Goal: Information Seeking & Learning: Find specific fact

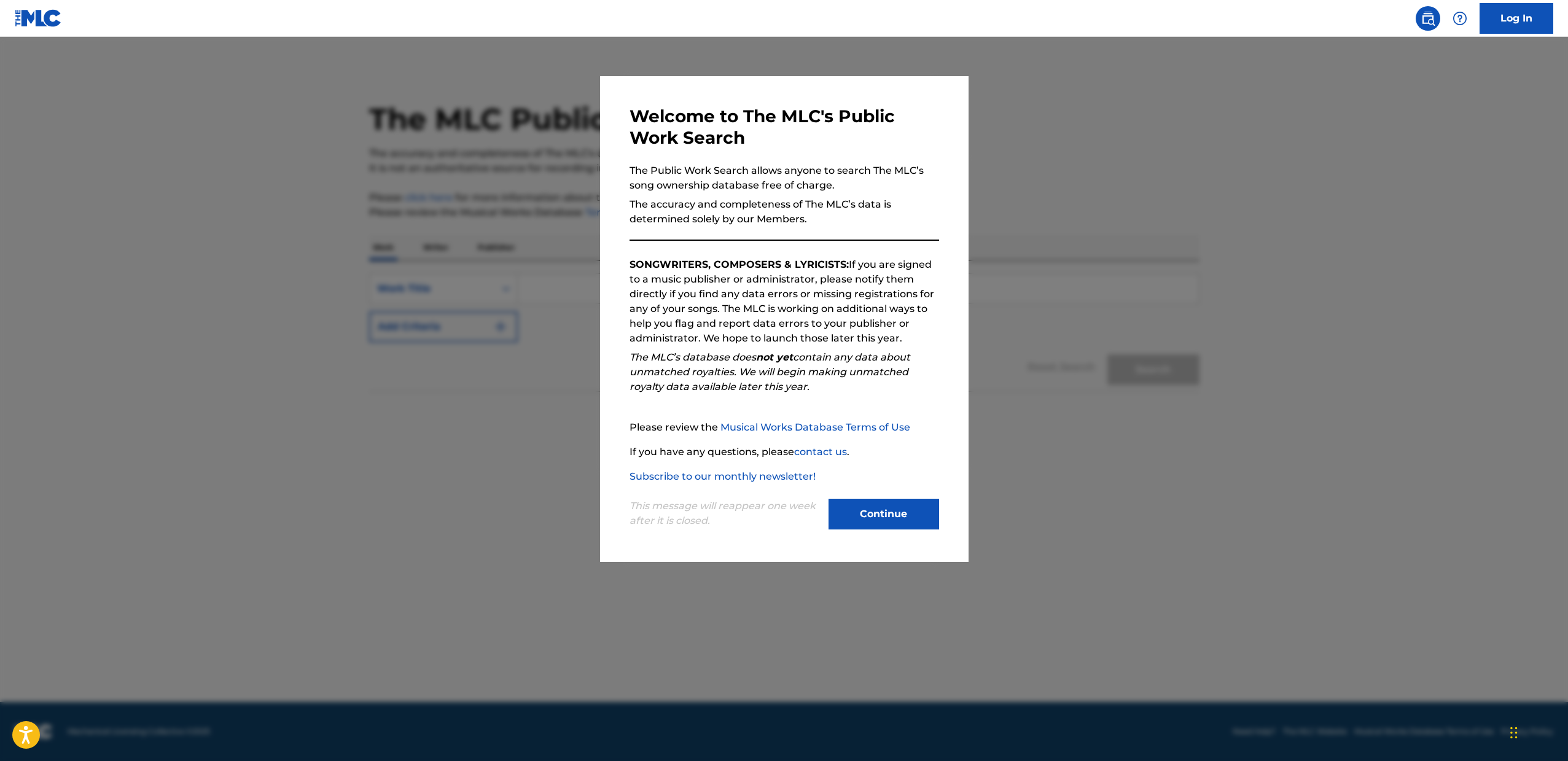
click at [879, 520] on button "Continue" at bounding box center [883, 514] width 110 height 31
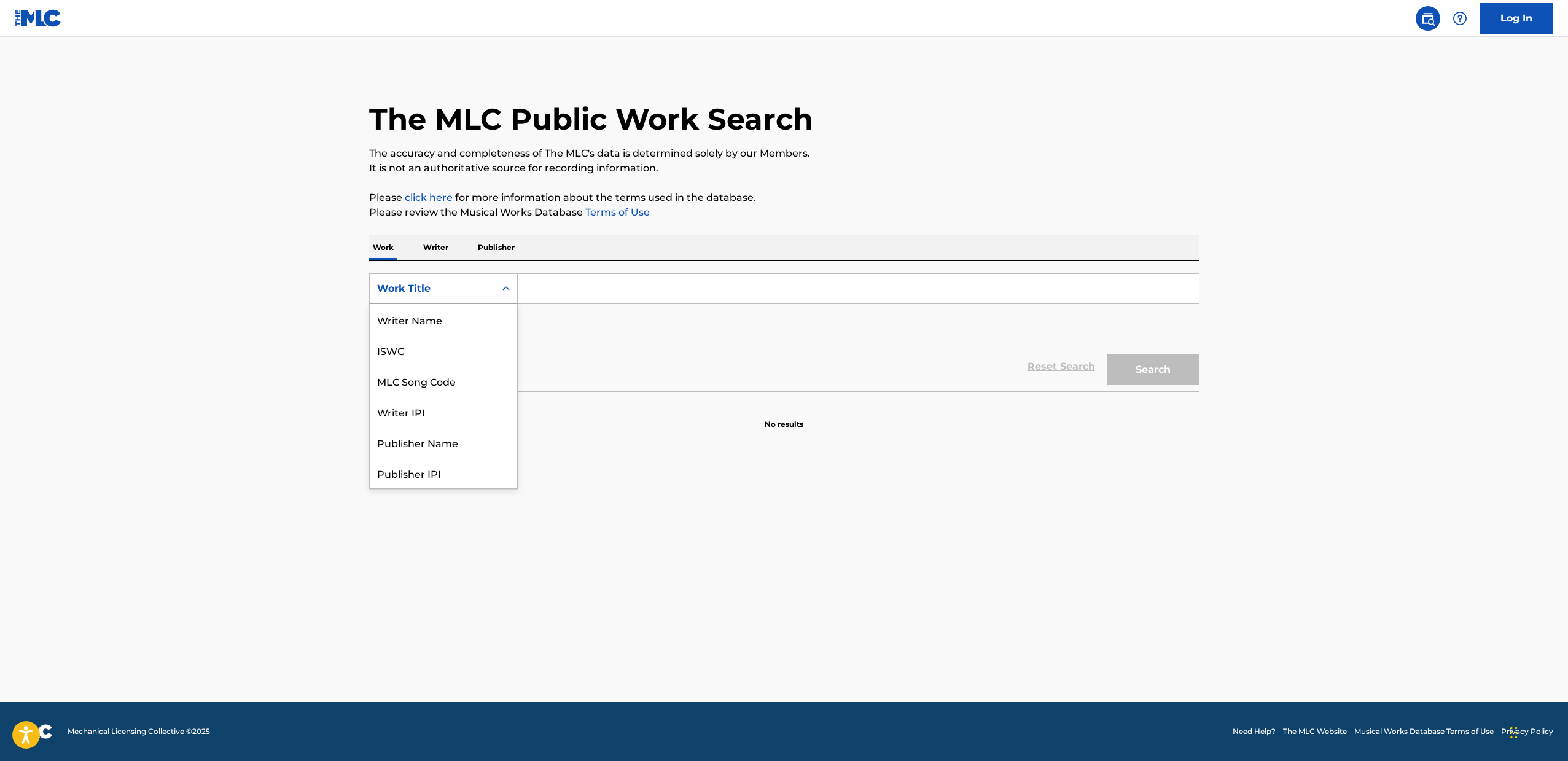
click at [508, 294] on icon "Search Form" at bounding box center [506, 289] width 12 height 12
click at [421, 358] on div "Writer IPI" at bounding box center [443, 352] width 148 height 31
click at [435, 254] on p "Writer" at bounding box center [435, 248] width 32 height 26
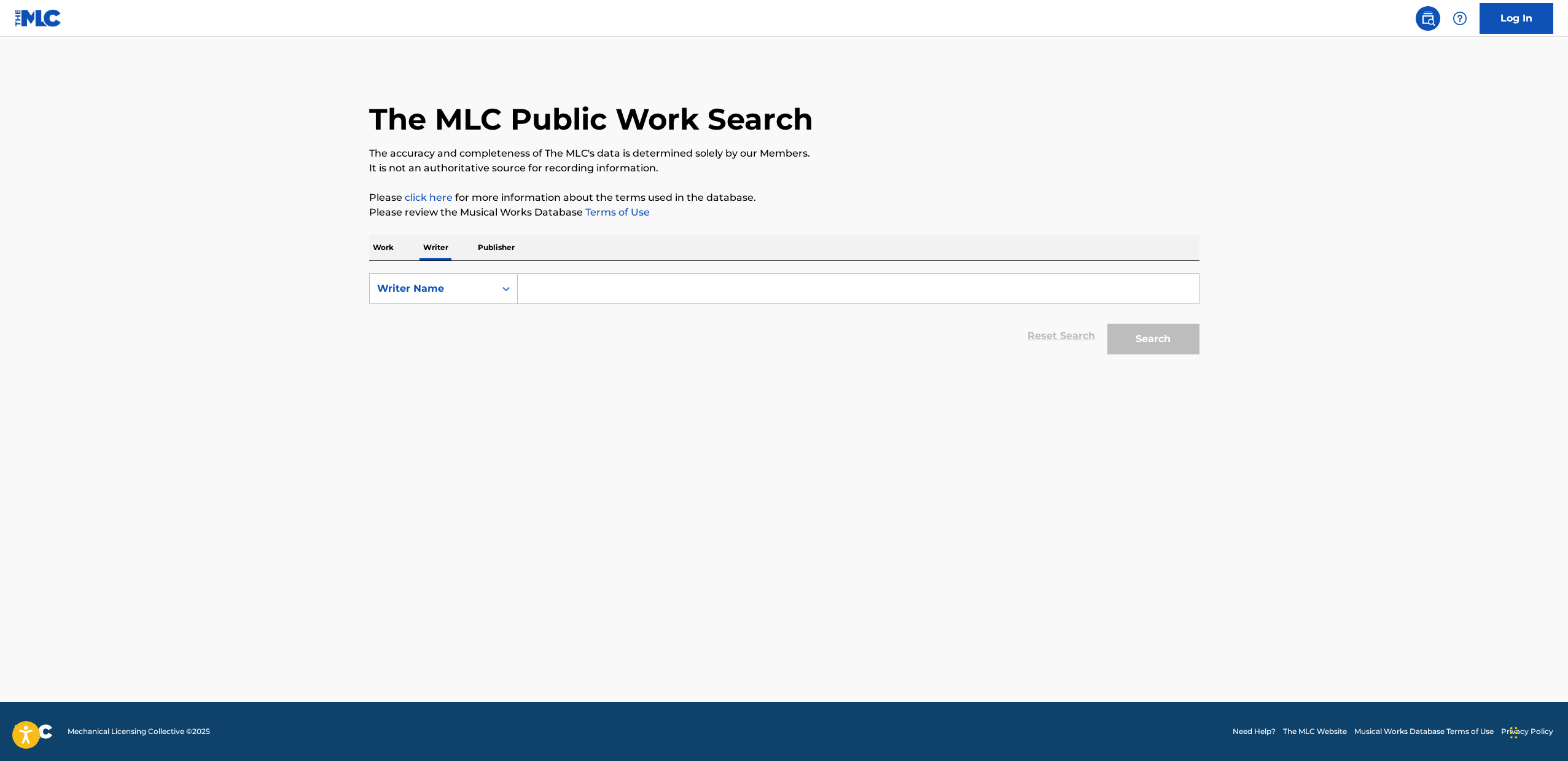
click at [558, 281] on input "Search Form" at bounding box center [858, 288] width 681 height 30
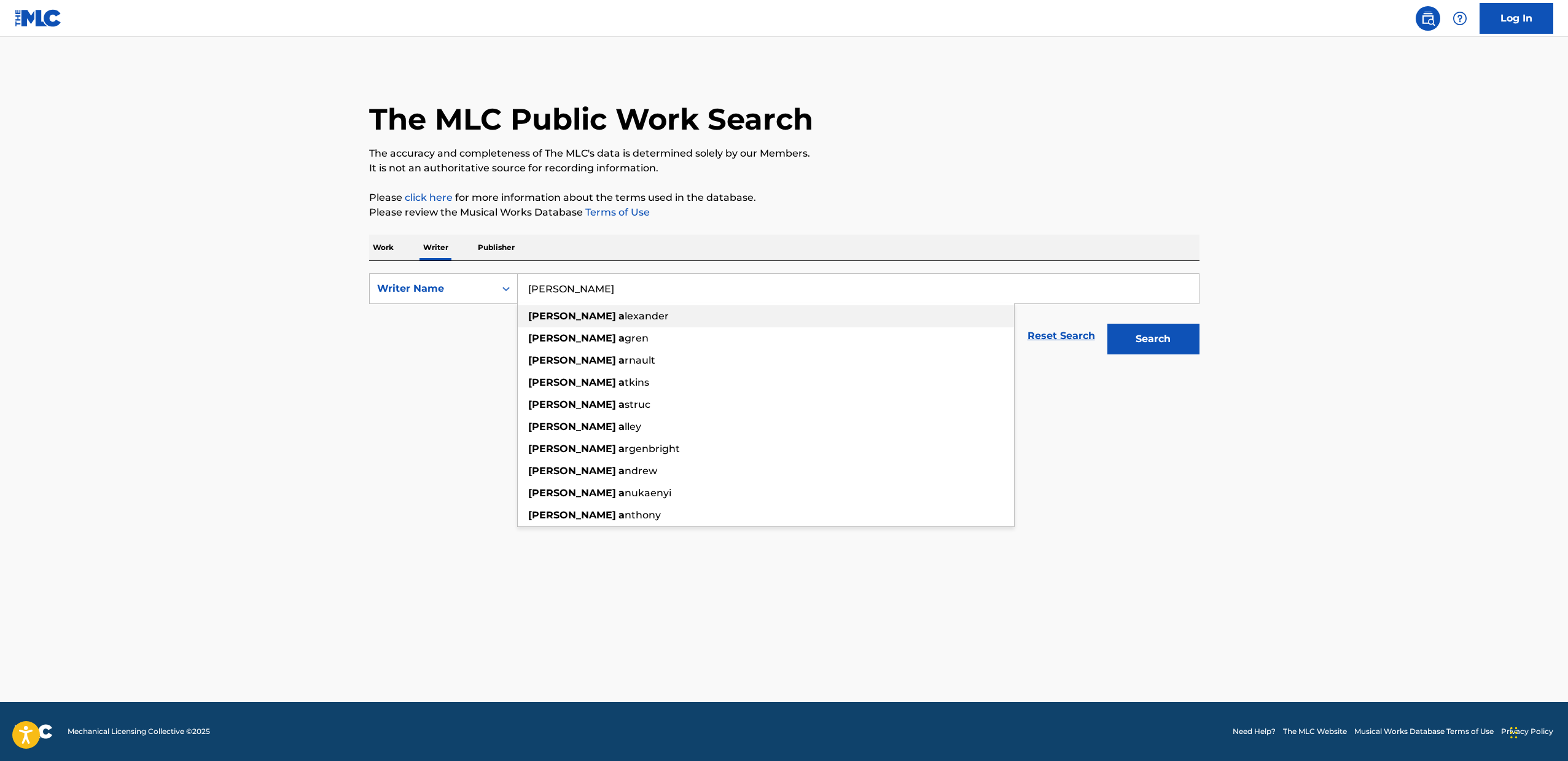
click at [639, 320] on div "morgan a lexander" at bounding box center [765, 316] width 496 height 22
type input "[PERSON_NAME]"
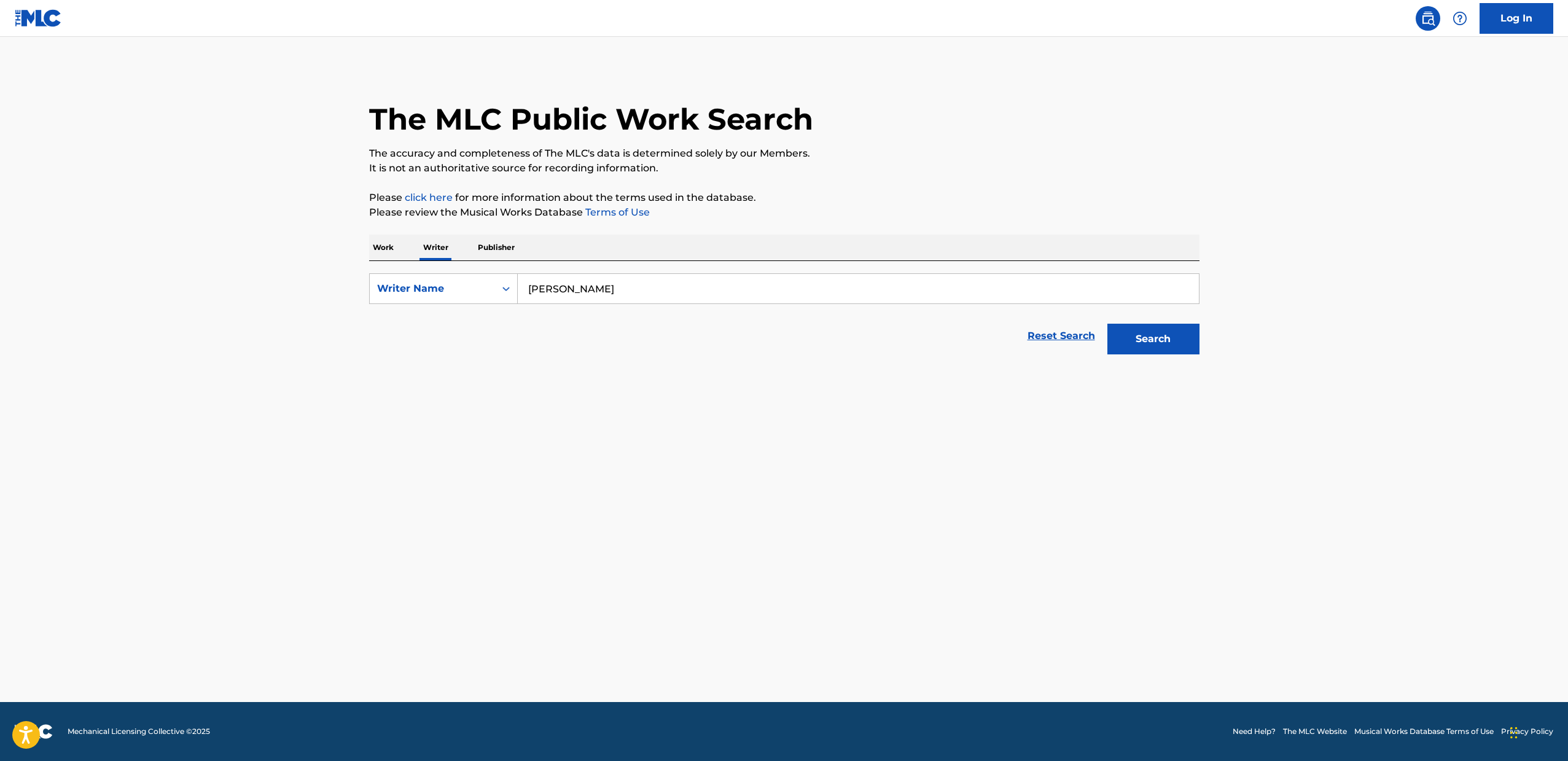
click at [1160, 338] on button "Search" at bounding box center [1153, 339] width 92 height 31
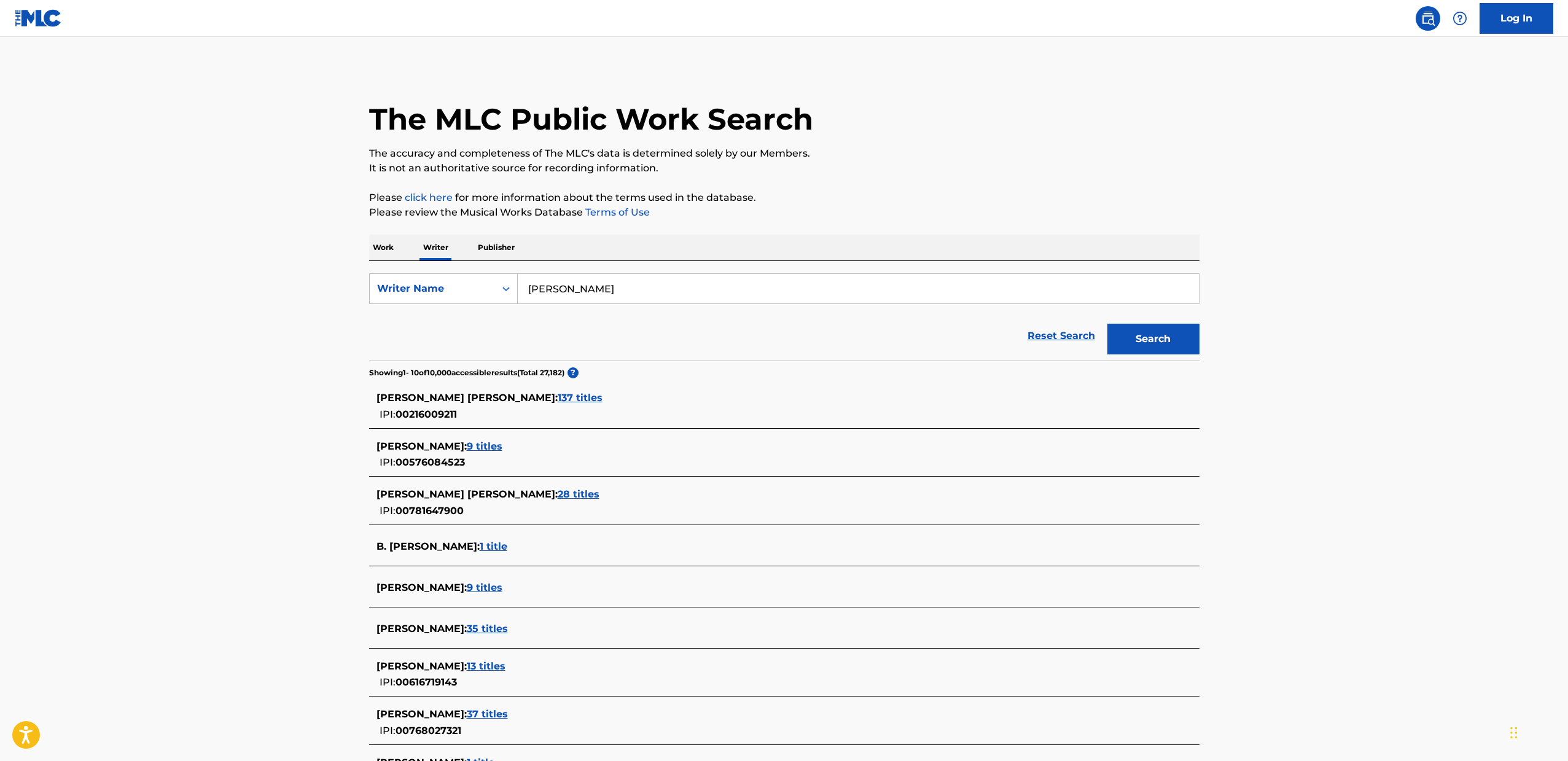
drag, startPoint x: 271, startPoint y: 406, endPoint x: 242, endPoint y: 336, distance: 75.8
click at [242, 336] on main "The MLC Public Work Search The accuracy and completeness of The MLC's data is d…" at bounding box center [784, 473] width 1568 height 874
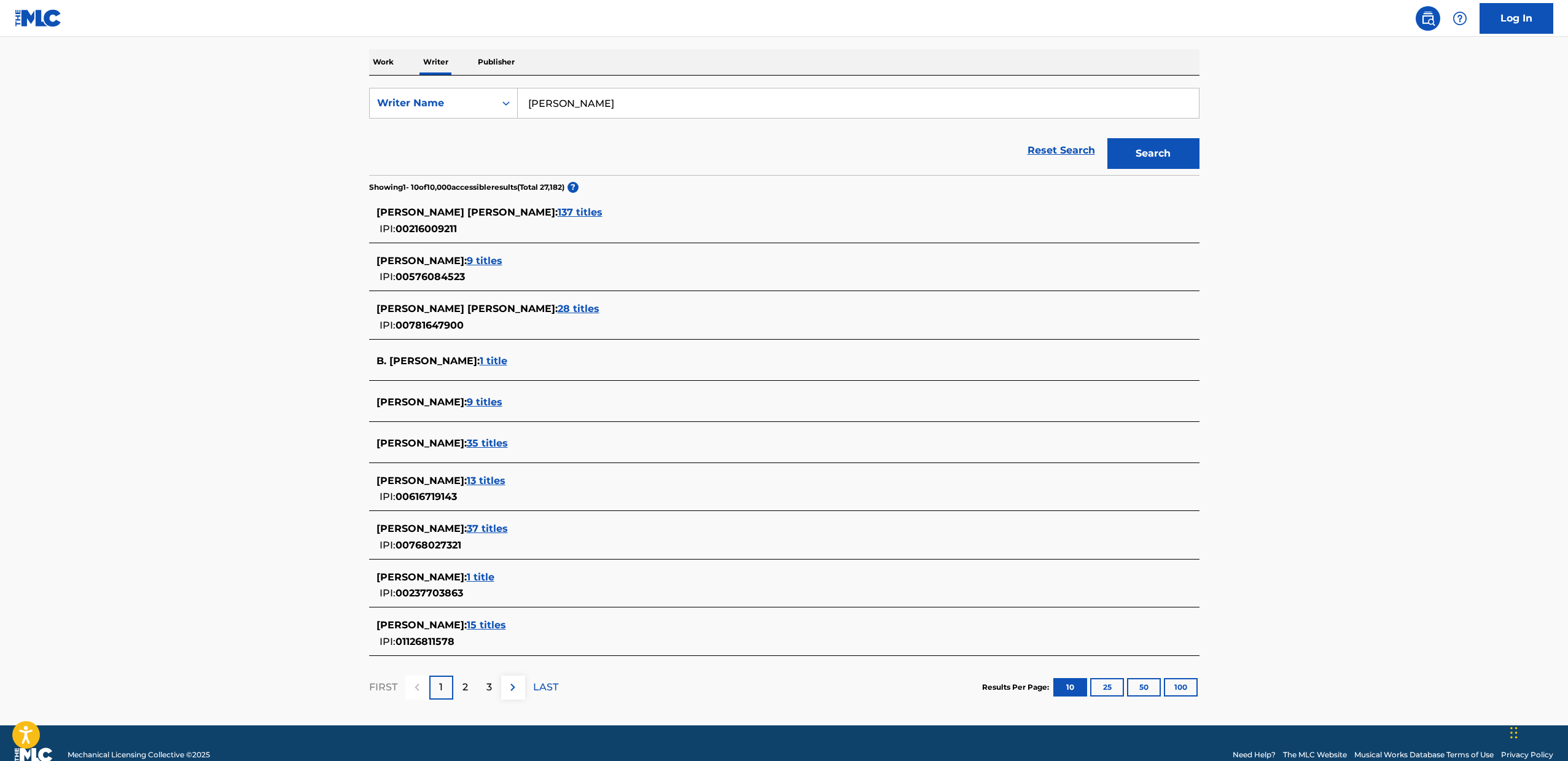
scroll to position [60, 0]
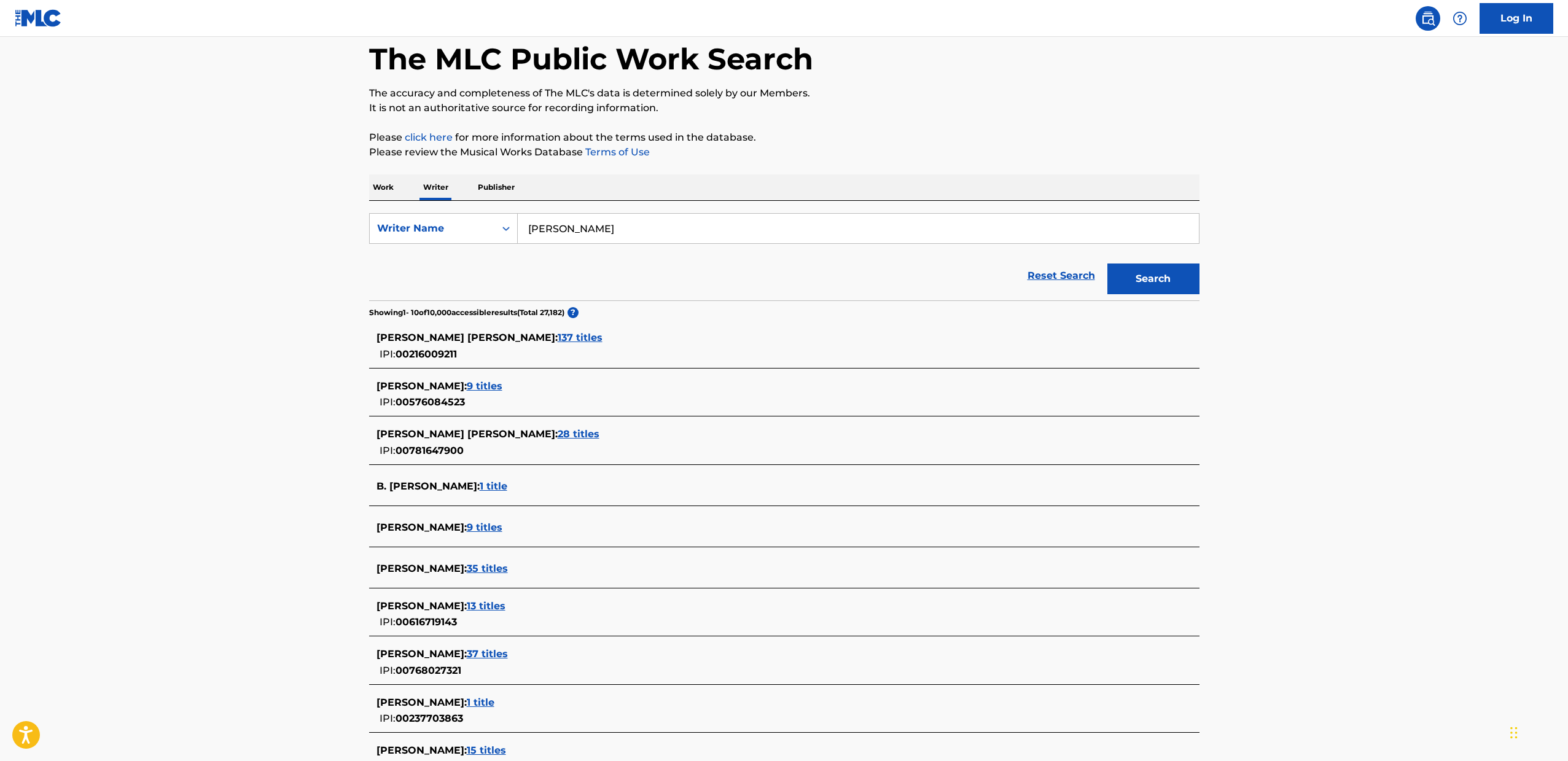
drag, startPoint x: 351, startPoint y: 463, endPoint x: 294, endPoint y: 452, distance: 58.1
click at [294, 452] on main "The MLC Public Work Search The accuracy and completeness of The MLC's data is d…" at bounding box center [784, 413] width 1568 height 874
click at [502, 386] on span "9 titles" at bounding box center [484, 386] width 36 height 12
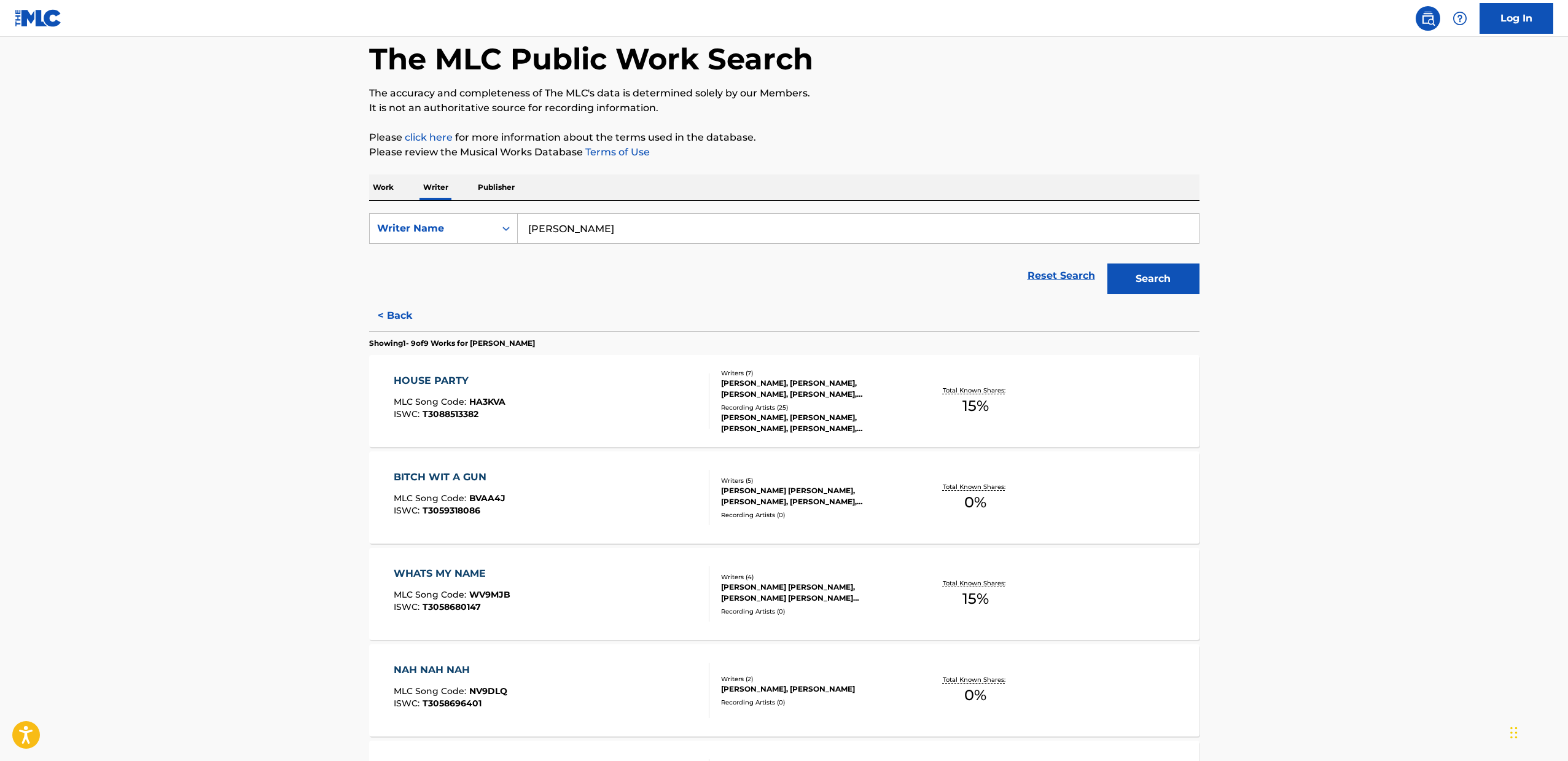
drag, startPoint x: 343, startPoint y: 464, endPoint x: 285, endPoint y: 468, distance: 58.1
click at [285, 468] on main "The MLC Public Work Search The accuracy and completeness of The MLC's data is d…" at bounding box center [784, 629] width 1568 height 1305
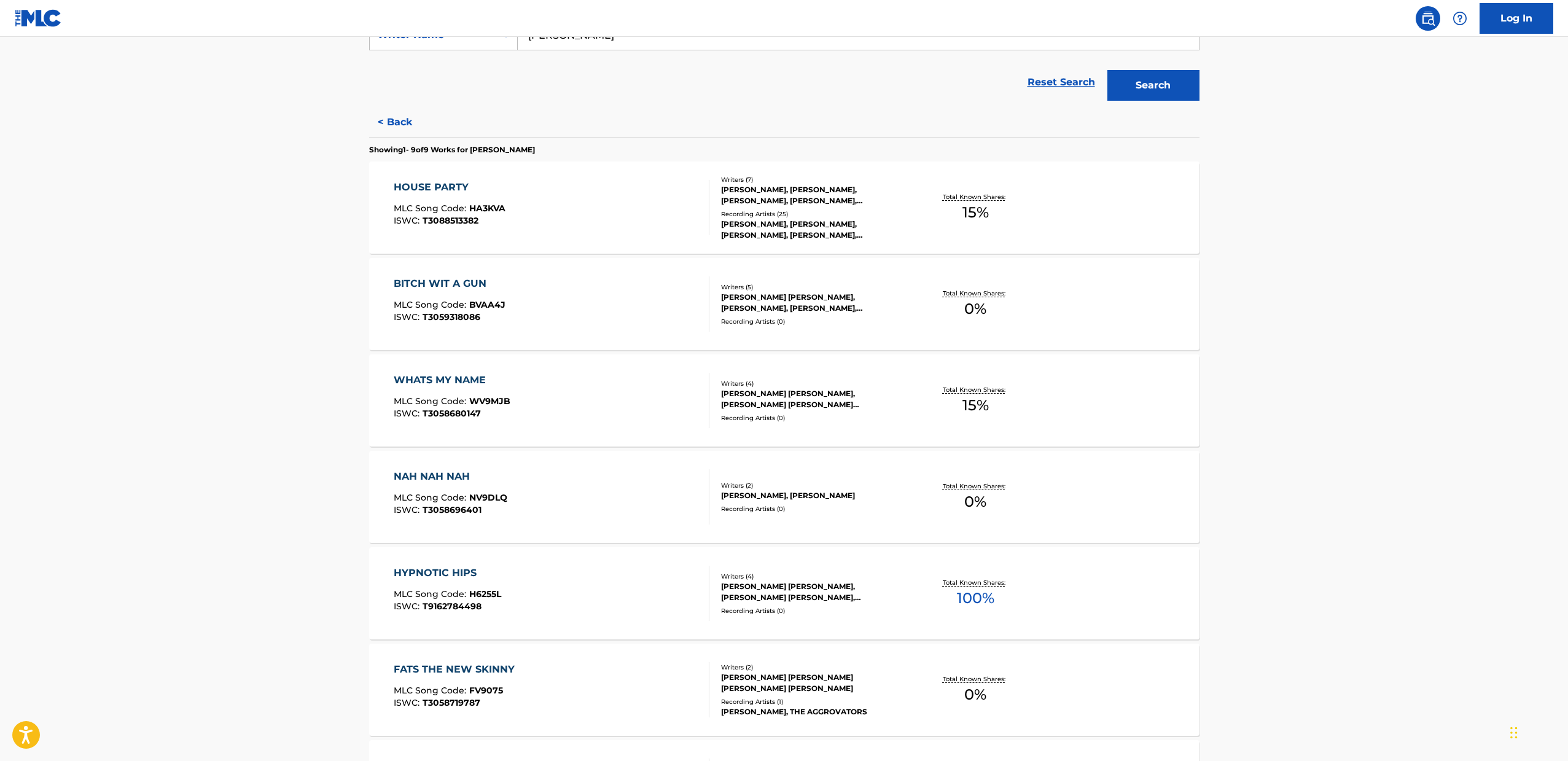
scroll to position [0, 0]
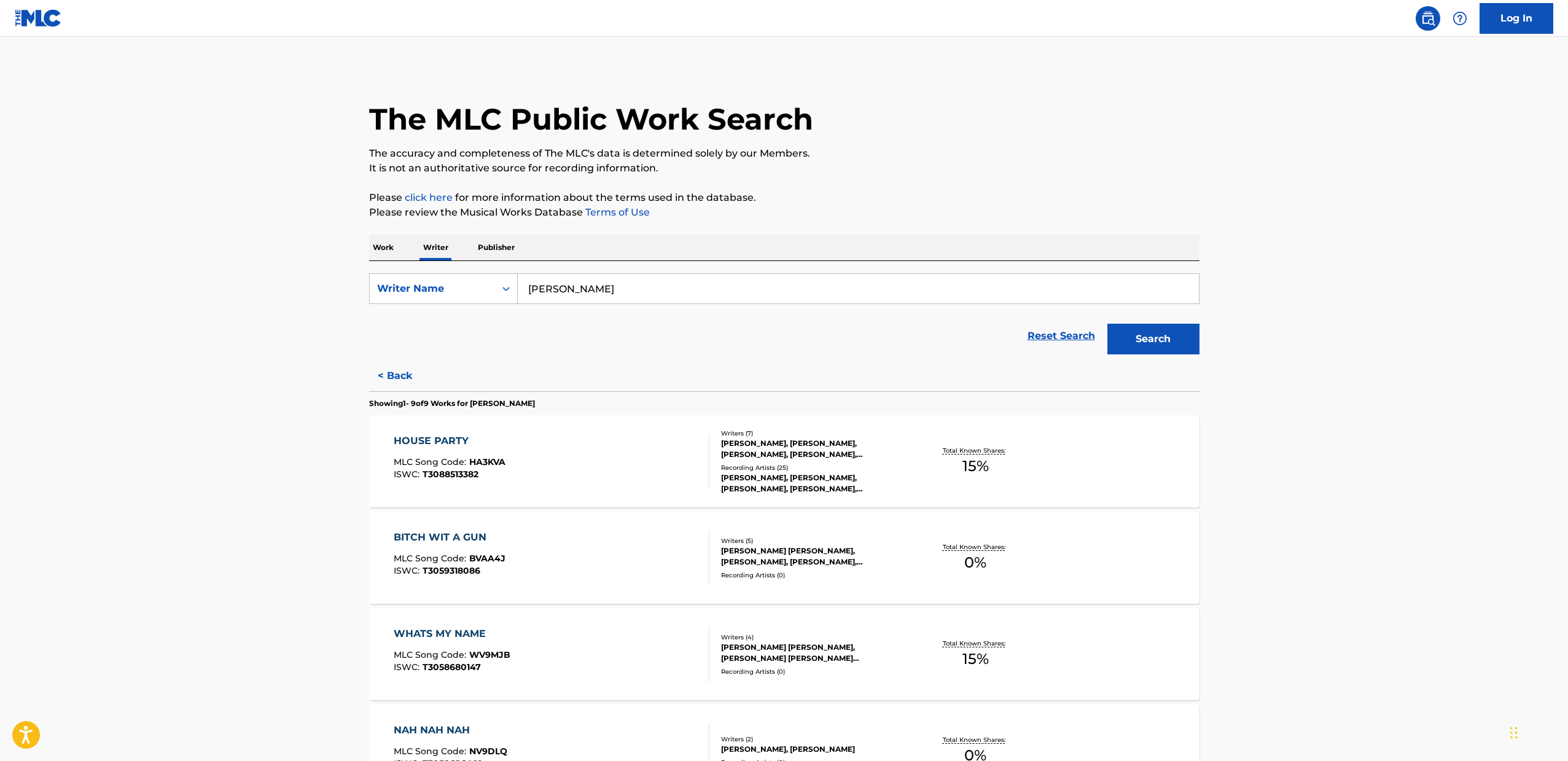
click at [662, 449] on div "HOUSE PARTY MLC Song Code : HA3KVA ISWC : T3088513382" at bounding box center [552, 461] width 316 height 56
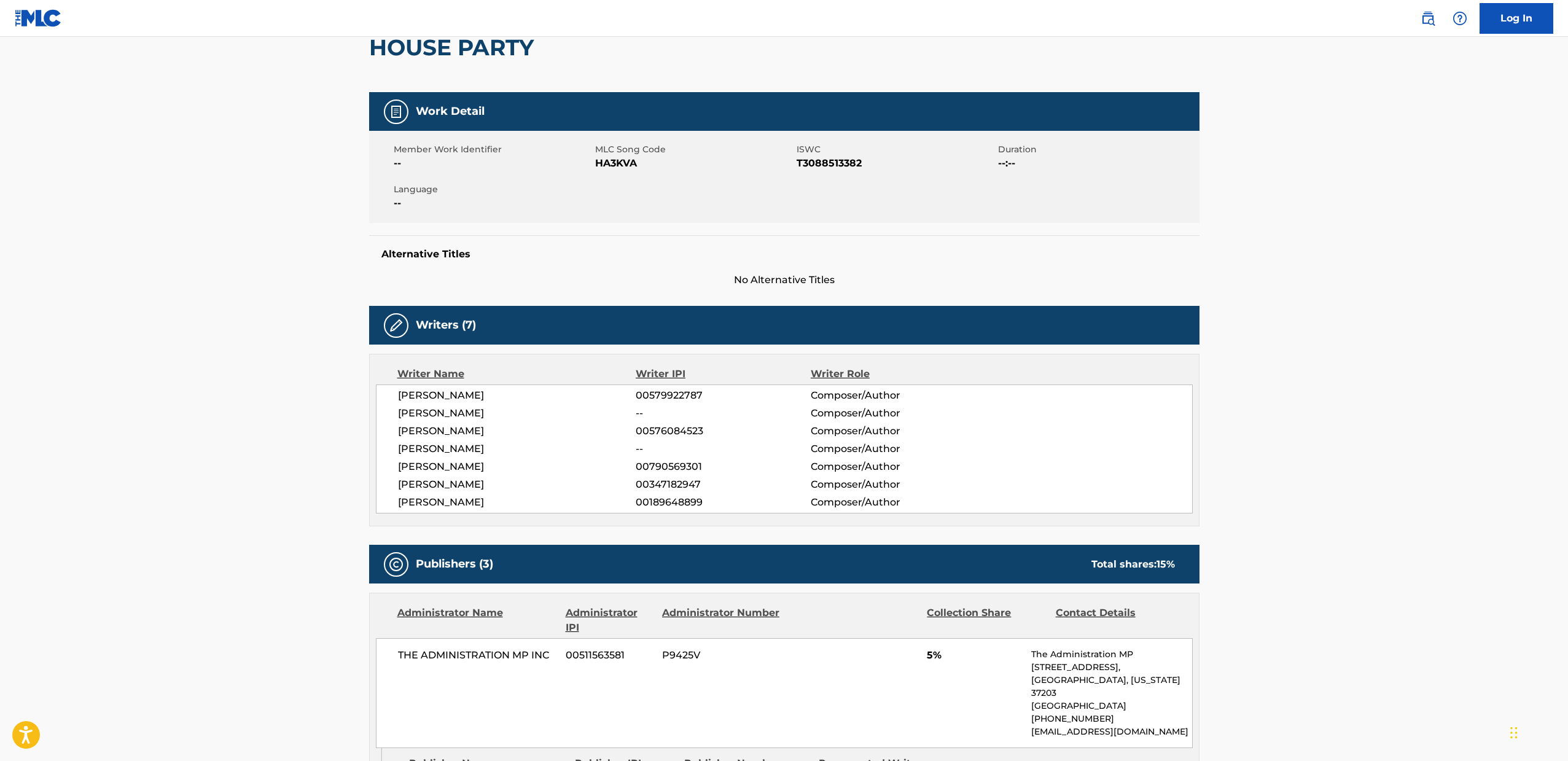
scroll to position [75, 0]
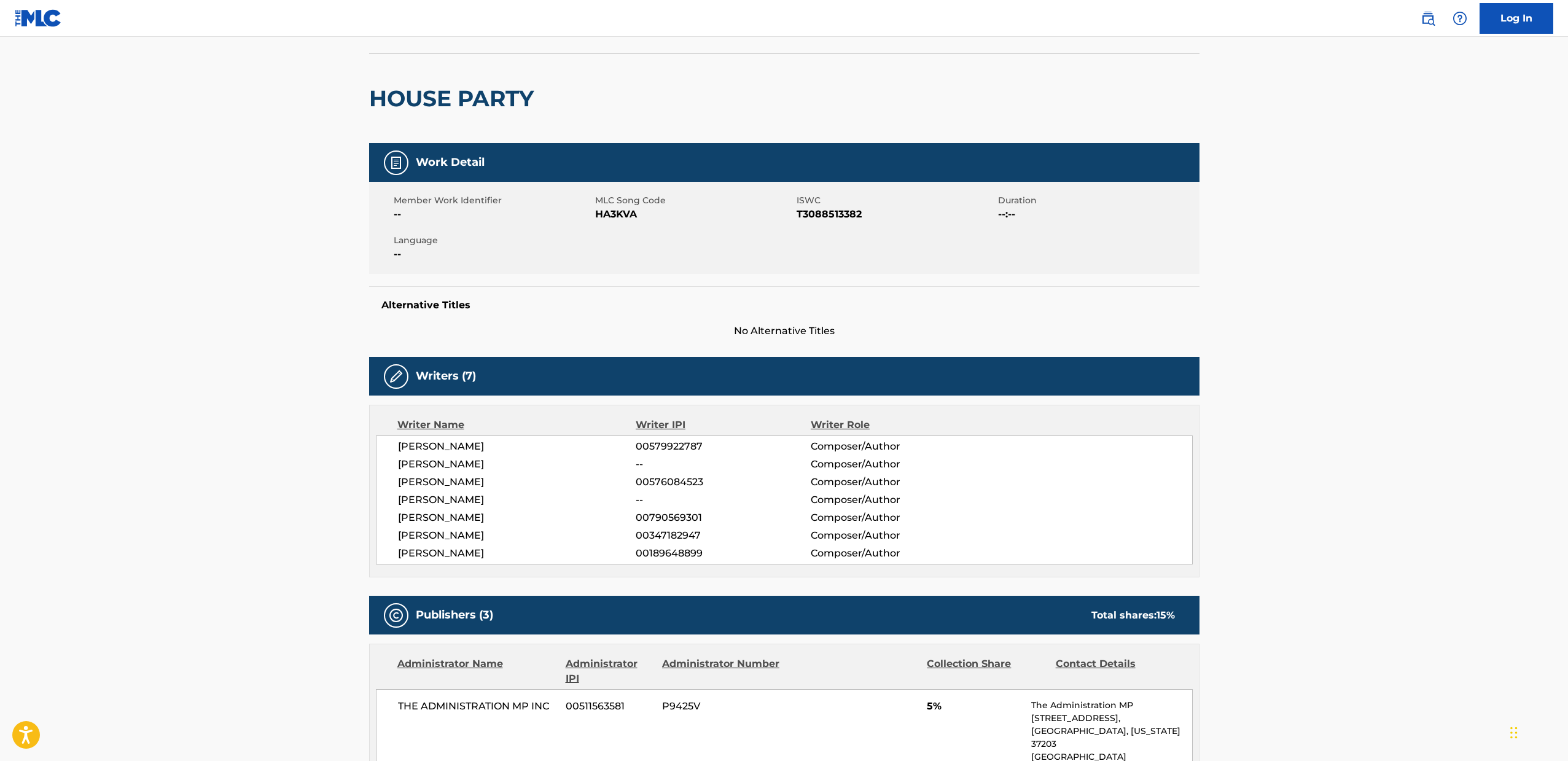
click at [510, 102] on h2 "HOUSE PARTY" at bounding box center [454, 98] width 171 height 27
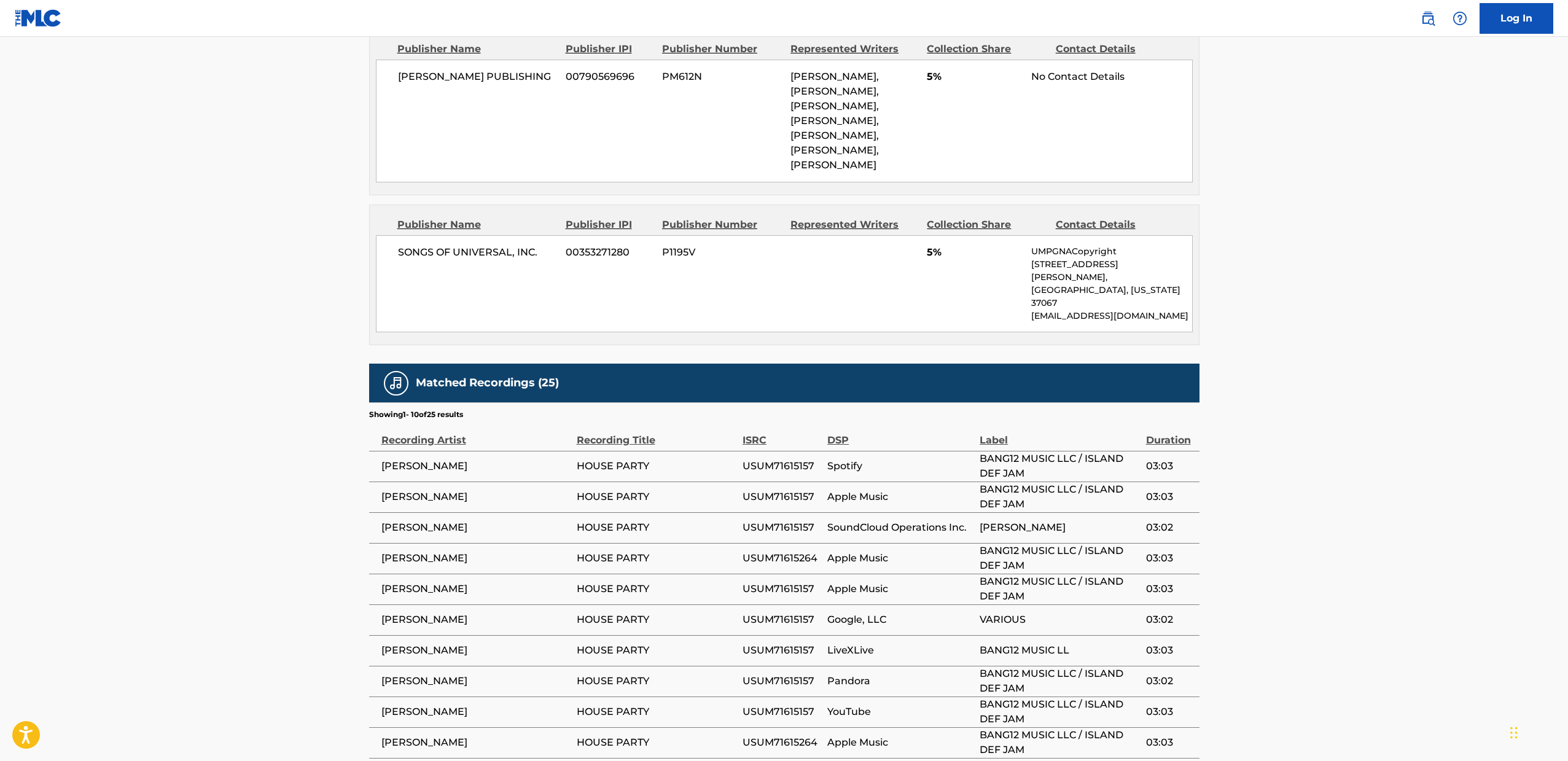
scroll to position [1016, 0]
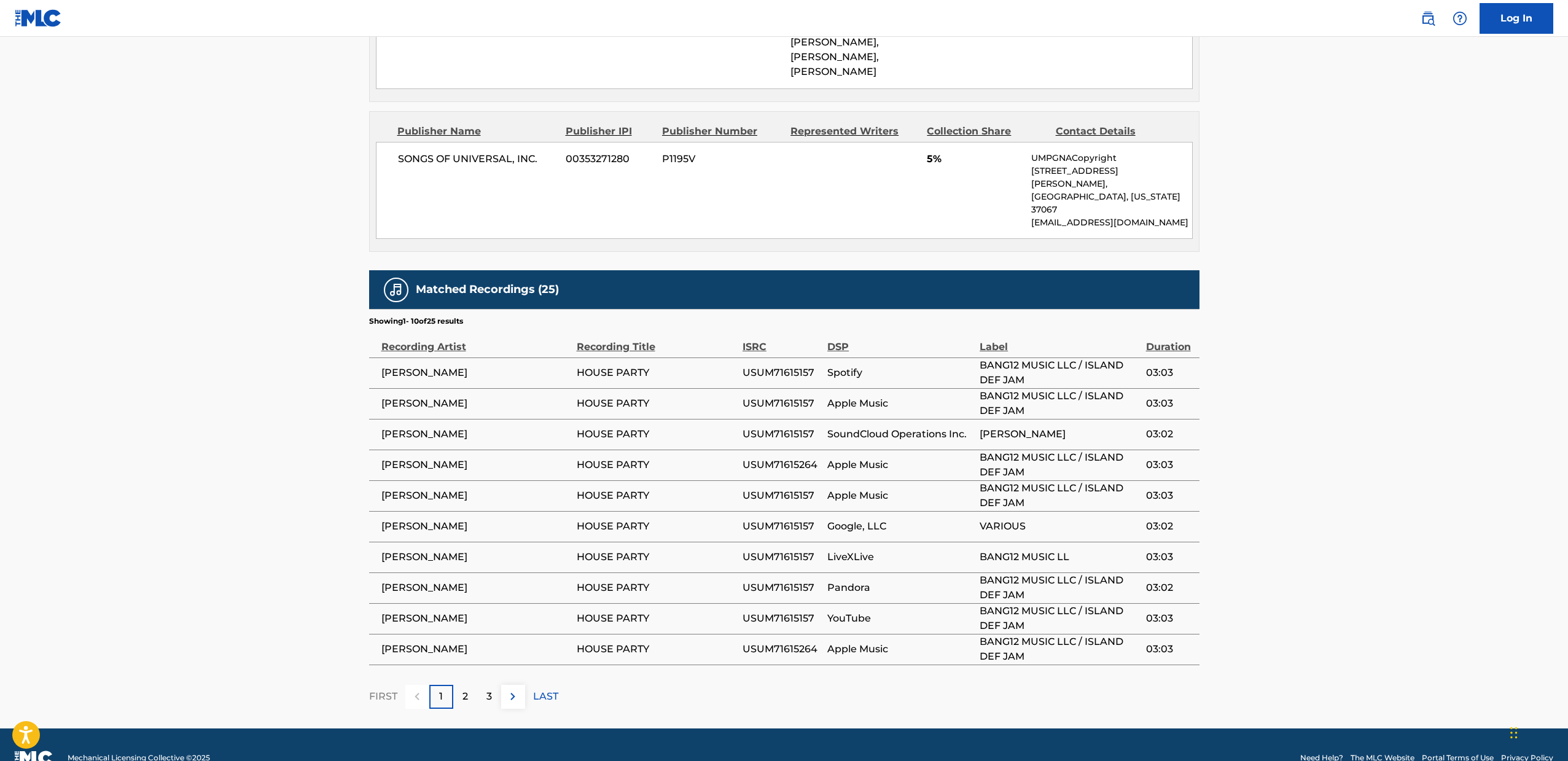
click at [464, 689] on p "2" at bounding box center [465, 696] width 5 height 14
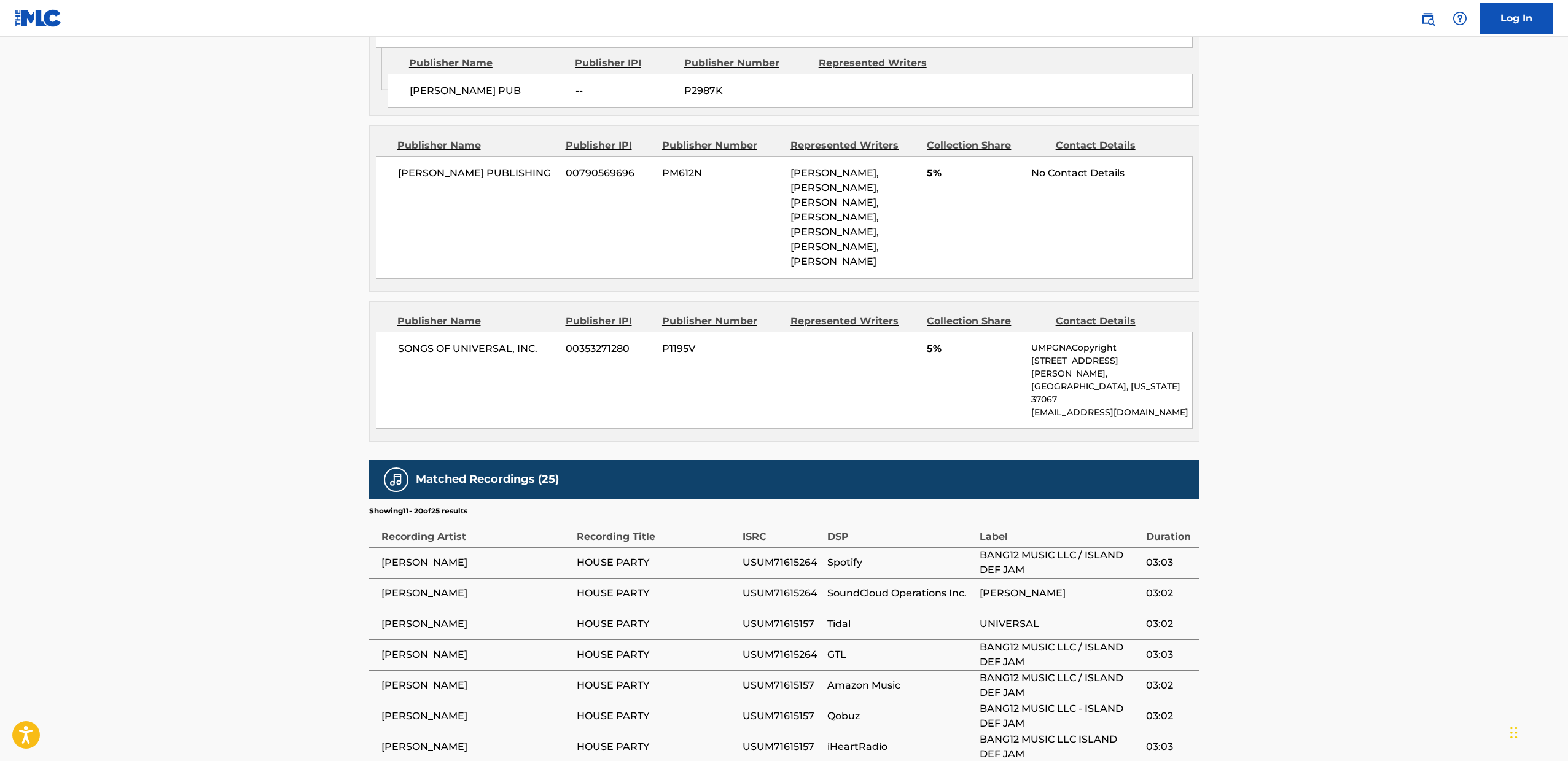
scroll to position [576, 0]
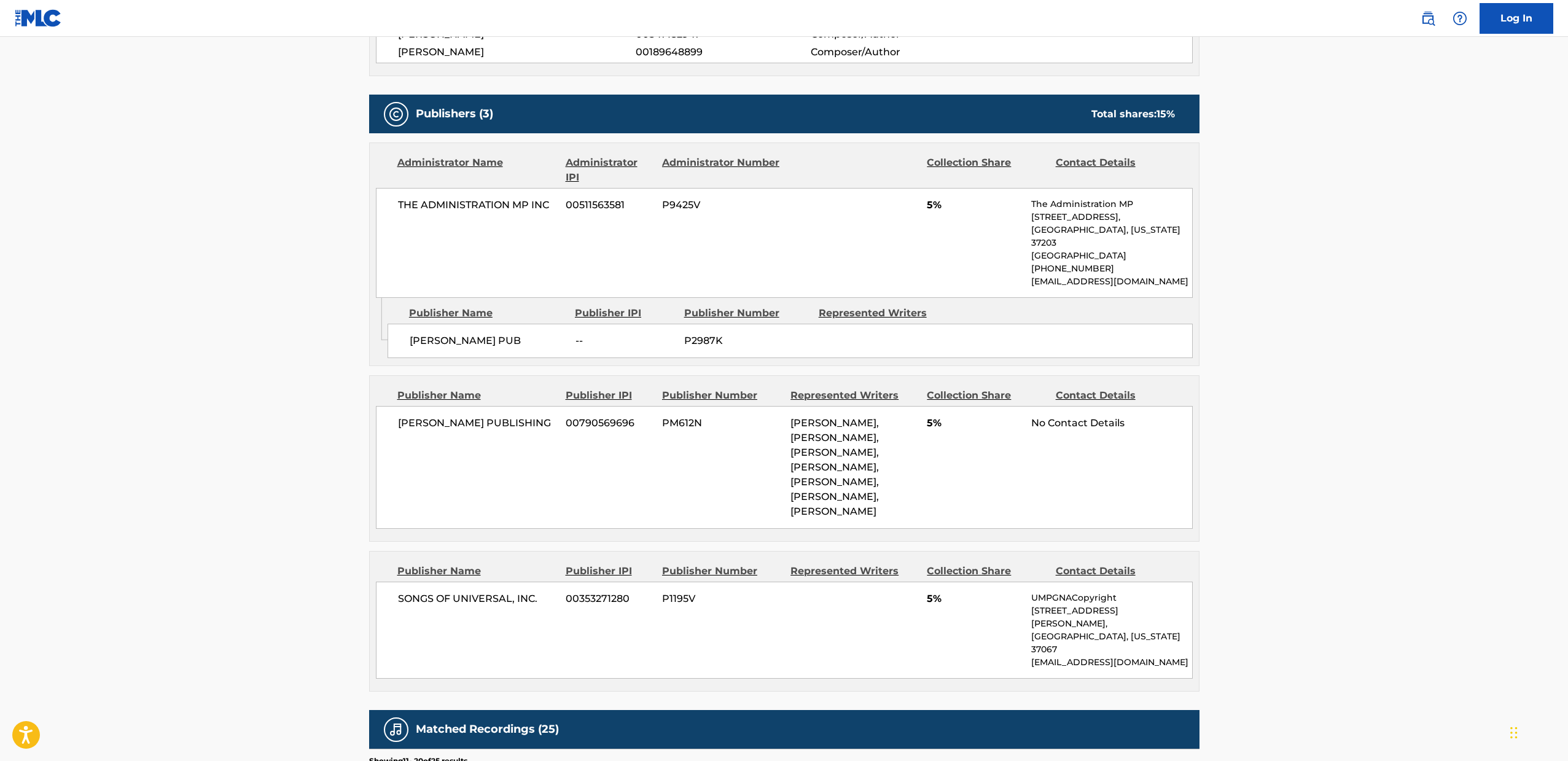
drag, startPoint x: 316, startPoint y: 613, endPoint x: 288, endPoint y: 600, distance: 30.9
click at [288, 600] on main "< Back to public search results Copy work link HOUSE PARTY Work Detail Member W…" at bounding box center [784, 314] width 1568 height 1708
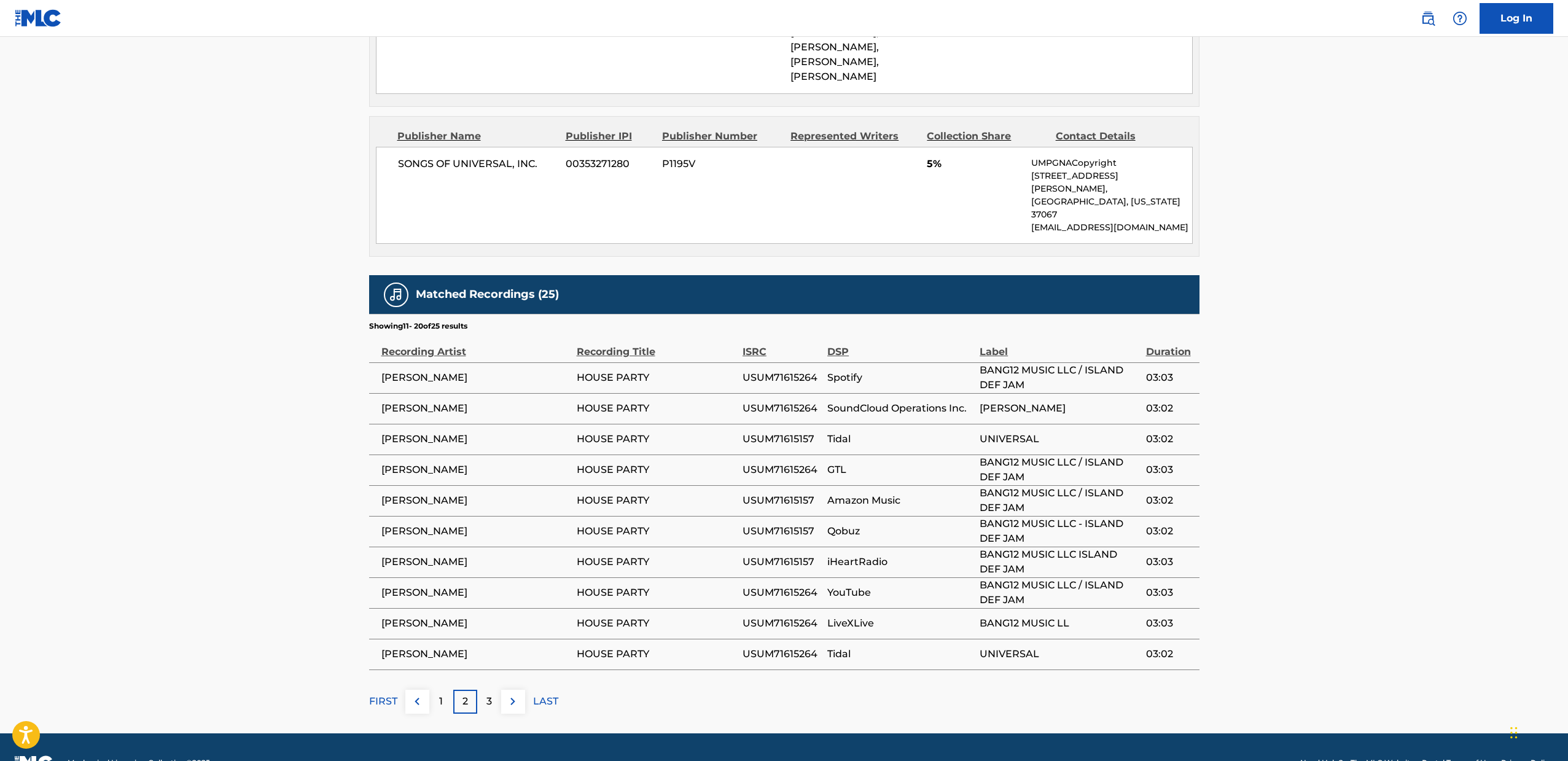
scroll to position [1016, 0]
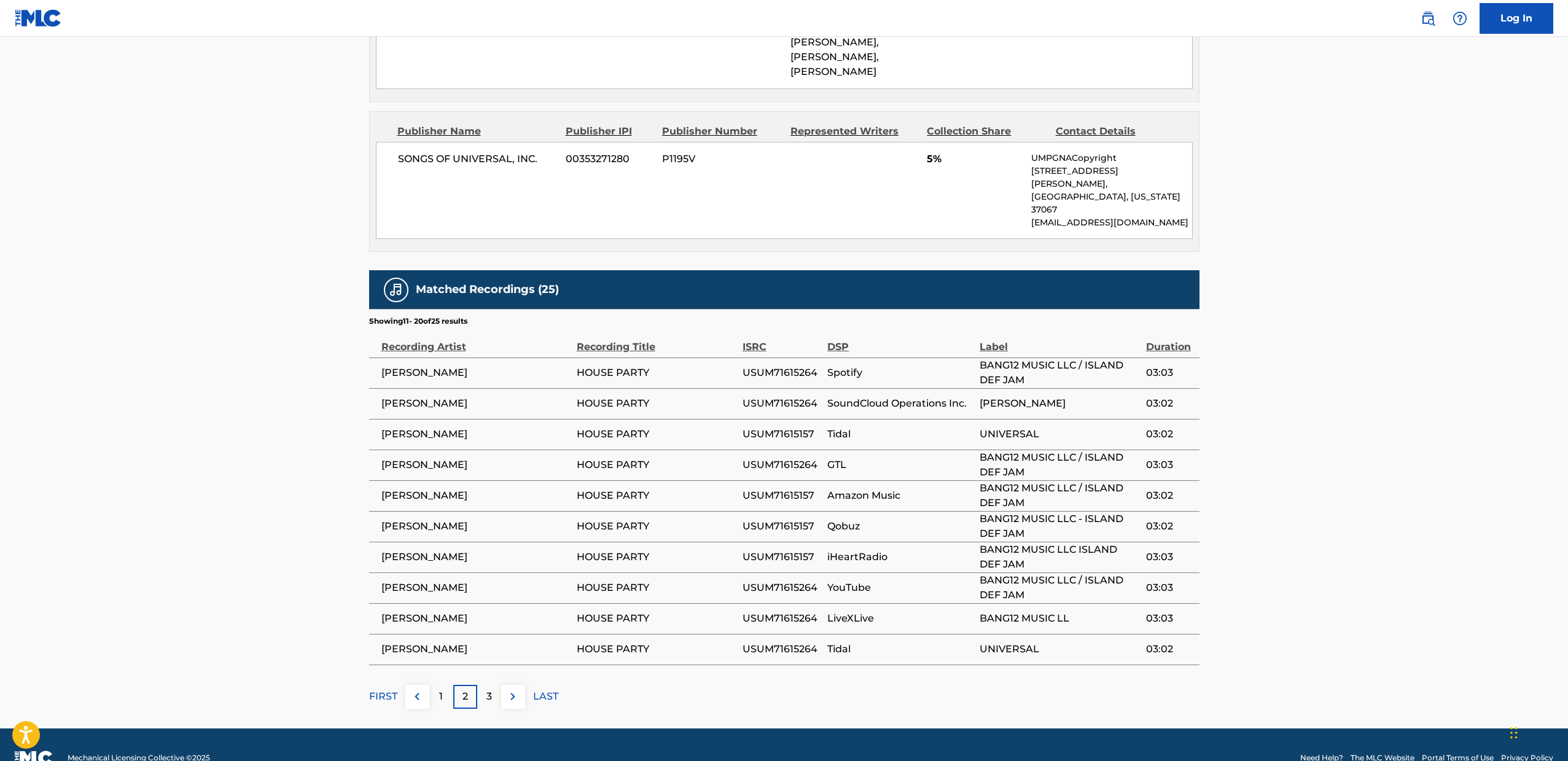
click at [487, 689] on p "3" at bounding box center [489, 696] width 5 height 14
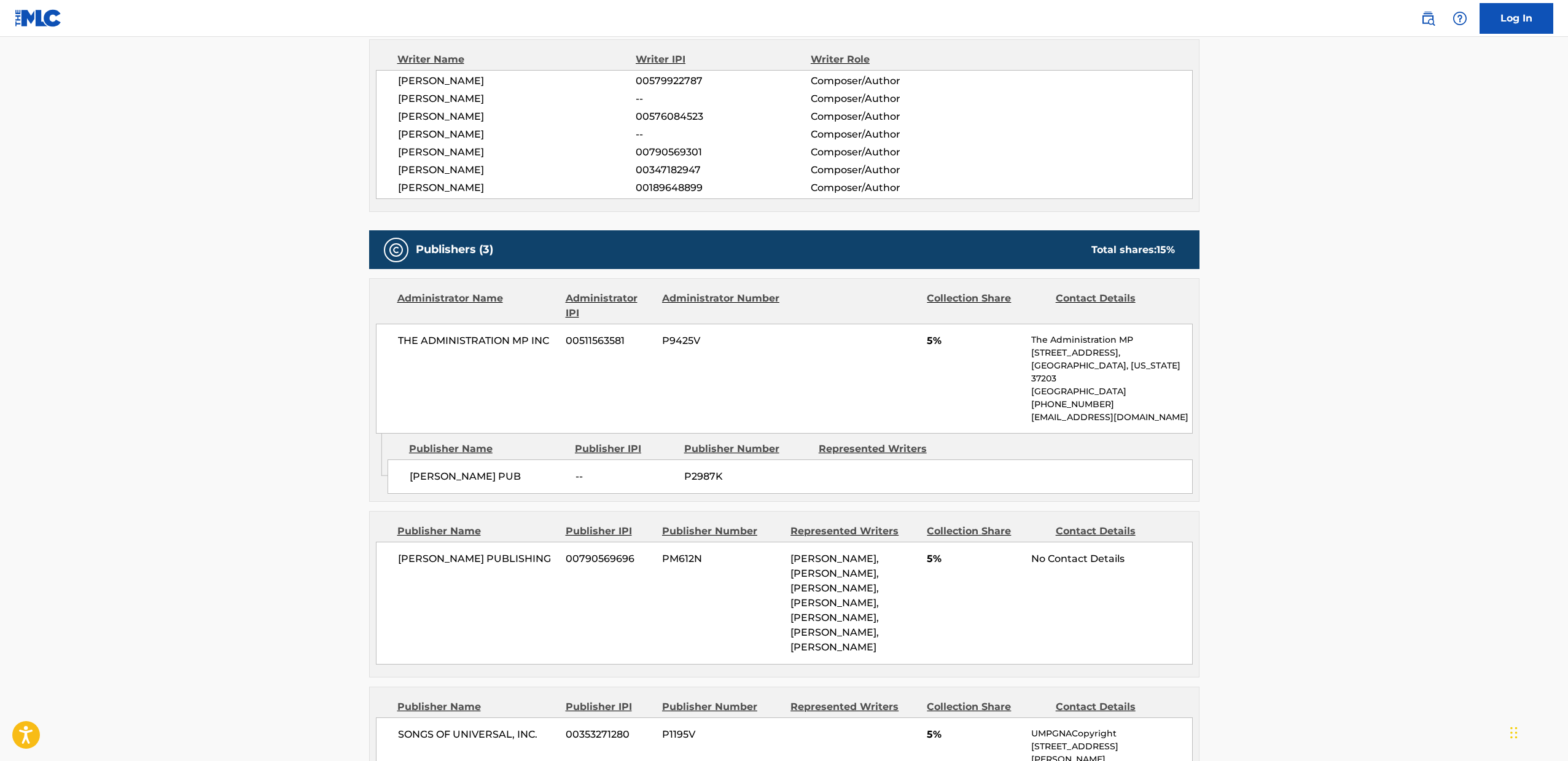
scroll to position [0, 0]
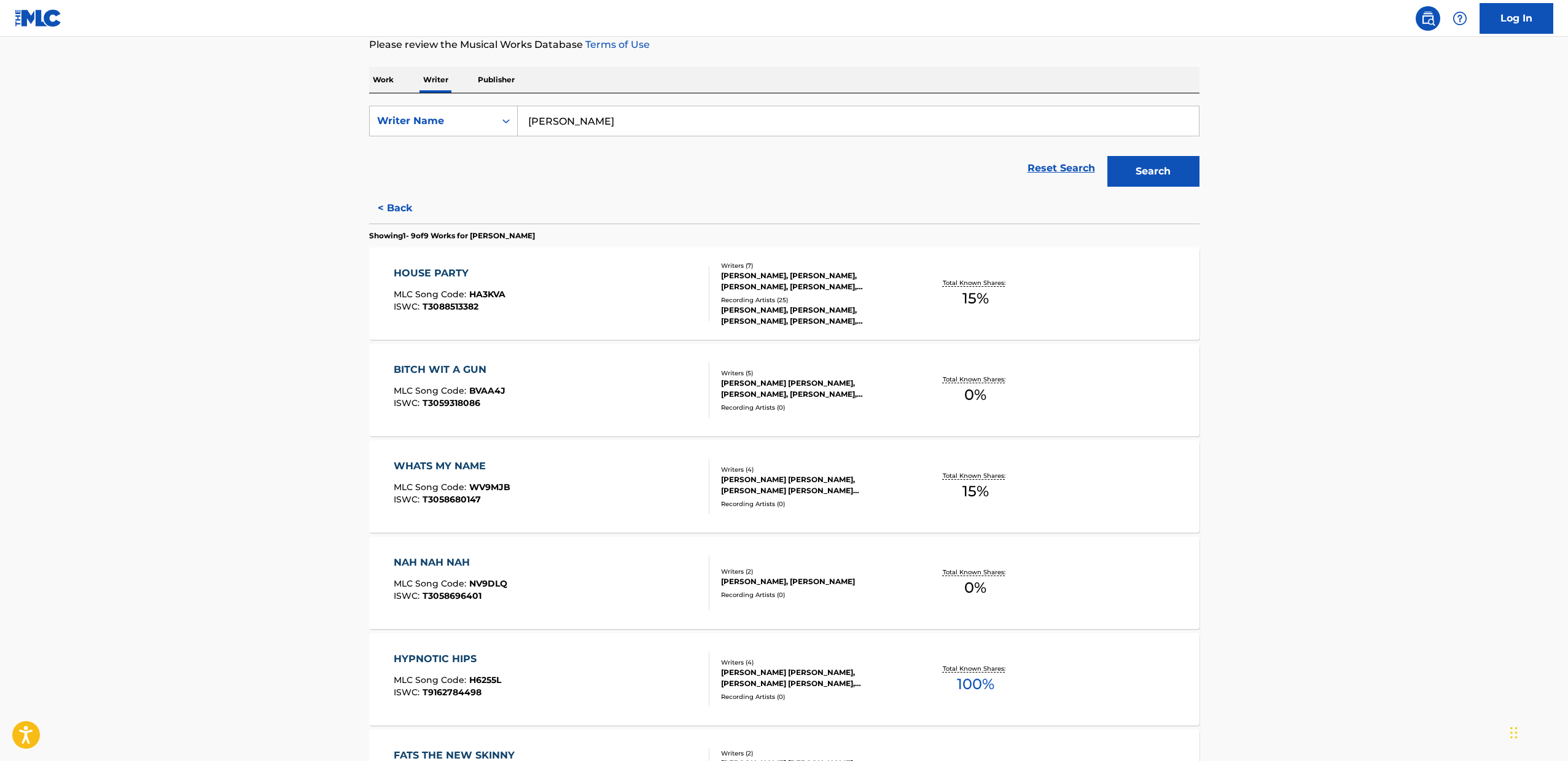
scroll to position [592, 0]
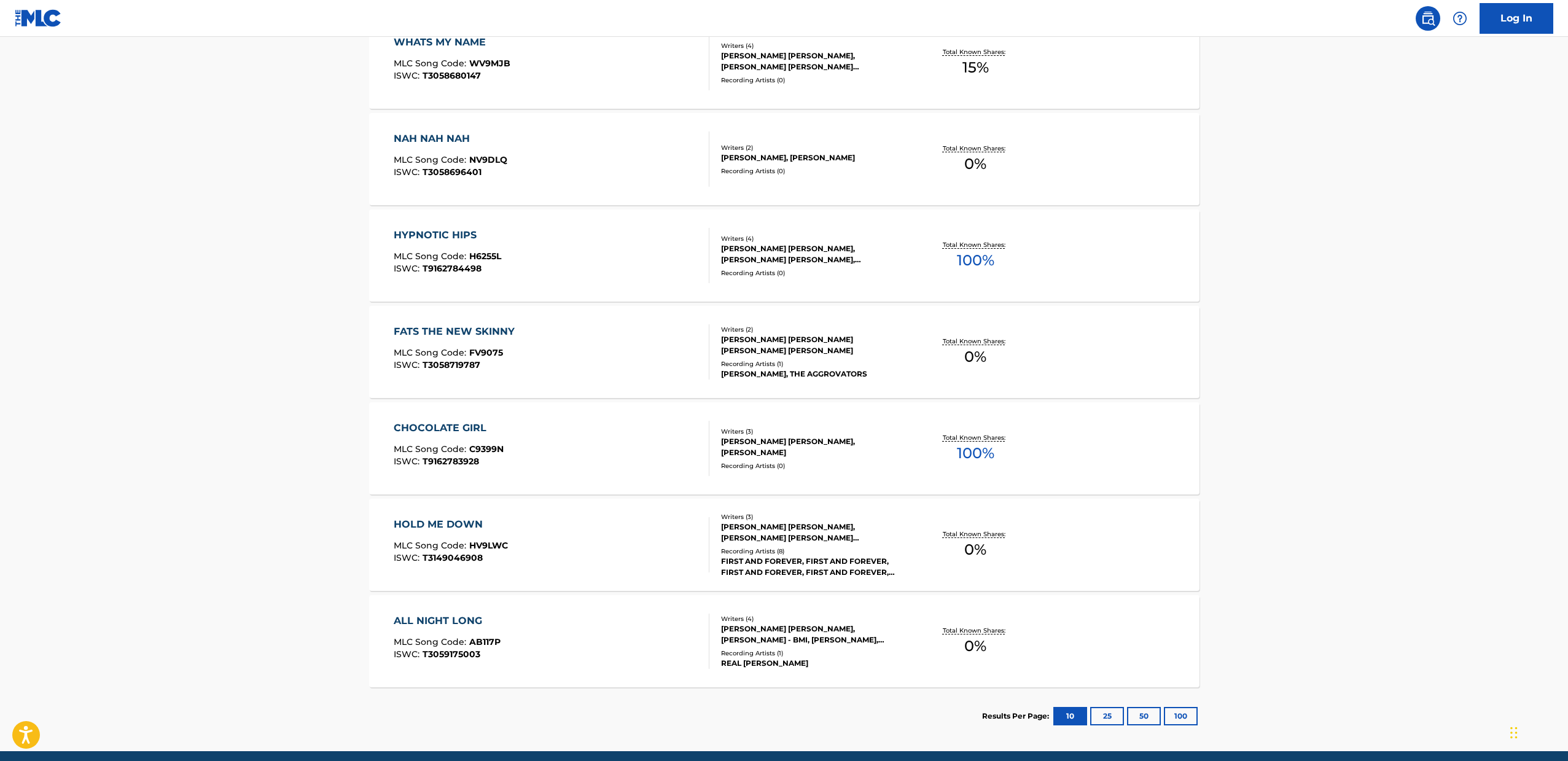
drag, startPoint x: 326, startPoint y: 341, endPoint x: 281, endPoint y: 351, distance: 46.1
click at [281, 351] on main "The MLC Public Work Search The accuracy and completeness of The MLC's data is d…" at bounding box center [784, 98] width 1568 height 1305
click at [633, 522] on div "HOLD ME DOWN MLC Song Code : HV9LWC ISWC : T3149046908" at bounding box center [552, 544] width 316 height 56
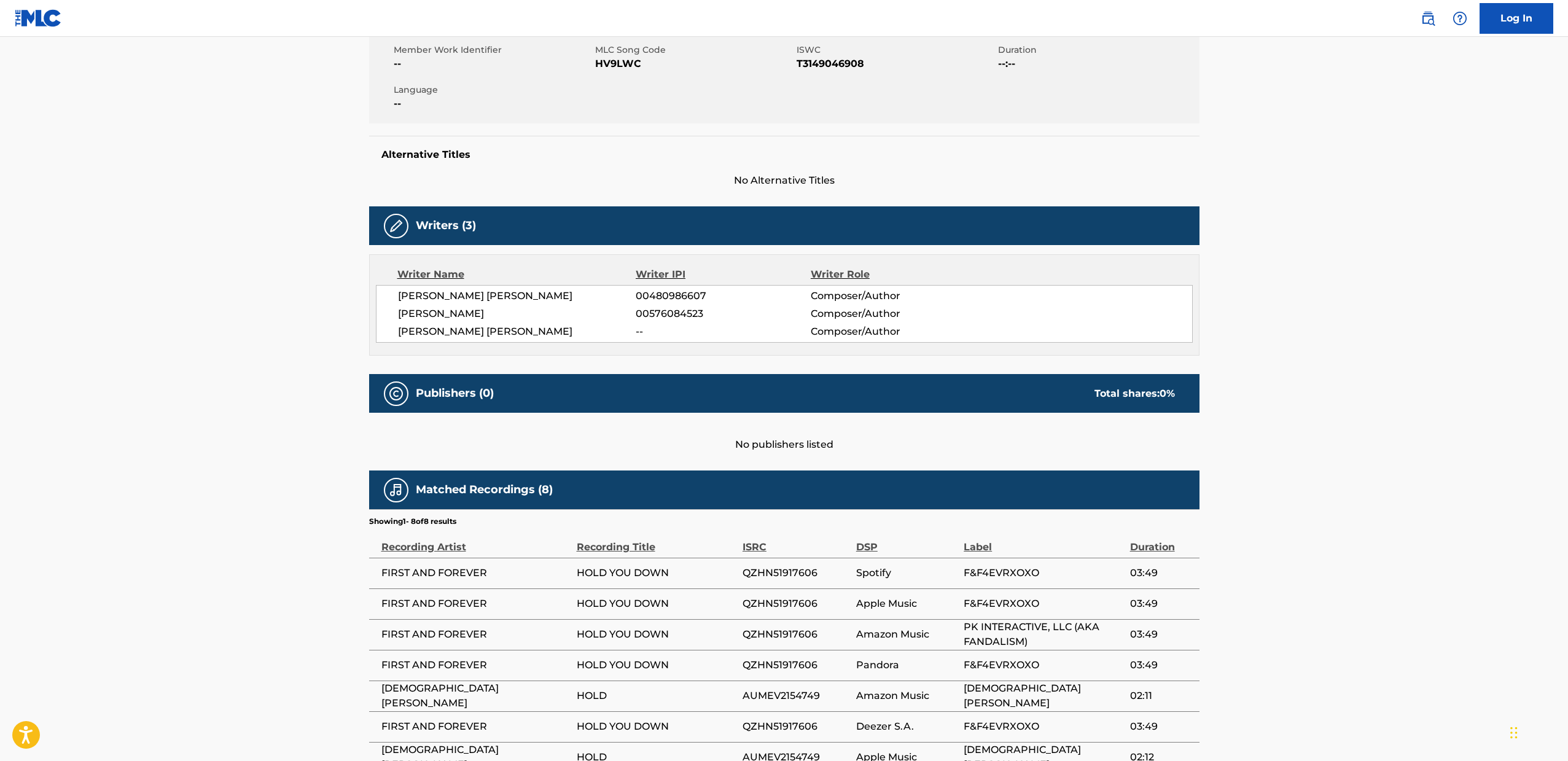
scroll to position [113, 0]
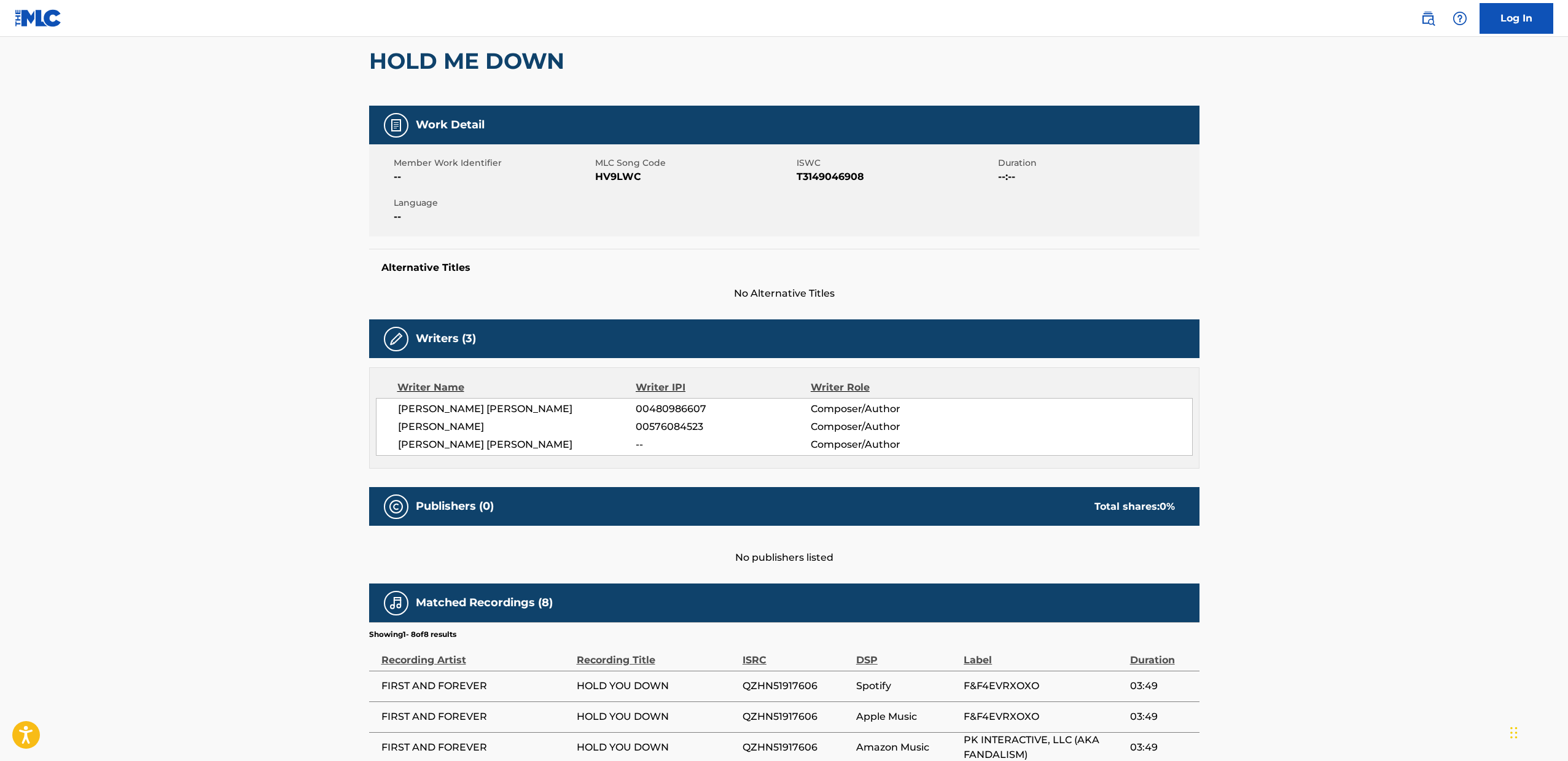
drag, startPoint x: 316, startPoint y: 382, endPoint x: 252, endPoint y: 413, distance: 71.1
click at [252, 413] on main "< Back to public search results Copy work link HOLD ME DOWN Work Detail Member …" at bounding box center [784, 430] width 1568 height 1011
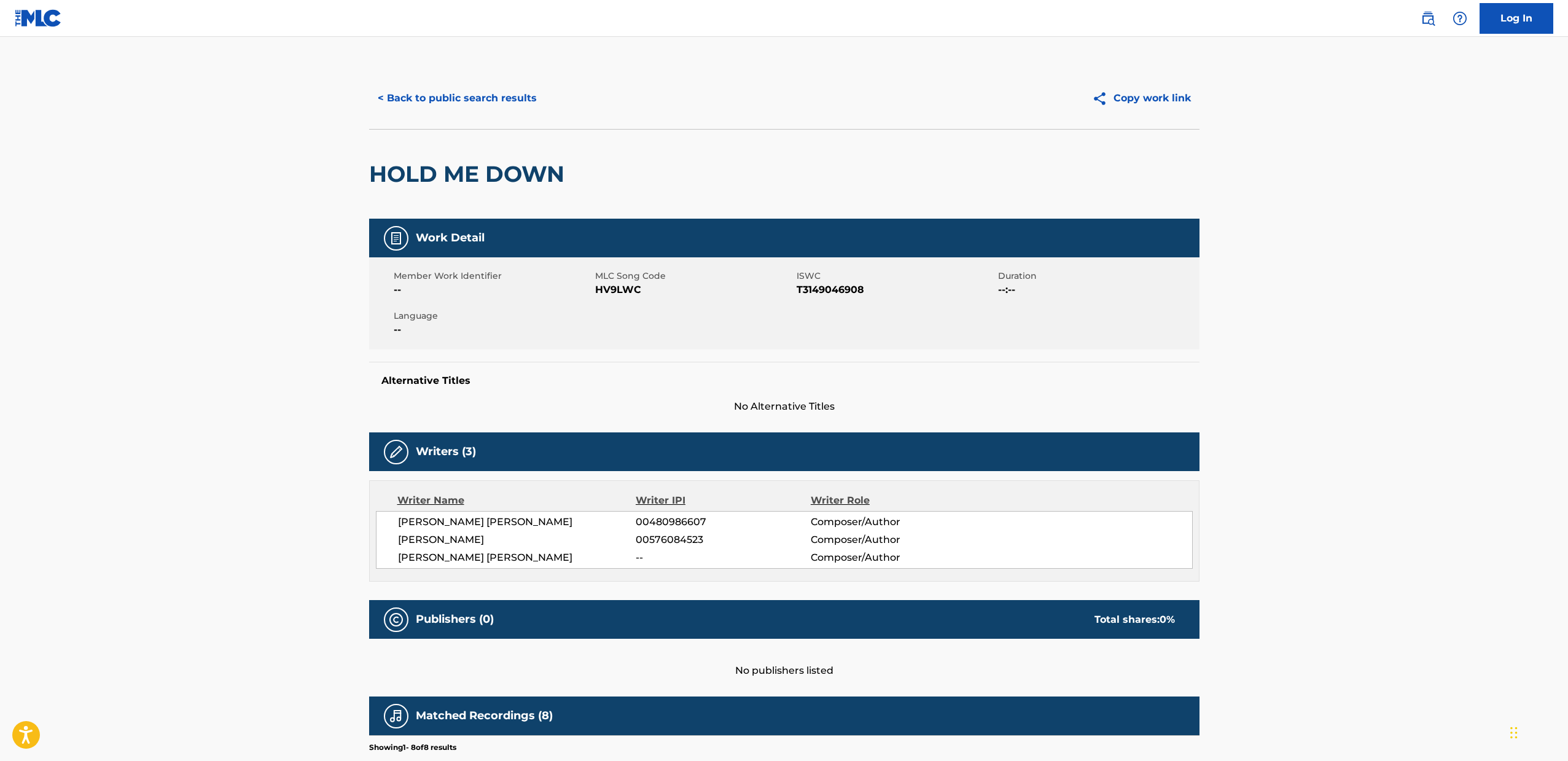
scroll to position [346, 0]
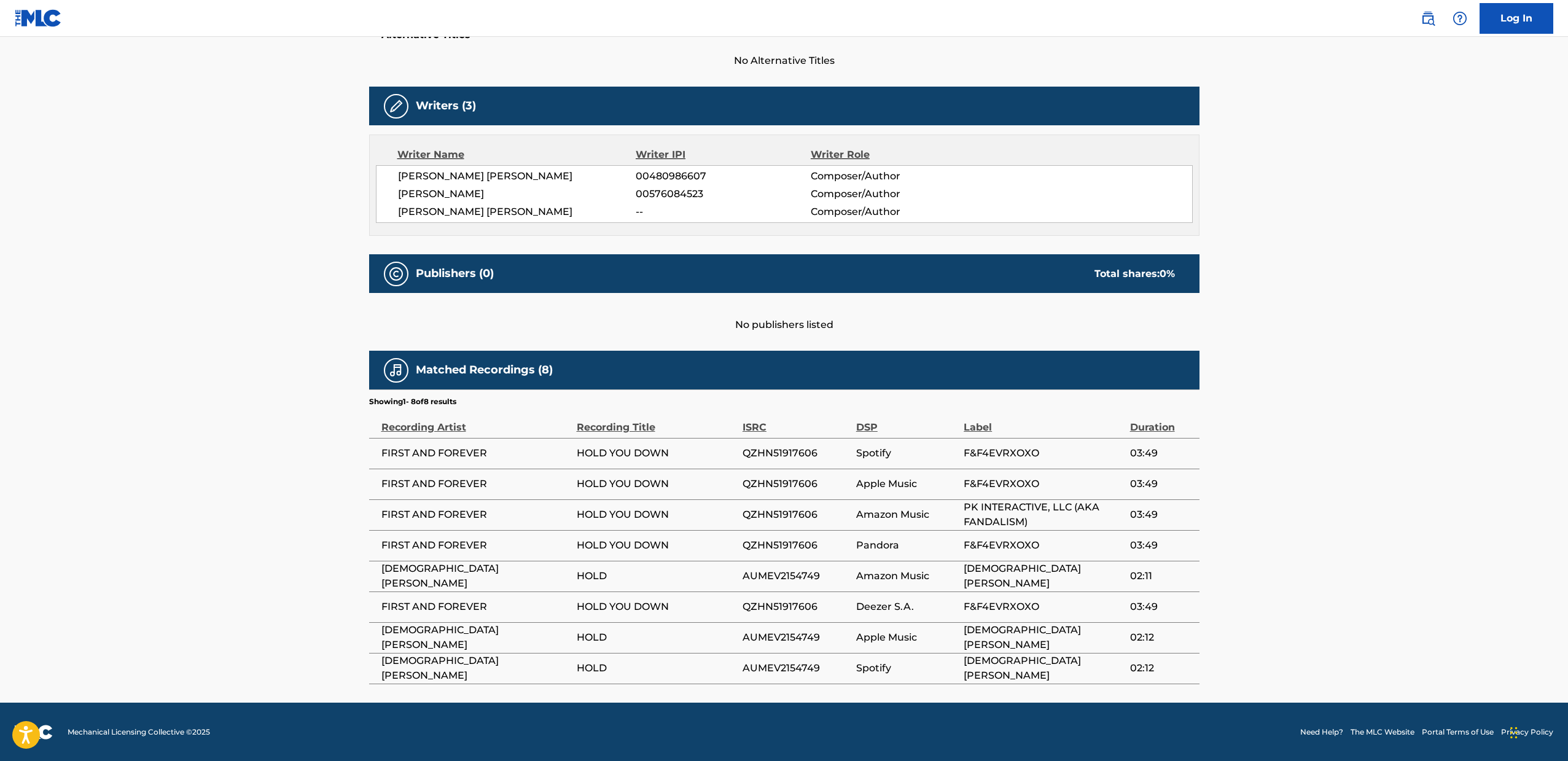
drag, startPoint x: 338, startPoint y: 597, endPoint x: 327, endPoint y: 585, distance: 16.3
click at [327, 585] on main "< Back to public search results Copy work link HOLD ME DOWN Work Detail Member …" at bounding box center [784, 197] width 1568 height 1011
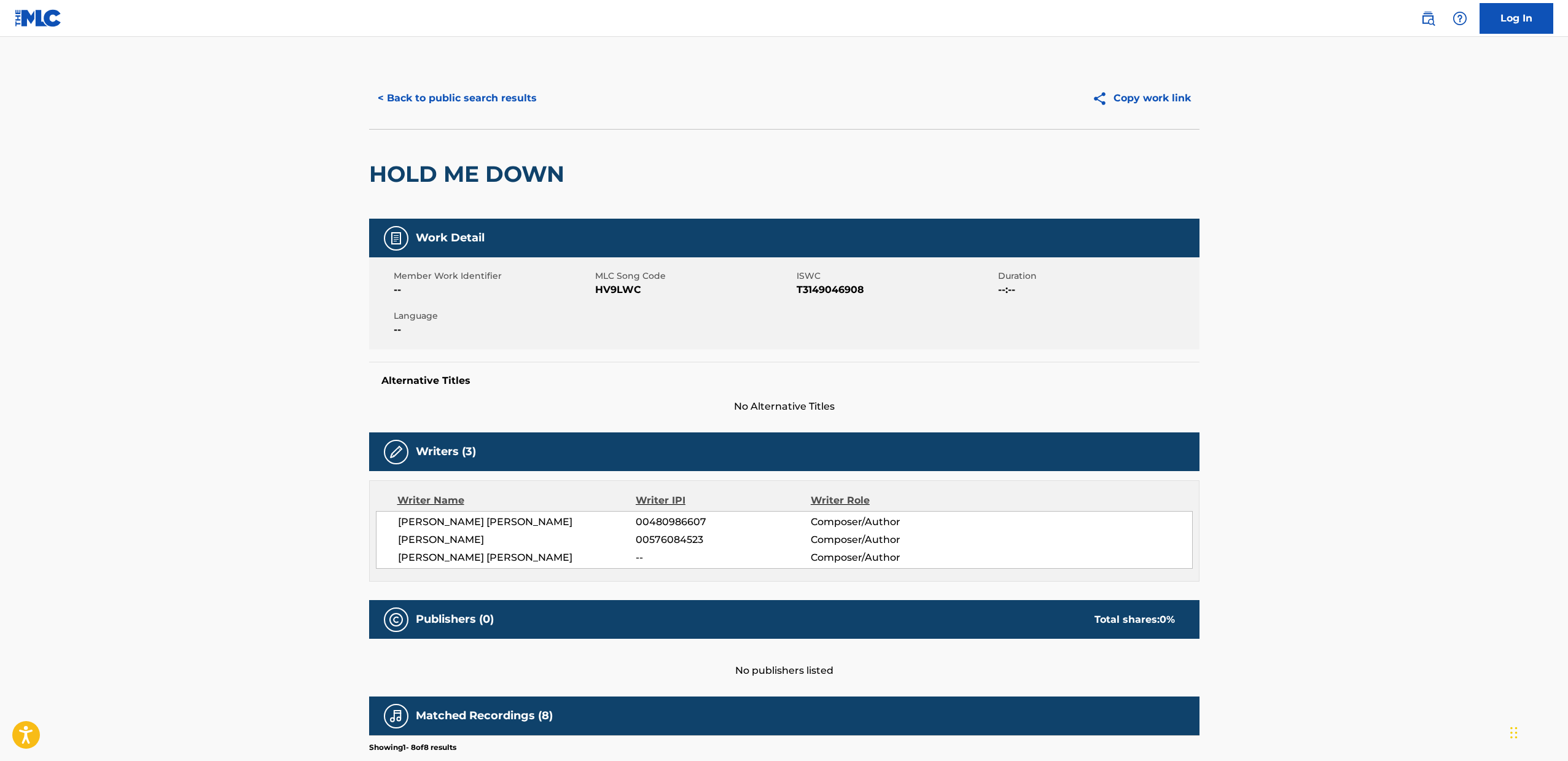
scroll to position [108, 0]
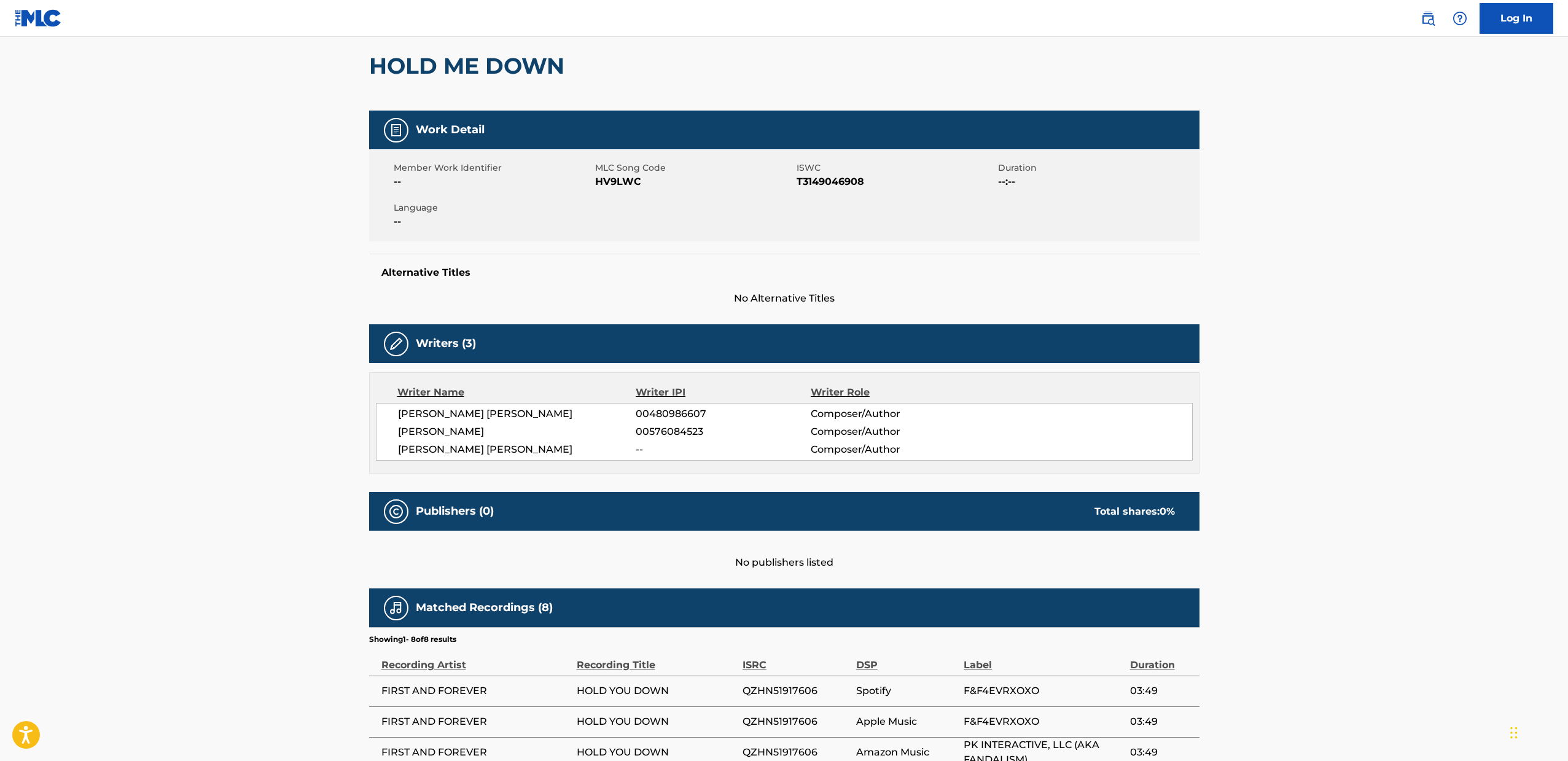
drag, startPoint x: 335, startPoint y: 585, endPoint x: 270, endPoint y: 596, distance: 65.9
click at [270, 596] on main "< Back to public search results Copy work link HOLD ME DOWN Work Detail Member …" at bounding box center [784, 434] width 1568 height 1011
drag, startPoint x: 332, startPoint y: 509, endPoint x: 283, endPoint y: 523, distance: 51.0
click at [283, 523] on main "< Back to public search results Copy work link HOLD ME DOWN Work Detail Member …" at bounding box center [784, 434] width 1568 height 1011
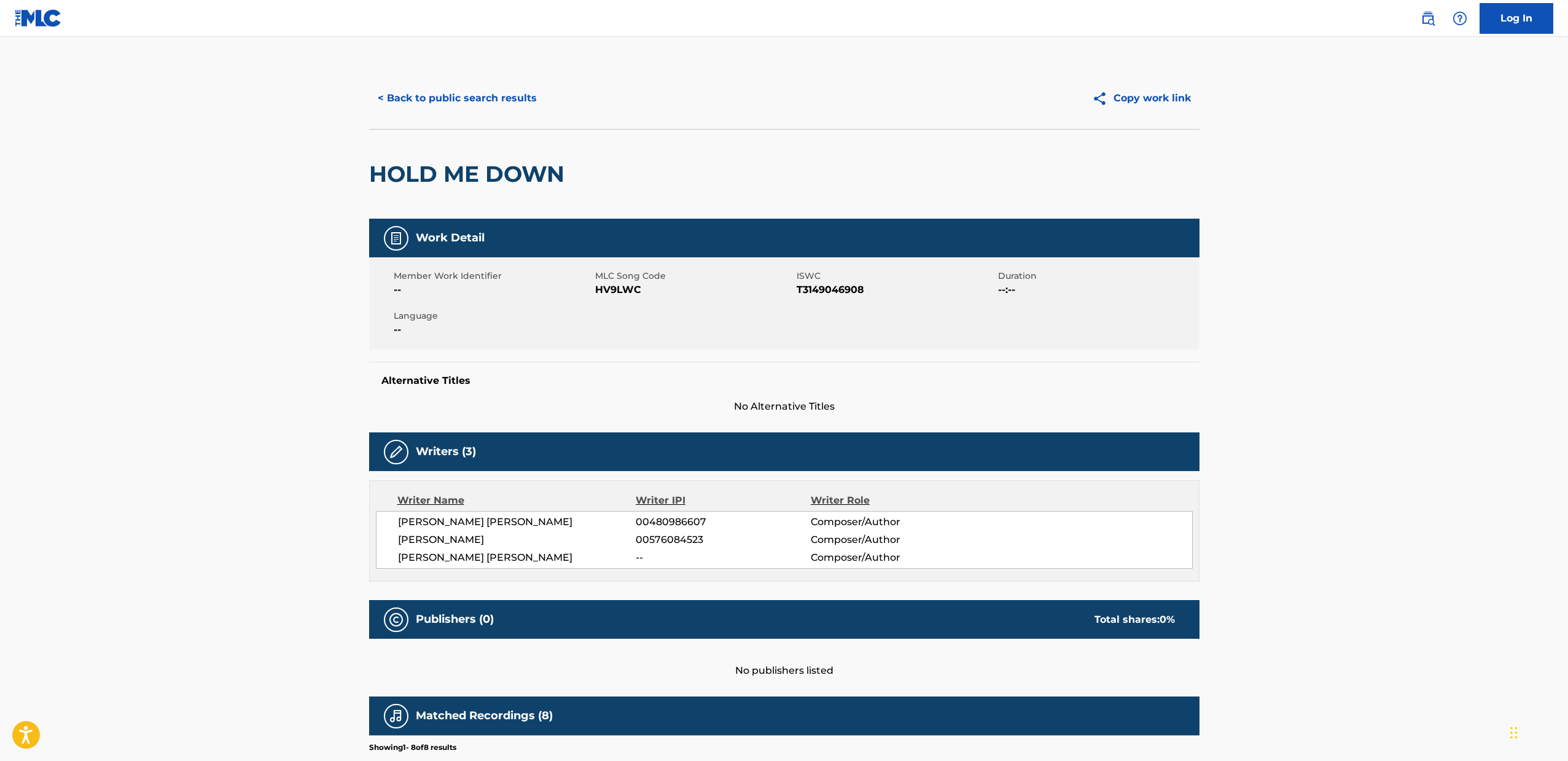
click at [415, 99] on button "< Back to public search results" at bounding box center [457, 98] width 176 height 31
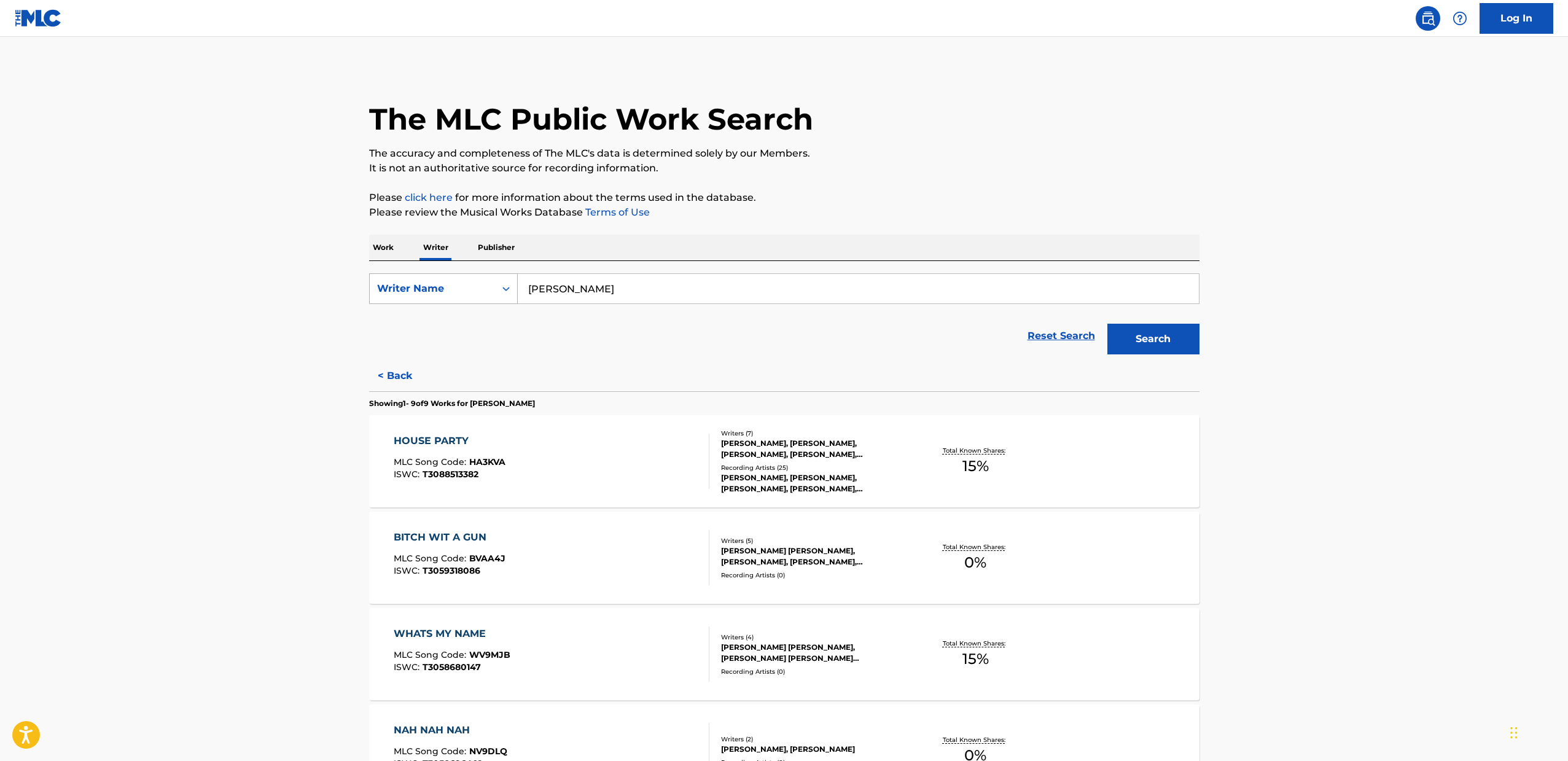
click at [457, 292] on div "Writer Name" at bounding box center [432, 288] width 110 height 14
click at [616, 286] on input "[PERSON_NAME]" at bounding box center [858, 288] width 681 height 30
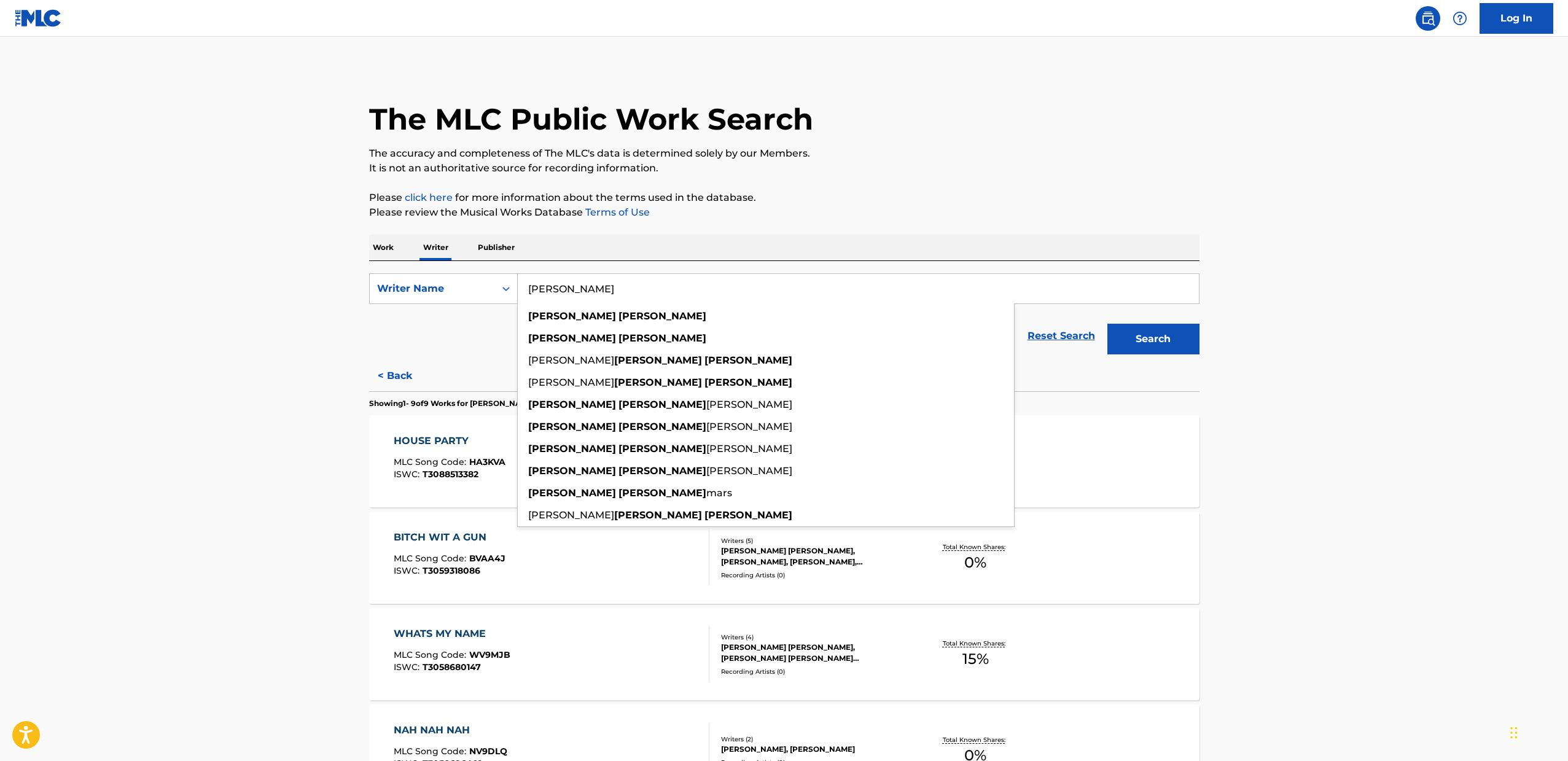
drag, startPoint x: 630, startPoint y: 290, endPoint x: 565, endPoint y: 290, distance: 65.0
click at [565, 290] on input "[PERSON_NAME]" at bounding box center [858, 288] width 681 height 30
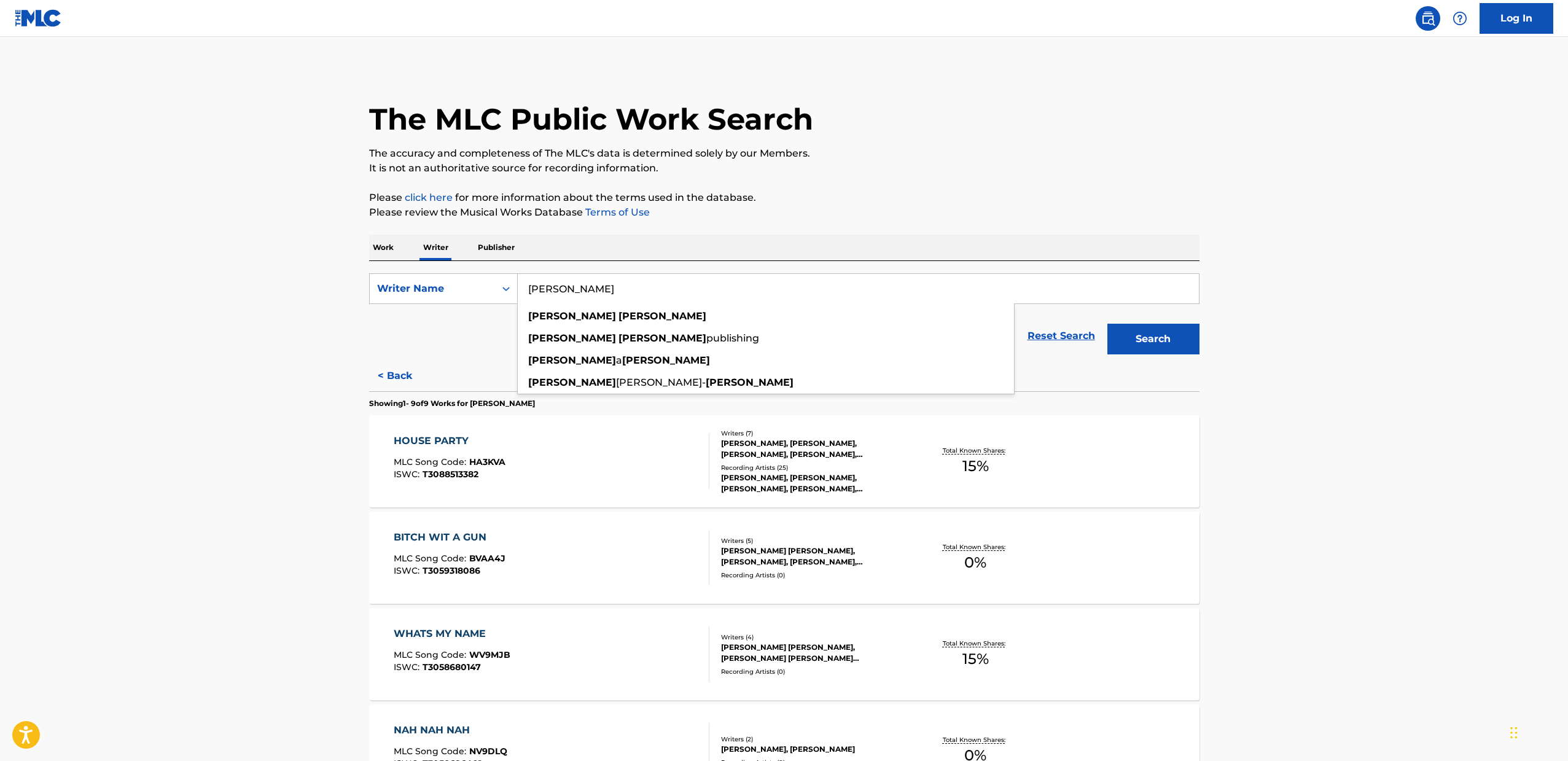
drag, startPoint x: 565, startPoint y: 290, endPoint x: 637, endPoint y: 283, distance: 72.3
click at [637, 283] on input "[PERSON_NAME]" at bounding box center [858, 288] width 681 height 30
click at [622, 364] on strong "[PERSON_NAME]" at bounding box center [666, 360] width 88 height 12
type input "[PERSON_NAME]"
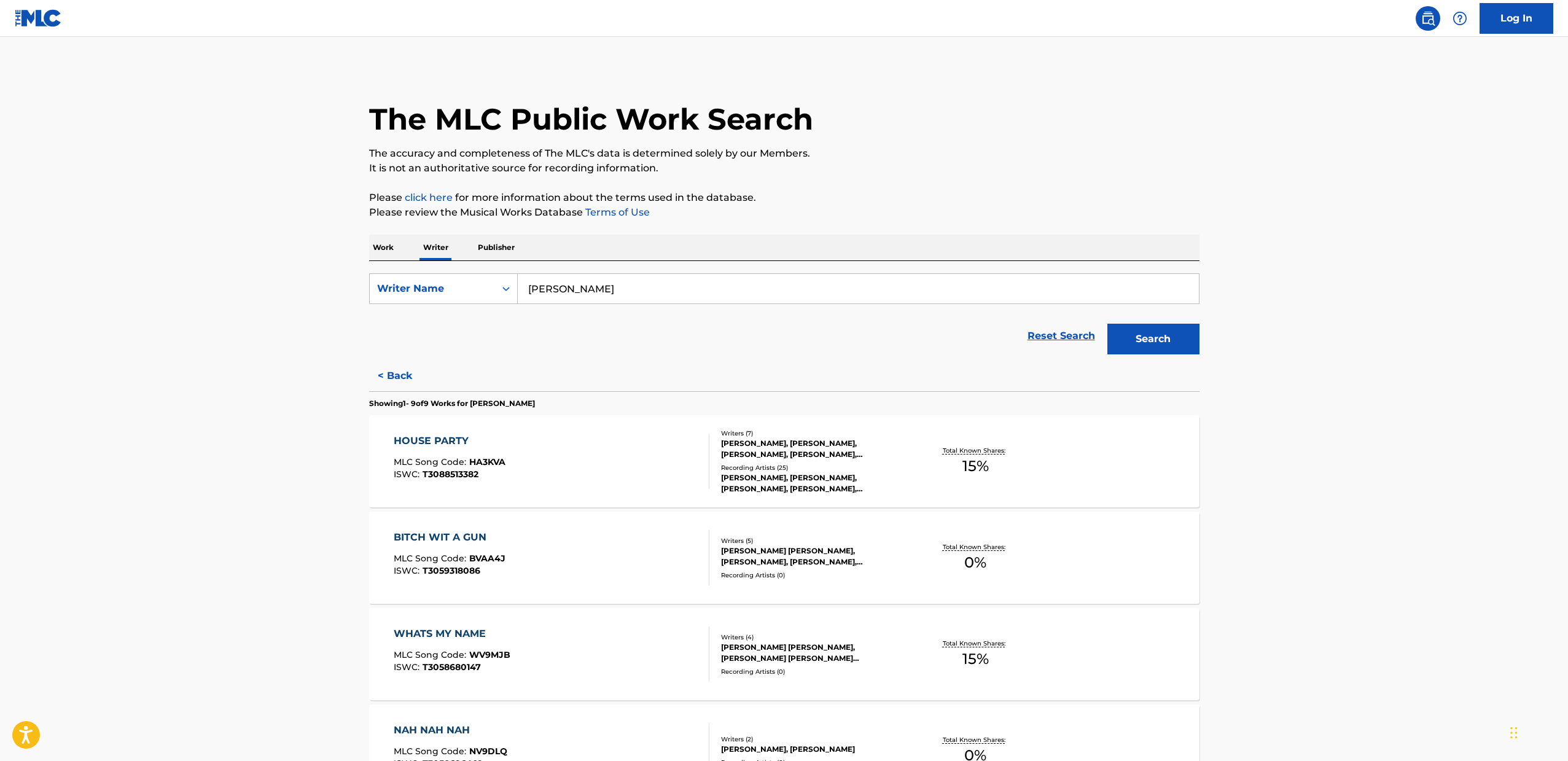
click at [1142, 342] on button "Search" at bounding box center [1153, 339] width 92 height 31
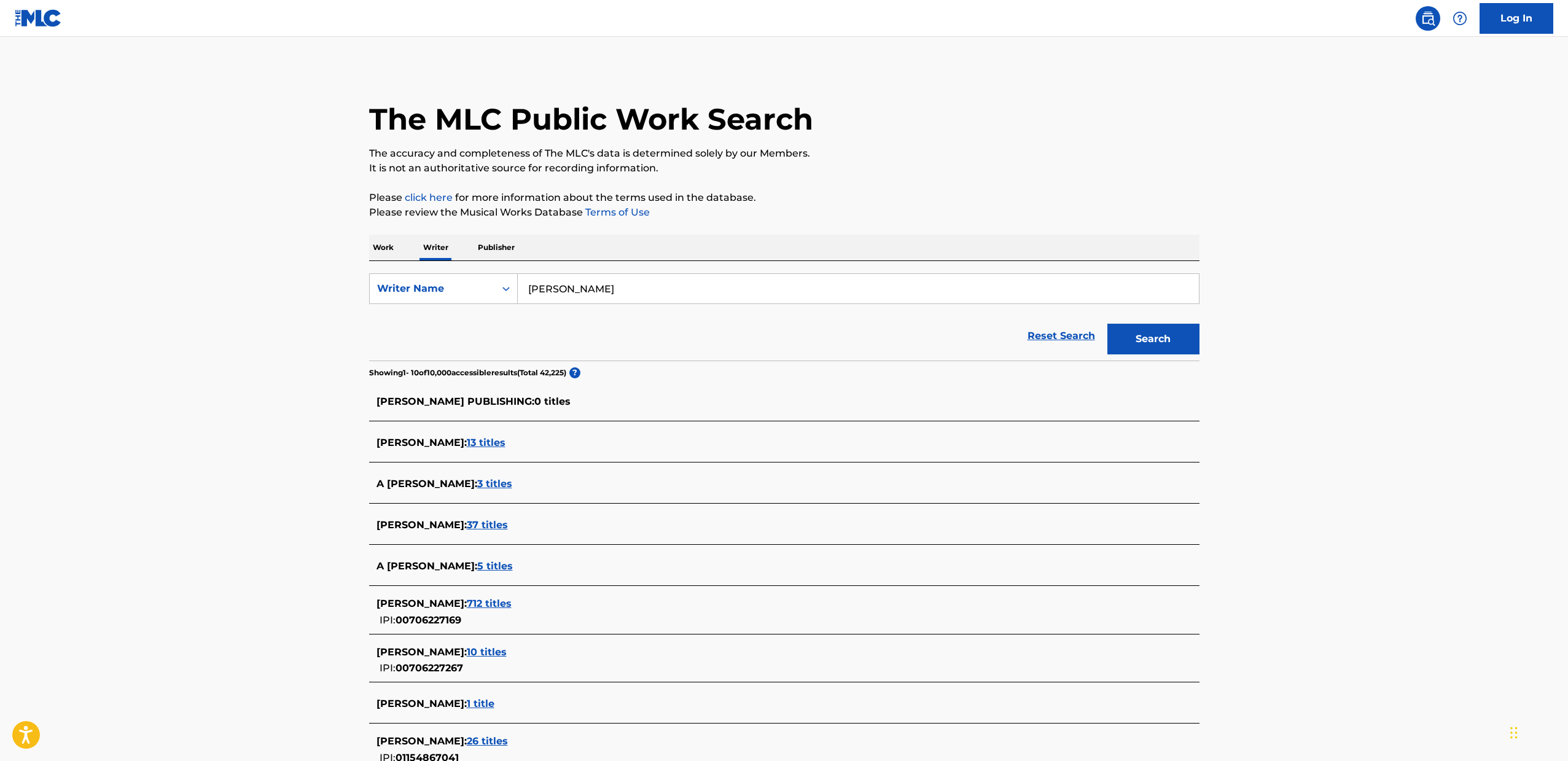
drag, startPoint x: 295, startPoint y: 355, endPoint x: 237, endPoint y: 341, distance: 59.7
click at [230, 323] on main "The MLC Public Work Search The accuracy and completeness of The MLC's data is d…" at bounding box center [784, 460] width 1568 height 845
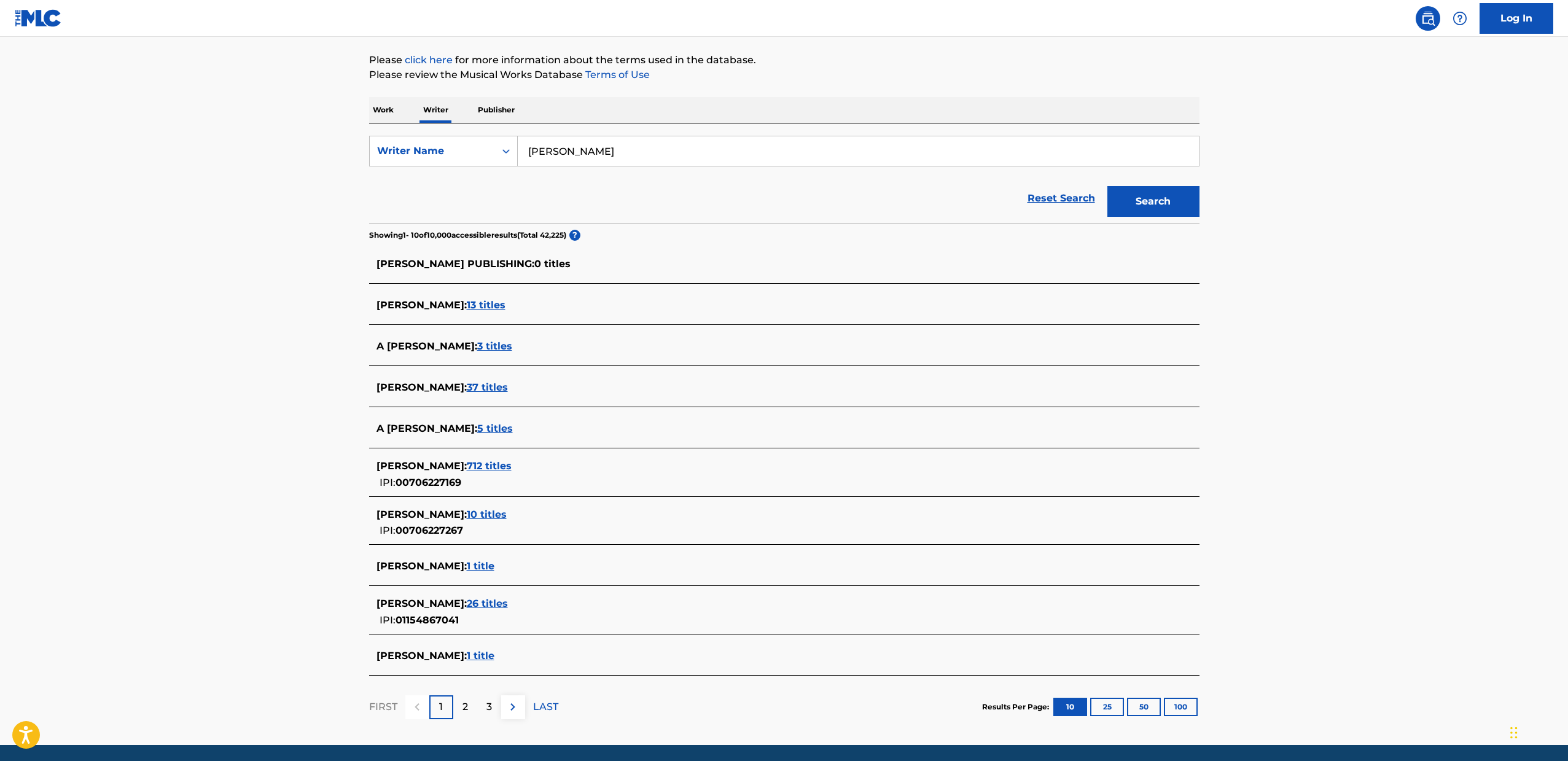
scroll to position [135, 0]
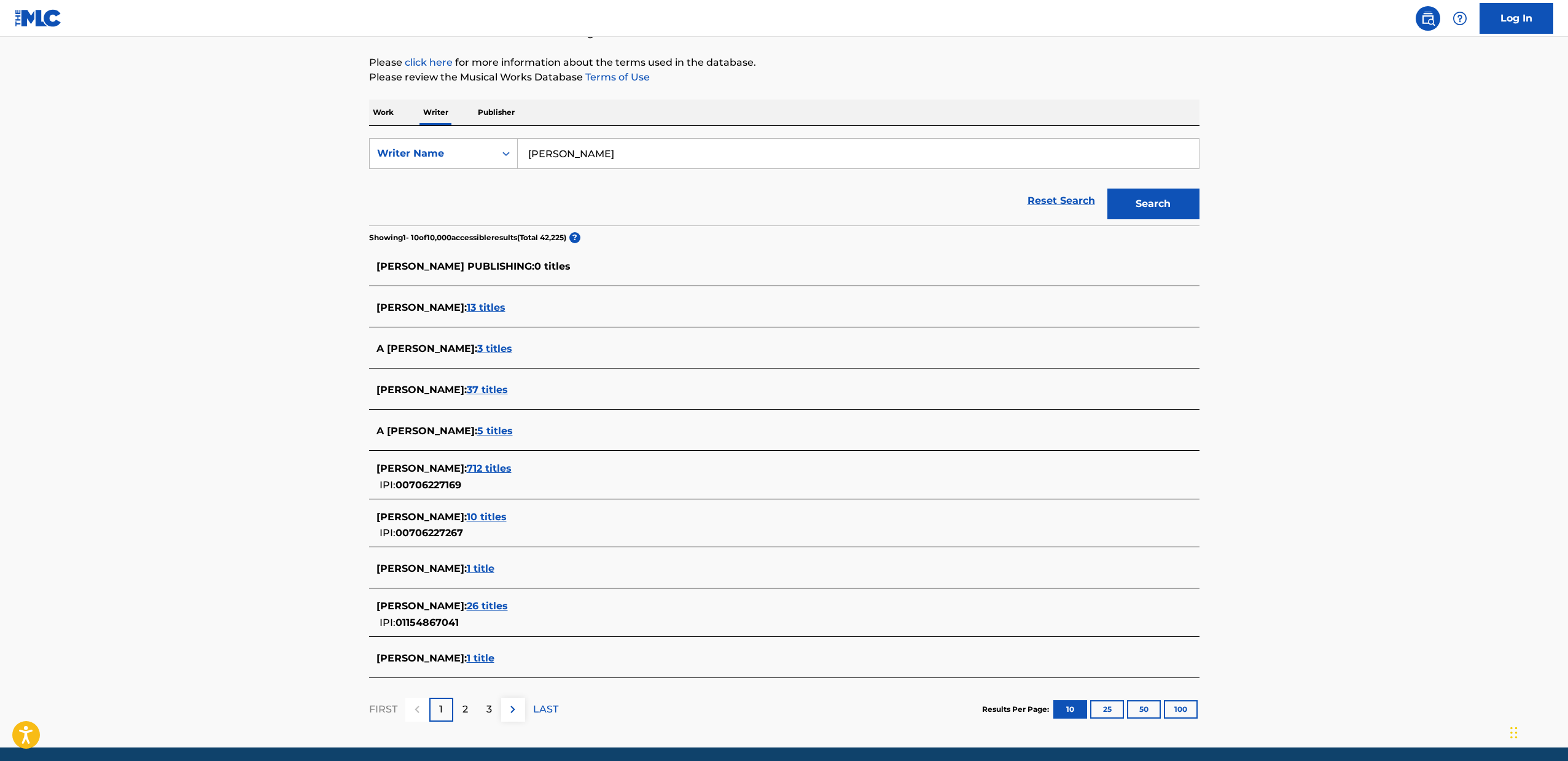
click at [505, 309] on span "13 titles" at bounding box center [486, 307] width 38 height 12
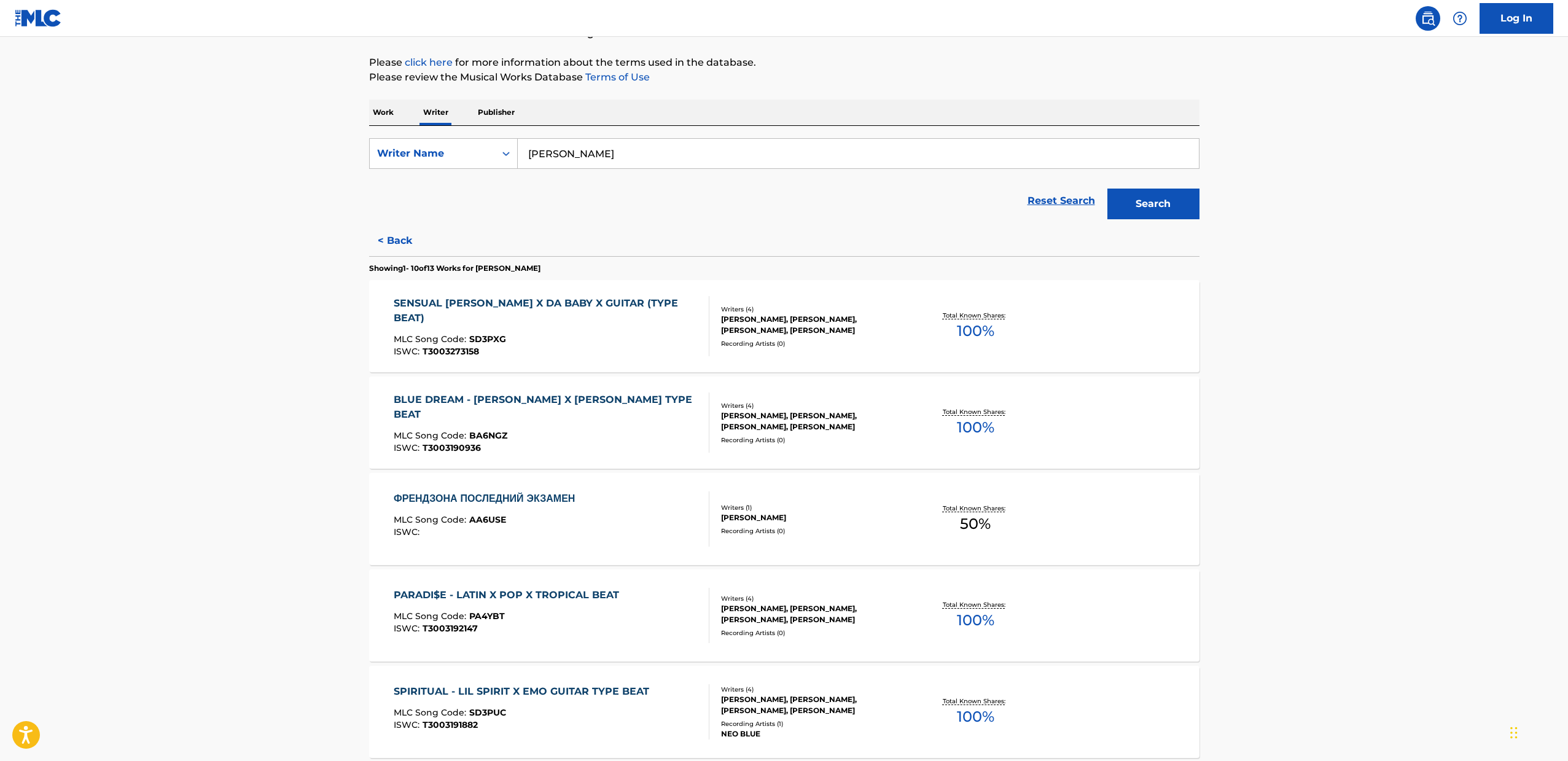
drag, startPoint x: 331, startPoint y: 400, endPoint x: 291, endPoint y: 407, distance: 40.6
click at [291, 407] on main "The MLC Public Work Search The accuracy and completeness of The MLC's data is d…" at bounding box center [784, 605] width 1568 height 1407
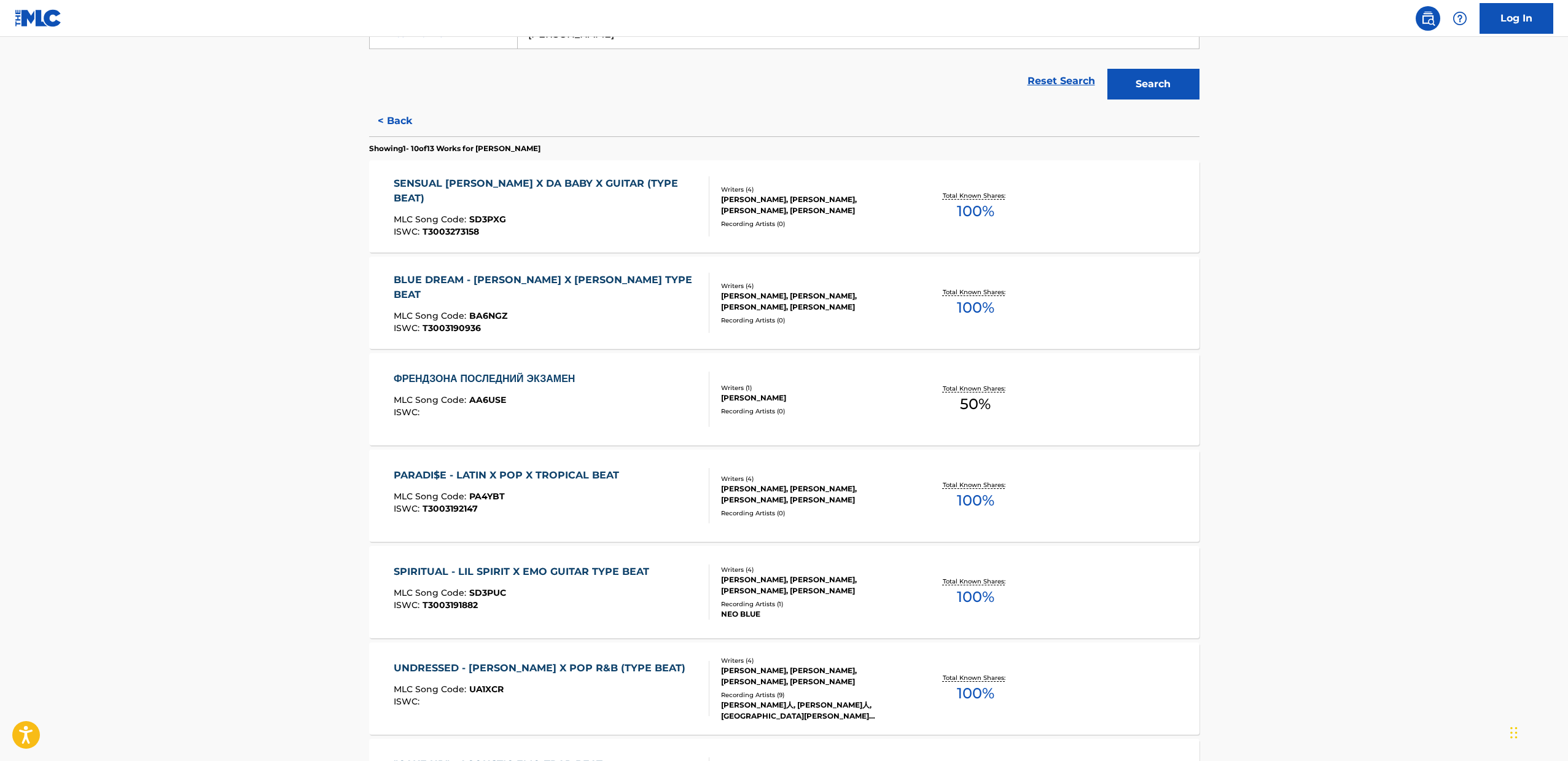
scroll to position [358, 0]
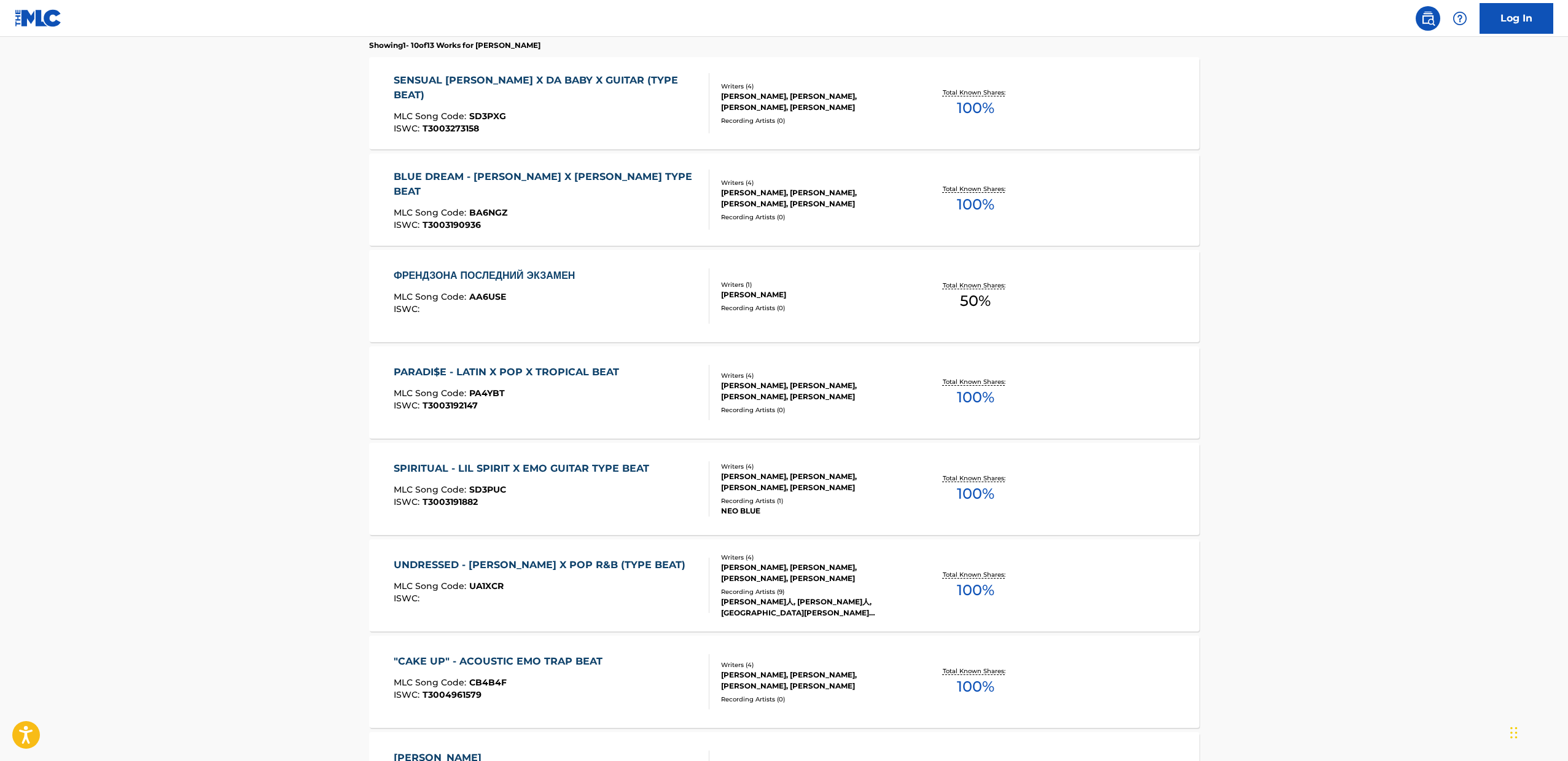
drag, startPoint x: 349, startPoint y: 564, endPoint x: 292, endPoint y: 570, distance: 57.3
click at [292, 570] on main "The MLC Public Work Search The accuracy and completeness of The MLC's data is d…" at bounding box center [784, 382] width 1568 height 1407
click at [814, 502] on div "Recording Artists ( 1 )" at bounding box center [814, 500] width 185 height 9
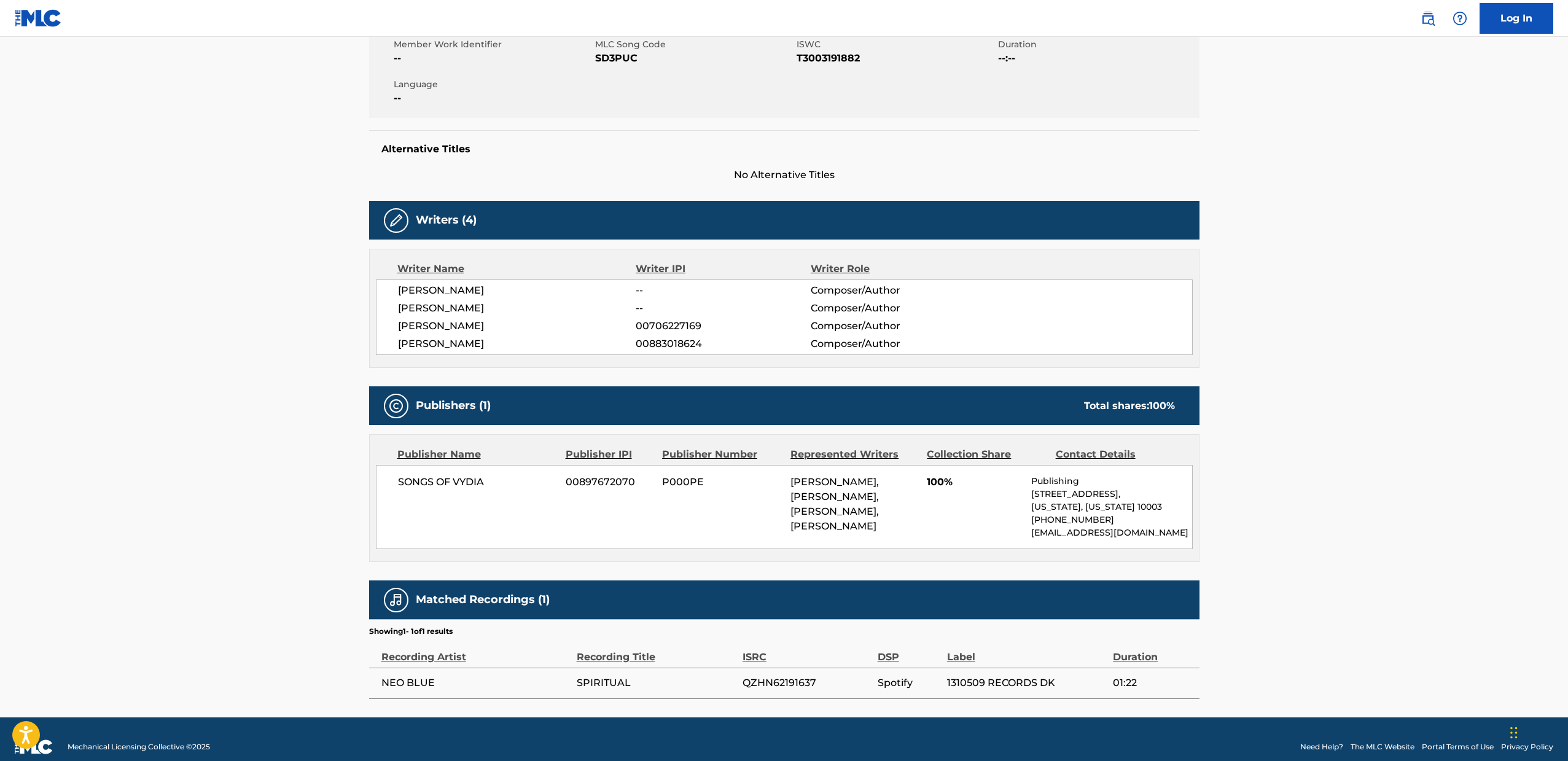
scroll to position [273, 0]
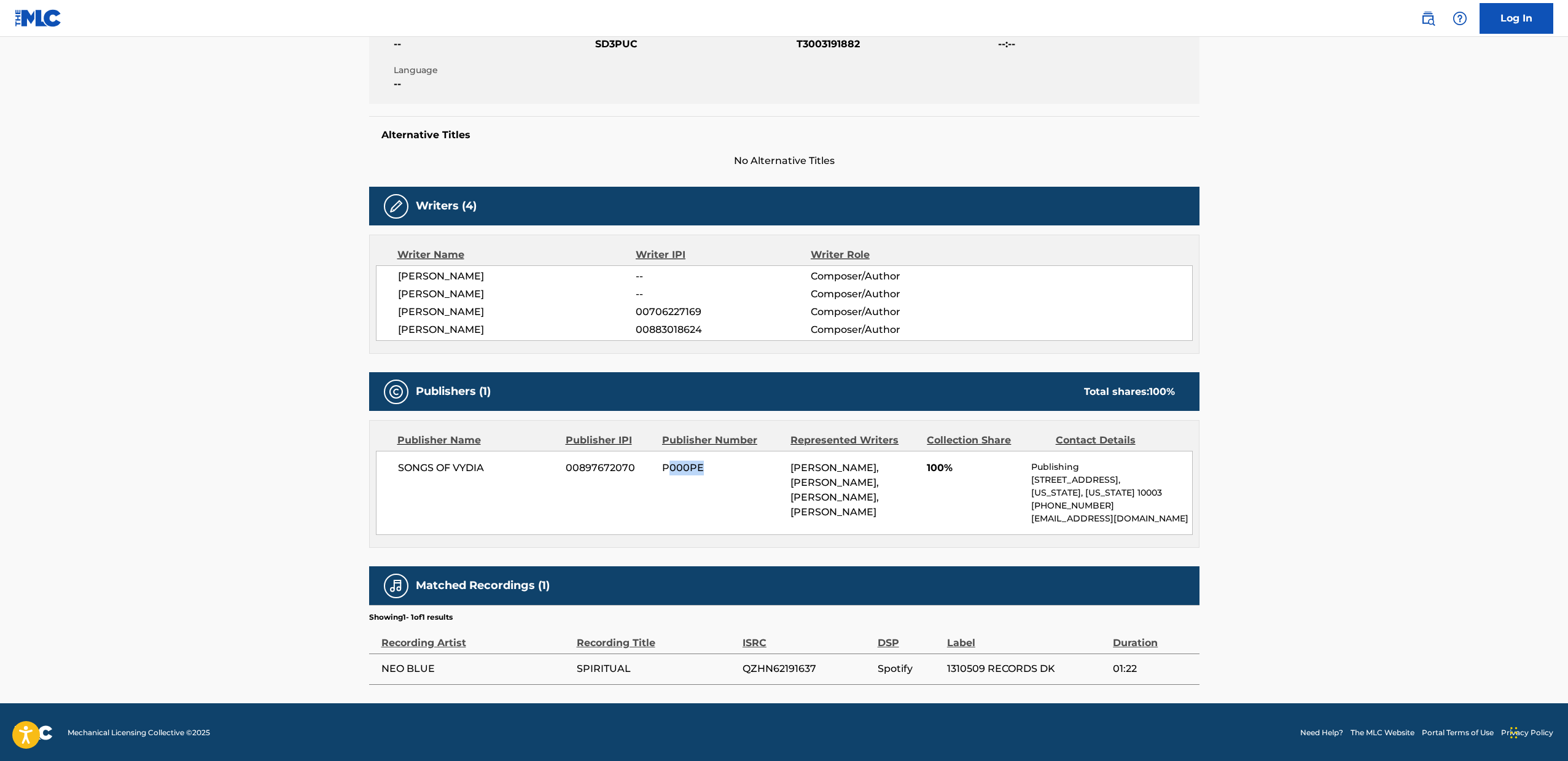
drag, startPoint x: 708, startPoint y: 467, endPoint x: 670, endPoint y: 469, distance: 38.1
click at [670, 469] on span "P000PE" at bounding box center [722, 467] width 119 height 14
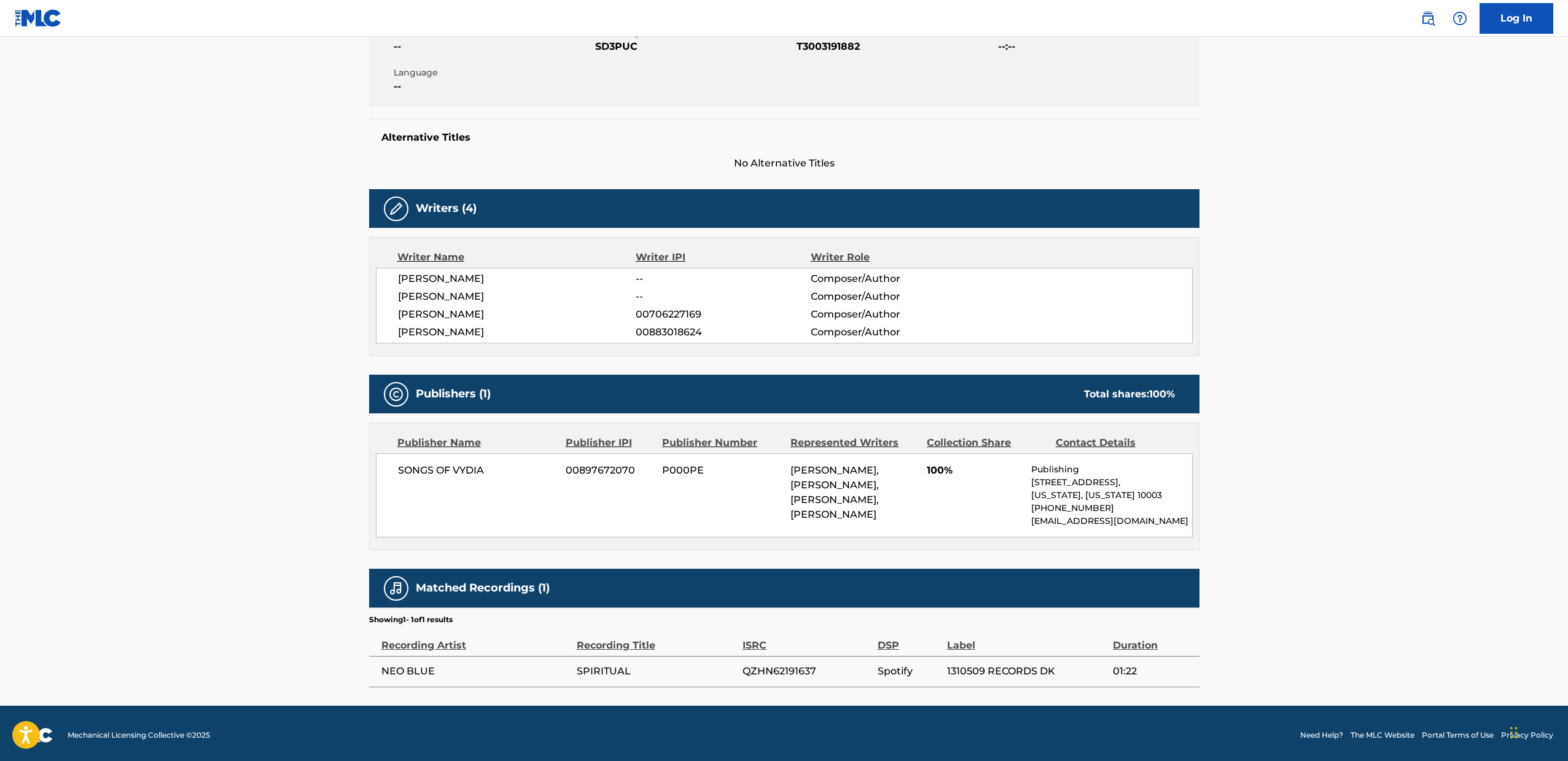
scroll to position [268, 0]
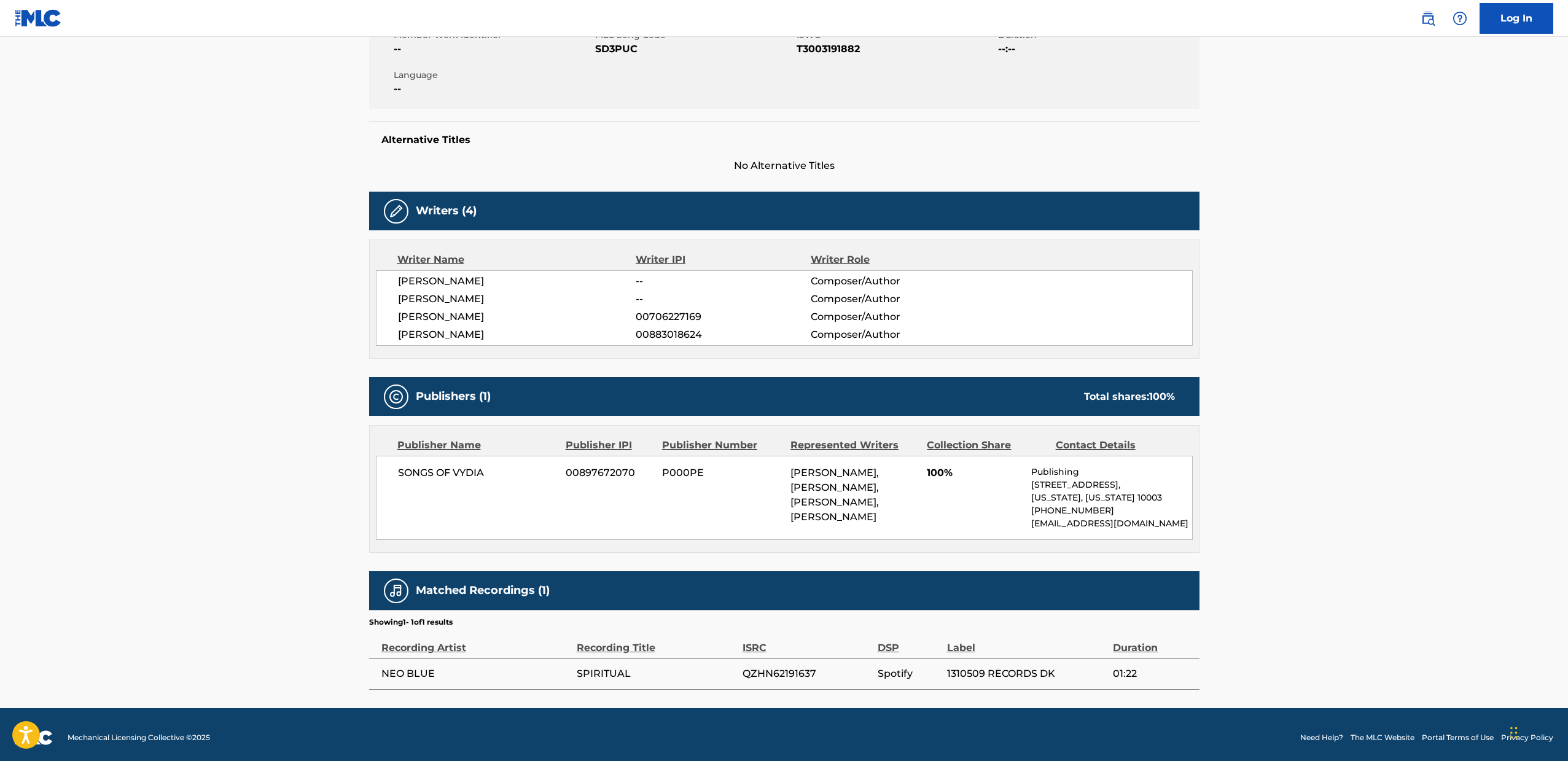
click at [743, 494] on div "SONGS OF VYDIA 00897672070 P000PE [PERSON_NAME], [PERSON_NAME], [PERSON_NAME], …" at bounding box center [784, 497] width 817 height 84
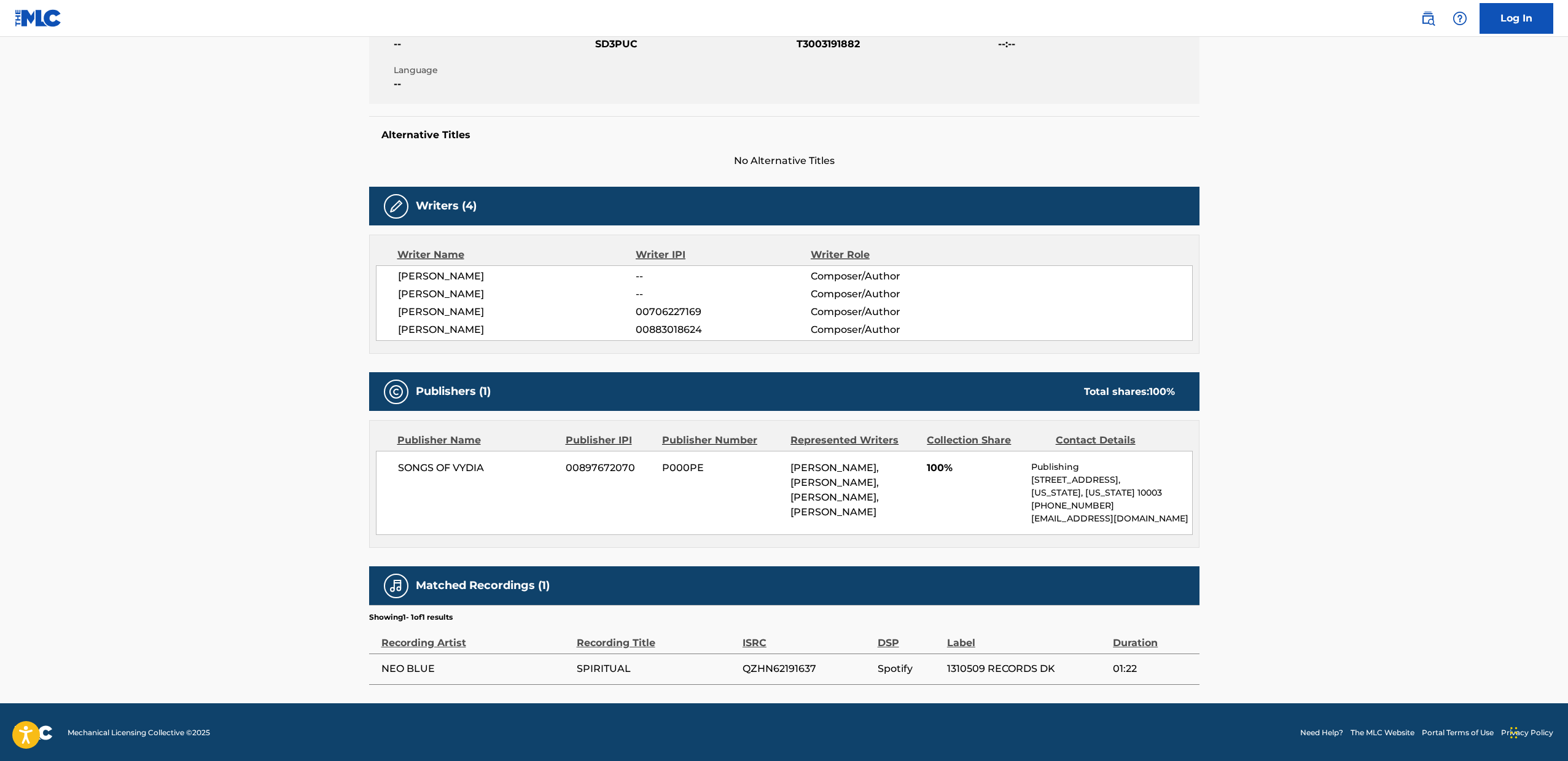
click at [598, 663] on span "SPIRITUAL" at bounding box center [656, 668] width 160 height 14
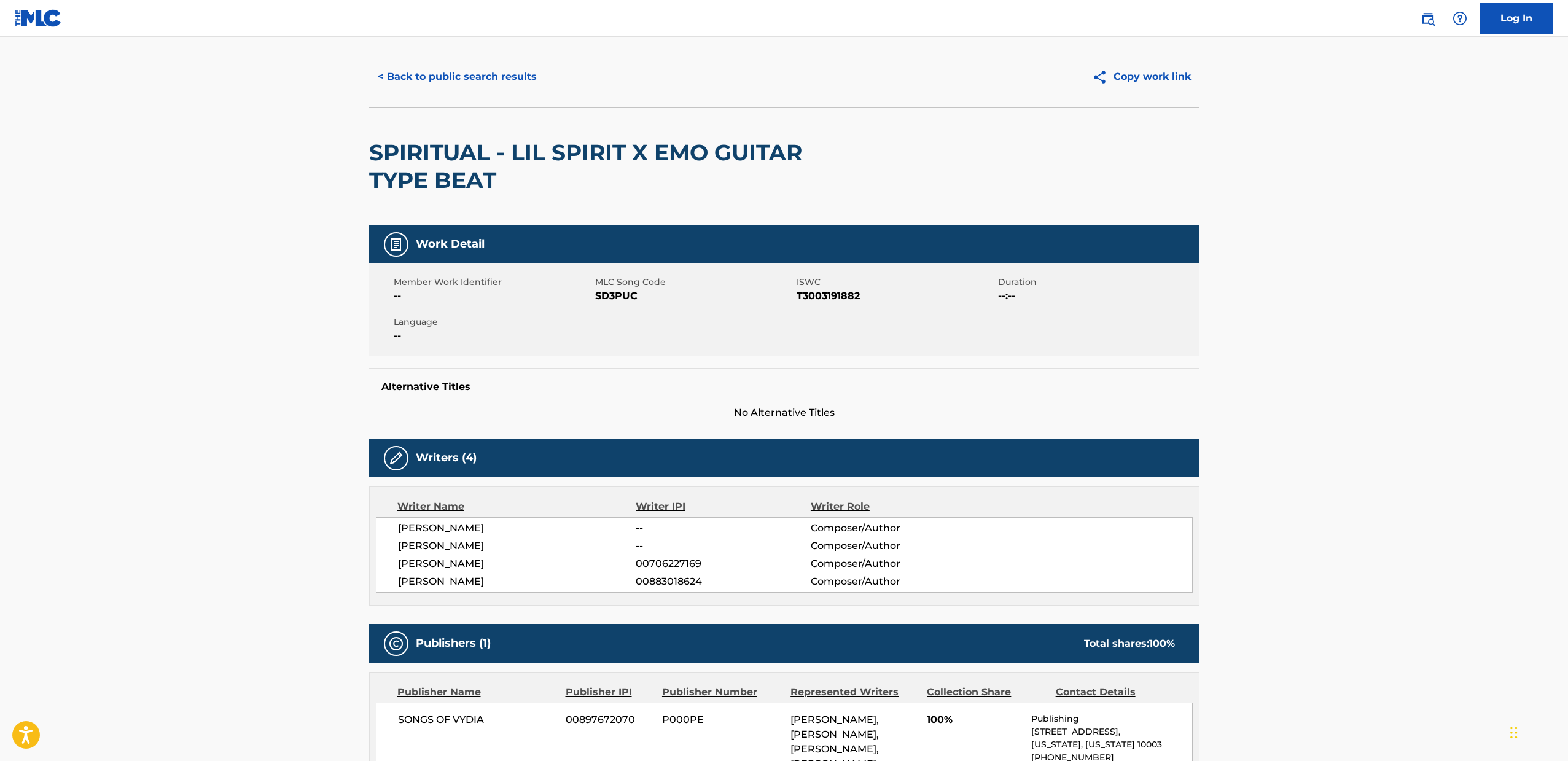
scroll to position [0, 0]
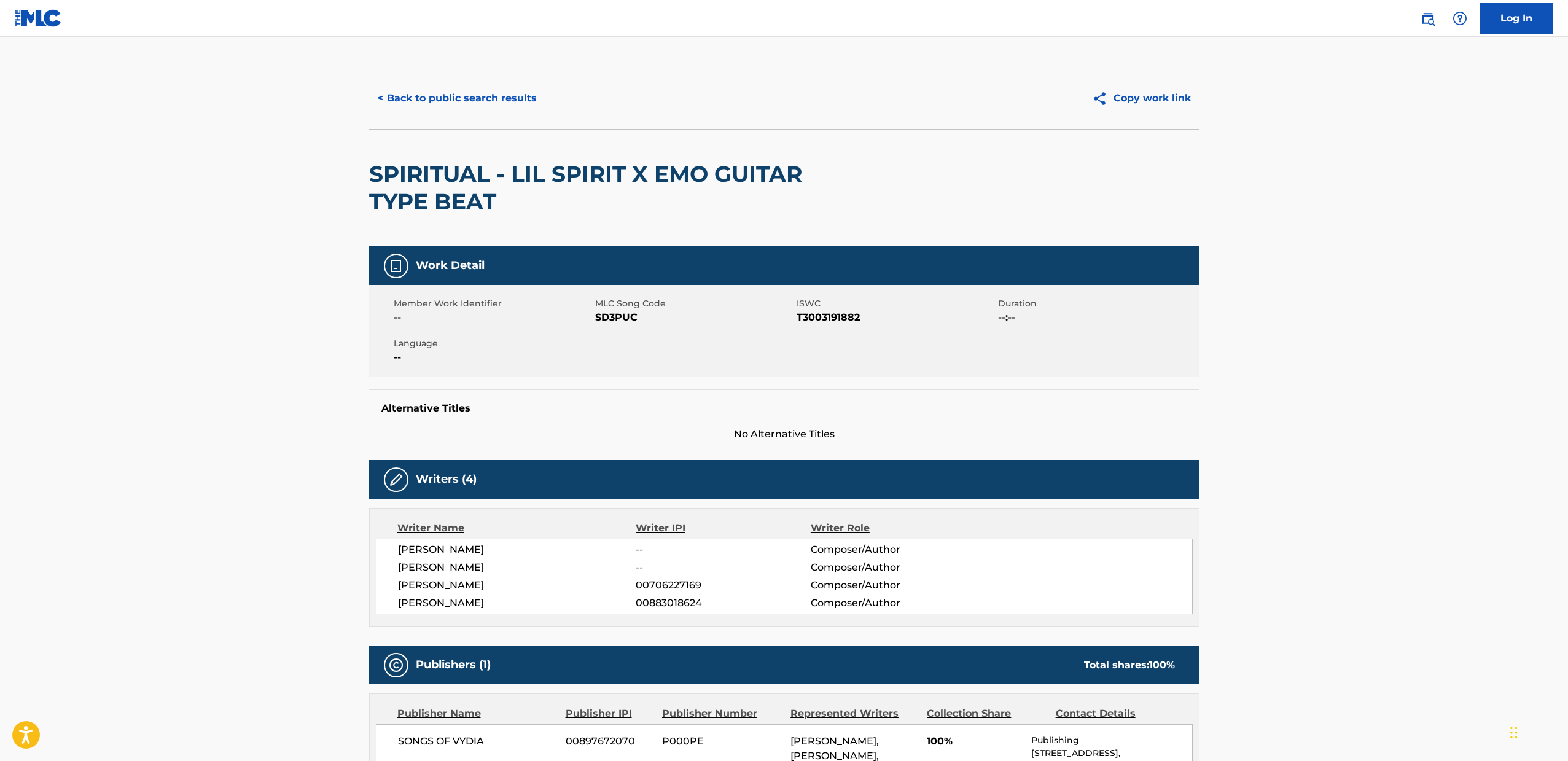
click at [616, 340] on div "Member Work Identifier -- MLC Song Code SD3PUC ISWC T3003191882 Duration --:-- …" at bounding box center [784, 331] width 830 height 92
click at [386, 99] on button "< Back to public search results" at bounding box center [457, 98] width 176 height 31
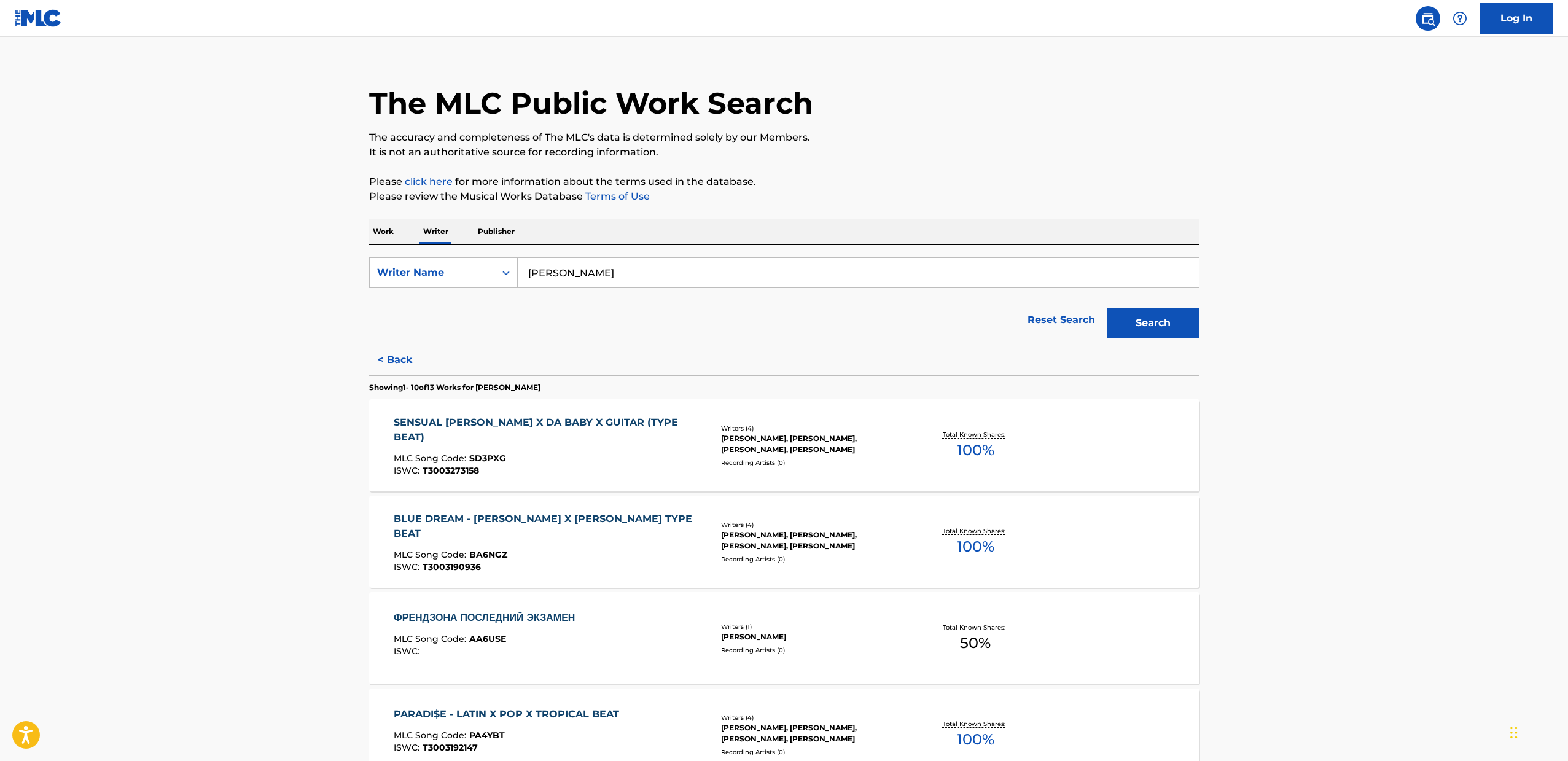
scroll to position [149, 0]
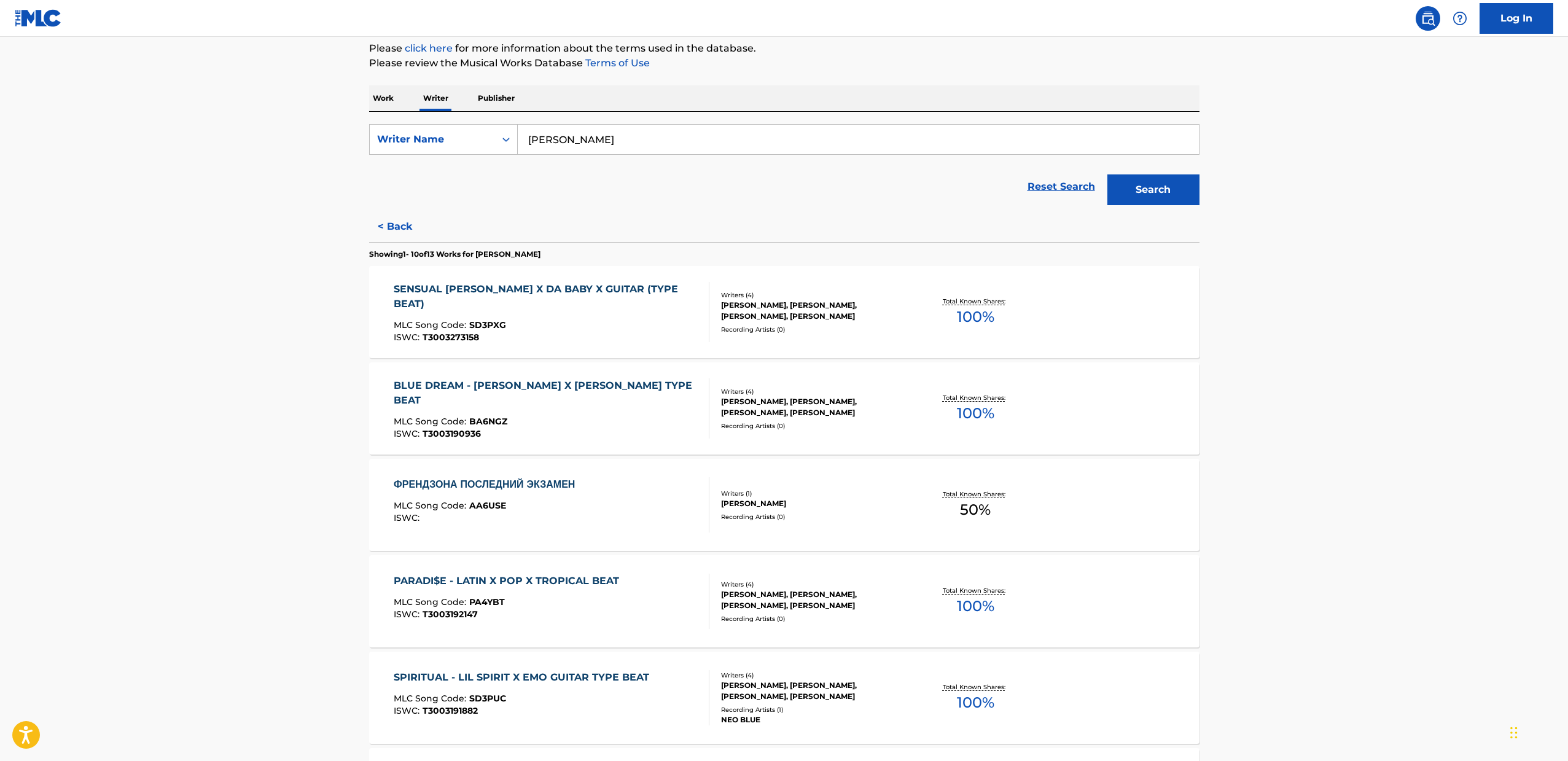
click at [569, 398] on div "BLUE DREAM - [PERSON_NAME] X [PERSON_NAME] TYPE BEAT" at bounding box center [546, 393] width 305 height 30
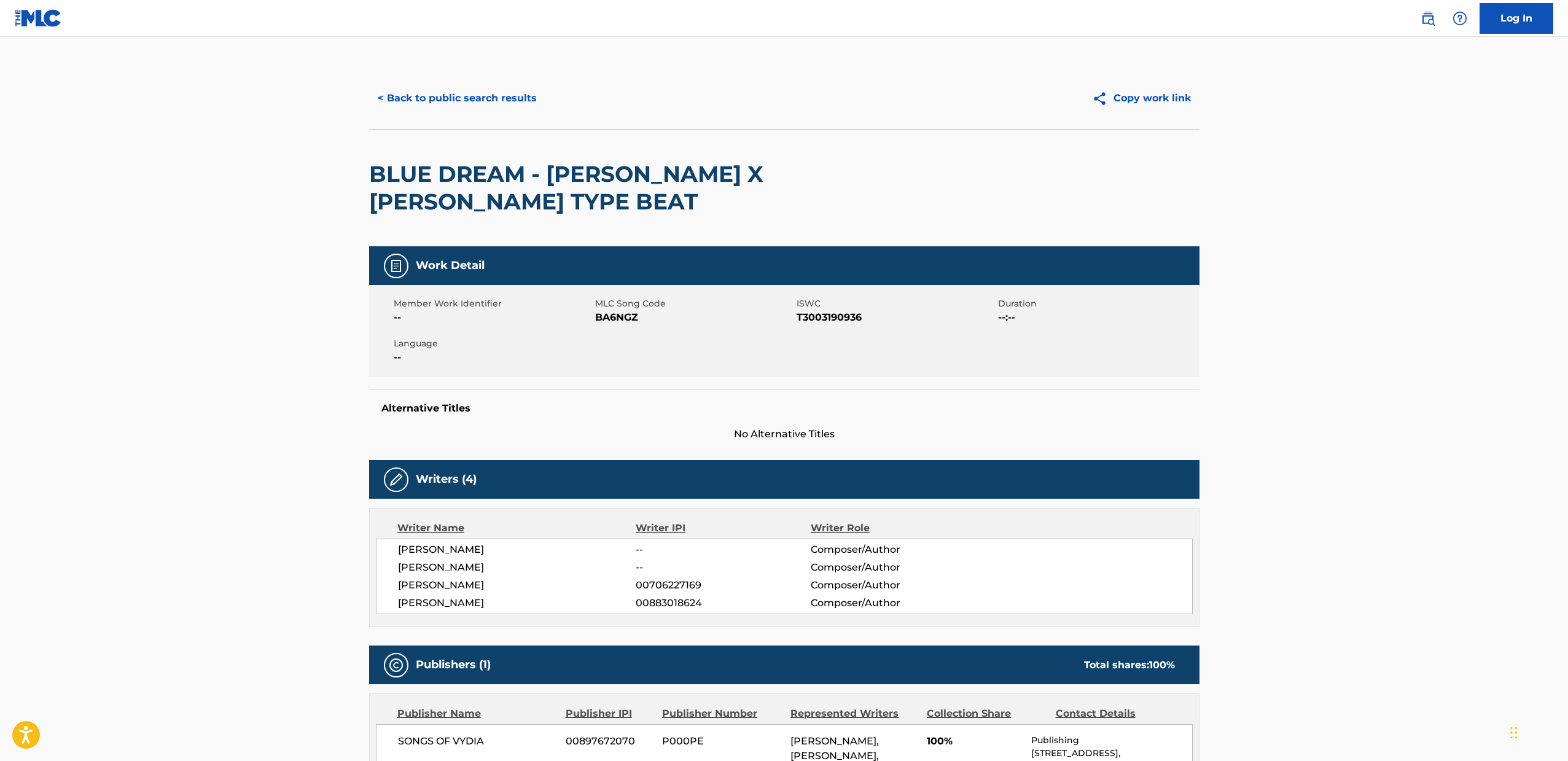
click at [421, 104] on button "< Back to public search results" at bounding box center [457, 98] width 176 height 31
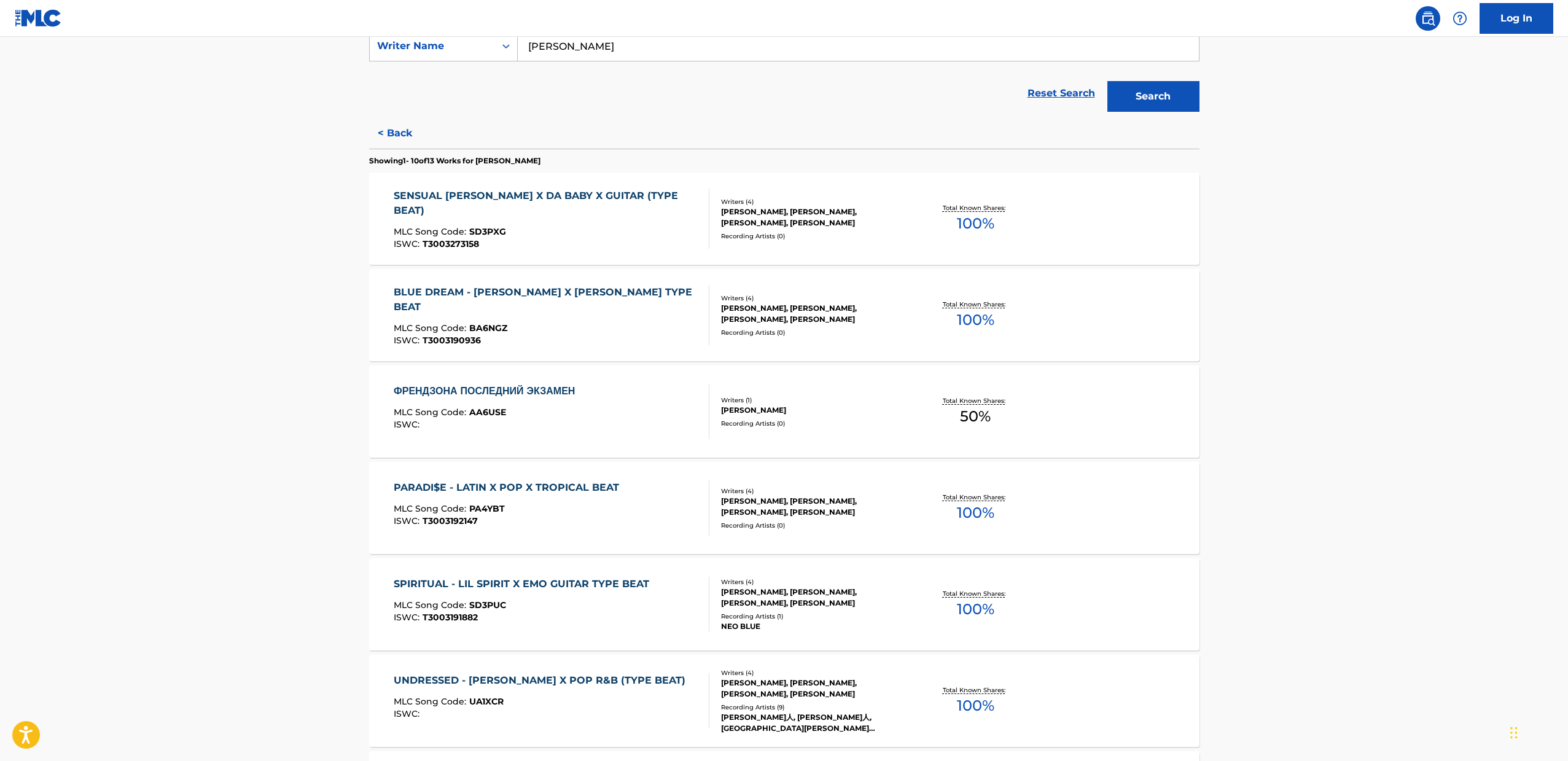
scroll to position [386, 0]
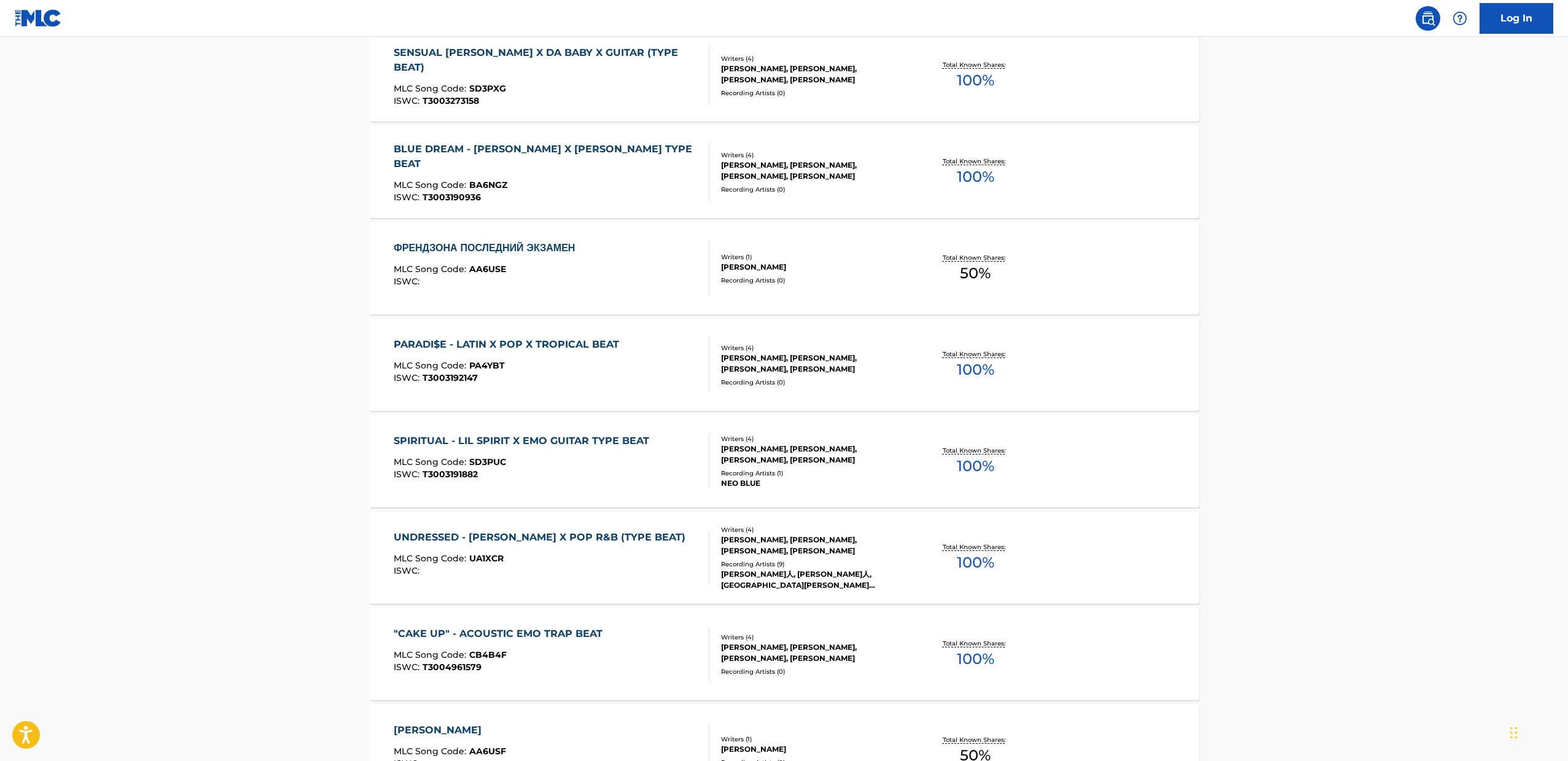
click at [543, 377] on div "ISWC : T3003192147" at bounding box center [509, 377] width 231 height 9
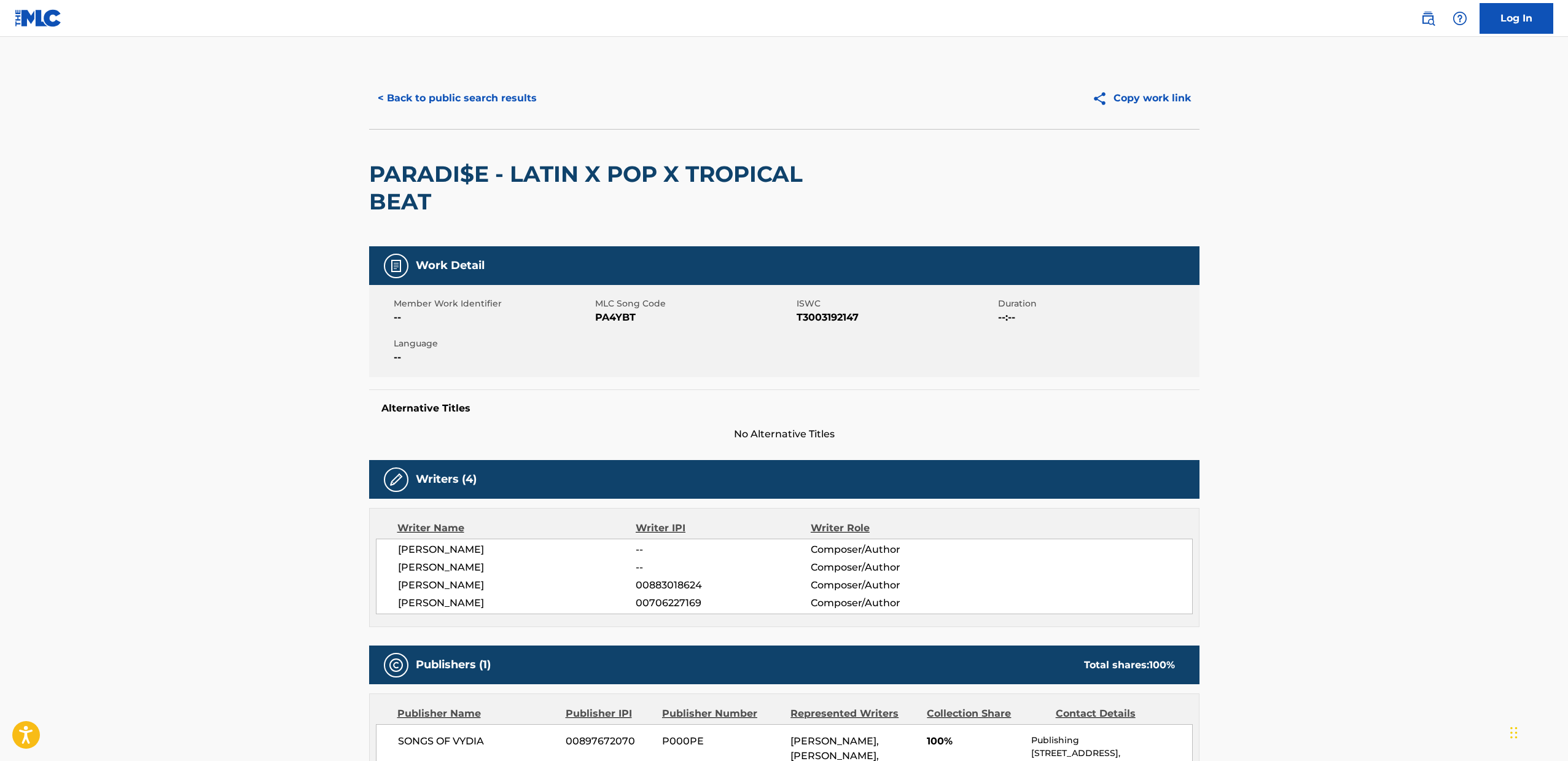
click at [400, 97] on button "< Back to public search results" at bounding box center [457, 98] width 176 height 31
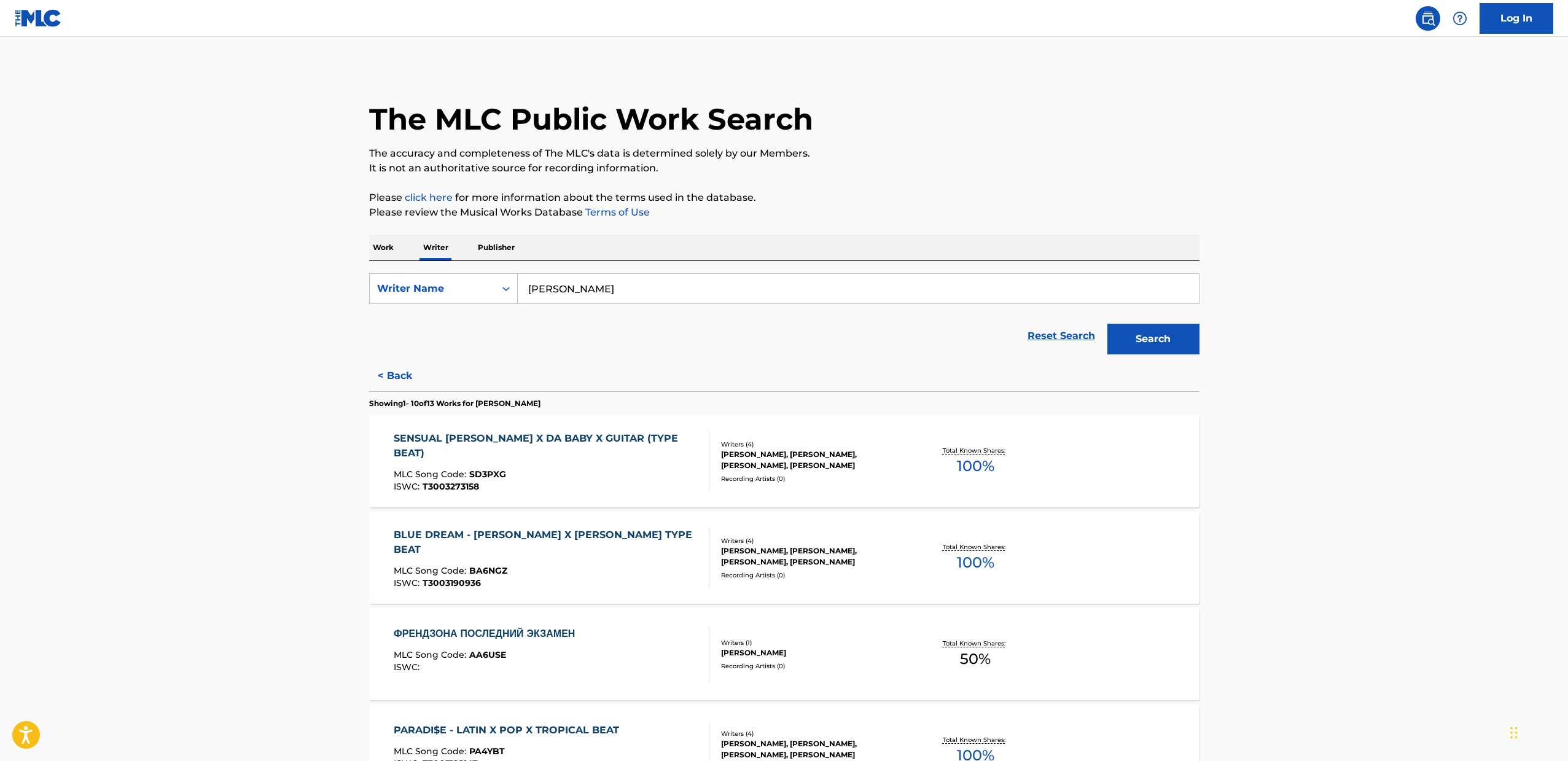
click at [496, 250] on p "Publisher" at bounding box center [496, 248] width 44 height 26
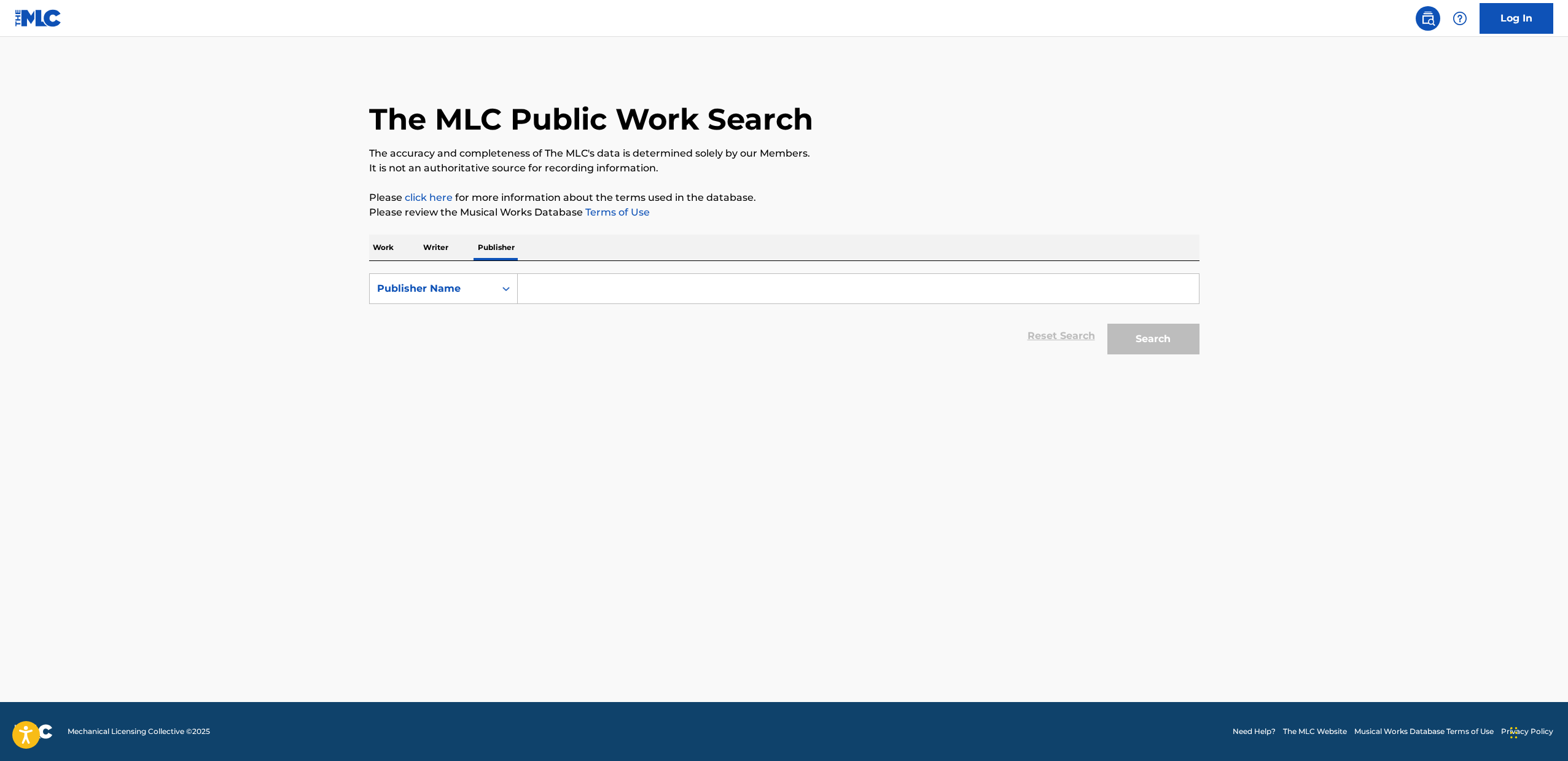
click at [431, 248] on p "Writer" at bounding box center [435, 248] width 32 height 26
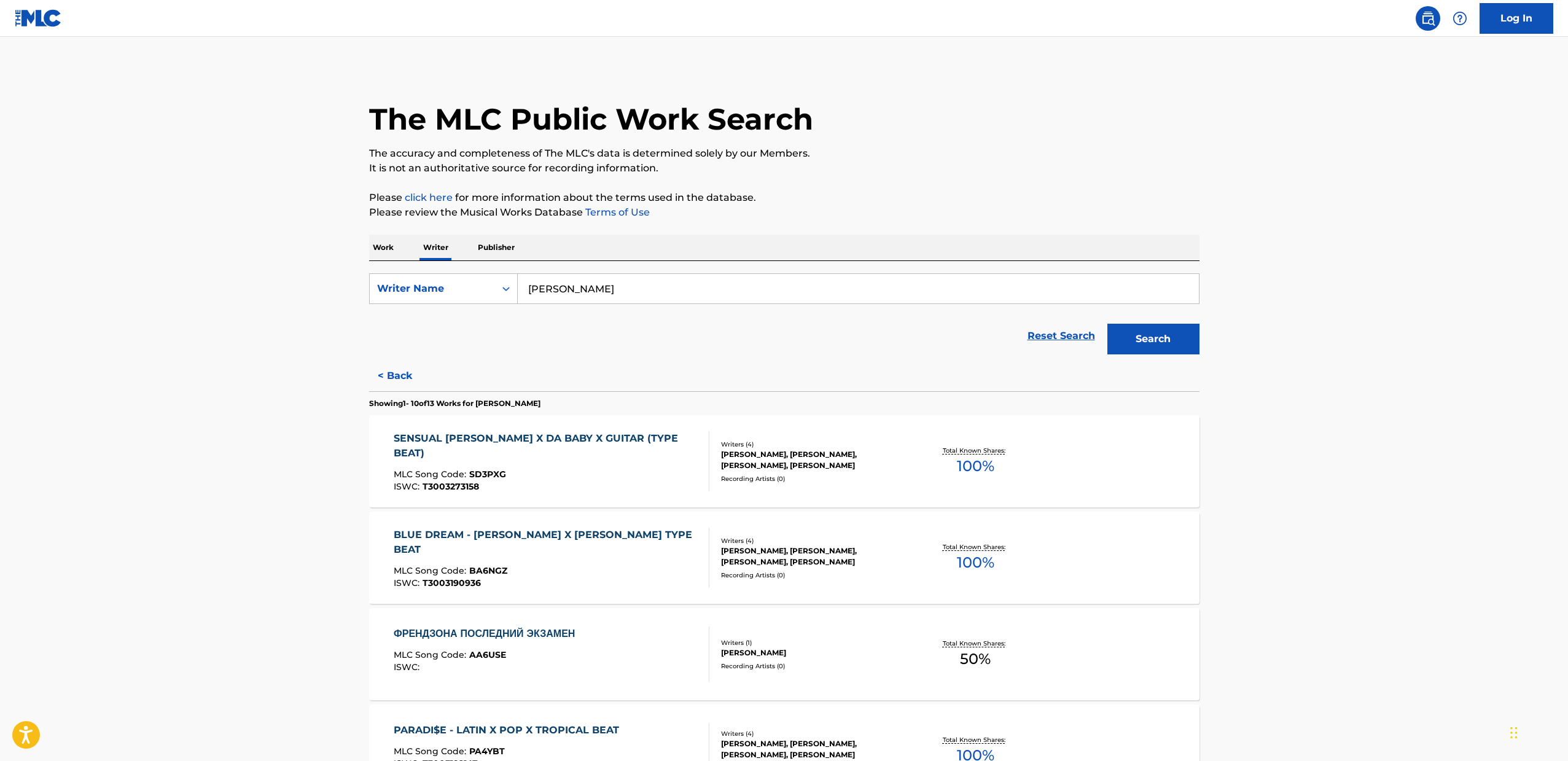
drag, startPoint x: 358, startPoint y: 274, endPoint x: 309, endPoint y: 280, distance: 49.4
click at [309, 278] on main "The MLC Public Work Search The accuracy and completeness of The MLC's data is d…" at bounding box center [784, 740] width 1568 height 1407
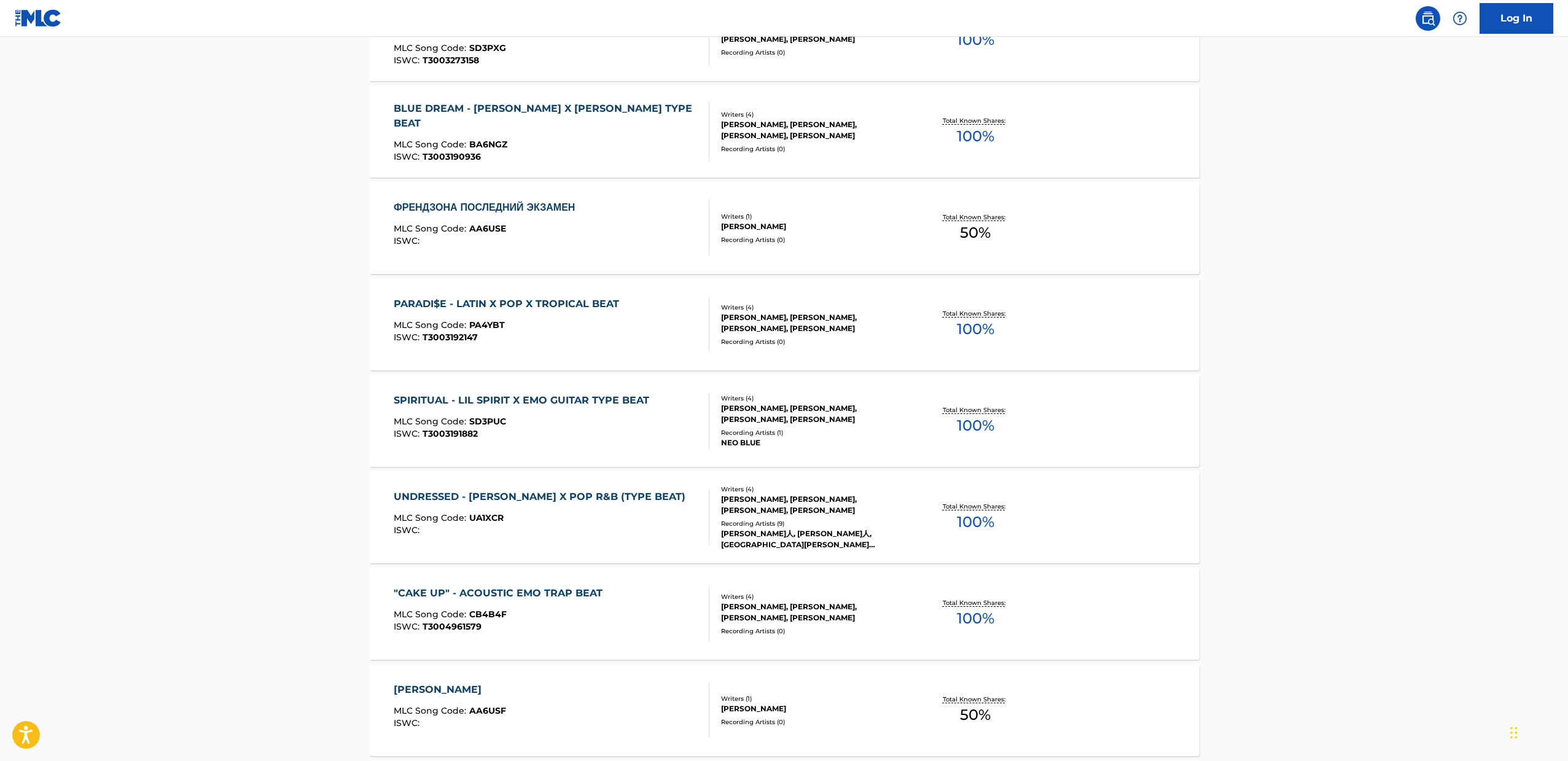
scroll to position [690, 0]
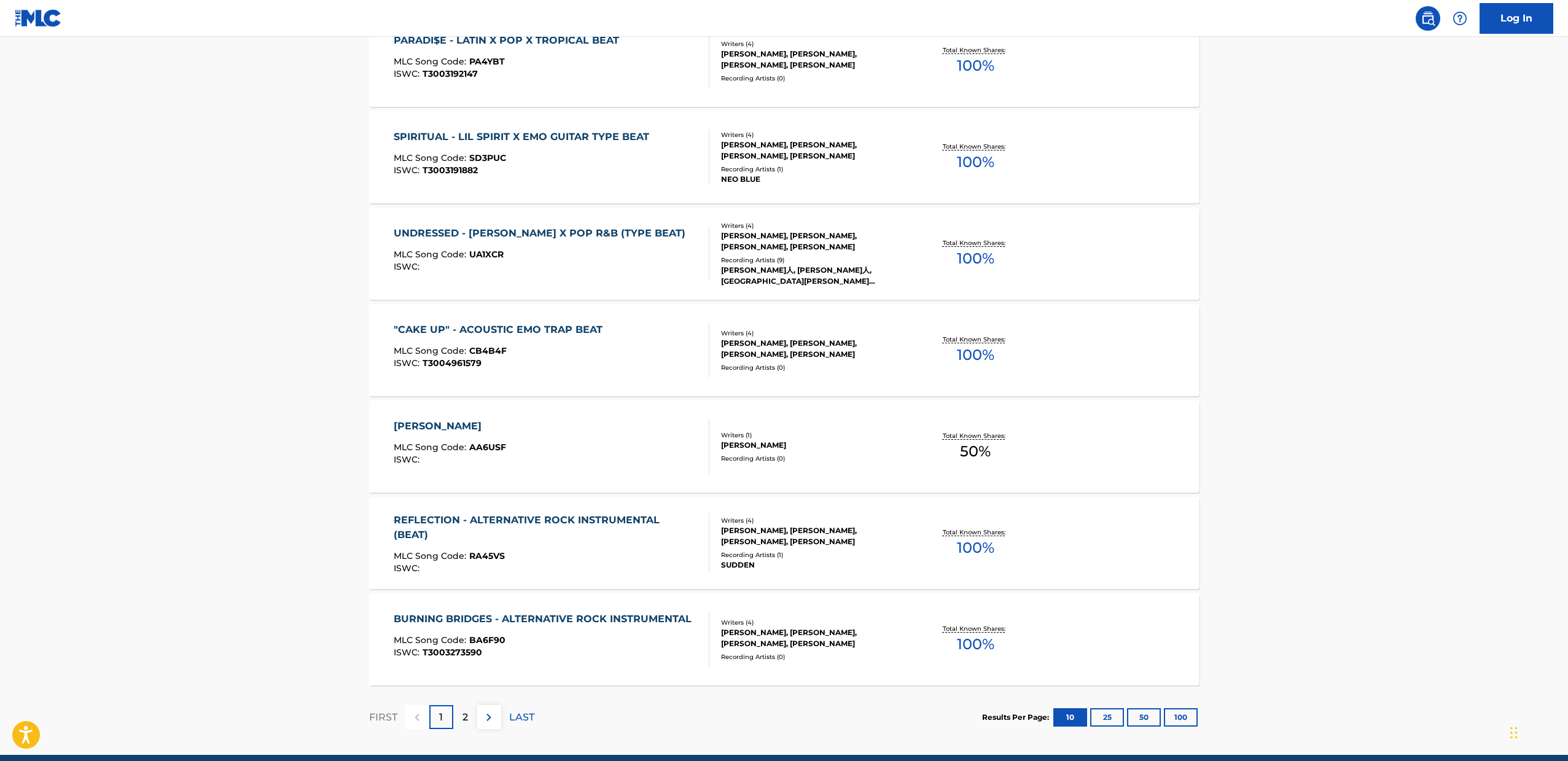
click at [587, 523] on div "REFLECTION - ALTERNATIVE ROCK INSTRUMENTAL (BEAT)" at bounding box center [546, 527] width 305 height 30
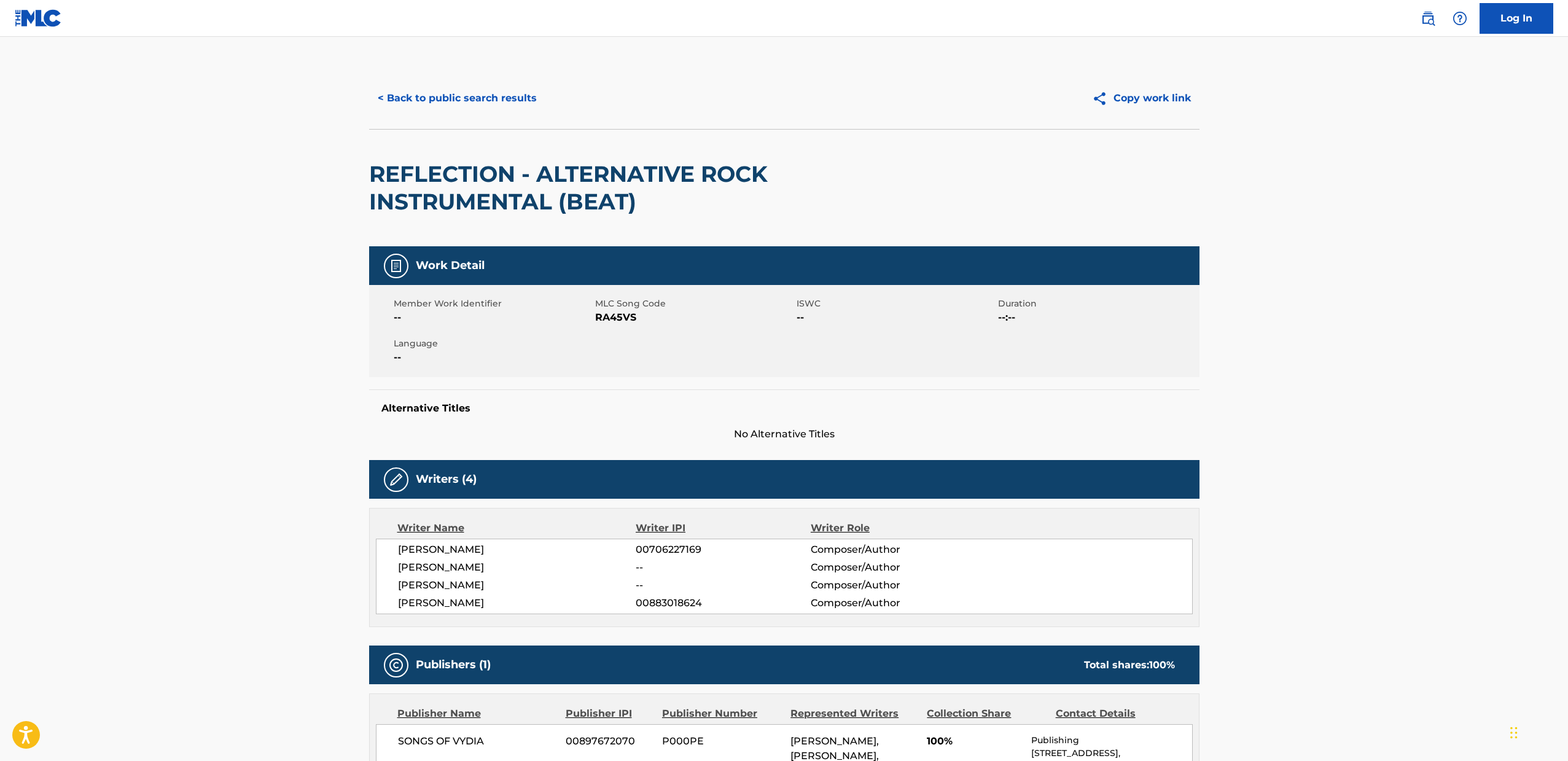
scroll to position [273, 0]
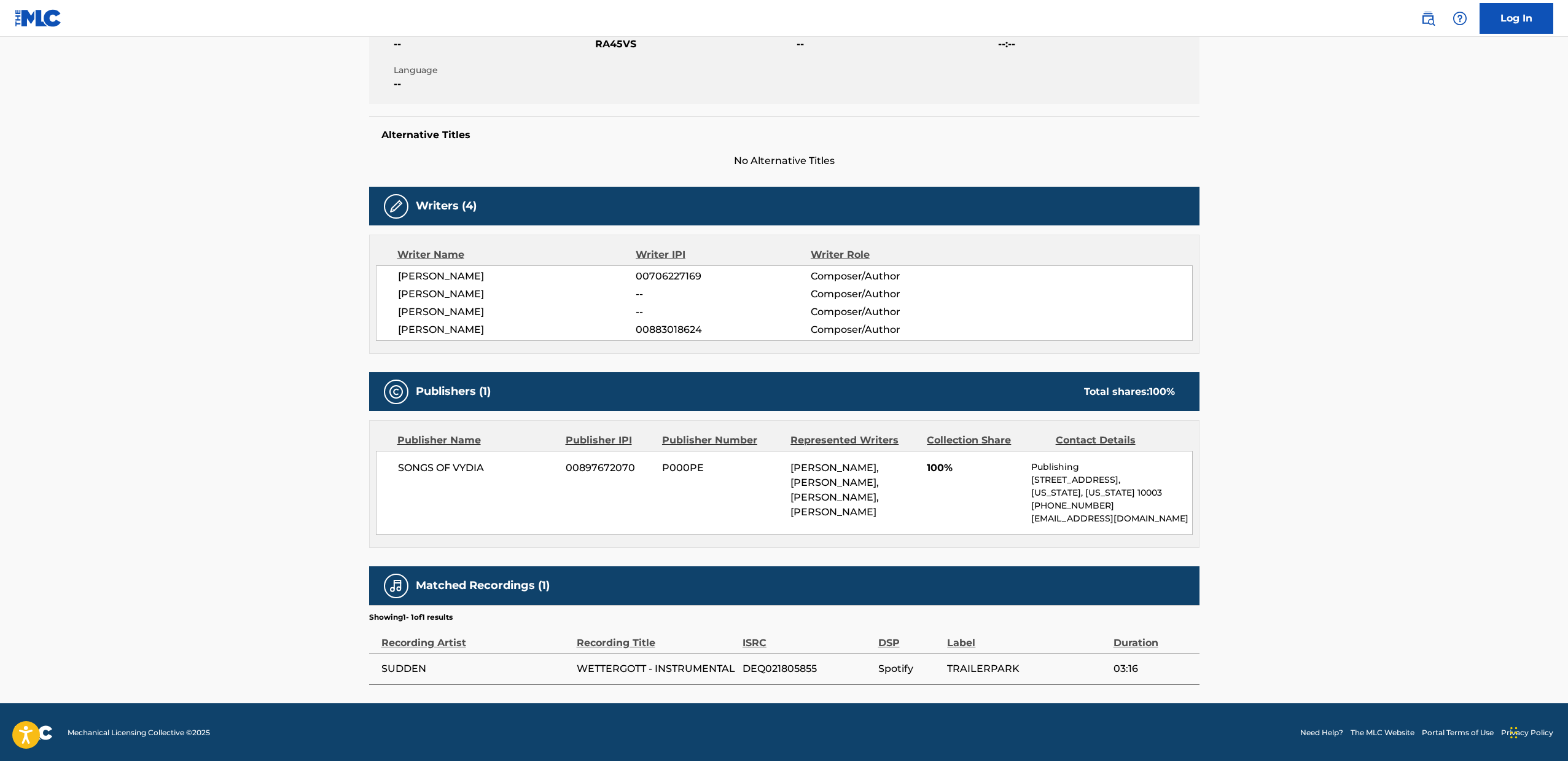
drag, startPoint x: 332, startPoint y: 609, endPoint x: 307, endPoint y: 592, distance: 30.2
click at [307, 592] on main "< Back to public search results Copy work link REFLECTION - ALTERNATIVE ROCK IN…" at bounding box center [784, 233] width 1568 height 939
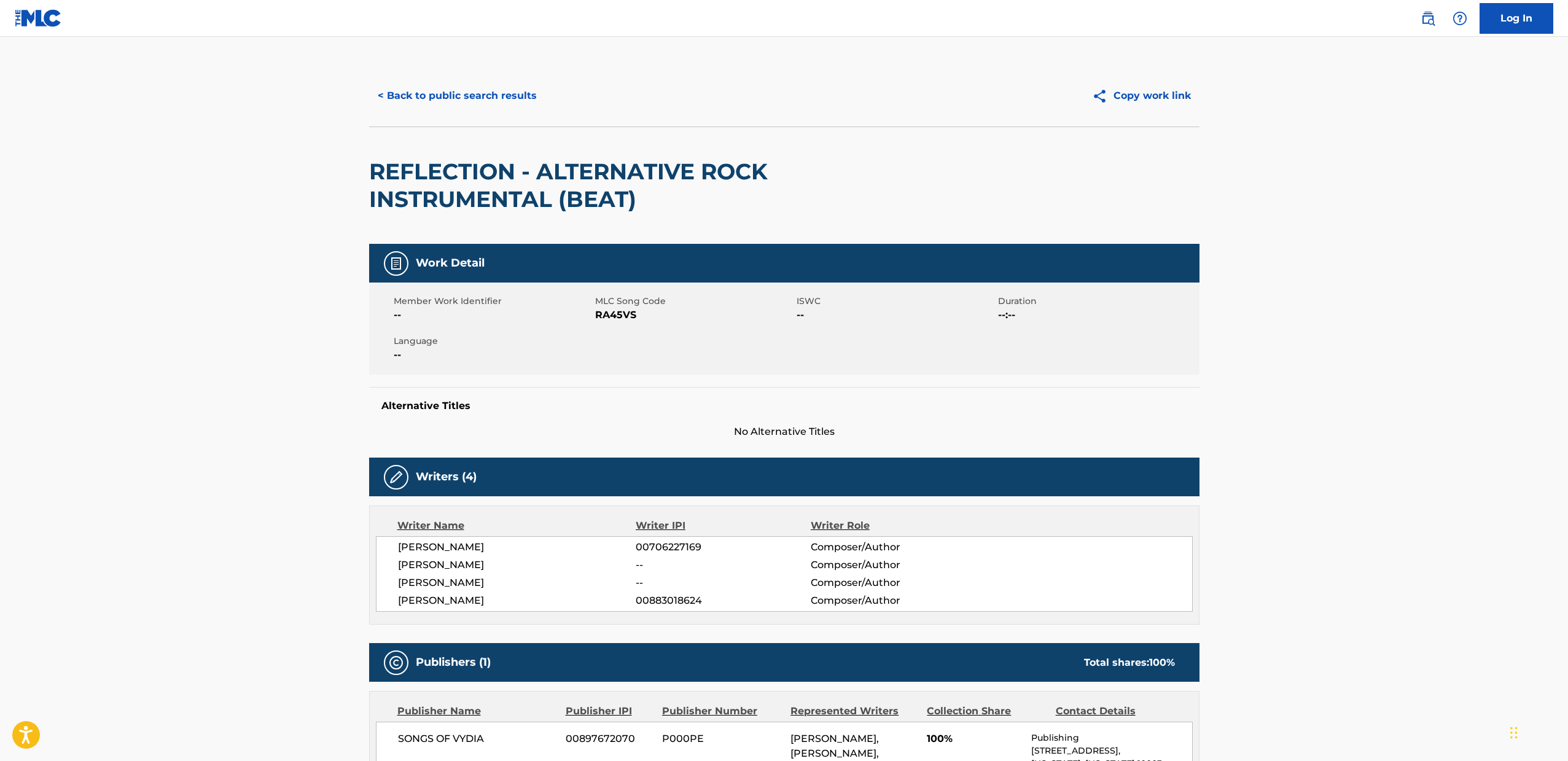
scroll to position [257, 0]
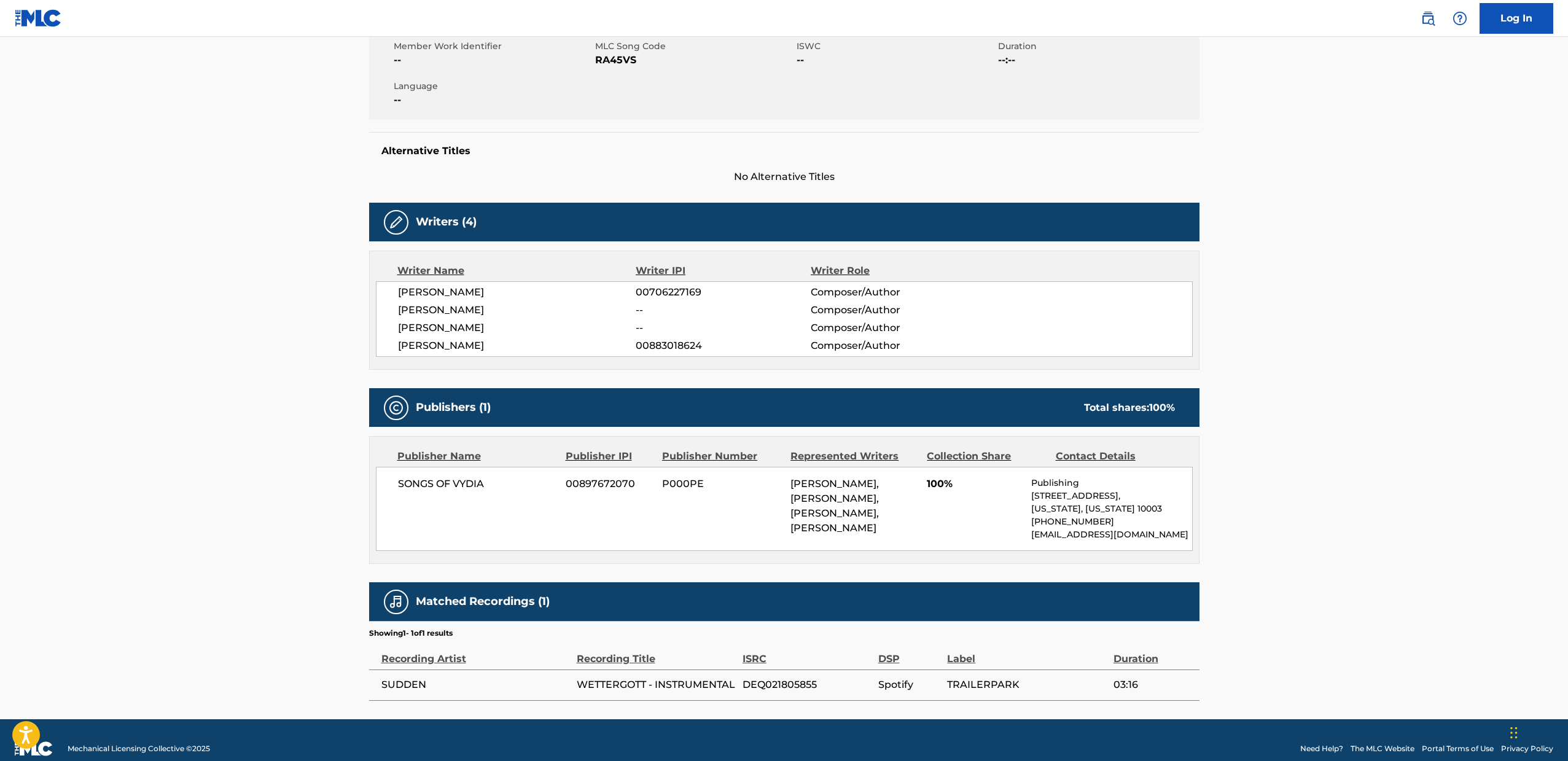
click at [639, 683] on span "WETTERGOTT - INSTRUMENTAL" at bounding box center [656, 684] width 160 height 14
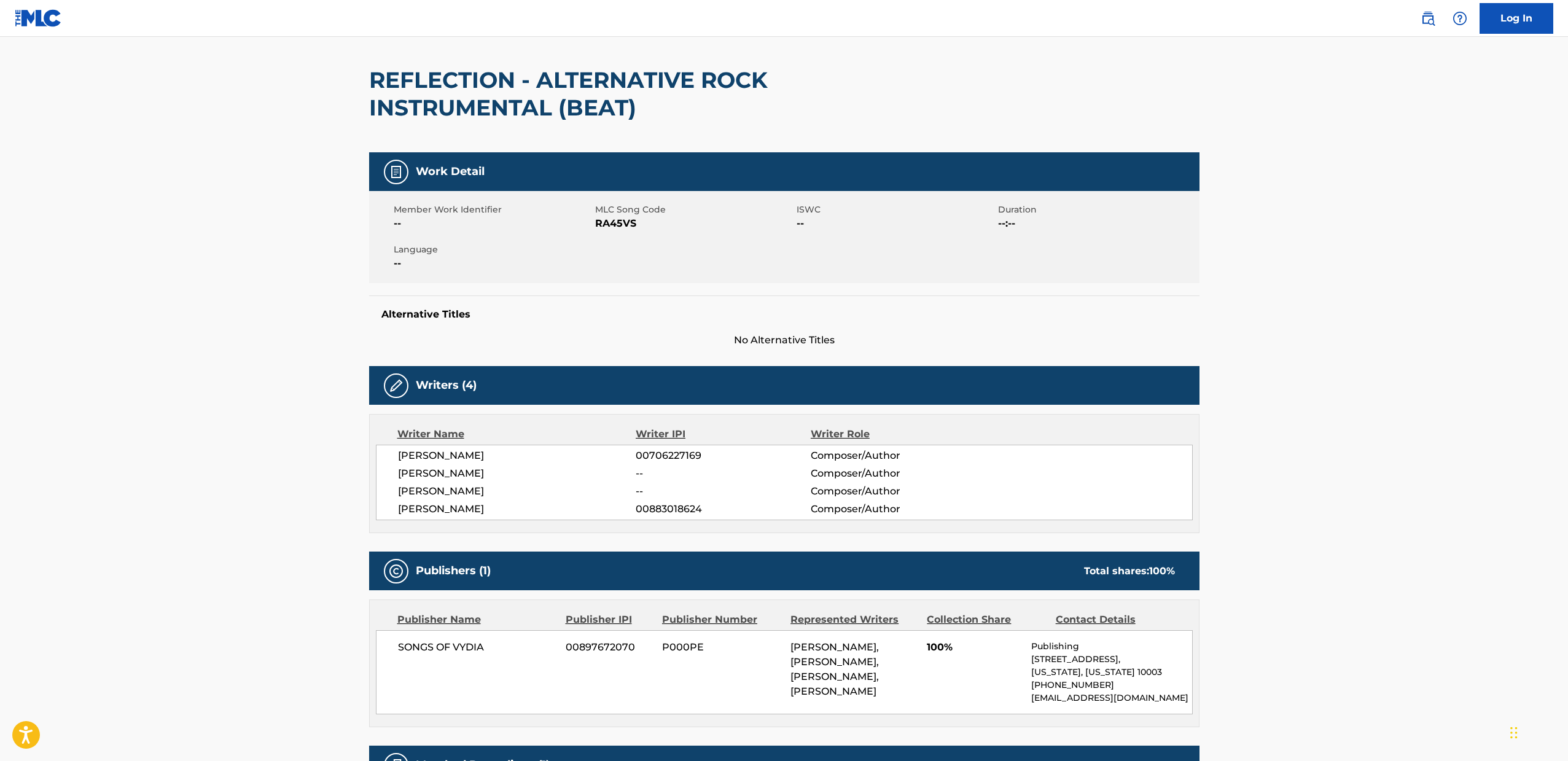
scroll to position [0, 0]
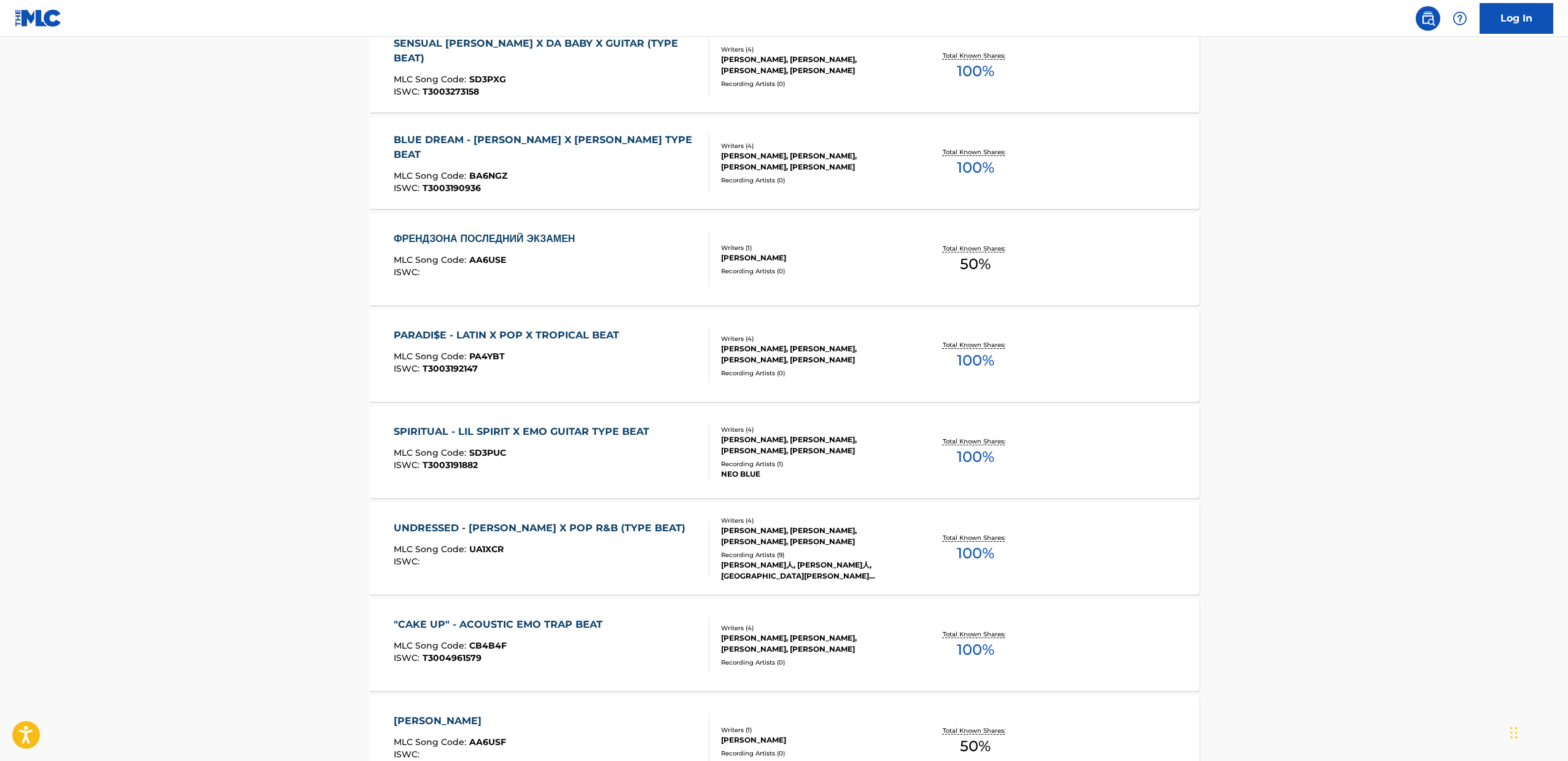
scroll to position [503, 0]
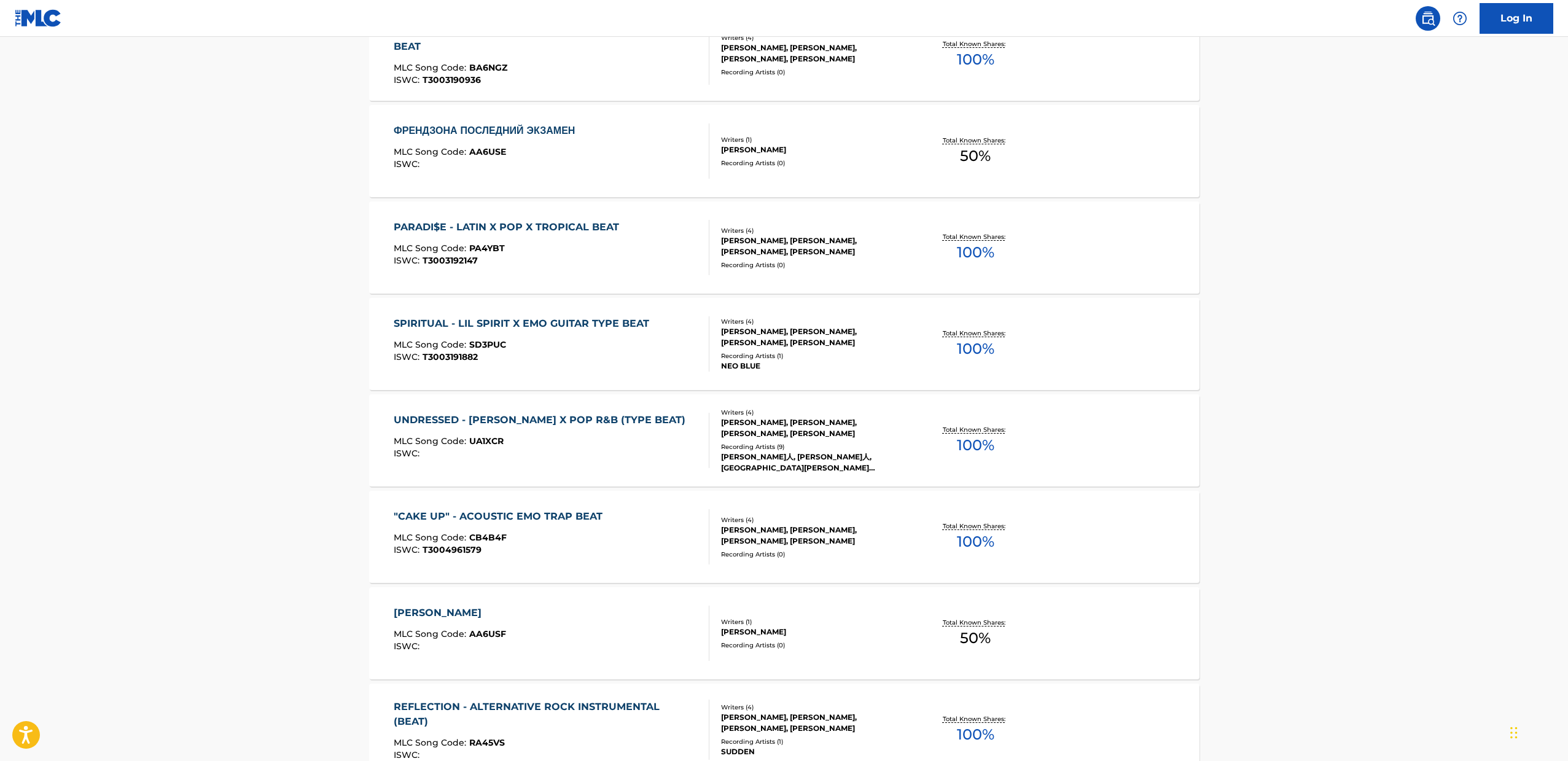
click at [591, 447] on div "MLC Song Code : UA1XCR" at bounding box center [543, 443] width 298 height 12
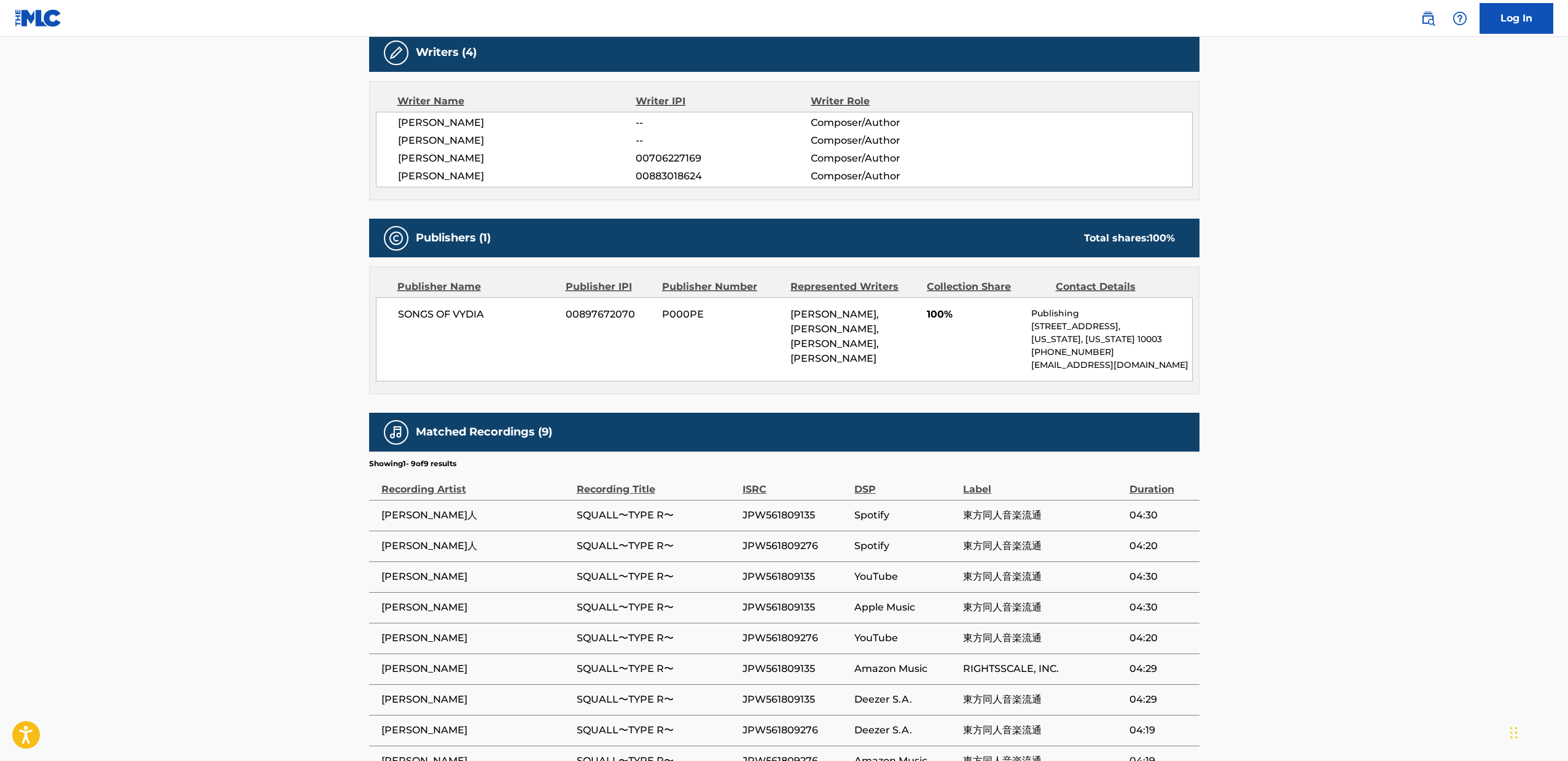
scroll to position [519, 0]
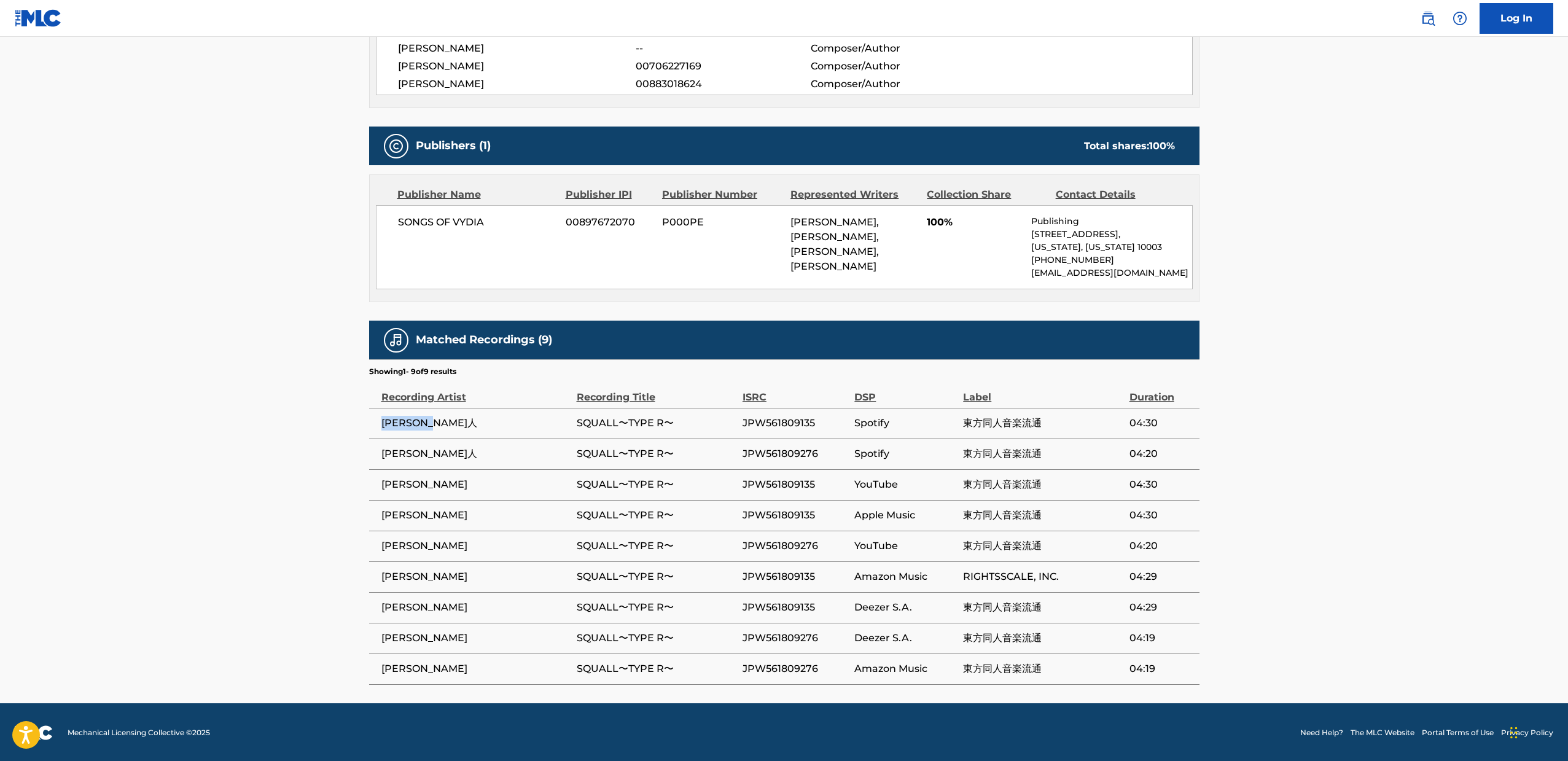
drag, startPoint x: 452, startPoint y: 424, endPoint x: 384, endPoint y: 425, distance: 68.0
click at [384, 425] on span "[PERSON_NAME]人" at bounding box center [476, 423] width 189 height 14
copy span "[PERSON_NAME]人"
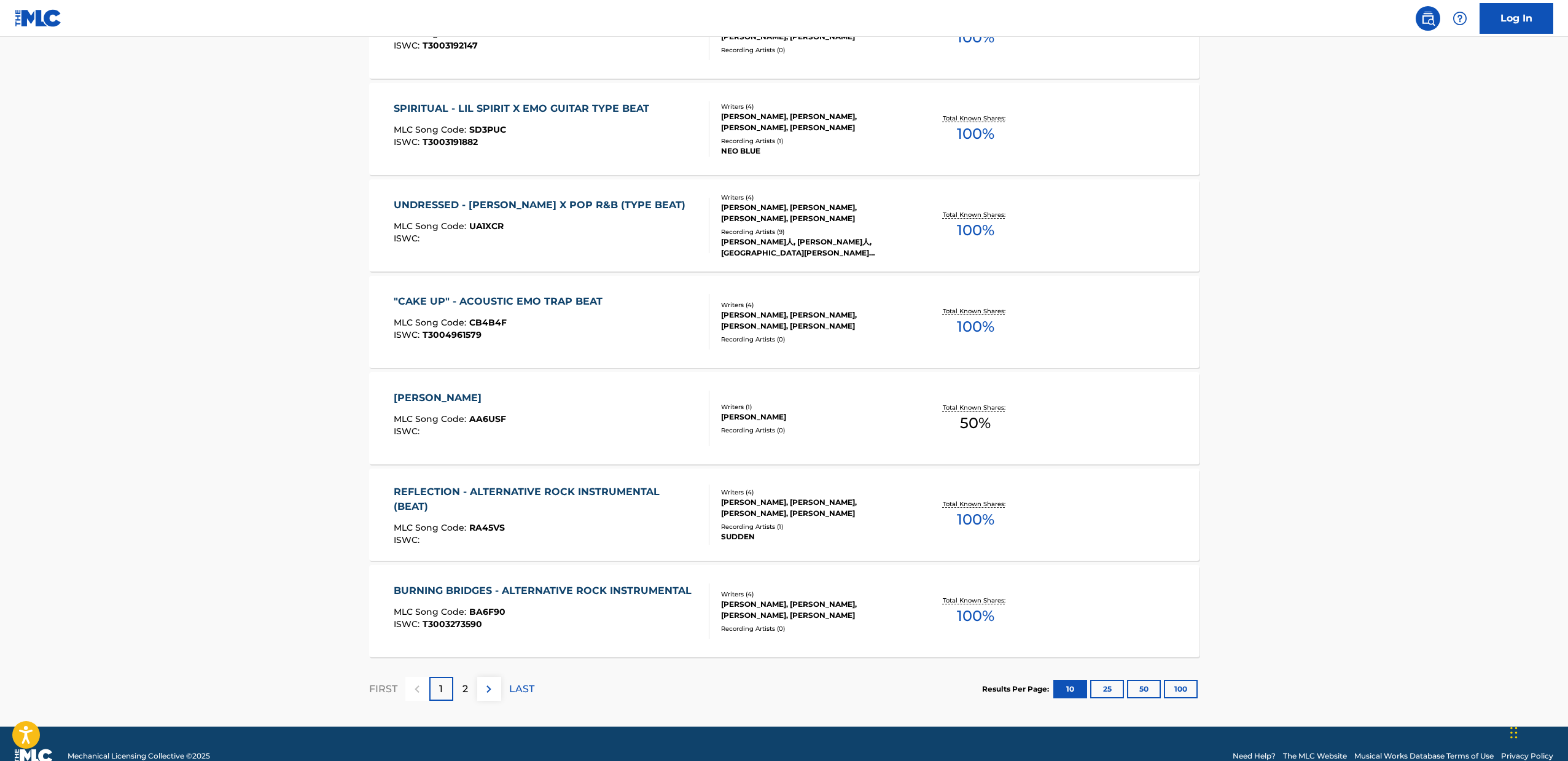
scroll to position [742, 0]
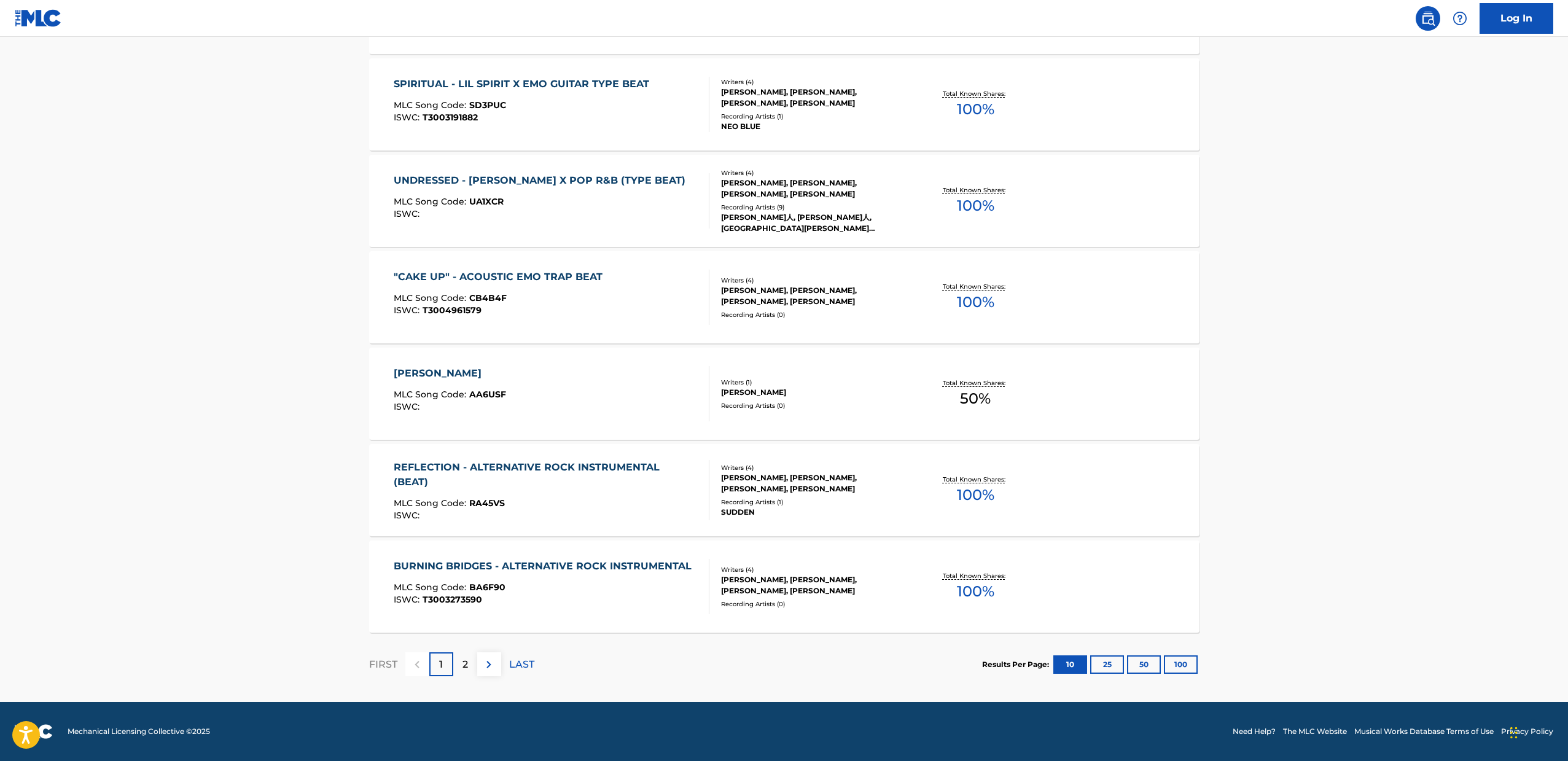
click at [506, 410] on div "ISWC :" at bounding box center [450, 406] width 113 height 9
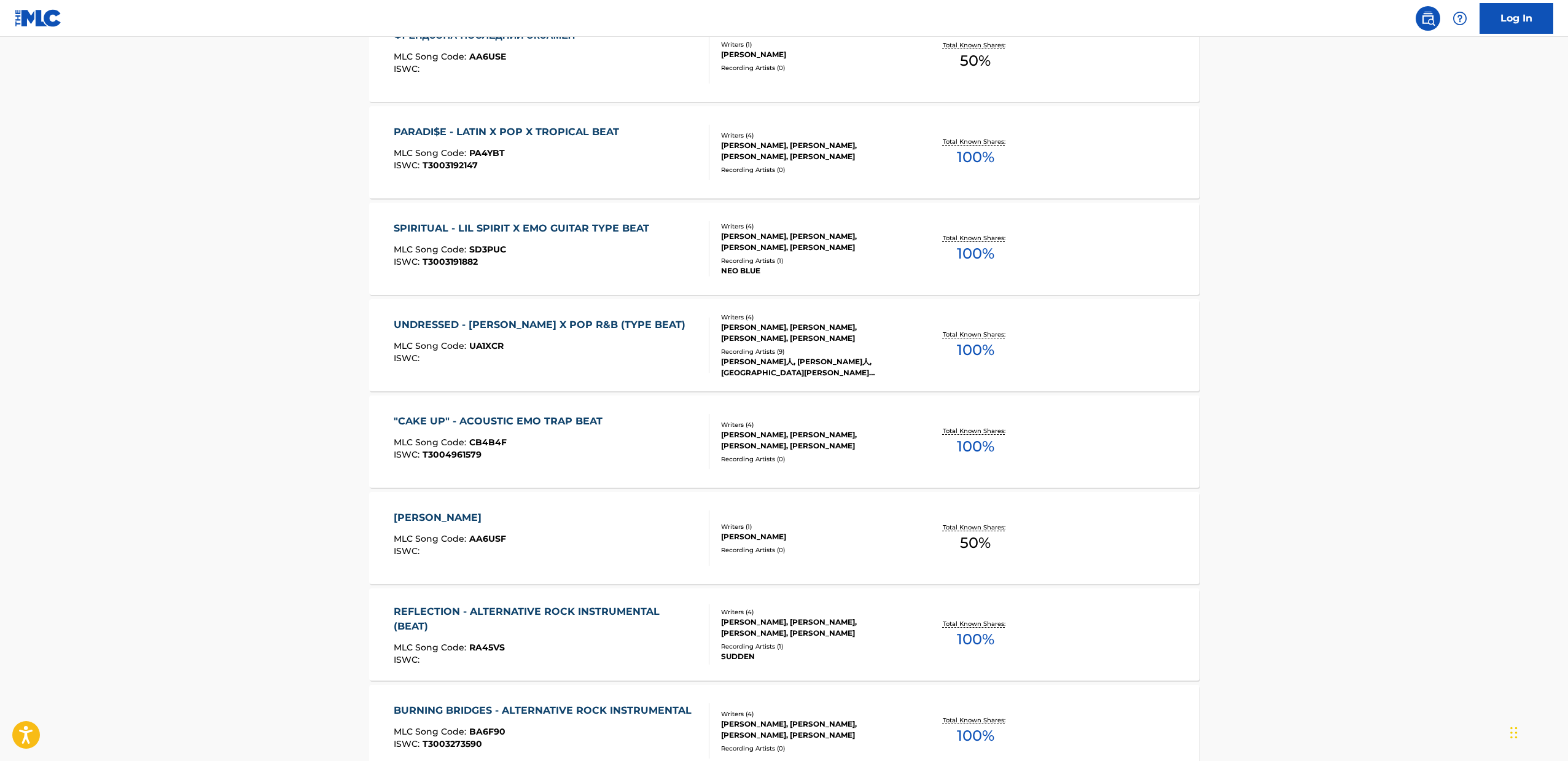
scroll to position [742, 0]
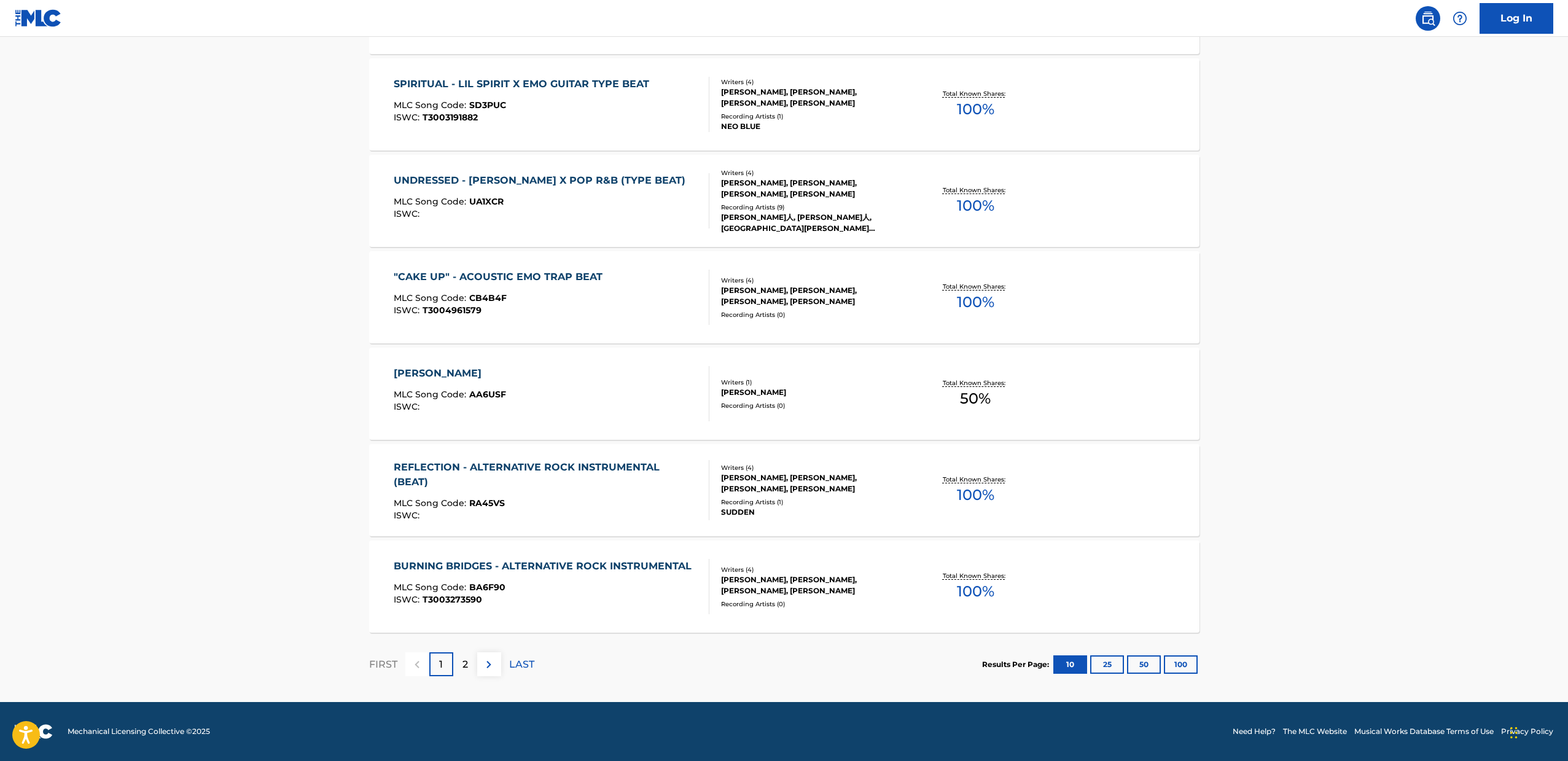
click at [459, 662] on div "2" at bounding box center [465, 664] width 24 height 24
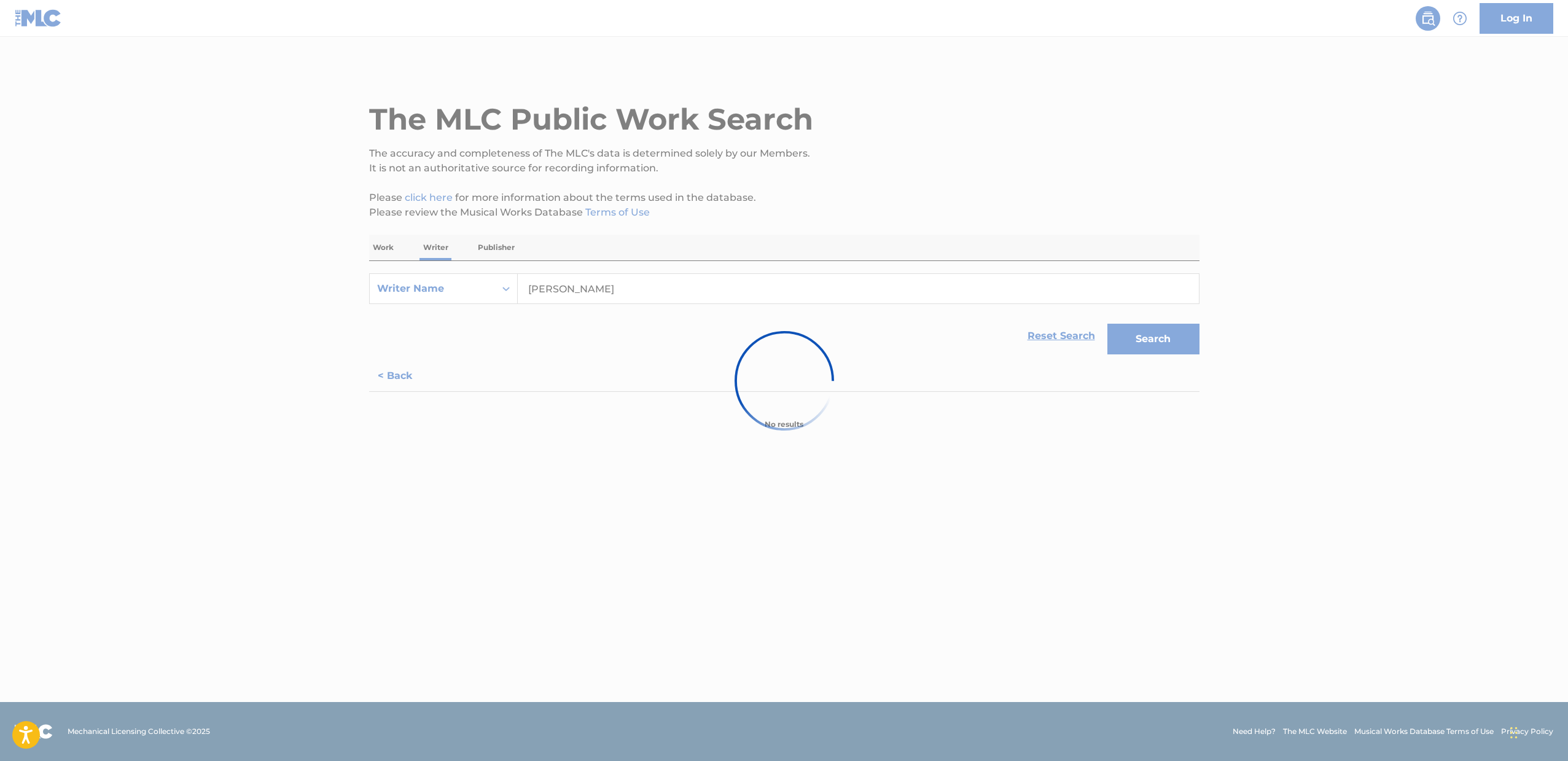
scroll to position [0, 0]
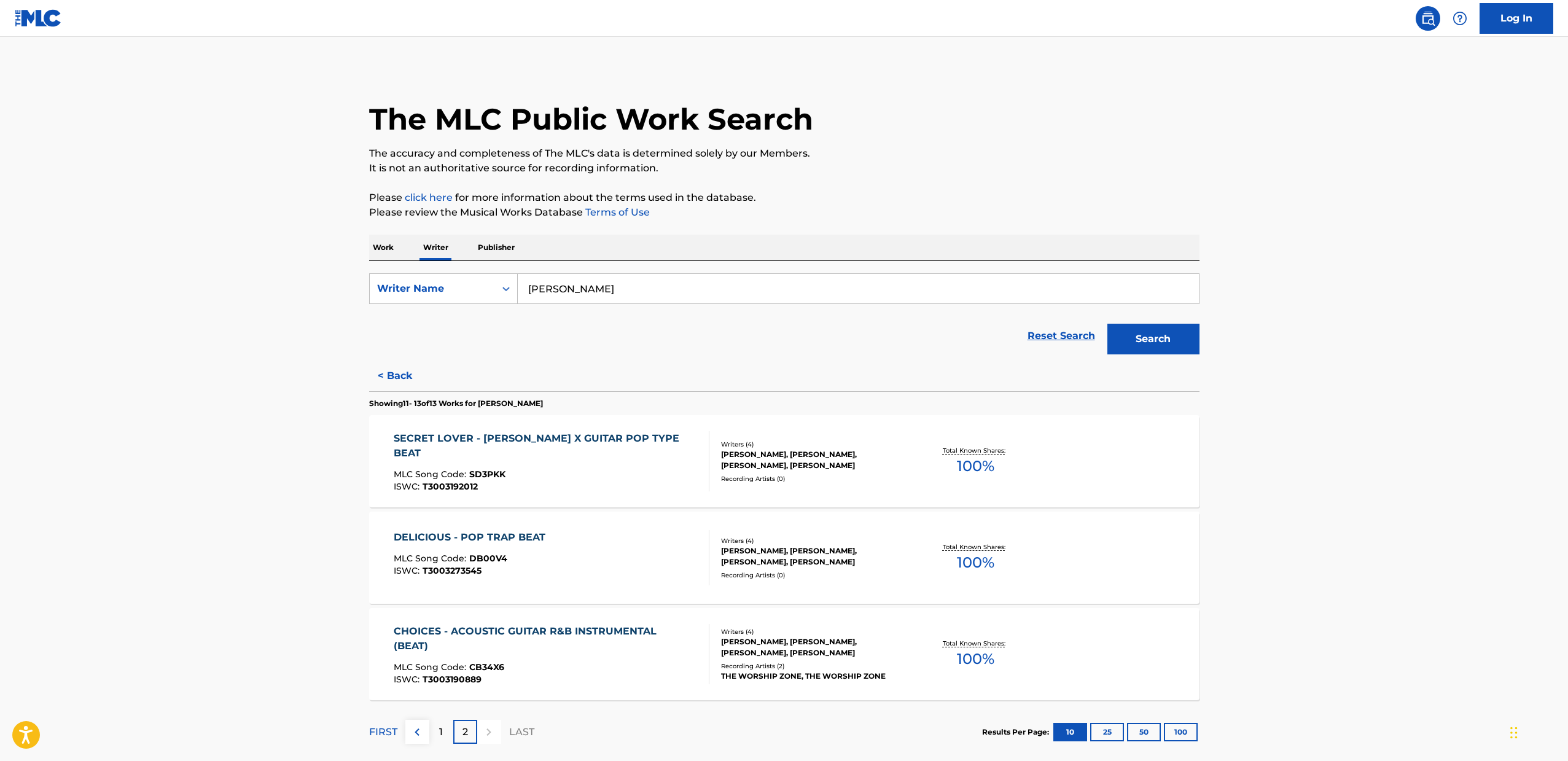
drag, startPoint x: 334, startPoint y: 564, endPoint x: 315, endPoint y: 535, distance: 34.7
click at [307, 537] on main "The MLC Public Work Search The accuracy and completeness of The MLC's data is d…" at bounding box center [784, 403] width 1568 height 733
click at [583, 482] on div "ISWC : T3003192012" at bounding box center [546, 486] width 305 height 9
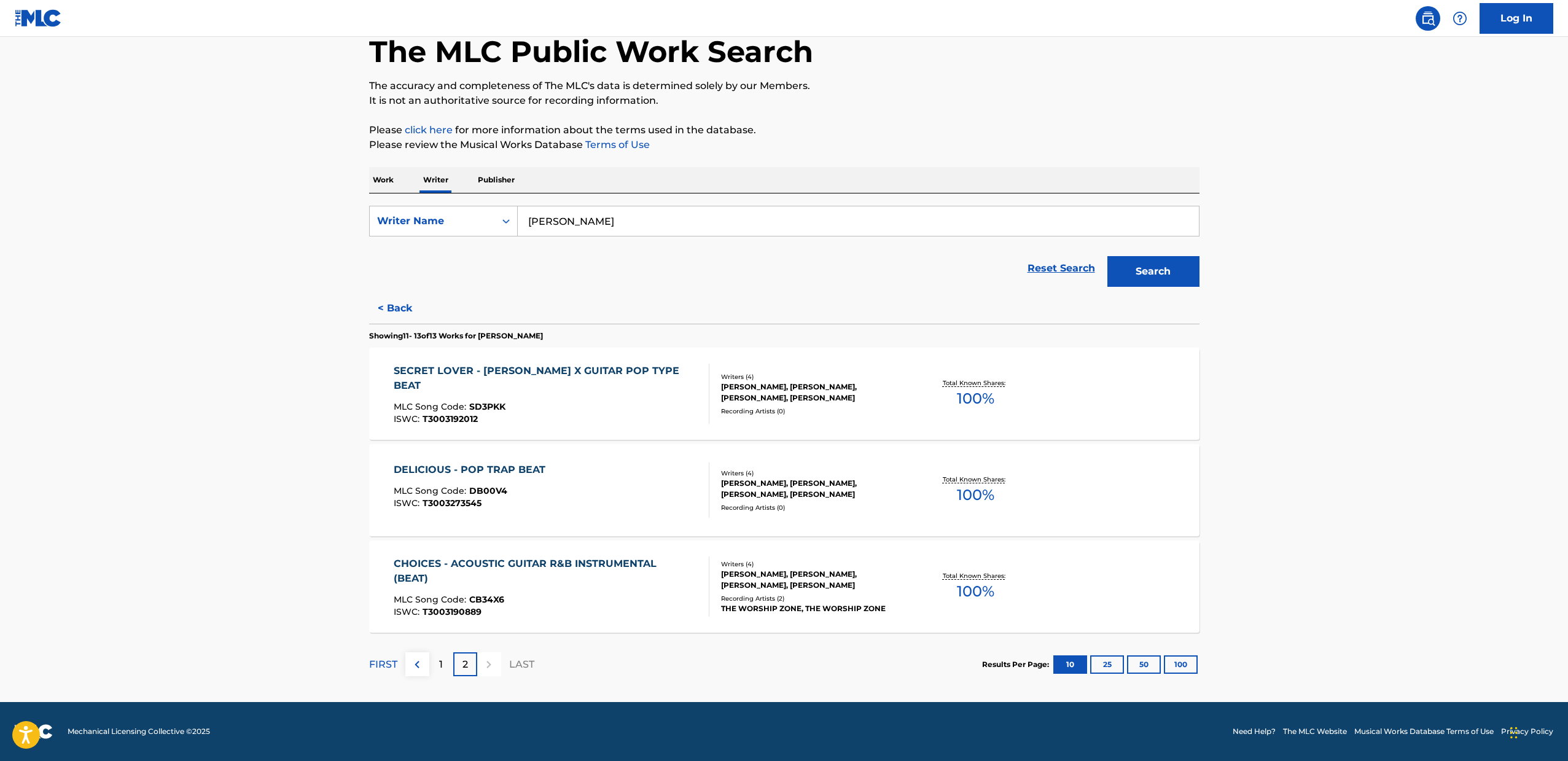
click at [582, 476] on div "DELICIOUS - POP TRAP BEAT MLC Song Code : DB00V4 ISWC : T3003273545" at bounding box center [552, 490] width 316 height 56
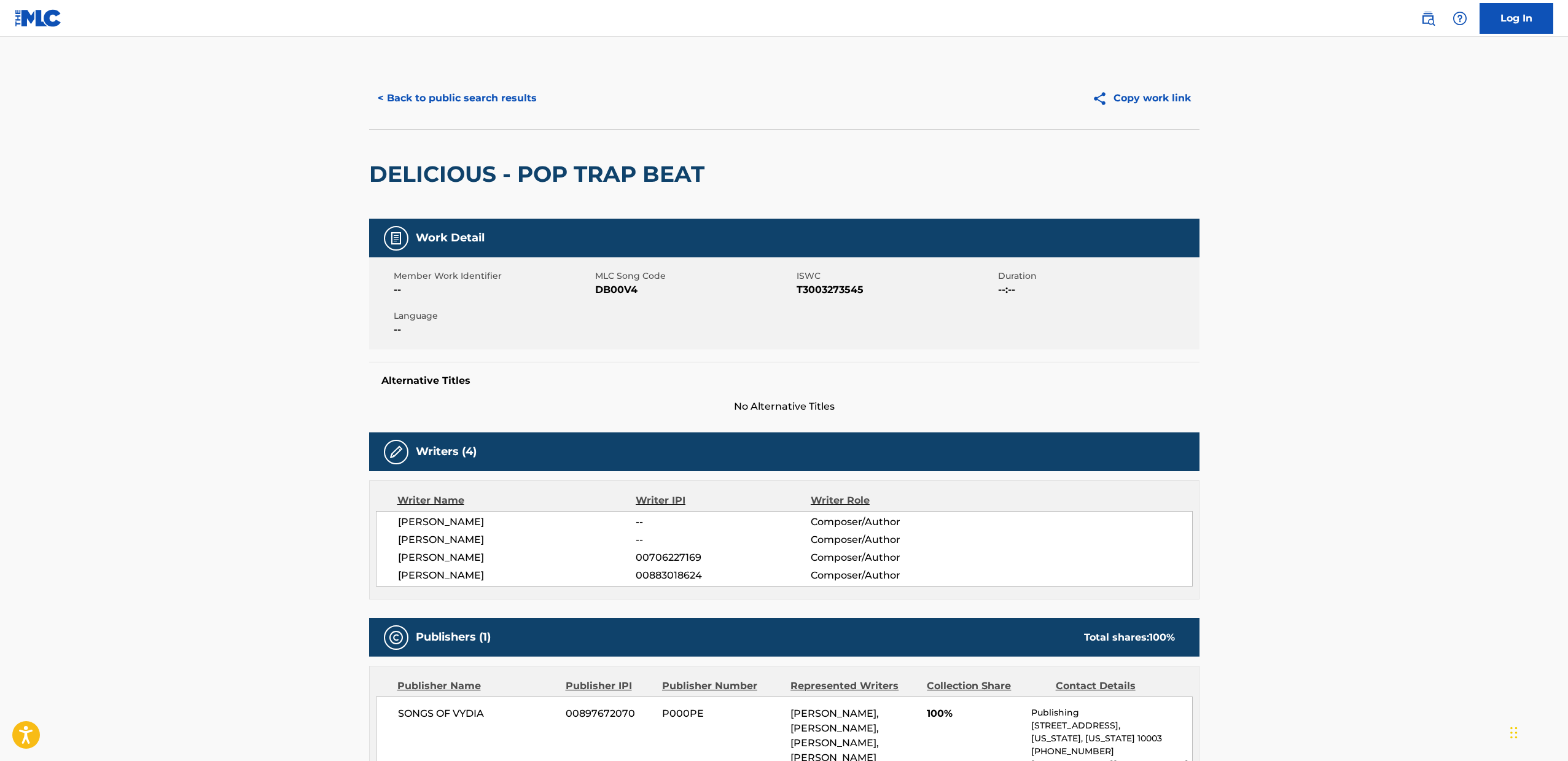
click at [432, 89] on button "< Back to public search results" at bounding box center [457, 98] width 176 height 31
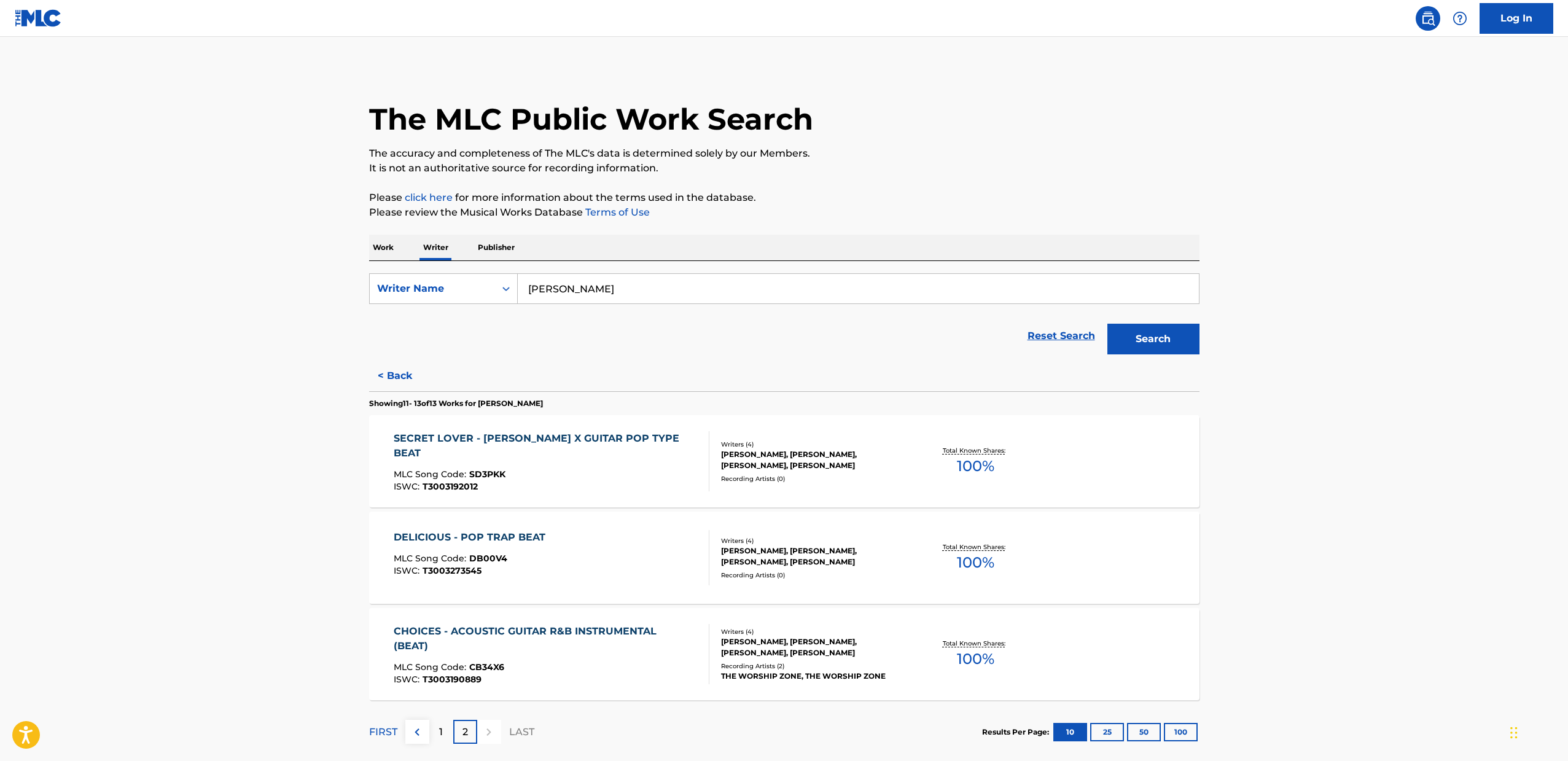
click at [645, 290] on input "[PERSON_NAME]" at bounding box center [858, 288] width 681 height 30
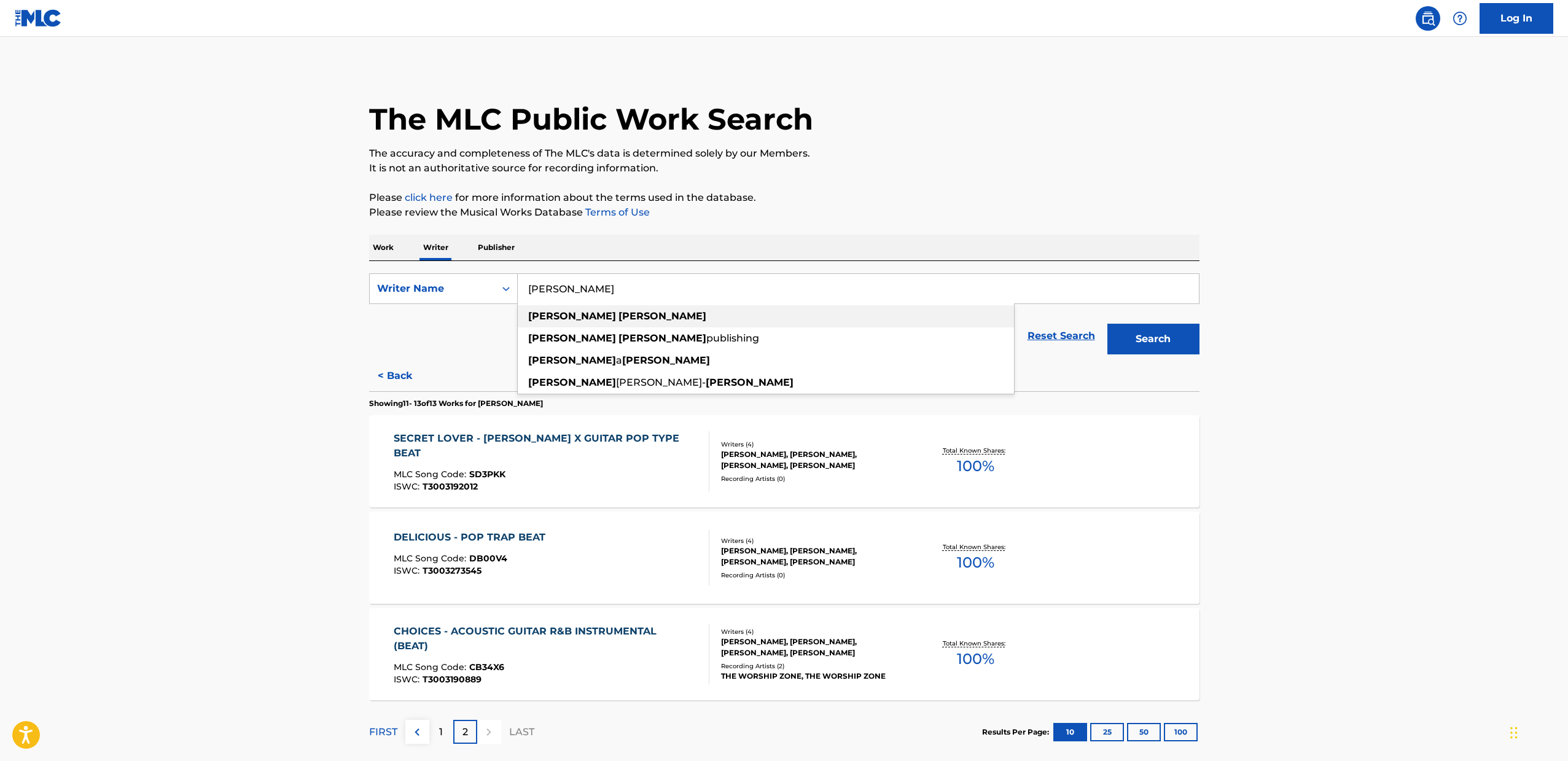
click at [618, 312] on strong "[PERSON_NAME]" at bounding box center [662, 316] width 88 height 12
type input "[PERSON_NAME]"
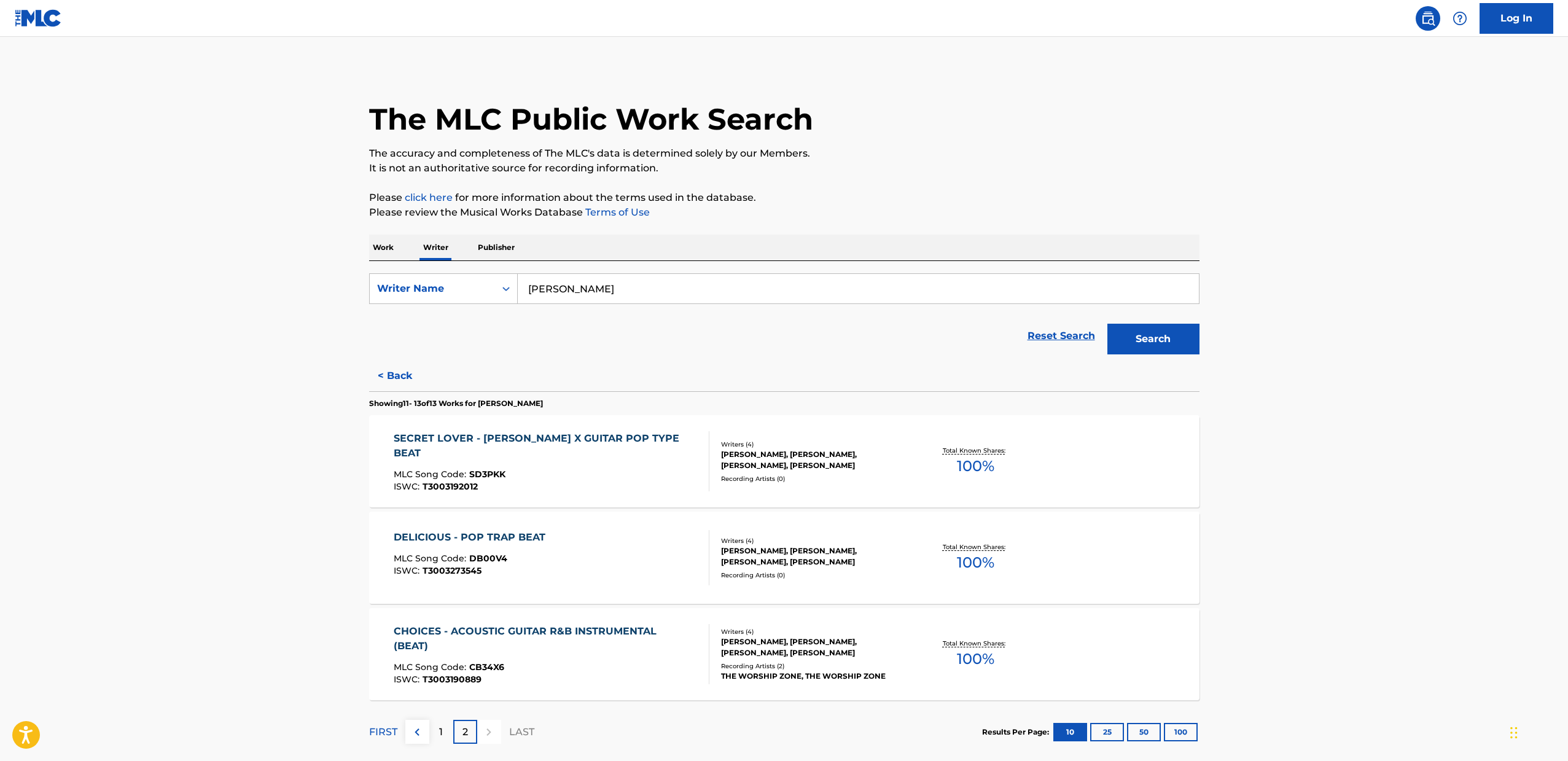
click at [1174, 341] on button "Search" at bounding box center [1153, 339] width 92 height 31
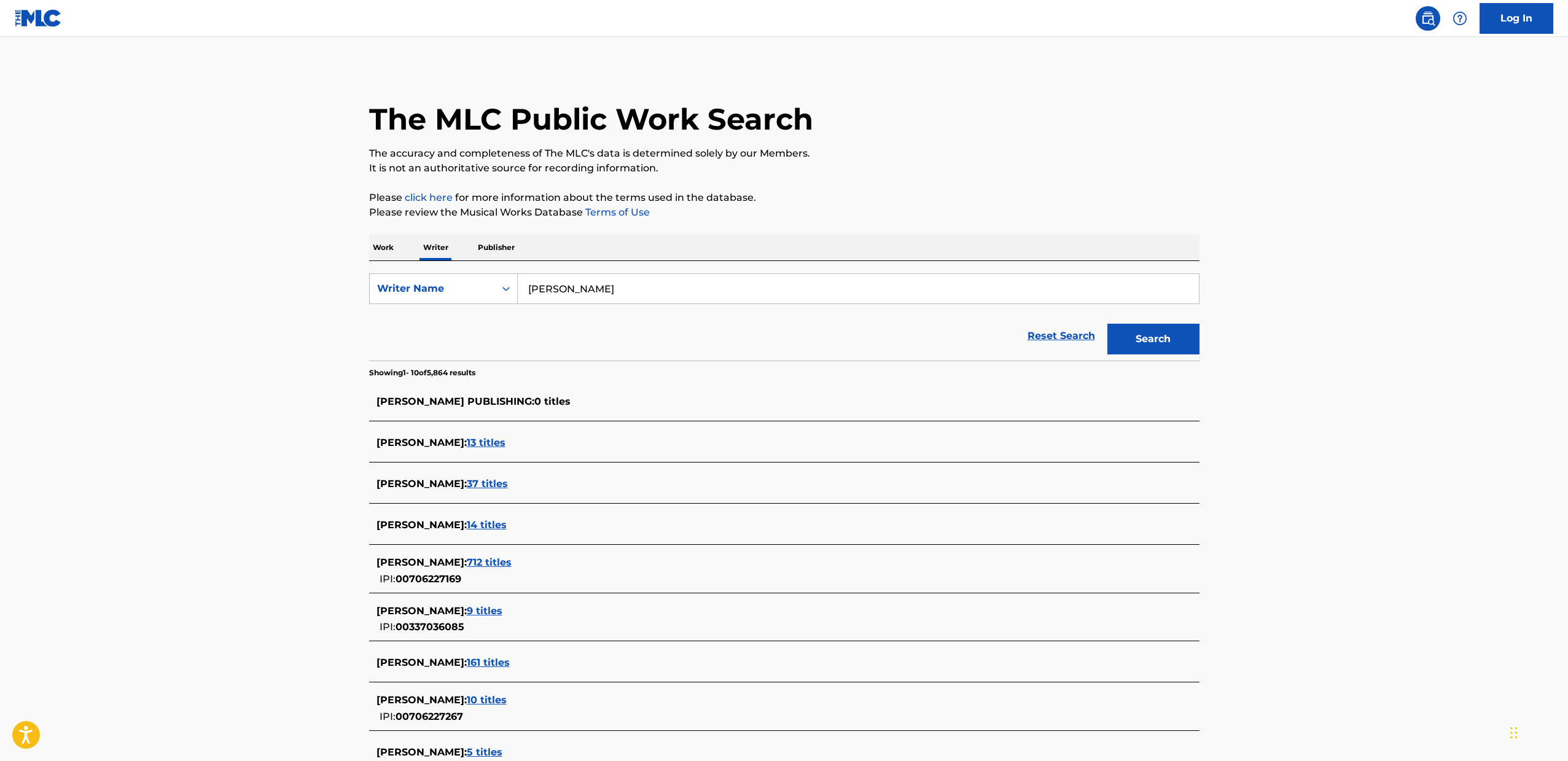
drag, startPoint x: 338, startPoint y: 377, endPoint x: 264, endPoint y: 383, distance: 74.2
click at [264, 383] on main "The MLC Public Work Search The accuracy and completeness of The MLC's data is d…" at bounding box center [784, 463] width 1568 height 852
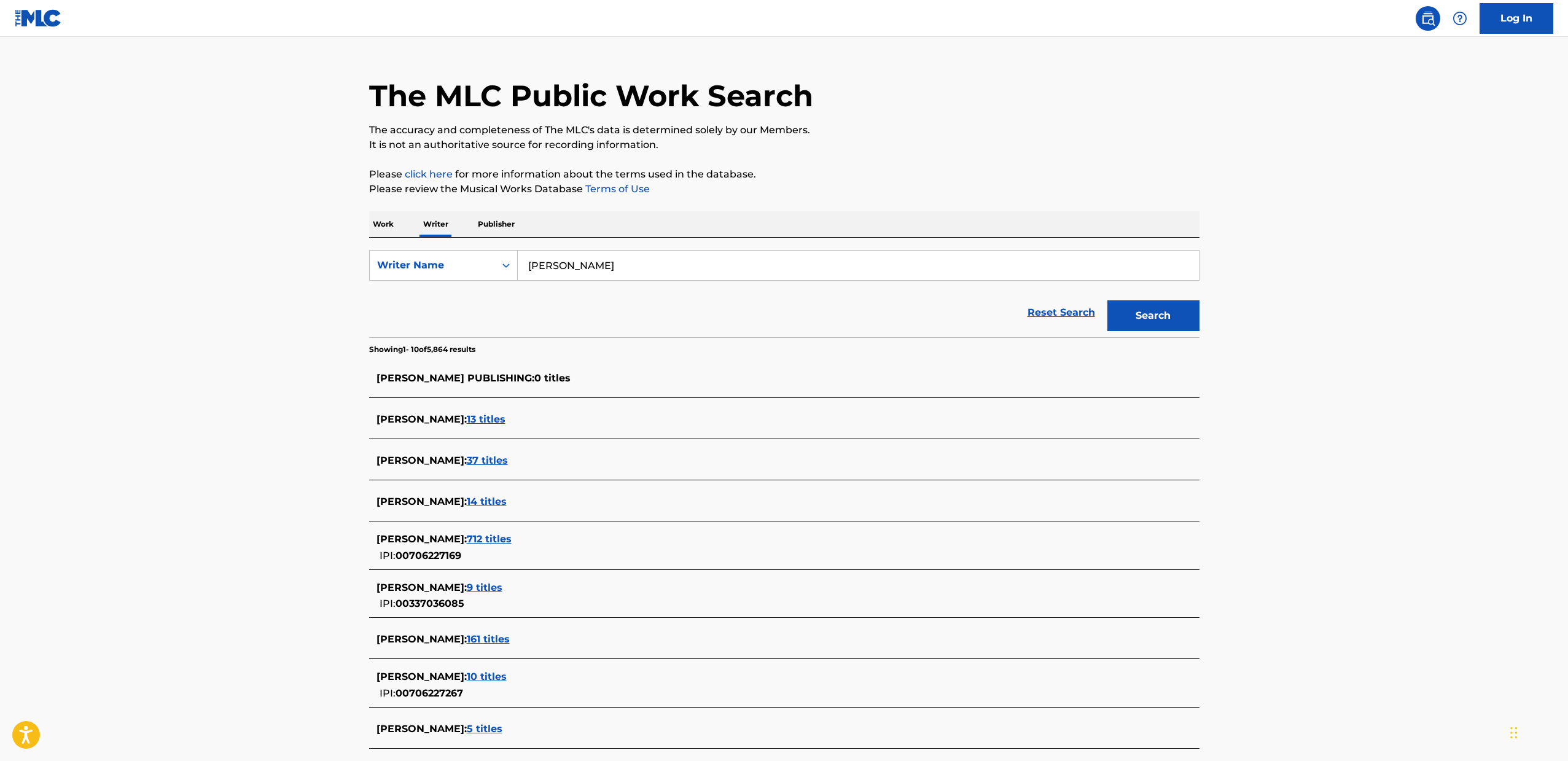
click at [508, 462] on span "37 titles" at bounding box center [487, 460] width 41 height 12
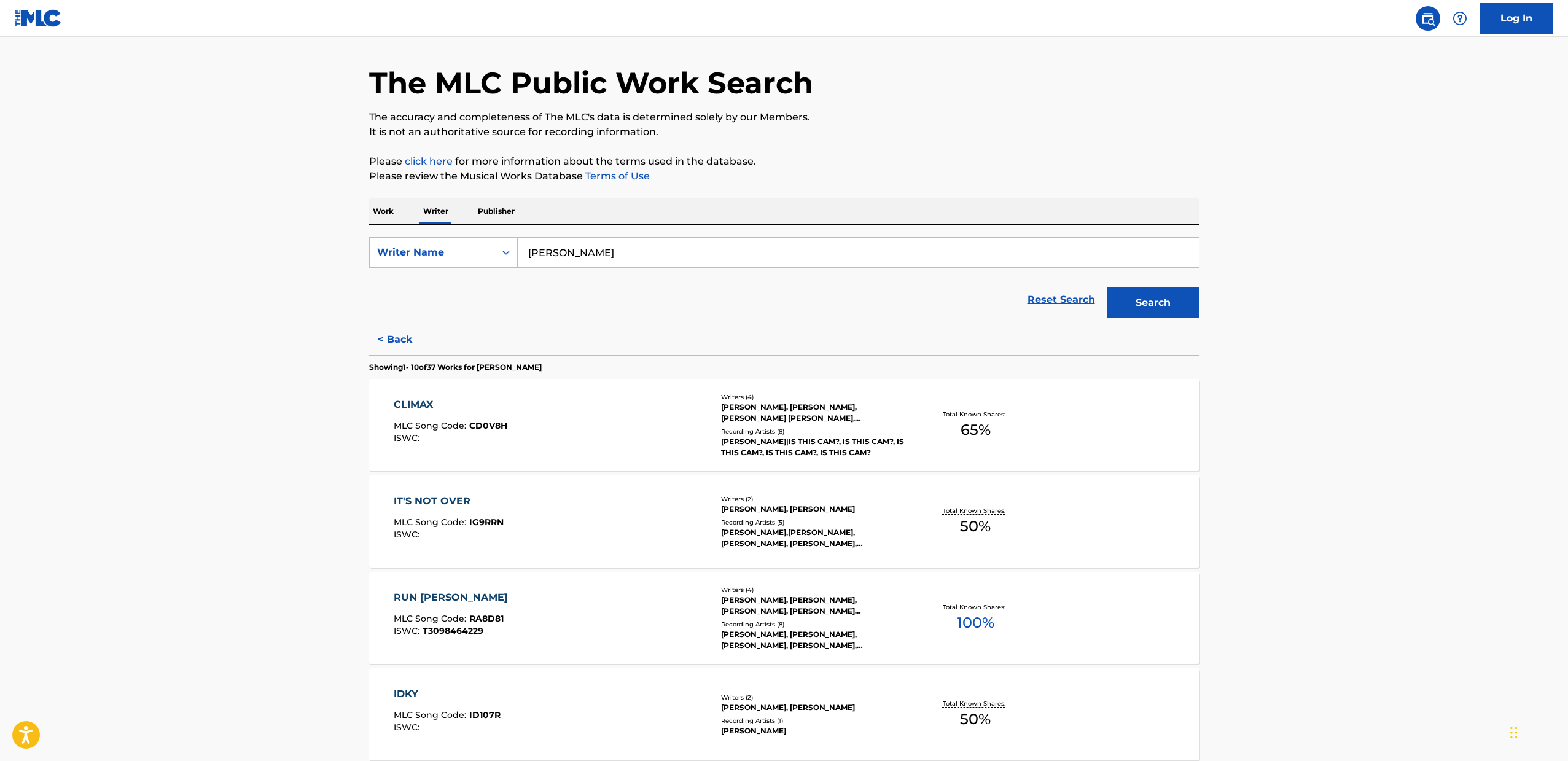
scroll to position [56, 0]
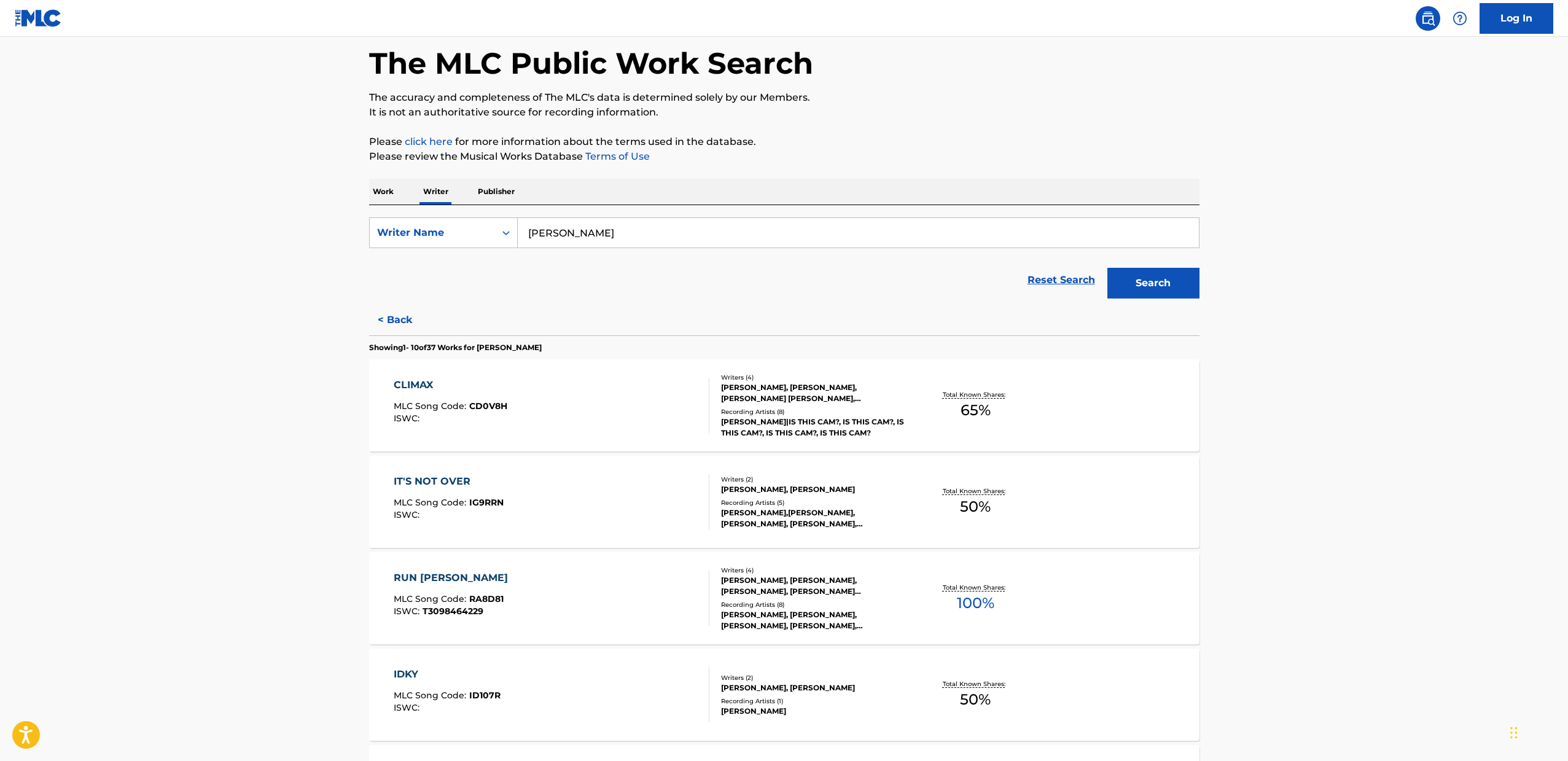
click at [630, 425] on div "CLIMAX MLC Song Code : CD0V8H ISWC :" at bounding box center [552, 405] width 316 height 56
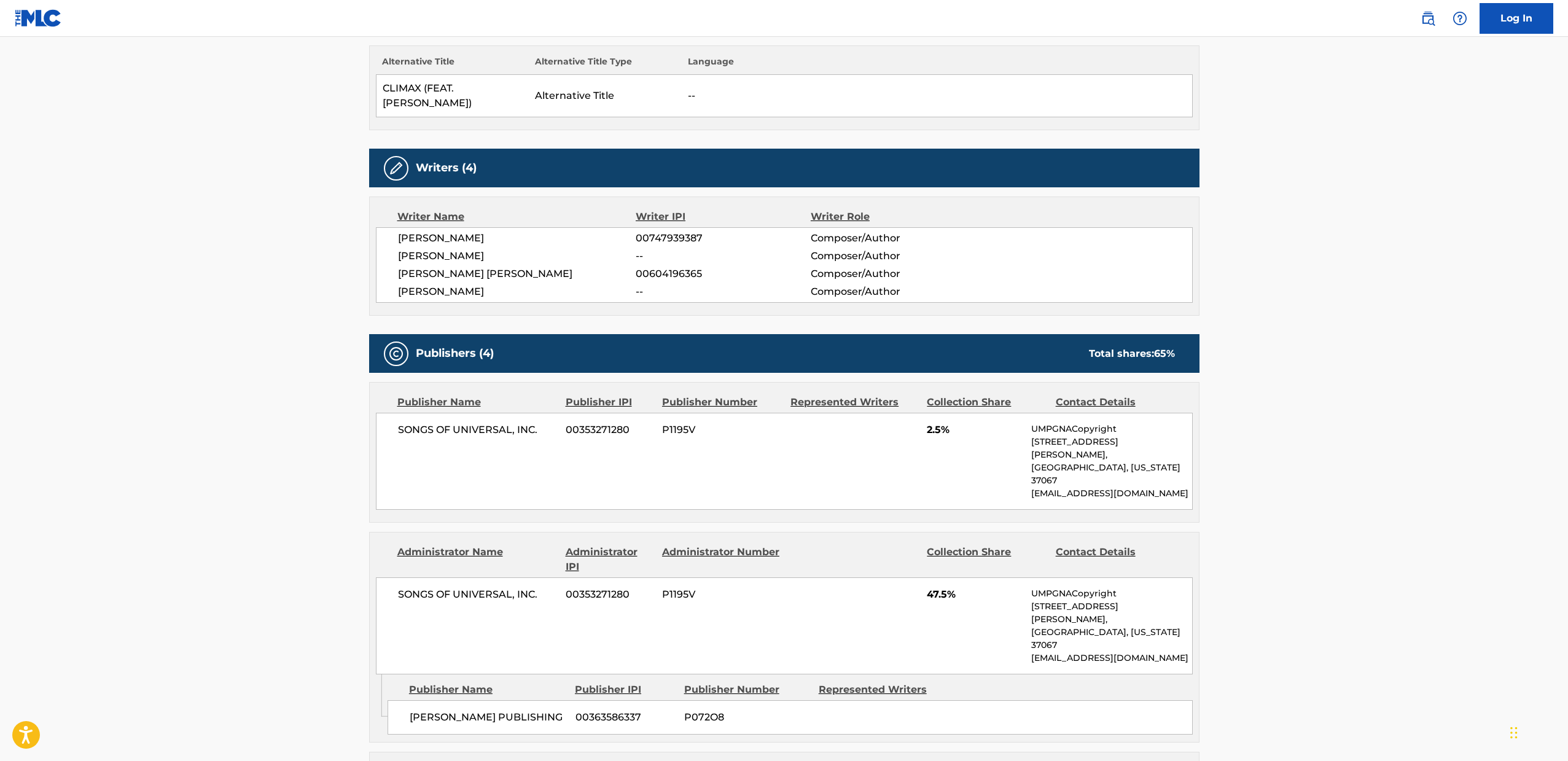
scroll to position [458, 0]
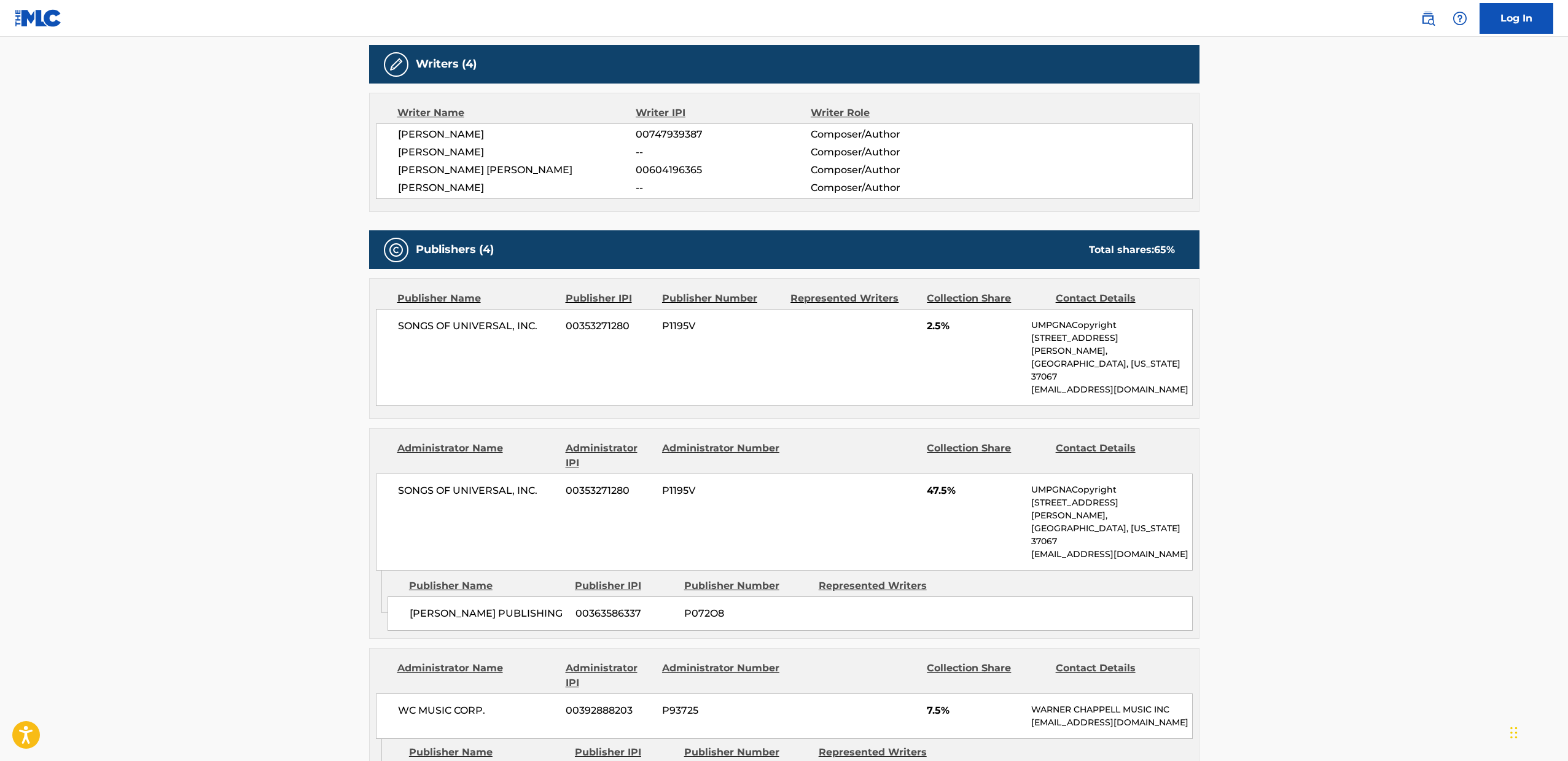
drag, startPoint x: 364, startPoint y: 408, endPoint x: 325, endPoint y: 421, distance: 41.1
click at [325, 421] on main "< Back to public search results Copy work link CLIMAX Work Detail Member Work I…" at bounding box center [784, 468] width 1568 height 1778
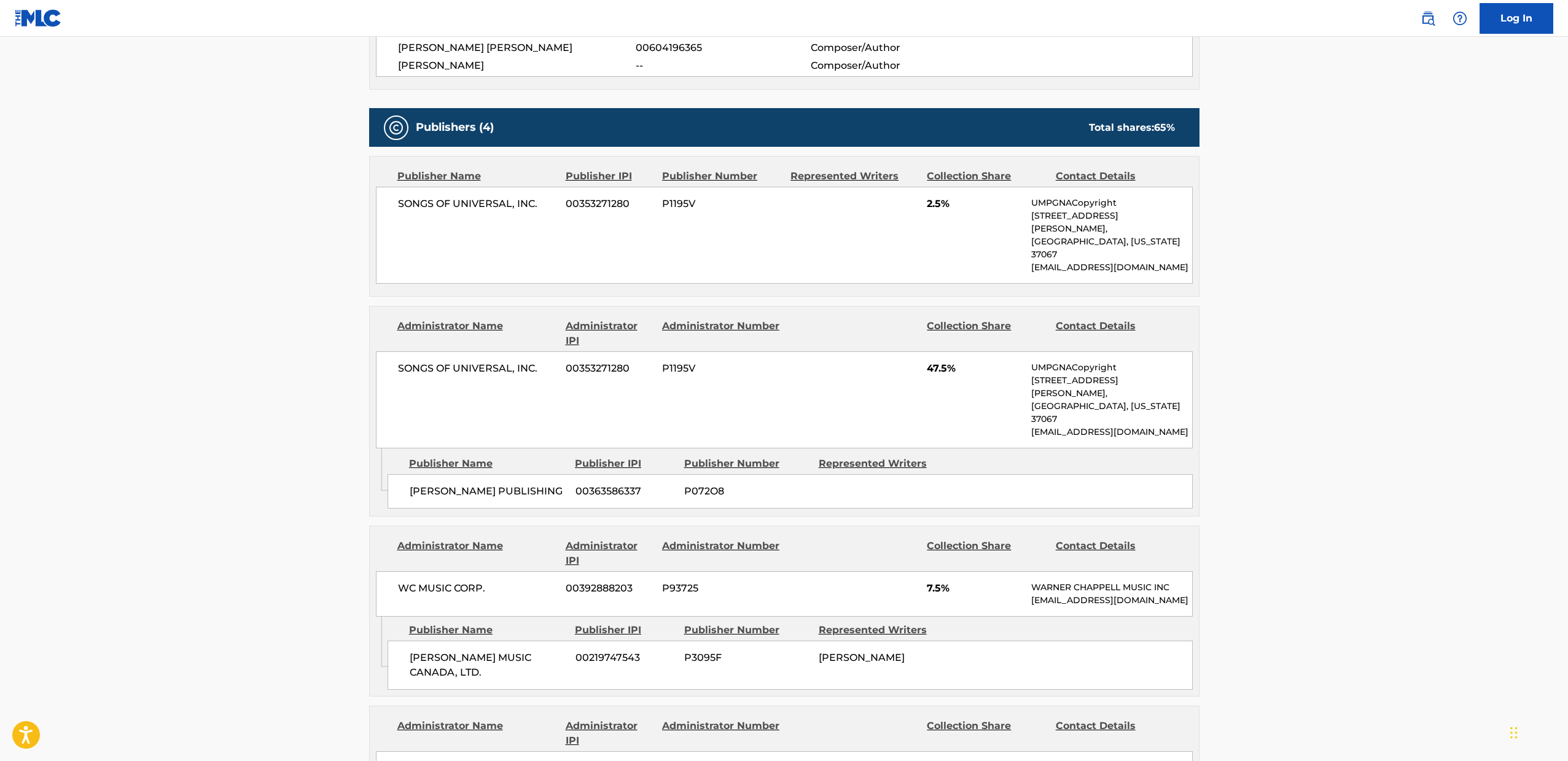
scroll to position [603, 0]
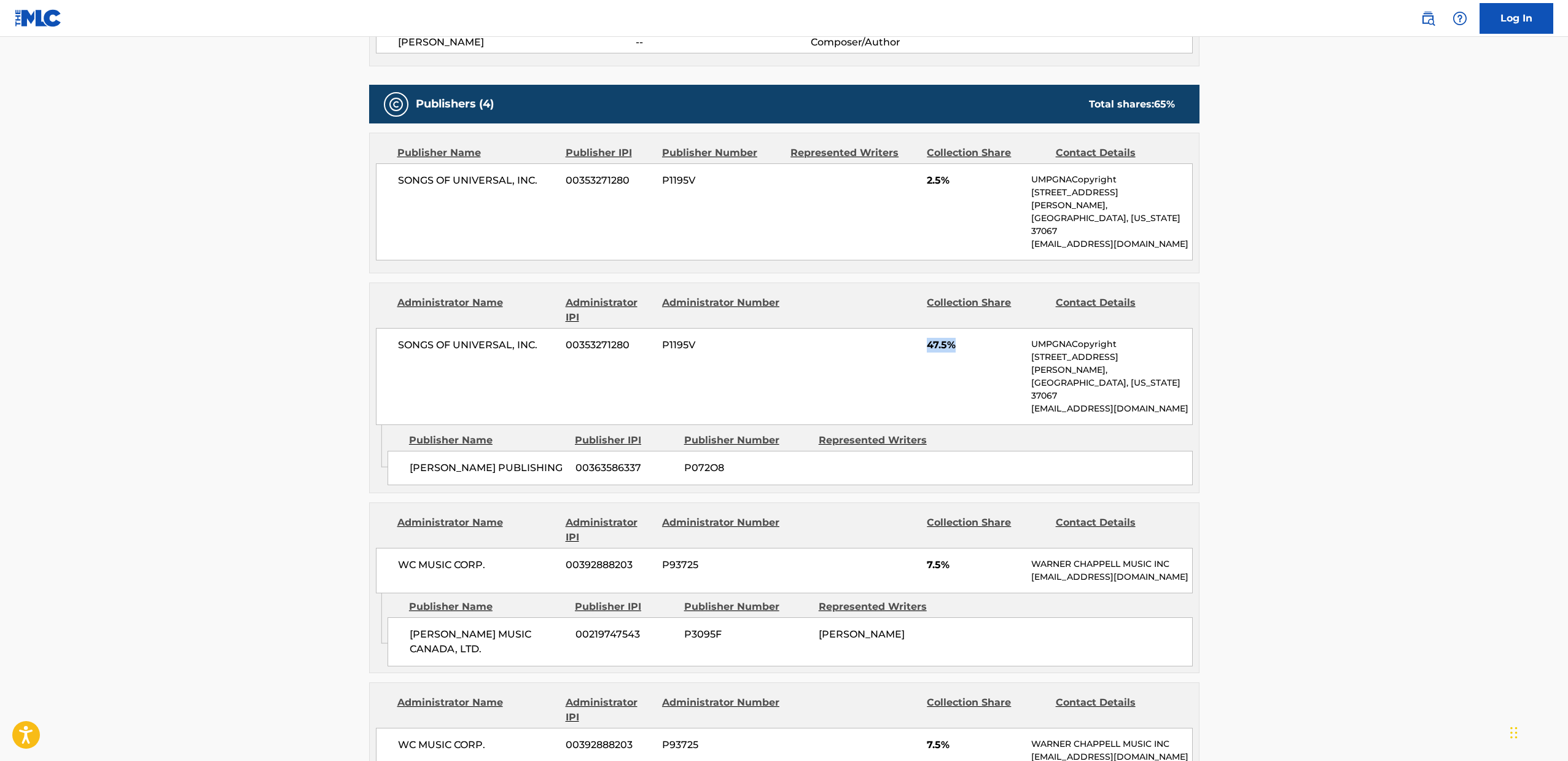
drag, startPoint x: 959, startPoint y: 318, endPoint x: 922, endPoint y: 316, distance: 37.1
click at [923, 328] on div "SONGS OF UNIVERSAL, INC. 00353271280 P1195V 47.5% UMPGNACopyright [STREET_ADDRE…" at bounding box center [784, 376] width 817 height 97
click at [922, 328] on div "SONGS OF UNIVERSAL, INC. 00353271280 P1195V 47.5% UMPGNACopyright [STREET_ADDRE…" at bounding box center [784, 376] width 817 height 97
drag, startPoint x: 722, startPoint y: 411, endPoint x: 674, endPoint y: 408, distance: 48.1
click at [674, 451] on div "[PERSON_NAME] PUBLISHING 00363586337 P072O8" at bounding box center [790, 468] width 805 height 34
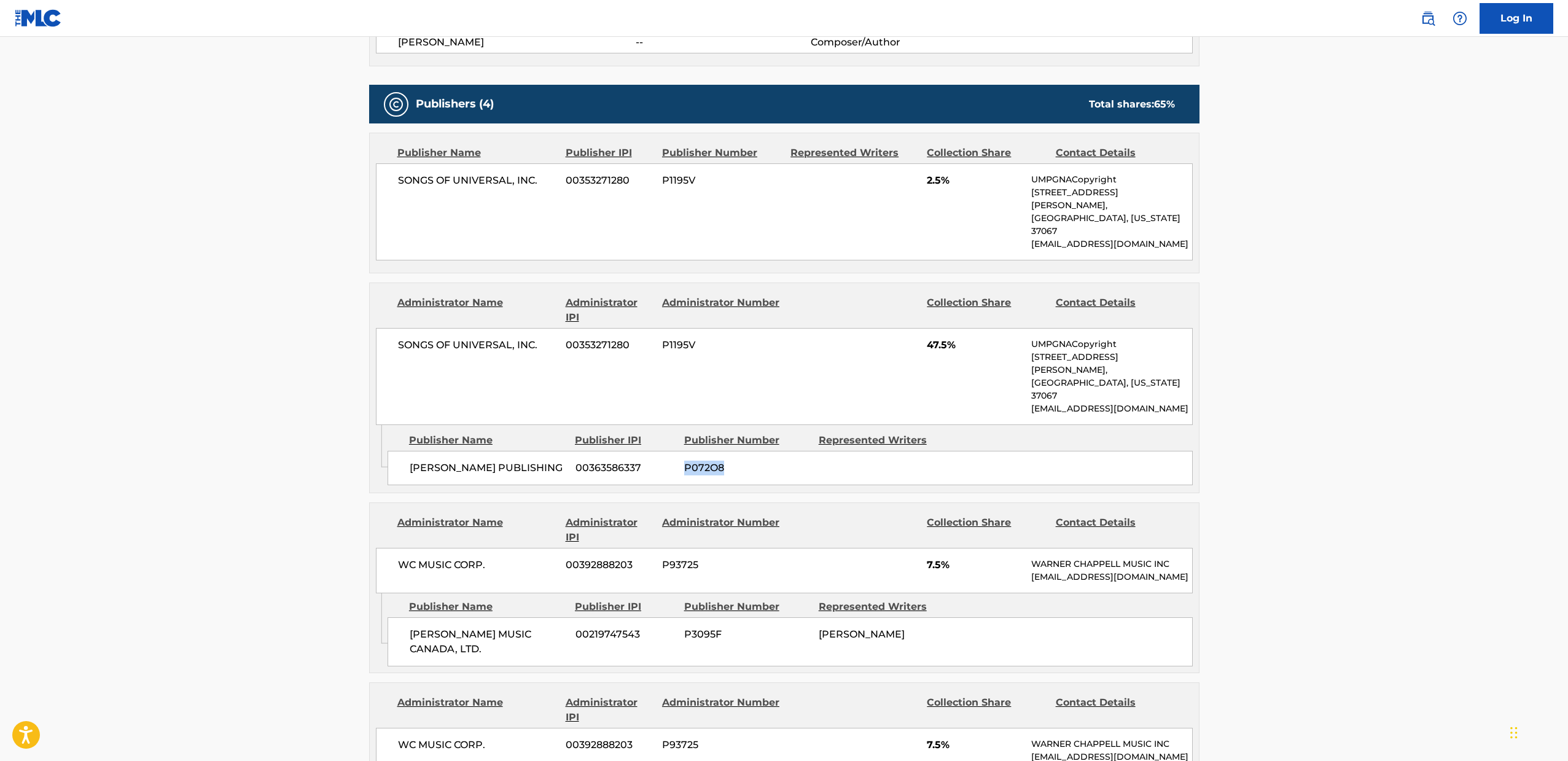
click at [674, 460] on span "00363586337" at bounding box center [624, 467] width 100 height 14
drag, startPoint x: 565, startPoint y: 412, endPoint x: 724, endPoint y: 417, distance: 159.1
click at [718, 451] on div "[PERSON_NAME] PUBLISHING 00363586337 P072O8" at bounding box center [790, 468] width 805 height 34
click at [734, 460] on span "P072O8" at bounding box center [747, 467] width 126 height 14
click at [858, 433] on div "Represented Writers" at bounding box center [881, 440] width 126 height 14
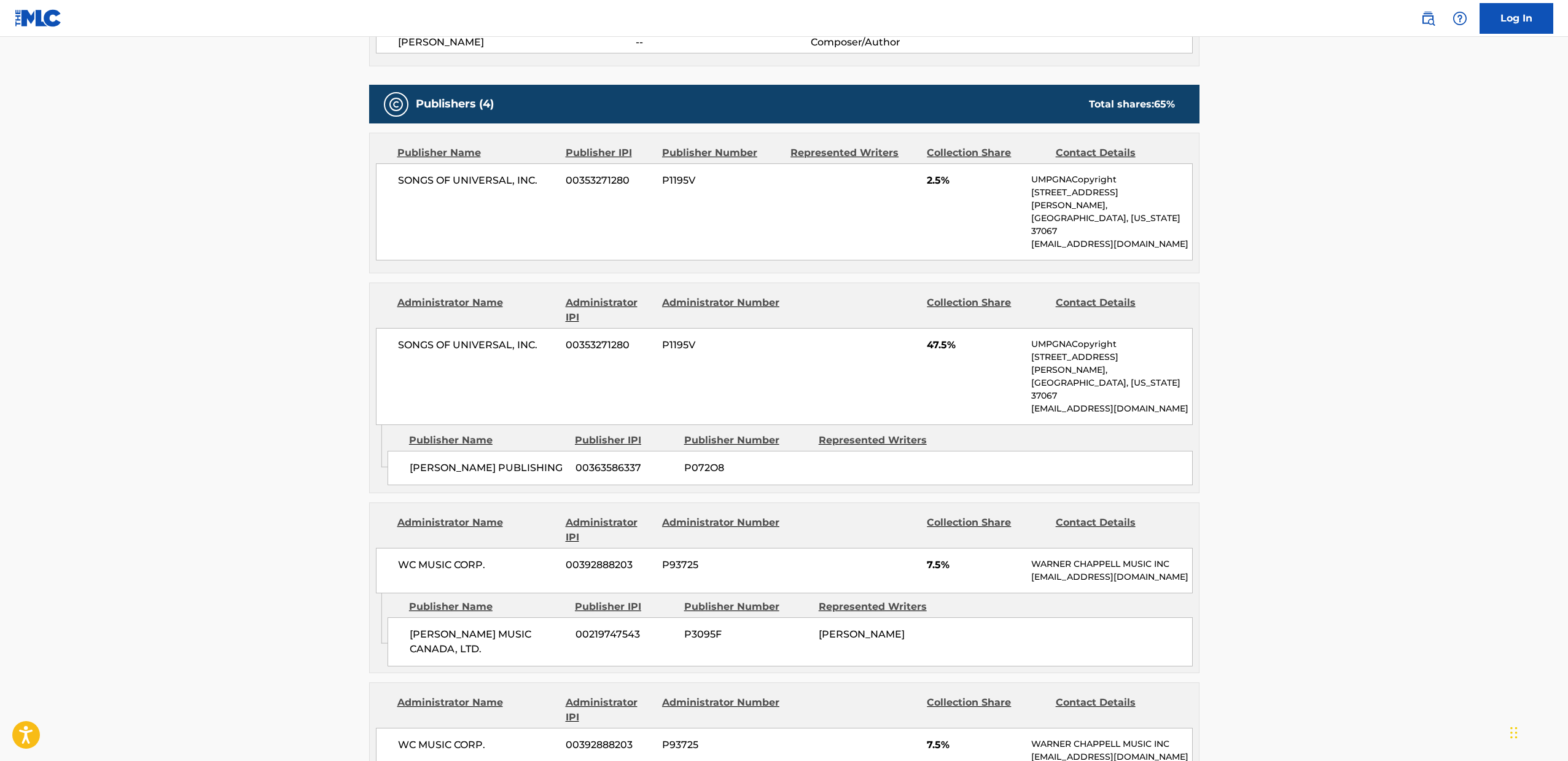
drag, startPoint x: 835, startPoint y: 410, endPoint x: 906, endPoint y: 420, distance: 71.7
click at [906, 451] on div "[PERSON_NAME] PUBLISHING 00363586337 P072O8" at bounding box center [790, 468] width 805 height 34
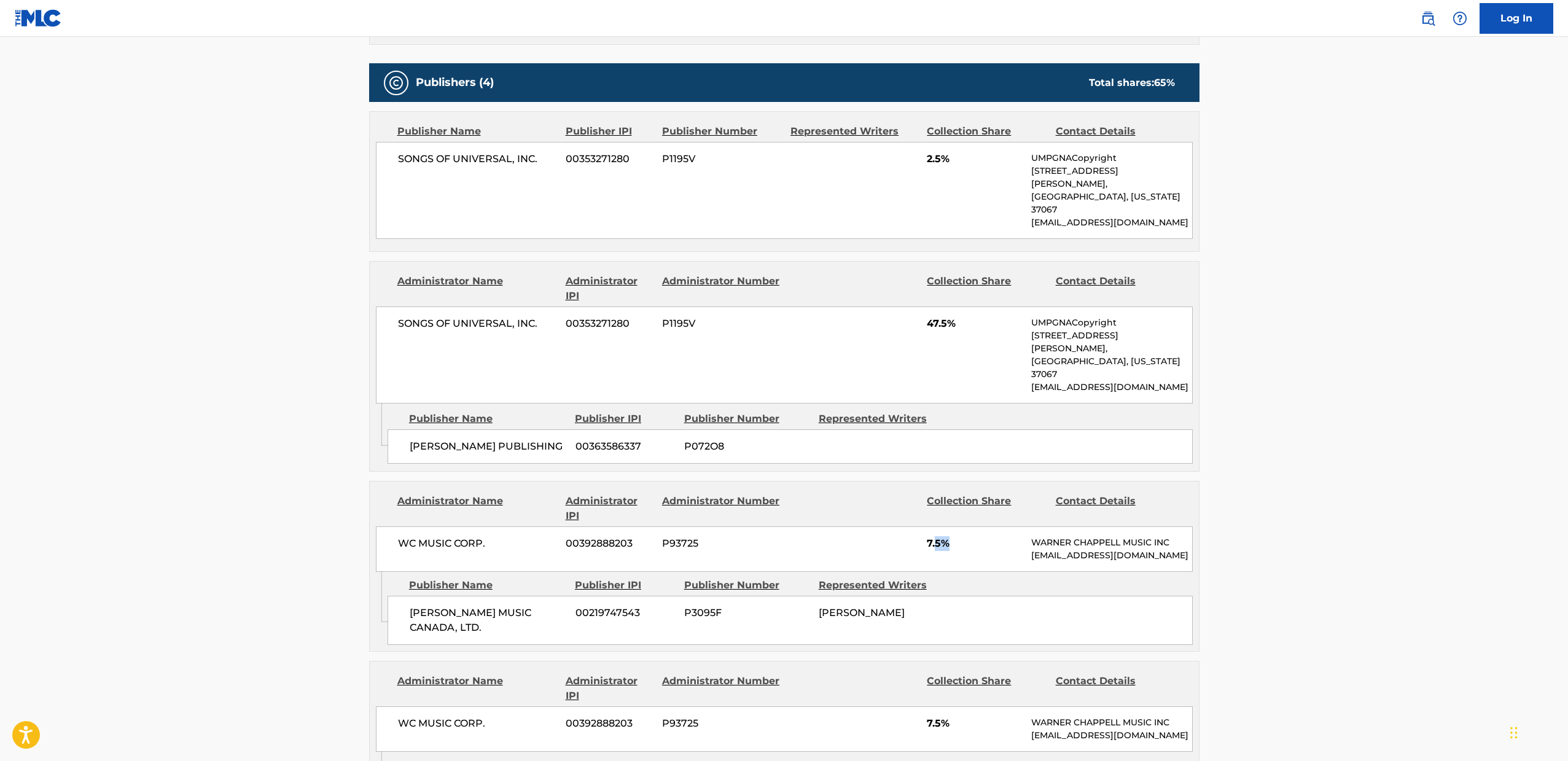
drag, startPoint x: 981, startPoint y: 500, endPoint x: 933, endPoint y: 502, distance: 48.0
click at [933, 536] on span "7.5%" at bounding box center [974, 543] width 95 height 14
click at [931, 536] on span "7.5%" at bounding box center [974, 543] width 95 height 14
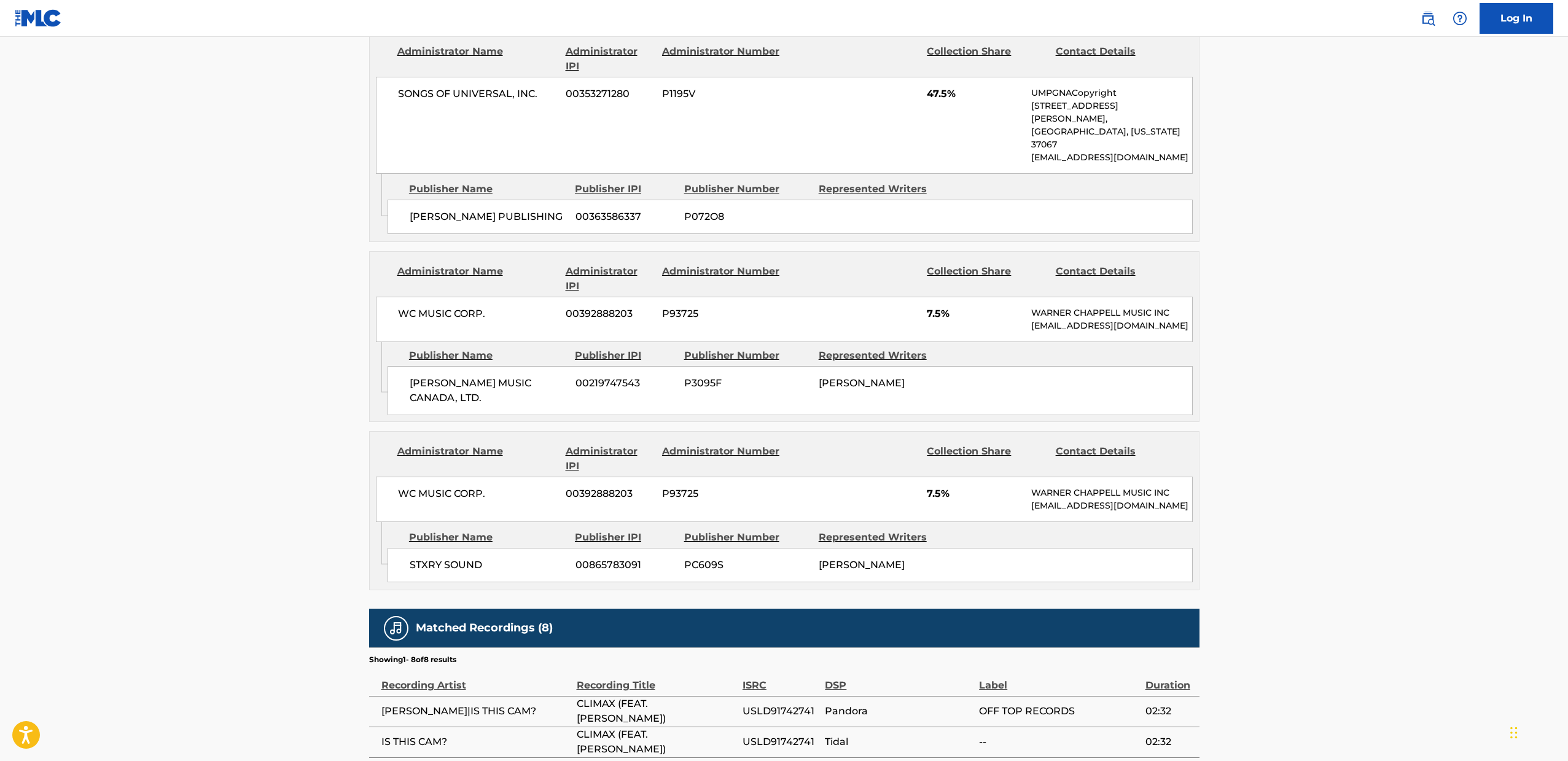
scroll to position [831, 0]
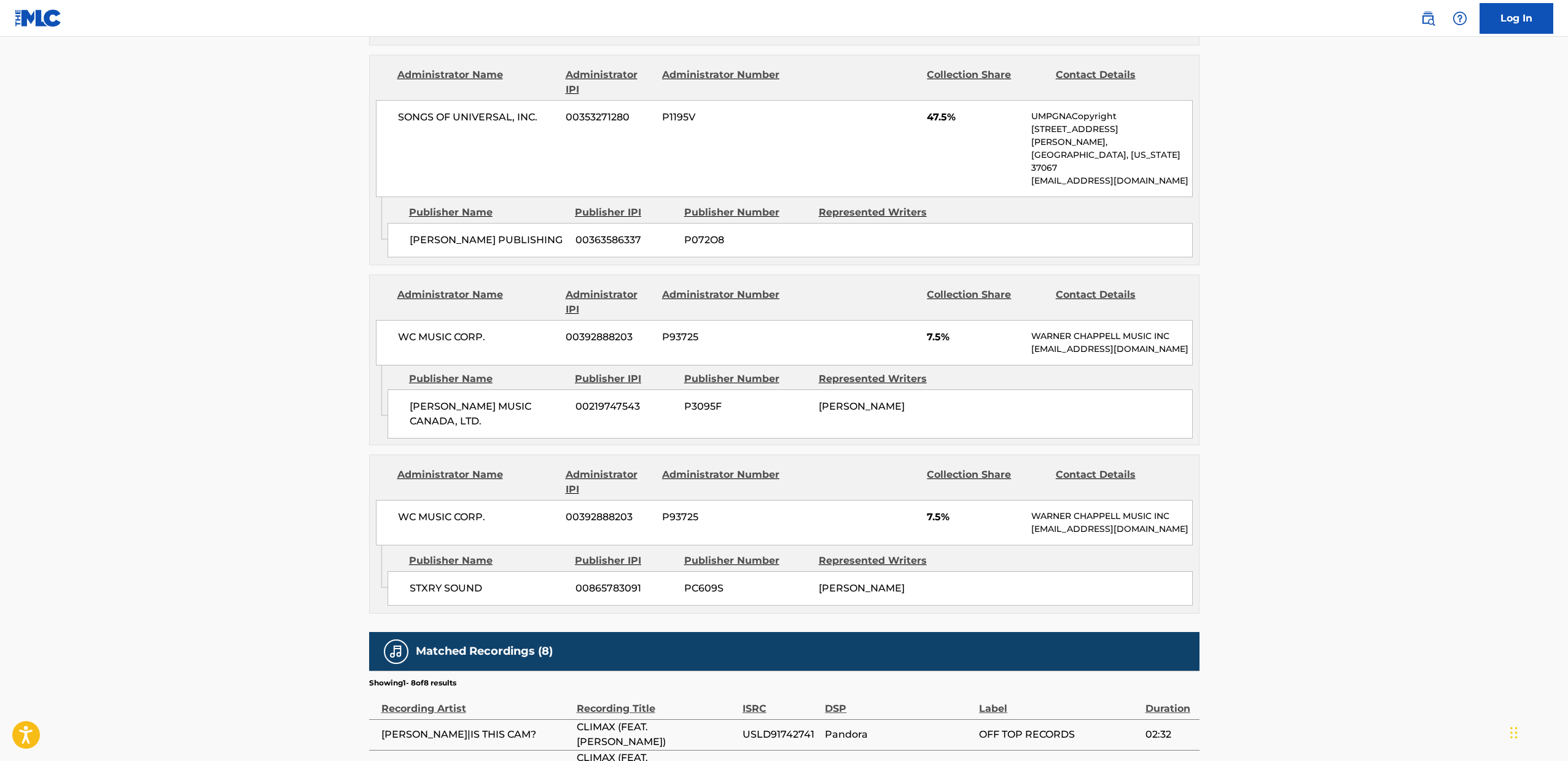
click at [848, 205] on div "Represented Writers" at bounding box center [881, 212] width 126 height 14
drag, startPoint x: 820, startPoint y: 176, endPoint x: 843, endPoint y: 183, distance: 24.0
click at [843, 223] on div "[PERSON_NAME] PUBLISHING 00363586337 P072O8" at bounding box center [790, 240] width 805 height 34
click at [845, 223] on div "[PERSON_NAME] PUBLISHING 00363586337 P072O8" at bounding box center [790, 240] width 805 height 34
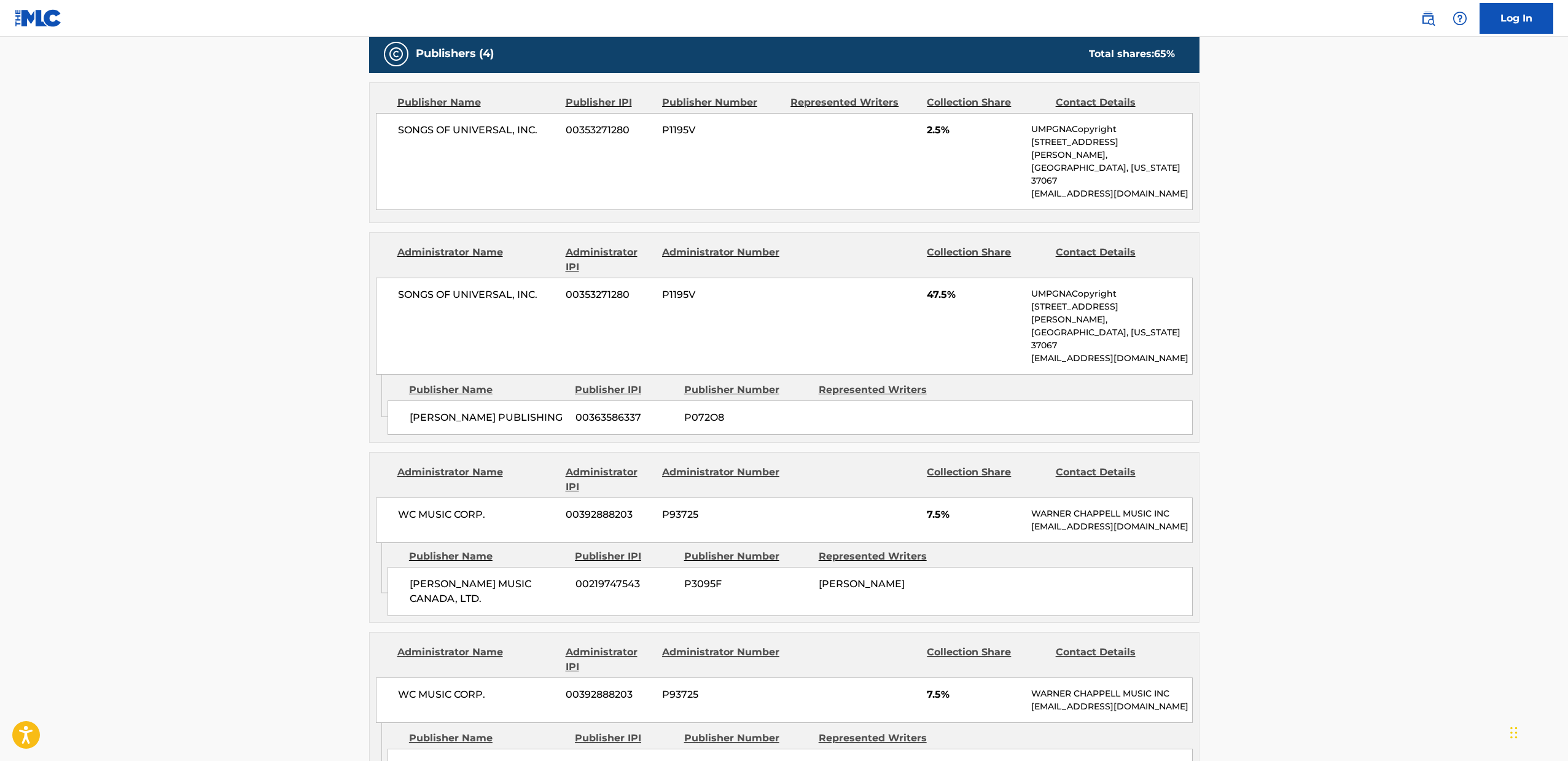
scroll to position [550, 0]
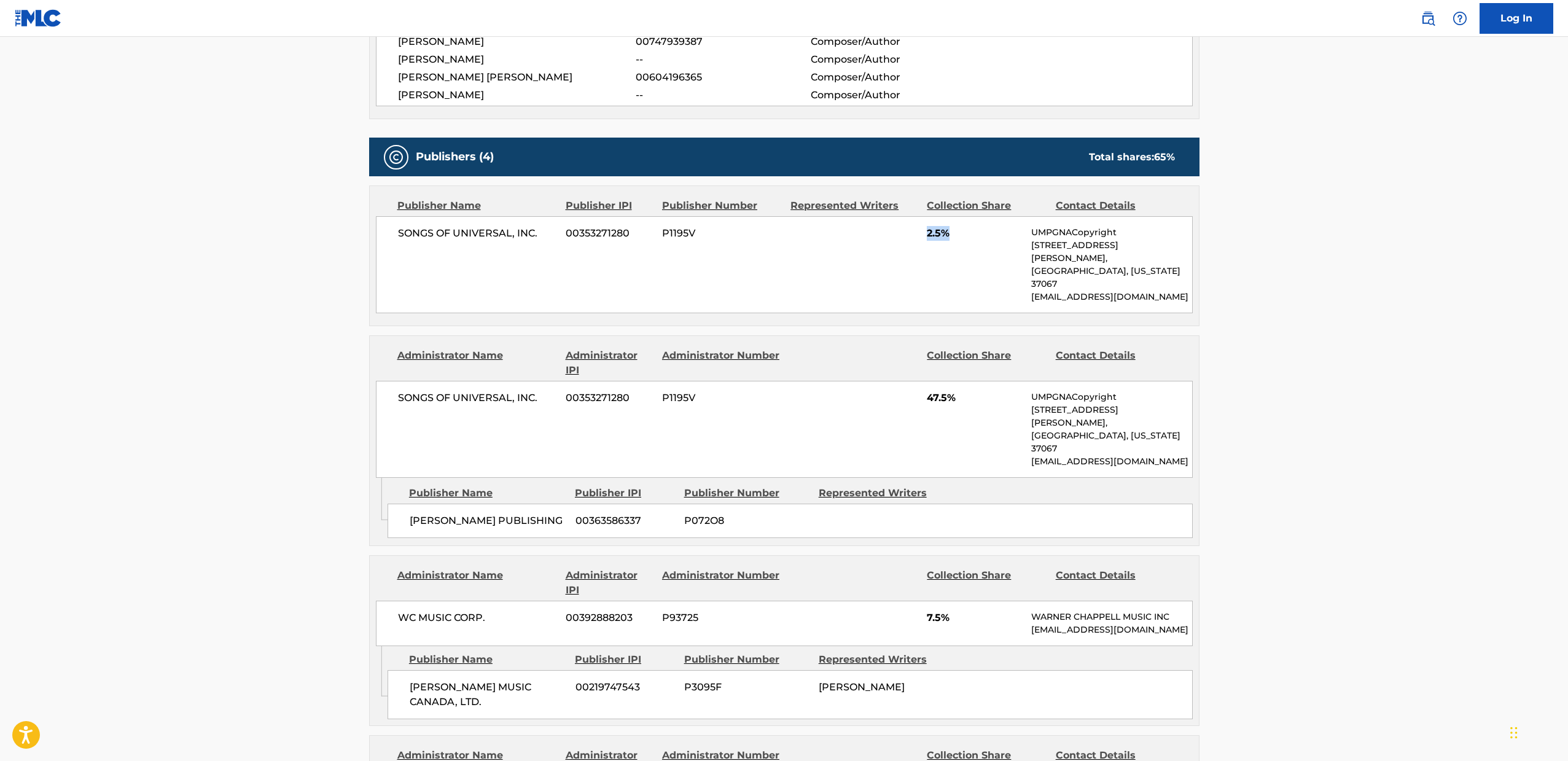
drag, startPoint x: 956, startPoint y: 231, endPoint x: 926, endPoint y: 226, distance: 30.4
click at [926, 226] on div "SONGS OF UNIVERSAL, INC. 00353271280 P1195V 2.5% UMPGNACopyright [STREET_ADDRES…" at bounding box center [784, 264] width 817 height 97
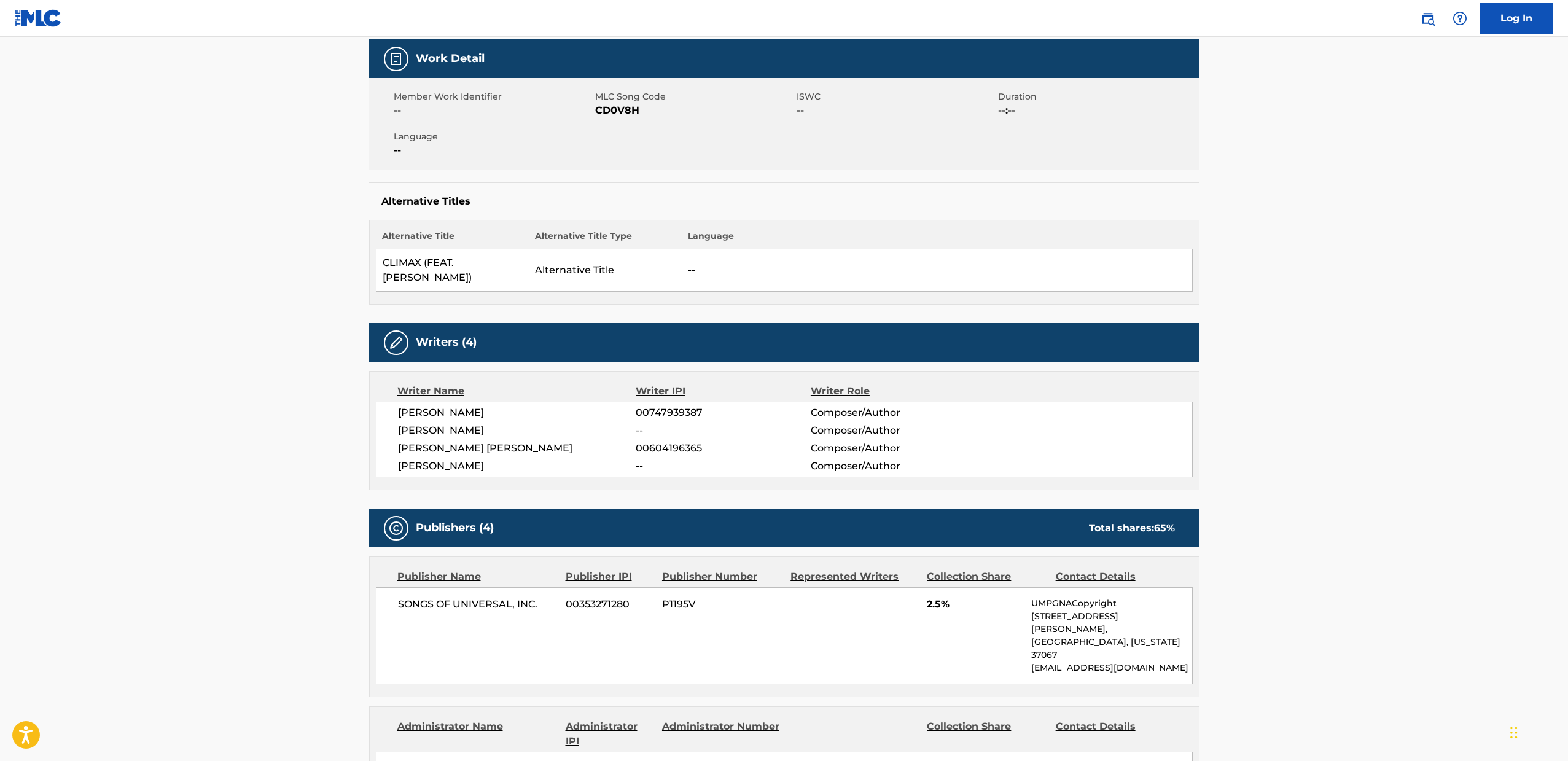
scroll to position [0, 0]
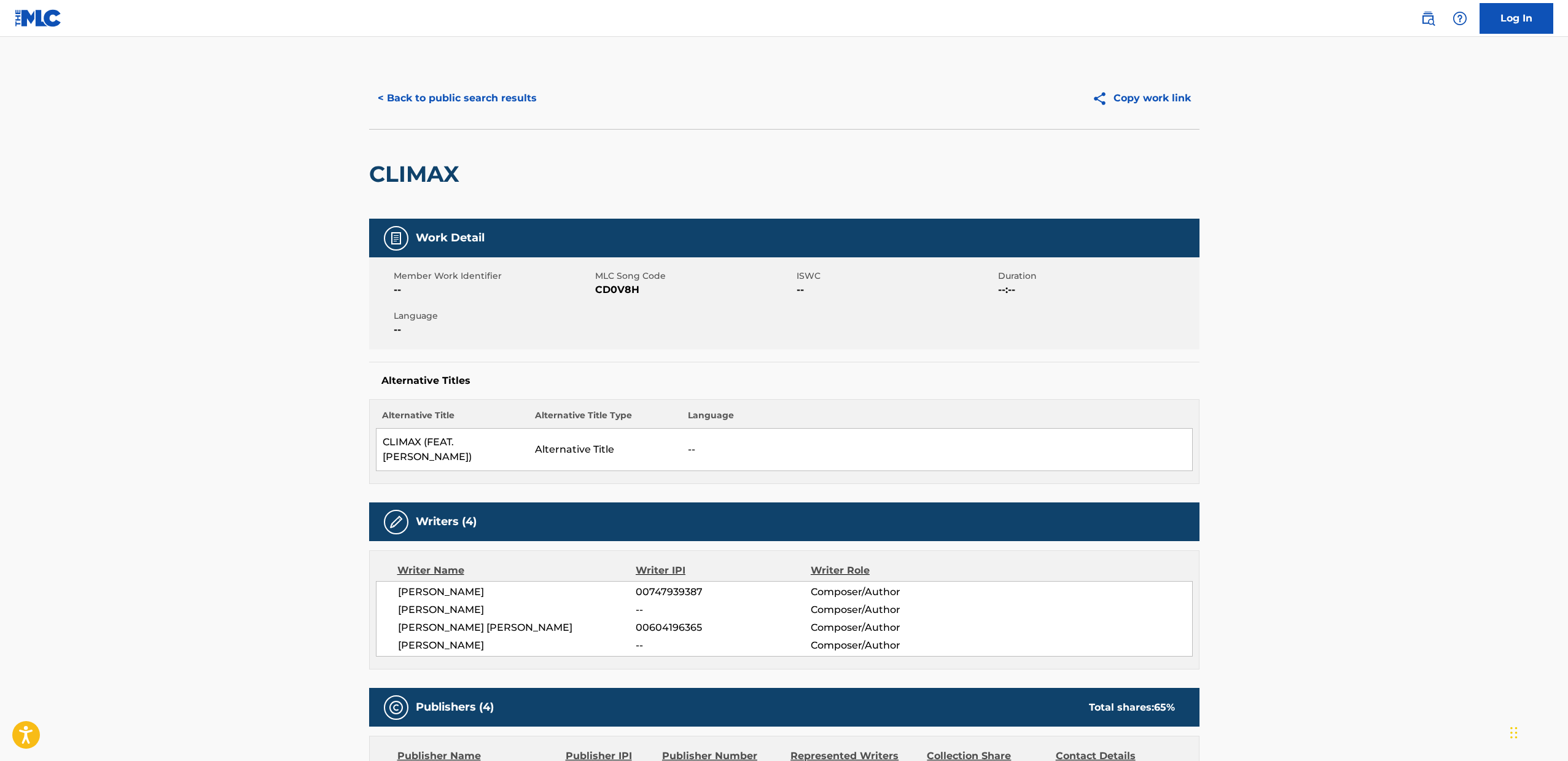
click at [463, 106] on button "< Back to public search results" at bounding box center [457, 98] width 176 height 31
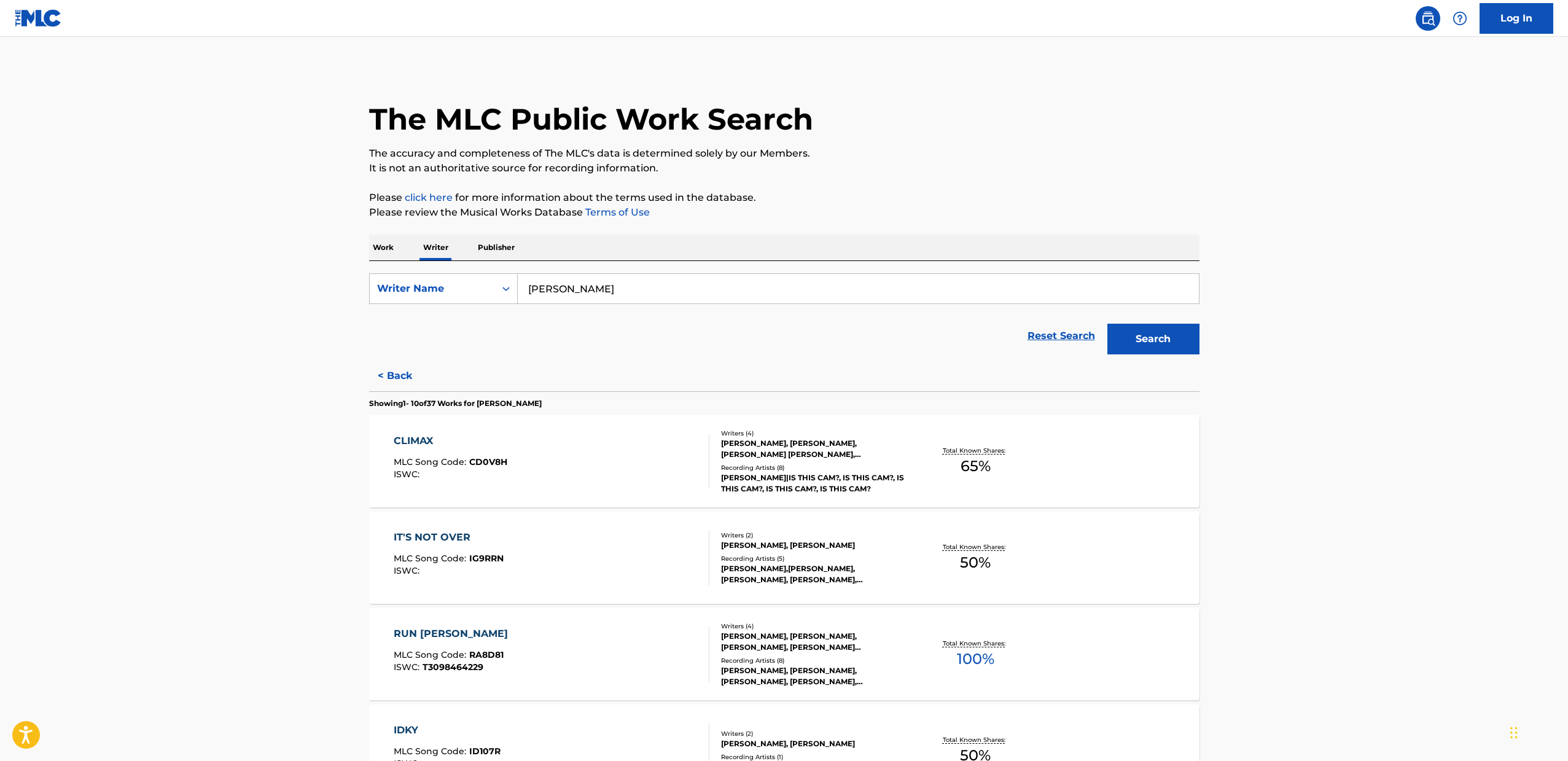
scroll to position [231, 0]
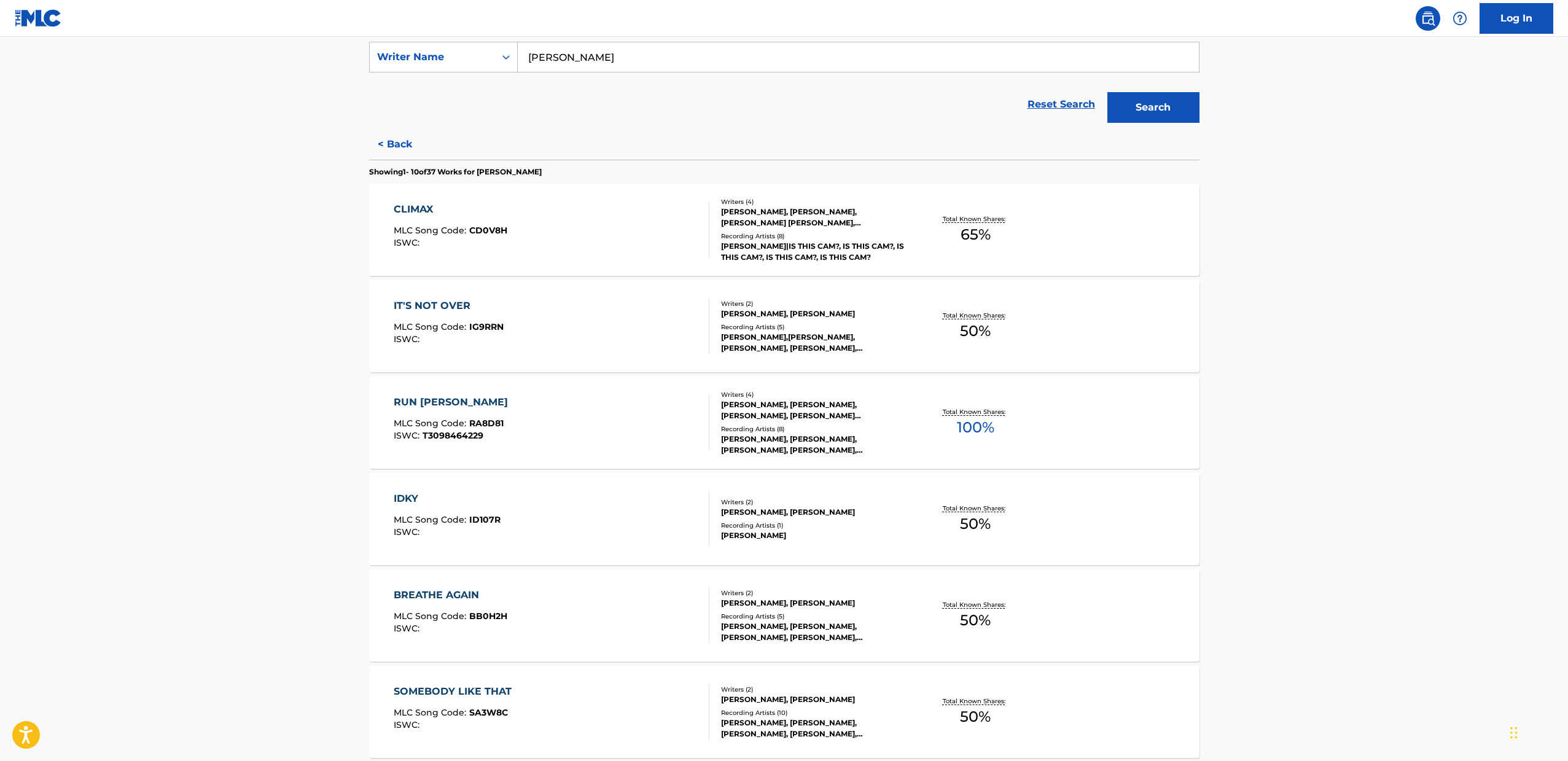
click at [559, 307] on div "IT'S NOT OVER MLC Song Code : IG9RRN ISWC :" at bounding box center [552, 326] width 316 height 56
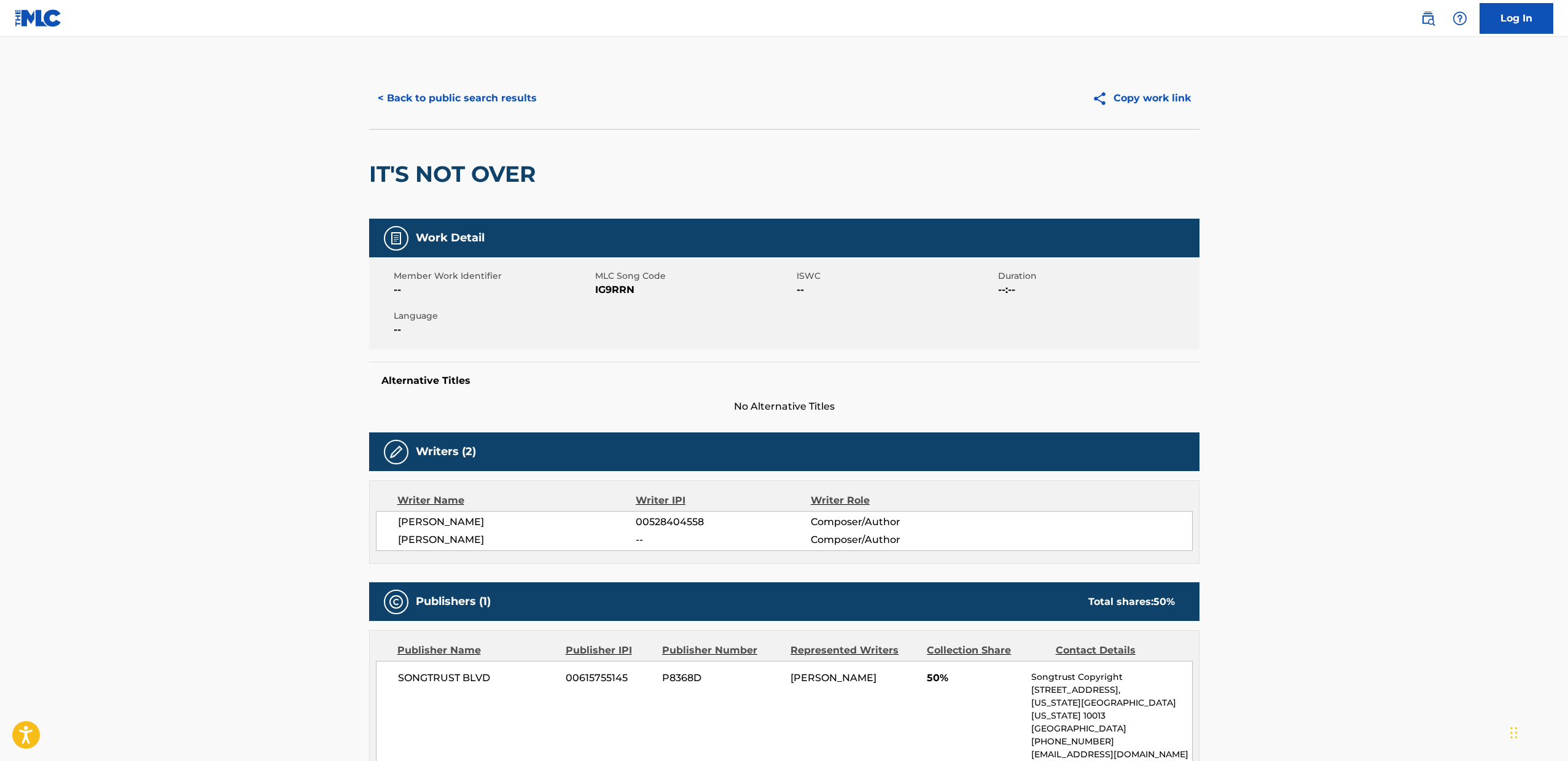
drag, startPoint x: 276, startPoint y: 154, endPoint x: 213, endPoint y: 161, distance: 63.4
click at [213, 161] on main "< Back to public search results Copy work link IT'S NOT OVER Work Detail Member…" at bounding box center [784, 549] width 1568 height 1025
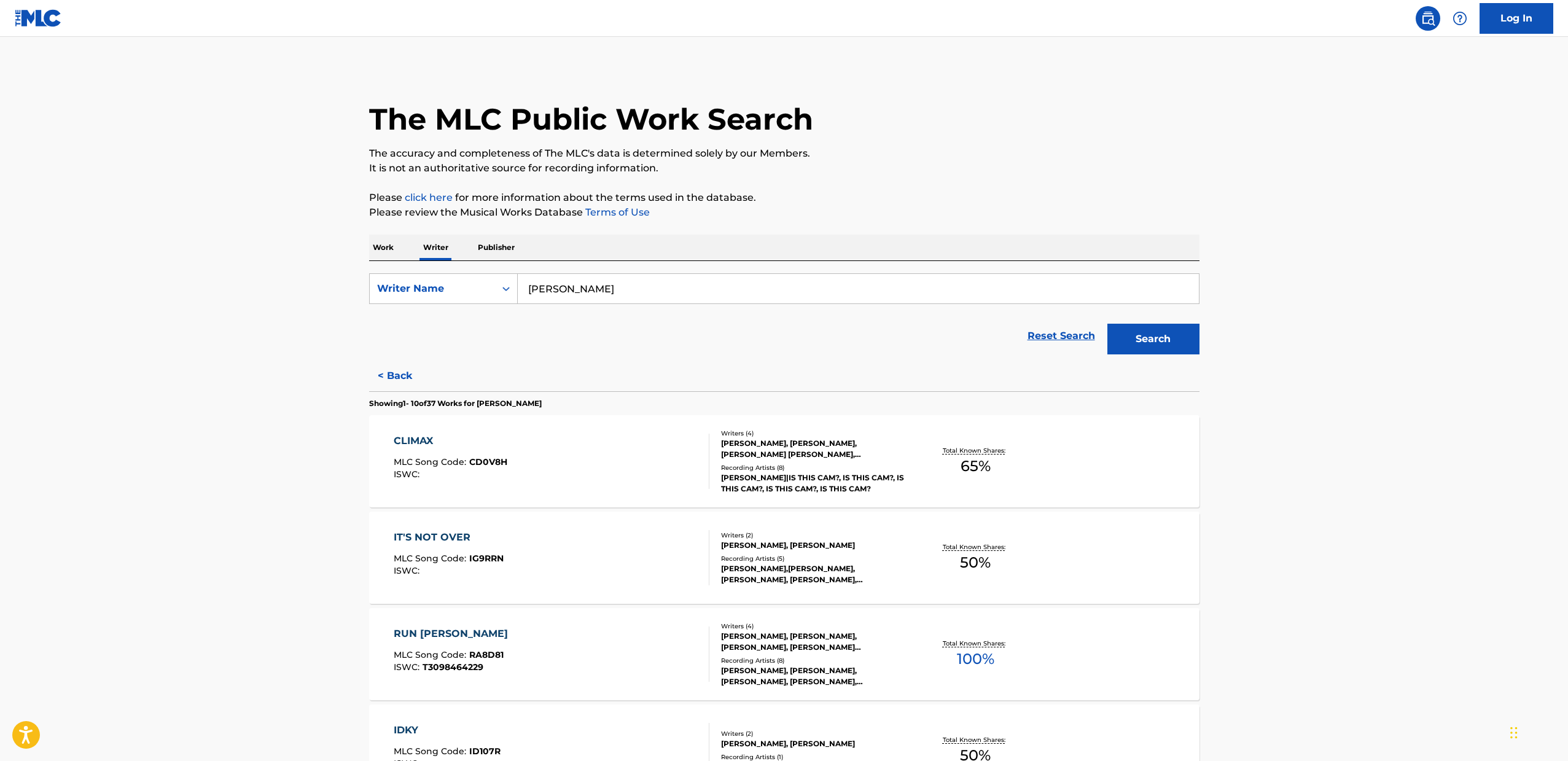
scroll to position [248, 0]
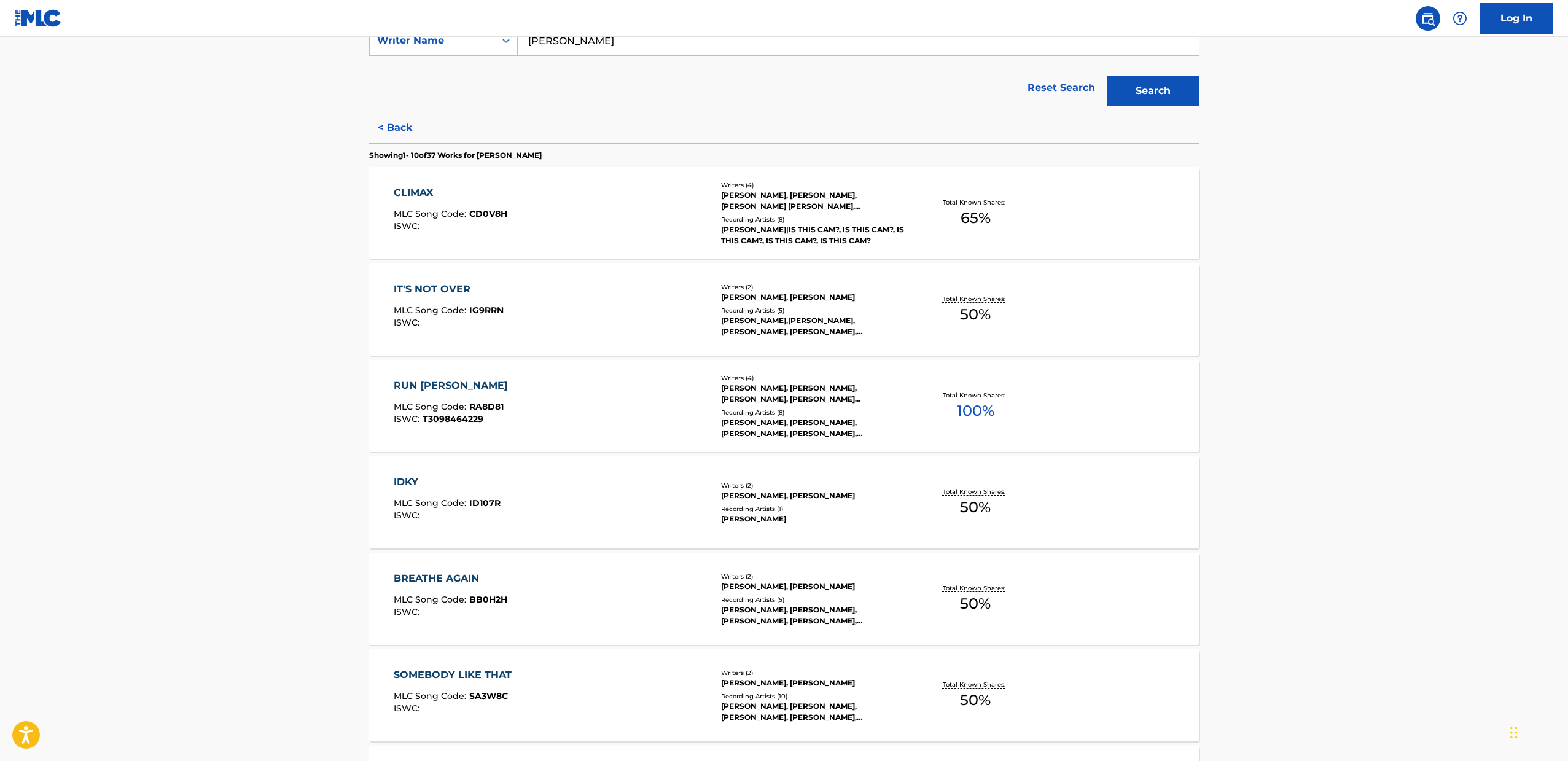
click at [577, 395] on div "RUN [PERSON_NAME] MLC Song Code : RA8D81 ISWC : T3098464229" at bounding box center [552, 406] width 316 height 56
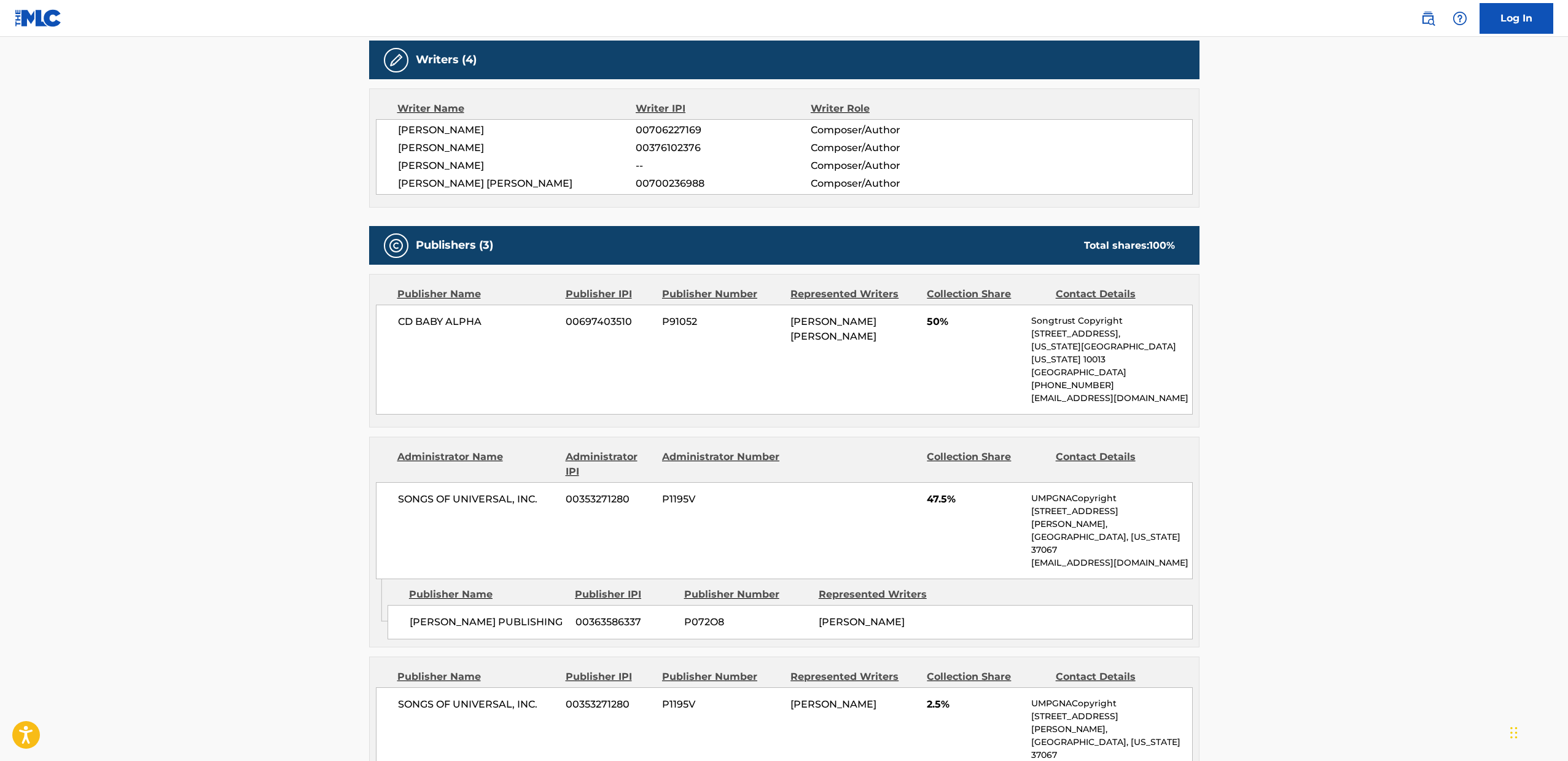
scroll to position [413, 0]
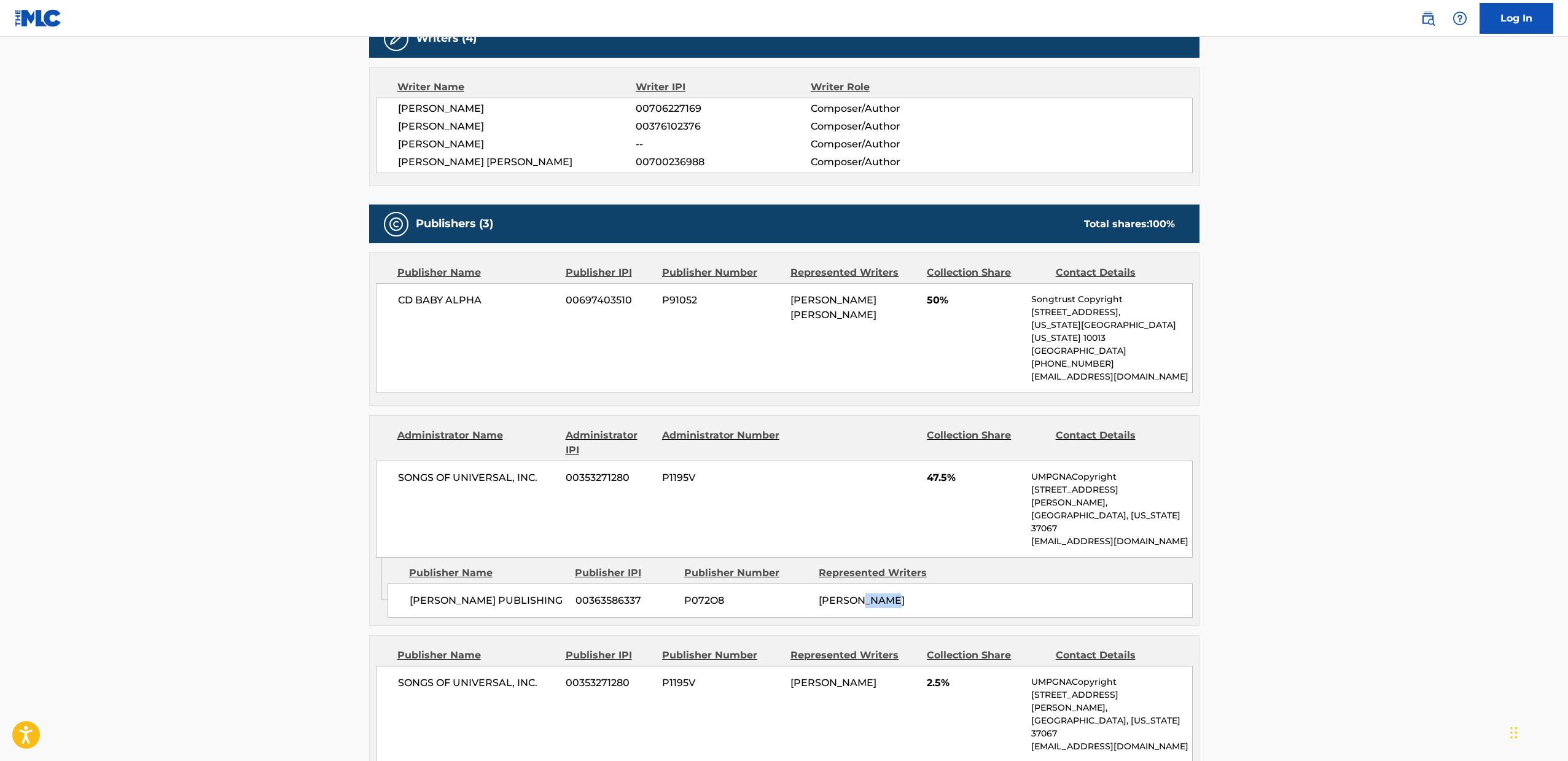
drag, startPoint x: 868, startPoint y: 553, endPoint x: 908, endPoint y: 558, distance: 40.3
click at [904, 594] on span "[PERSON_NAME]" at bounding box center [861, 600] width 86 height 12
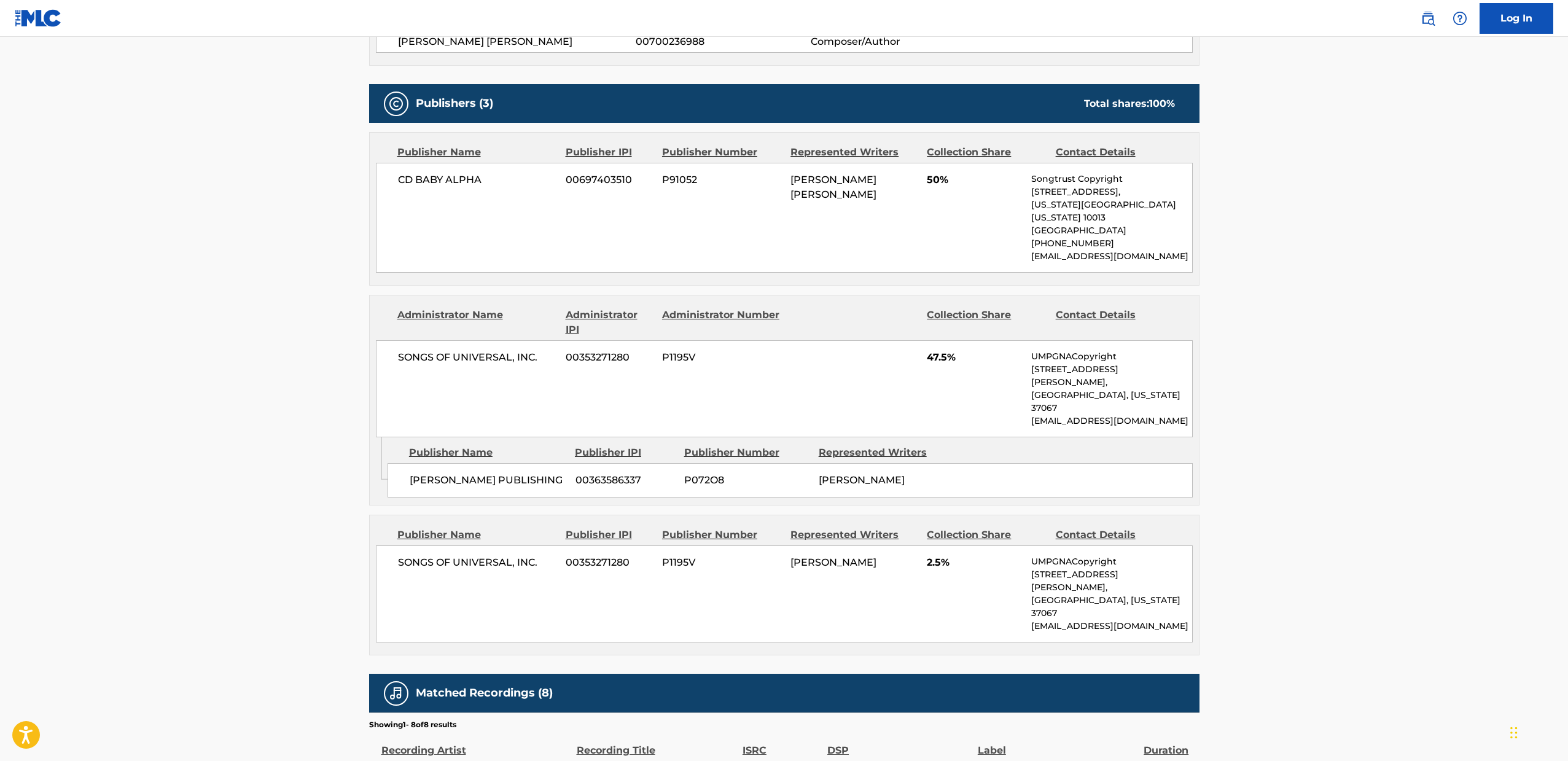
scroll to position [654, 0]
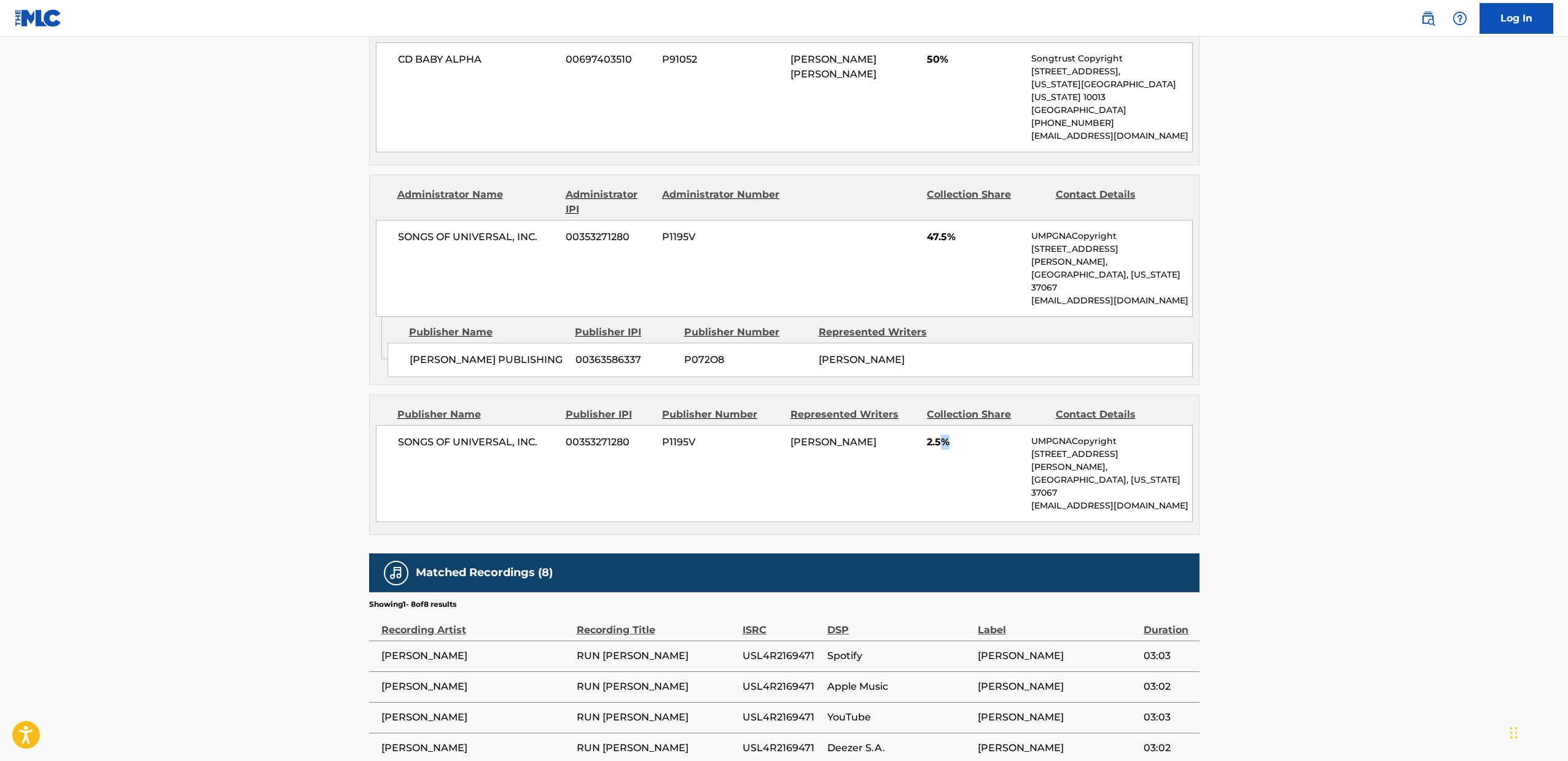
drag, startPoint x: 963, startPoint y: 412, endPoint x: 938, endPoint y: 412, distance: 25.0
click at [941, 435] on span "2.5%" at bounding box center [974, 442] width 95 height 14
click at [938, 435] on span "2.5%" at bounding box center [974, 442] width 95 height 14
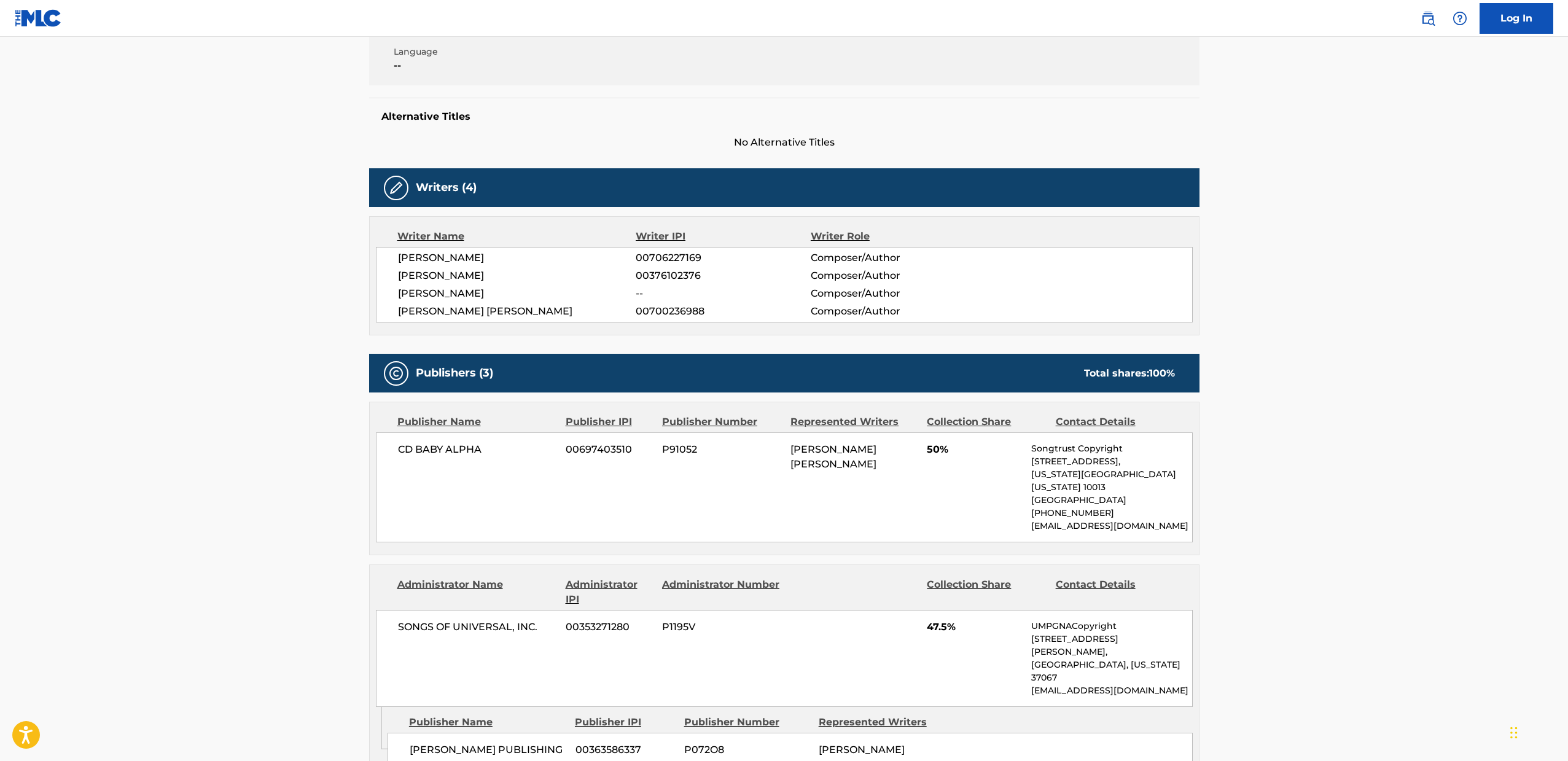
scroll to position [526, 0]
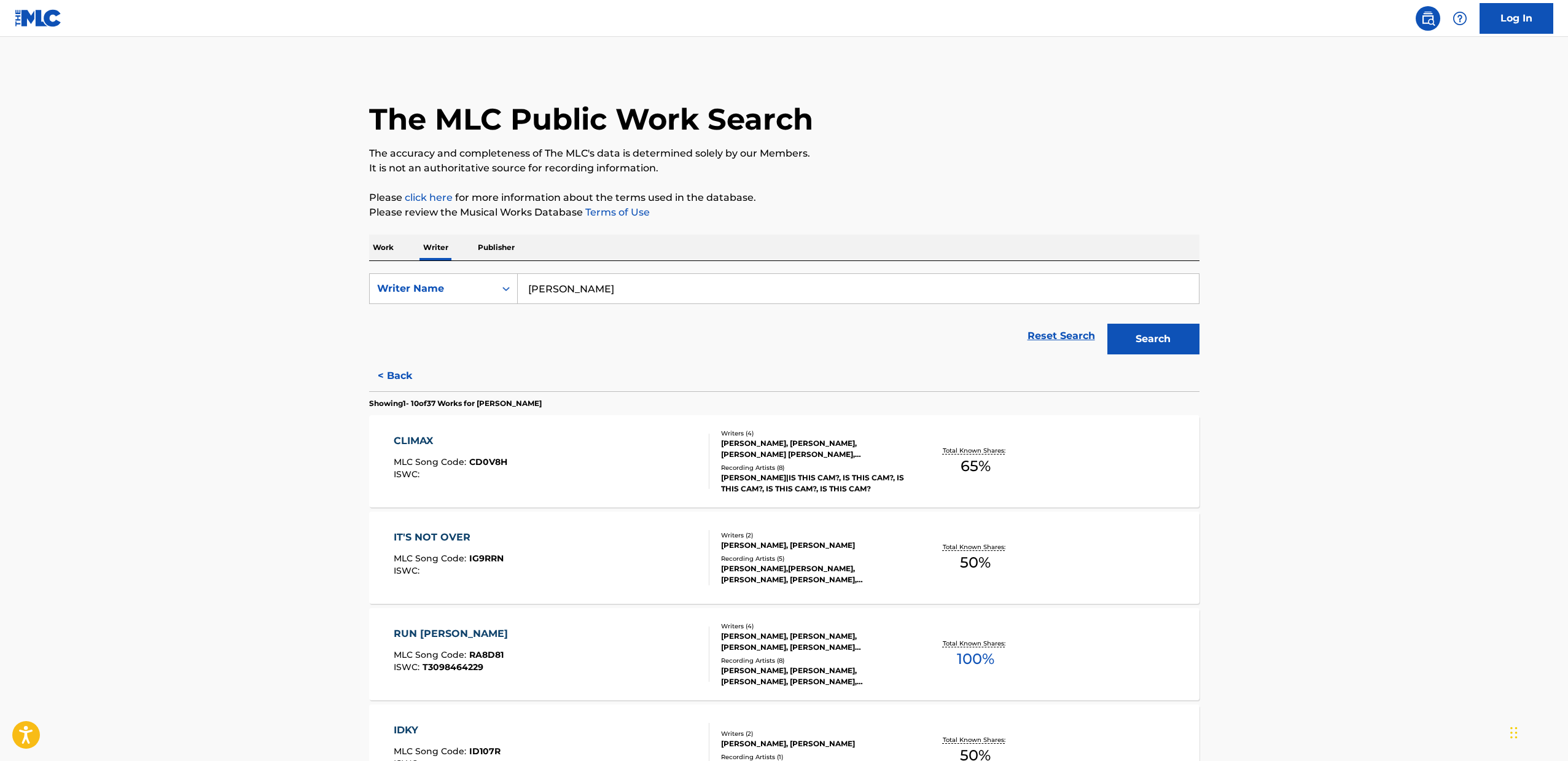
scroll to position [255, 0]
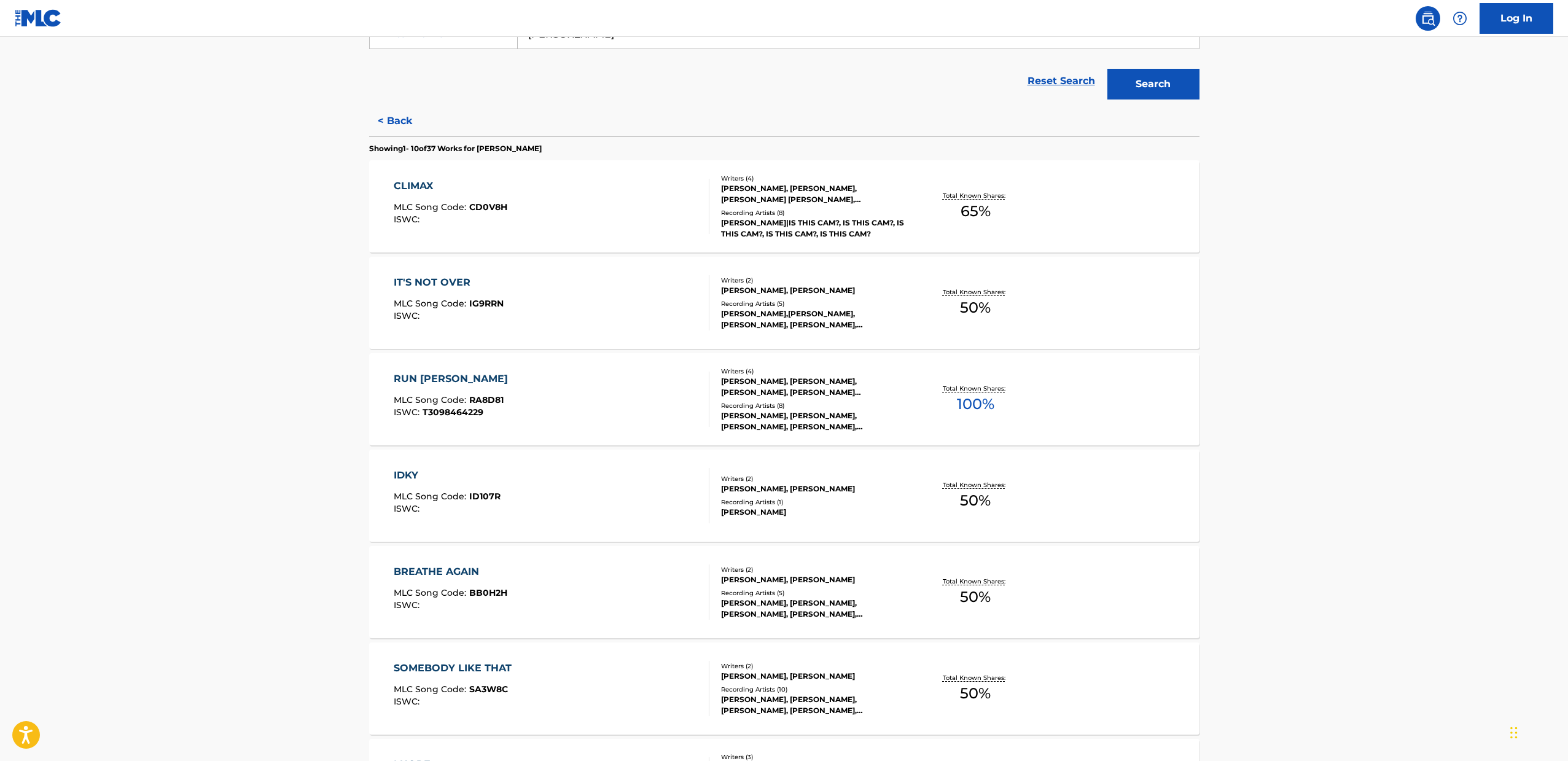
click at [568, 476] on div "IDKY MLC Song Code : ID107R ISWC :" at bounding box center [552, 495] width 316 height 56
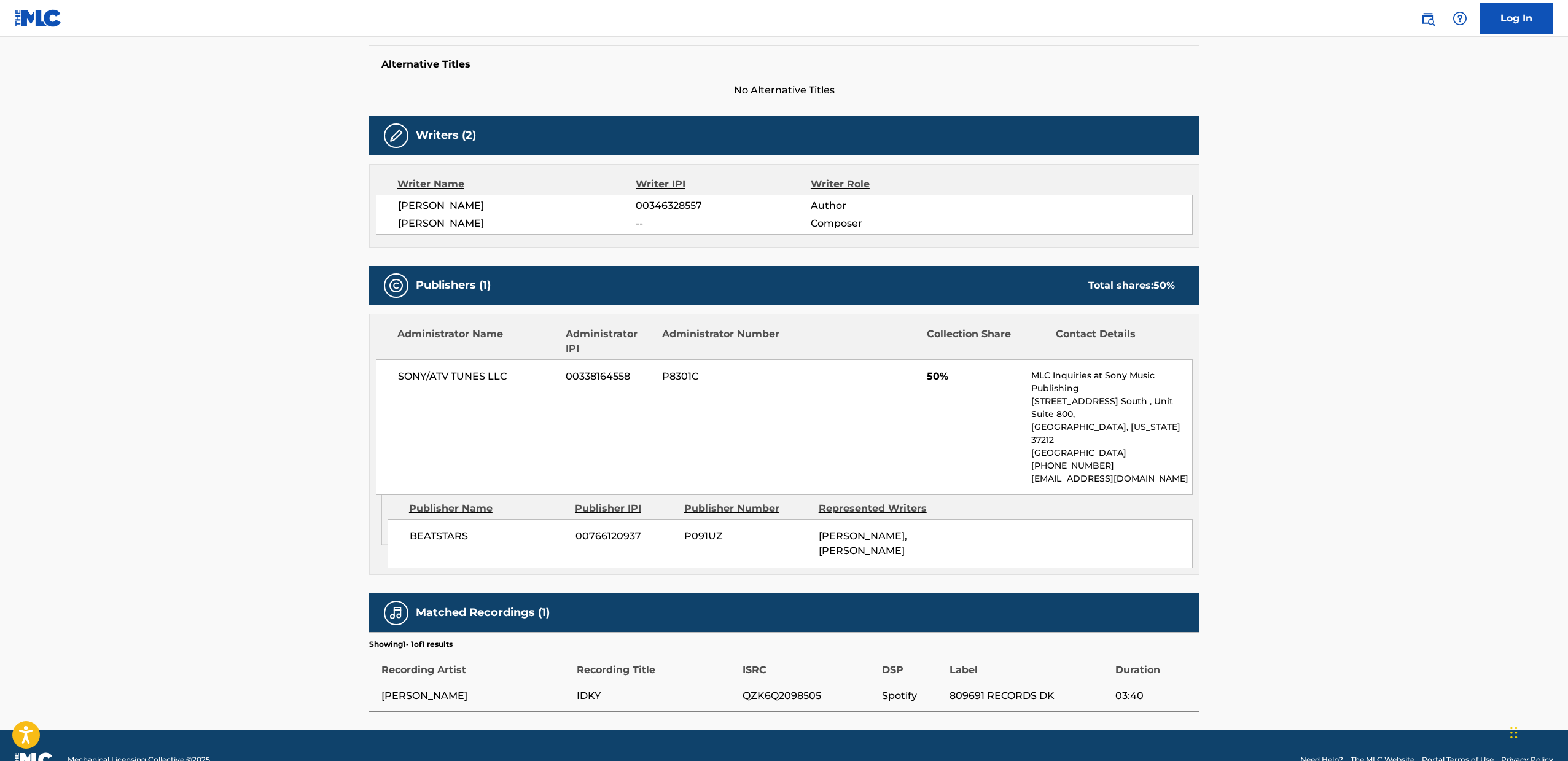
scroll to position [317, 0]
drag, startPoint x: 563, startPoint y: 397, endPoint x: 513, endPoint y: 406, distance: 50.8
click at [513, 406] on div "SONY/ATV TUNES LLC 00338164558 P8301C 50% MLC Inquiries at Sony Music Publishin…" at bounding box center [784, 427] width 817 height 136
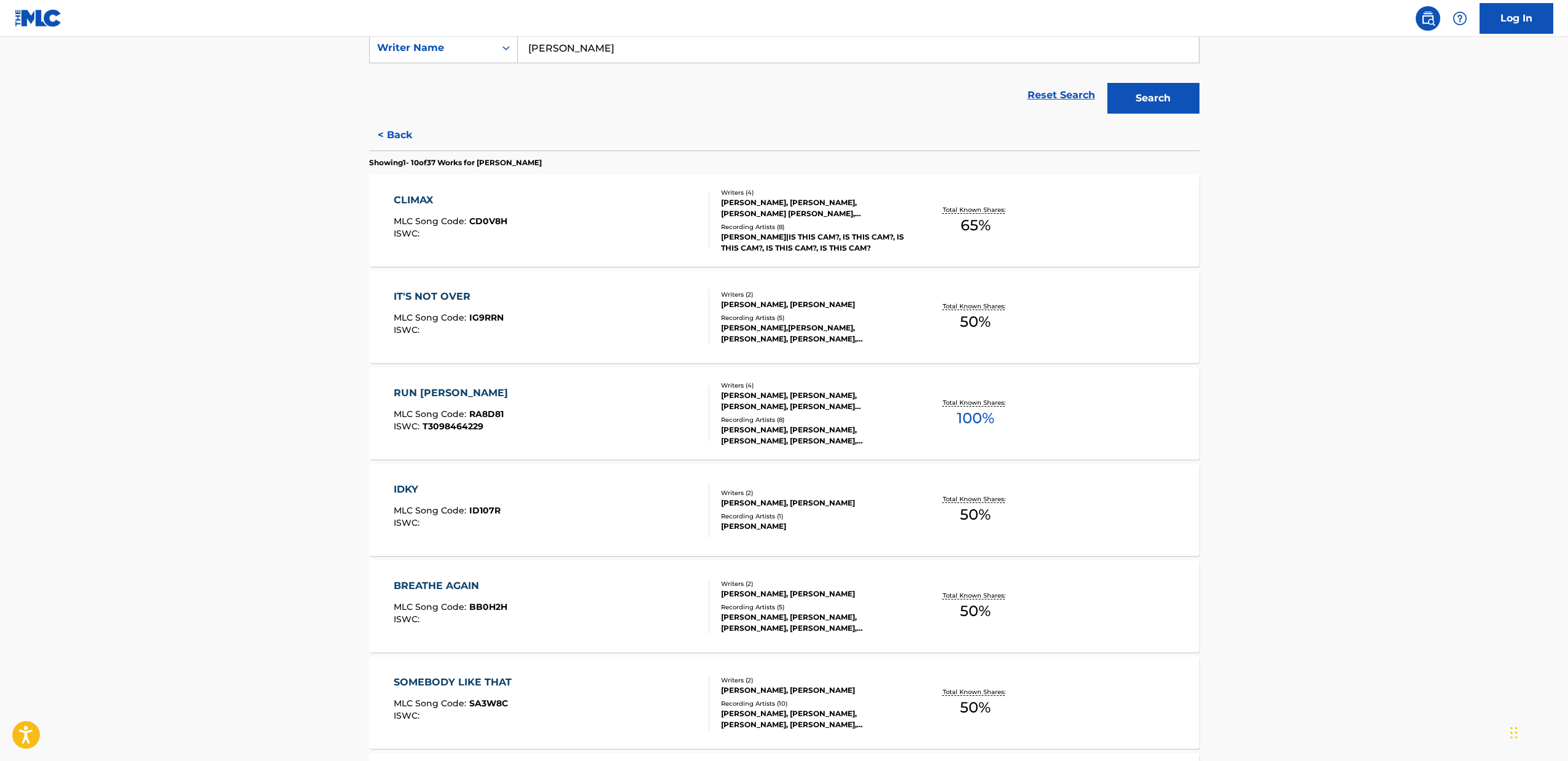
scroll to position [388, 0]
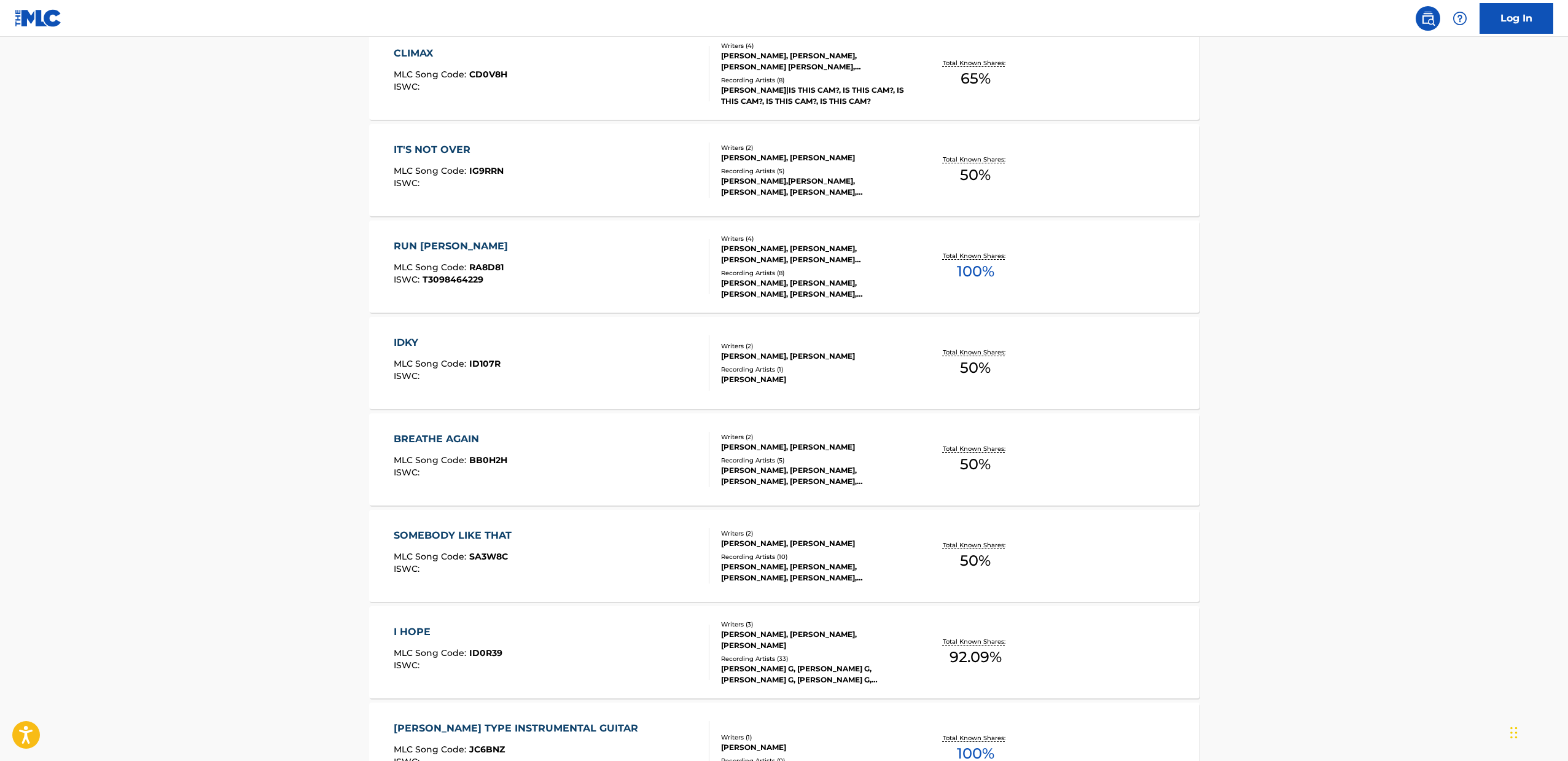
click at [561, 444] on div "BREATHE AGAIN MLC Song Code : BB0H2H ISWC :" at bounding box center [552, 459] width 316 height 56
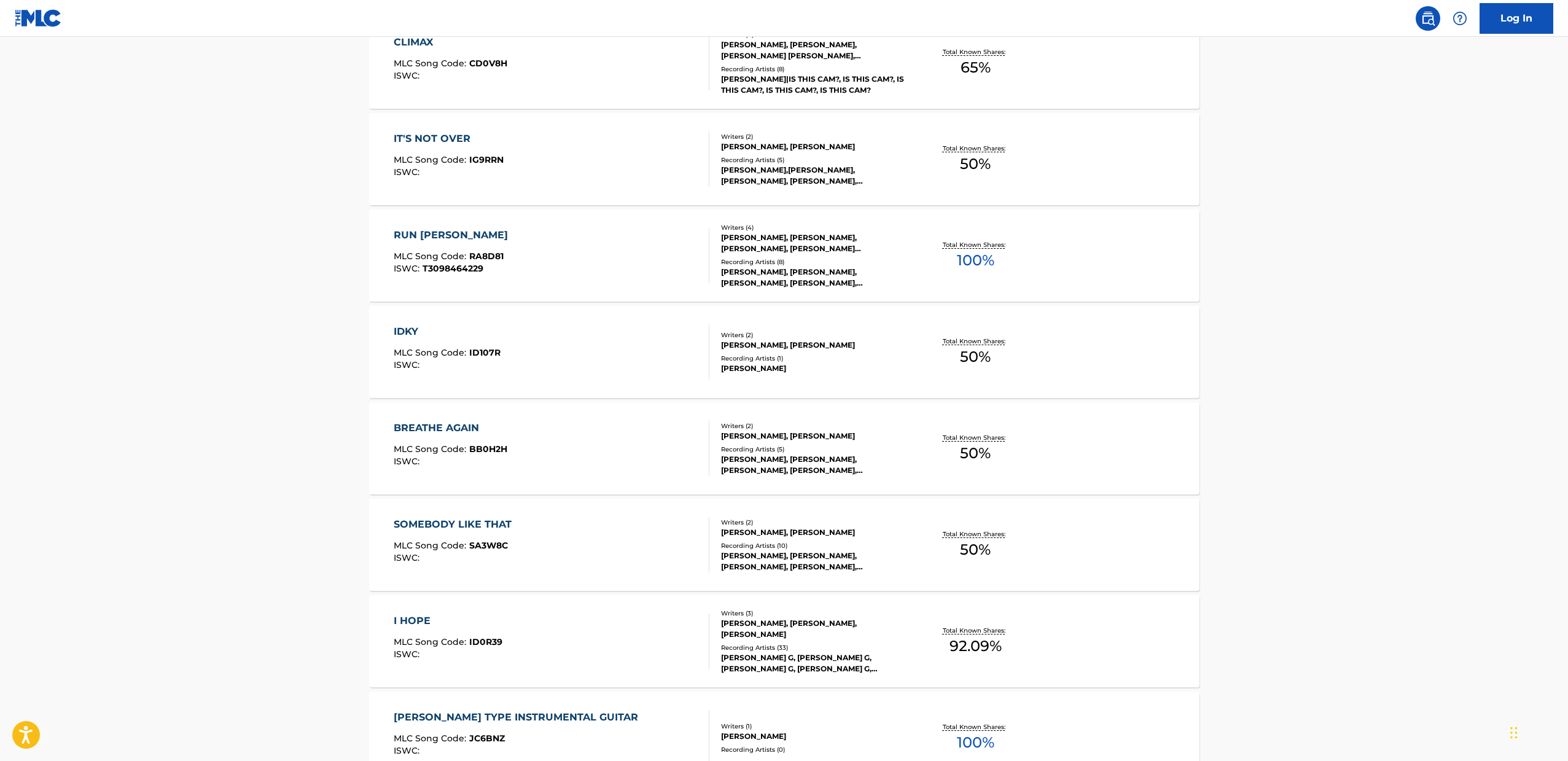
scroll to position [401, 0]
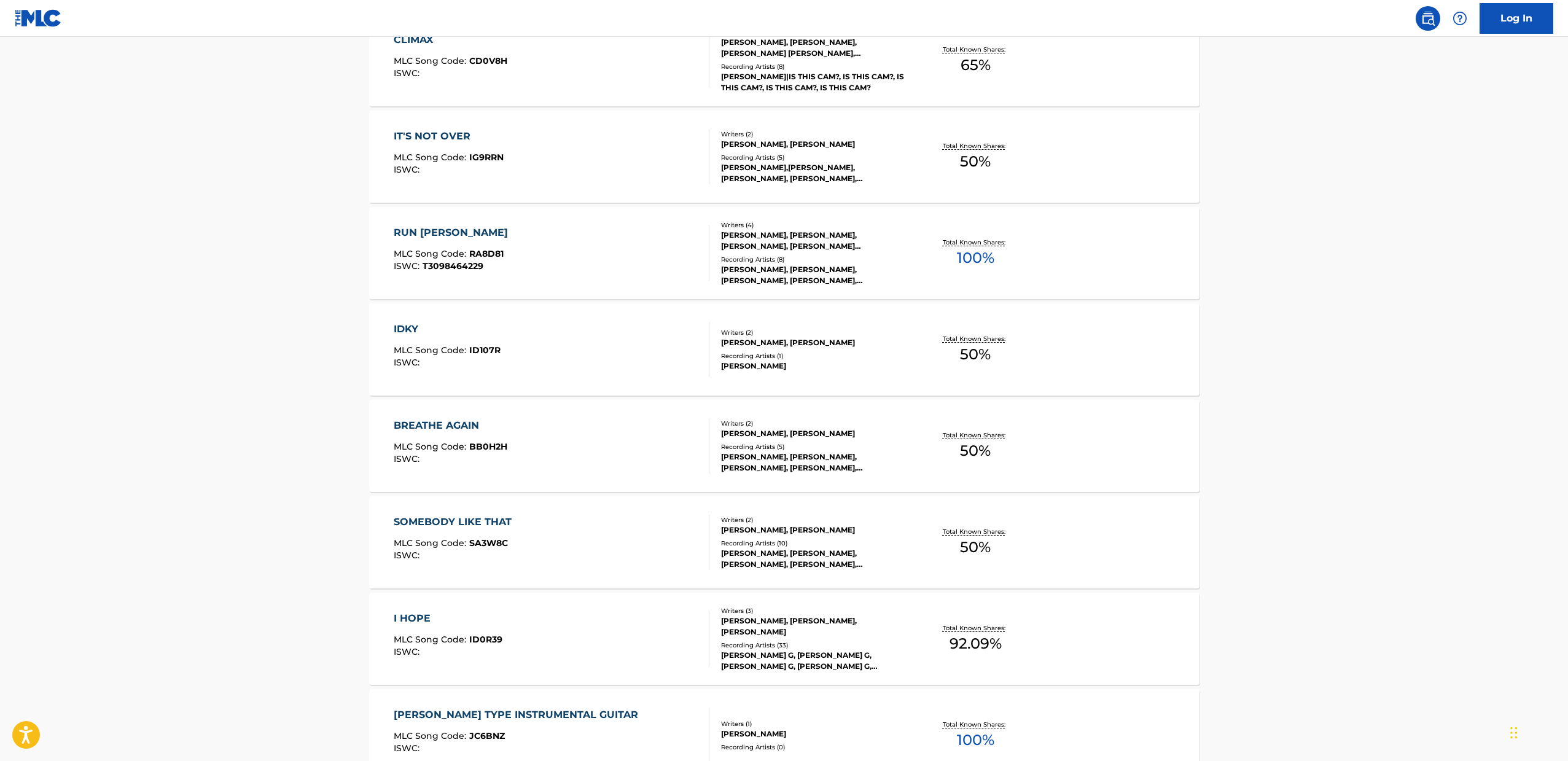
click at [602, 525] on div "SOMEBODY LIKE THAT MLC Song Code : SA3W8C ISWC :" at bounding box center [552, 542] width 316 height 56
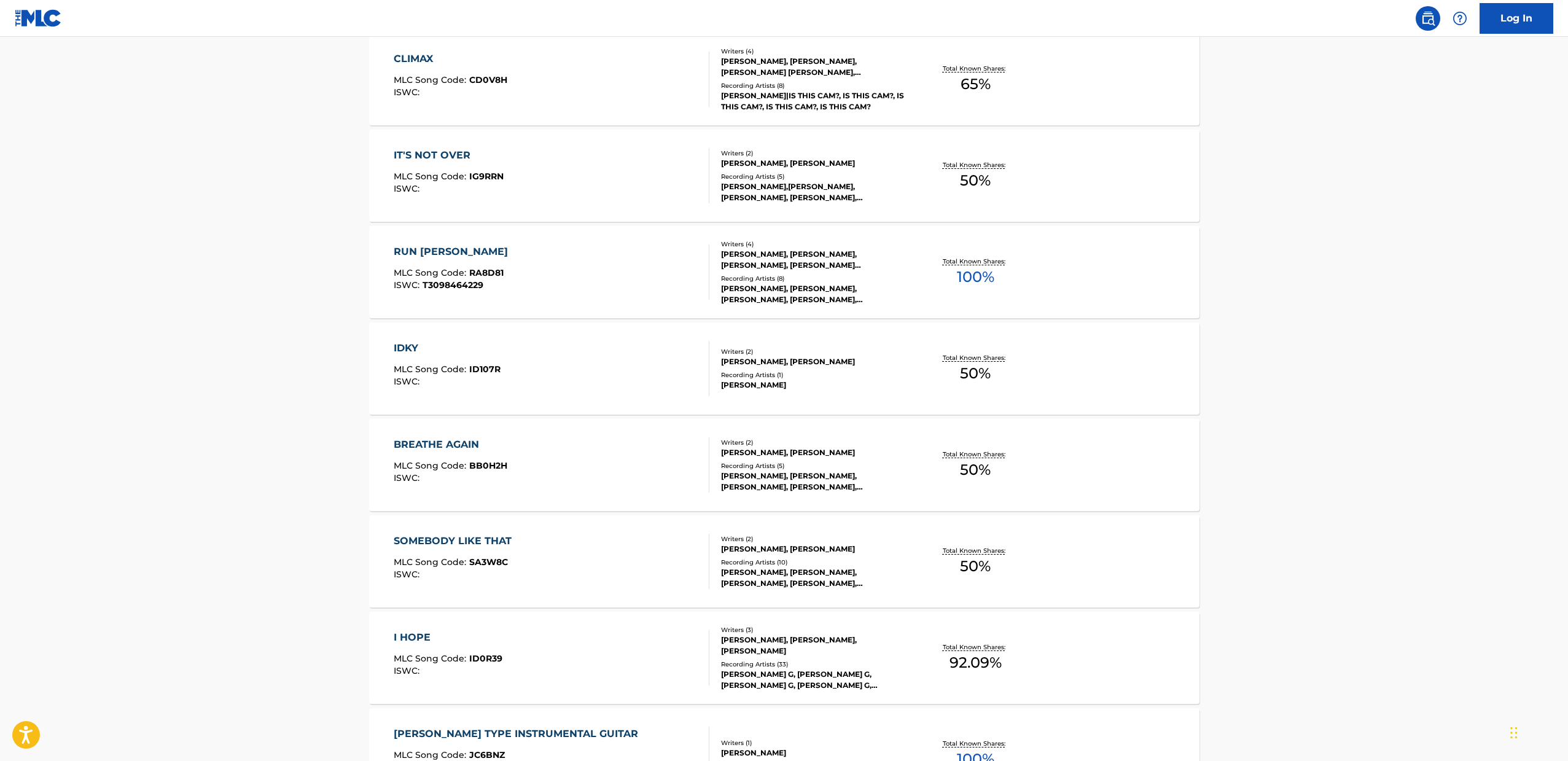
scroll to position [651, 0]
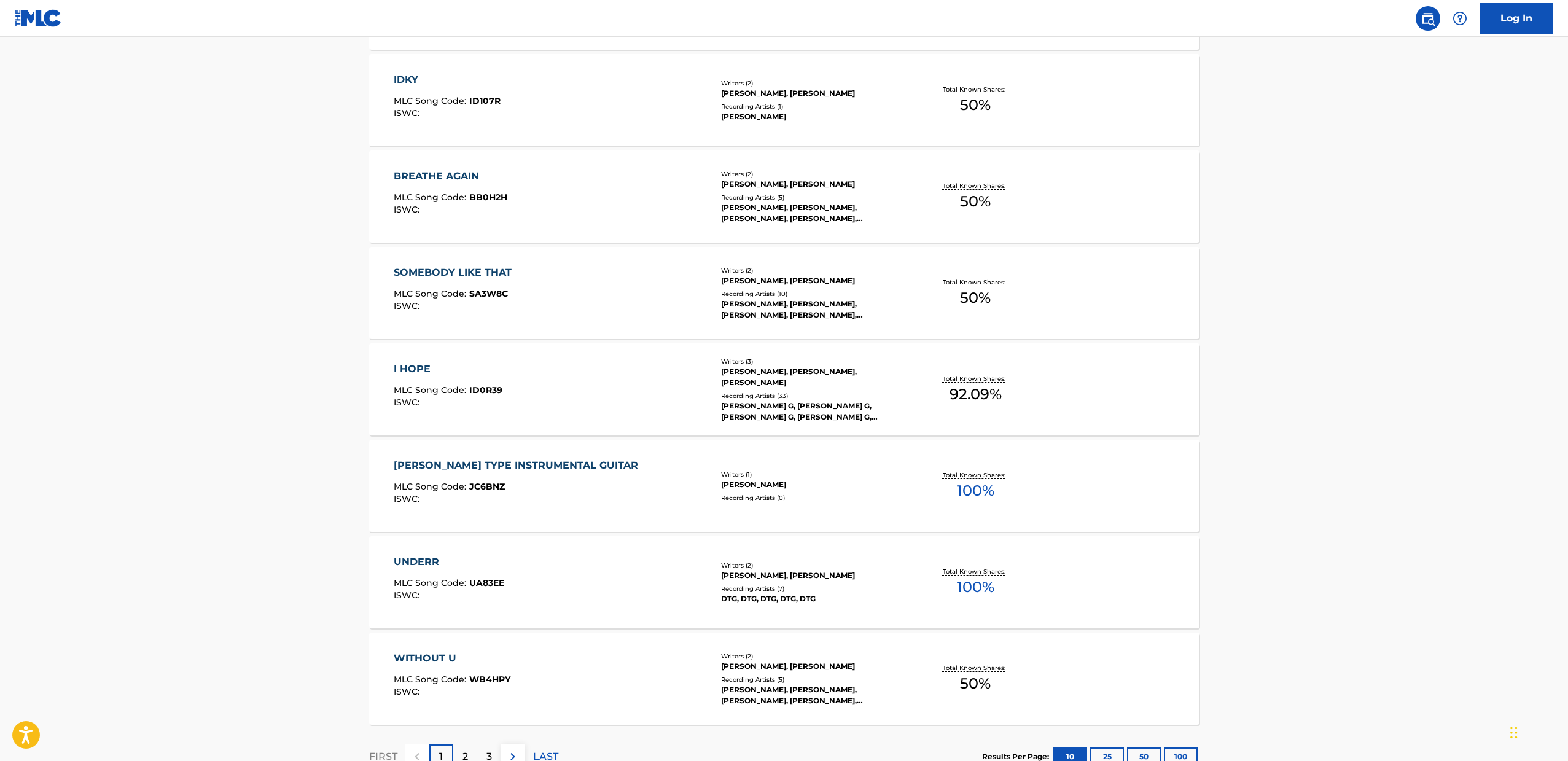
click at [580, 494] on div "ISWC :" at bounding box center [519, 498] width 250 height 9
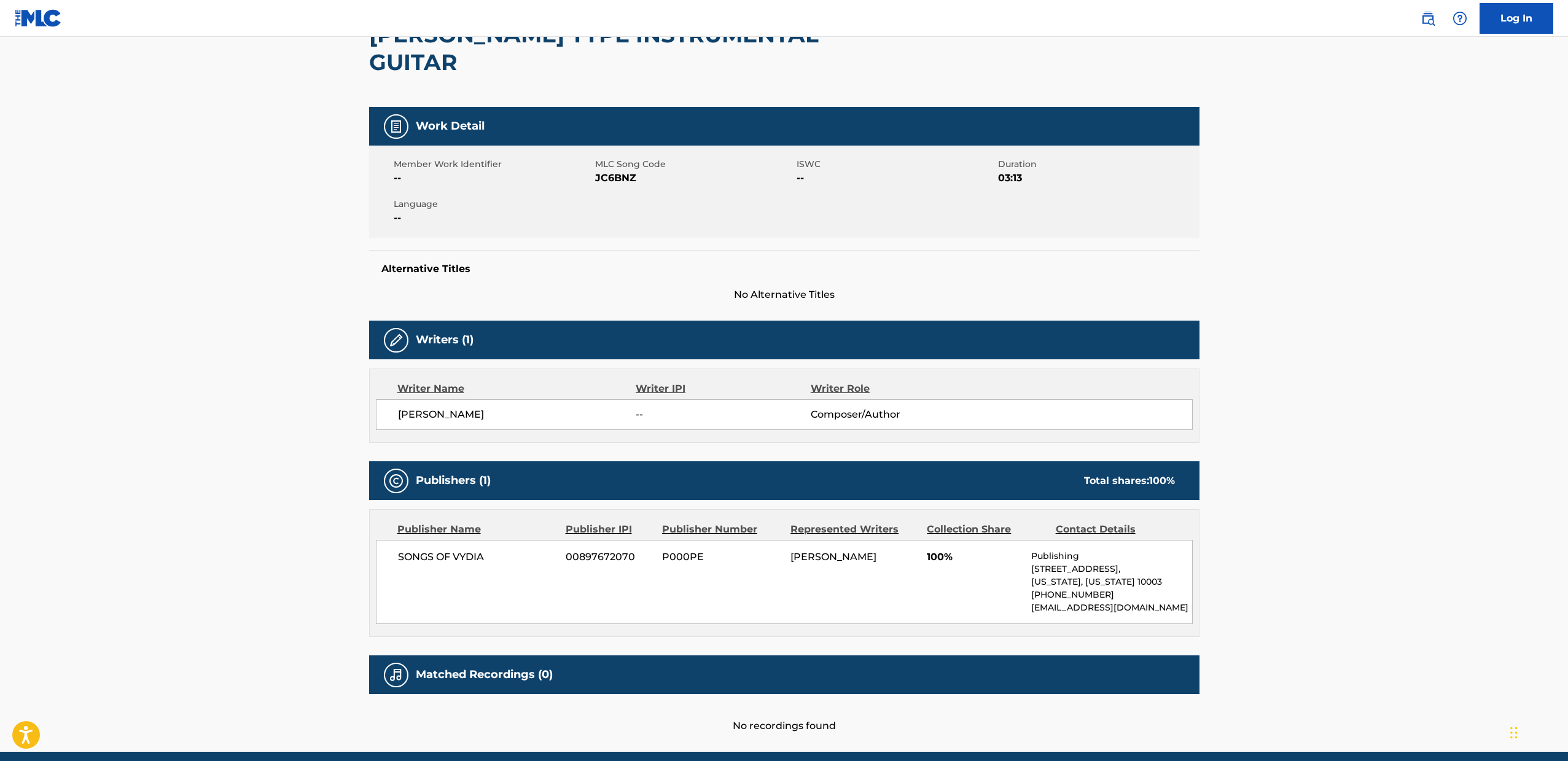
scroll to position [26, 0]
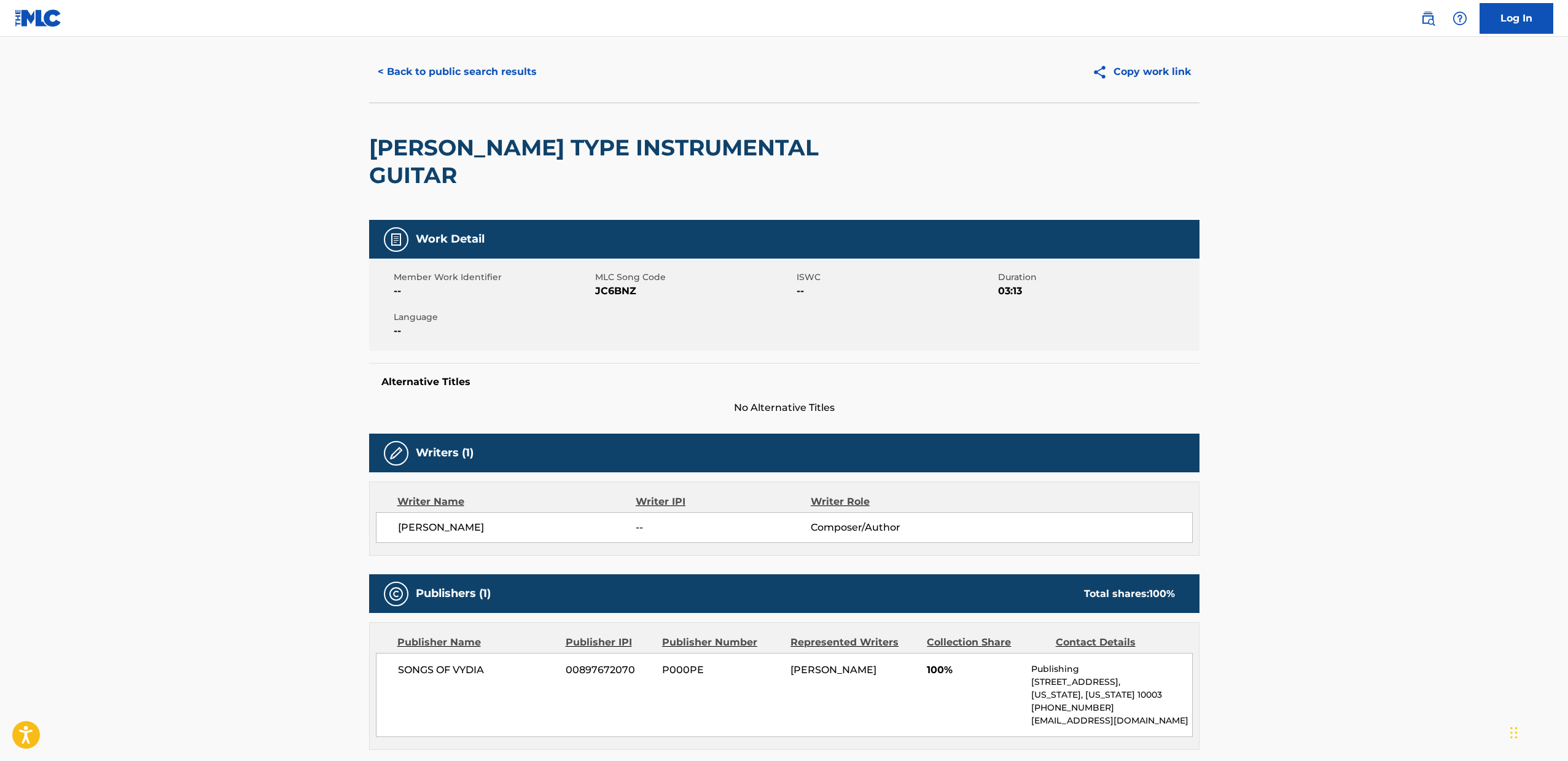
drag, startPoint x: 330, startPoint y: 511, endPoint x: 282, endPoint y: 522, distance: 49.2
click at [282, 522] on main "< Back to public search results Copy work link [PERSON_NAME] TYPE INSTRUMENTAL …" at bounding box center [784, 437] width 1568 height 854
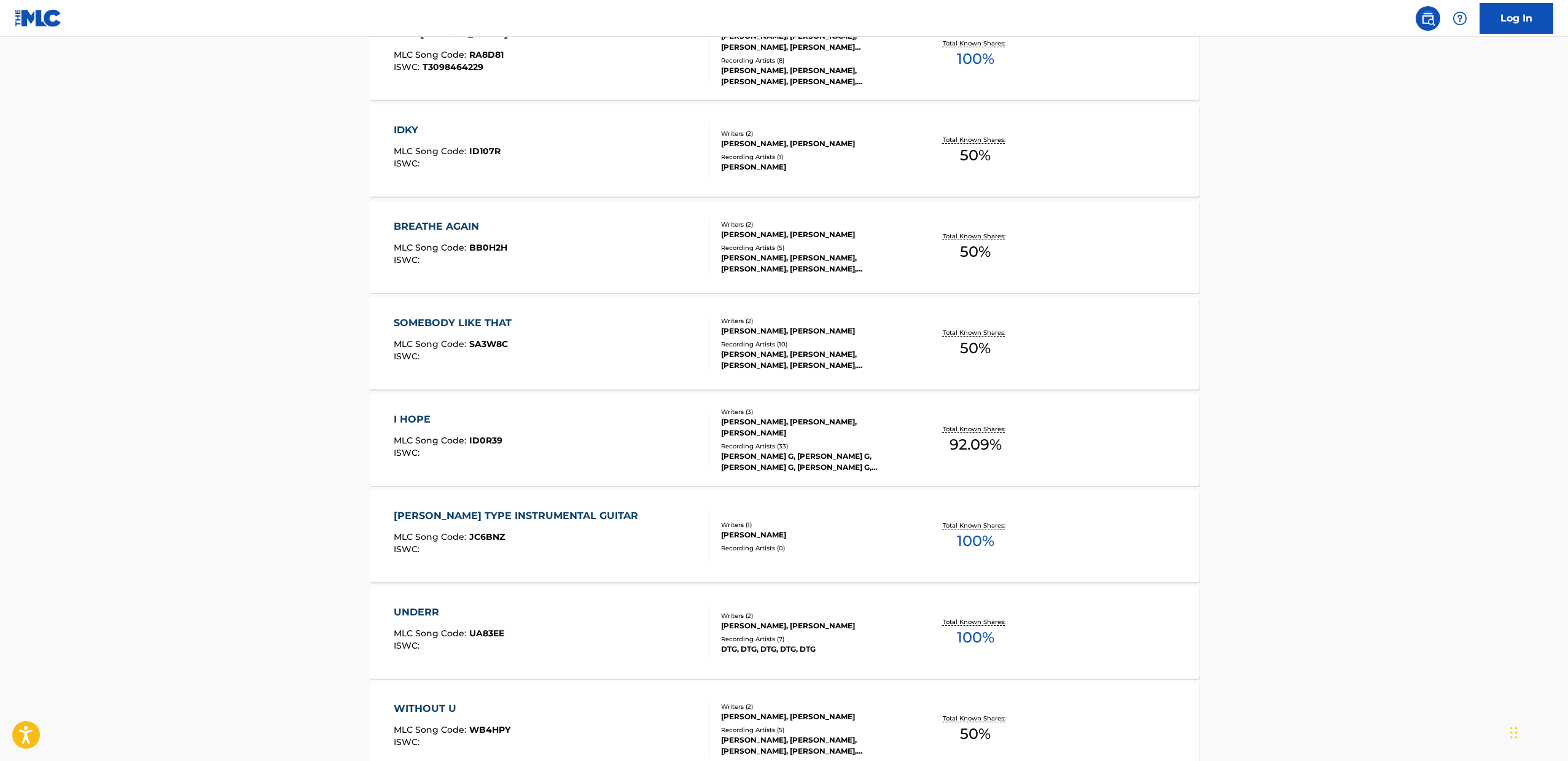
scroll to position [742, 0]
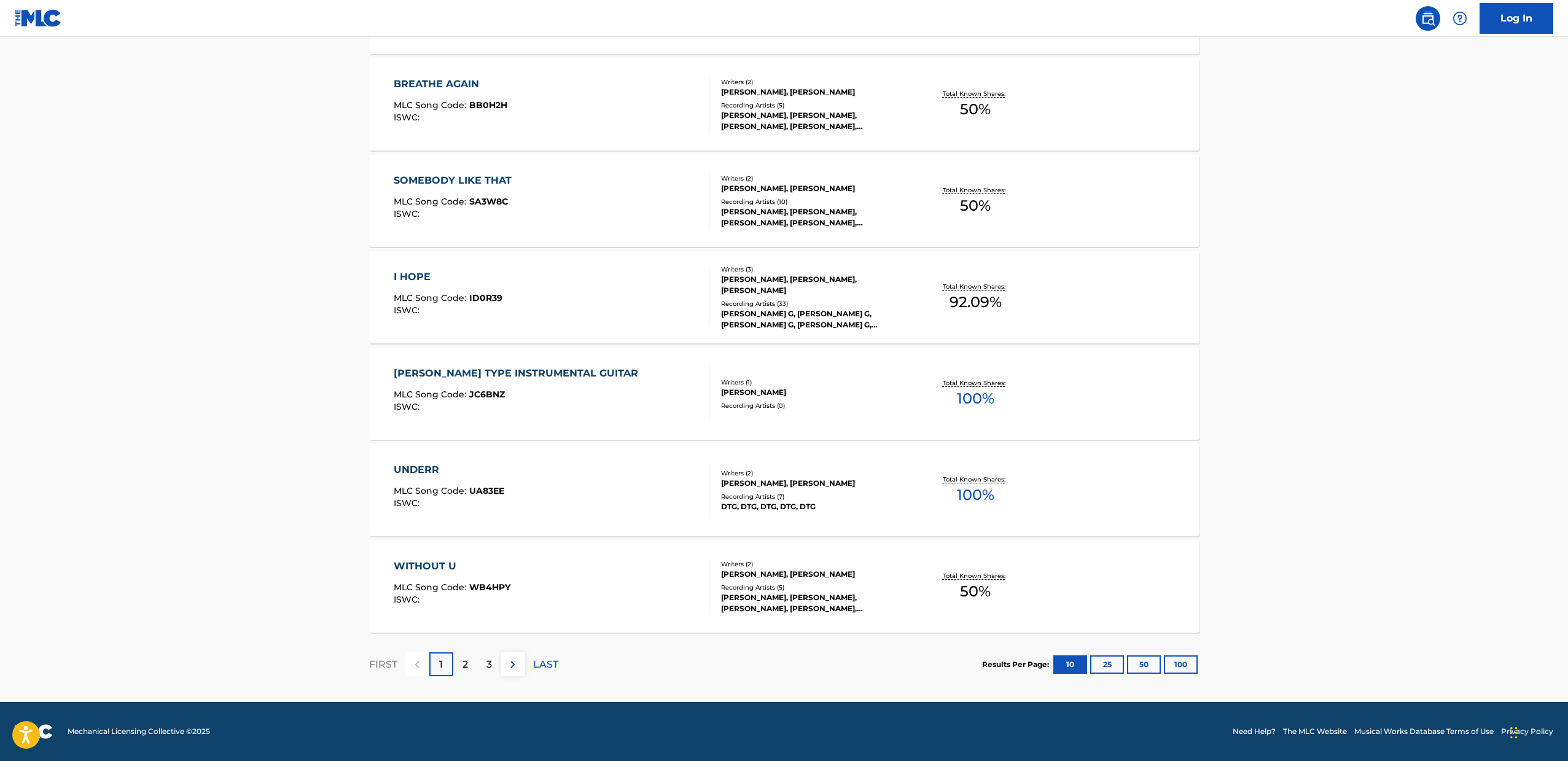
click at [593, 489] on div "UNDERR MLC Song Code : UA83EE ISWC :" at bounding box center [552, 490] width 316 height 56
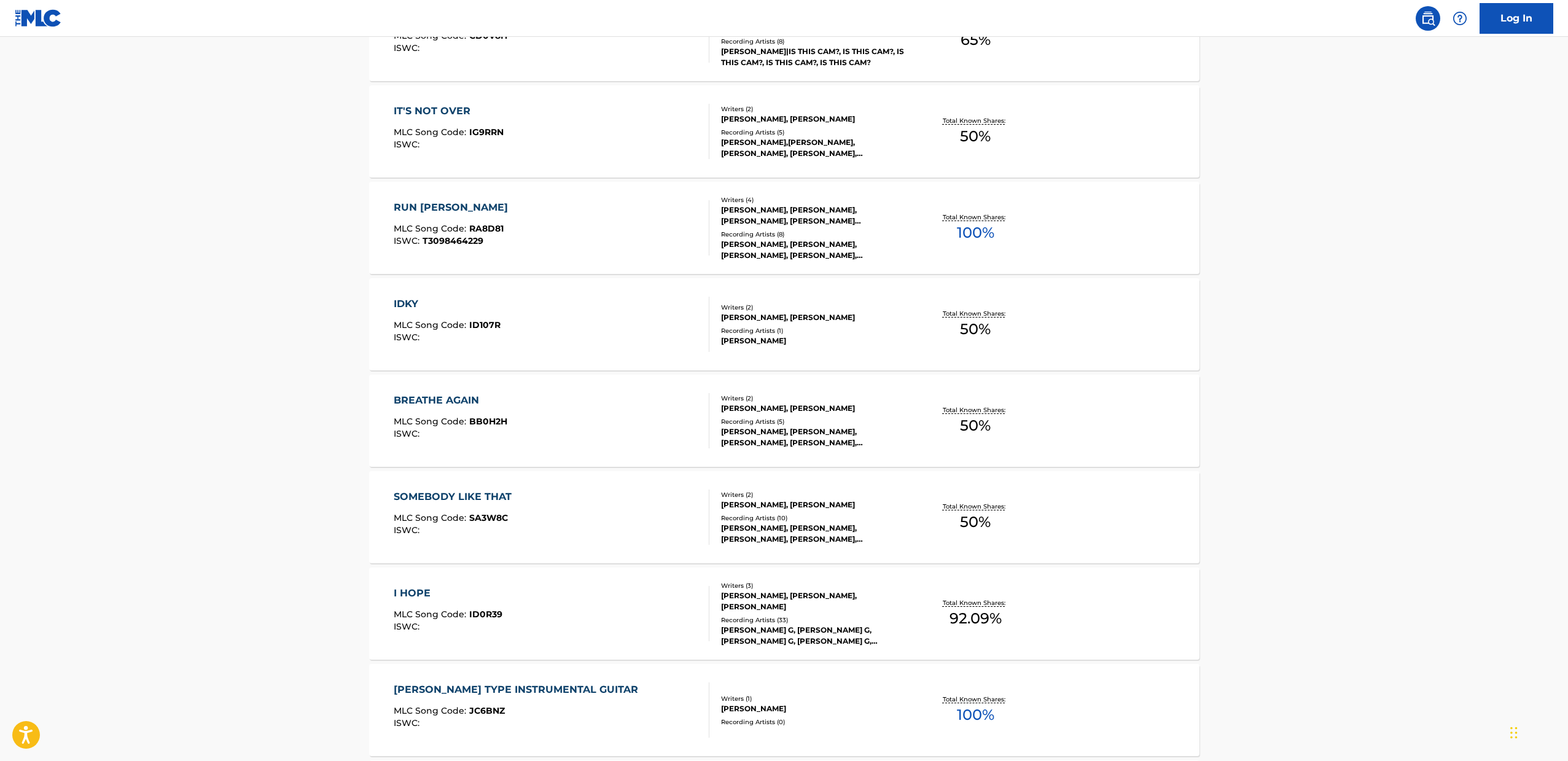
scroll to position [688, 0]
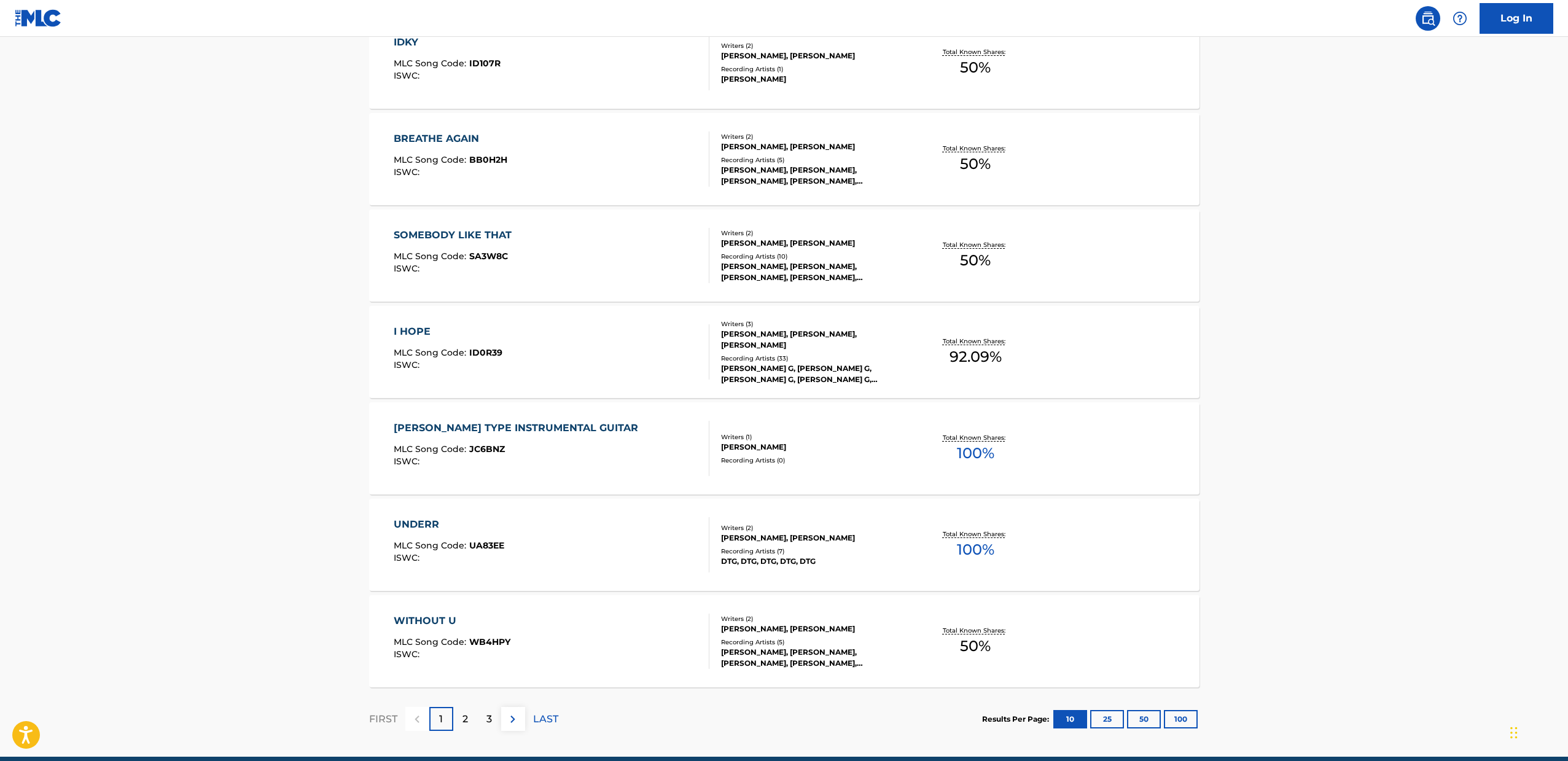
click at [460, 714] on div "2" at bounding box center [465, 718] width 24 height 24
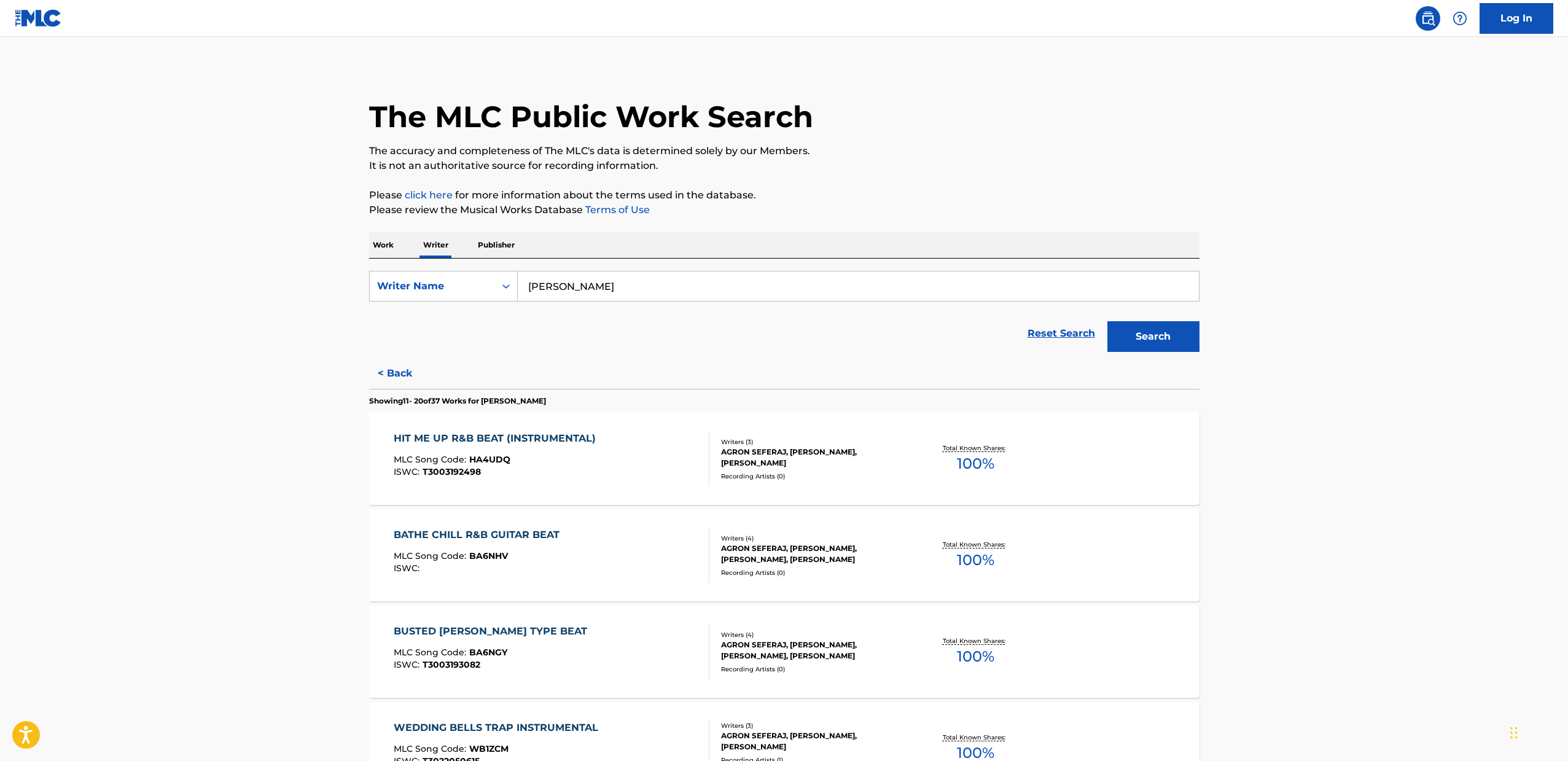
scroll to position [89, 0]
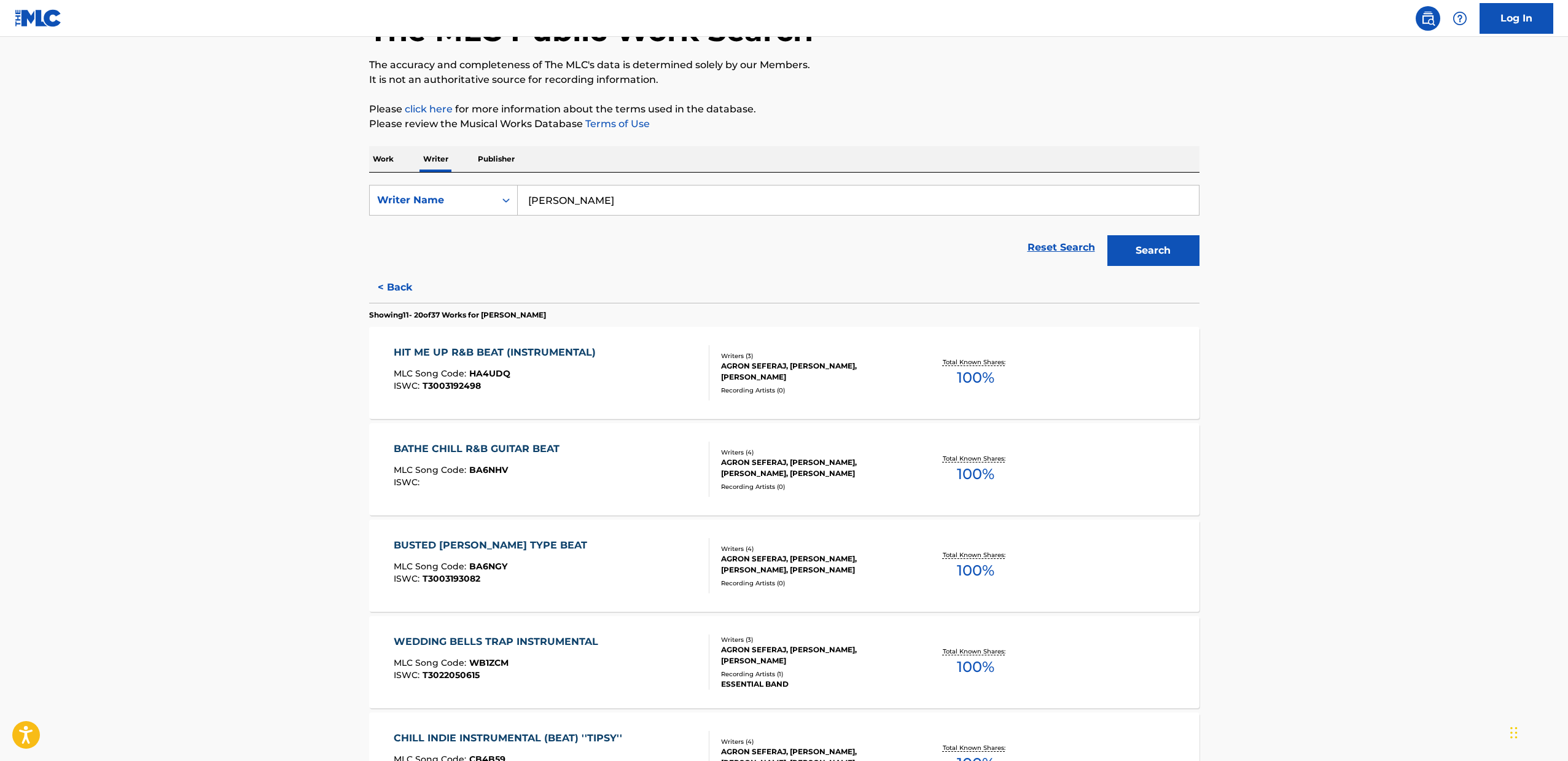
click at [677, 359] on div "HIT ME UP R&B BEAT (INSTRUMENTAL) MLC Song Code : HA4UDQ ISWC : T3003192498" at bounding box center [552, 373] width 316 height 56
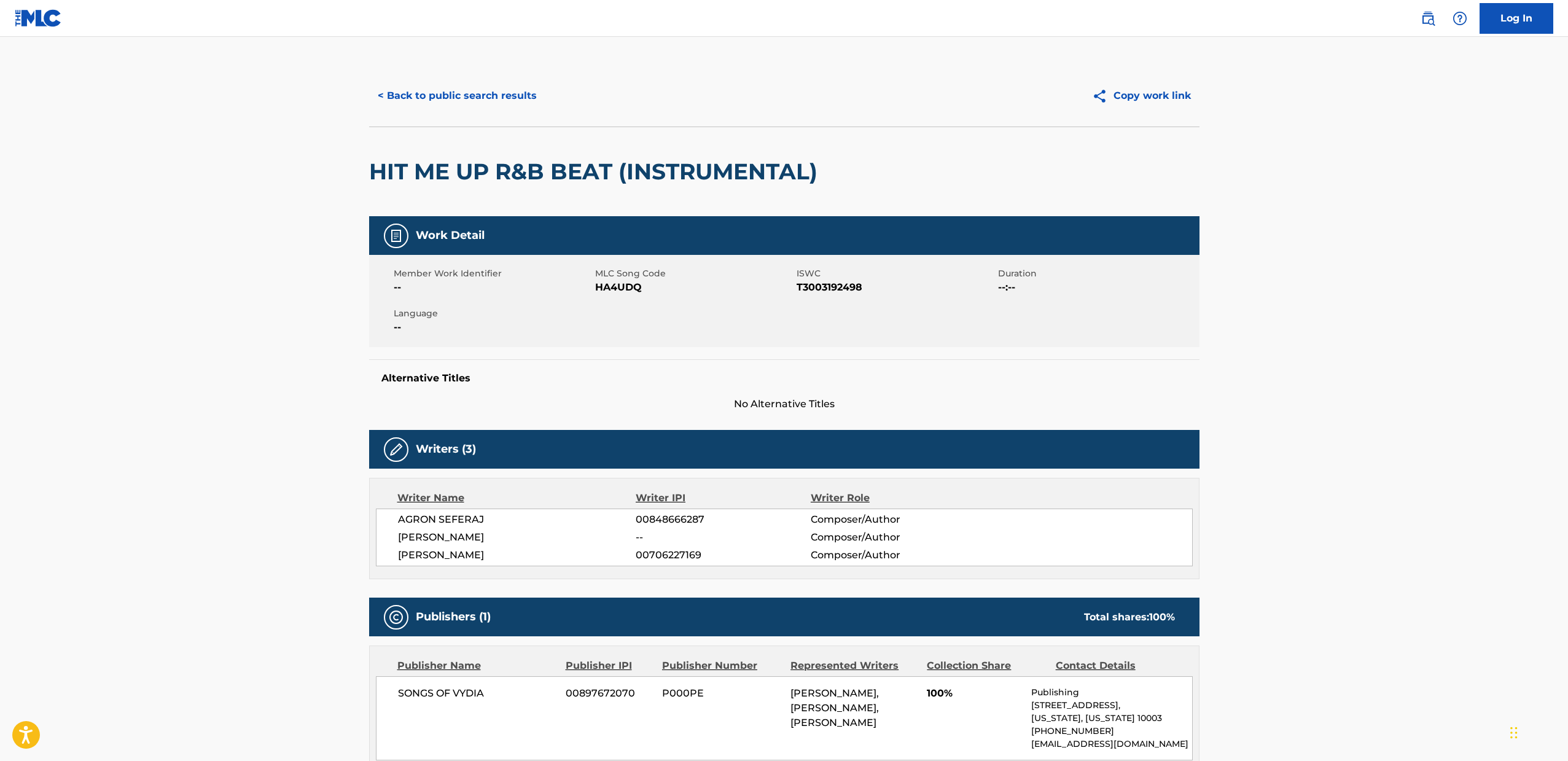
scroll to position [180, 0]
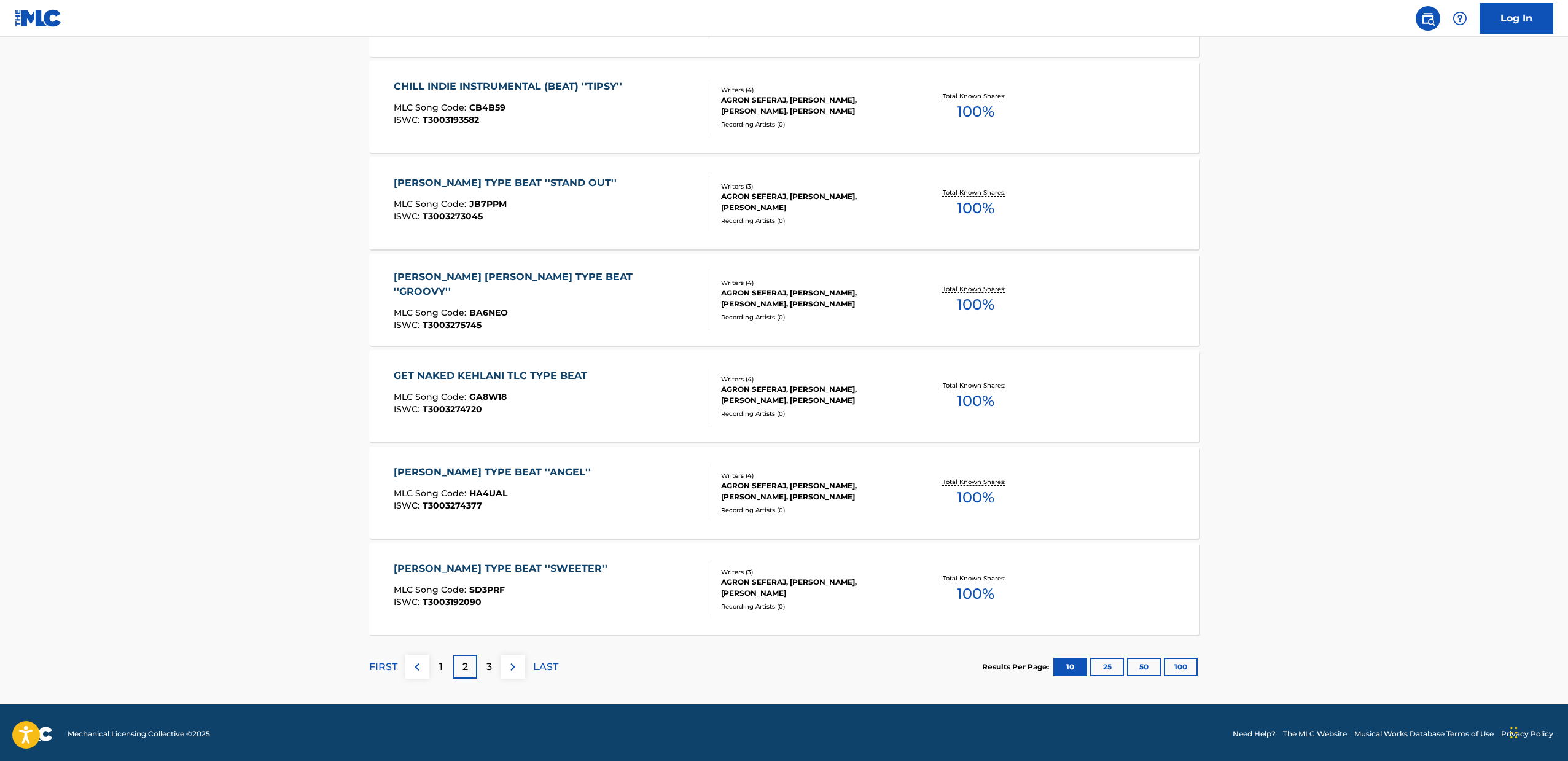
scroll to position [742, 0]
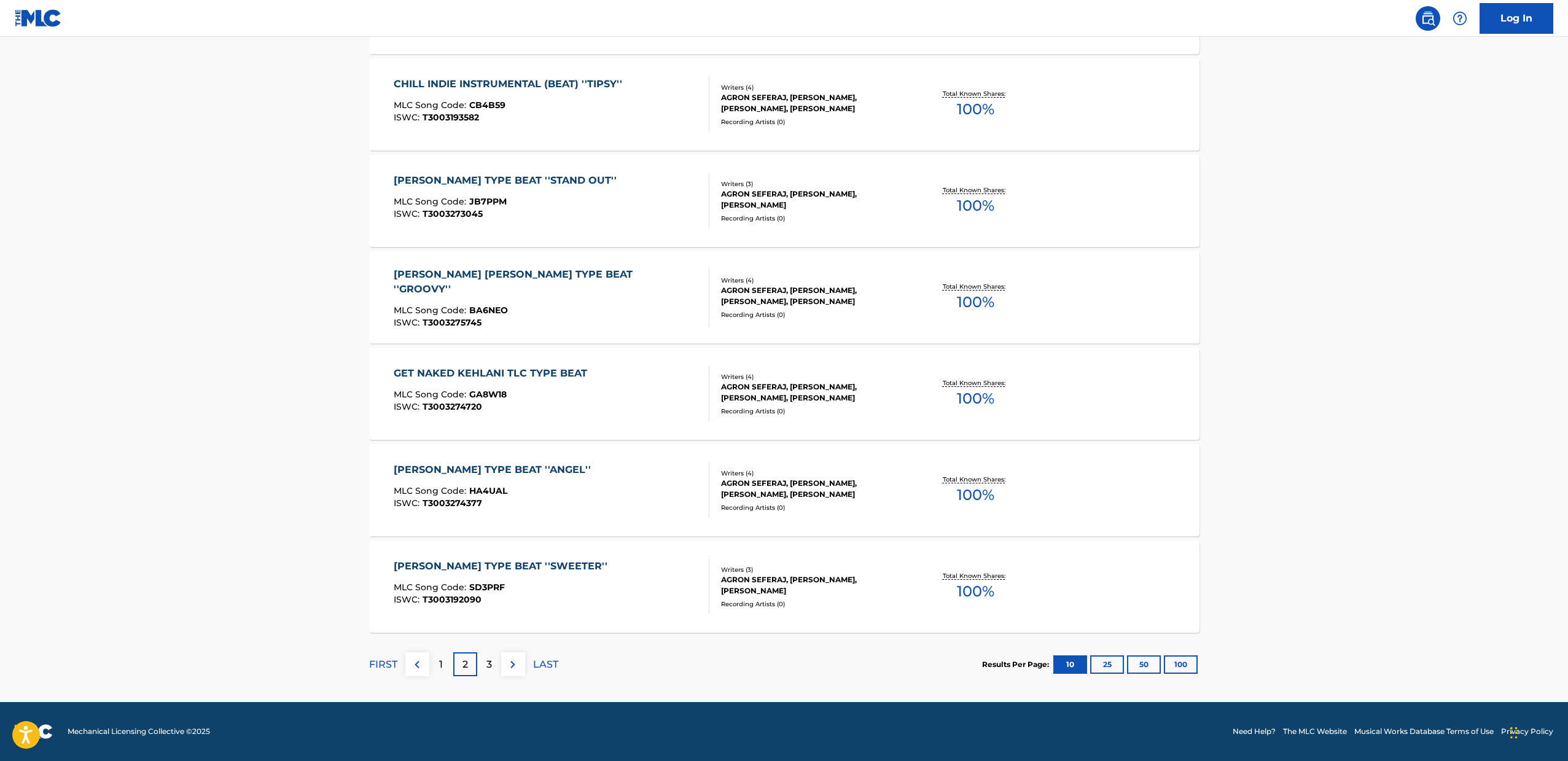
click at [614, 505] on div "[PERSON_NAME] TYPE BEAT ''ANGEL'' MLC Song Code : HA4UAL ISWC : T3003274377" at bounding box center [552, 490] width 316 height 56
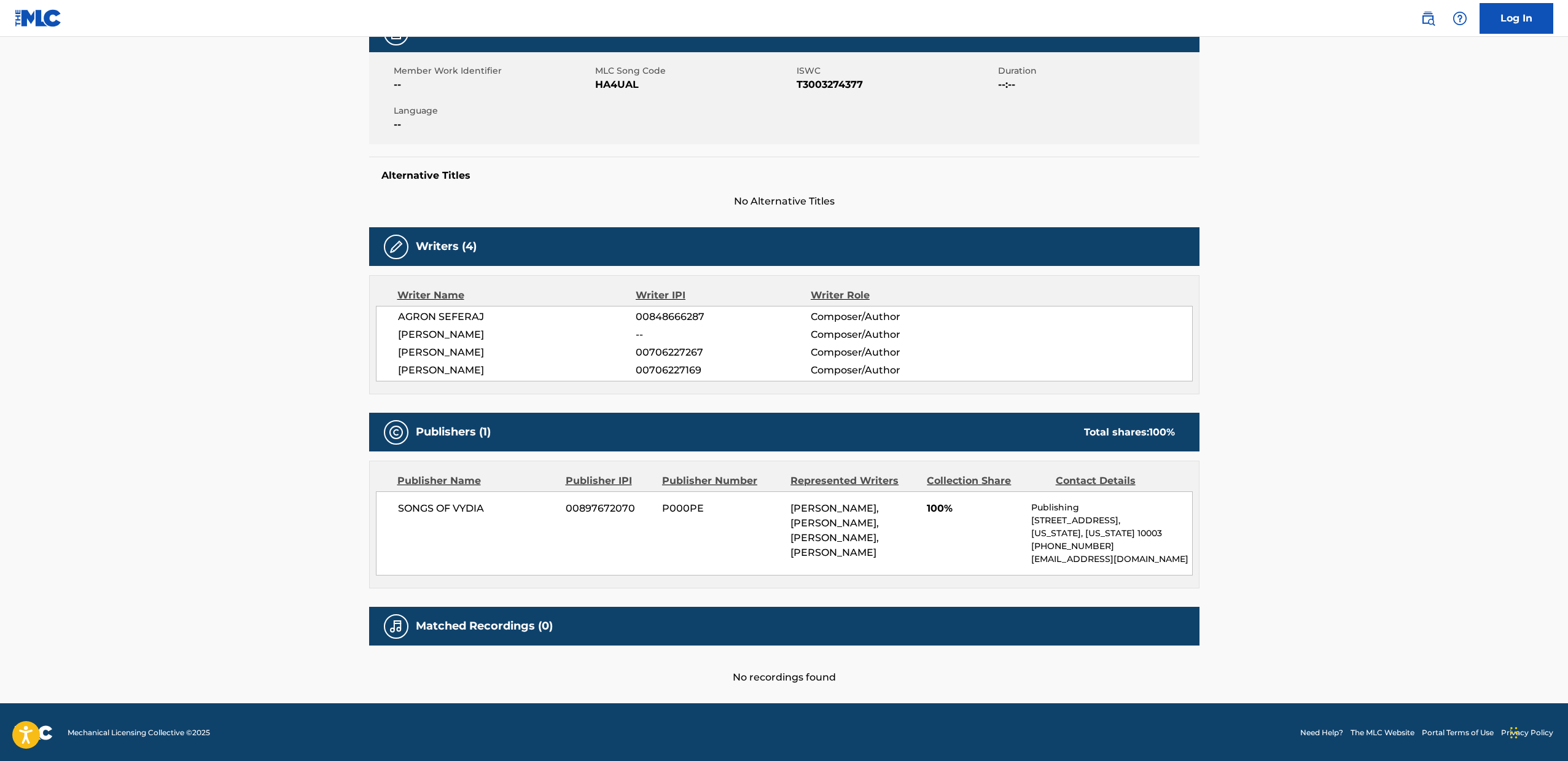
scroll to position [85, 0]
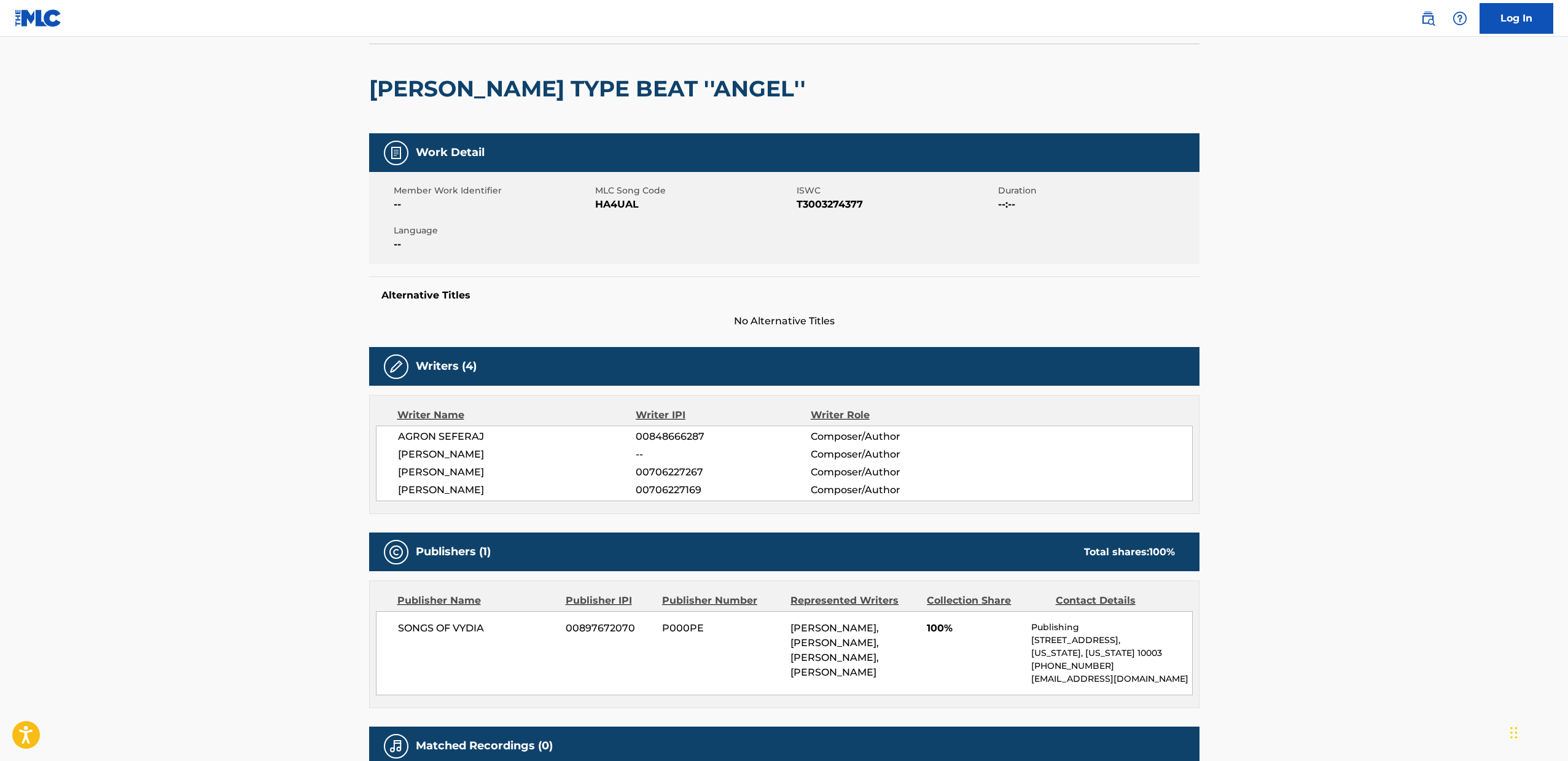
drag, startPoint x: 312, startPoint y: 191, endPoint x: 266, endPoint y: 195, distance: 46.2
click at [266, 195] on main "< Back to public search results Copy work link [PERSON_NAME] TYPE BEAT ''ANGEL'…" at bounding box center [784, 387] width 1568 height 871
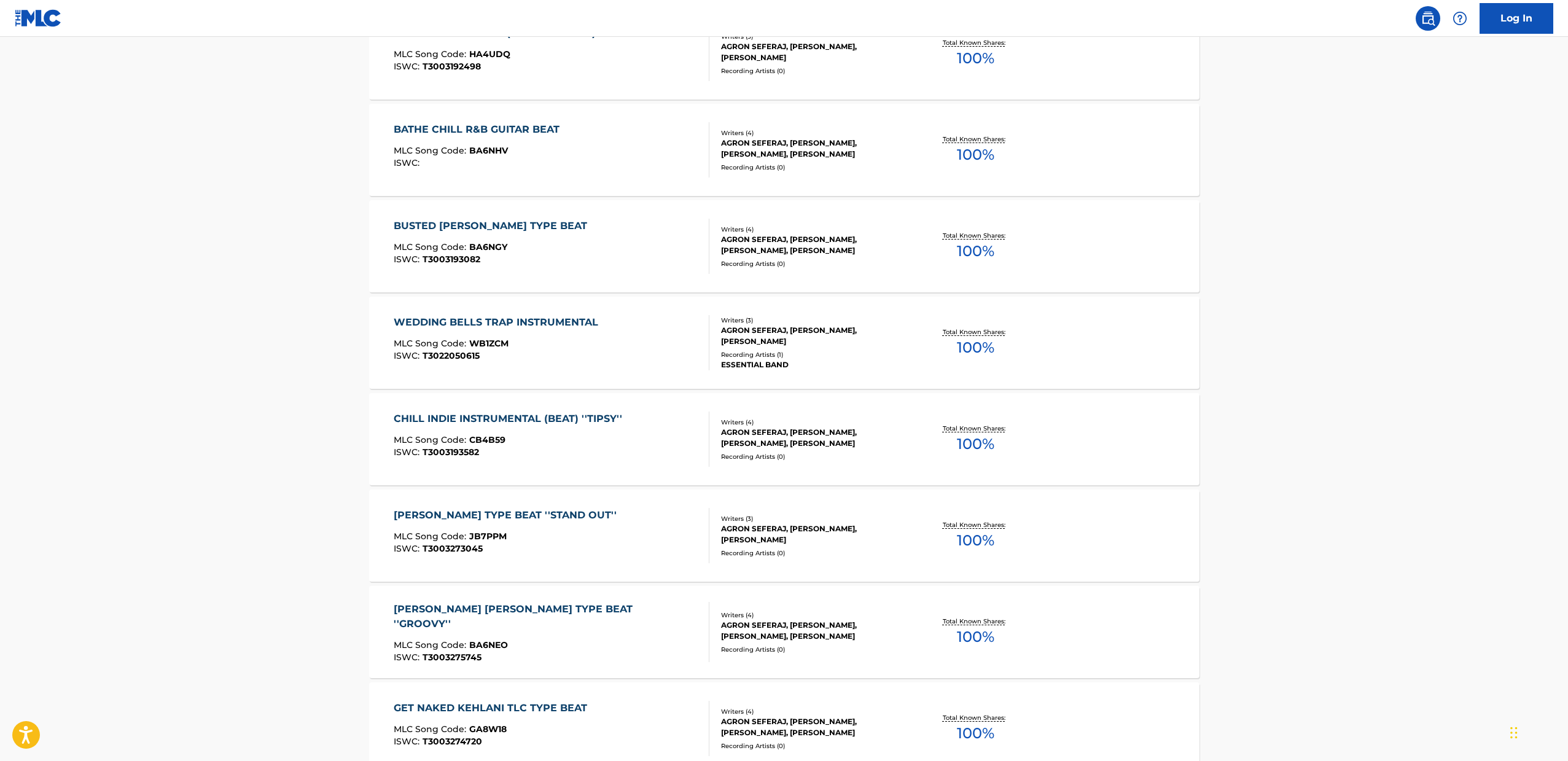
scroll to position [742, 0]
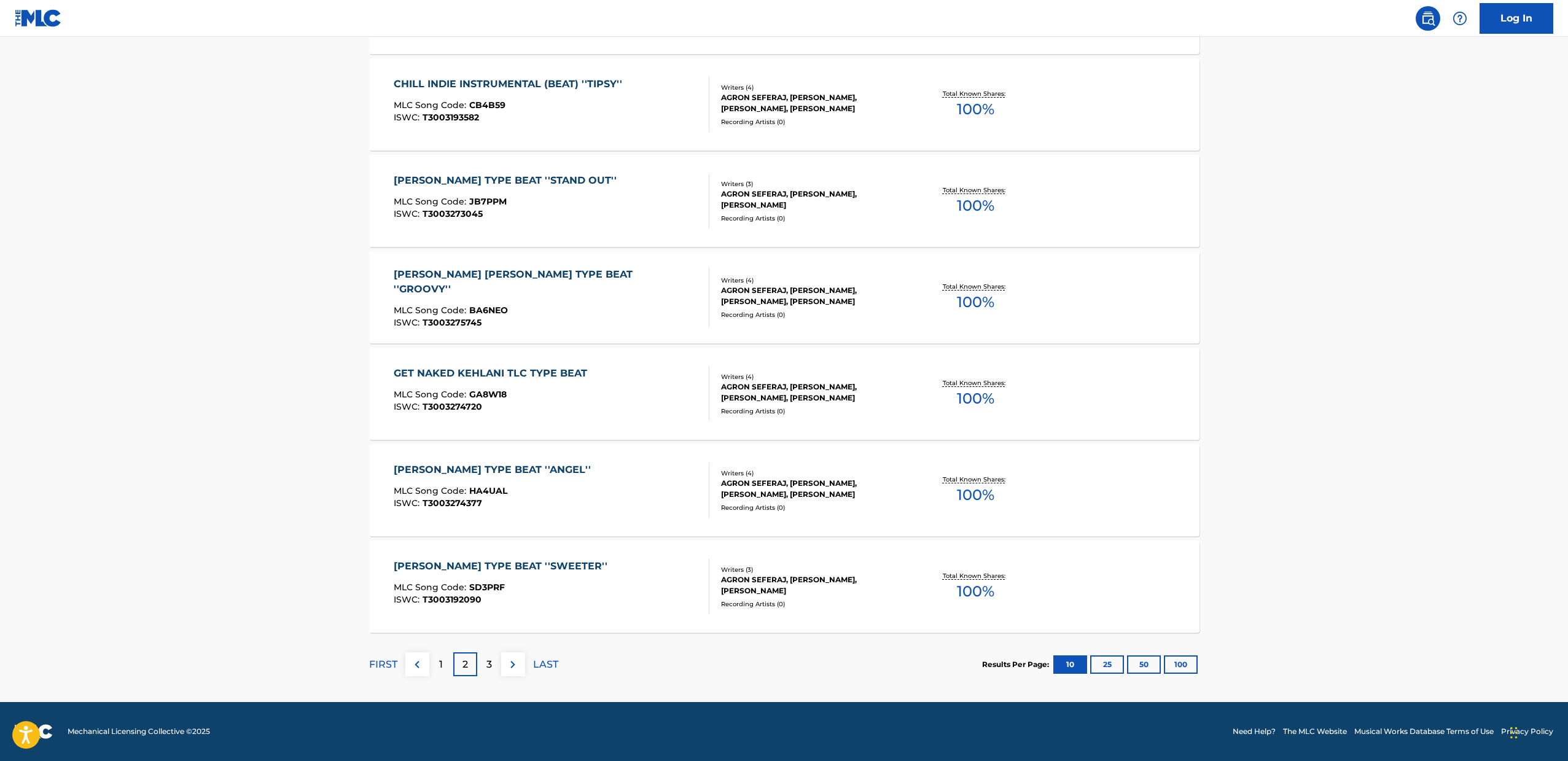
click at [509, 662] on img at bounding box center [512, 664] width 14 height 14
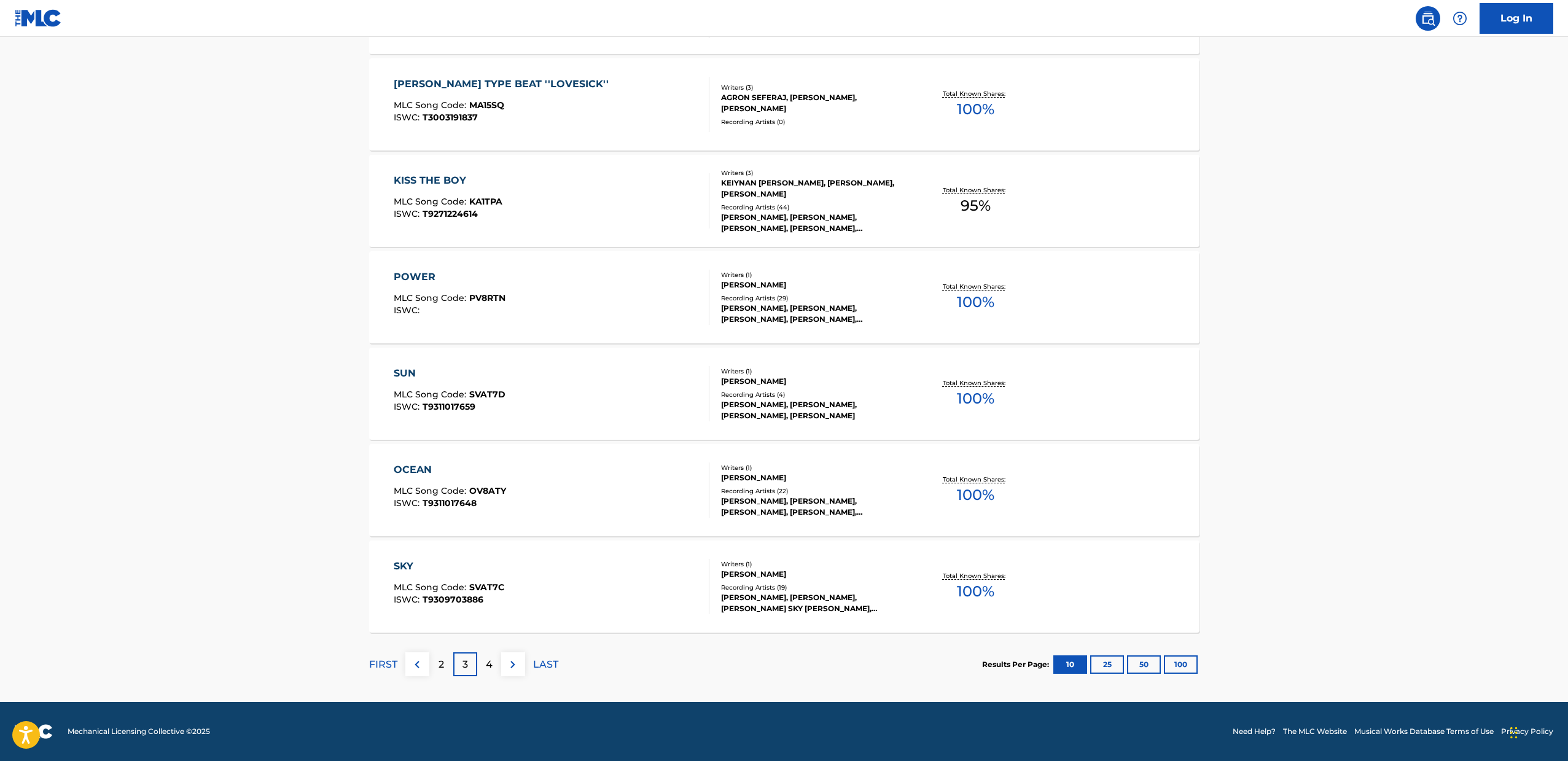
click at [546, 202] on div "KISS THE BOY MLC Song Code : KA1TPA ISWC : T9271224614" at bounding box center [552, 200] width 316 height 56
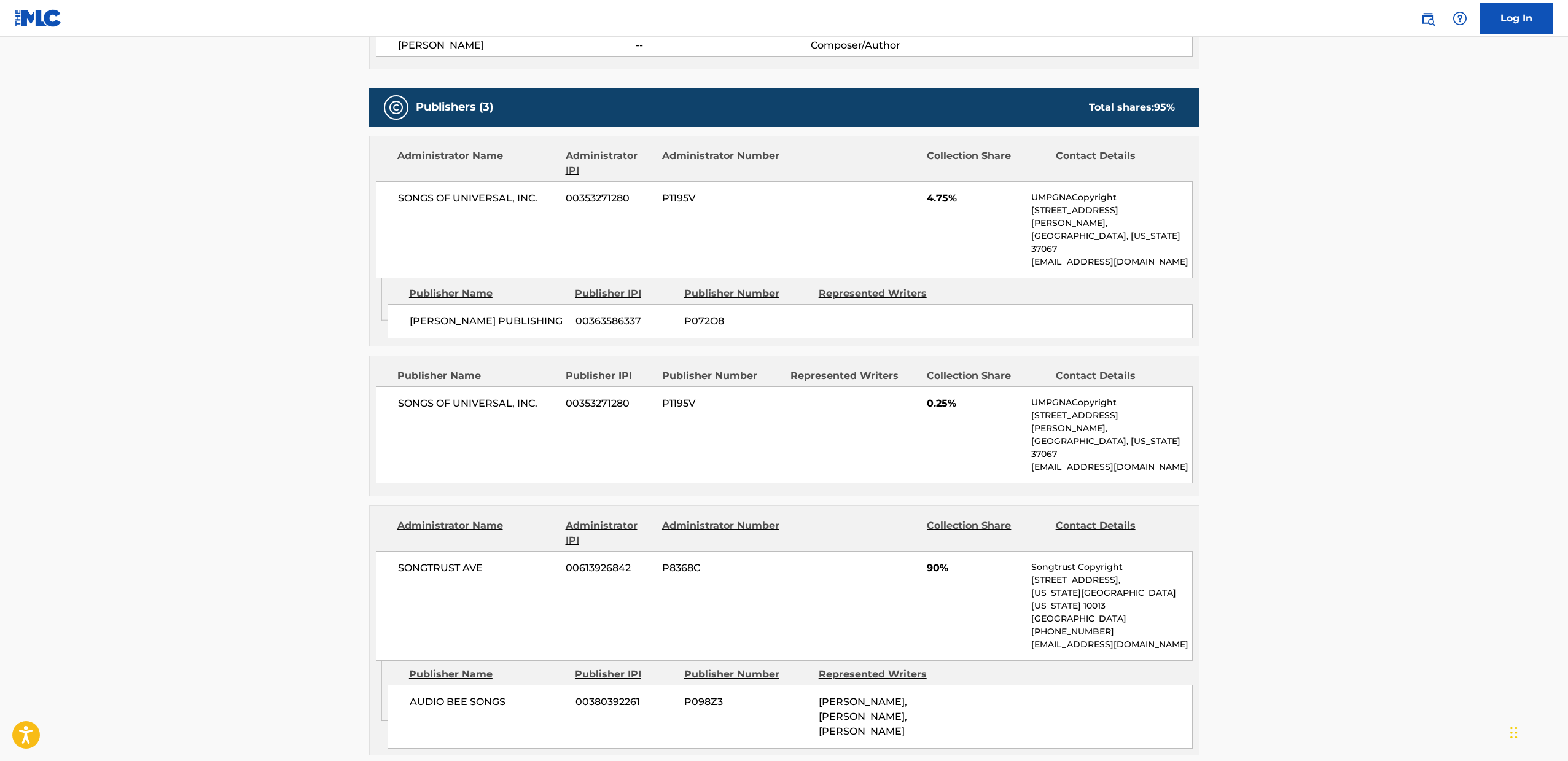
scroll to position [532, 0]
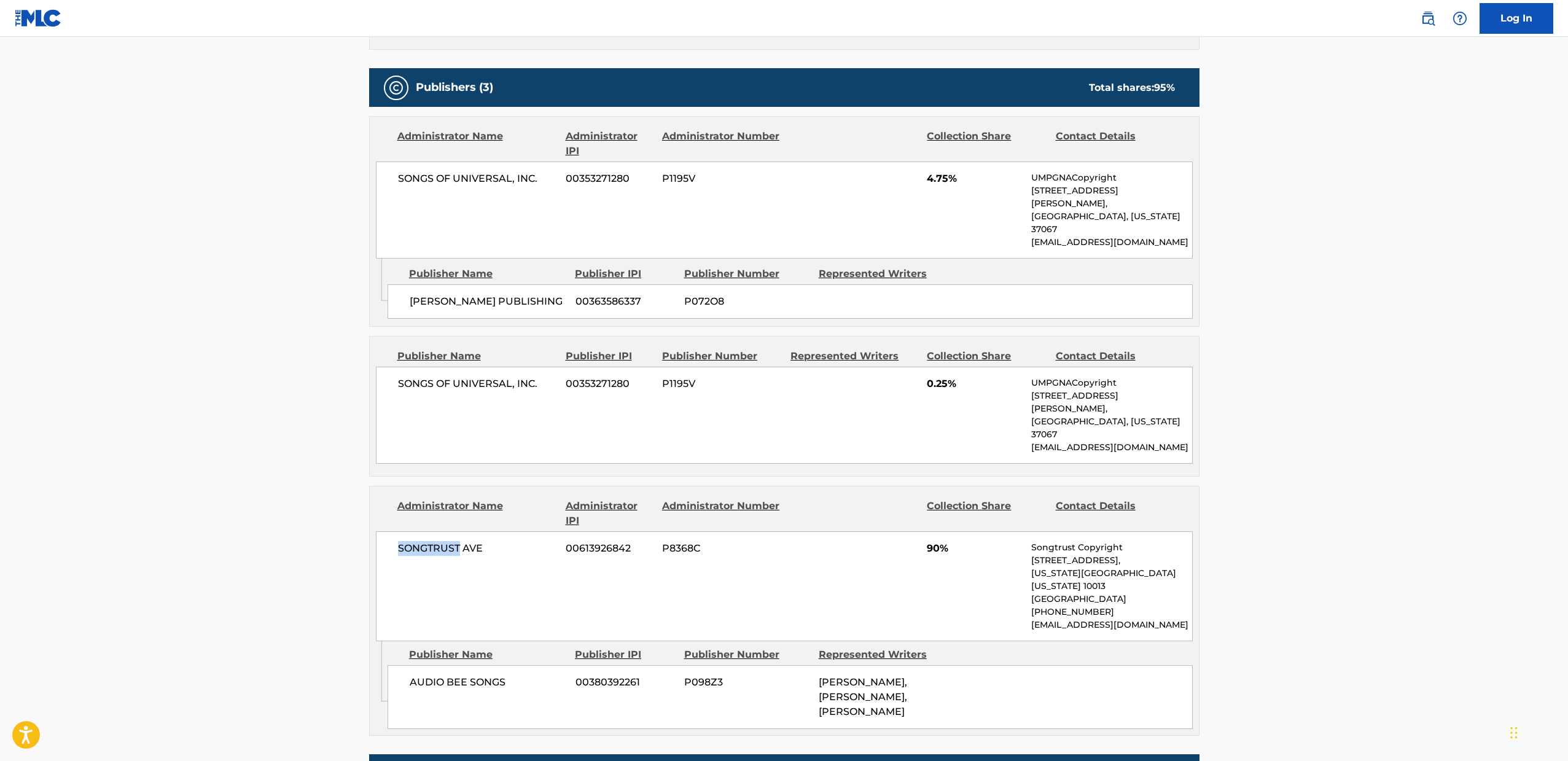
drag, startPoint x: 399, startPoint y: 502, endPoint x: 460, endPoint y: 507, distance: 61.2
click at [460, 541] on span "SONGTRUST AVE" at bounding box center [478, 548] width 159 height 14
click at [460, 541] on span "SONGTRUST AVE" at bounding box center [478, 548] width 159 height 14
drag, startPoint x: 816, startPoint y: 601, endPoint x: 846, endPoint y: 617, distance: 34.0
click at [846, 641] on div "Publisher Name Publisher IPI Publisher Number Represented Writers AUDIO BEE SON…" at bounding box center [793, 685] width 811 height 88
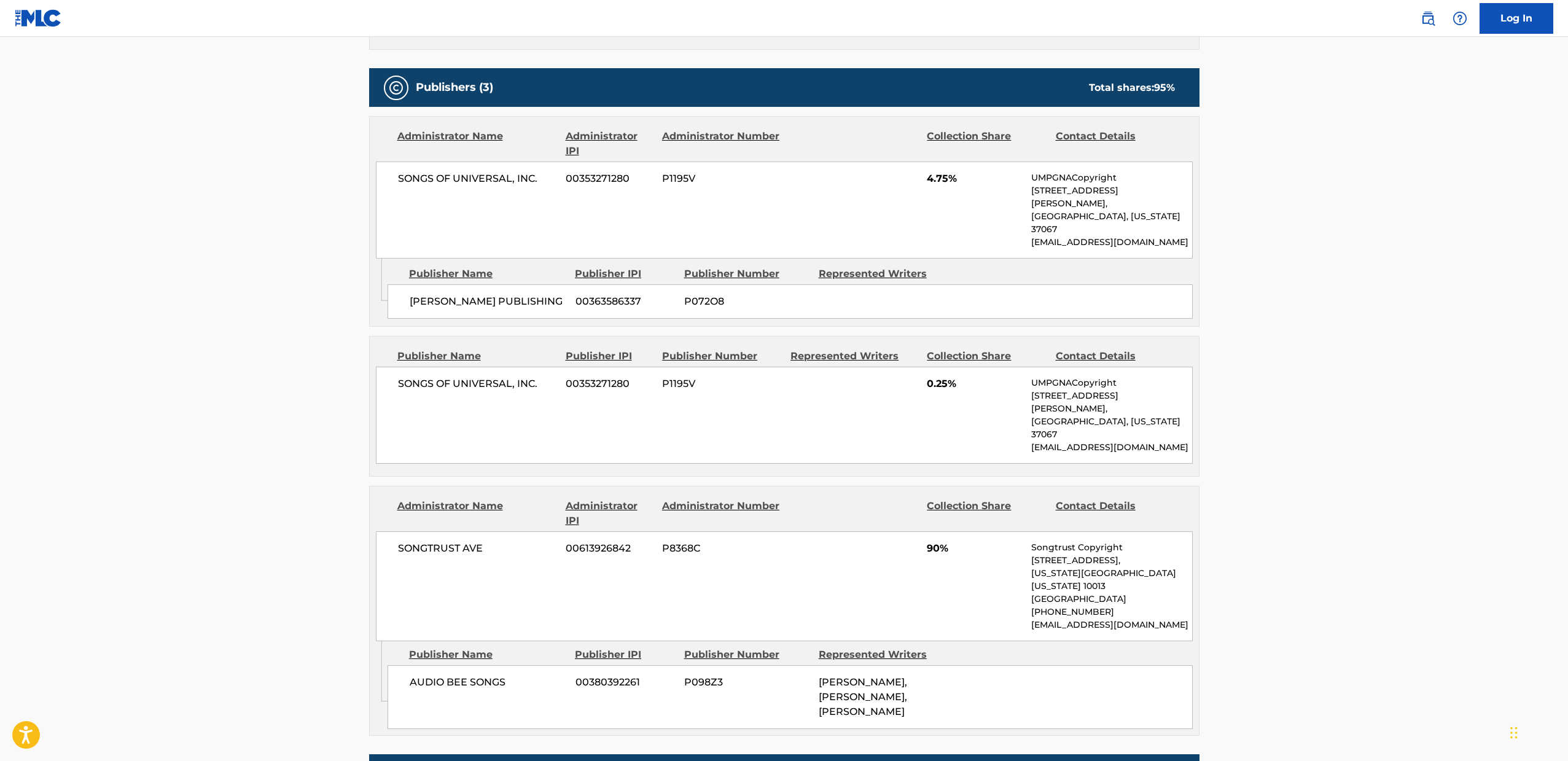
click at [846, 665] on div "AUDIO BEE SONGS 00380392261 P098Z3 [PERSON_NAME], [PERSON_NAME], [PERSON_NAME]" at bounding box center [790, 696] width 805 height 64
drag, startPoint x: 510, startPoint y: 624, endPoint x: 401, endPoint y: 628, distance: 109.1
click at [401, 665] on div "AUDIO BEE SONGS 00380392261 P098Z3 [PERSON_NAME], [PERSON_NAME], [PERSON_NAME]" at bounding box center [790, 696] width 805 height 64
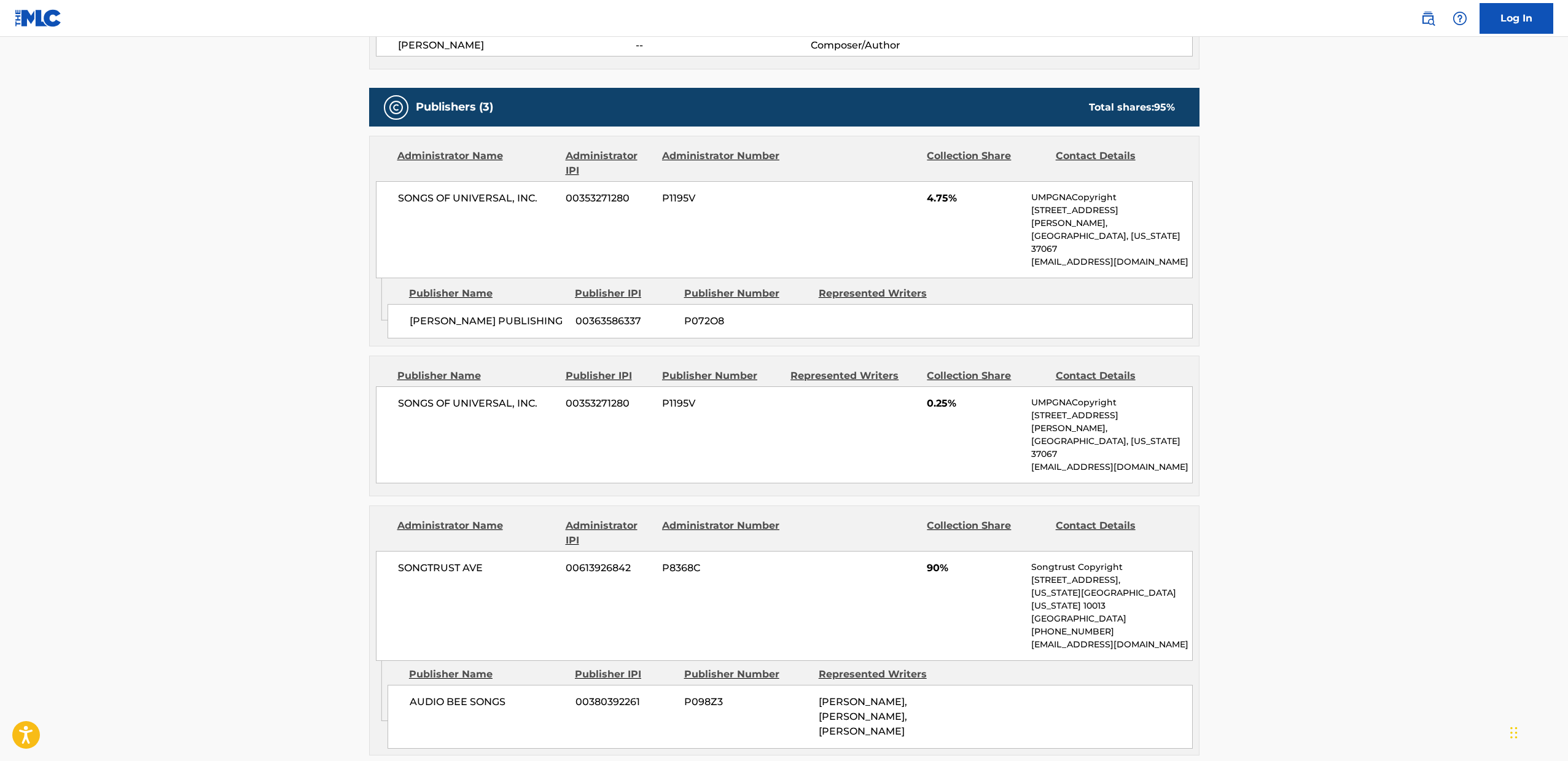
scroll to position [515, 0]
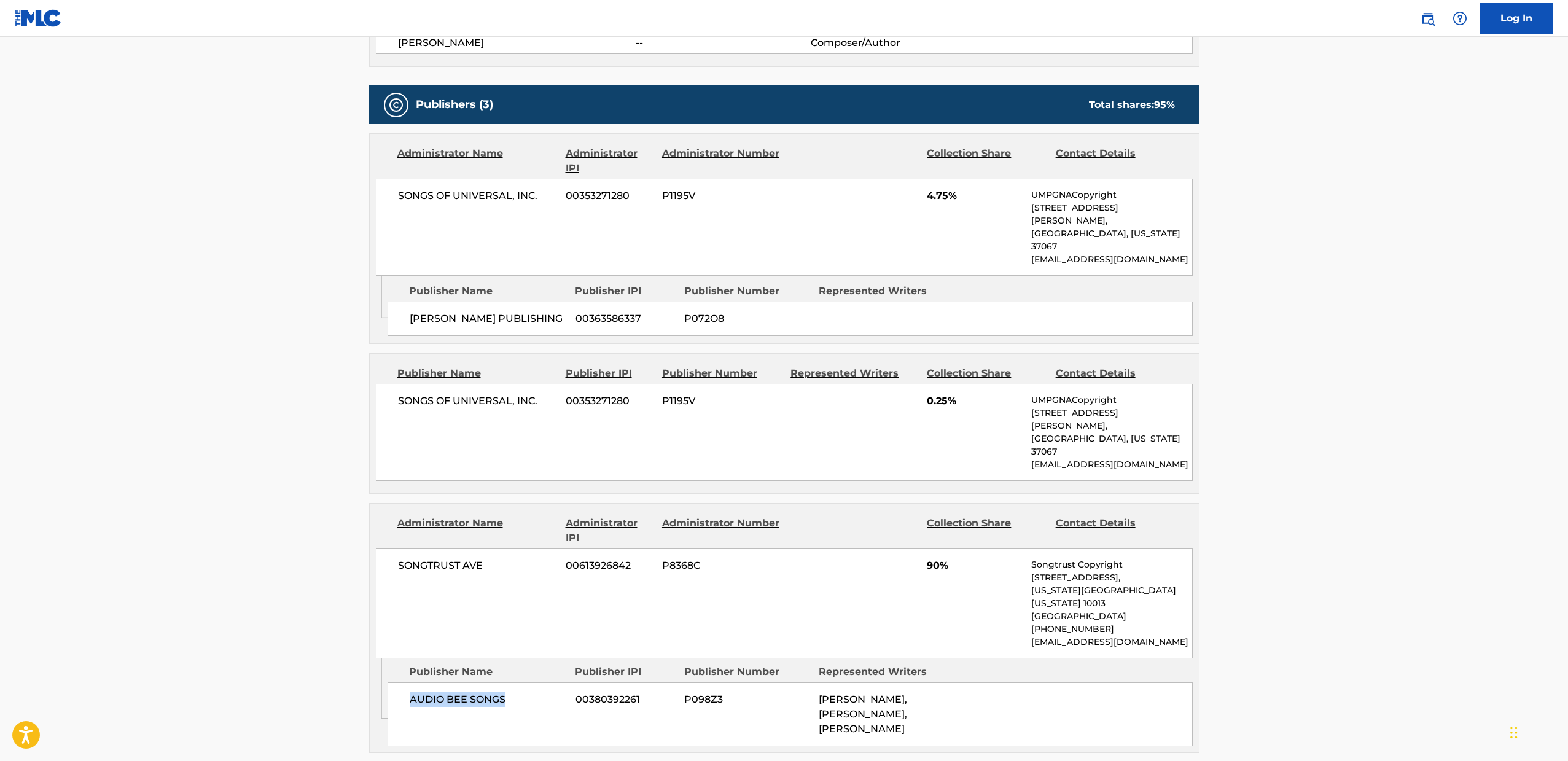
drag, startPoint x: 410, startPoint y: 645, endPoint x: 524, endPoint y: 645, distance: 114.0
click at [524, 692] on span "AUDIO BEE SONGS" at bounding box center [488, 699] width 156 height 14
copy span "AUDIO BEE SONGS"
click at [469, 312] on span "[PERSON_NAME] PUBLISHING" at bounding box center [488, 318] width 156 height 14
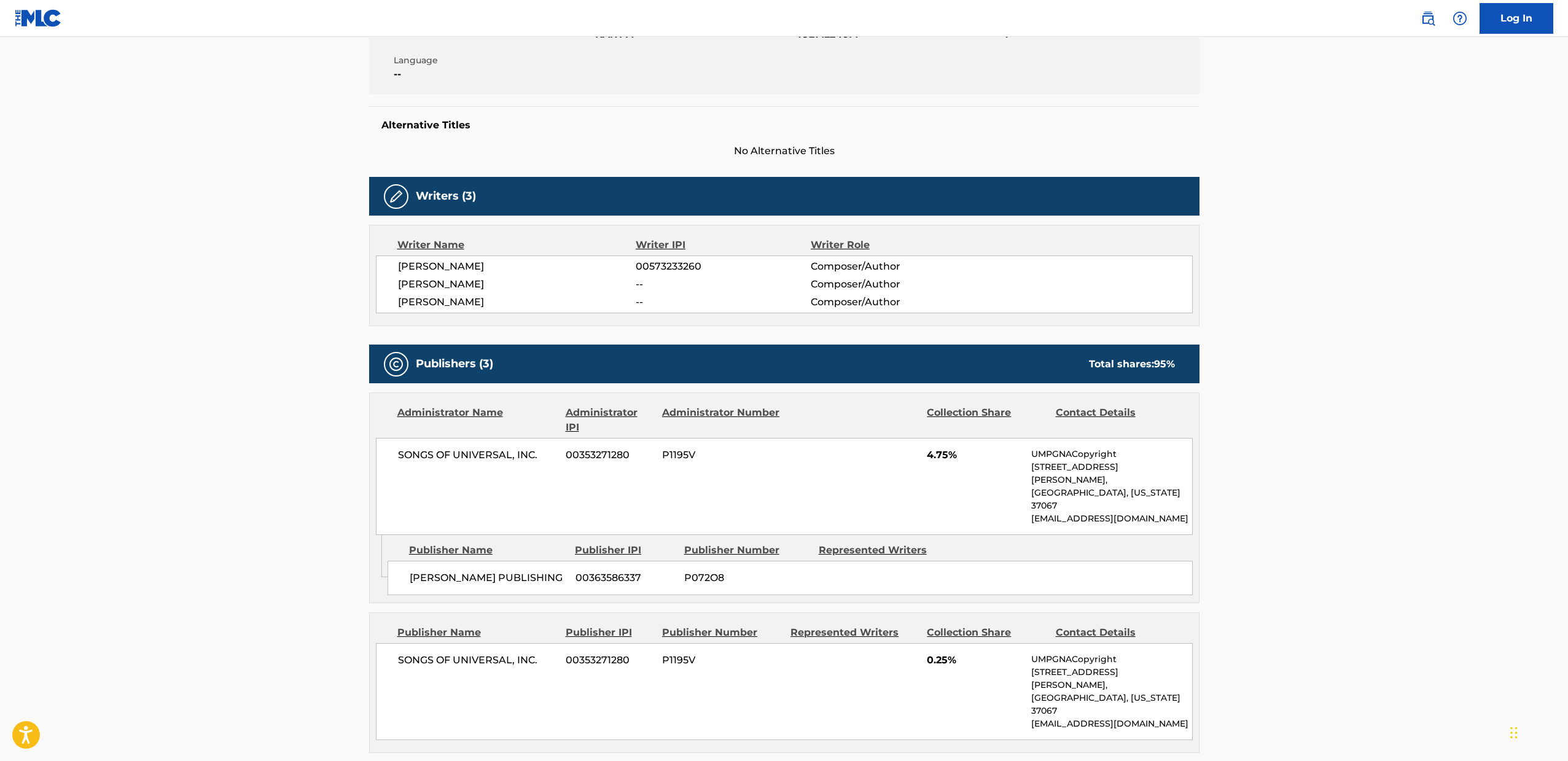
scroll to position [0, 0]
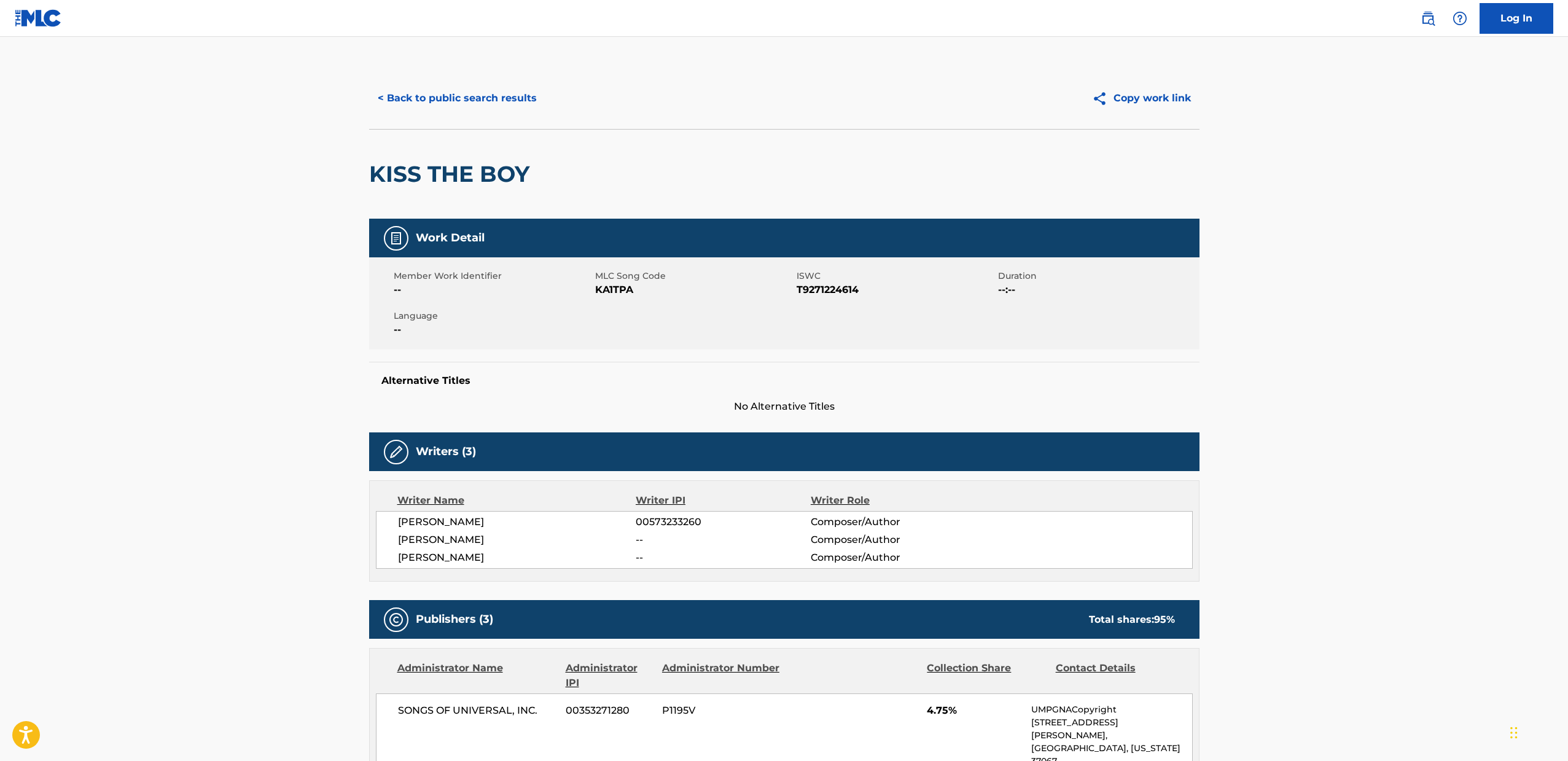
click at [421, 101] on button "< Back to public search results" at bounding box center [457, 98] width 176 height 31
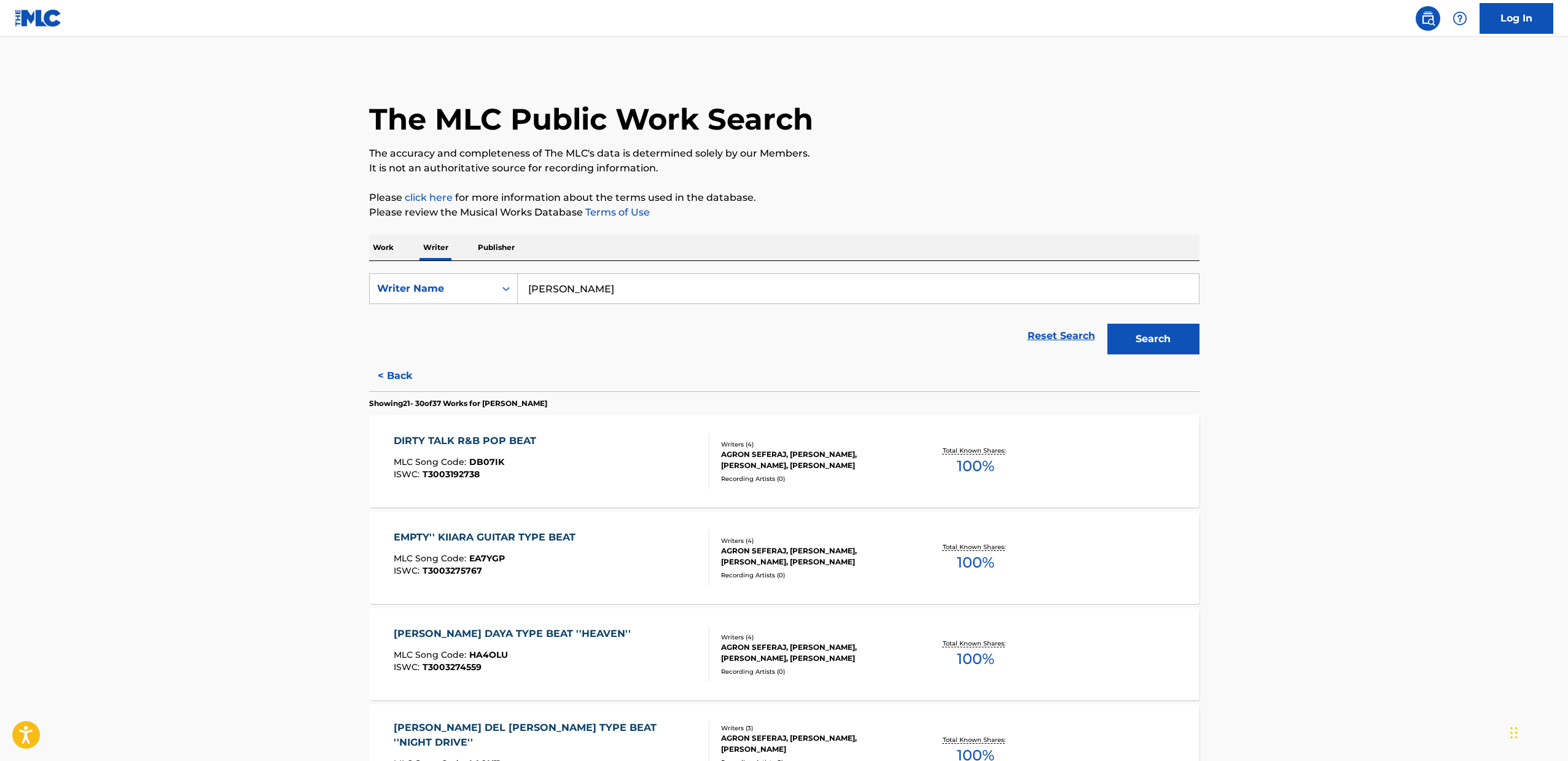
click at [489, 247] on p "Publisher" at bounding box center [496, 248] width 44 height 26
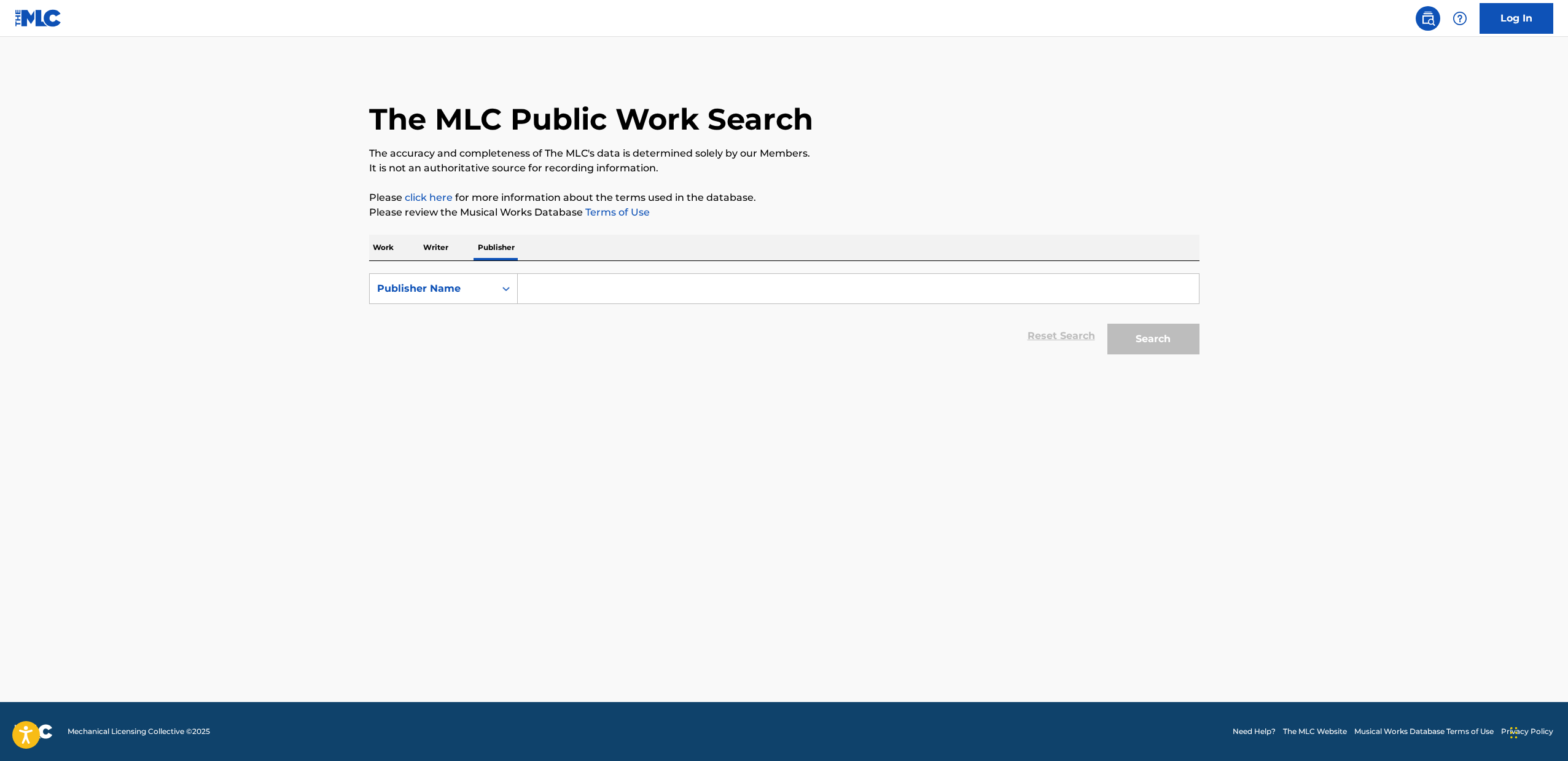
click at [449, 248] on p "Writer" at bounding box center [435, 248] width 32 height 26
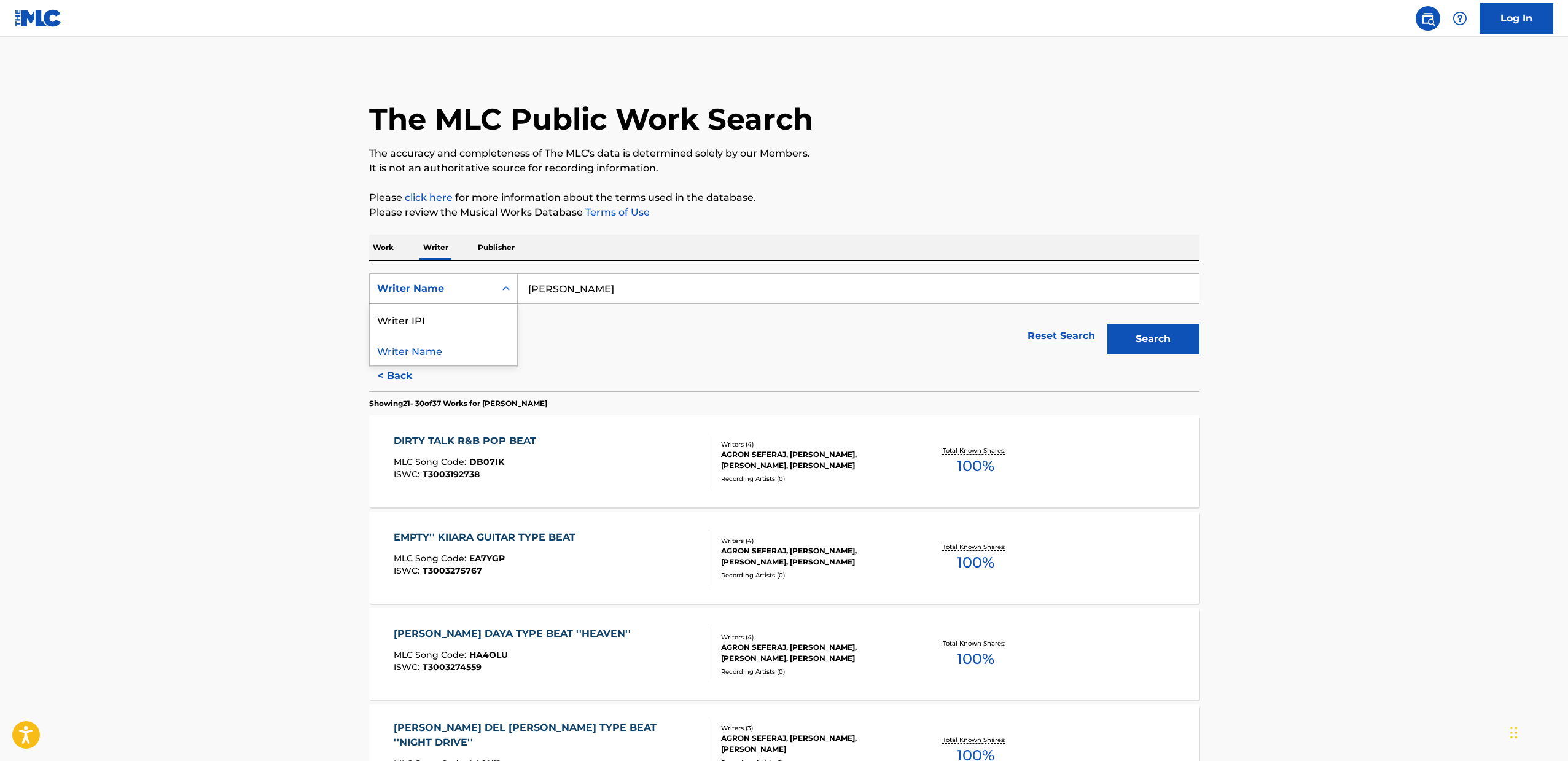
click at [441, 282] on div "Writer Name" at bounding box center [432, 288] width 110 height 14
click at [628, 283] on input "[PERSON_NAME]" at bounding box center [858, 288] width 681 height 30
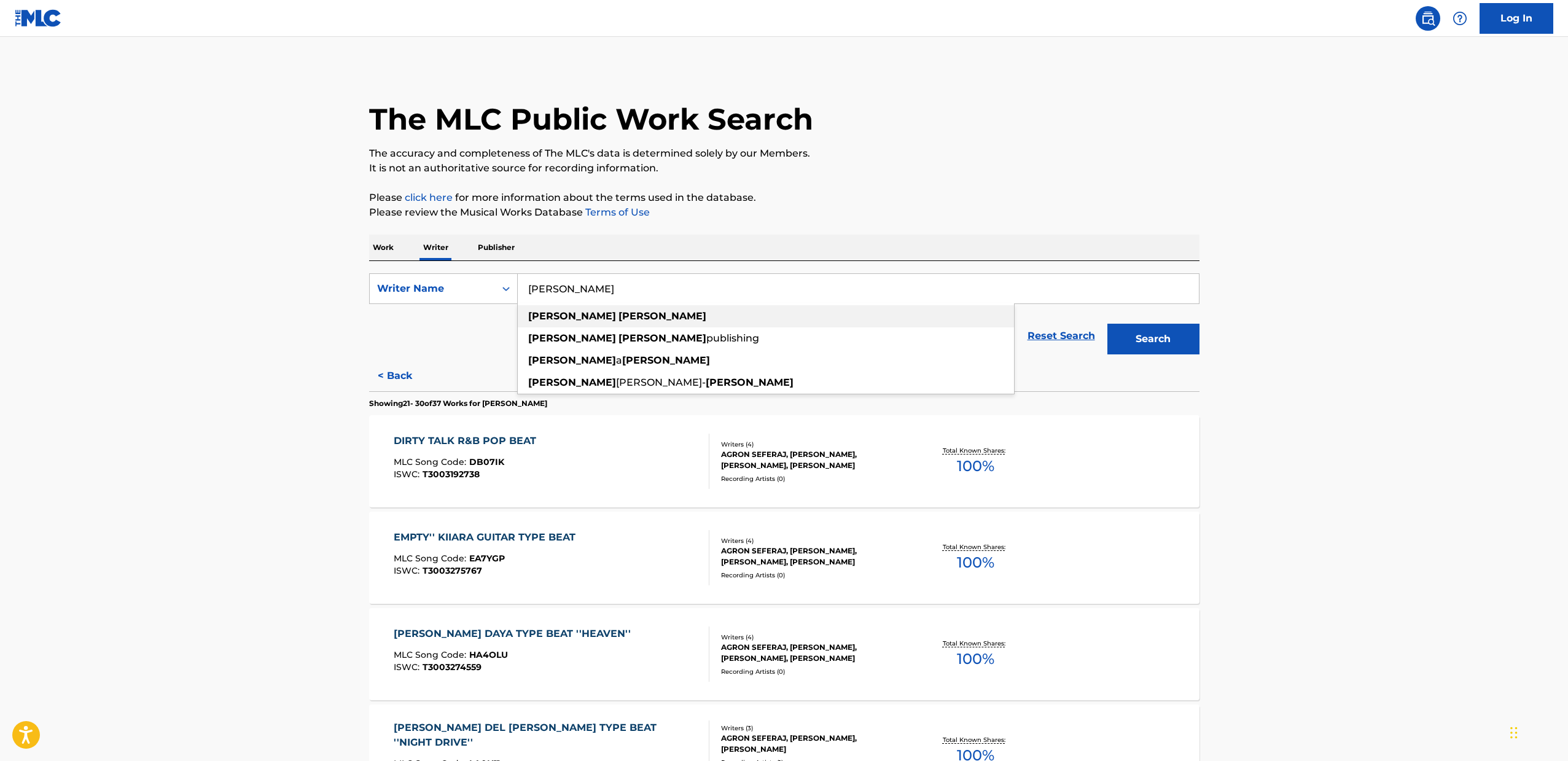
click at [618, 314] on strong "[PERSON_NAME]" at bounding box center [662, 316] width 88 height 12
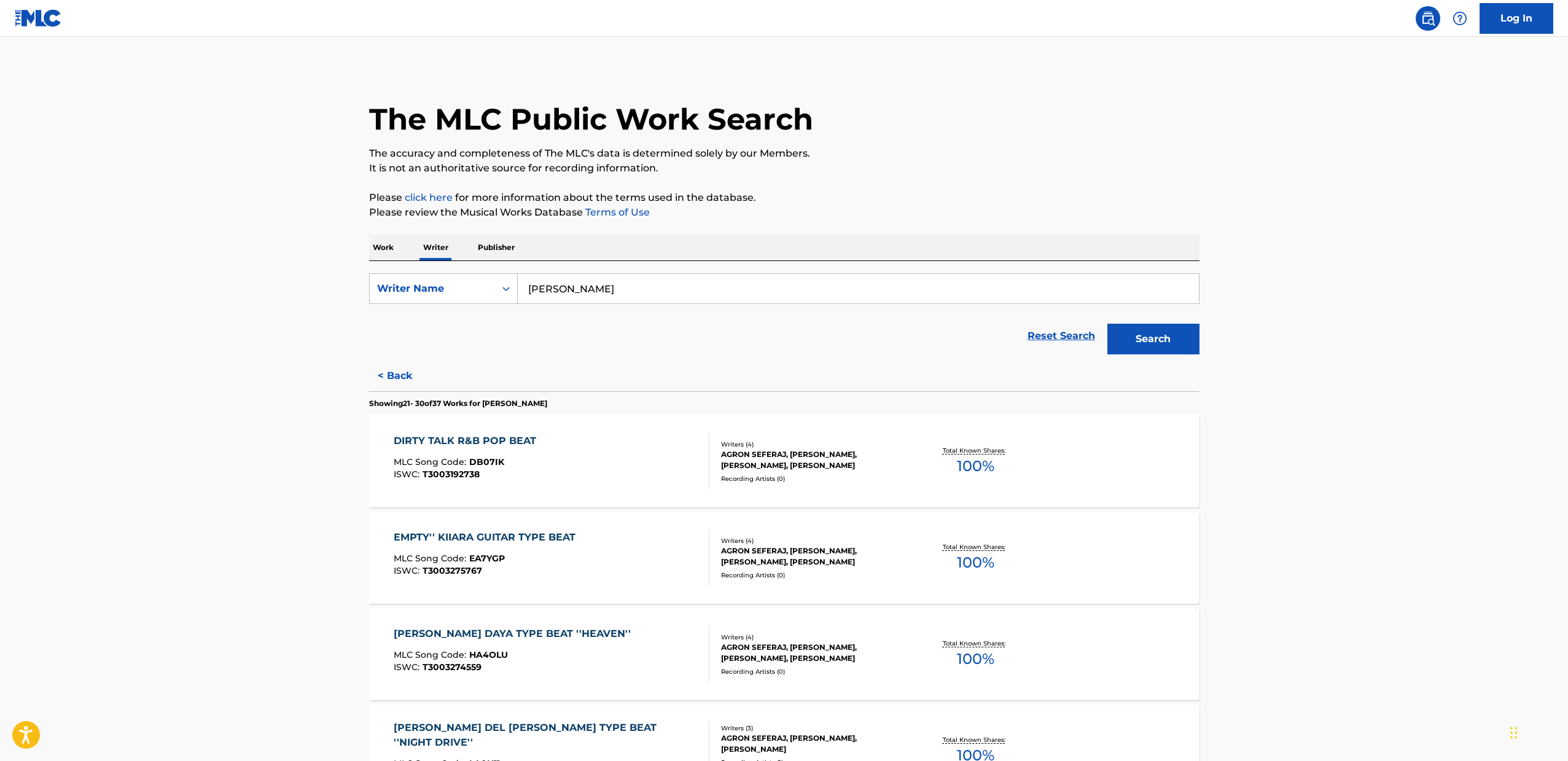
drag, startPoint x: 714, startPoint y: 307, endPoint x: 1149, endPoint y: 342, distance: 436.4
click at [1149, 342] on button "Search" at bounding box center [1153, 339] width 92 height 31
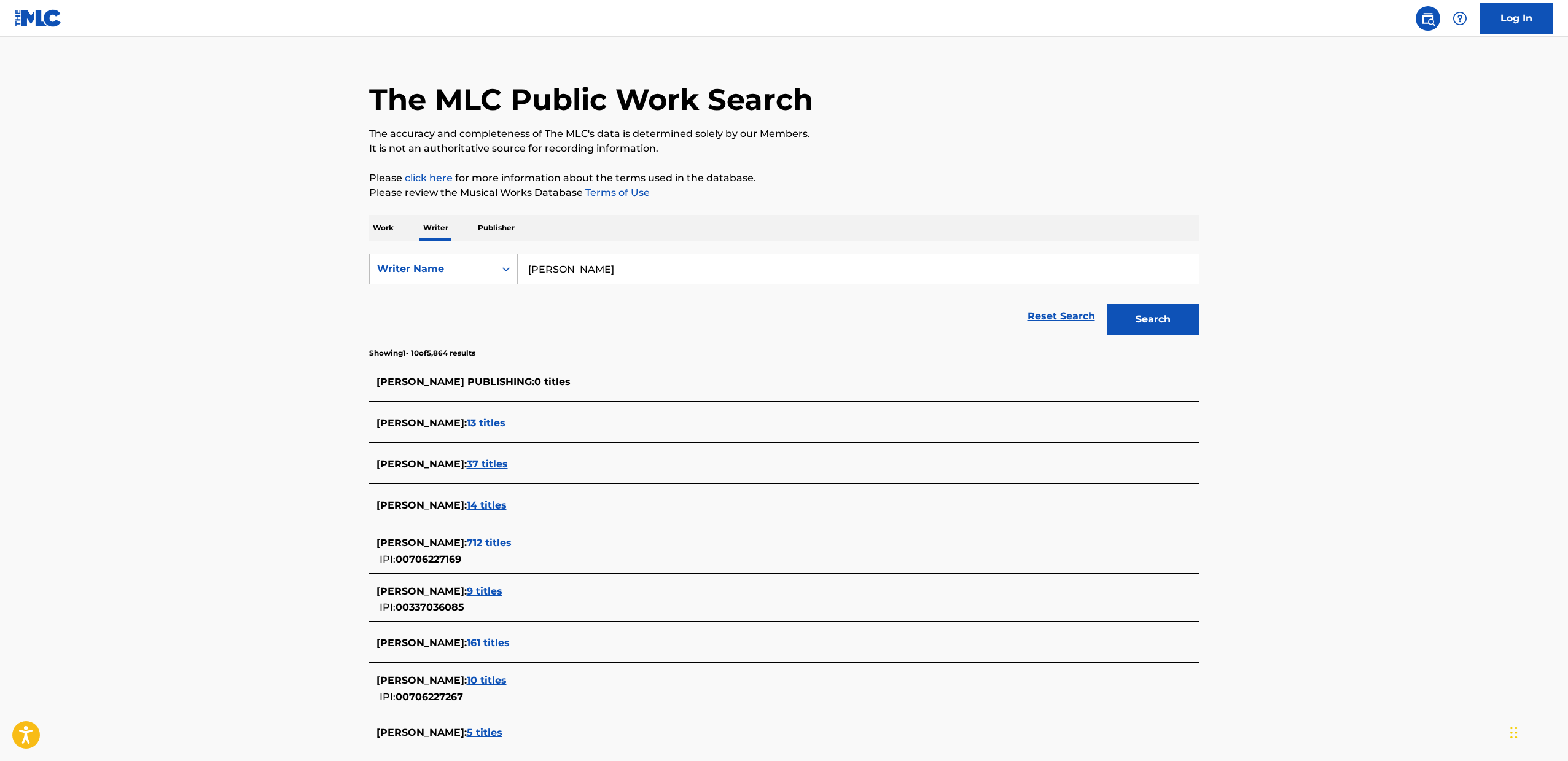
scroll to position [124, 0]
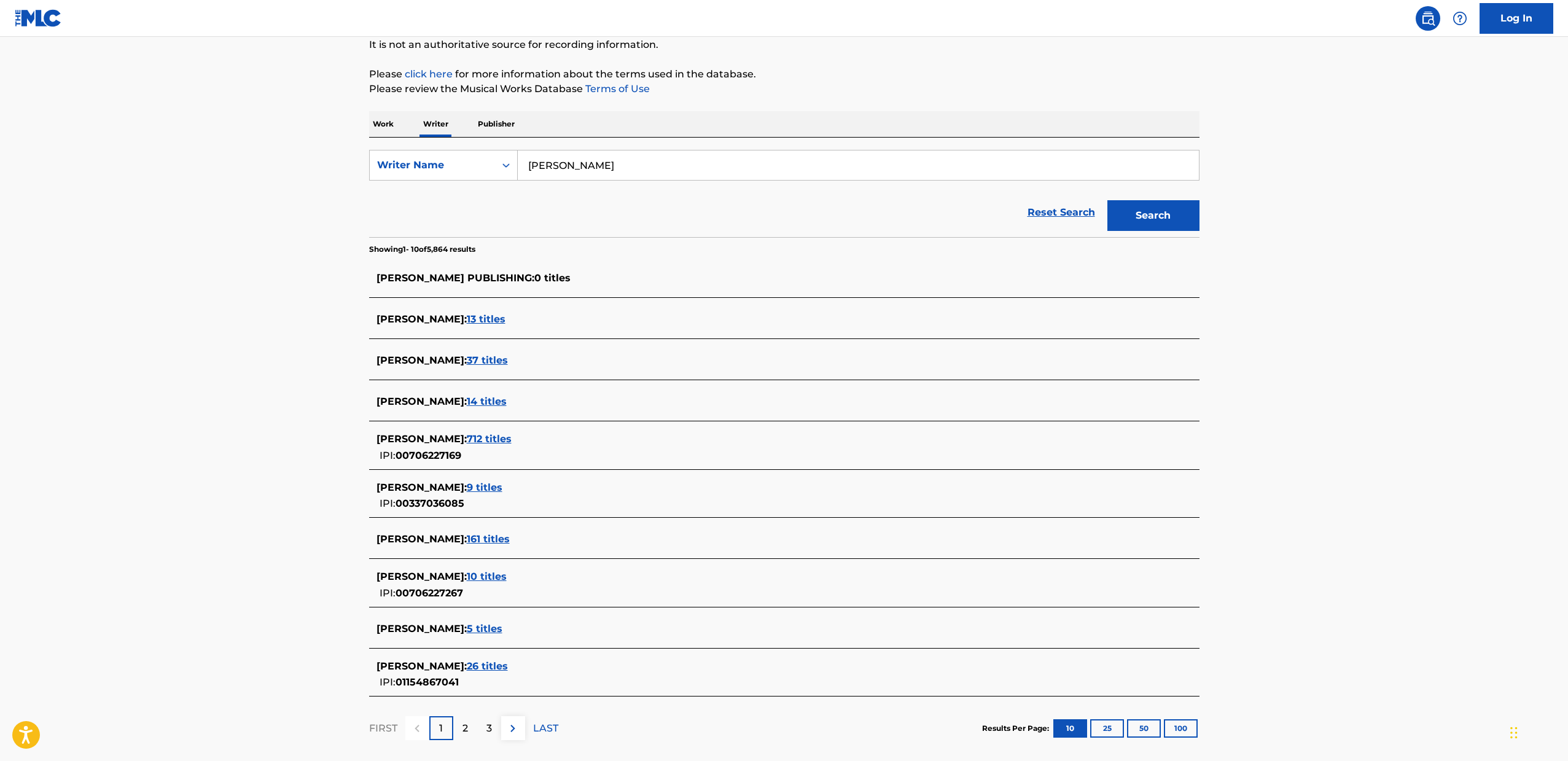
click at [511, 436] on span "712 titles" at bounding box center [489, 438] width 45 height 12
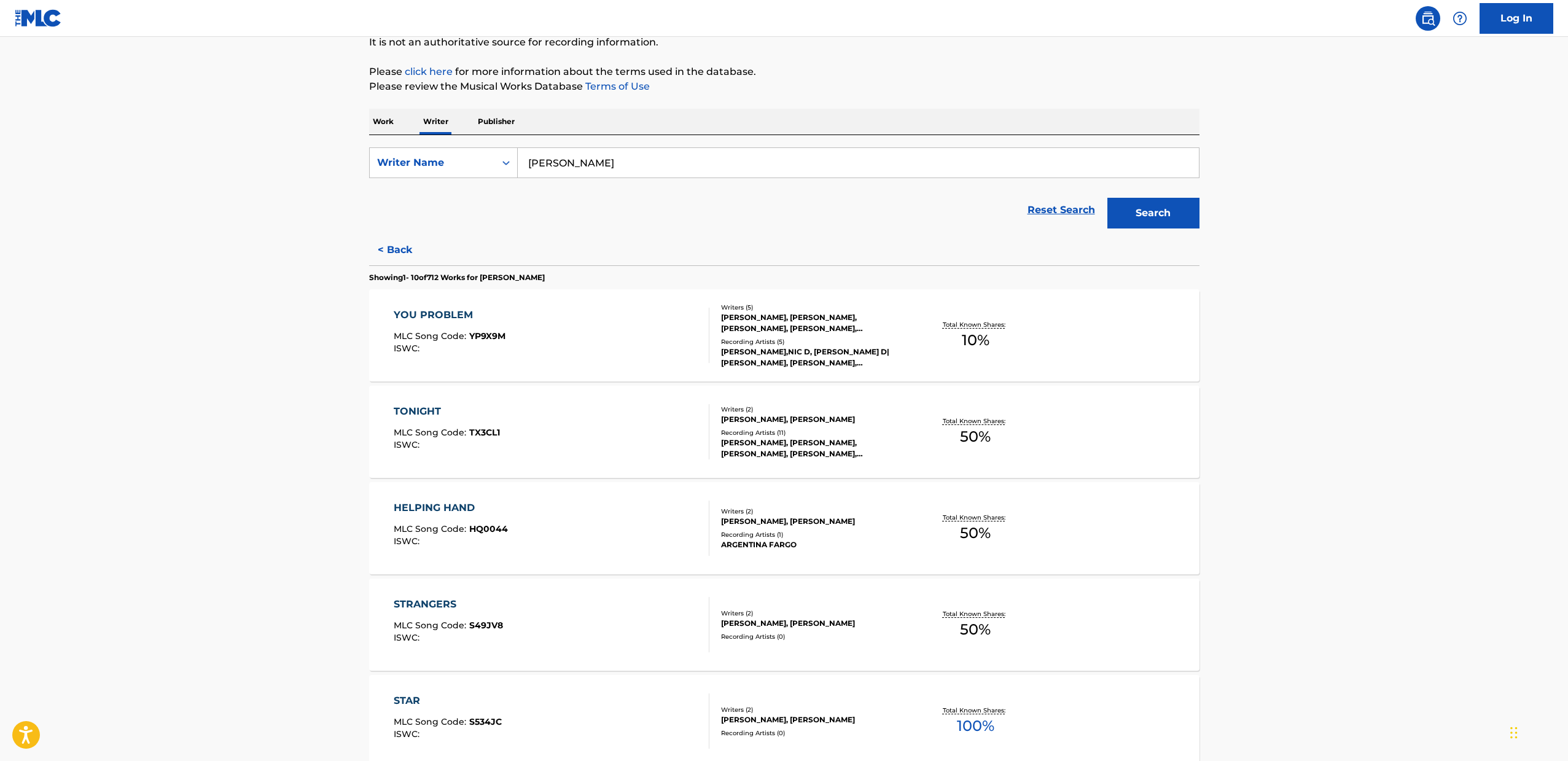
scroll to position [128, 0]
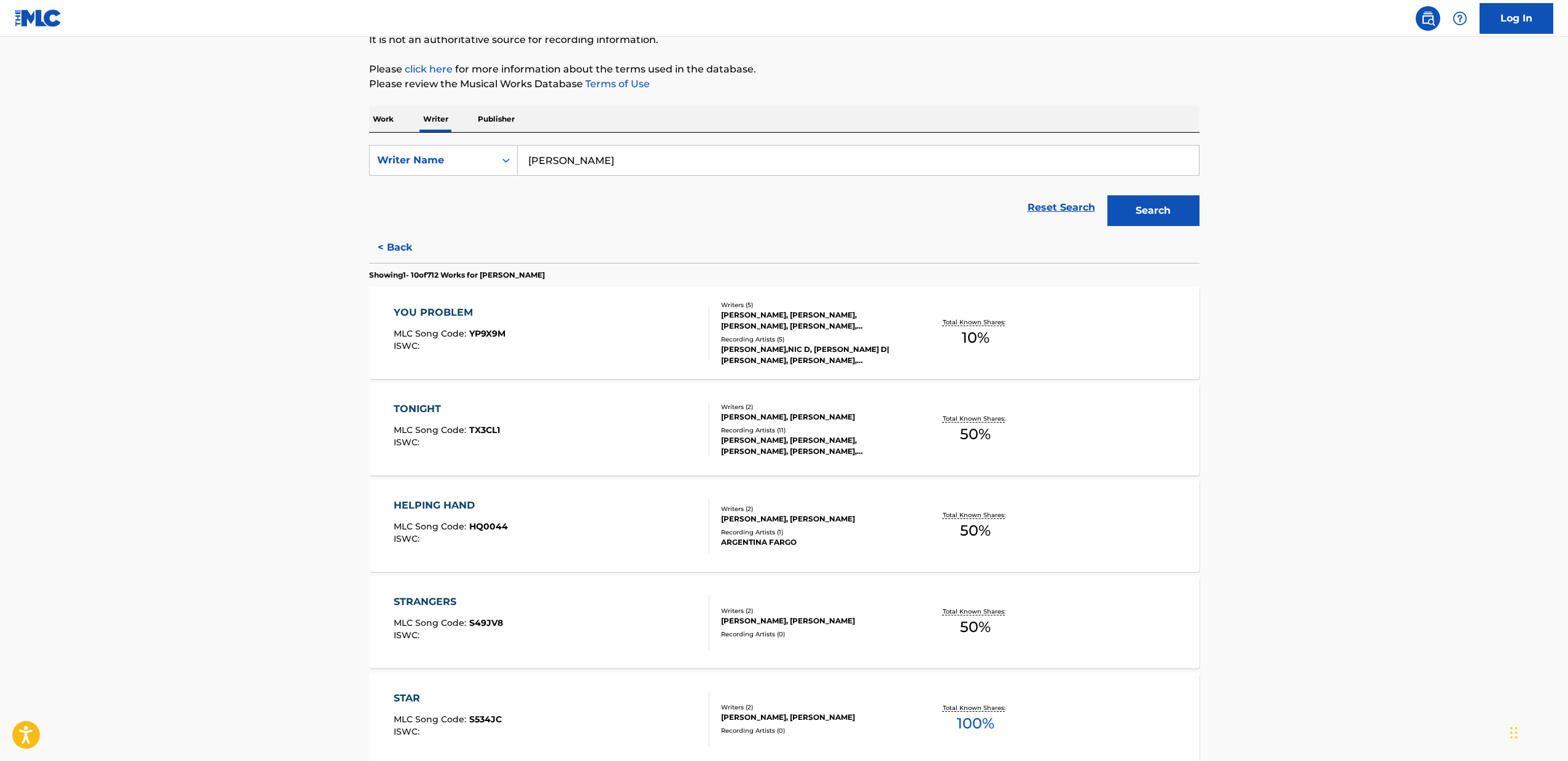
click at [593, 504] on div "HELPING HAND MLC Song Code : HQ0044 ISWC :" at bounding box center [552, 526] width 316 height 56
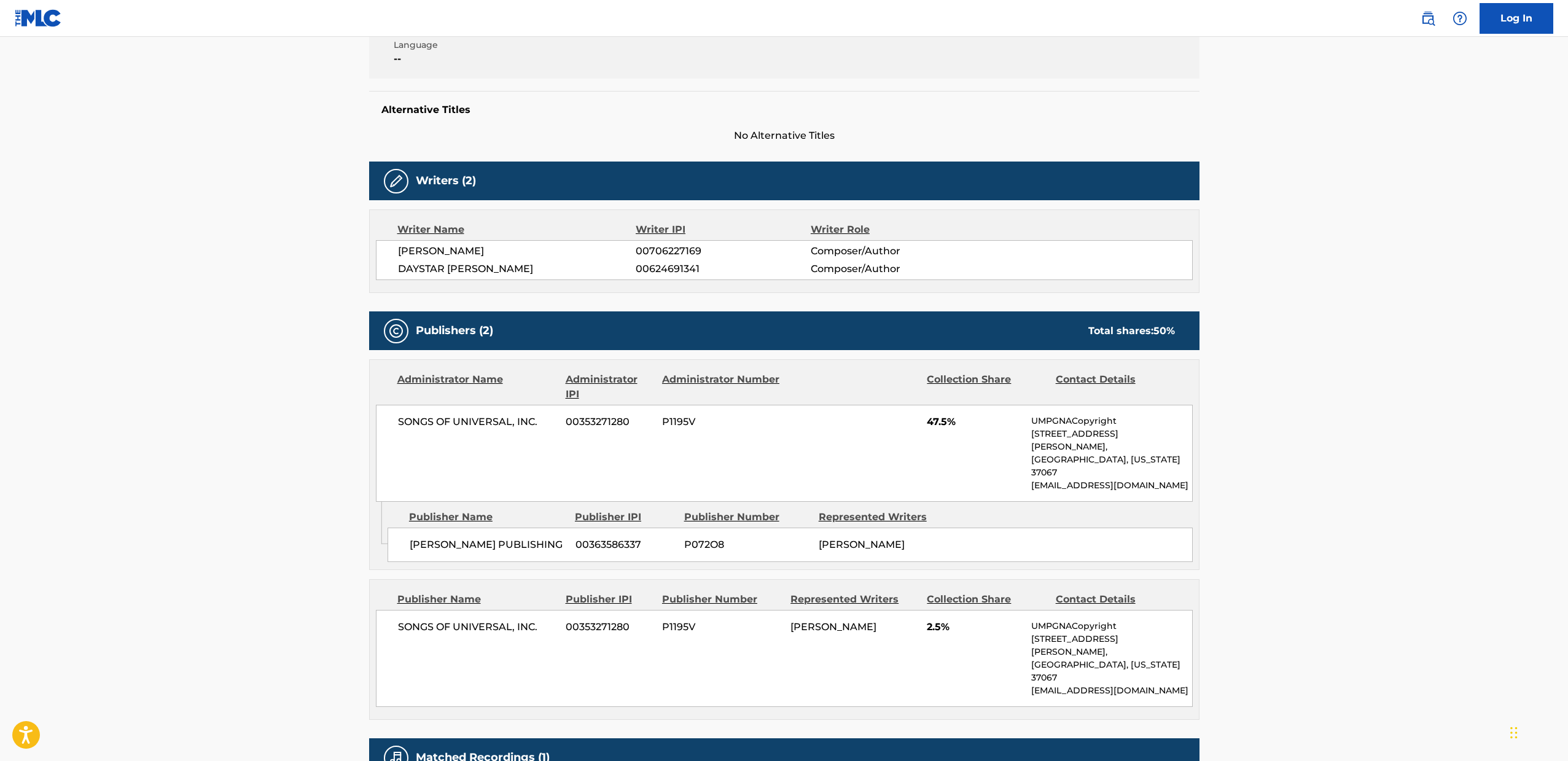
scroll to position [401, 0]
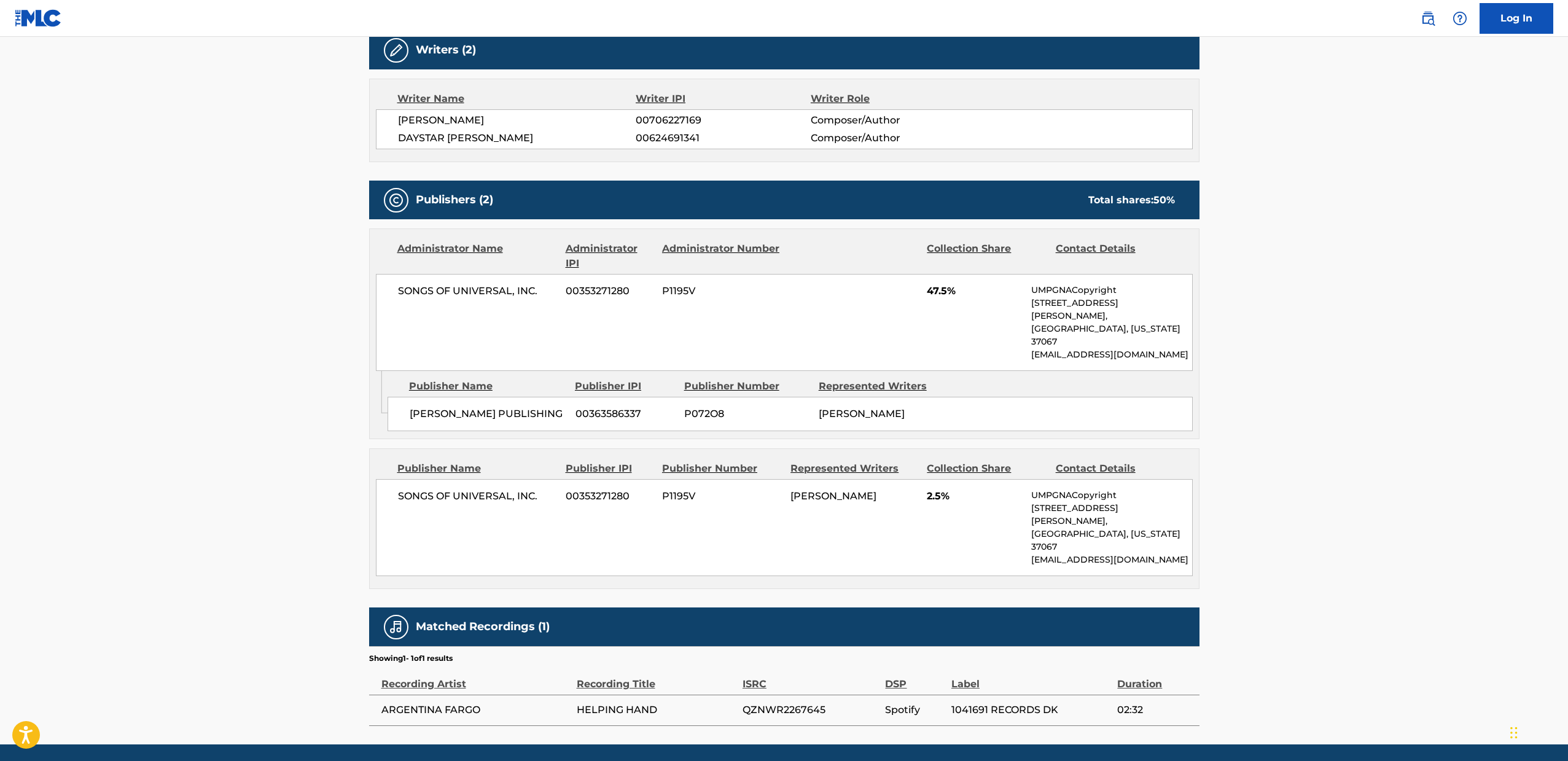
drag, startPoint x: 292, startPoint y: 484, endPoint x: 257, endPoint y: 459, distance: 43.0
click at [257, 459] on main "< Back to public search results Copy work link HELPING HAND Work Detail Member …" at bounding box center [784, 189] width 1568 height 1109
click at [512, 703] on span "ARGENTINA FARGO" at bounding box center [476, 710] width 189 height 14
click at [490, 703] on span "ARGENTINA FARGO" at bounding box center [476, 710] width 189 height 14
click at [432, 703] on span "ARGENTINA FARGO" at bounding box center [476, 710] width 189 height 14
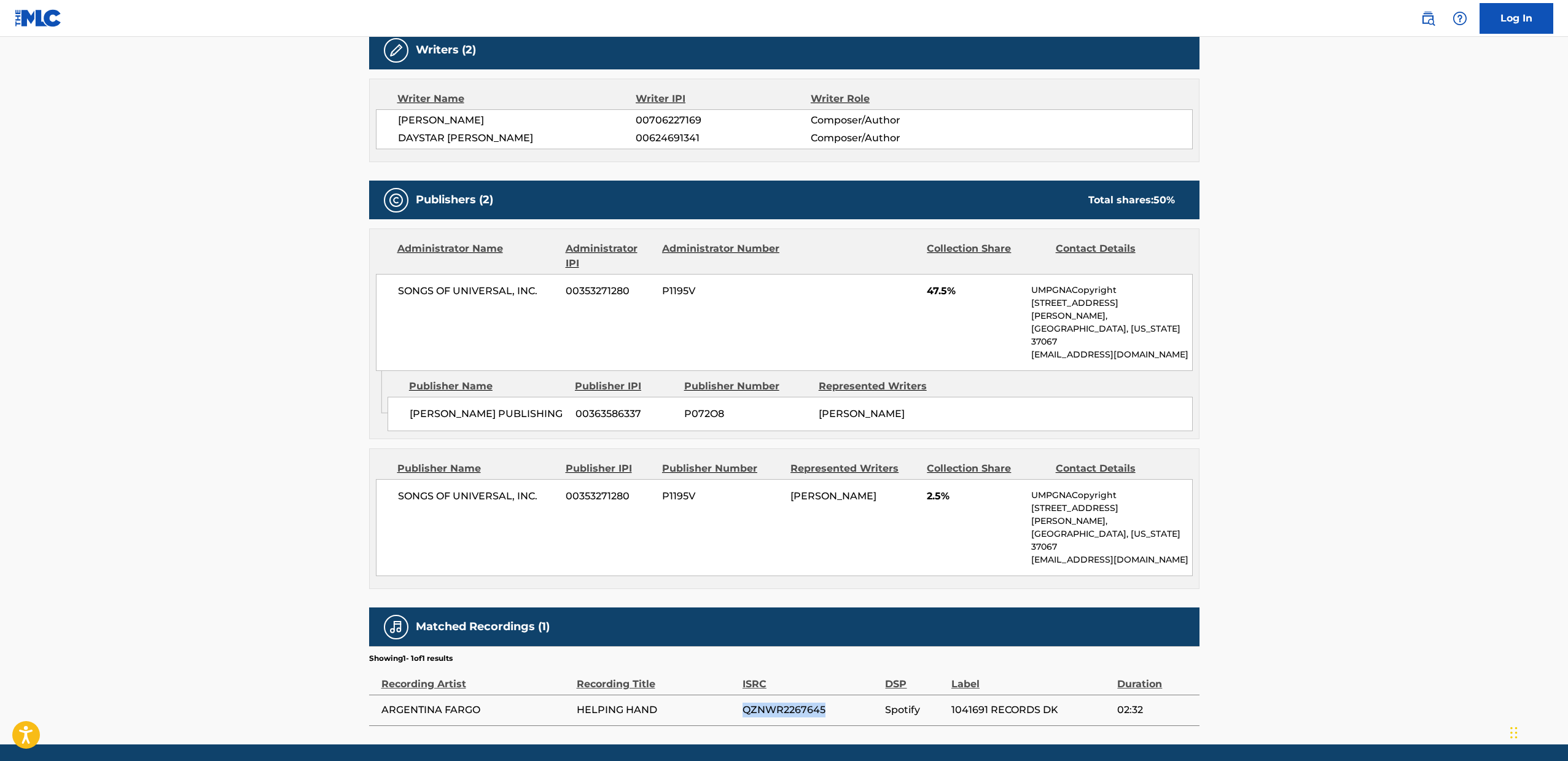
drag, startPoint x: 742, startPoint y: 668, endPoint x: 844, endPoint y: 670, distance: 102.0
click at [844, 703] on span "QZNWR2267645" at bounding box center [811, 710] width 137 height 14
copy span "QZNWR2267645"
click at [394, 313] on div "SONGS OF UNIVERSAL, INC. 00353271280 P1195V 47.5% UMPGNACopyright [STREET_ADDRE…" at bounding box center [784, 322] width 817 height 97
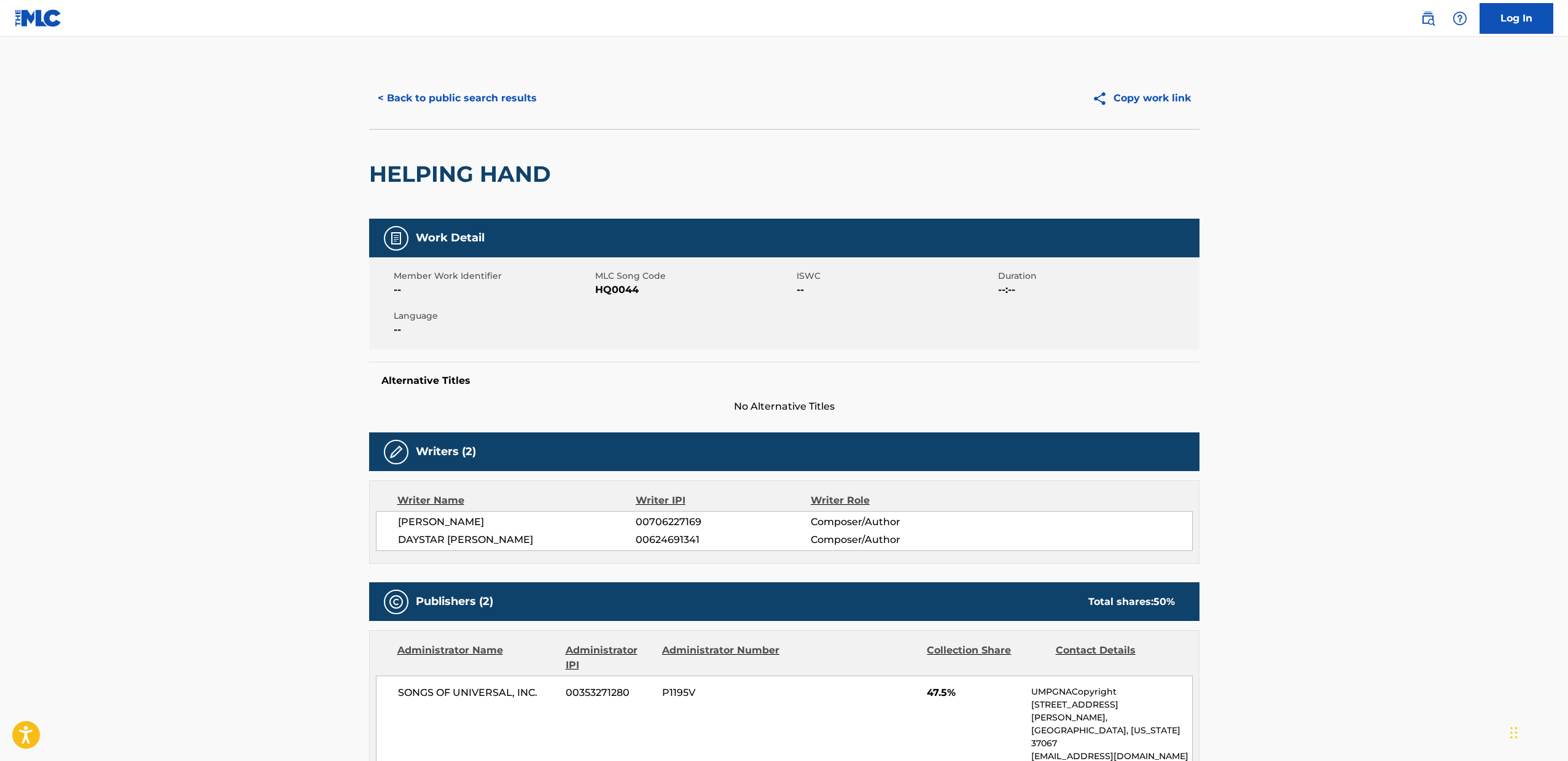
click at [386, 89] on button "< Back to public search results" at bounding box center [457, 98] width 176 height 31
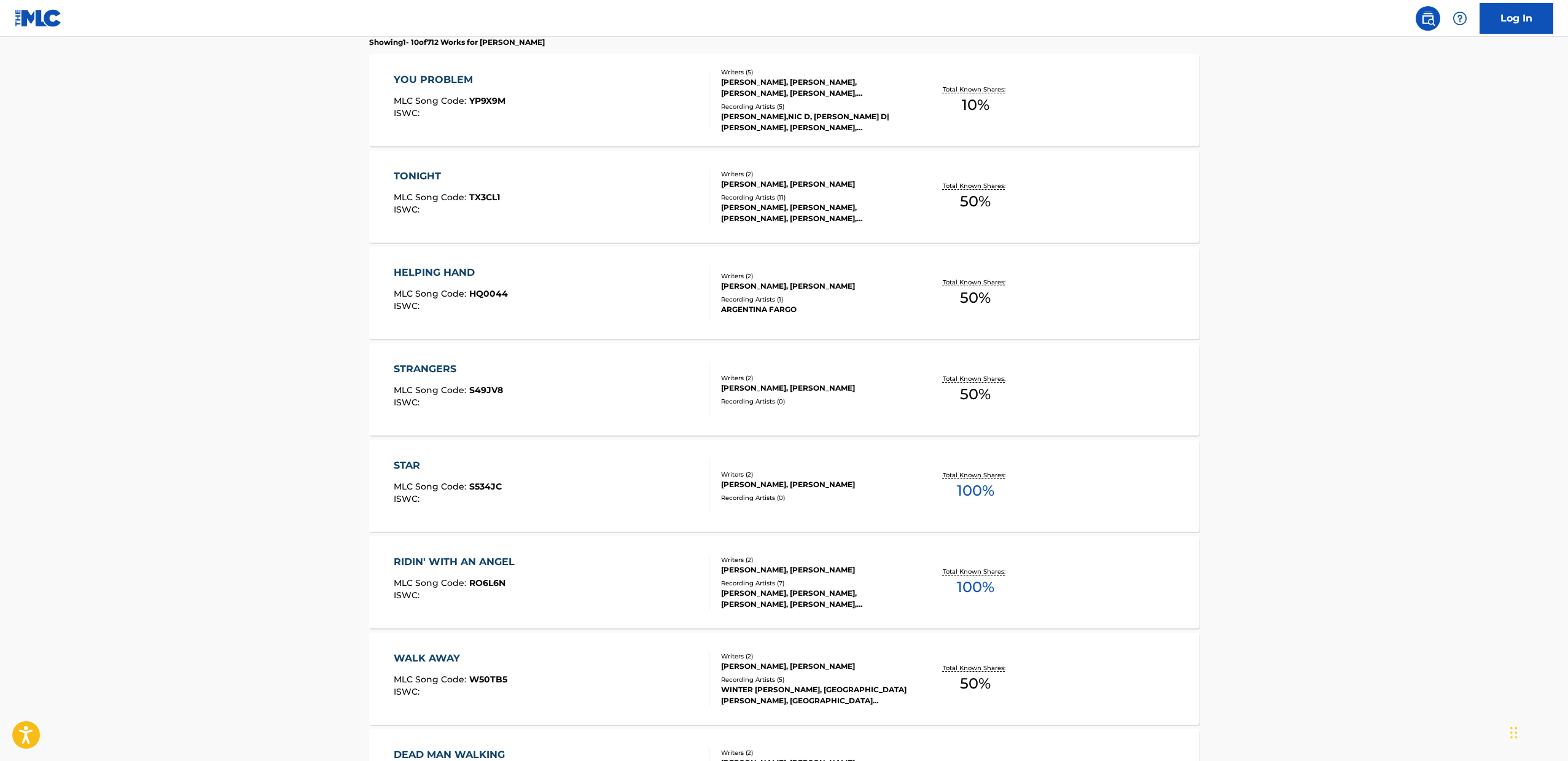
scroll to position [742, 0]
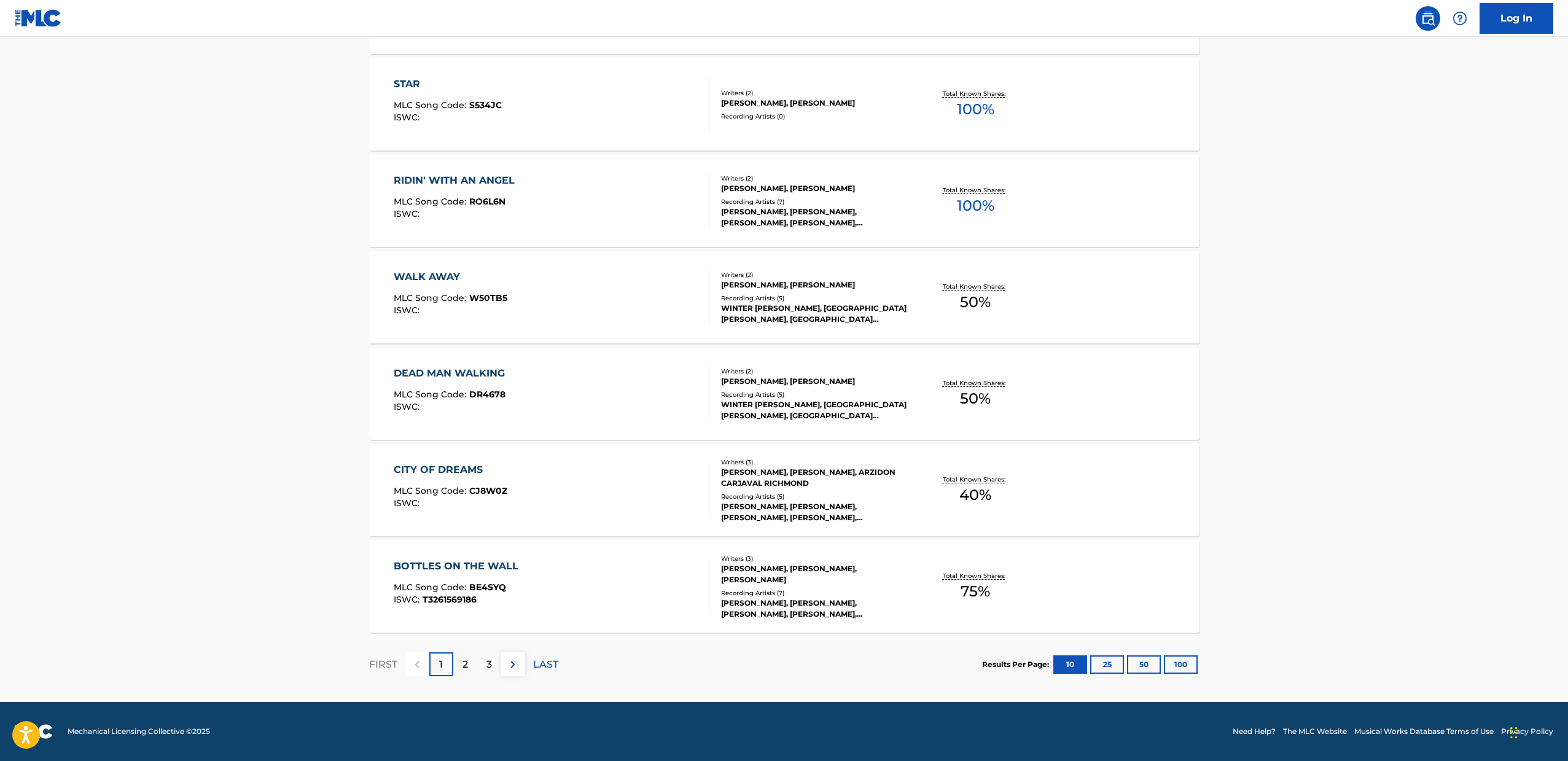
click at [664, 567] on div "BOTTLES ON THE WALL MLC Song Code : BE4SYQ ISWC : T3261569186" at bounding box center [552, 586] width 316 height 56
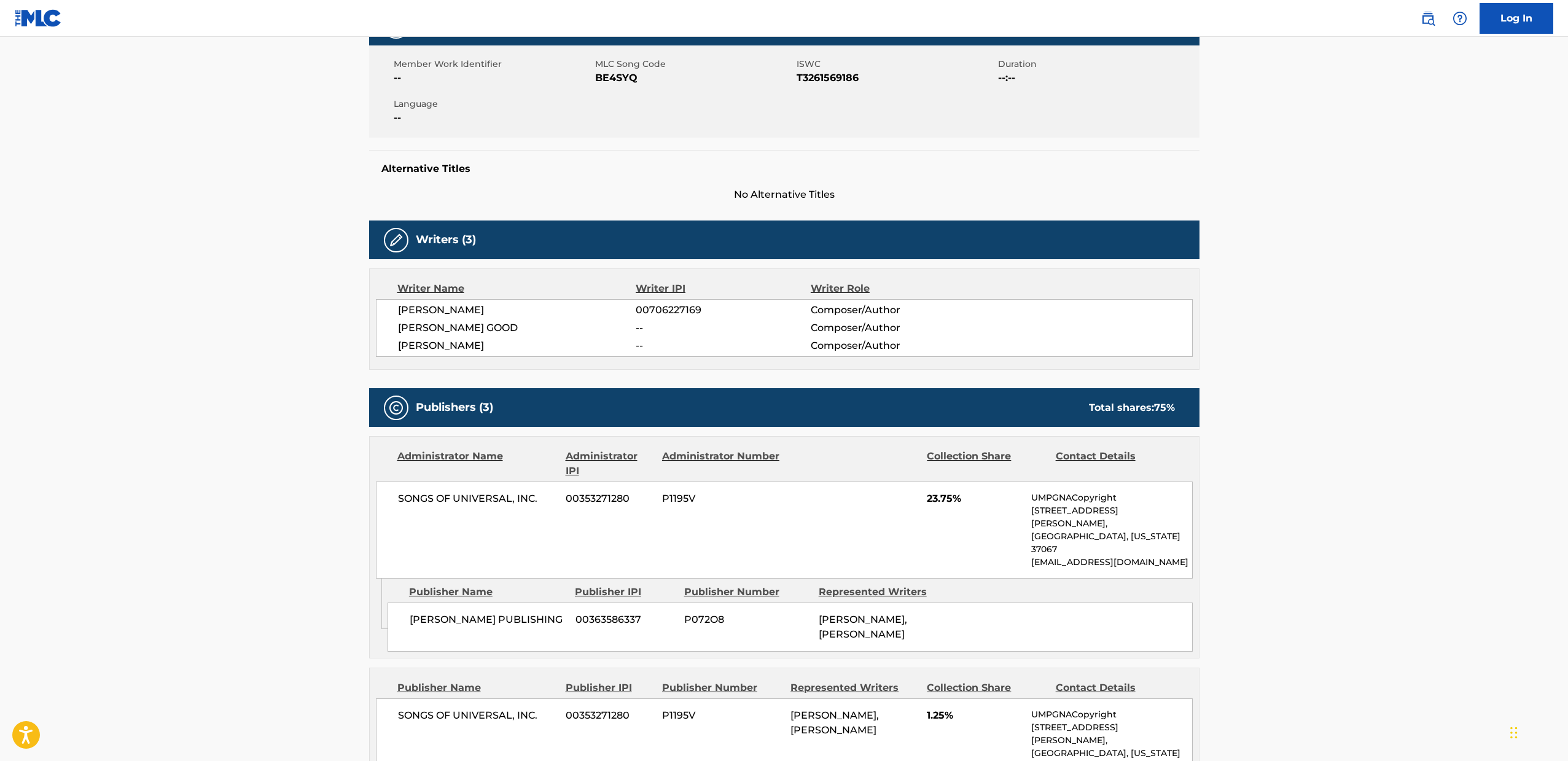
scroll to position [316, 0]
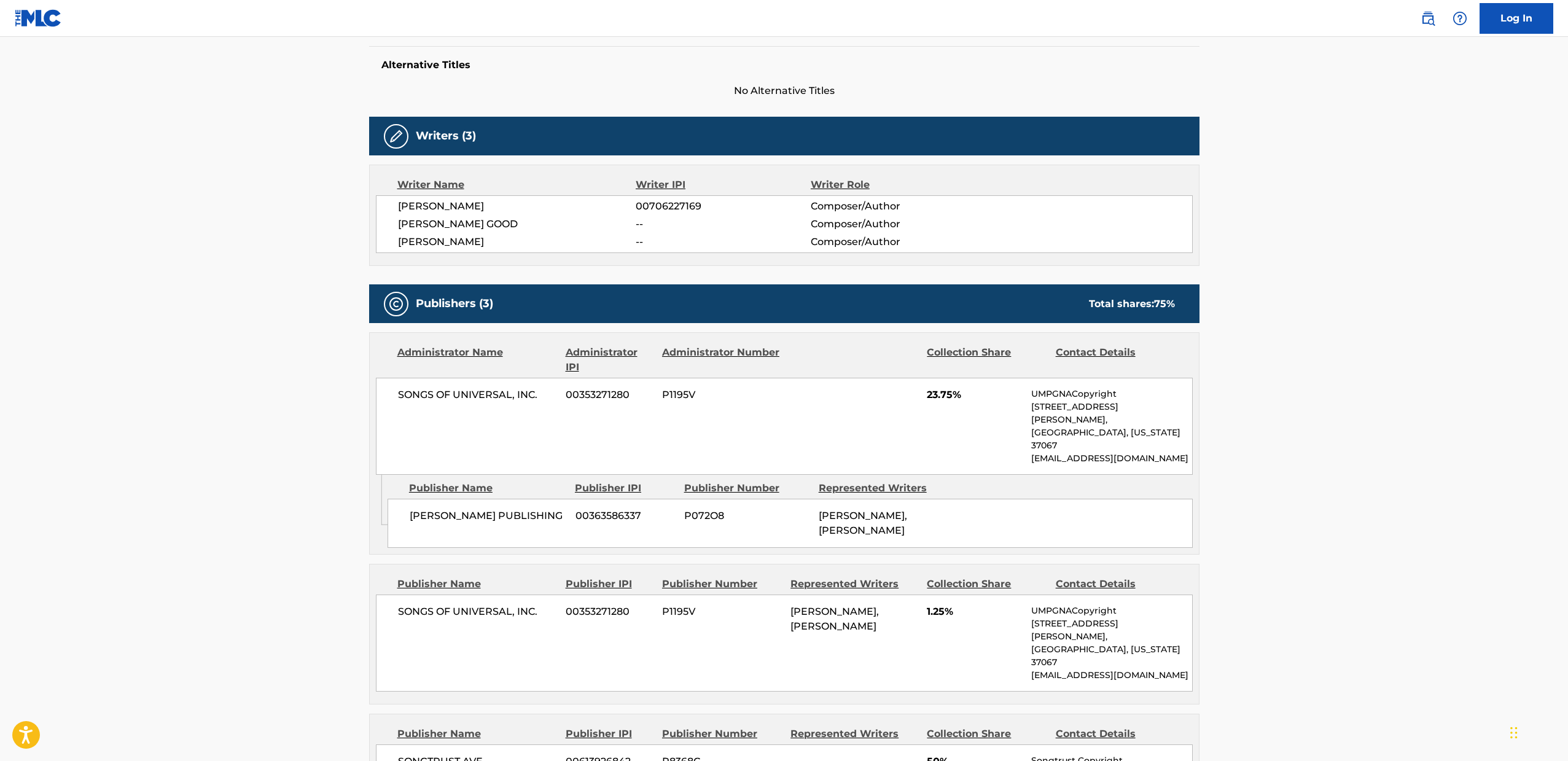
drag, startPoint x: 333, startPoint y: 604, endPoint x: 298, endPoint y: 600, distance: 35.2
click at [298, 600] on main "< Back to public search results Copy work link BOTTLES ON THE WALL Work Detail …" at bounding box center [784, 464] width 1568 height 1486
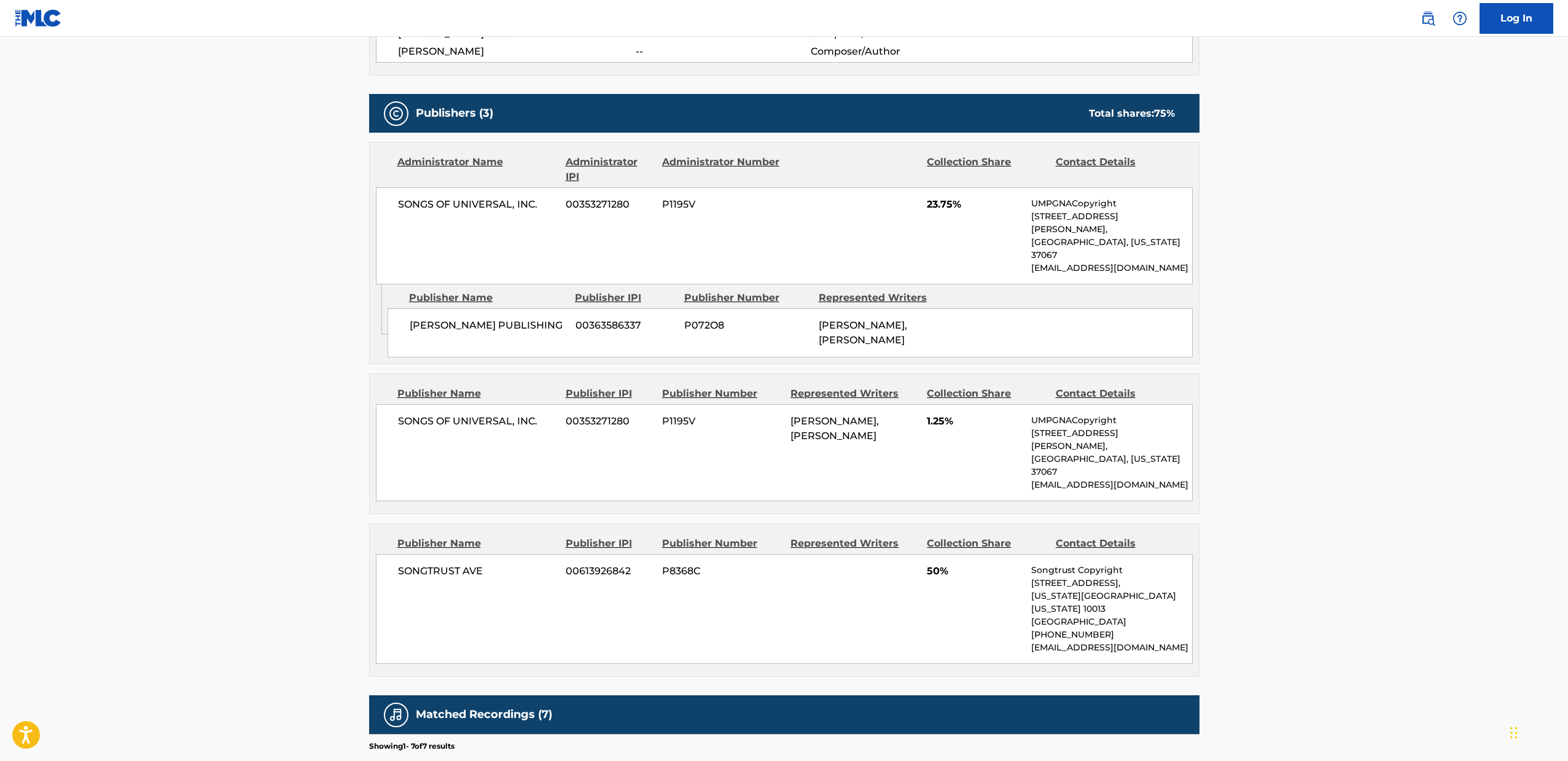
scroll to position [482, 0]
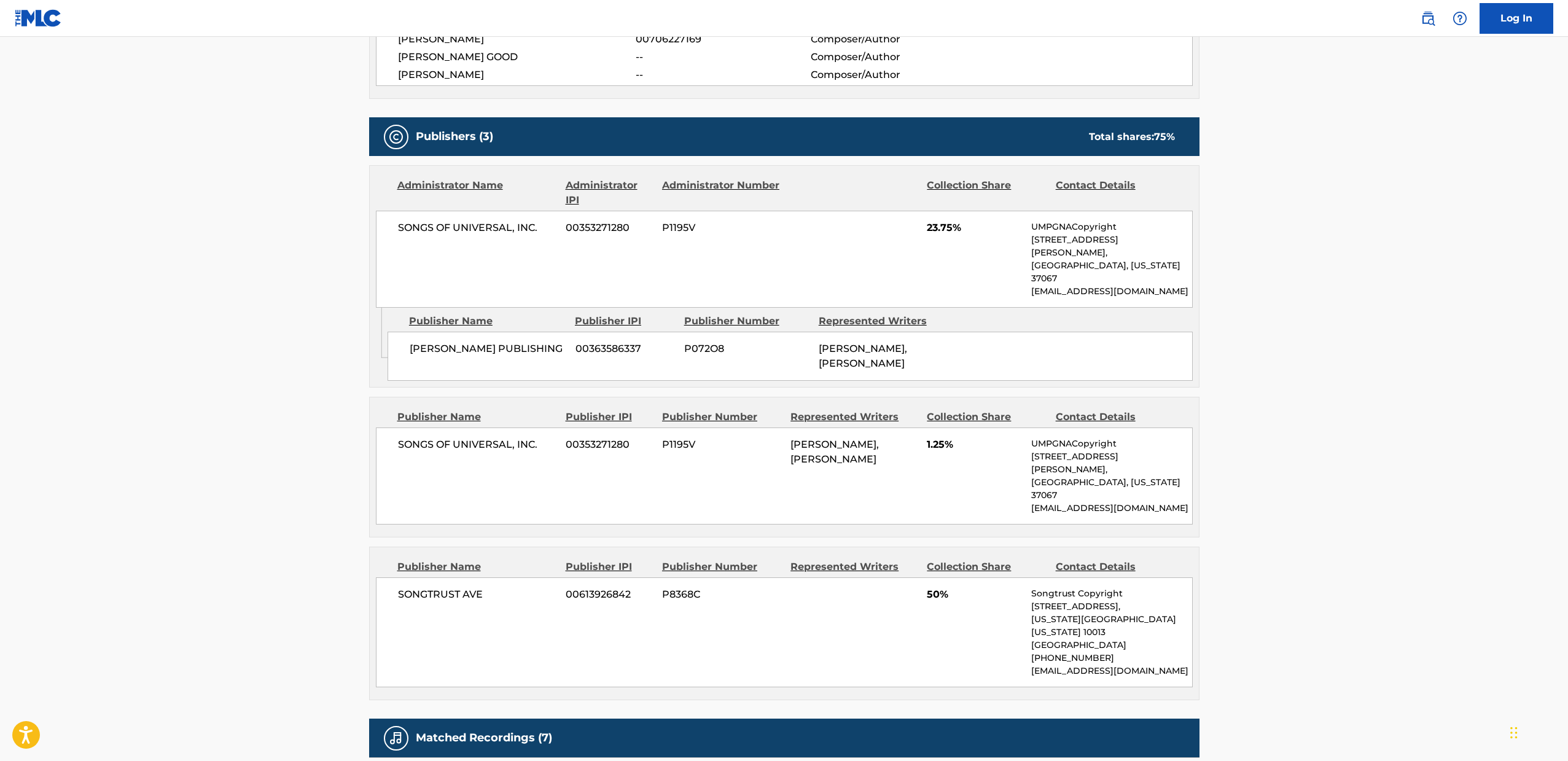
drag, startPoint x: 327, startPoint y: 595, endPoint x: 307, endPoint y: 575, distance: 28.3
click at [307, 575] on main "< Back to public search results Copy work link BOTTLES ON THE WALL Work Detail …" at bounding box center [784, 296] width 1568 height 1486
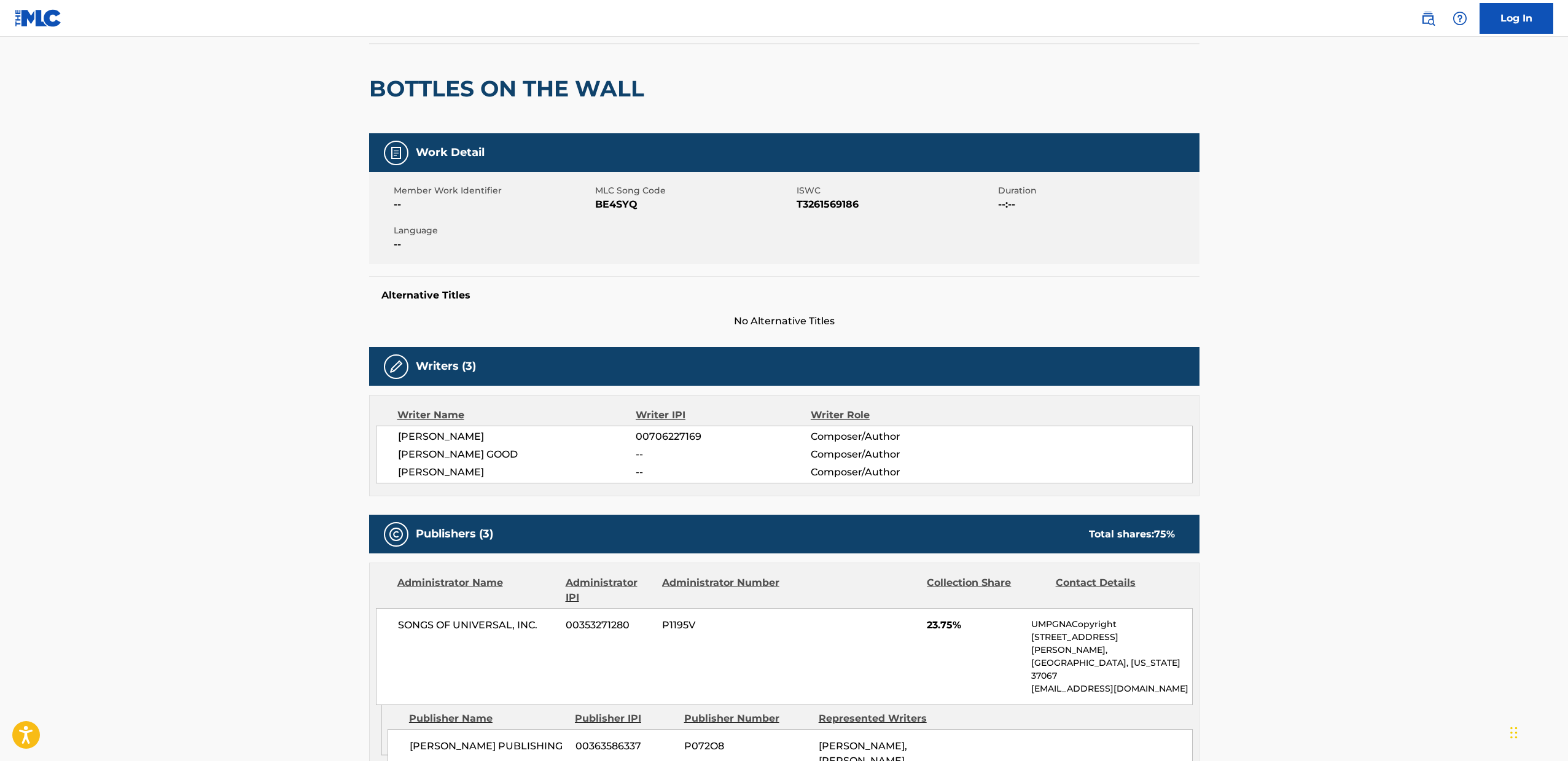
scroll to position [0, 0]
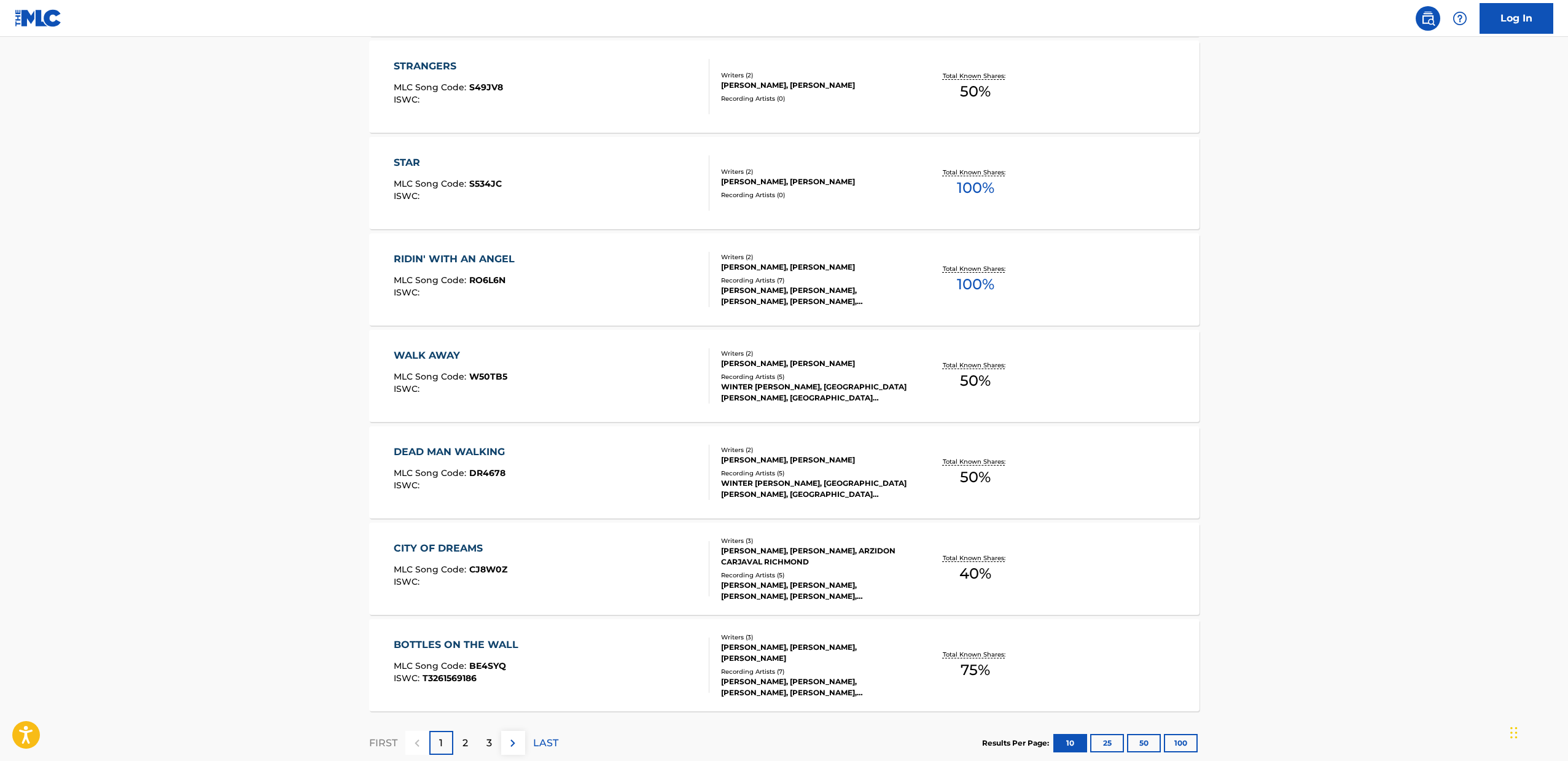
scroll to position [742, 0]
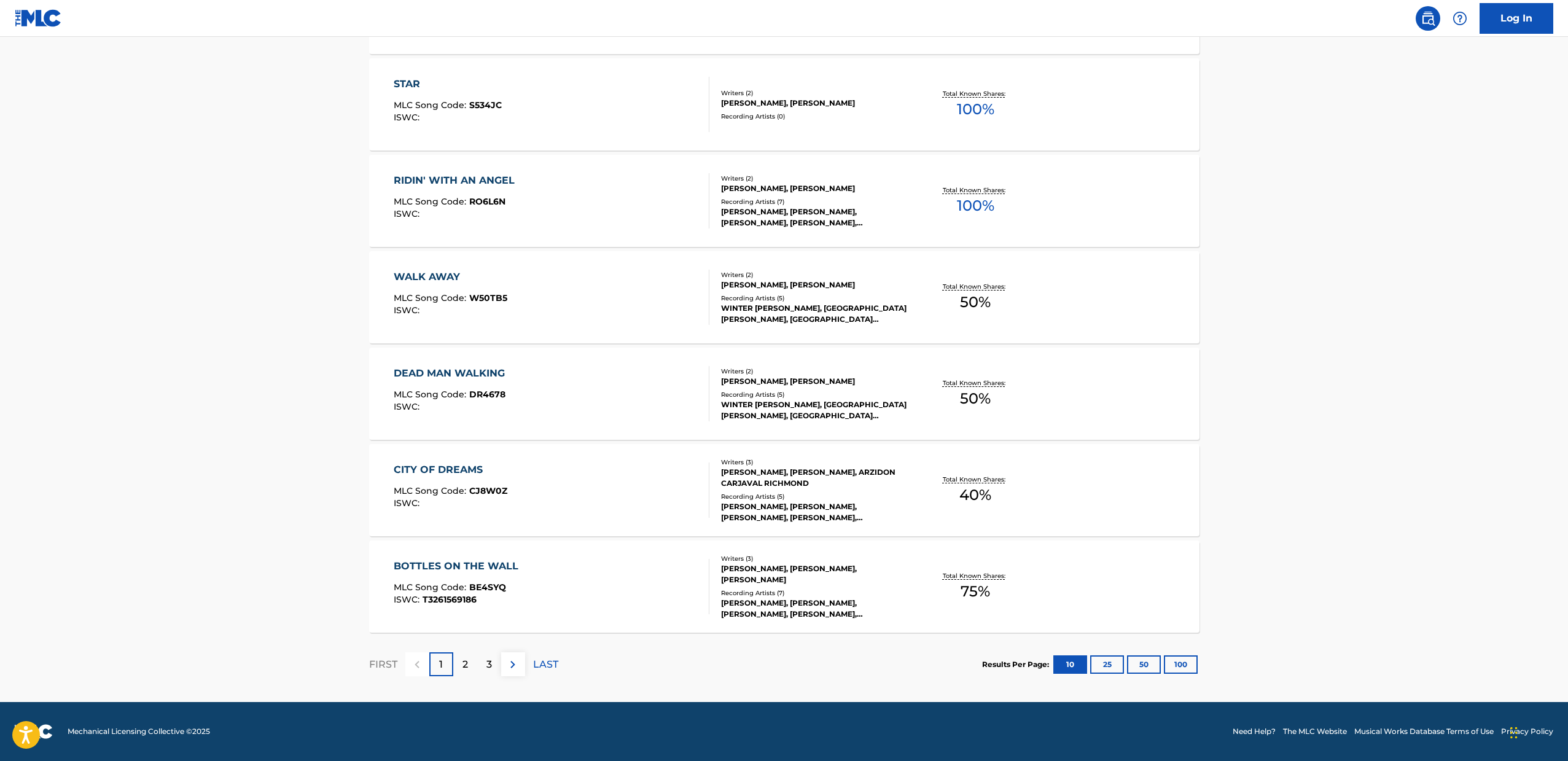
click at [588, 302] on div "WALK AWAY MLC Song Code : W50TB5 ISWC :" at bounding box center [552, 297] width 316 height 56
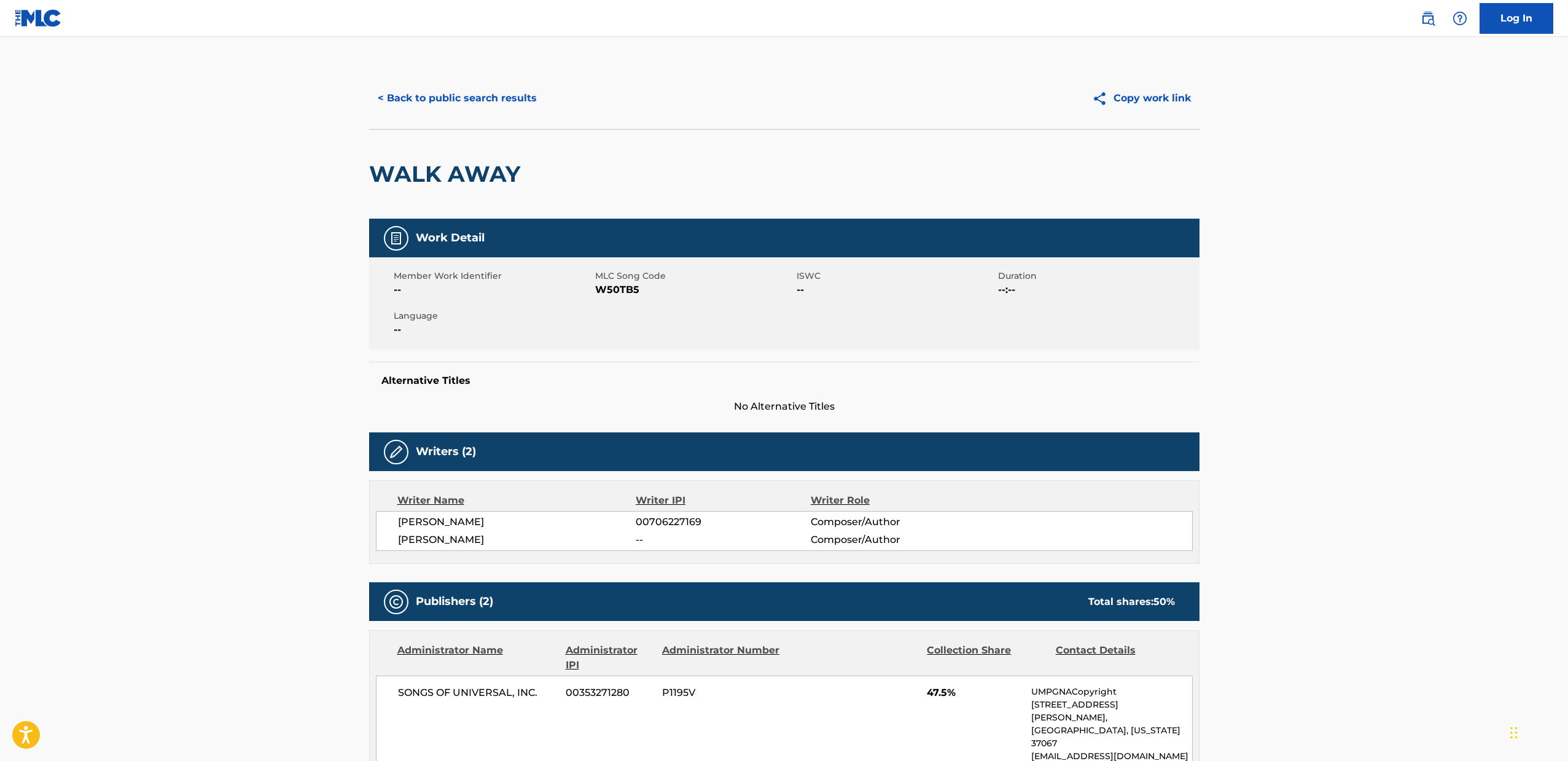
click at [410, 104] on button "< Back to public search results" at bounding box center [457, 98] width 176 height 31
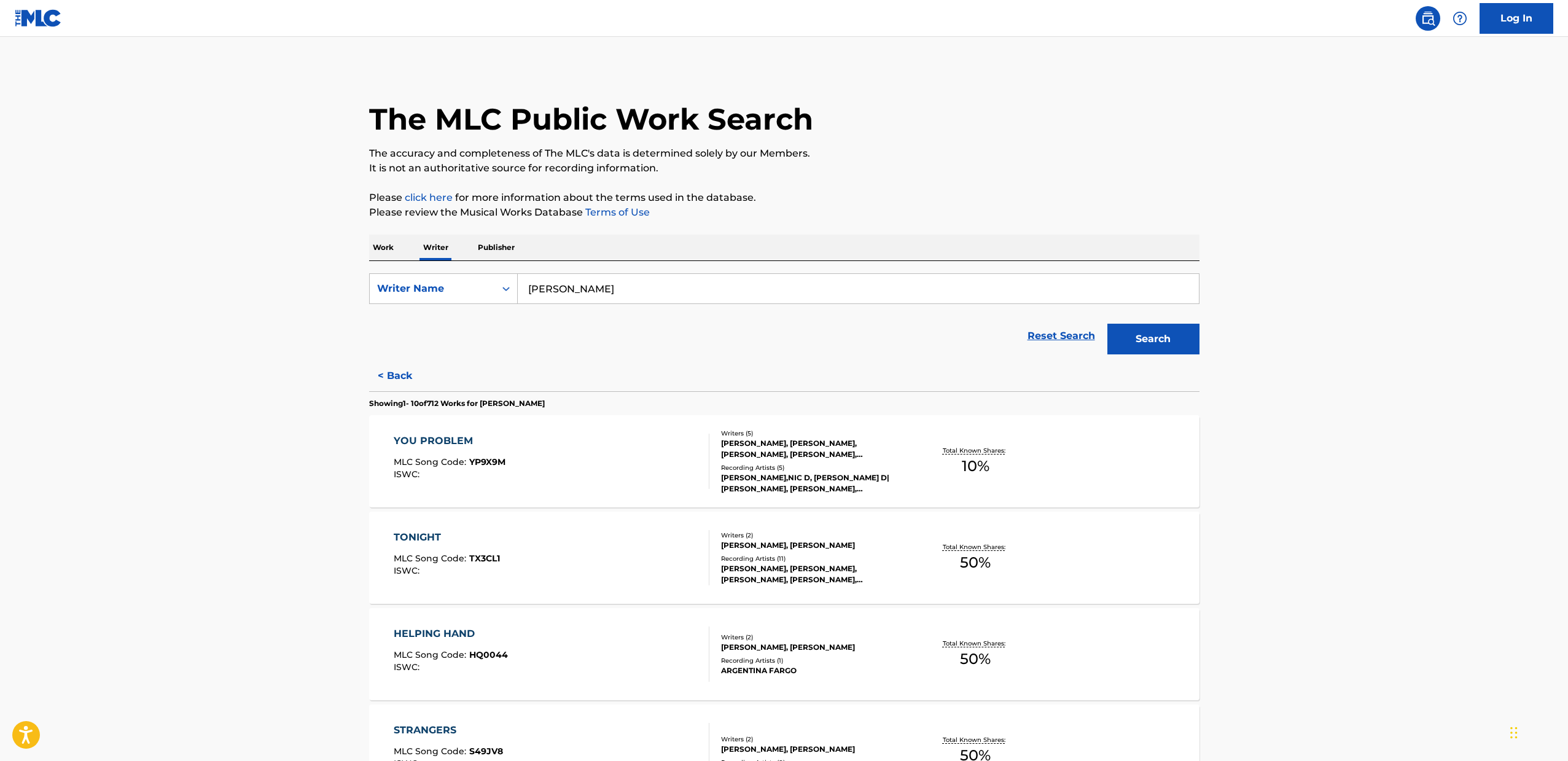
click at [1538, 21] on link "Log In" at bounding box center [1516, 18] width 73 height 31
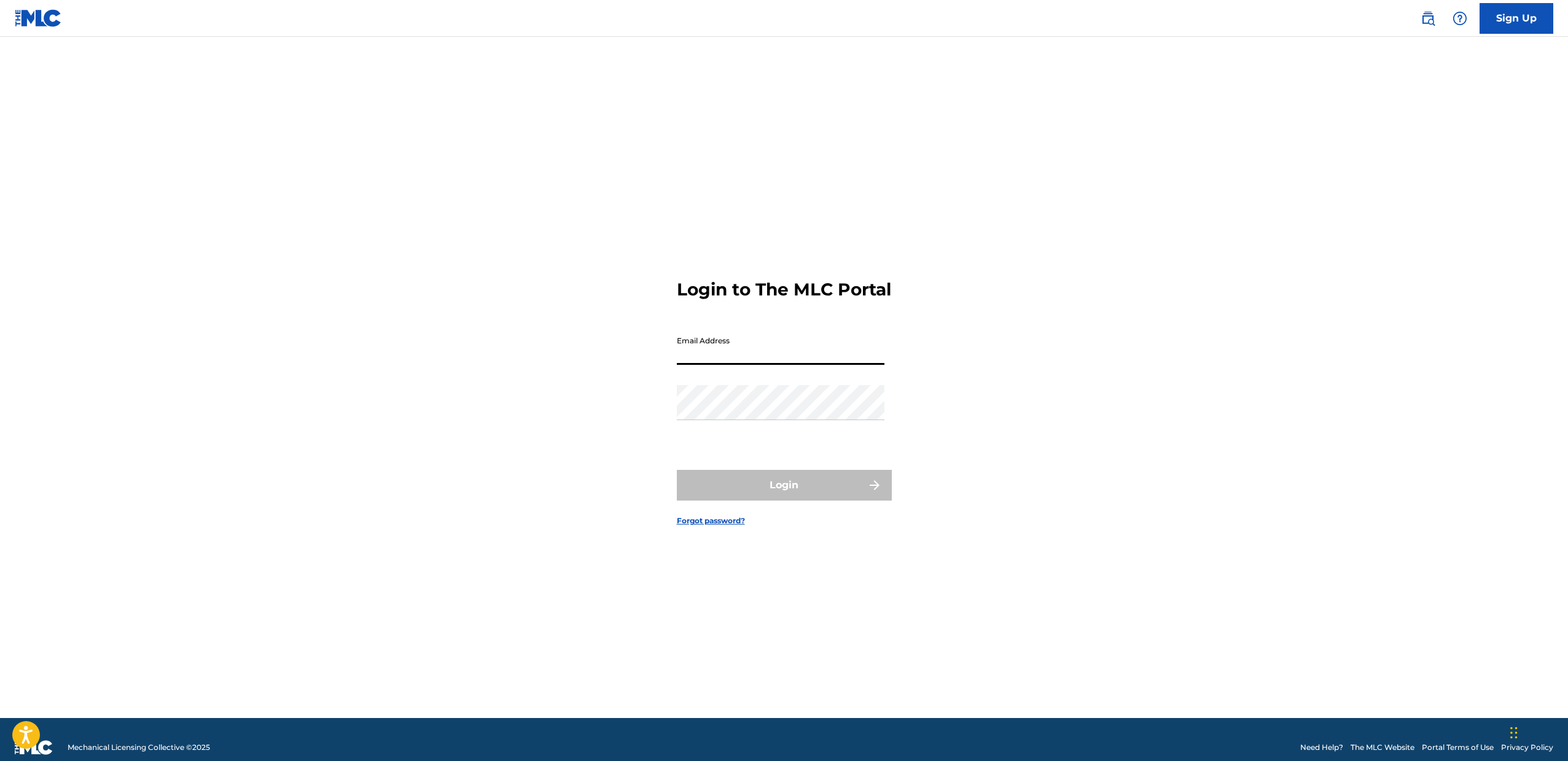
type input "[EMAIL_ADDRESS][DOMAIN_NAME]"
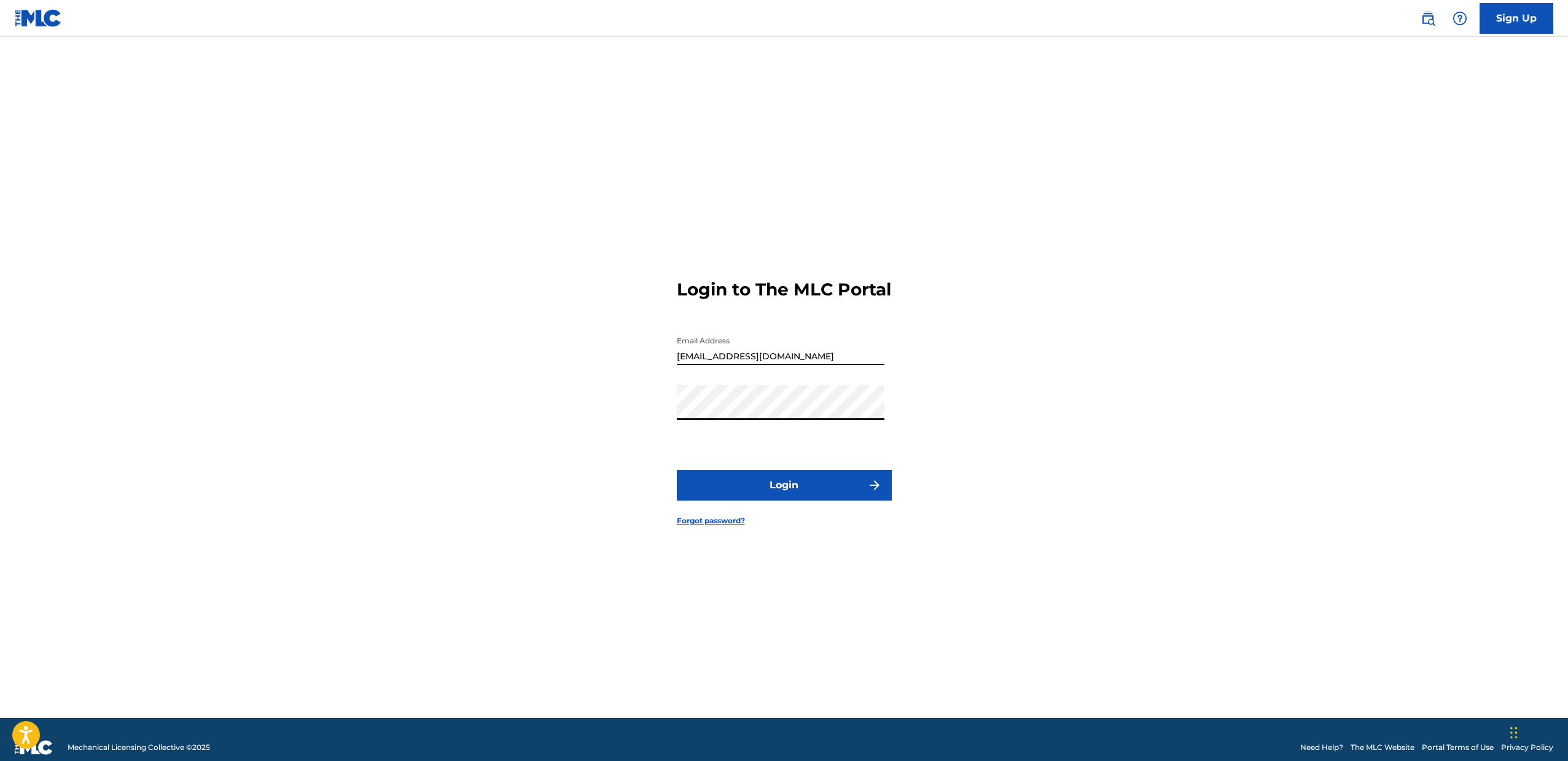
click at [820, 500] on button "Login" at bounding box center [784, 485] width 215 height 31
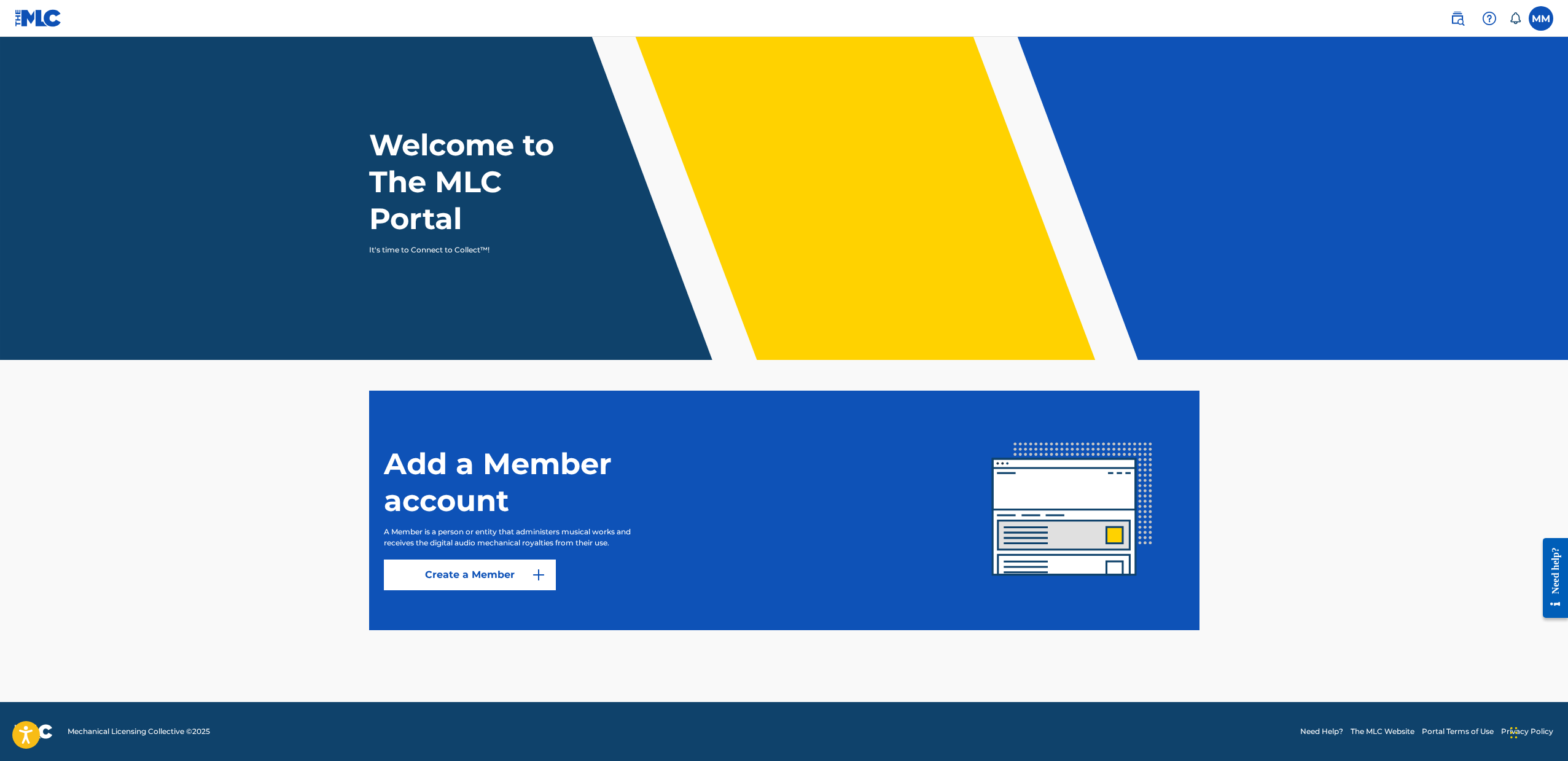
click at [1535, 22] on label at bounding box center [1541, 19] width 25 height 25
click at [1541, 19] on input "MM [PERSON_NAME] [EMAIL_ADDRESS][DOMAIN_NAME] Notification Preferences Profile …" at bounding box center [1541, 19] width 0 height 0
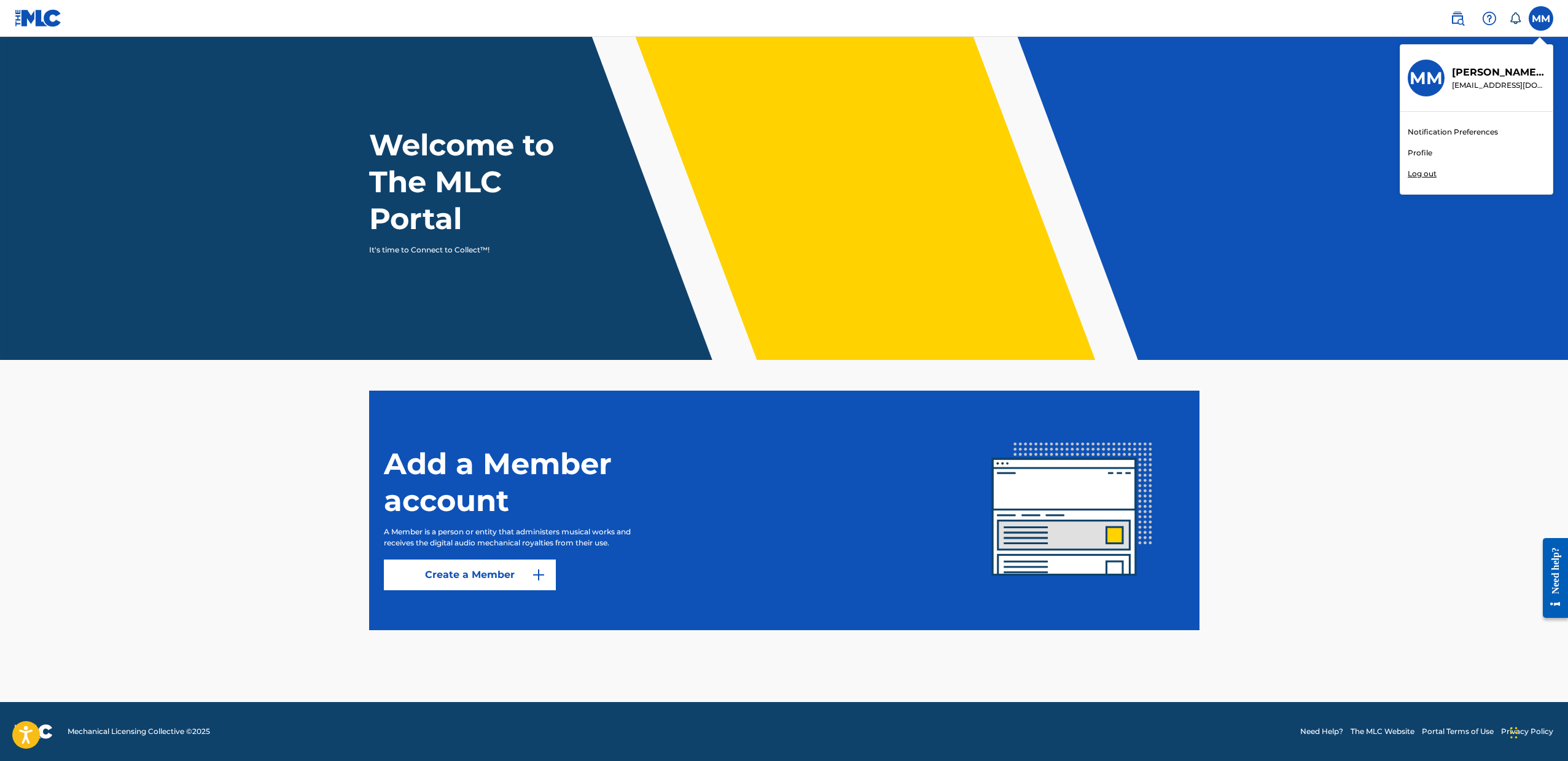
click at [1460, 21] on img at bounding box center [1457, 18] width 14 height 14
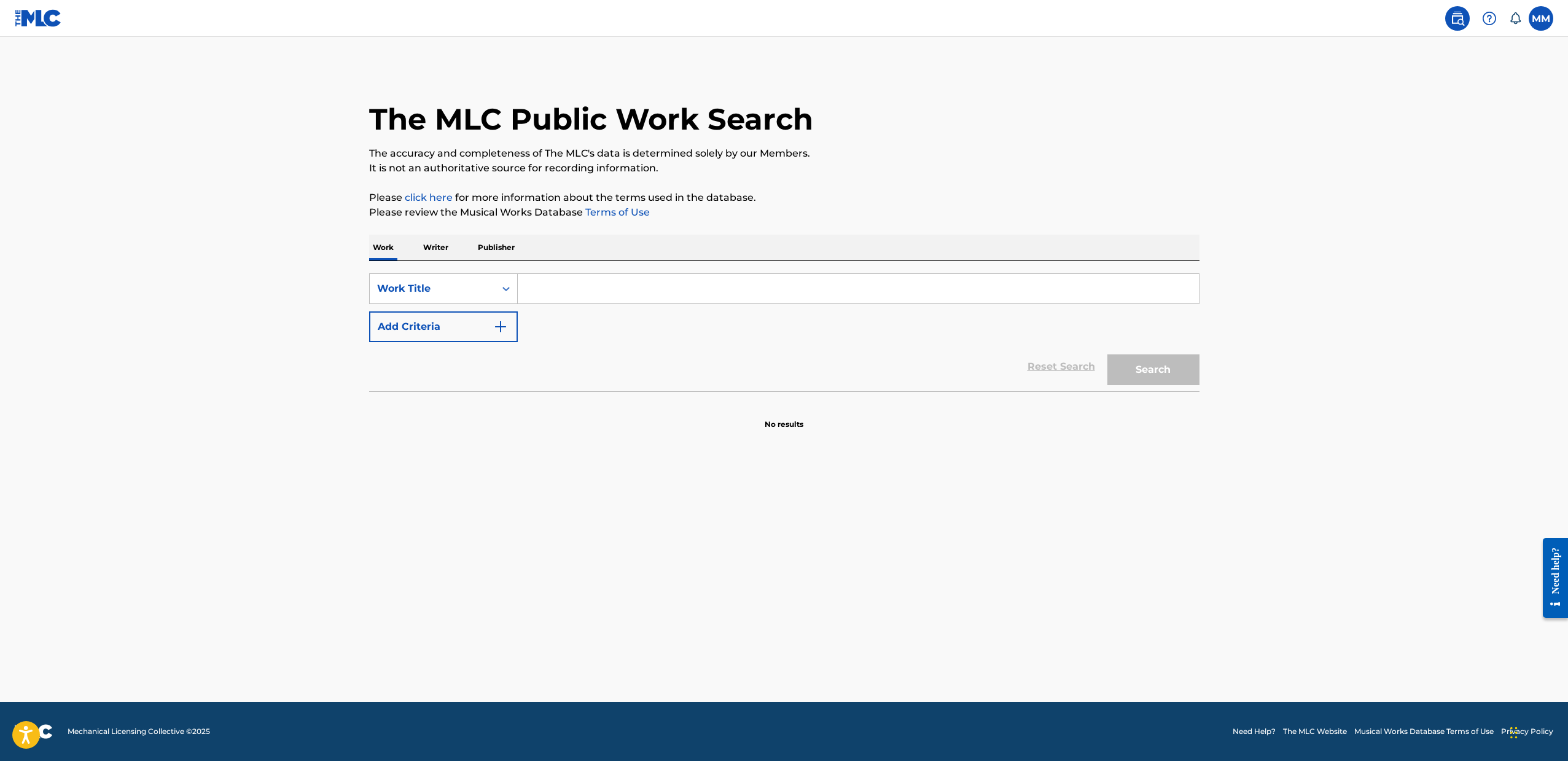
click at [1532, 22] on label at bounding box center [1541, 19] width 25 height 25
click at [1541, 19] on input "MM [PERSON_NAME] [EMAIL_ADDRESS][DOMAIN_NAME] Notification Preferences Profile …" at bounding box center [1541, 19] width 0 height 0
click at [1499, 21] on div at bounding box center [1489, 19] width 25 height 25
click at [1543, 27] on label at bounding box center [1541, 19] width 25 height 25
click at [1541, 19] on input "MM [PERSON_NAME] [EMAIL_ADDRESS][DOMAIN_NAME] Notification Preferences Profile …" at bounding box center [1541, 19] width 0 height 0
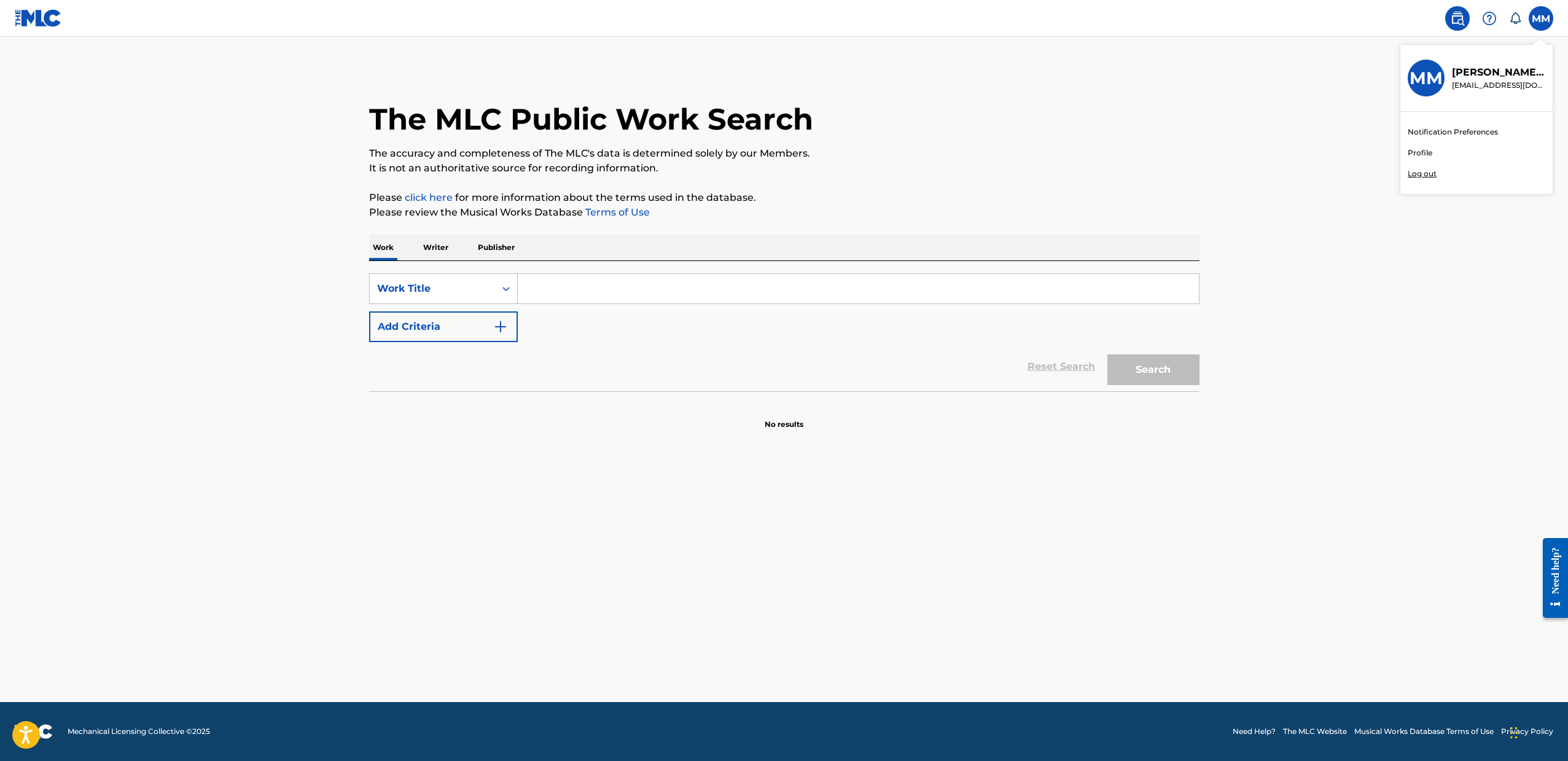
click at [1512, 21] on icon at bounding box center [1514, 18] width 10 height 12
click at [1493, 19] on img at bounding box center [1488, 18] width 14 height 14
click at [1479, 73] on p "View portal intro" at bounding box center [1489, 81] width 104 height 30
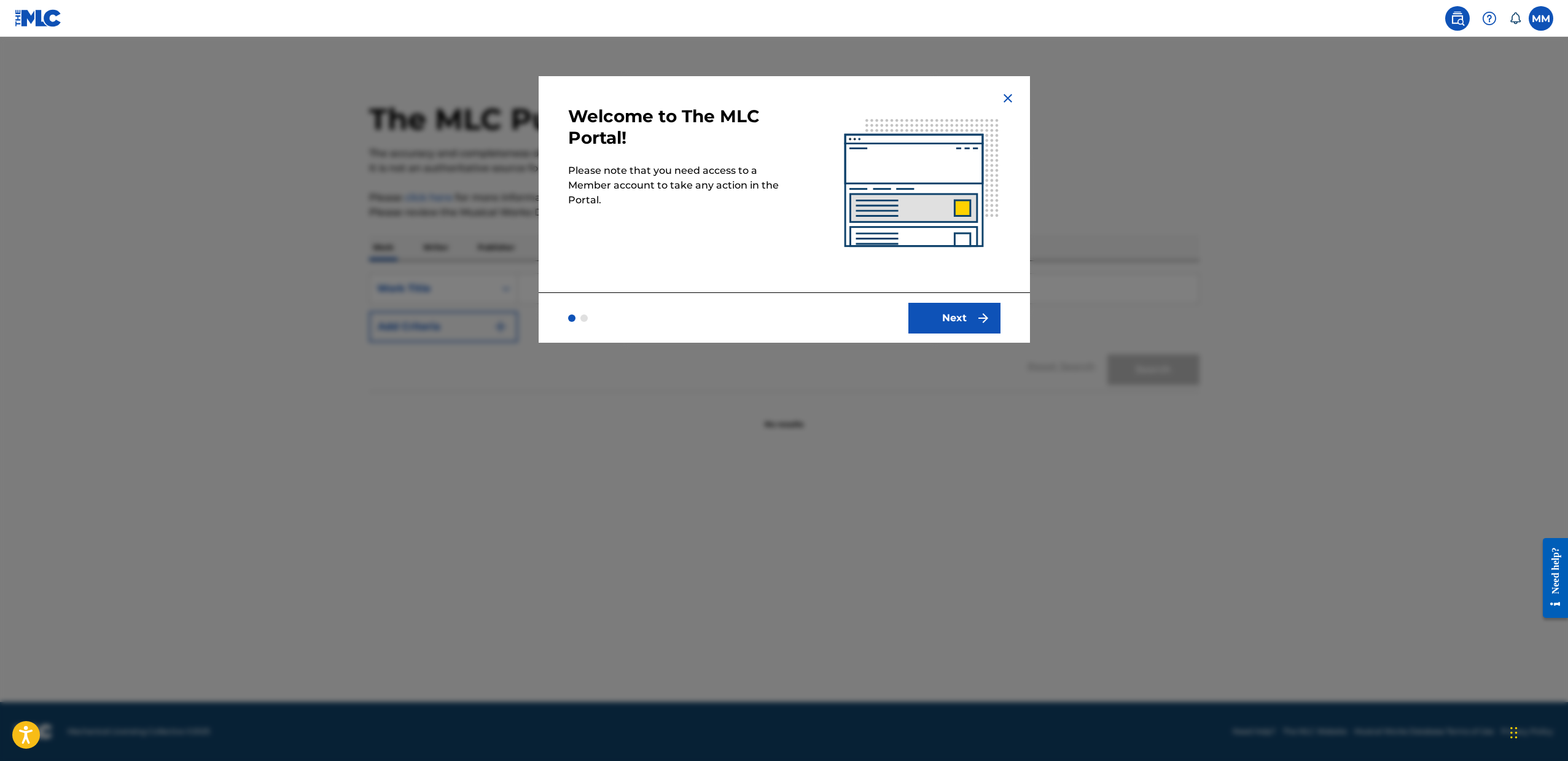
click at [944, 324] on button "Next" at bounding box center [954, 318] width 92 height 31
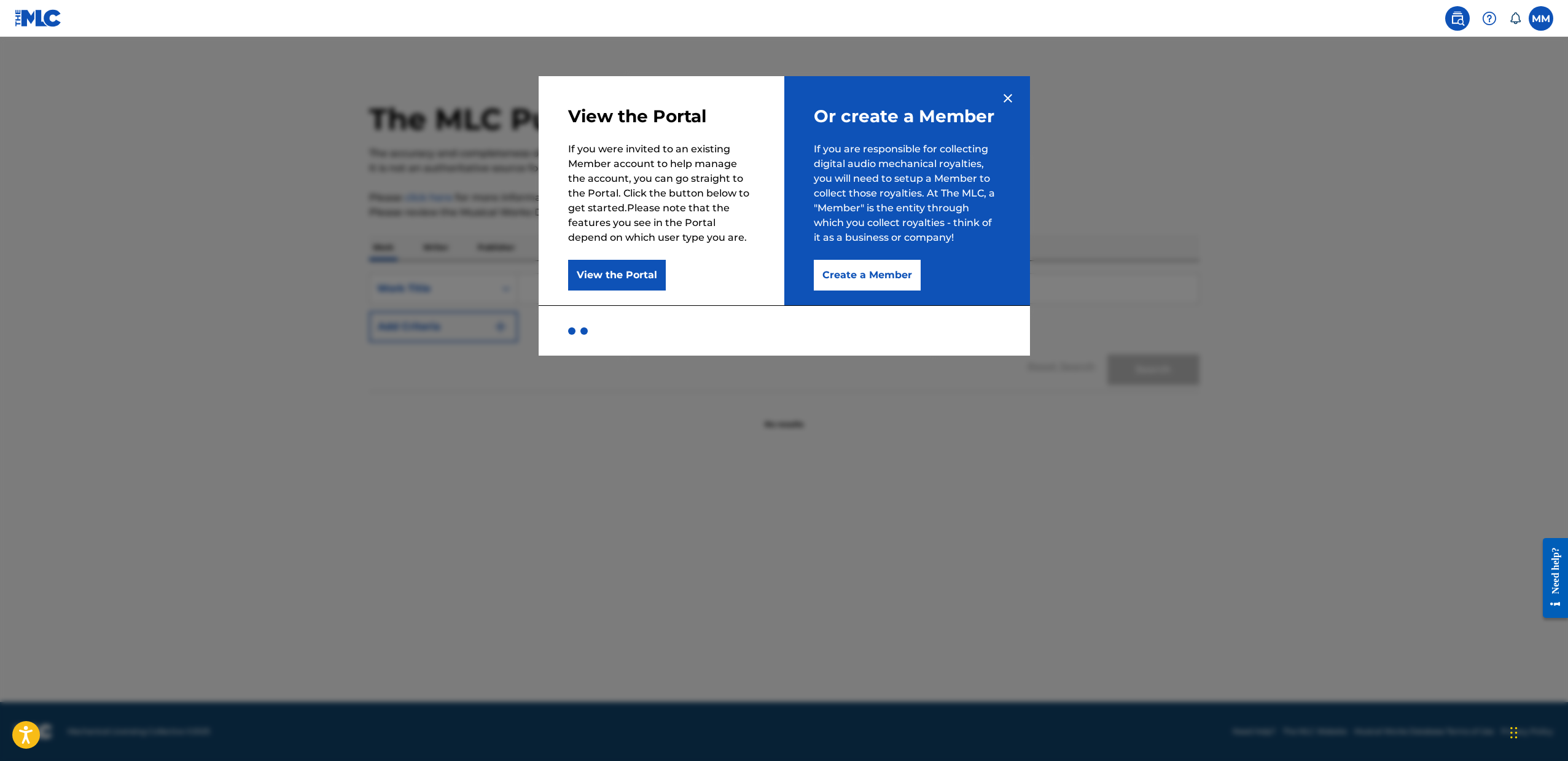
click at [637, 278] on button "View the Portal" at bounding box center [617, 275] width 97 height 31
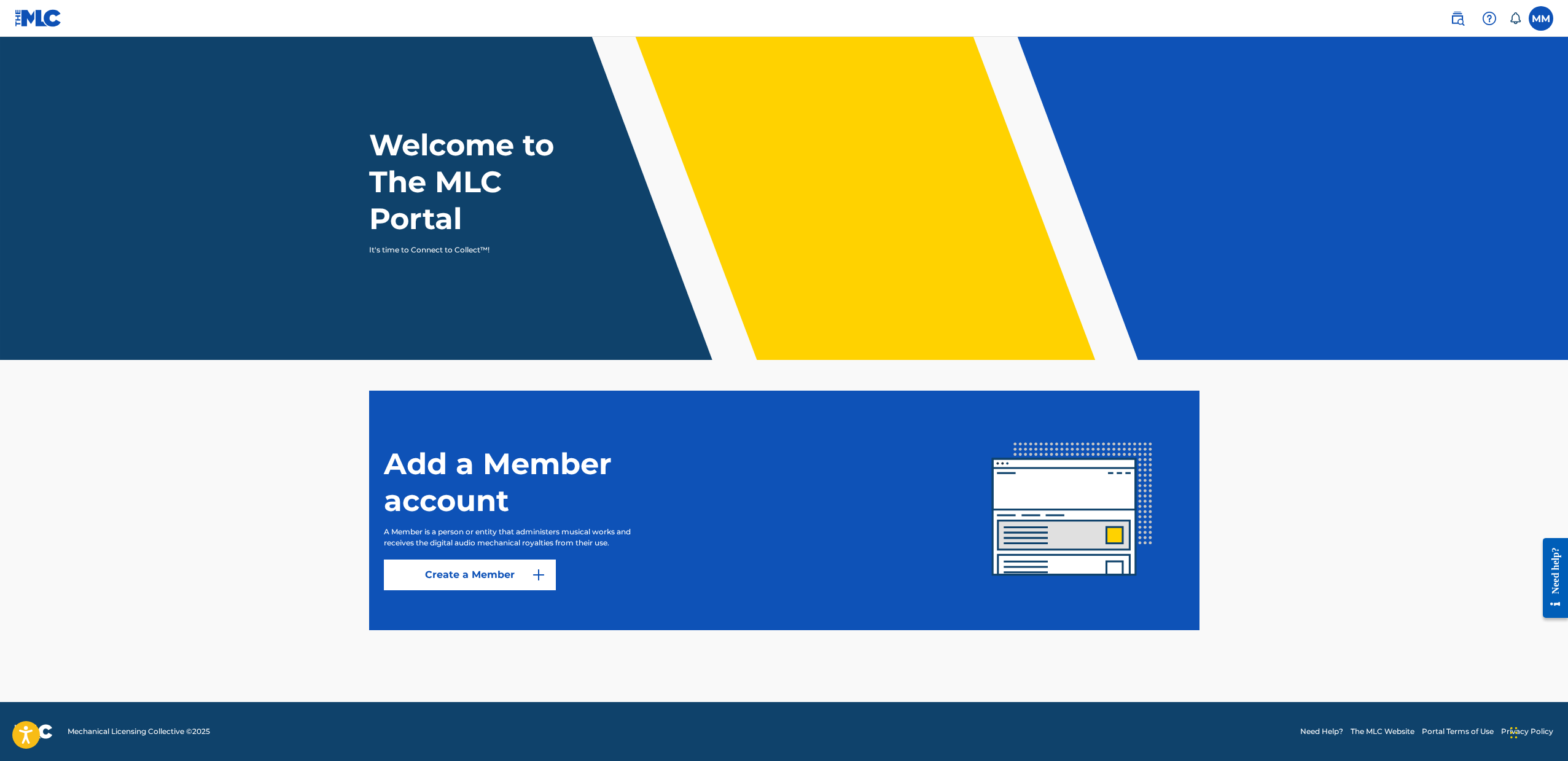
click at [524, 572] on link "Create a Member" at bounding box center [469, 574] width 172 height 31
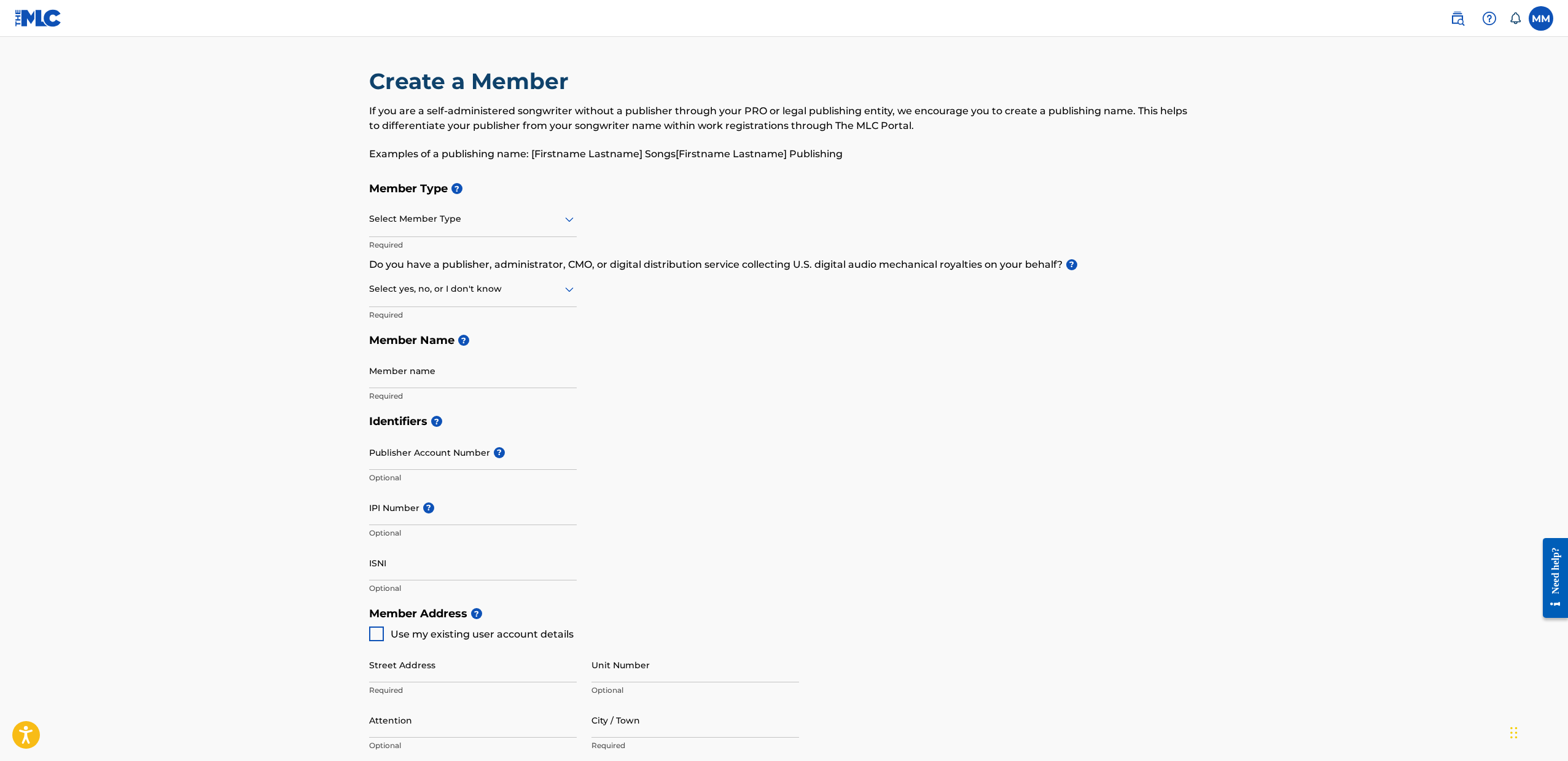
click at [445, 222] on div at bounding box center [473, 219] width 207 height 15
click at [457, 253] on div "Self-Administered Songwriter" at bounding box center [473, 250] width 207 height 27
click at [447, 294] on div at bounding box center [473, 289] width 207 height 15
click at [441, 342] on div "No" at bounding box center [473, 349] width 207 height 27
click at [474, 340] on h5 "Member Name ?" at bounding box center [784, 340] width 830 height 26
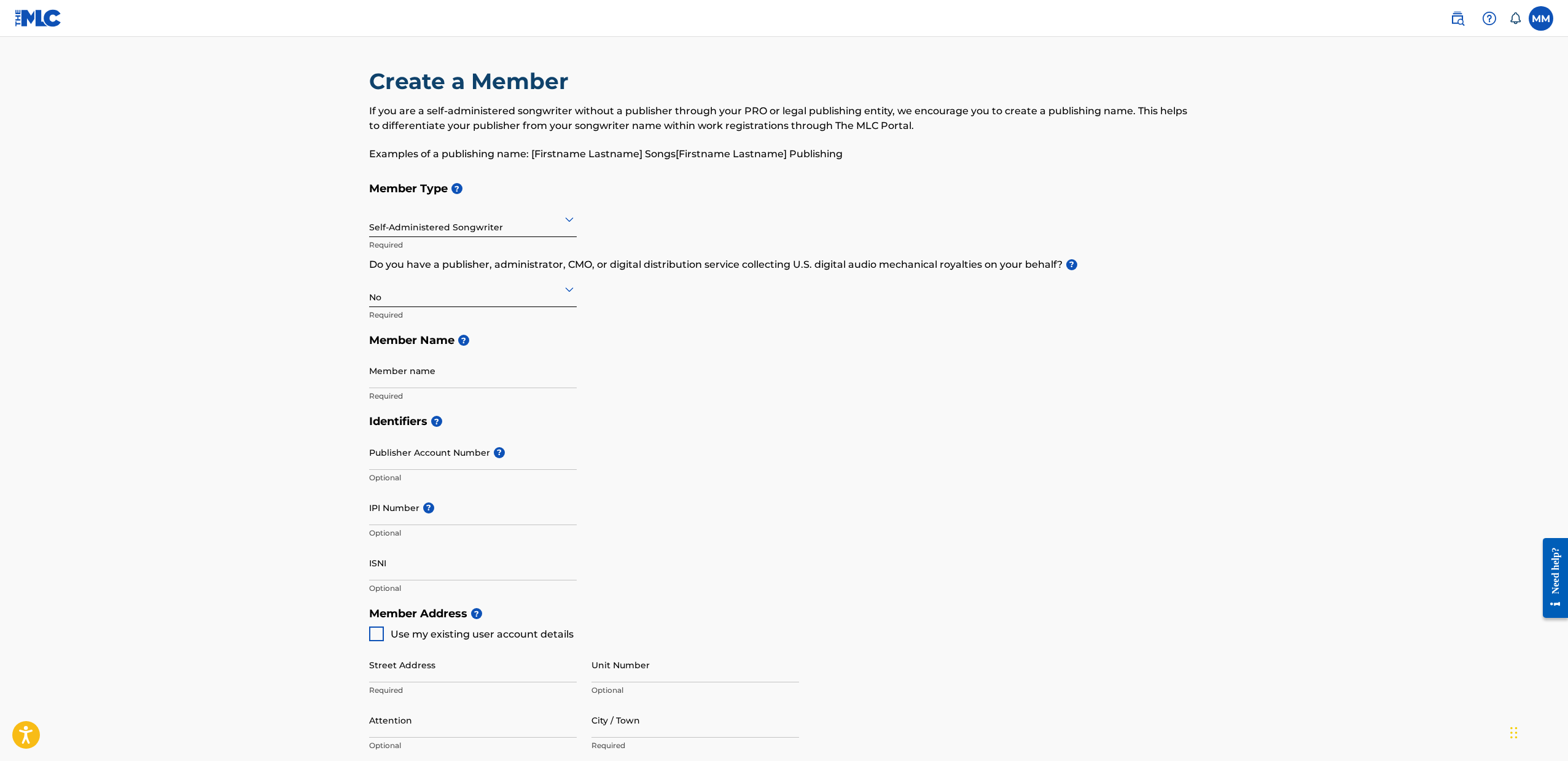
click at [469, 340] on span "?" at bounding box center [464, 340] width 11 height 11
click at [459, 360] on input "Member name" at bounding box center [473, 368] width 207 height 35
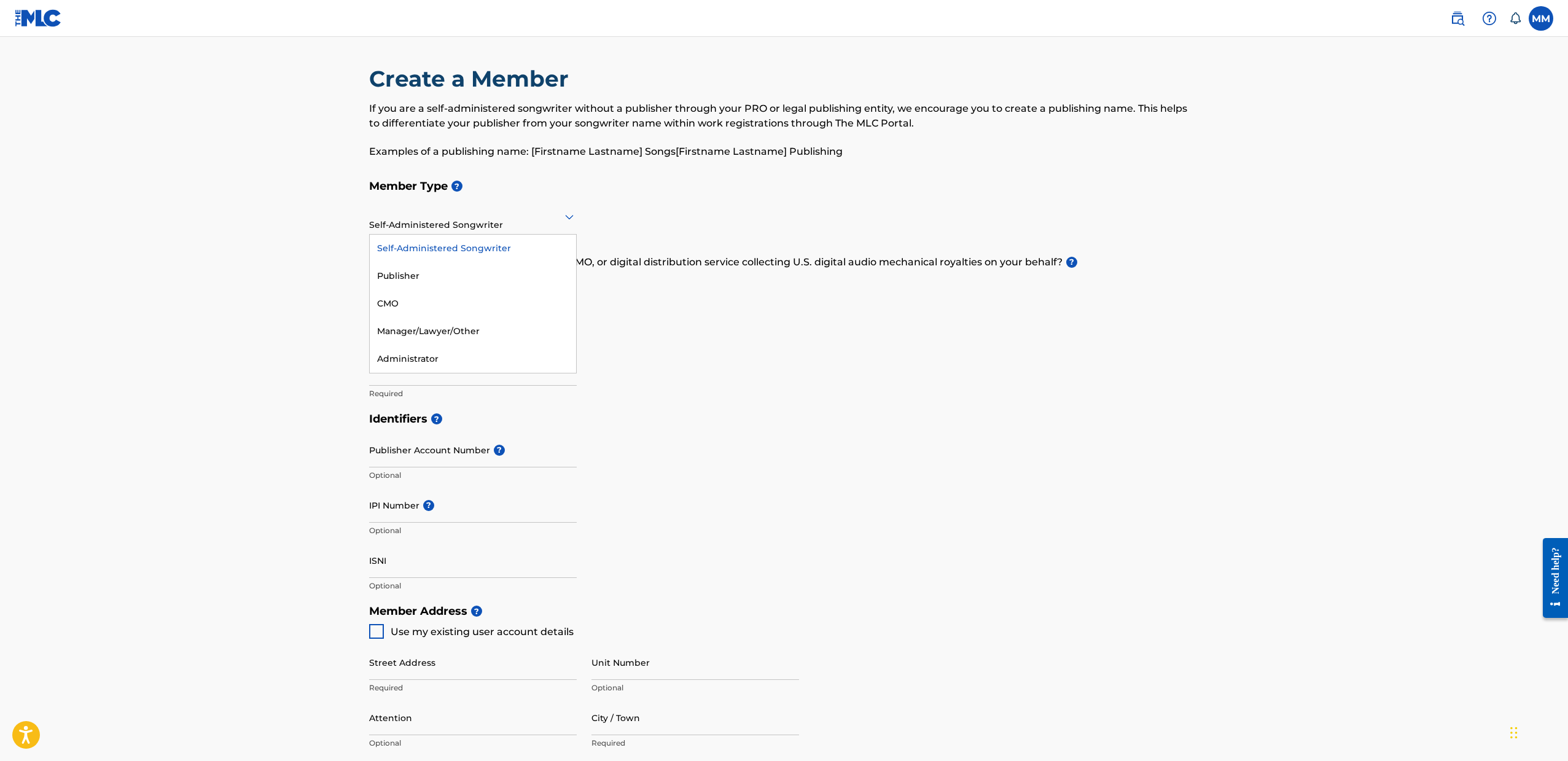
click at [500, 215] on div at bounding box center [473, 216] width 207 height 15
click at [491, 272] on div "Publisher" at bounding box center [473, 276] width 207 height 27
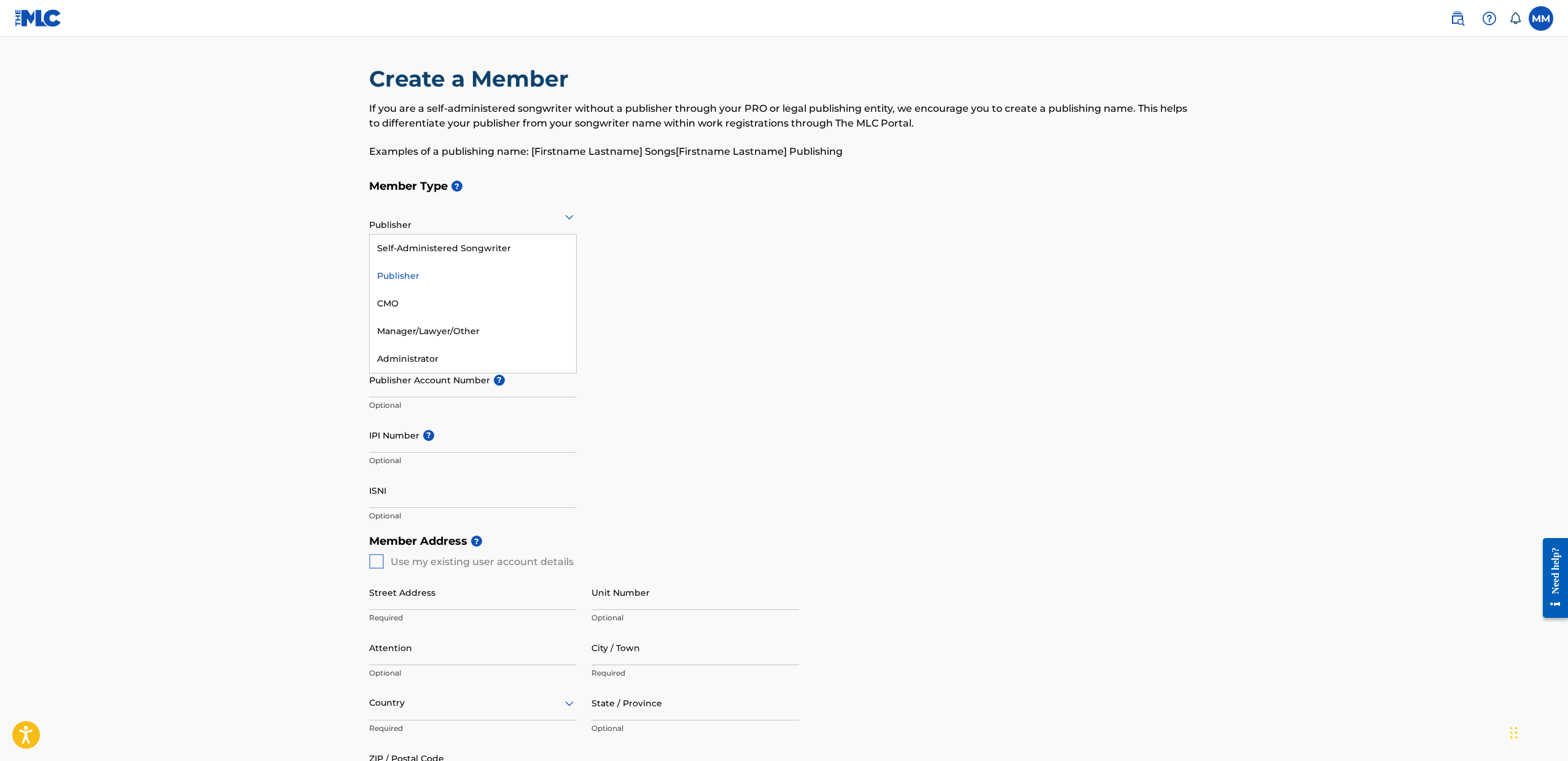
click at [491, 223] on div at bounding box center [473, 216] width 207 height 15
click at [460, 353] on div "Administrator" at bounding box center [473, 359] width 207 height 27
click at [501, 225] on div "Administrator" at bounding box center [473, 217] width 207 height 30
click at [746, 279] on h5 "Member Name ?" at bounding box center [784, 268] width 830 height 26
click at [493, 218] on div at bounding box center [473, 216] width 207 height 15
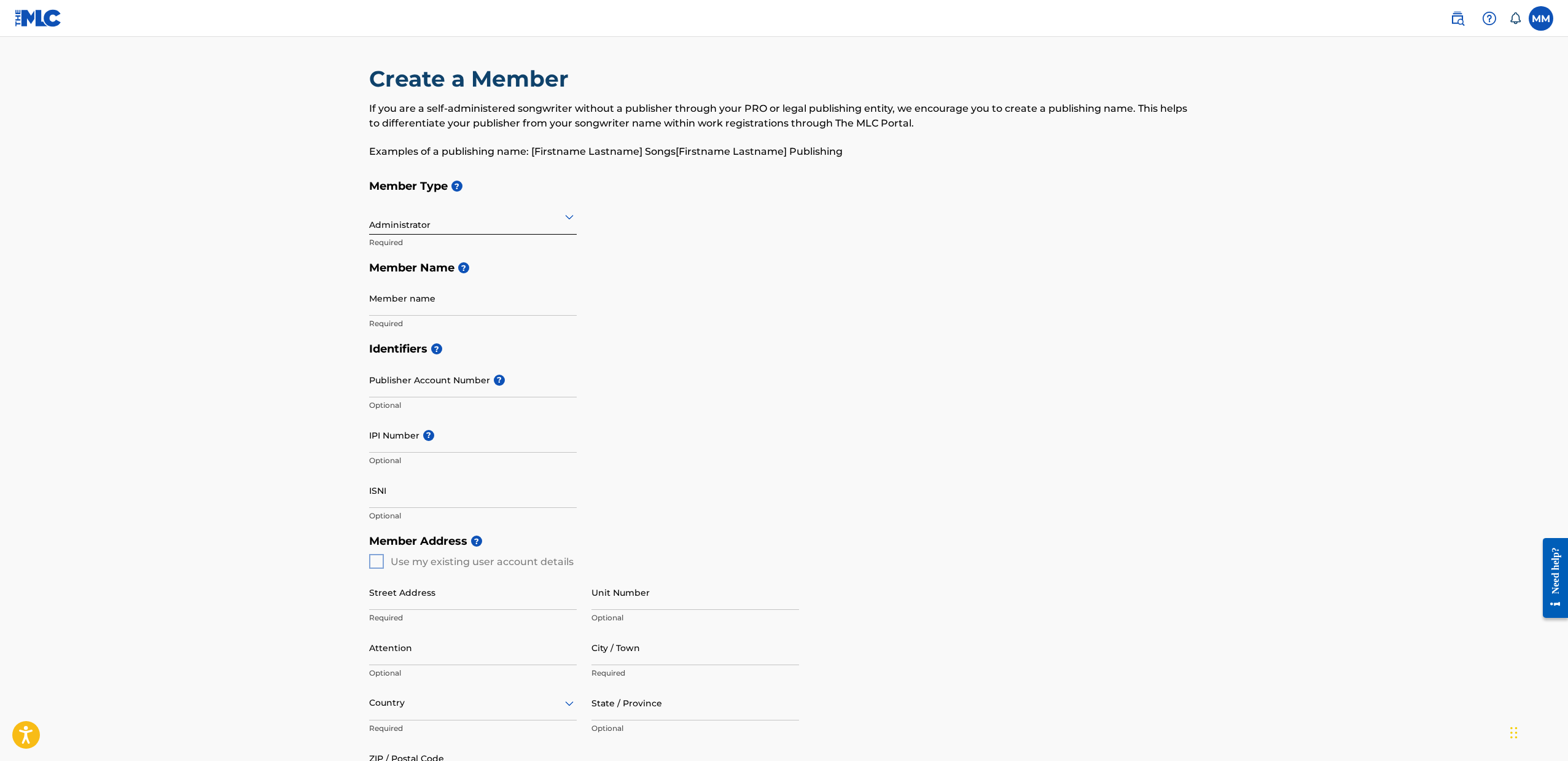
click at [717, 279] on h5 "Member Name ?" at bounding box center [784, 268] width 830 height 26
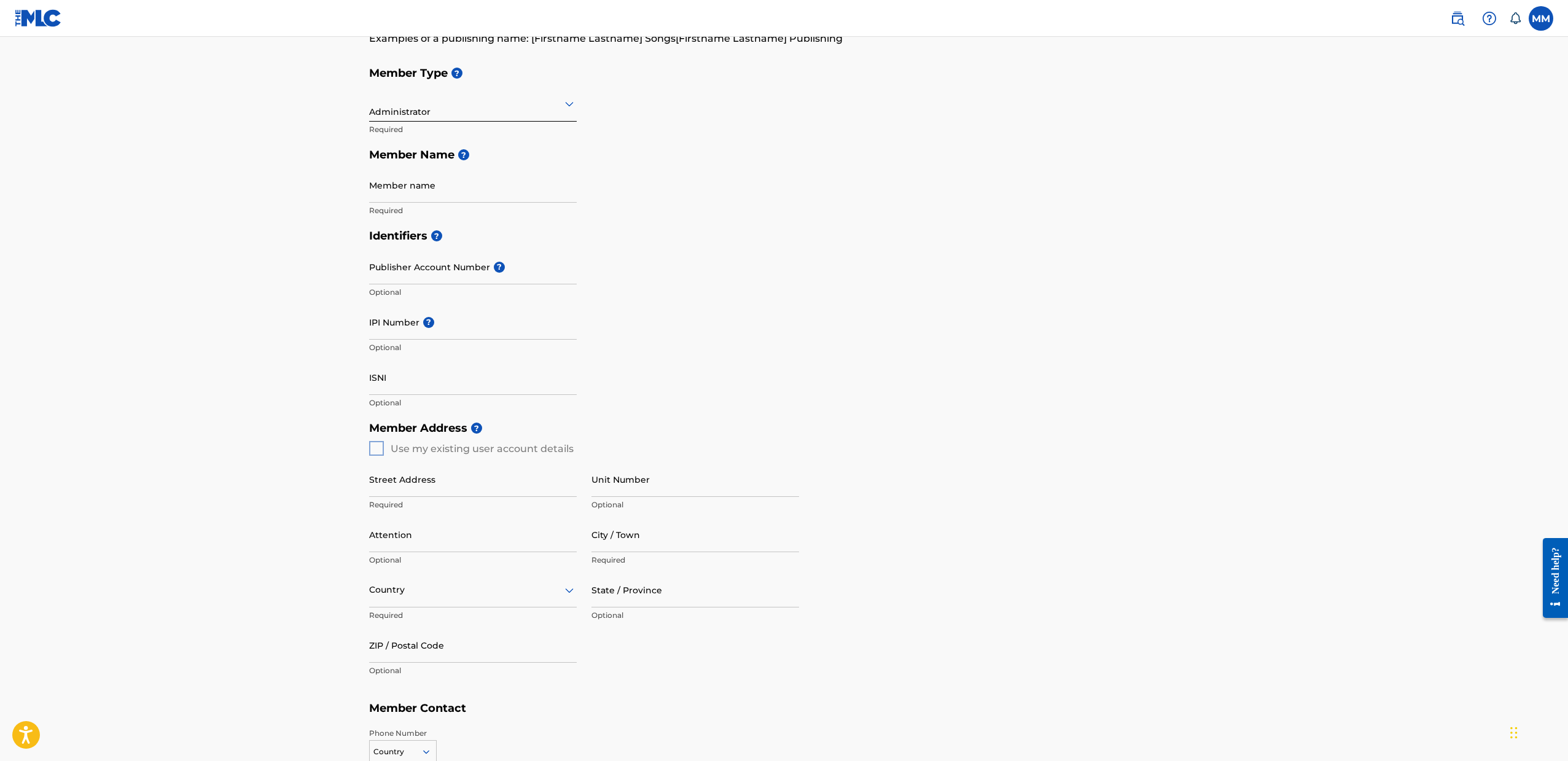
scroll to position [23, 0]
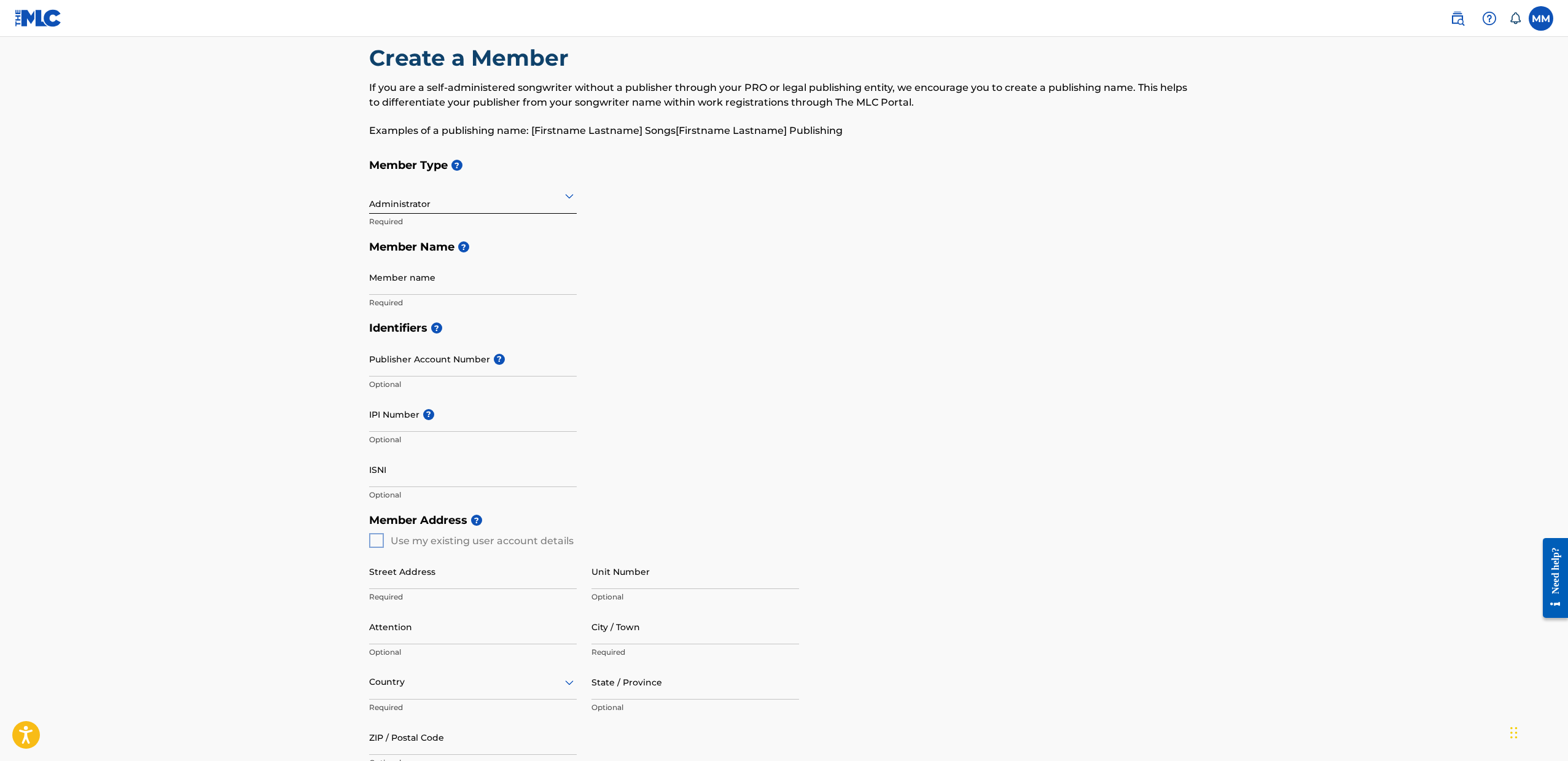
click at [472, 289] on input "Member name" at bounding box center [473, 277] width 207 height 35
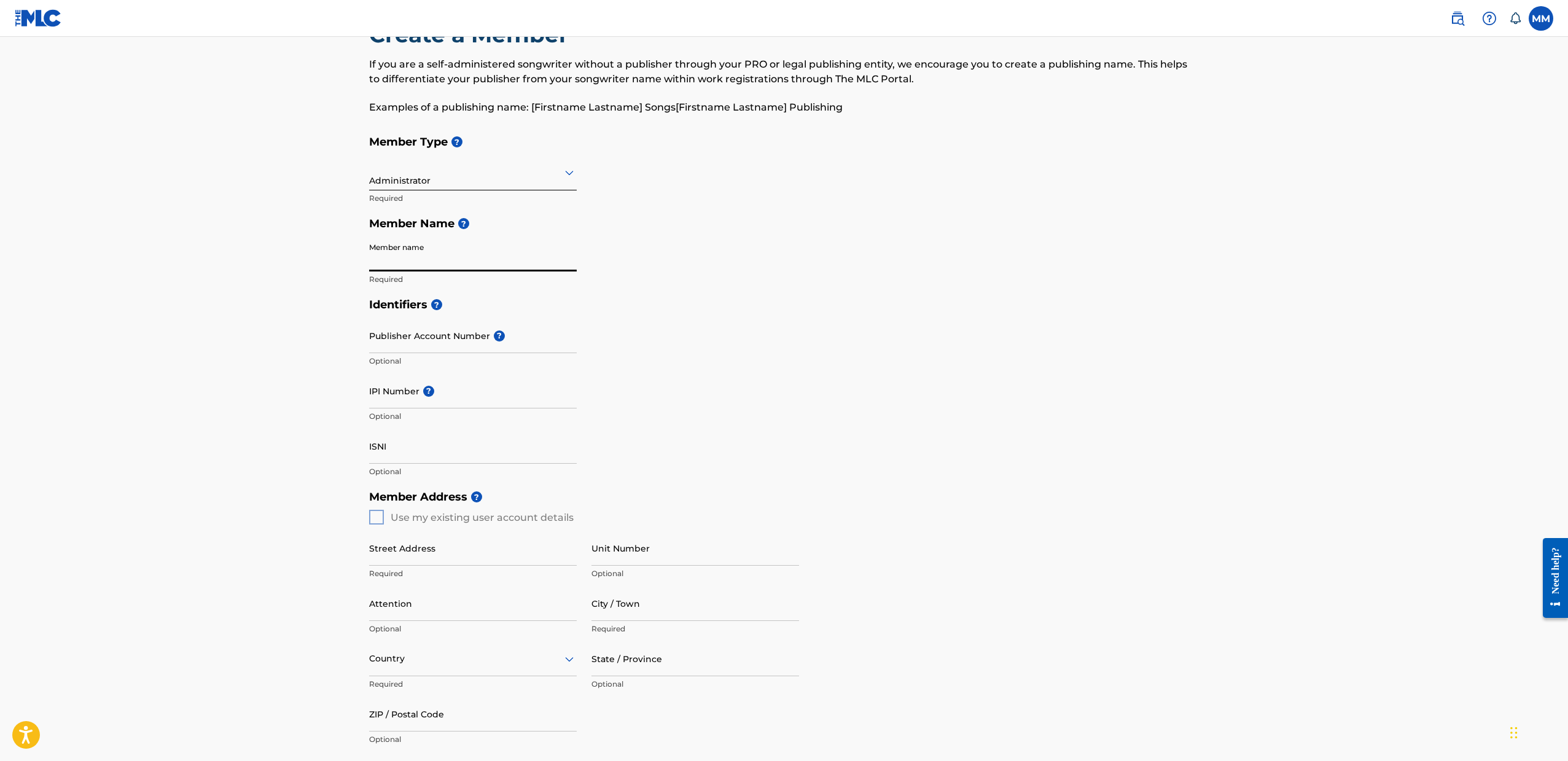
click at [436, 336] on input "Publisher Account Number ?" at bounding box center [473, 336] width 207 height 35
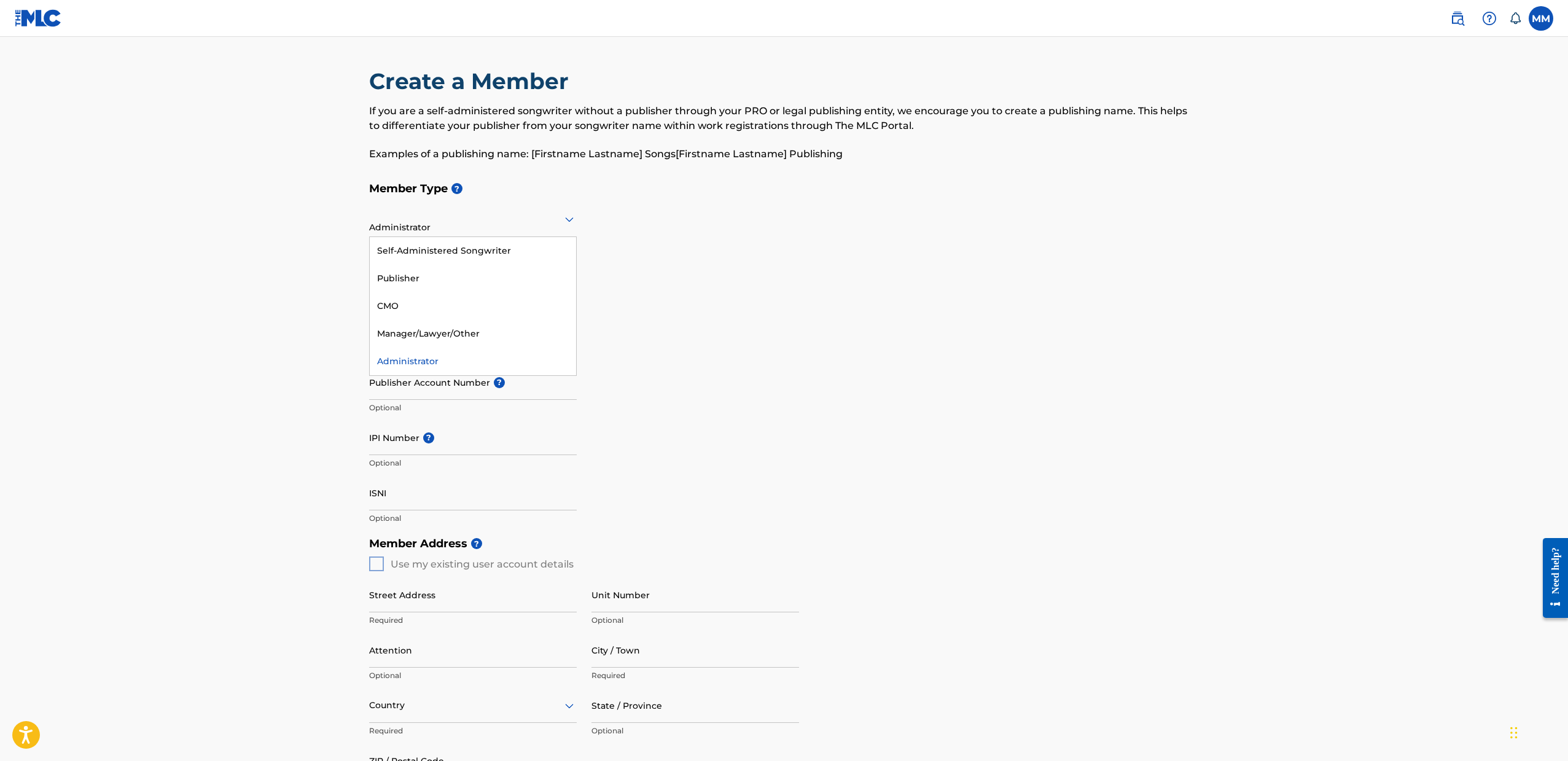
click at [437, 225] on div at bounding box center [473, 219] width 207 height 15
click at [324, 221] on main "Create a Member If you are a self-administered songwriter without a publisher t…" at bounding box center [784, 553] width 1568 height 1033
click at [429, 222] on div at bounding box center [473, 219] width 207 height 15
click at [449, 257] on div "Self-Administered Songwriter" at bounding box center [473, 250] width 207 height 27
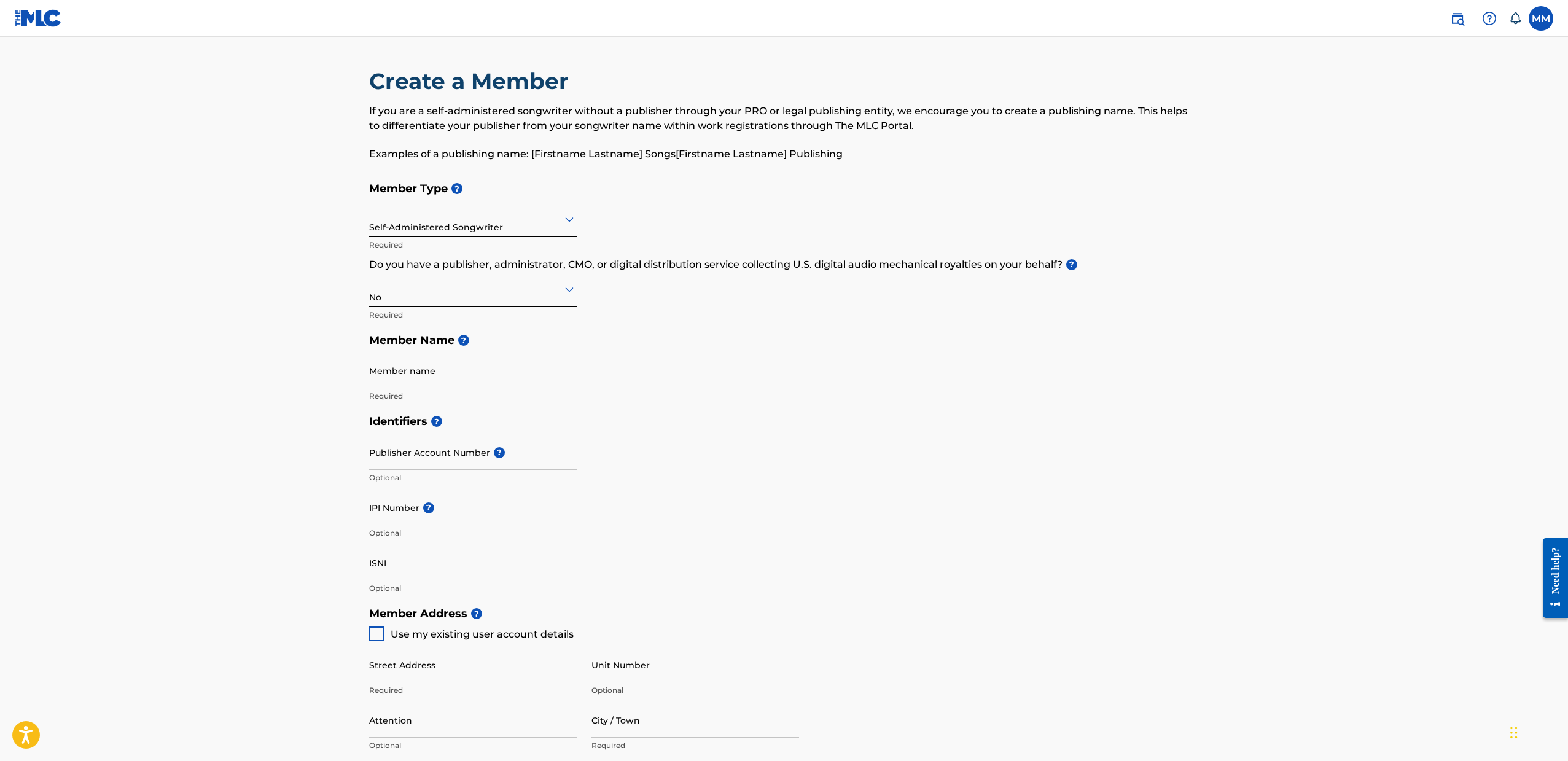
click at [447, 289] on div at bounding box center [473, 289] width 207 height 15
click at [467, 344] on div "No" at bounding box center [473, 349] width 207 height 27
click at [445, 368] on input "Member name" at bounding box center [473, 371] width 207 height 35
click at [462, 344] on span "?" at bounding box center [464, 340] width 11 height 11
click at [485, 236] on div "Self-Administered Songwriter" at bounding box center [473, 219] width 207 height 35
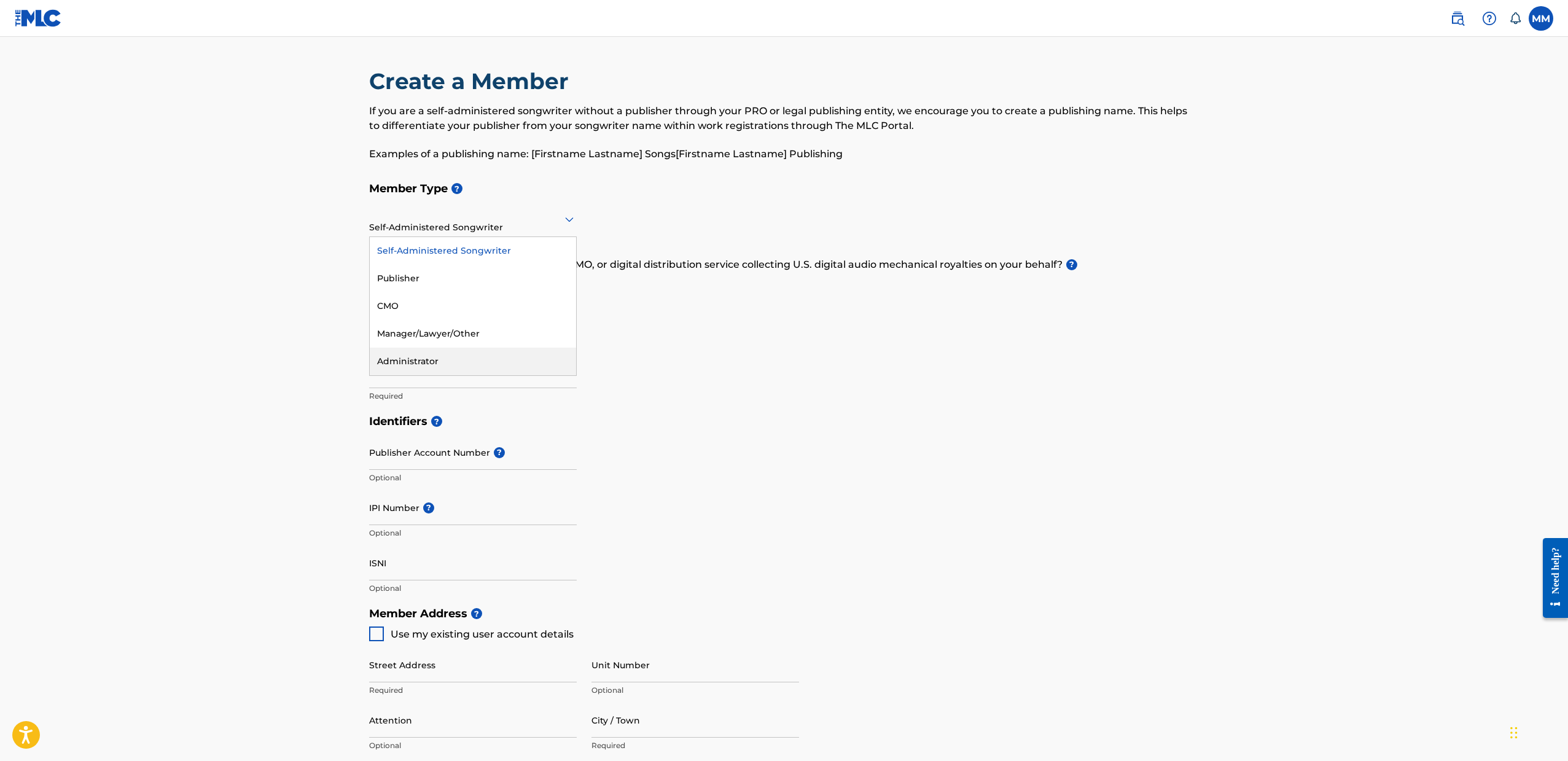
click at [451, 352] on div "Administrator" at bounding box center [473, 361] width 207 height 27
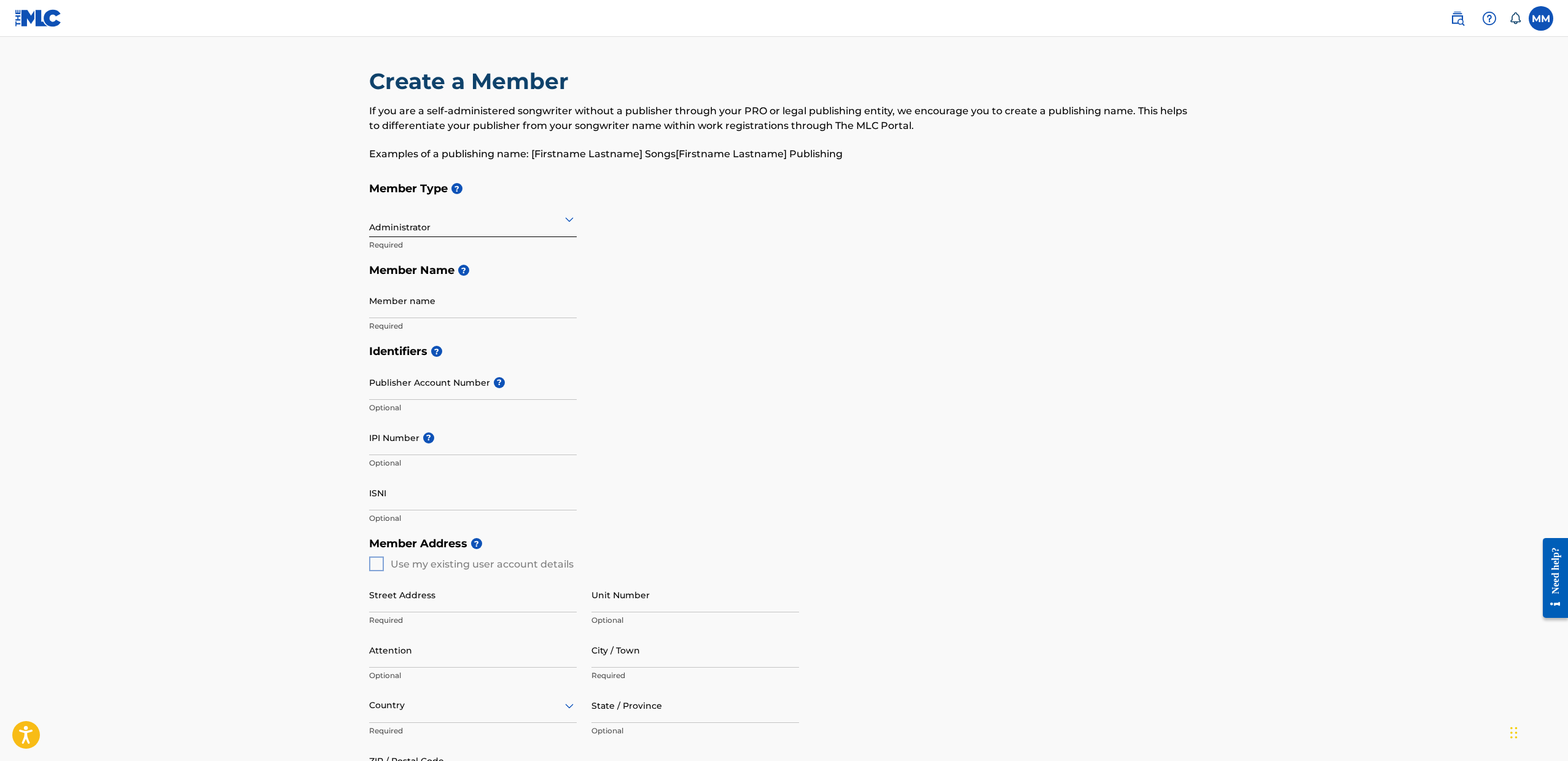
click at [460, 310] on input "Member name" at bounding box center [473, 301] width 207 height 35
click at [1539, 31] on nav "MM MM [PERSON_NAME] [EMAIL_ADDRESS][DOMAIN_NAME] Notification Preferences Profi…" at bounding box center [784, 19] width 1568 height 37
click at [1541, 22] on label at bounding box center [1541, 19] width 25 height 25
click at [1541, 19] on input "MM [PERSON_NAME] [EMAIL_ADDRESS][DOMAIN_NAME] Notification Preferences Profile …" at bounding box center [1541, 19] width 0 height 0
click at [1426, 157] on link "Profile" at bounding box center [1420, 153] width 25 height 11
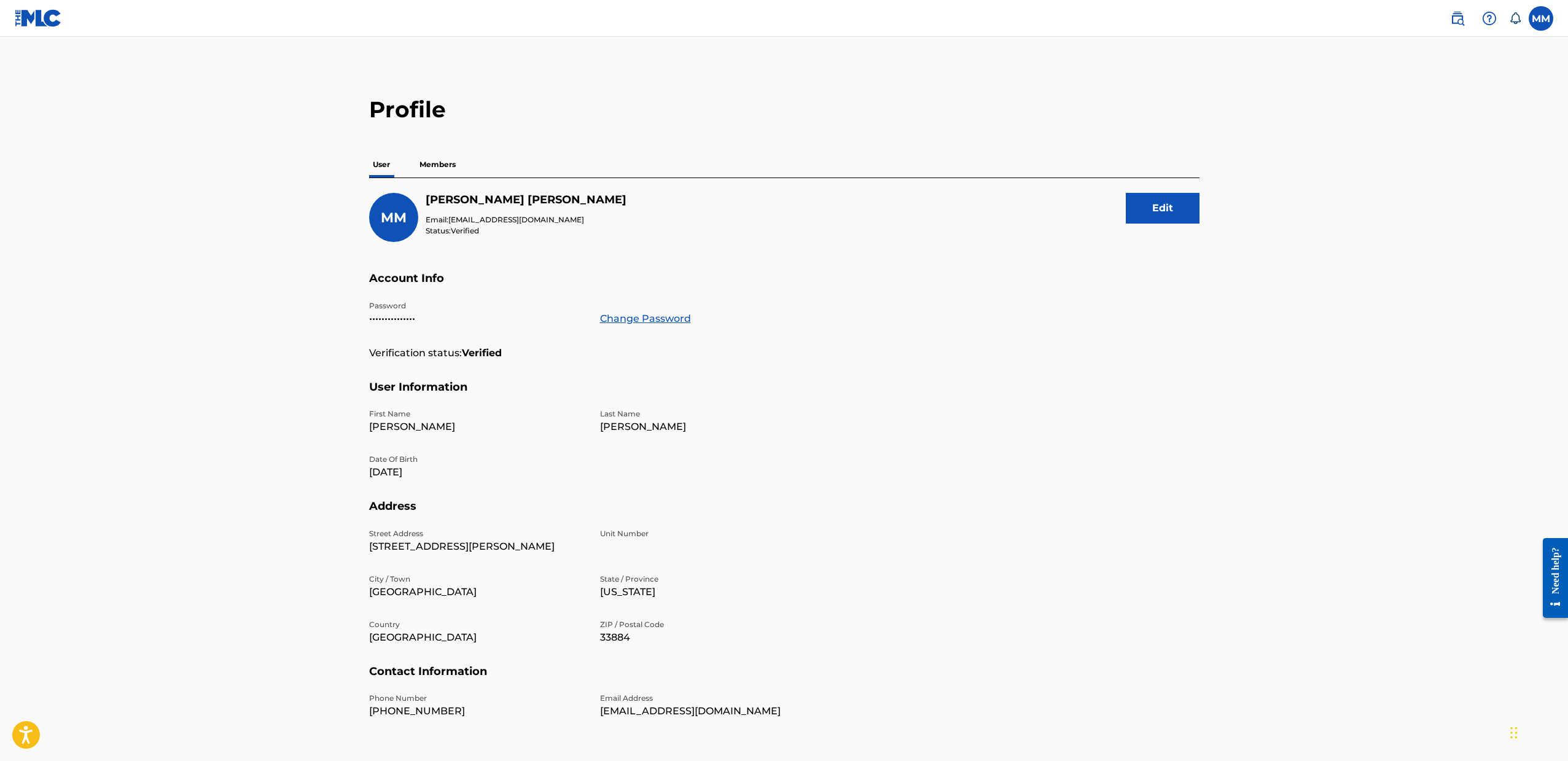
click at [441, 163] on p "Members" at bounding box center [438, 165] width 44 height 26
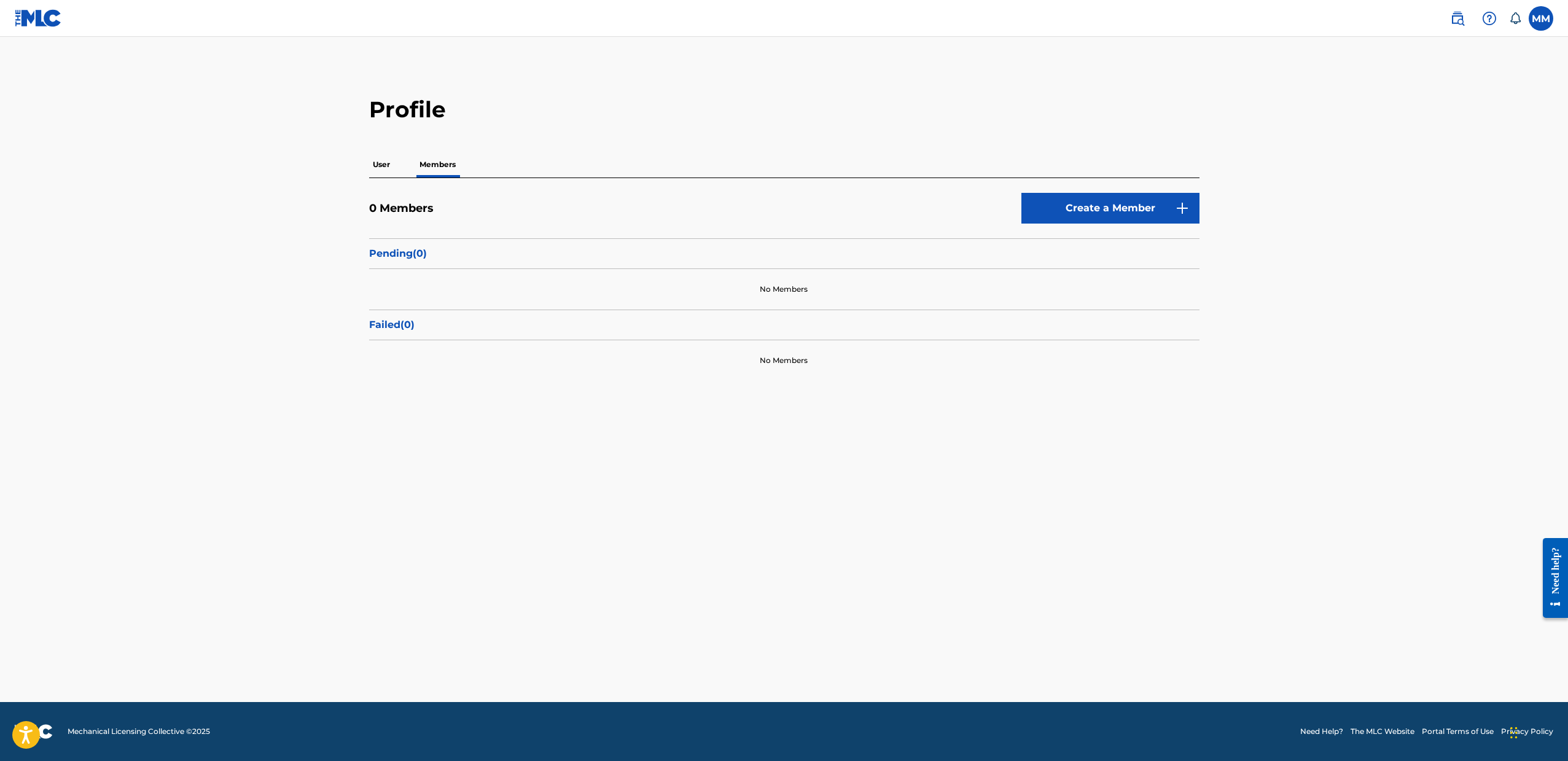
click at [1091, 217] on link "Create a Member" at bounding box center [1110, 208] width 178 height 31
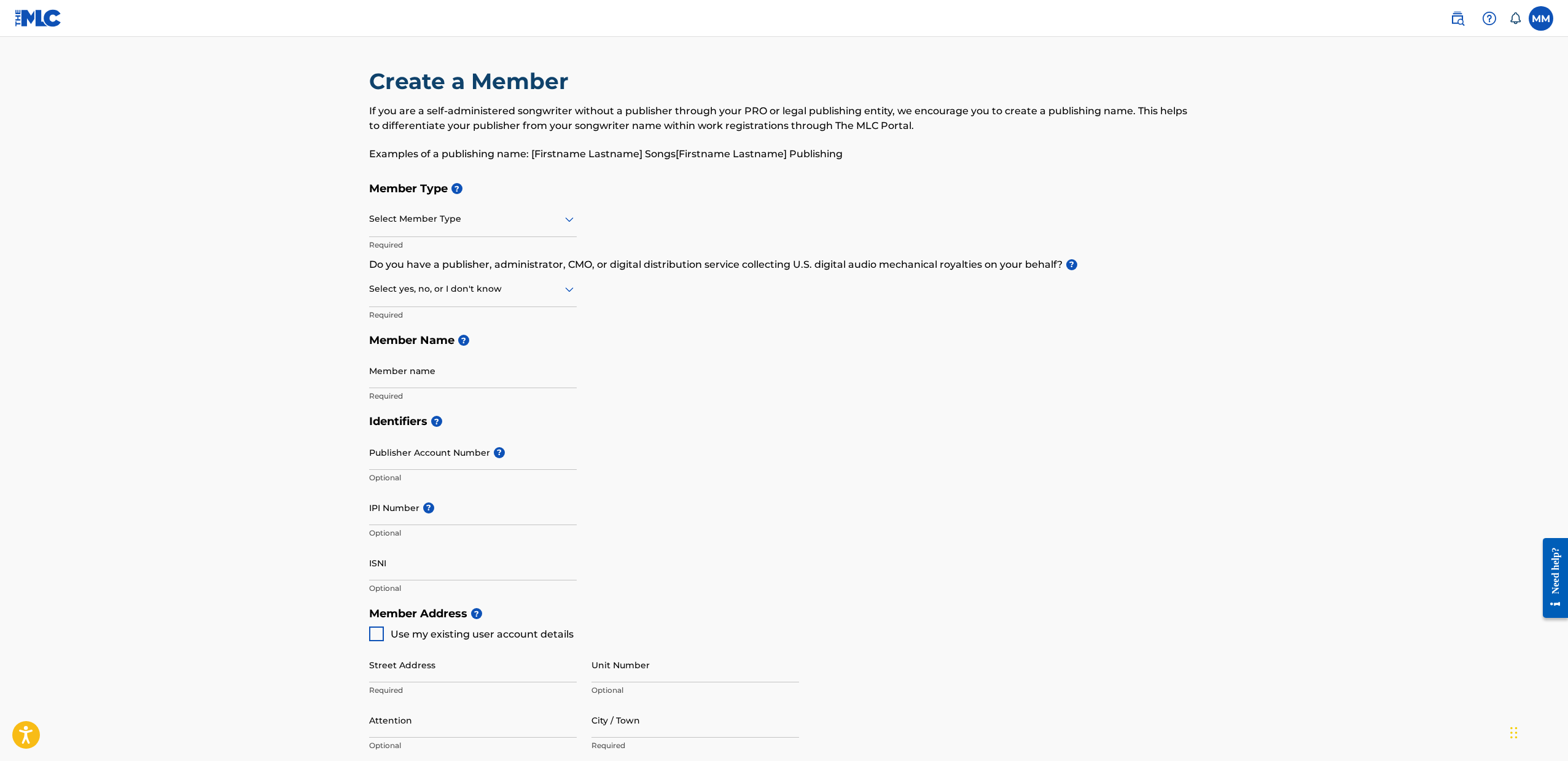
click at [464, 225] on div at bounding box center [473, 219] width 207 height 15
click at [465, 249] on div "Self-Administered Songwriter" at bounding box center [473, 250] width 207 height 27
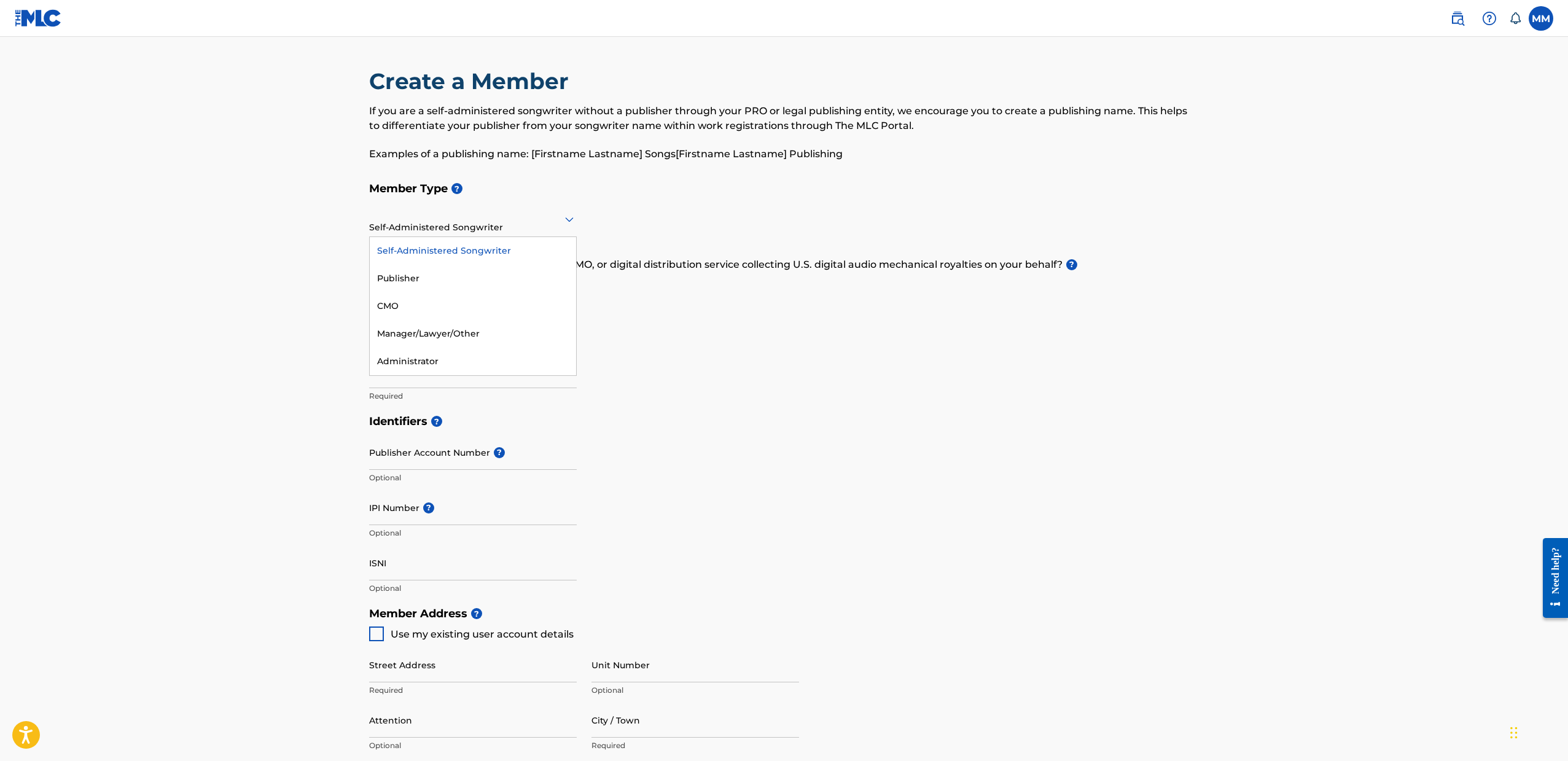
click at [463, 229] on div "Self-Administered Songwriter" at bounding box center [473, 219] width 207 height 30
click at [458, 353] on div "Administrator" at bounding box center [473, 361] width 207 height 27
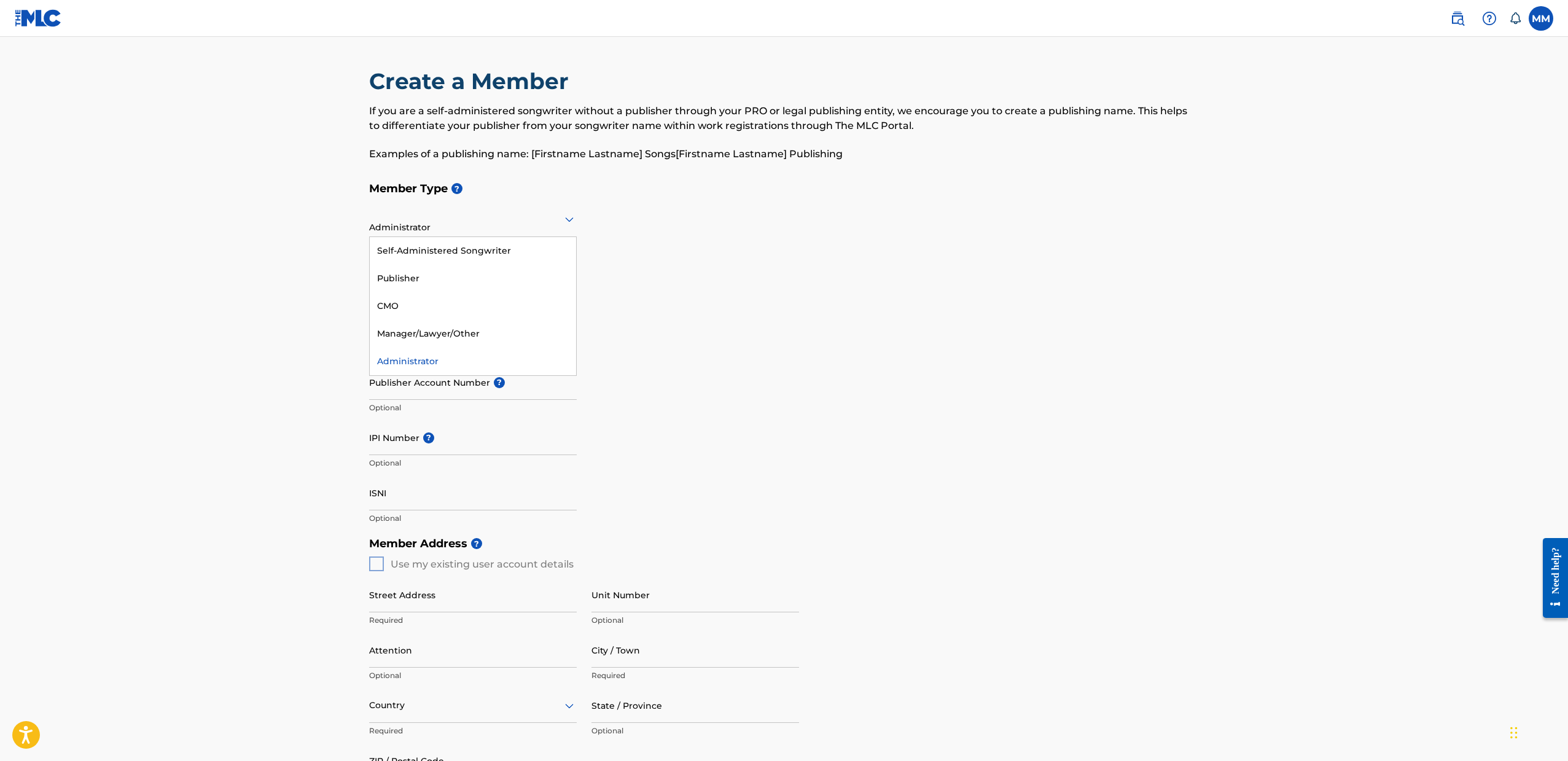
click at [470, 230] on div "Administrator" at bounding box center [473, 219] width 207 height 30
click at [459, 259] on div "Self-Administered Songwriter" at bounding box center [473, 250] width 207 height 27
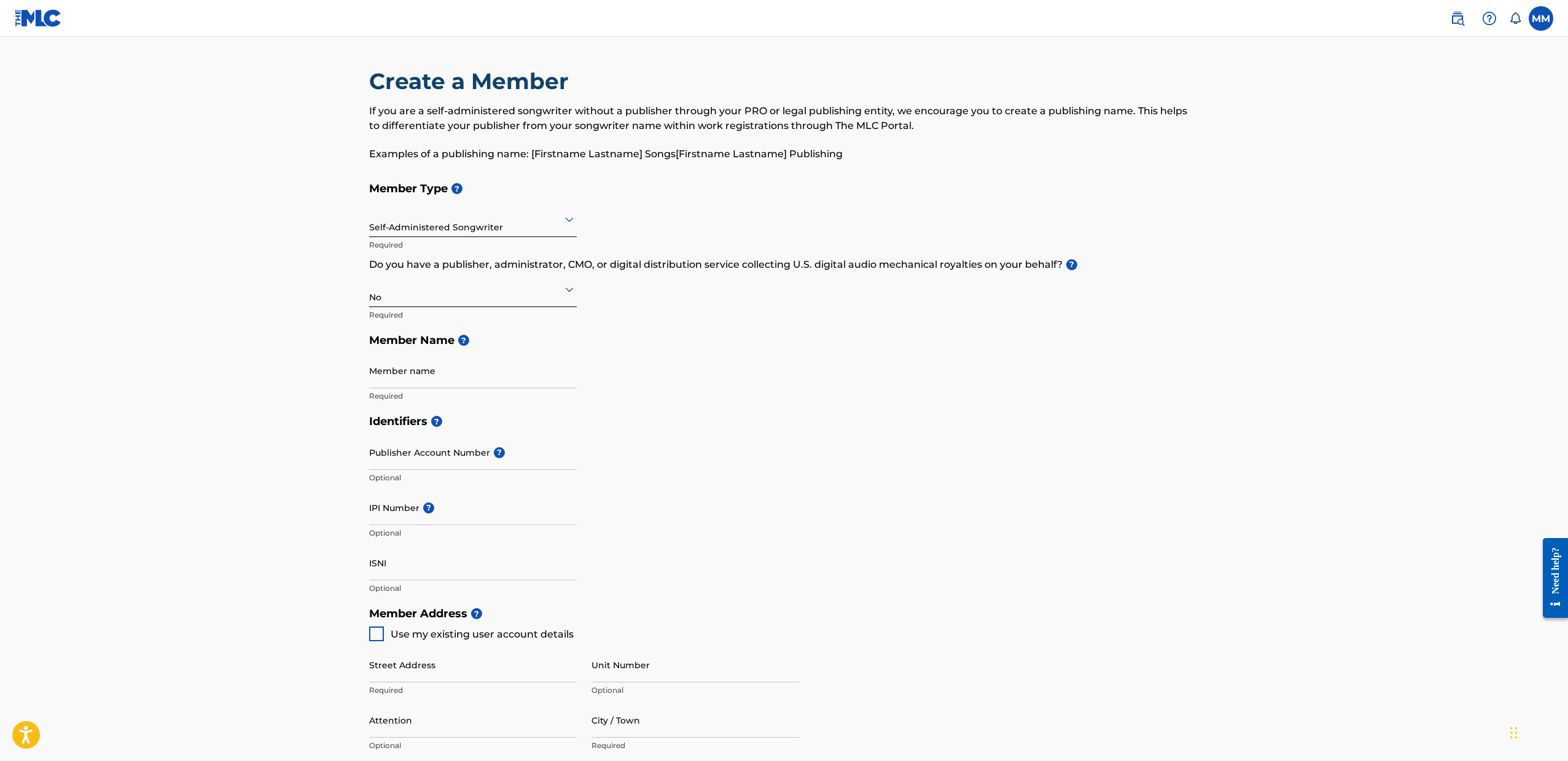
click at [464, 227] on div "Self-Administered Songwriter" at bounding box center [473, 219] width 207 height 30
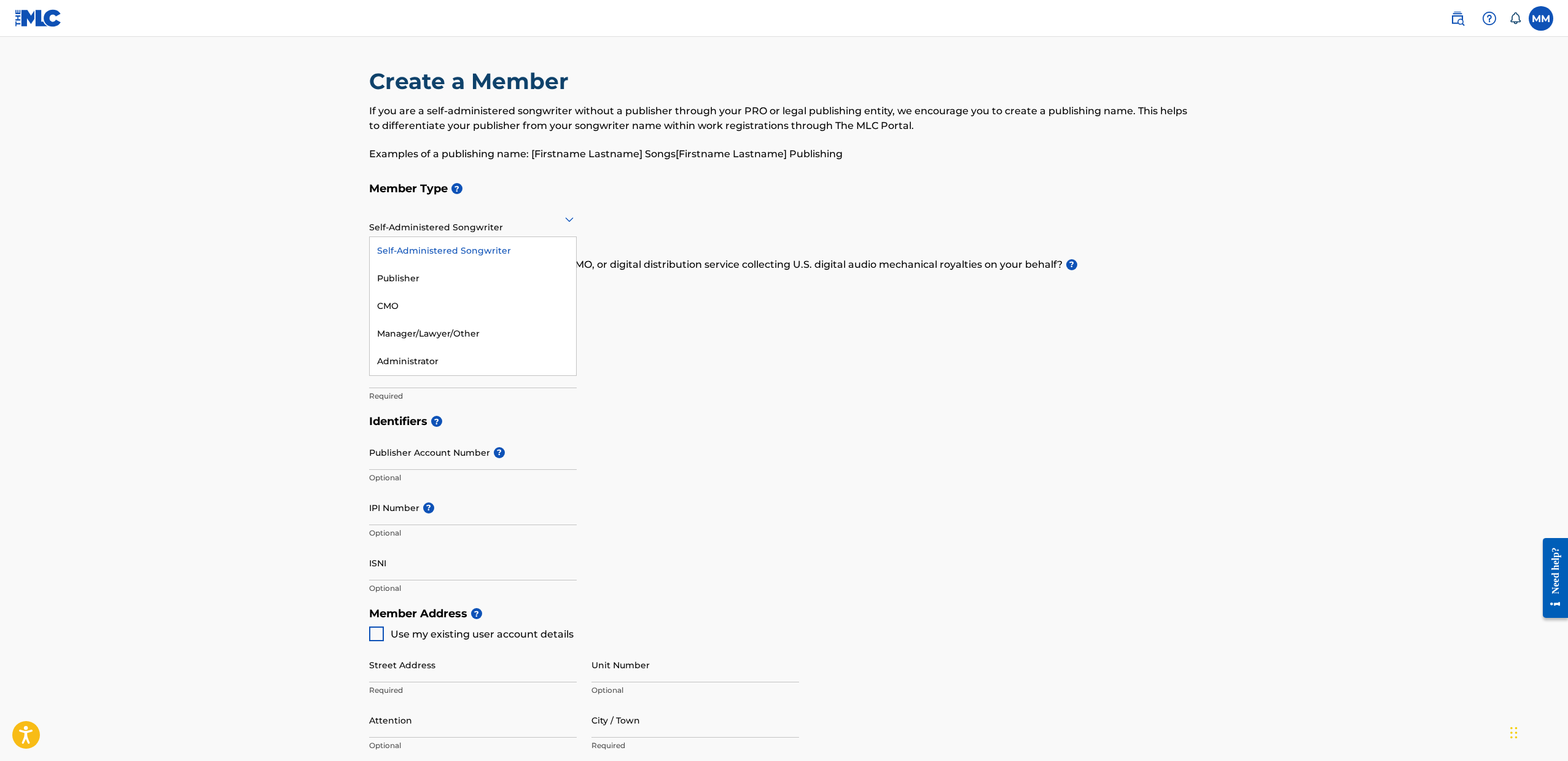
click at [659, 279] on div "Member Type ? Self-Administered Songwriter selected, 1 of 5. 5 results availabl…" at bounding box center [784, 292] width 830 height 233
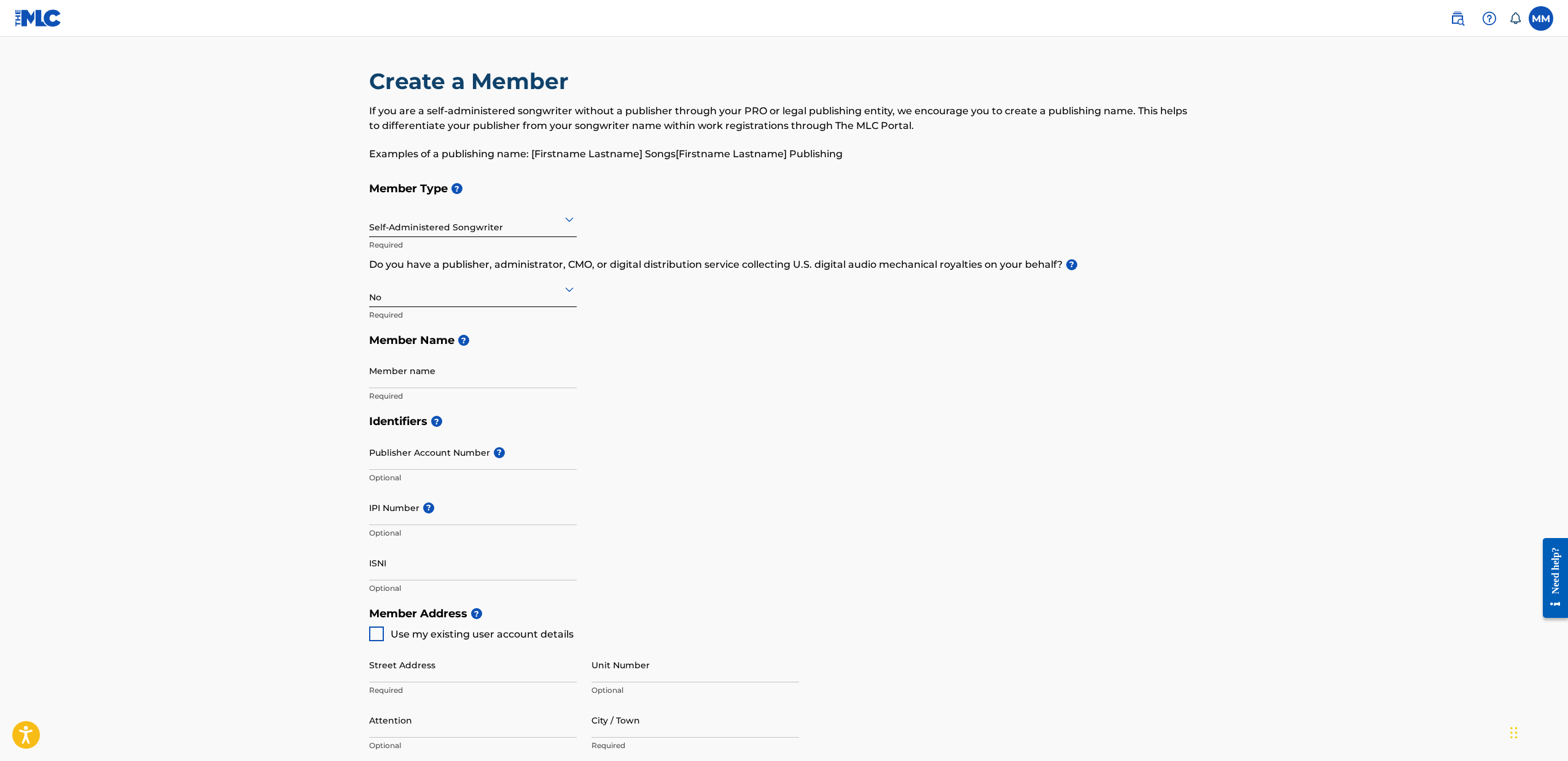
click at [534, 288] on div at bounding box center [473, 289] width 207 height 15
click at [464, 371] on div "I don't know" at bounding box center [473, 376] width 207 height 27
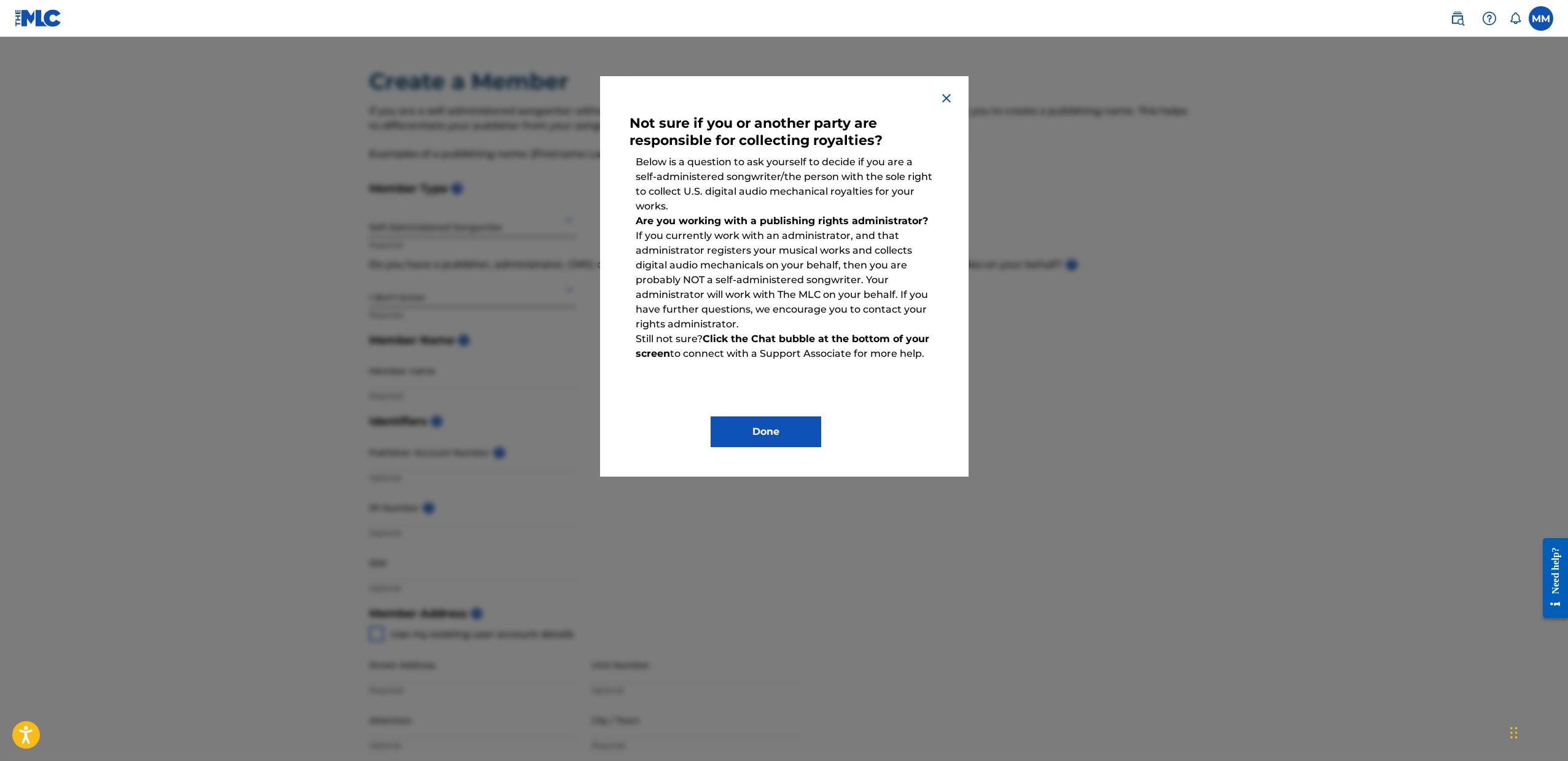
click at [766, 421] on button "Done" at bounding box center [765, 432] width 110 height 31
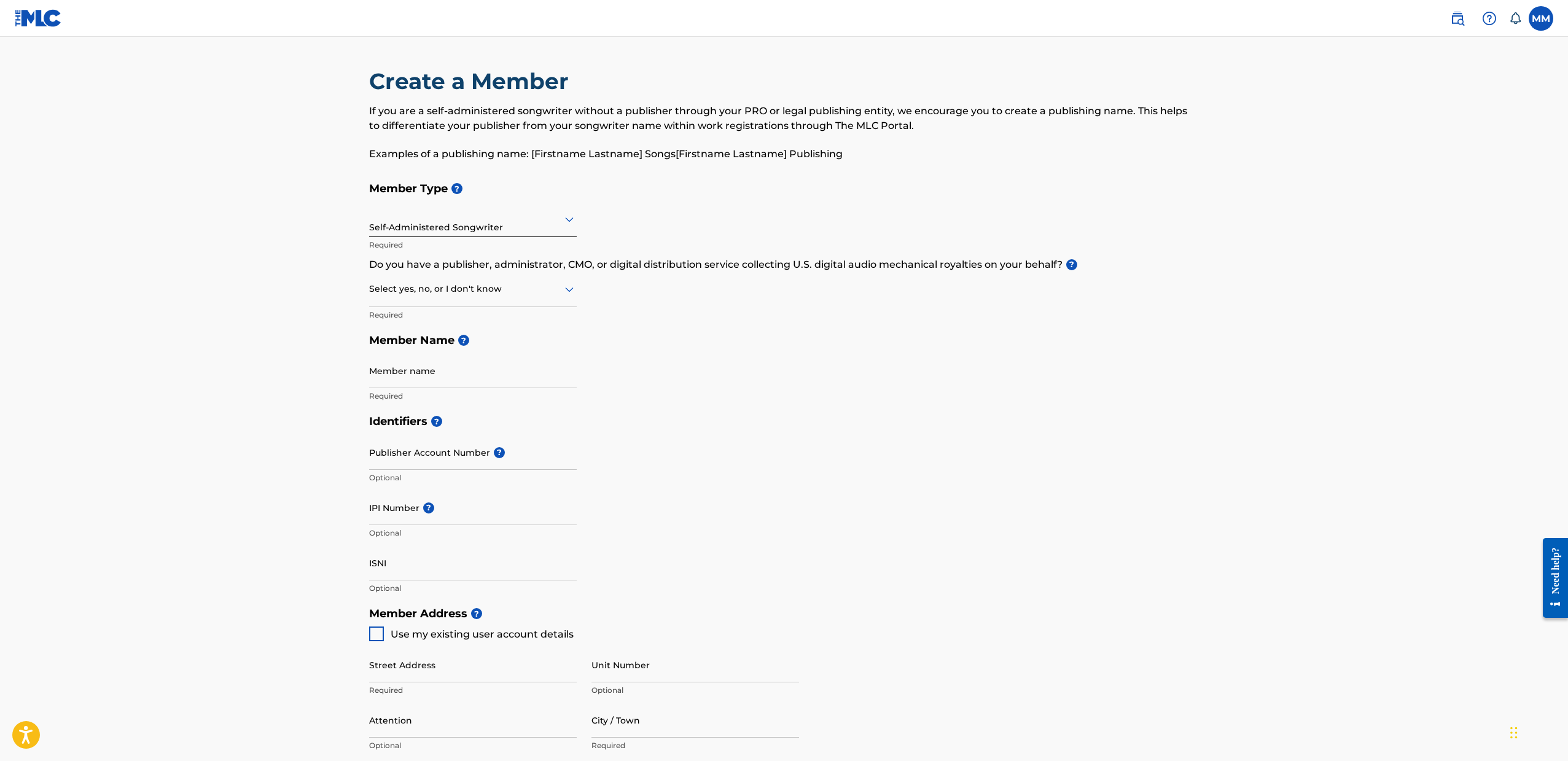
click at [38, 21] on img at bounding box center [38, 18] width 47 height 18
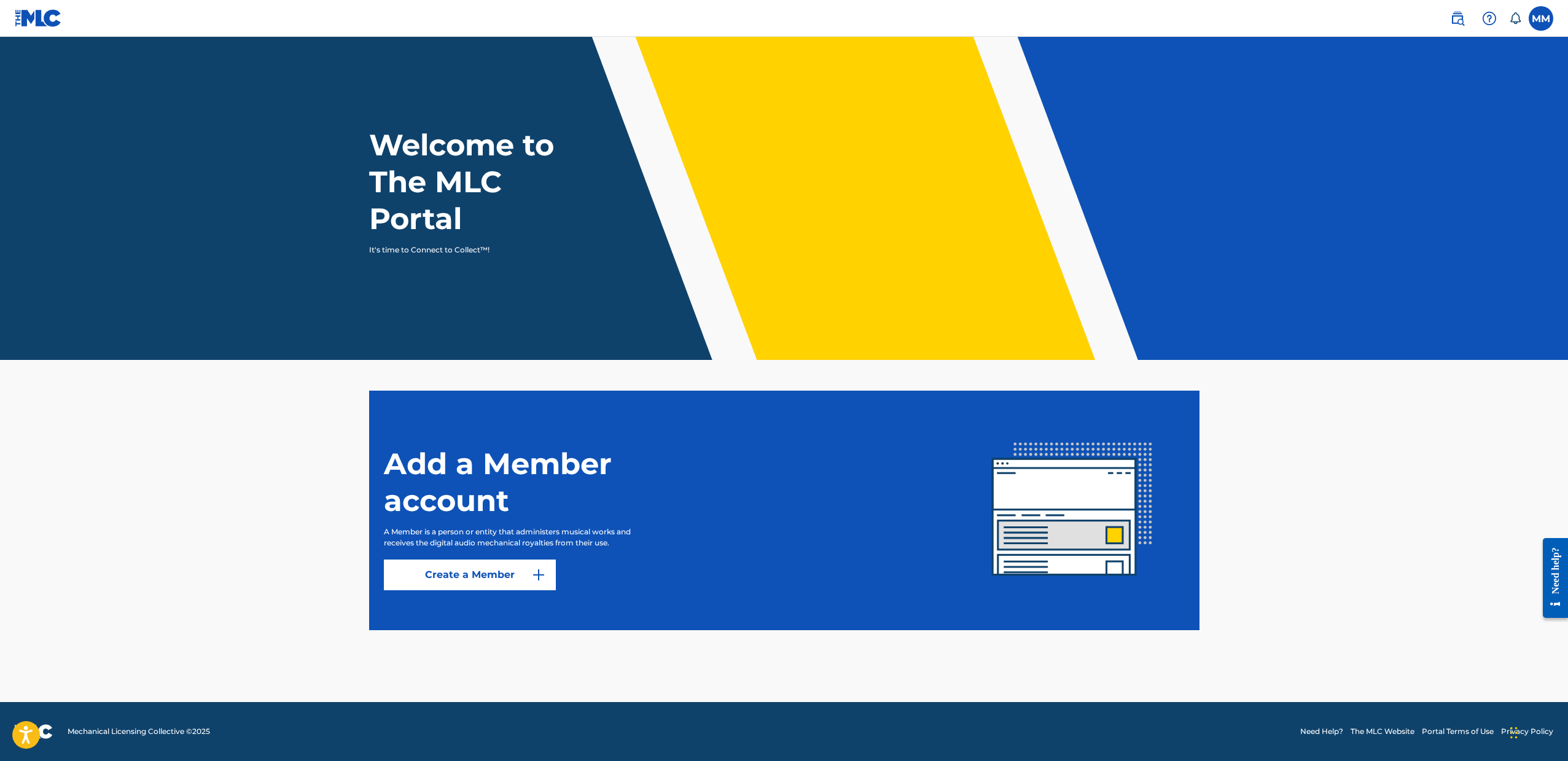
click at [432, 165] on h1 "Welcome to The MLC Portal" at bounding box center [484, 181] width 230 height 110
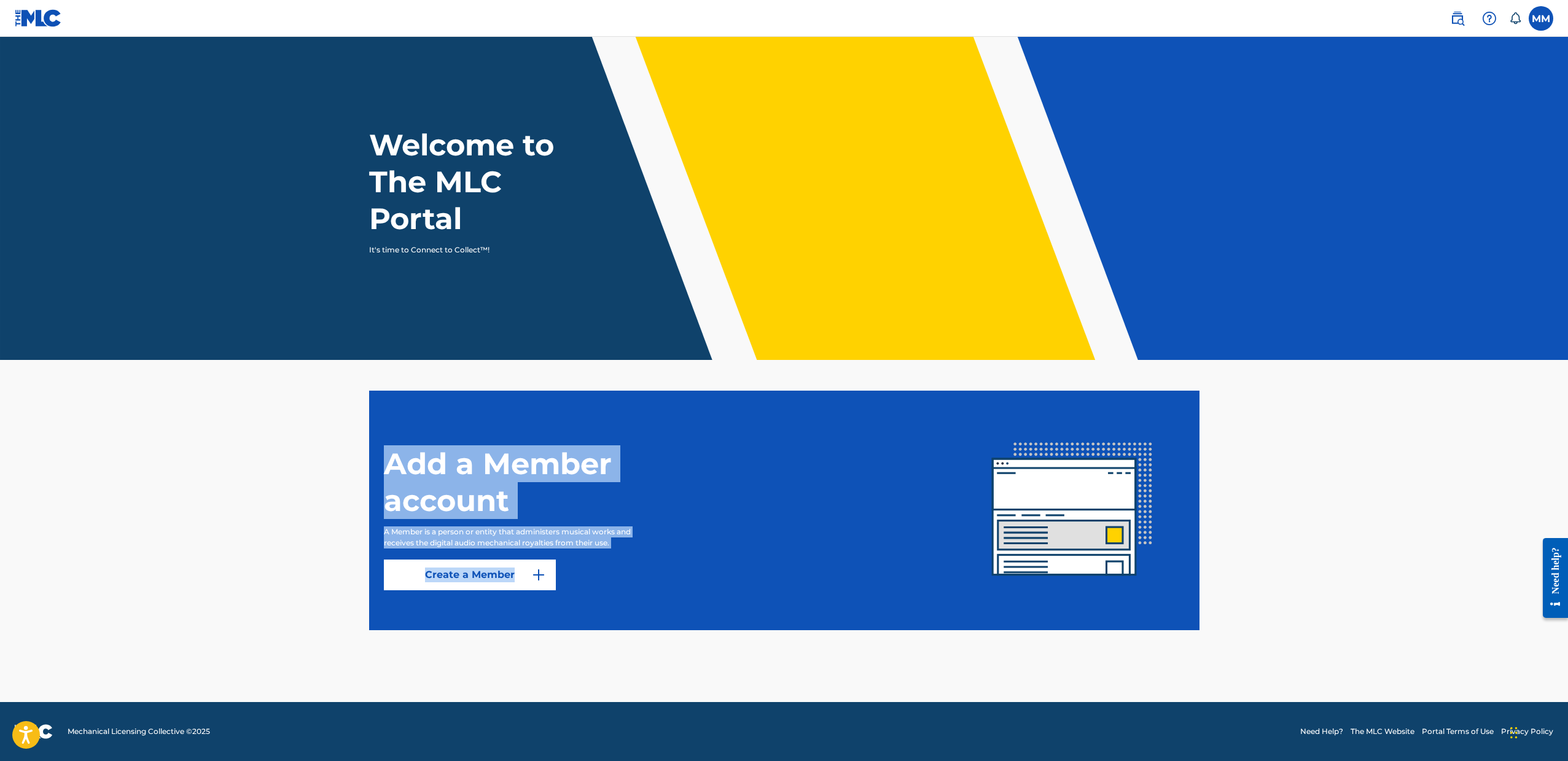
drag, startPoint x: 364, startPoint y: 377, endPoint x: 1195, endPoint y: 670, distance: 881.1
click at [1195, 670] on main "Welcome to The MLC Portal It's time to Connect to Collect™! Add a Member accoun…" at bounding box center [784, 369] width 1568 height 665
click at [1207, 670] on main "Welcome to The MLC Portal It's time to Connect to Collect™! Add a Member accoun…" at bounding box center [784, 369] width 1568 height 665
drag, startPoint x: 1239, startPoint y: 666, endPoint x: 364, endPoint y: 378, distance: 921.2
click at [364, 378] on main "Welcome to The MLC Portal It's time to Connect to Collect™! Add a Member accoun…" at bounding box center [784, 369] width 1568 height 665
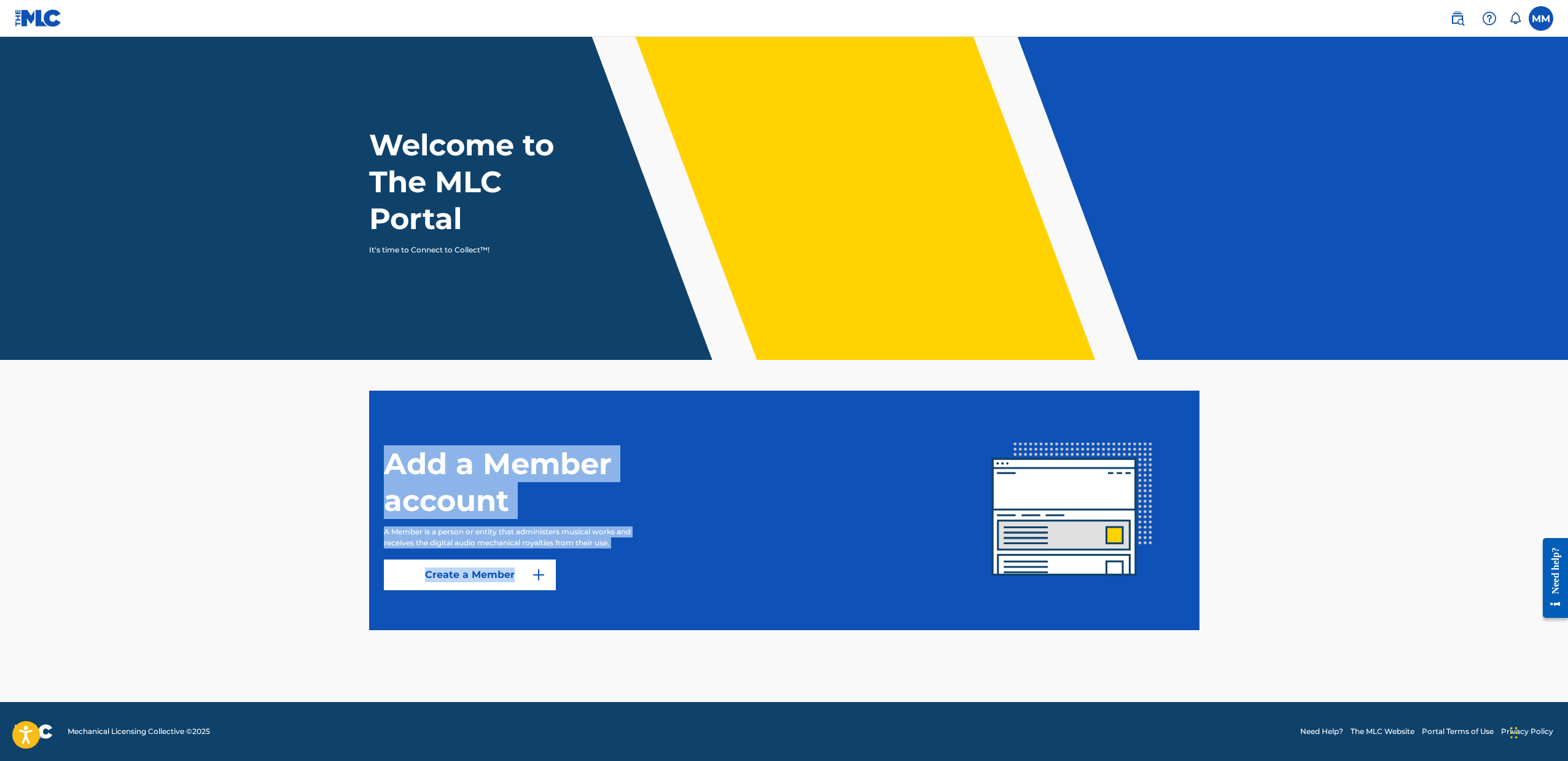
click at [364, 378] on main "Welcome to The MLC Portal It's time to Connect to Collect™! Add a Member accoun…" at bounding box center [784, 369] width 1568 height 665
drag, startPoint x: 355, startPoint y: 379, endPoint x: 1217, endPoint y: 652, distance: 904.2
click at [1217, 652] on main "Welcome to The MLC Portal It's time to Connect to Collect™! Add a Member accoun…" at bounding box center [784, 369] width 1568 height 665
drag, startPoint x: 1232, startPoint y: 655, endPoint x: 324, endPoint y: 408, distance: 941.0
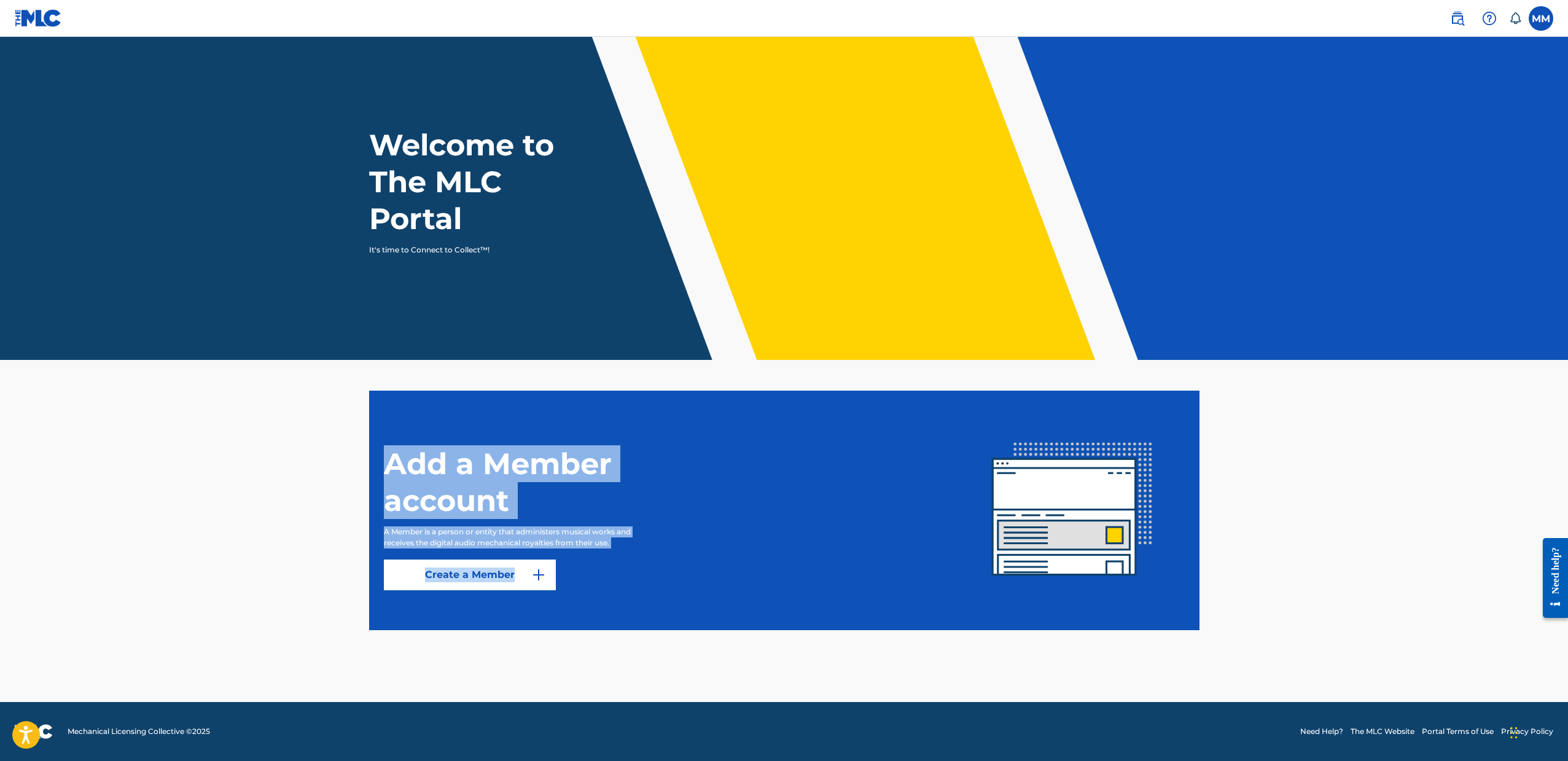
click at [324, 408] on main "Welcome to The MLC Portal It's time to Connect to Collect™! Add a Member accoun…" at bounding box center [784, 369] width 1568 height 665
click at [316, 405] on main "Welcome to The MLC Portal It's time to Connect to Collect™! Add a Member accoun…" at bounding box center [784, 369] width 1568 height 665
drag, startPoint x: 316, startPoint y: 405, endPoint x: 1123, endPoint y: 692, distance: 856.5
click at [1123, 692] on main "Welcome to The MLC Portal It's time to Connect to Collect™! Add a Member accoun…" at bounding box center [784, 369] width 1568 height 665
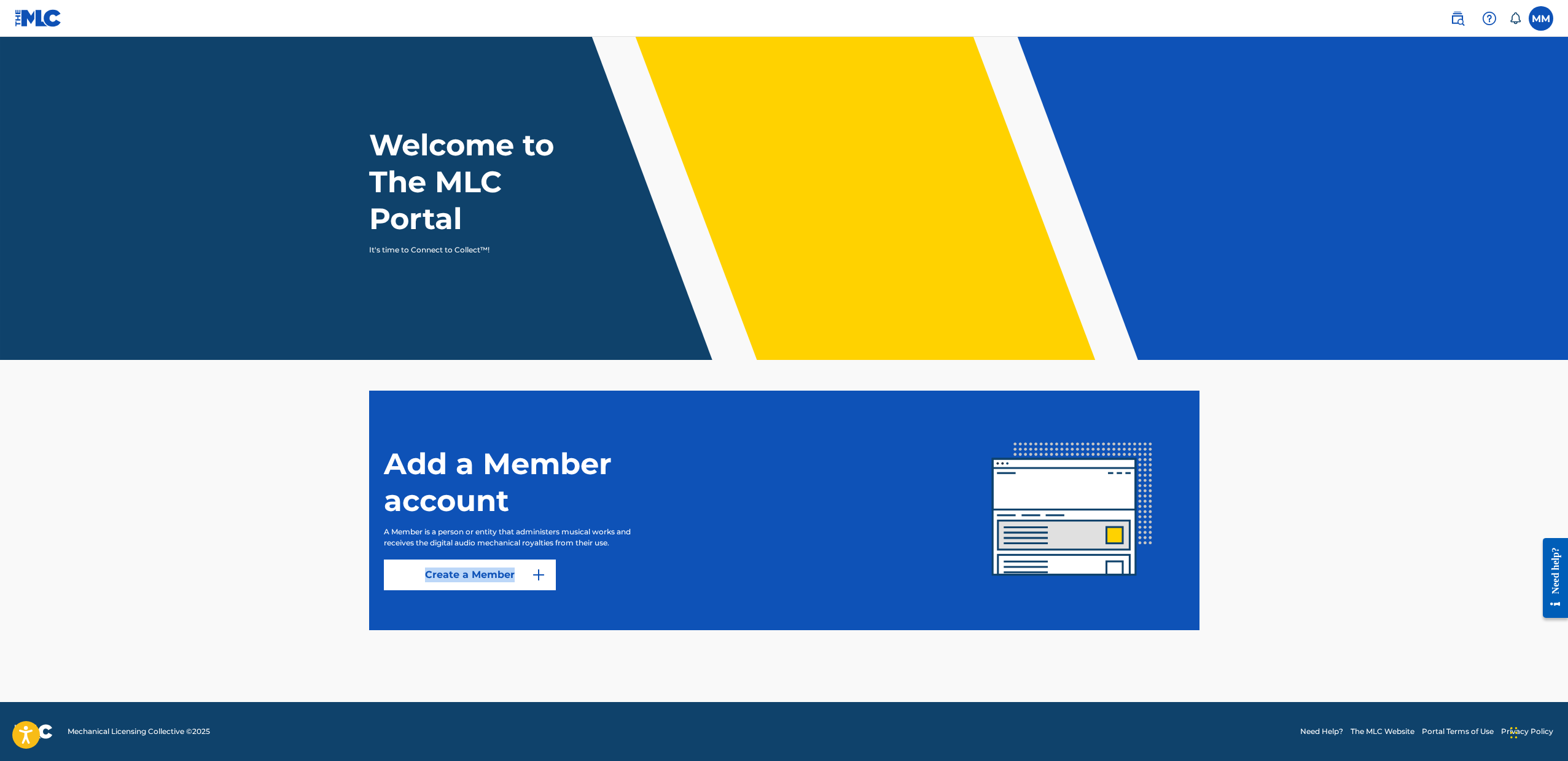
drag, startPoint x: 1123, startPoint y: 692, endPoint x: 1206, endPoint y: 686, distance: 83.2
click at [1138, 692] on main "Welcome to The MLC Portal It's time to Connect to Collect™! Add a Member accoun…" at bounding box center [784, 369] width 1568 height 665
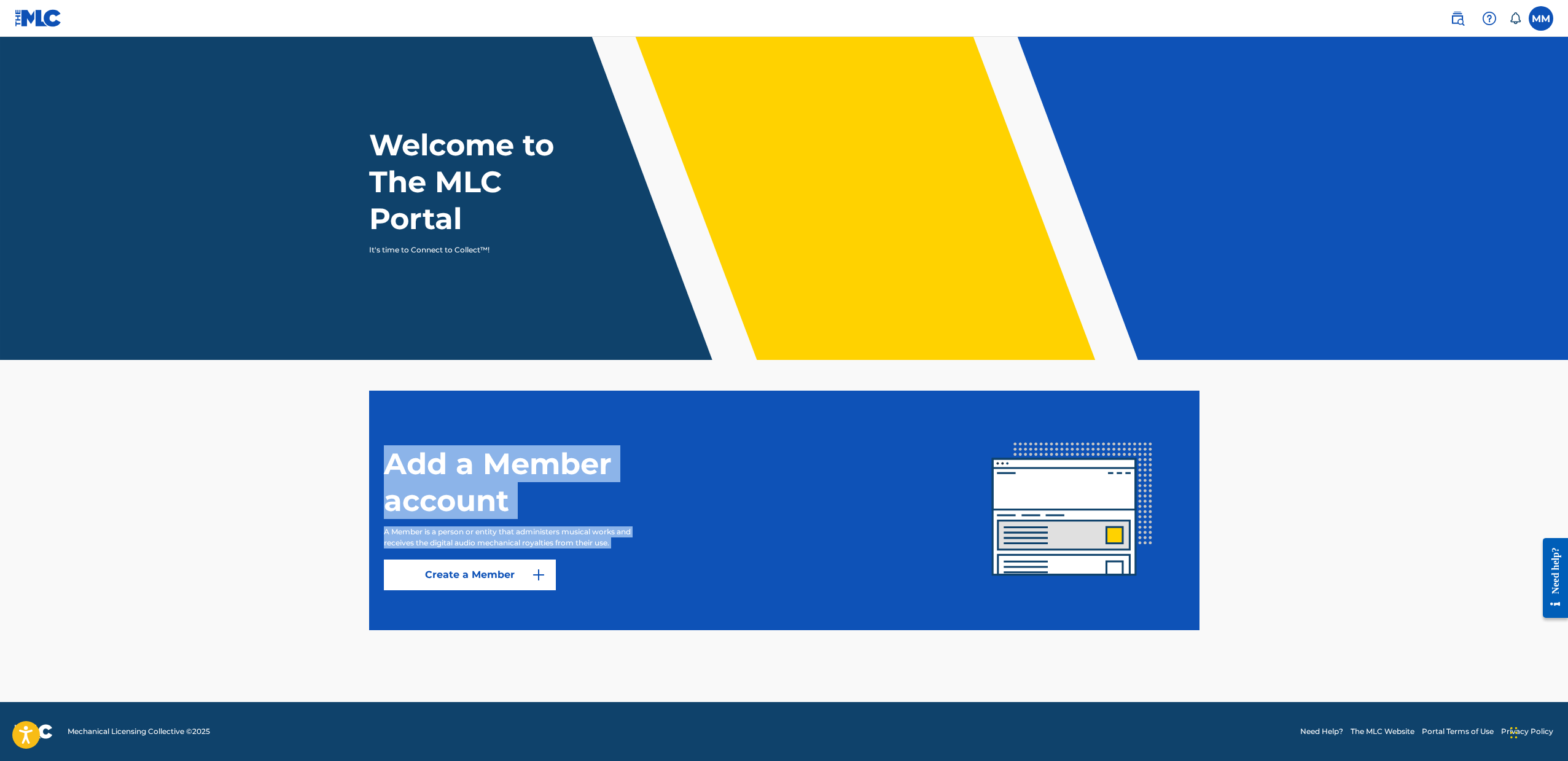
drag, startPoint x: 1248, startPoint y: 683, endPoint x: 235, endPoint y: 380, distance: 1057.3
click at [235, 380] on main "Welcome to The MLC Portal It's time to Connect to Collect™! Add a Member accoun…" at bounding box center [784, 369] width 1568 height 665
drag, startPoint x: 324, startPoint y: 367, endPoint x: 1206, endPoint y: 668, distance: 931.9
click at [1206, 668] on main "Welcome to The MLC Portal It's time to Connect to Collect™! Add a Member accoun…" at bounding box center [784, 369] width 1568 height 665
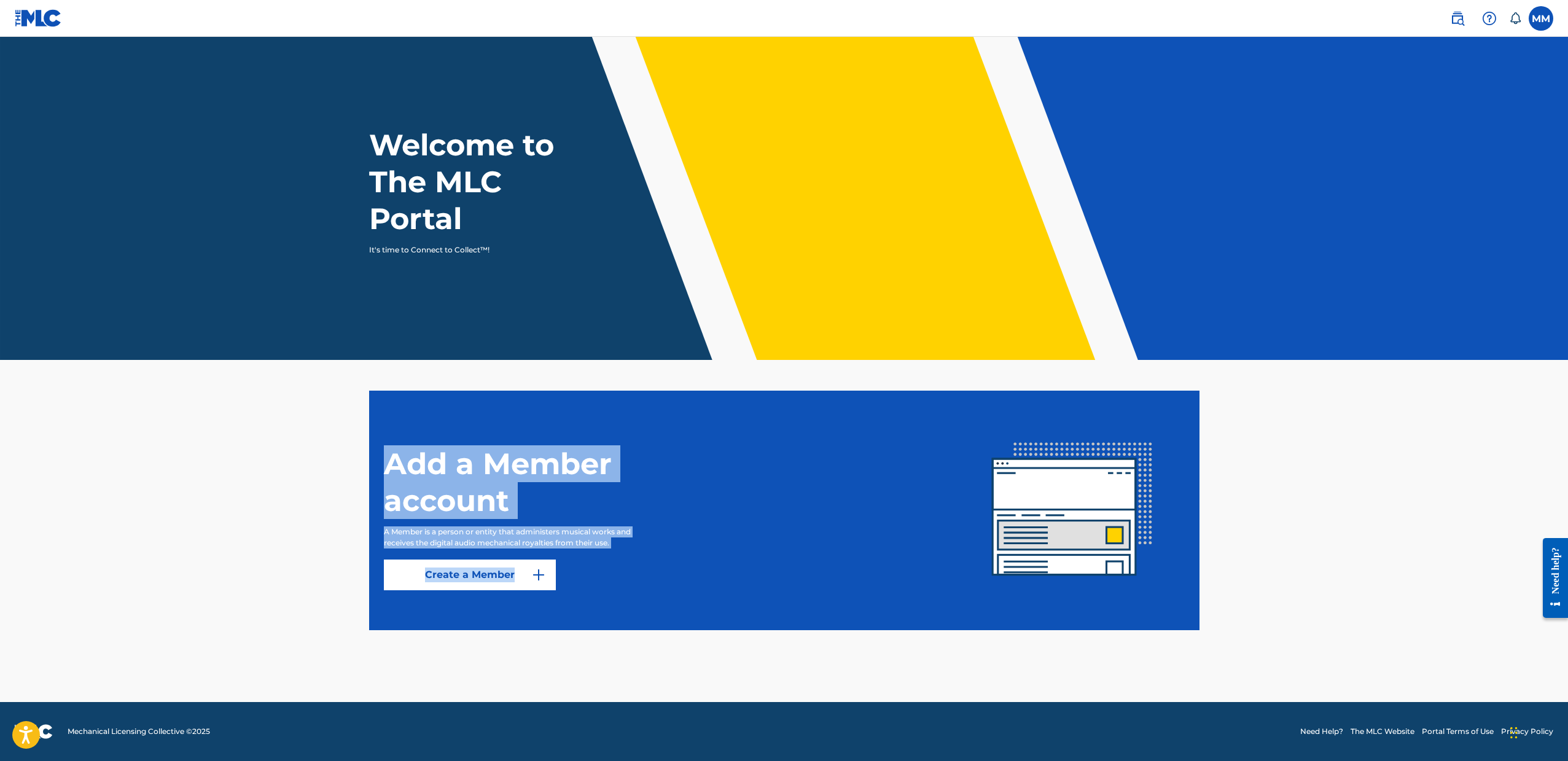
click at [1206, 668] on main "Welcome to The MLC Portal It's time to Connect to Collect™! Add a Member accoun…" at bounding box center [784, 369] width 1568 height 665
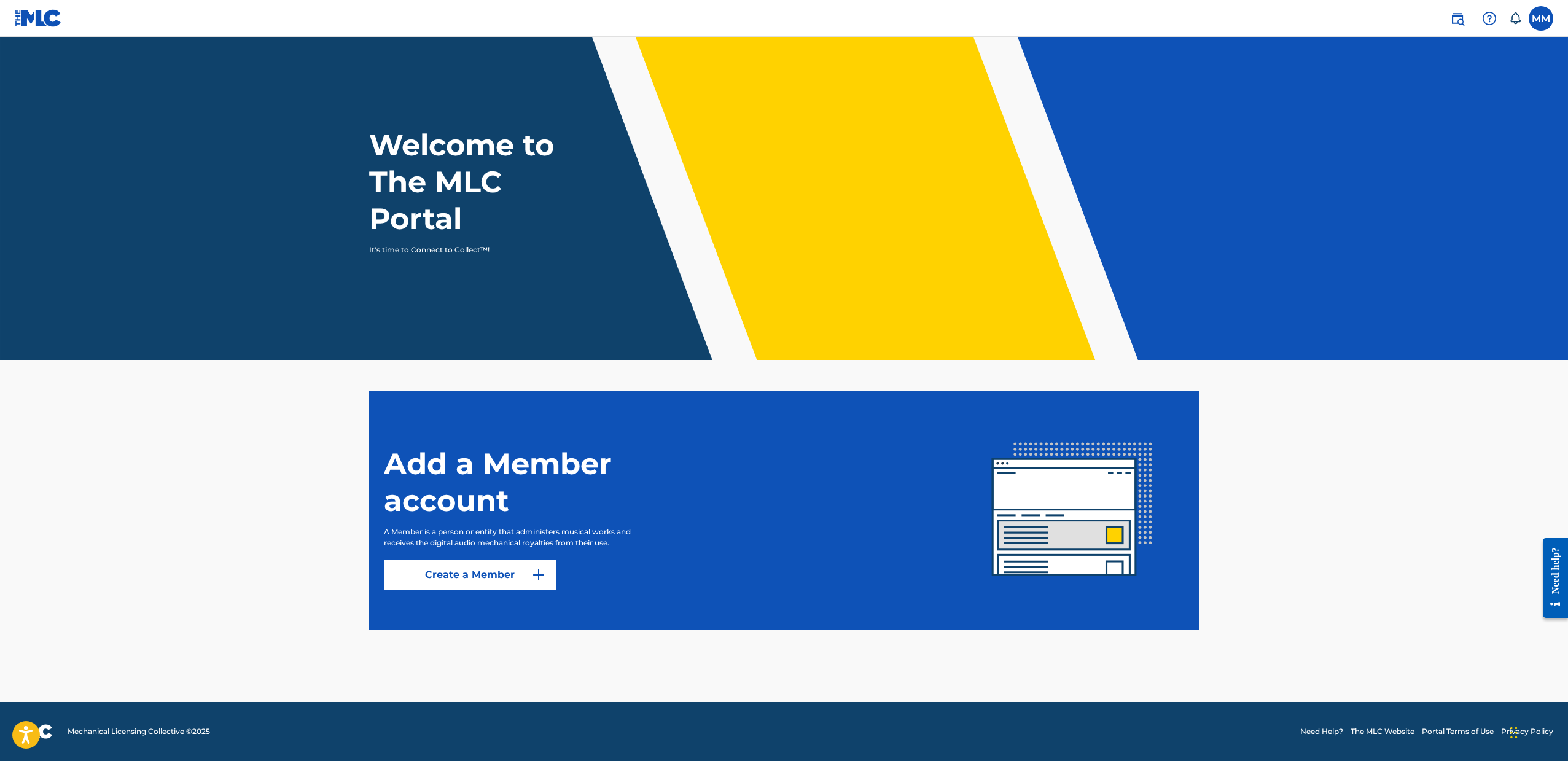
click at [1459, 26] on link at bounding box center [1458, 19] width 25 height 25
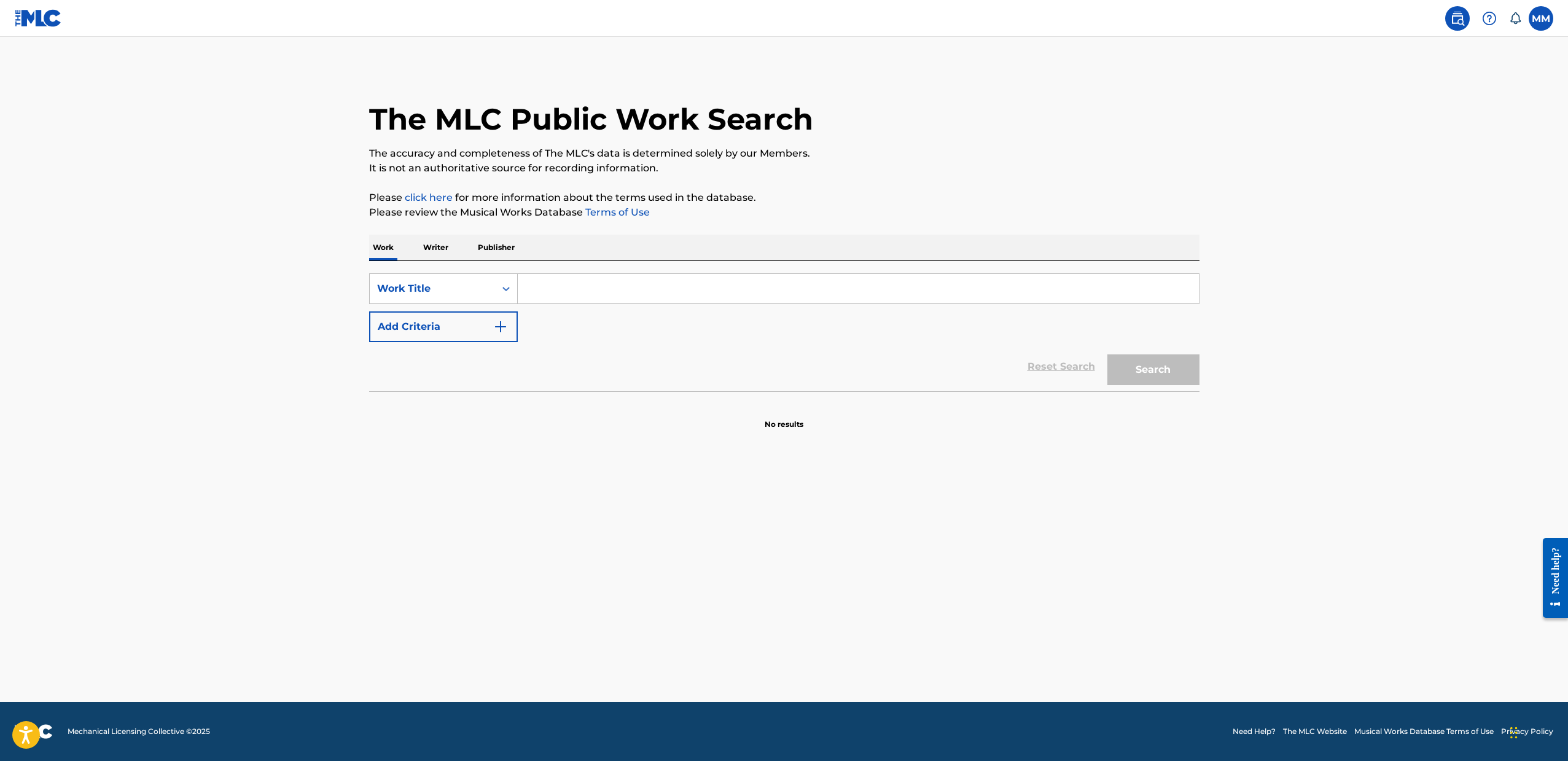
click at [492, 250] on p "Publisher" at bounding box center [496, 248] width 44 height 26
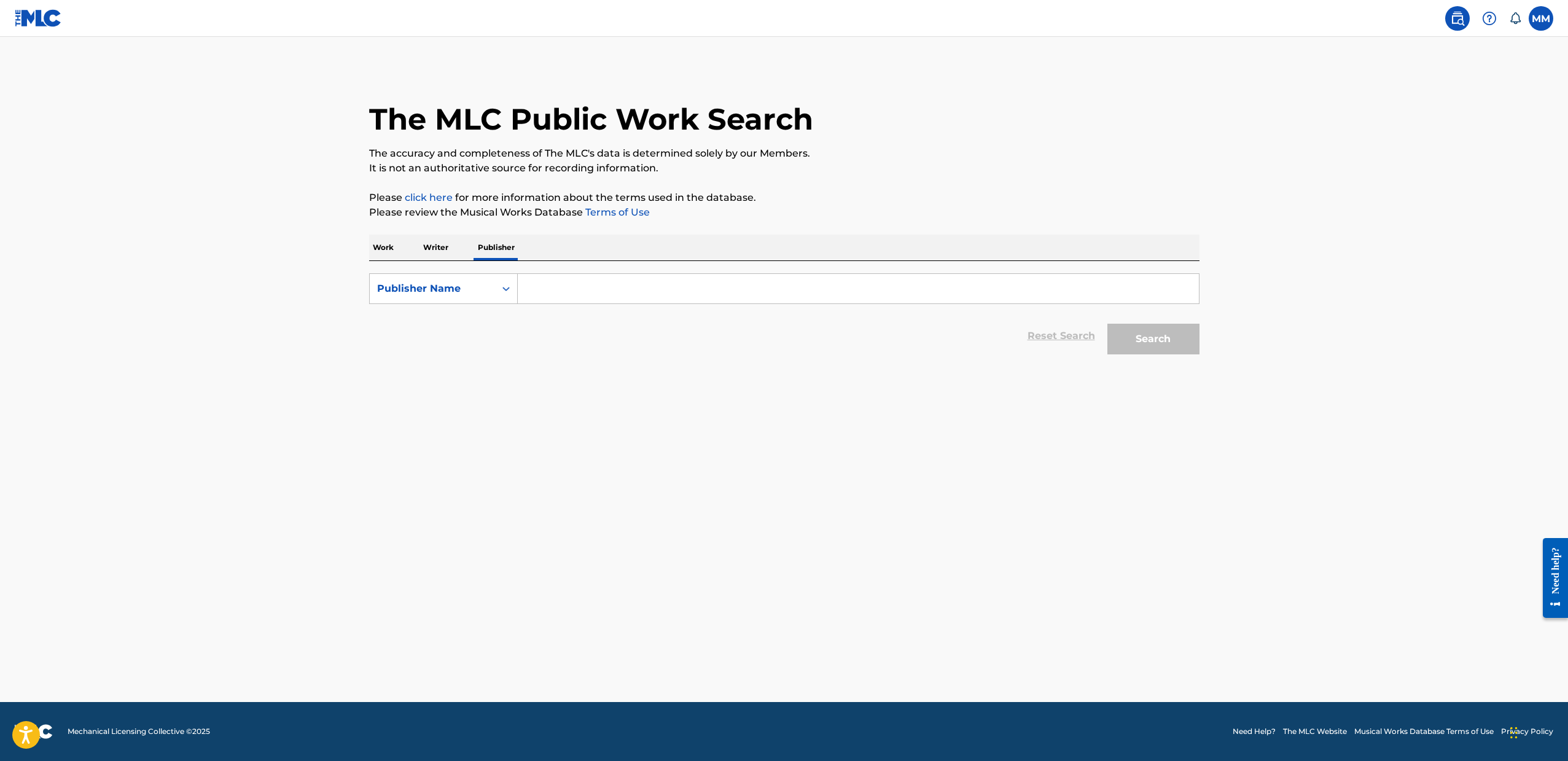
click at [429, 248] on p "Writer" at bounding box center [435, 248] width 32 height 26
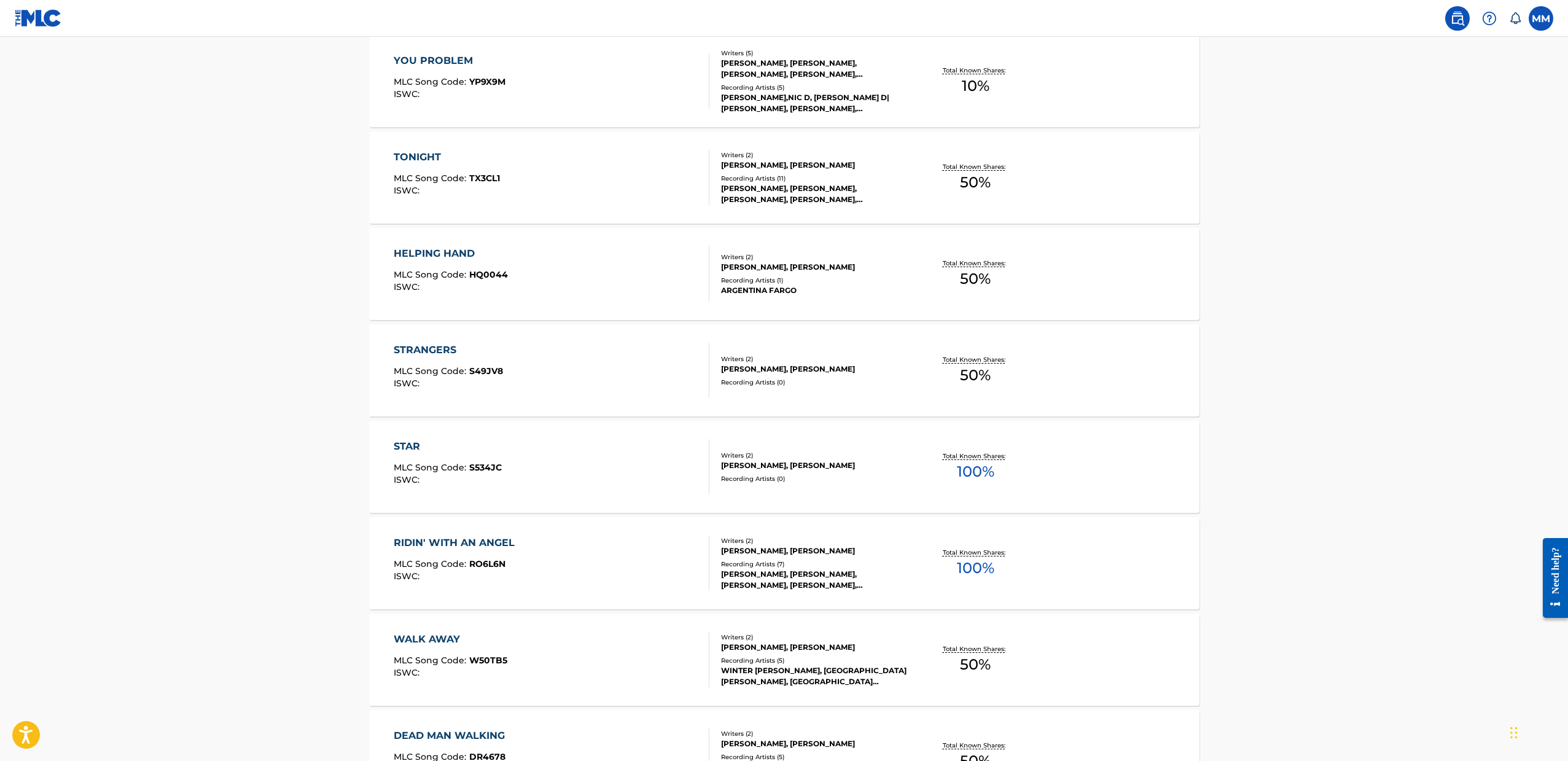
scroll to position [492, 0]
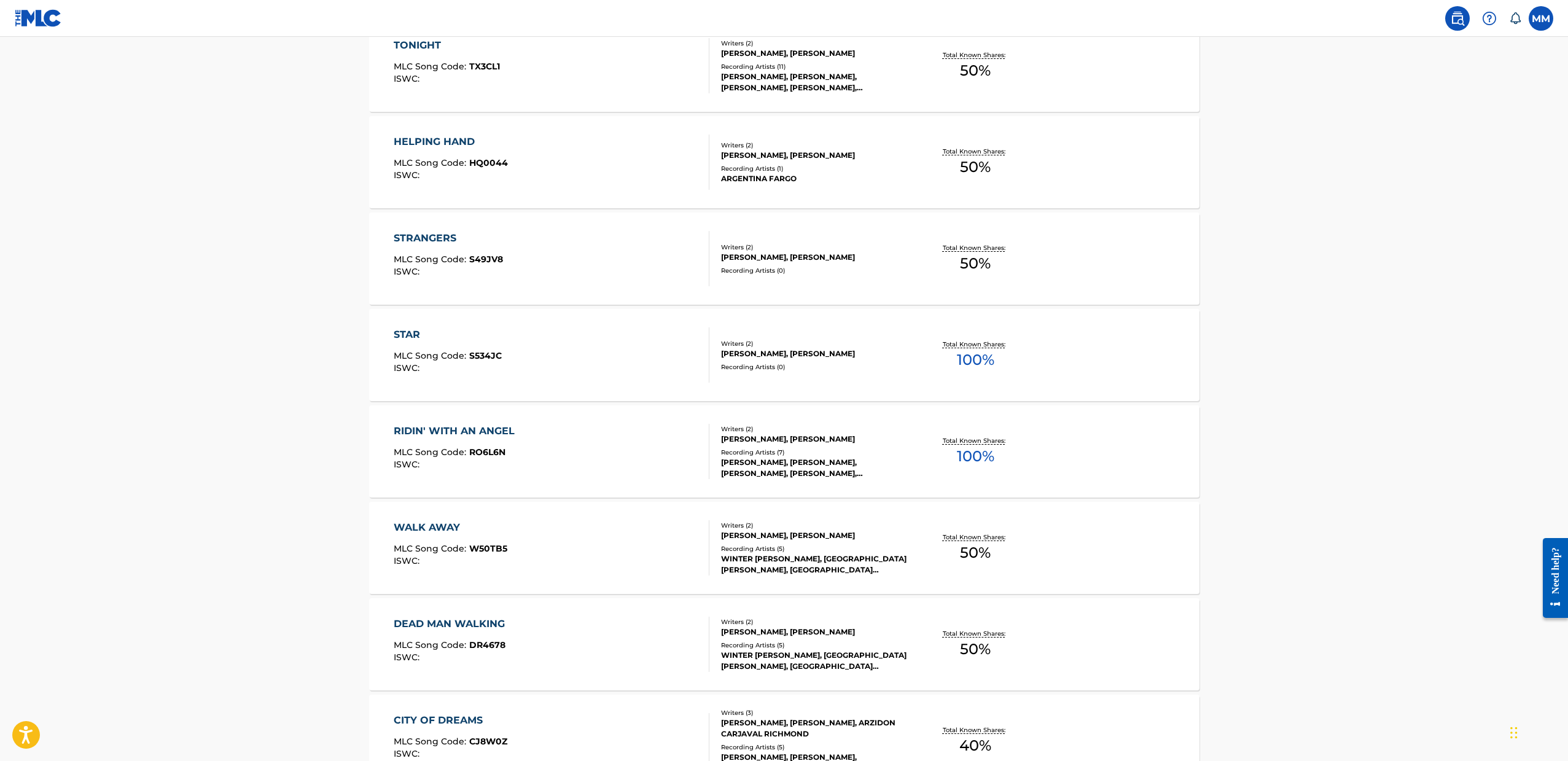
click at [570, 348] on div "STAR MLC Song Code : S534JC ISWC :" at bounding box center [552, 355] width 316 height 56
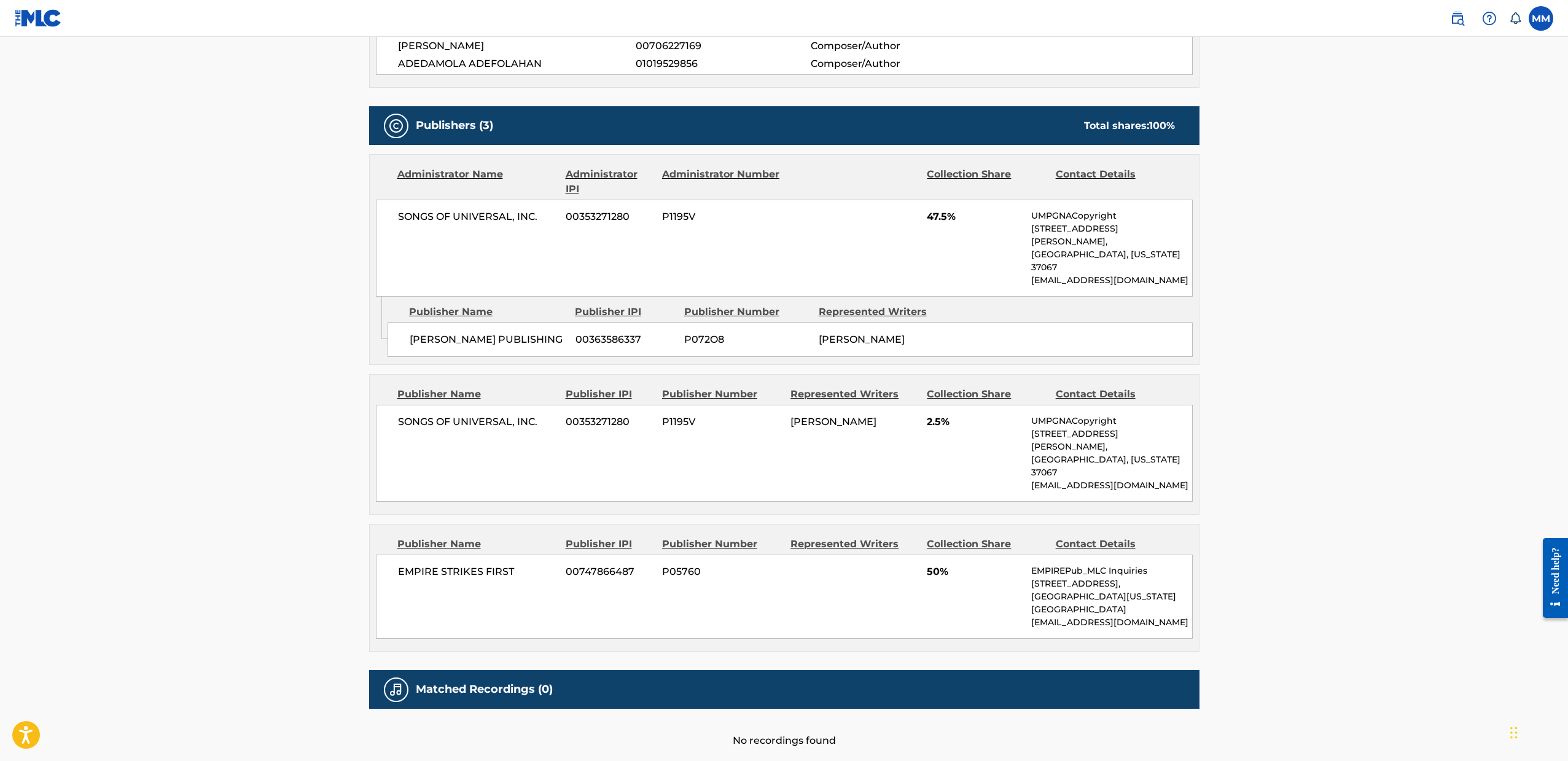
scroll to position [372, 0]
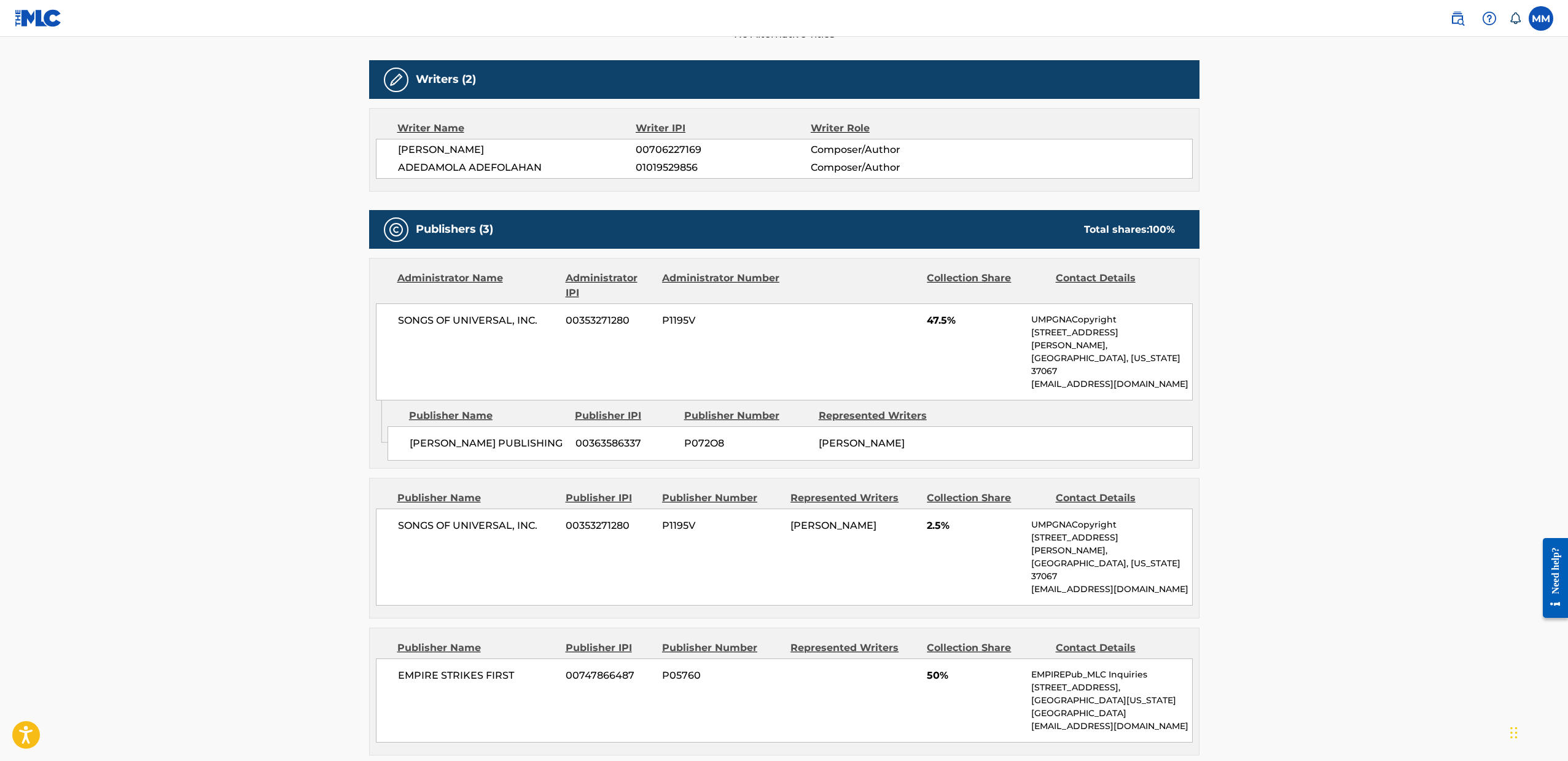
drag, startPoint x: 341, startPoint y: 488, endPoint x: 273, endPoint y: 493, distance: 68.2
click at [273, 493] on main "< Back to public search results Copy work link STAR Work Detail Member Work Ide…" at bounding box center [784, 267] width 1568 height 1206
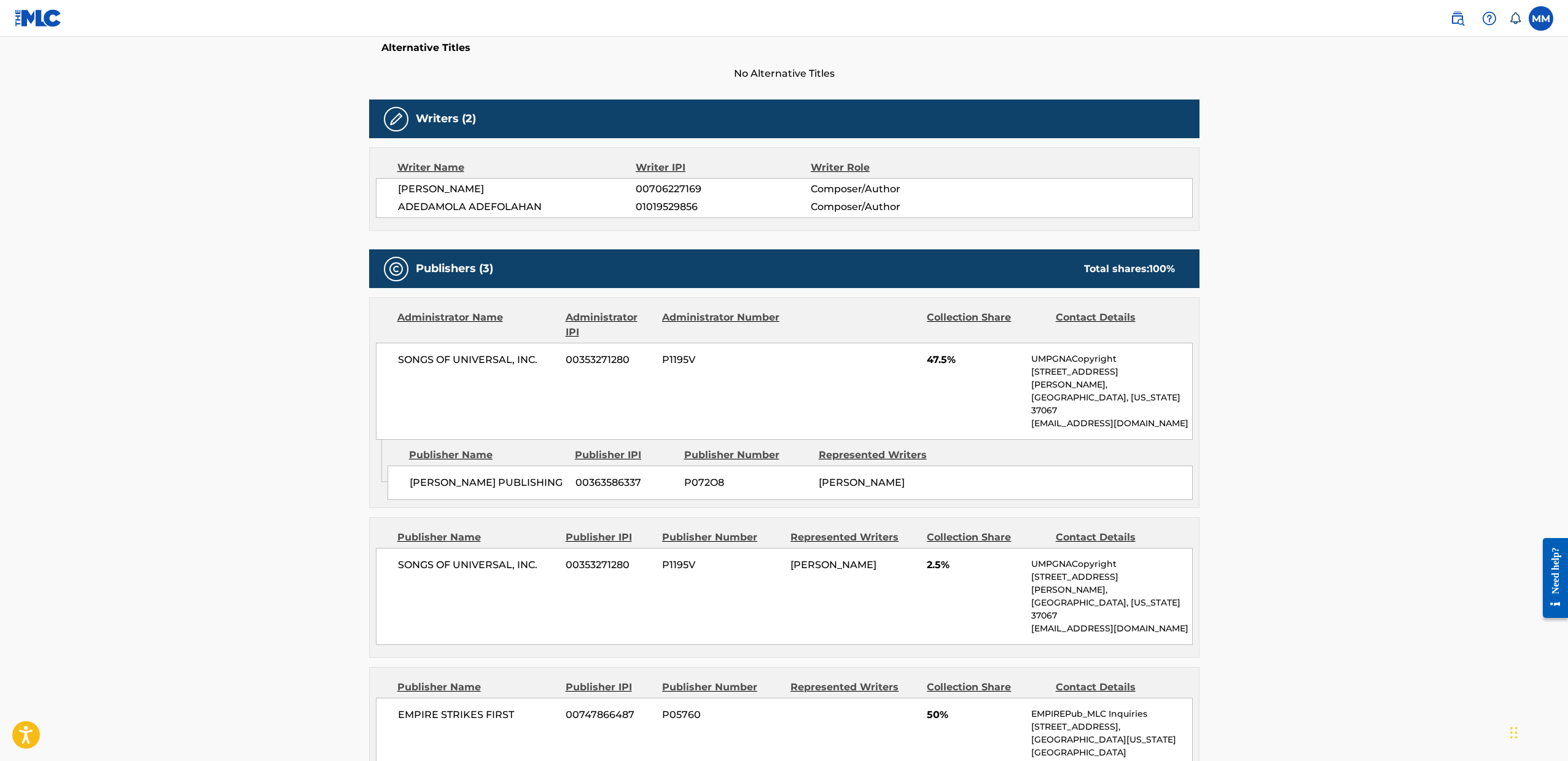
scroll to position [446, 0]
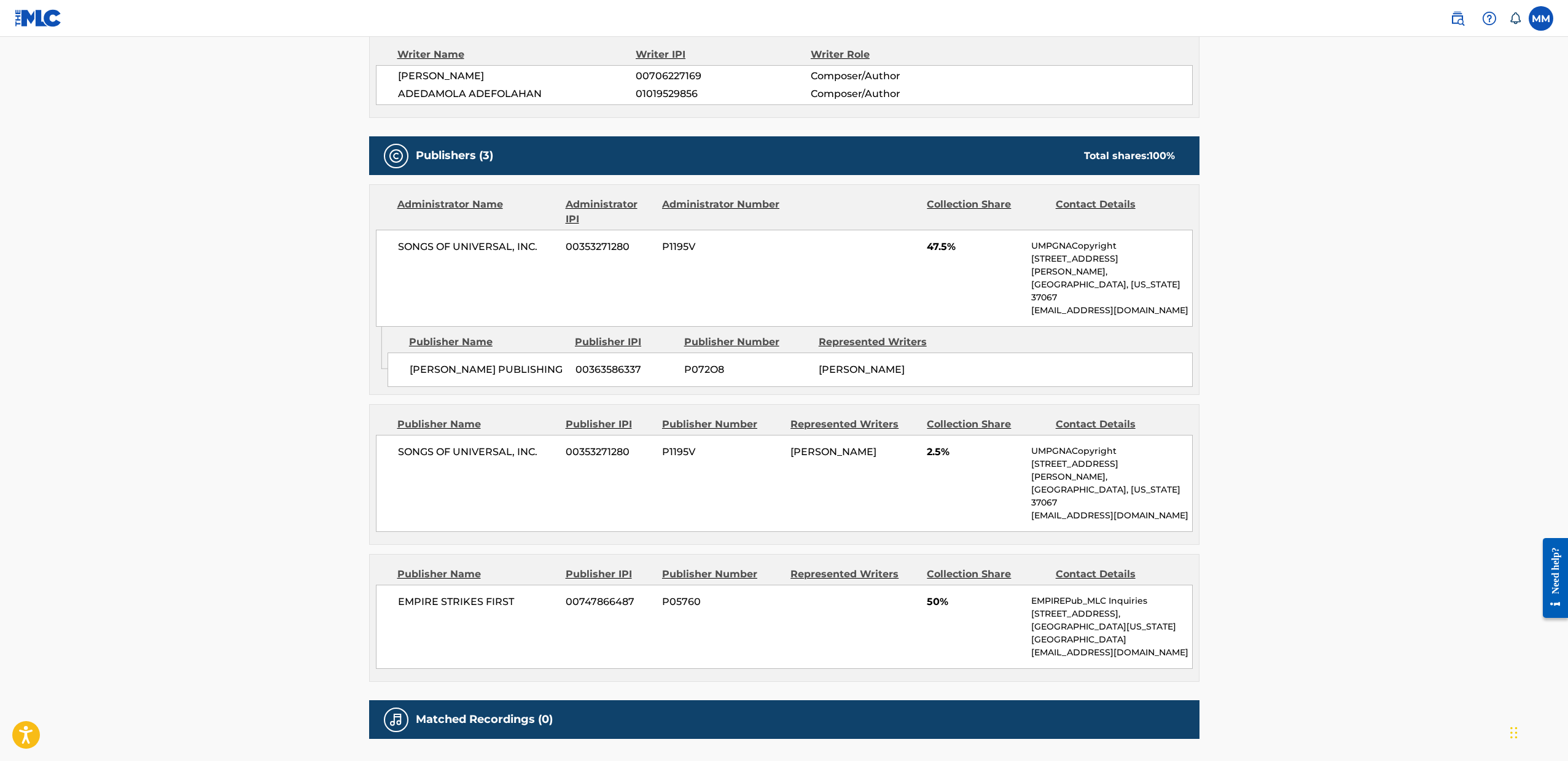
drag, startPoint x: 344, startPoint y: 516, endPoint x: 259, endPoint y: 477, distance: 93.5
click at [259, 477] on main "< Back to public search results Copy work link STAR Work Detail Member Work Ide…" at bounding box center [784, 194] width 1568 height 1206
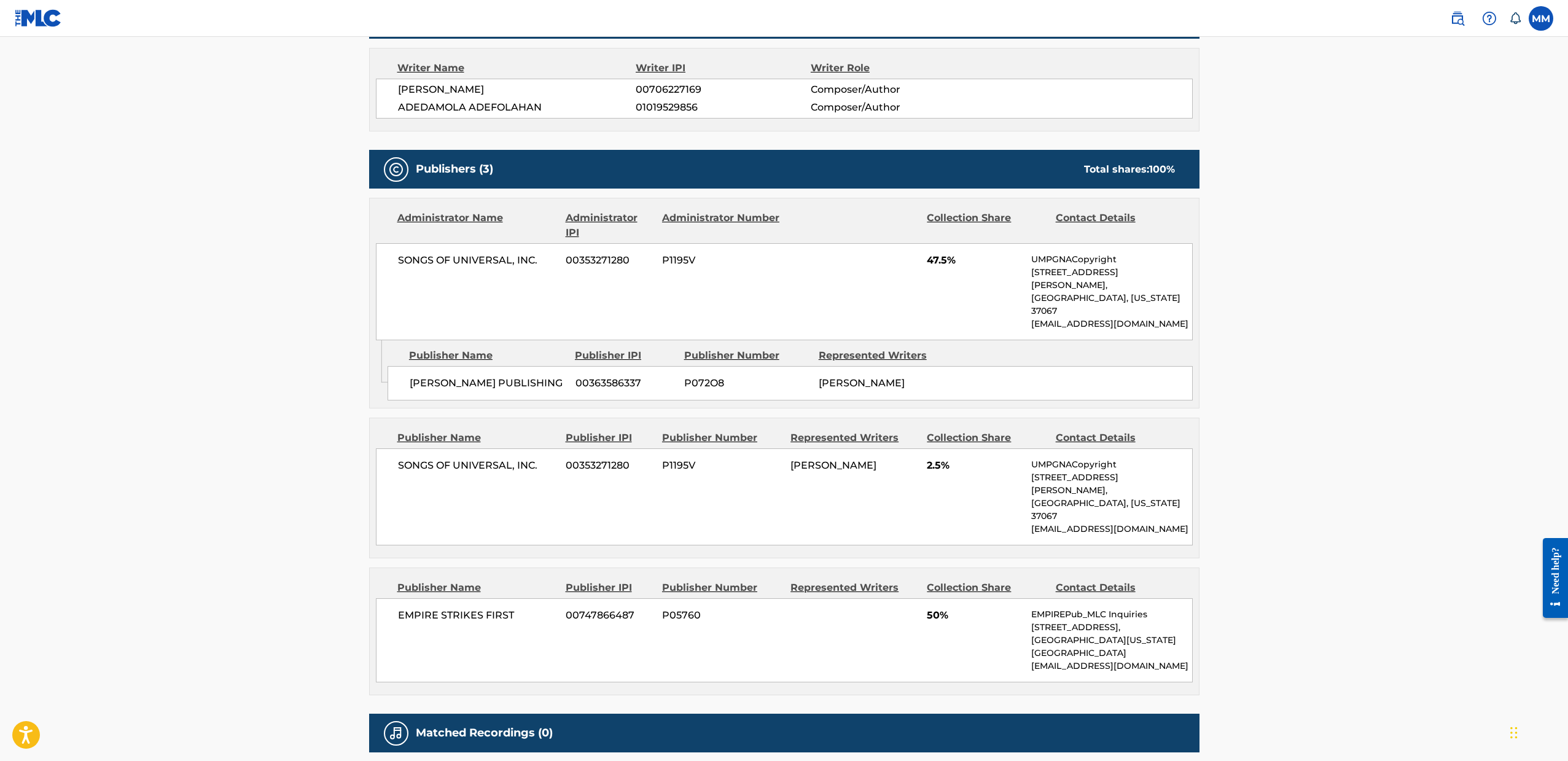
scroll to position [497, 0]
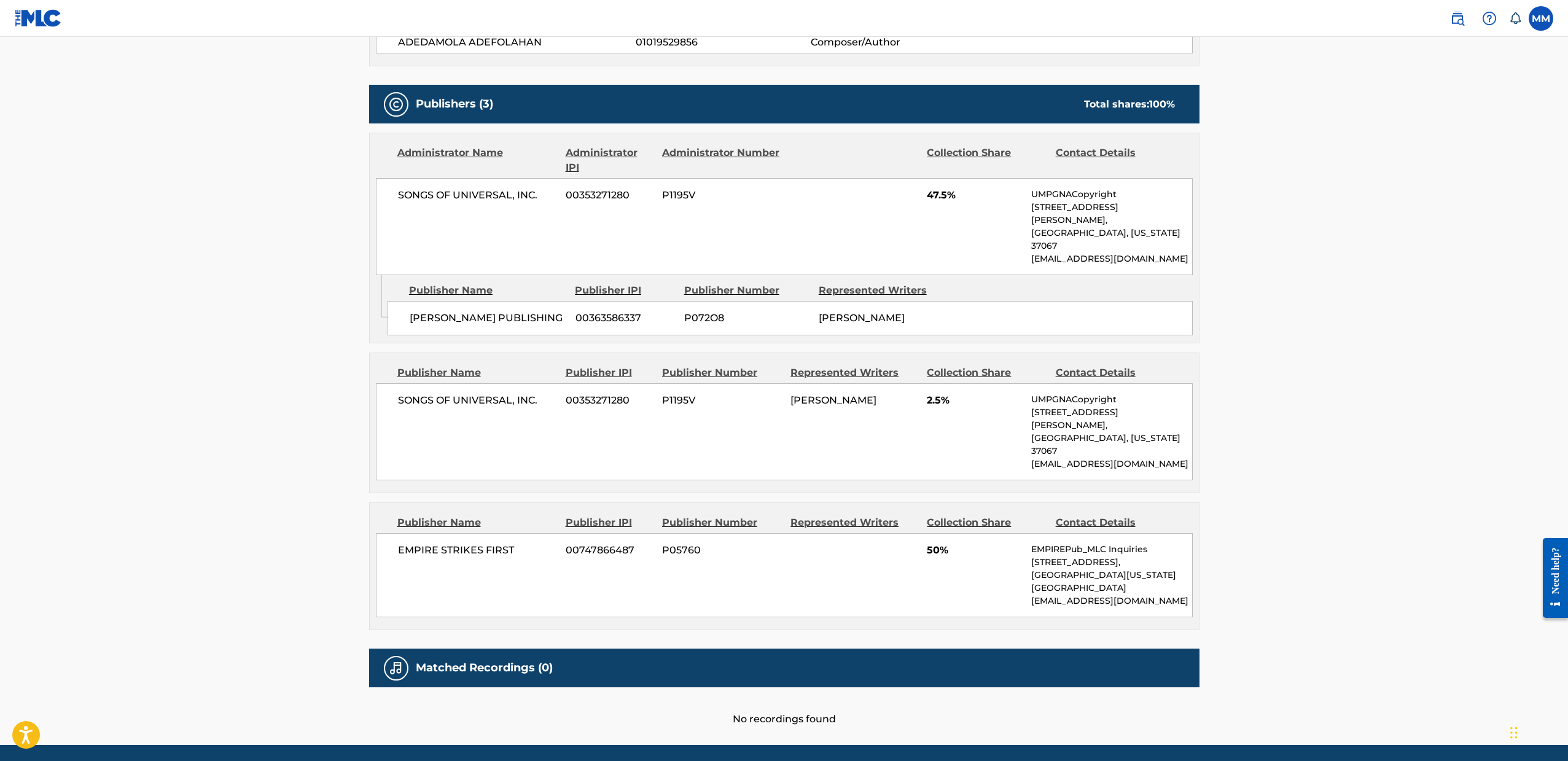
drag, startPoint x: 327, startPoint y: 429, endPoint x: 205, endPoint y: 433, distance: 122.1
click at [205, 433] on main "< Back to public search results Copy work link STAR Work Detail Member Work Ide…" at bounding box center [784, 142] width 1568 height 1206
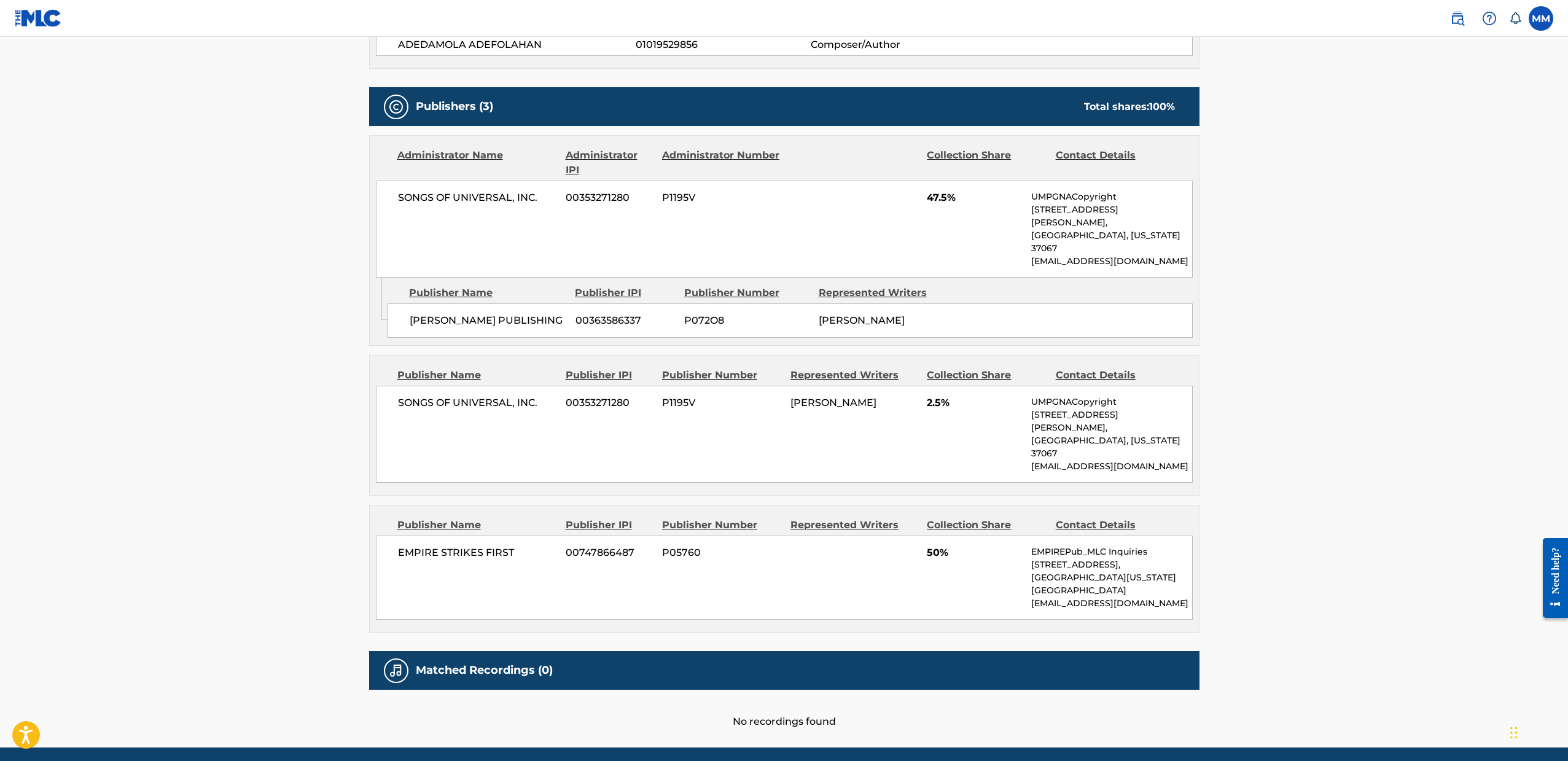
click at [1461, 17] on img at bounding box center [1457, 18] width 14 height 14
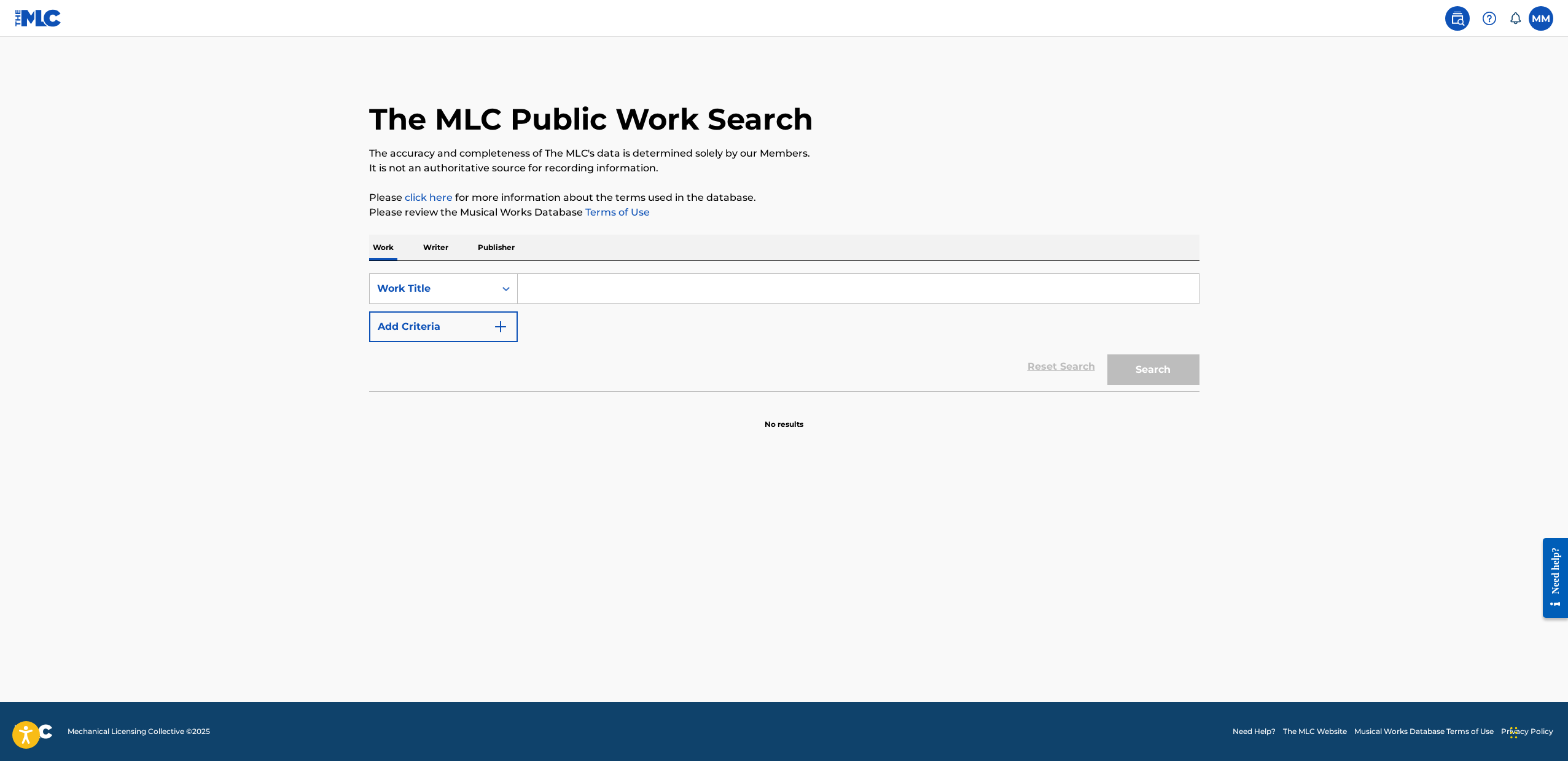
click at [536, 283] on input "Search Form" at bounding box center [858, 288] width 681 height 30
click at [1153, 370] on button "Search" at bounding box center [1153, 369] width 92 height 31
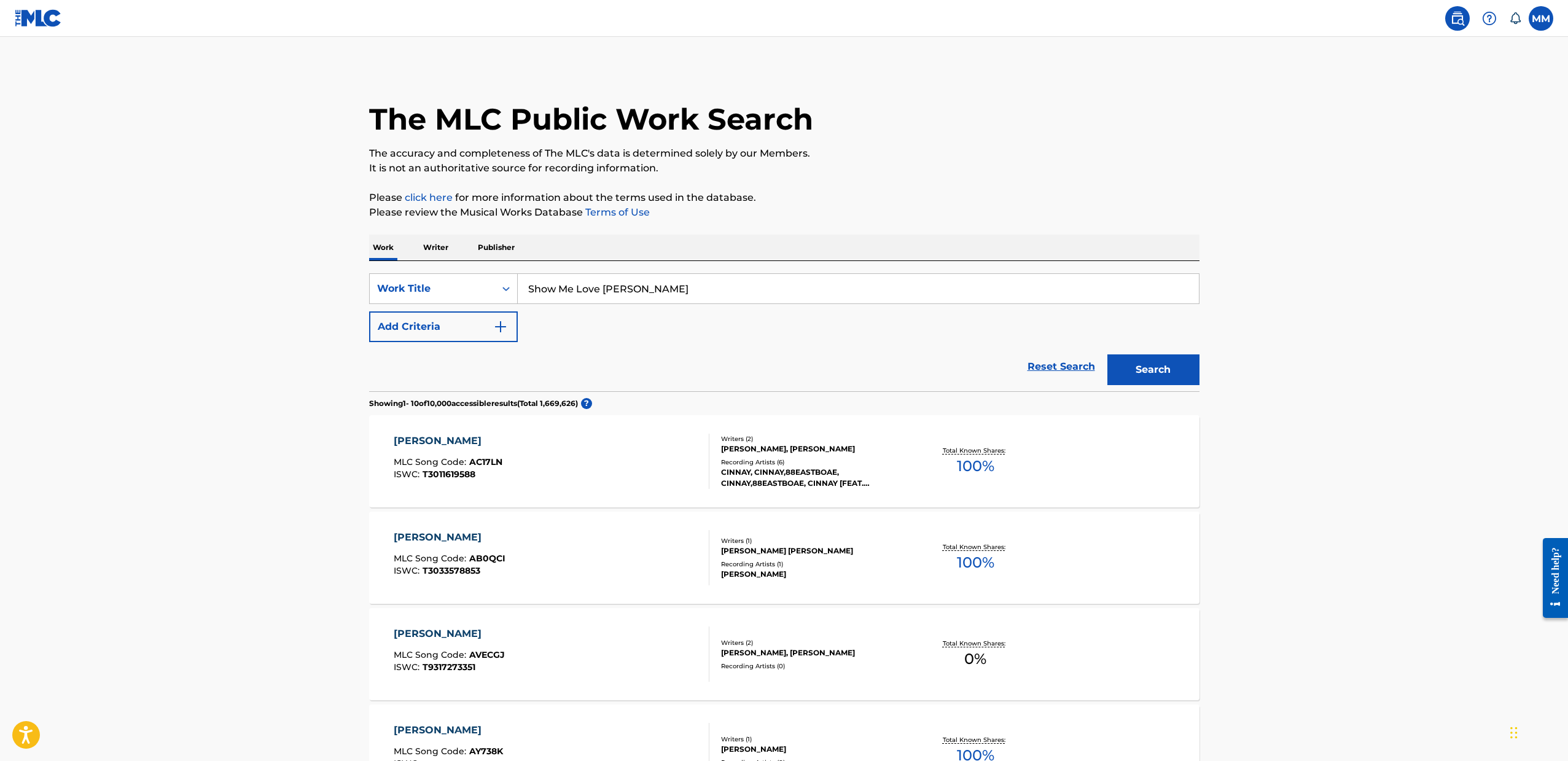
drag, startPoint x: 660, startPoint y: 293, endPoint x: 520, endPoint y: 283, distance: 140.4
click at [520, 283] on input "Show Me Love [PERSON_NAME]" at bounding box center [858, 288] width 681 height 30
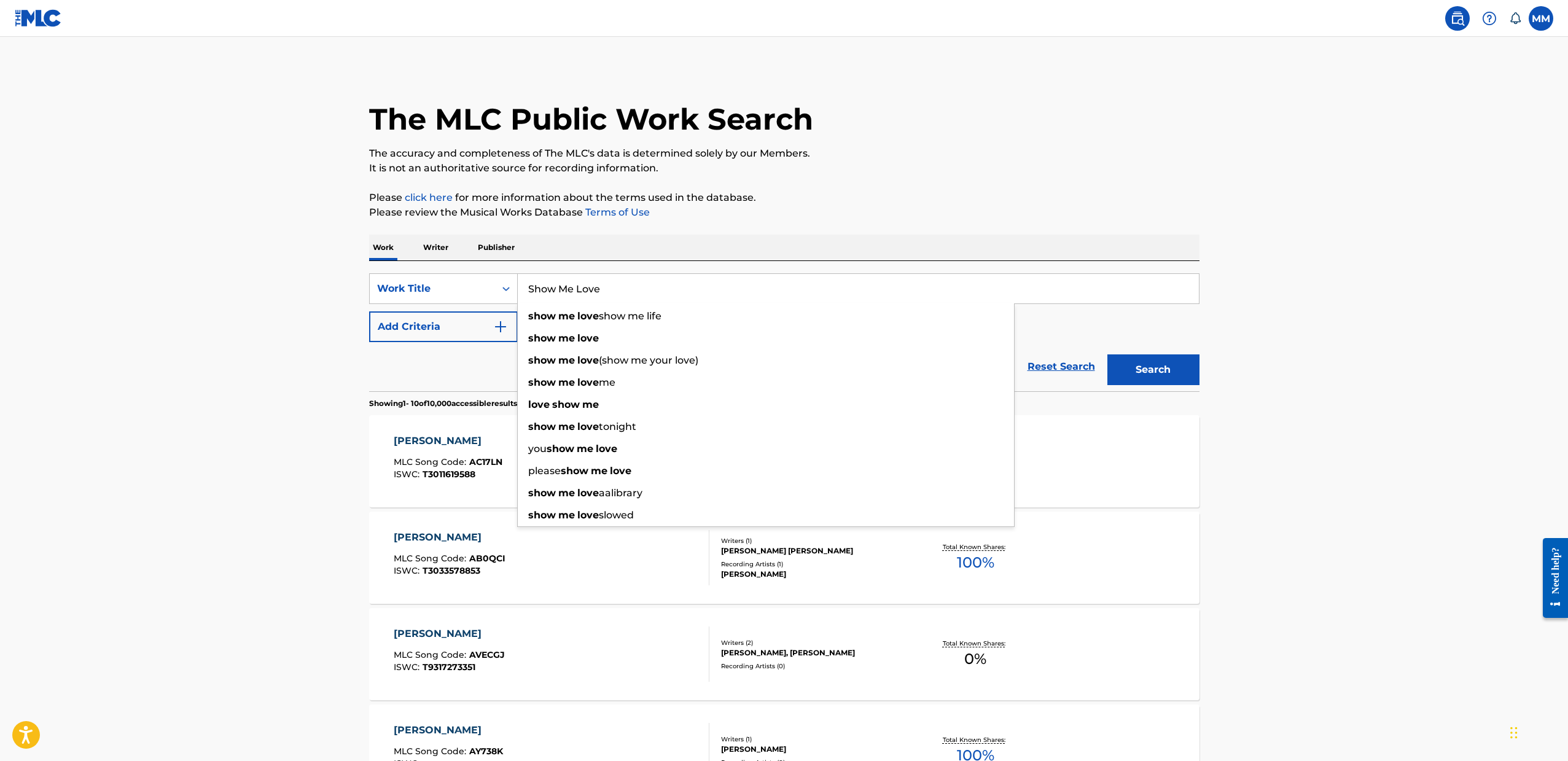
type input "Show Me Love"
click at [1153, 370] on button "Search" at bounding box center [1153, 369] width 92 height 31
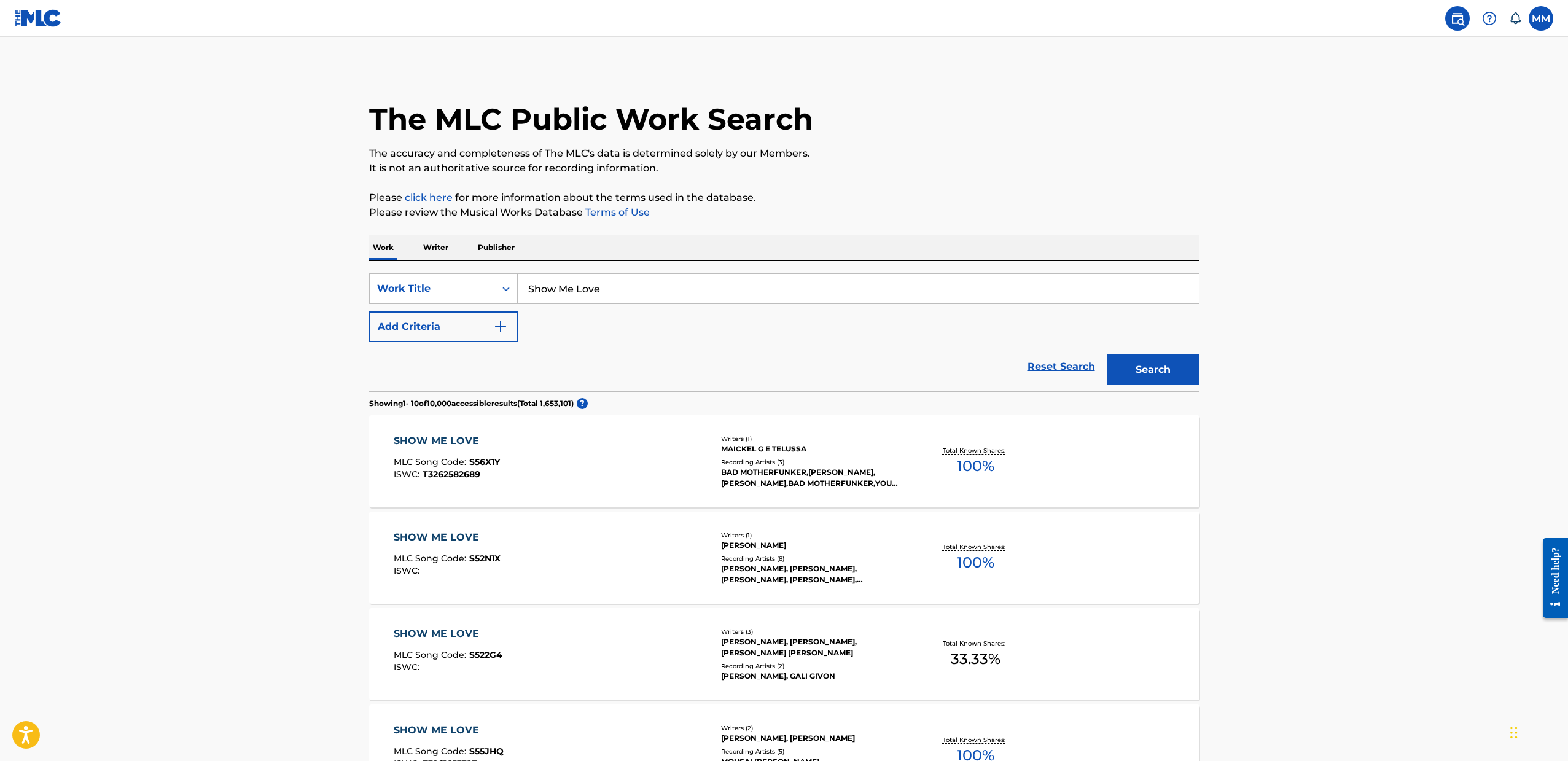
click at [428, 327] on button "Add Criteria" at bounding box center [443, 327] width 149 height 31
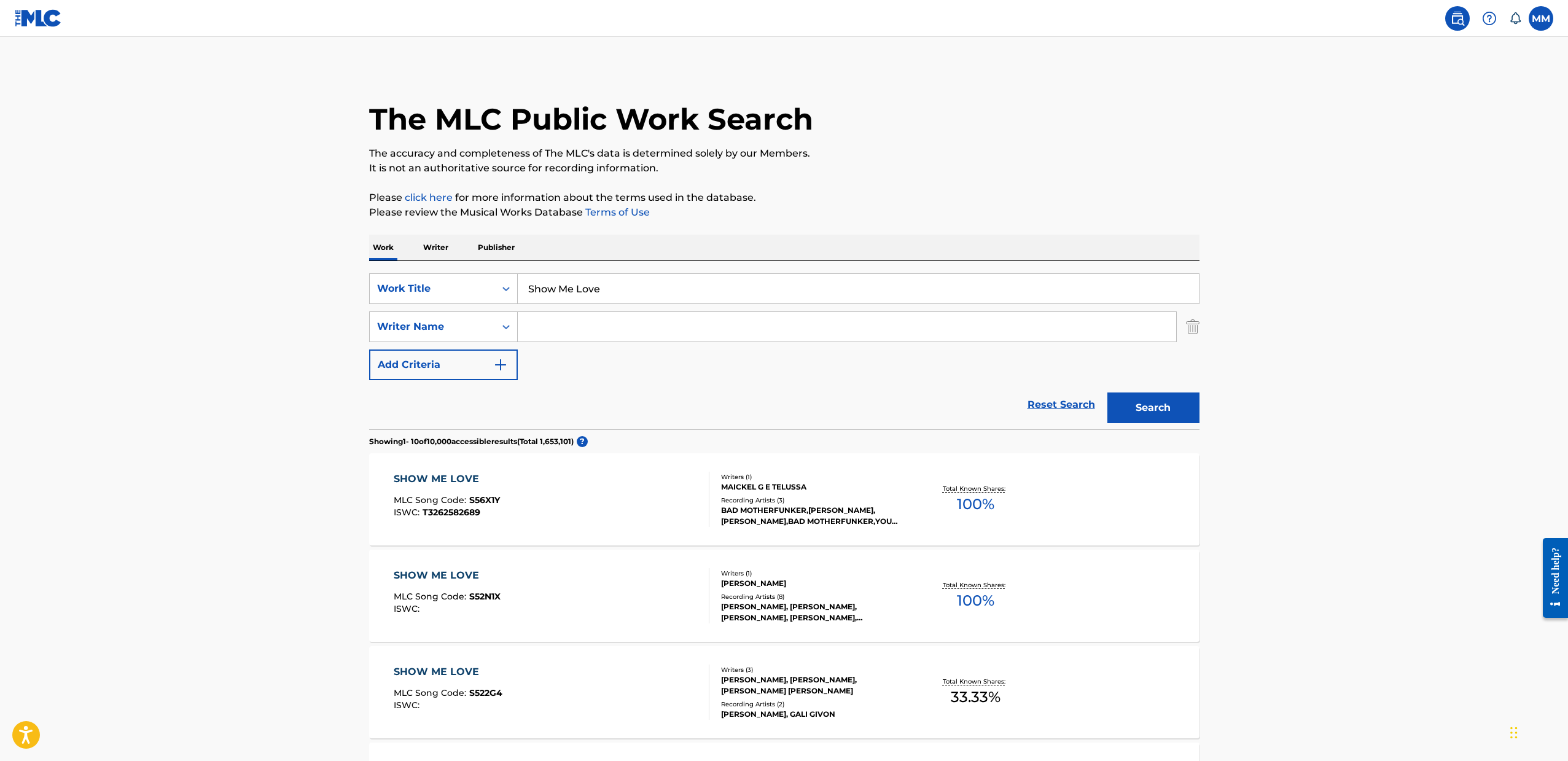
click at [539, 315] on input "Search Form" at bounding box center [846, 327] width 658 height 30
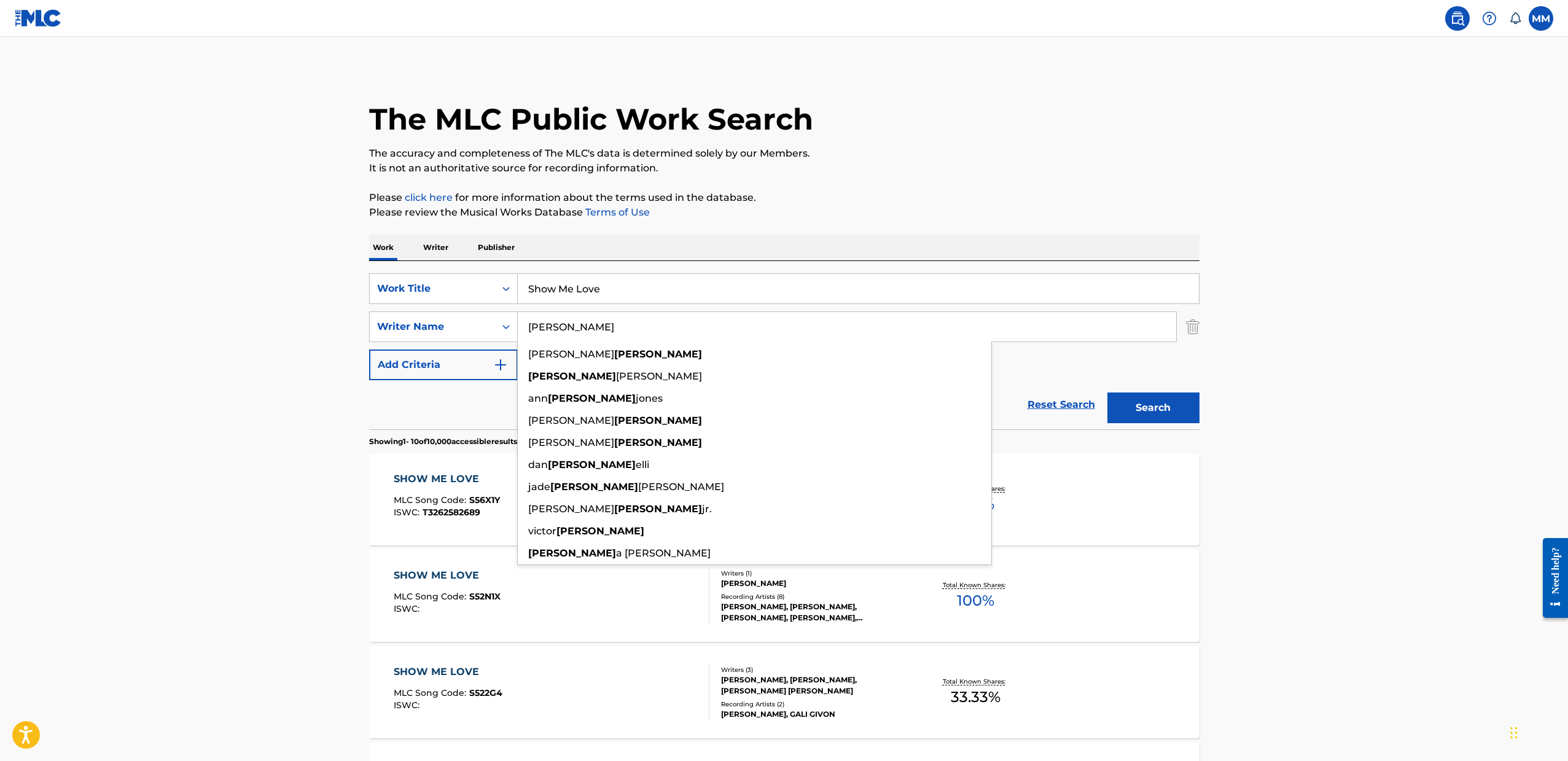
type input "[PERSON_NAME]"
click at [1153, 408] on button "Search" at bounding box center [1153, 408] width 92 height 31
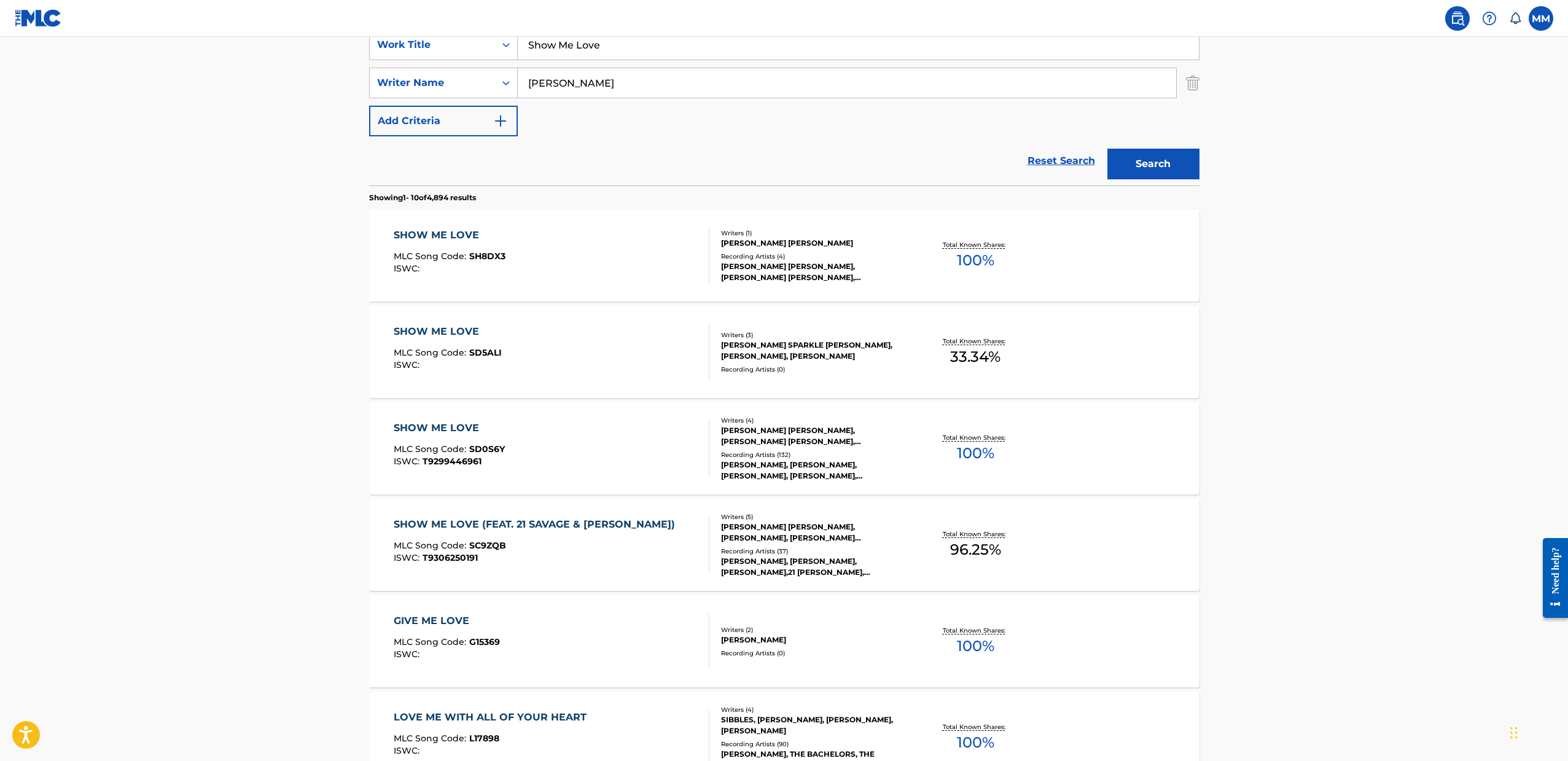
scroll to position [242, 0]
click at [566, 255] on div "SHOW ME LOVE MLC Song Code : SH8DX3 ISWC :" at bounding box center [552, 258] width 316 height 56
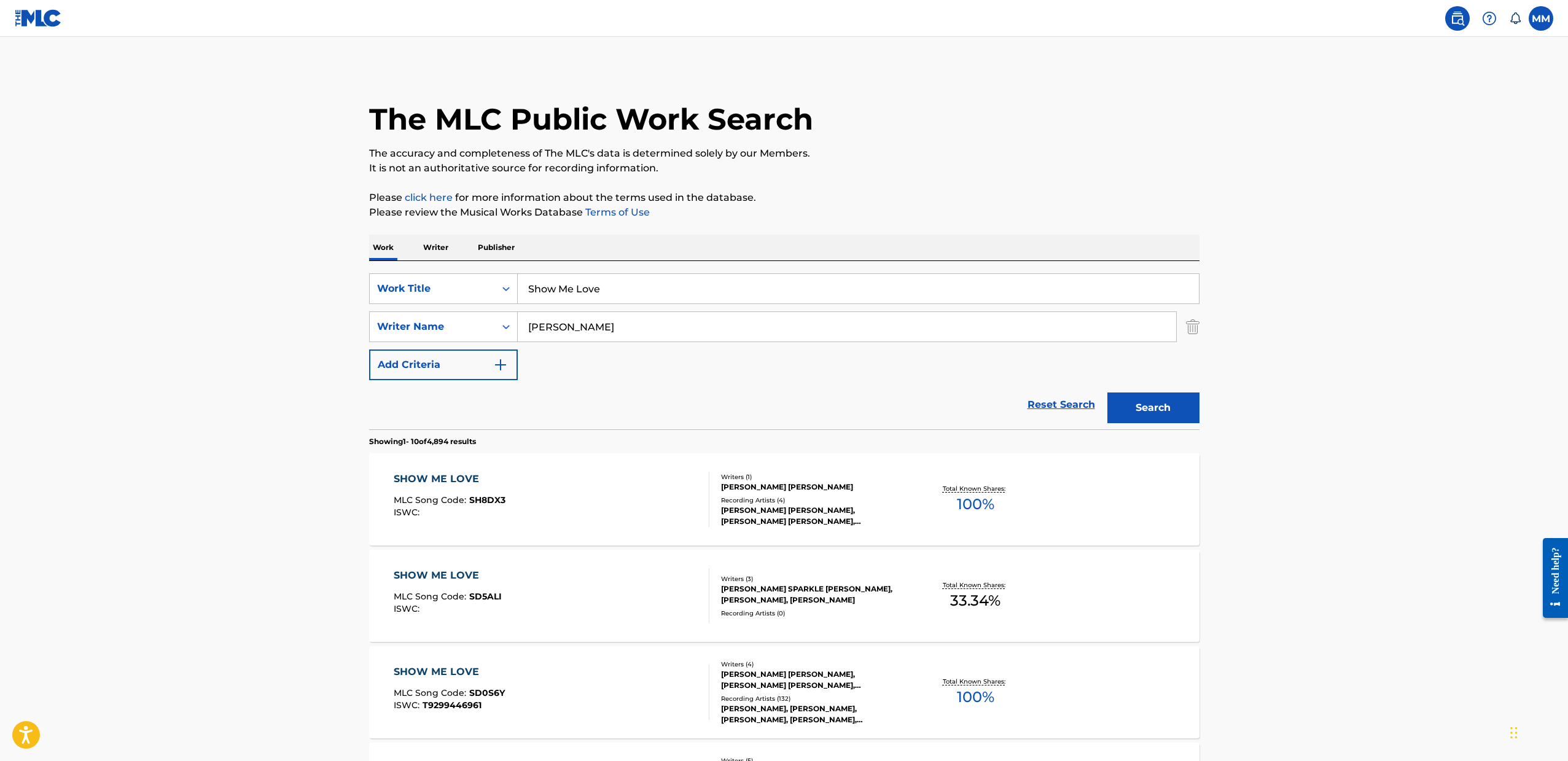
scroll to position [242, 0]
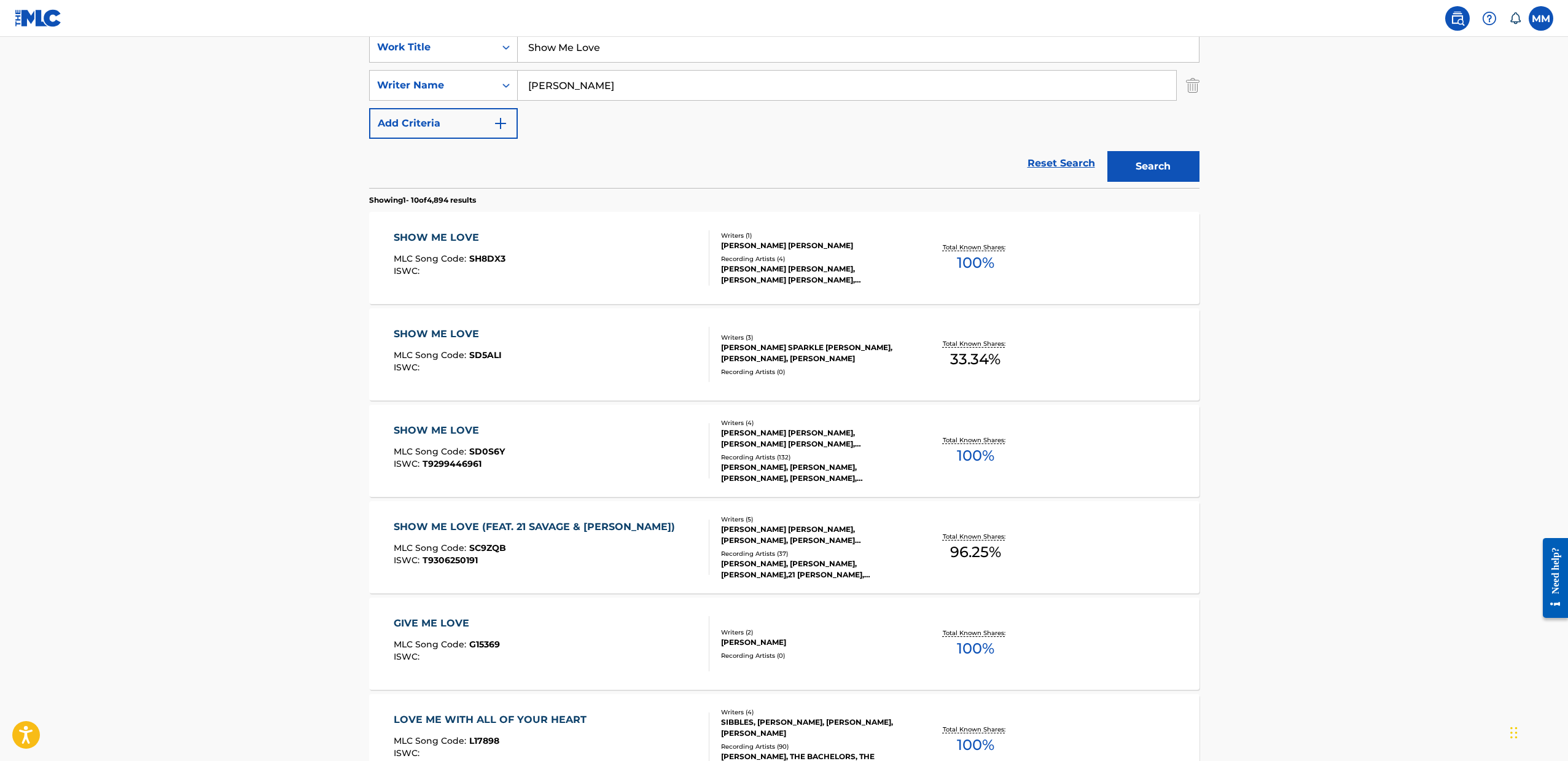
click at [556, 359] on div "SHOW ME LOVE MLC Song Code : SD5ALI ISWC :" at bounding box center [552, 354] width 316 height 56
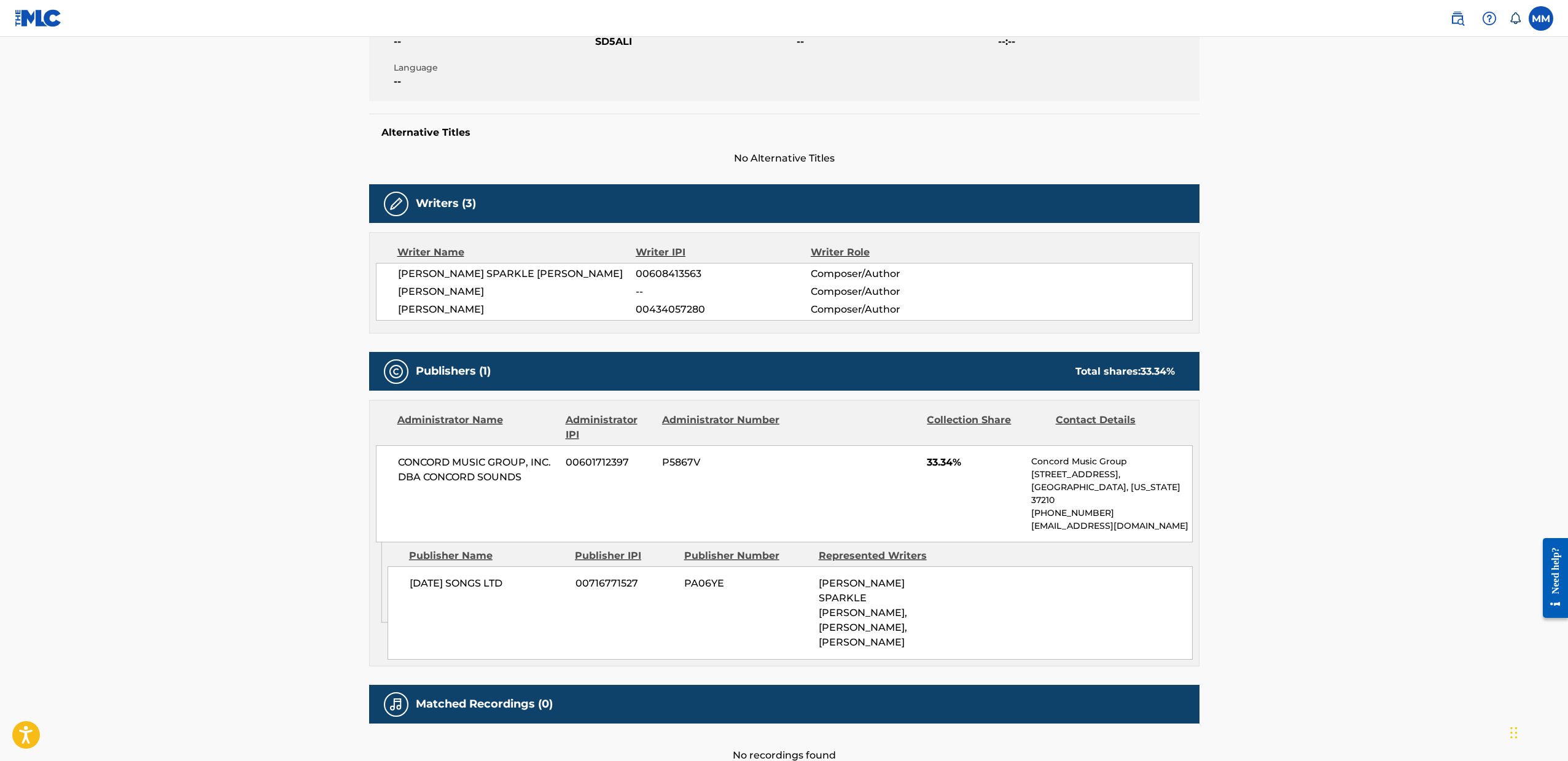
scroll to position [298, 0]
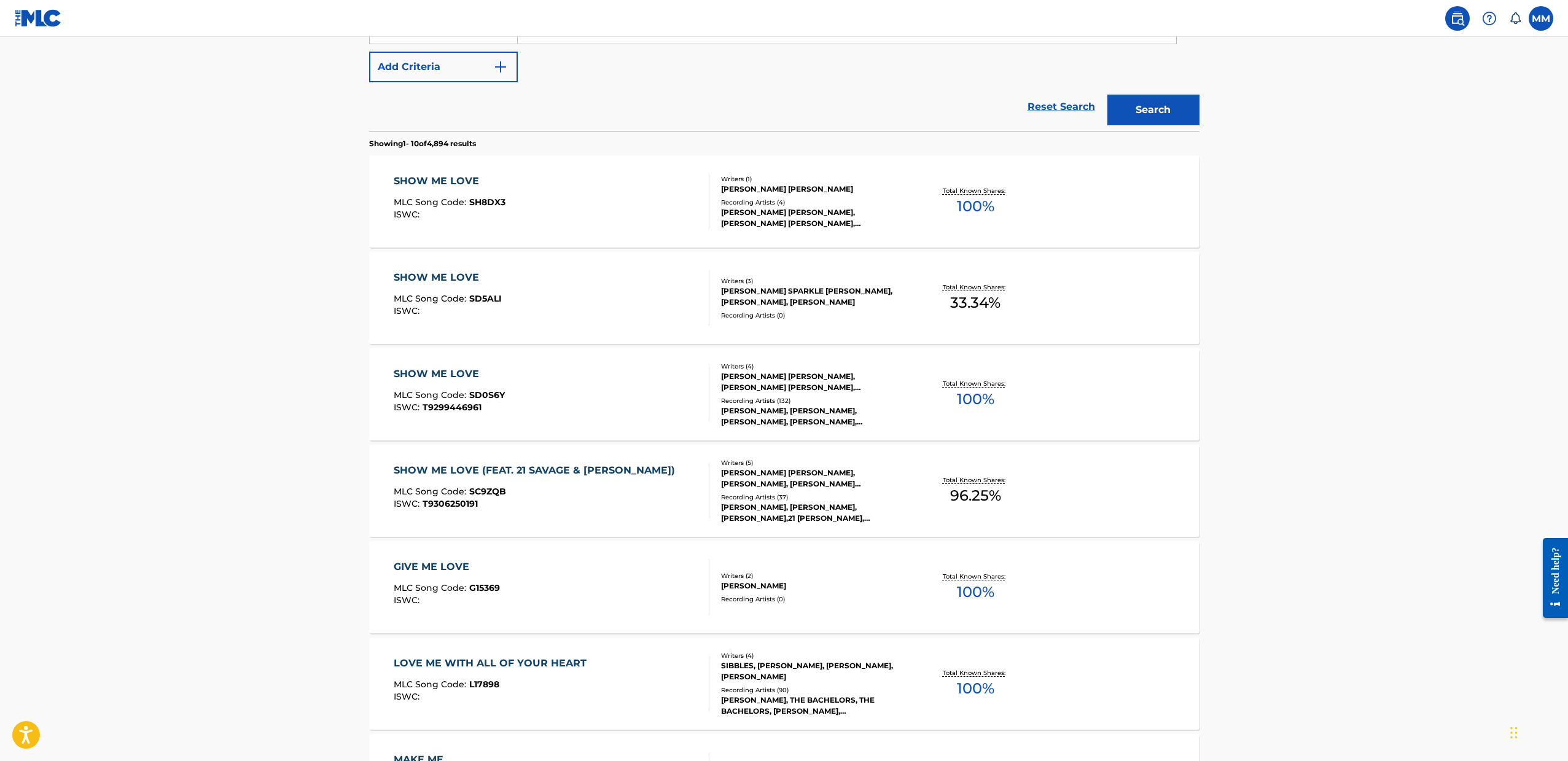
scroll to position [242, 0]
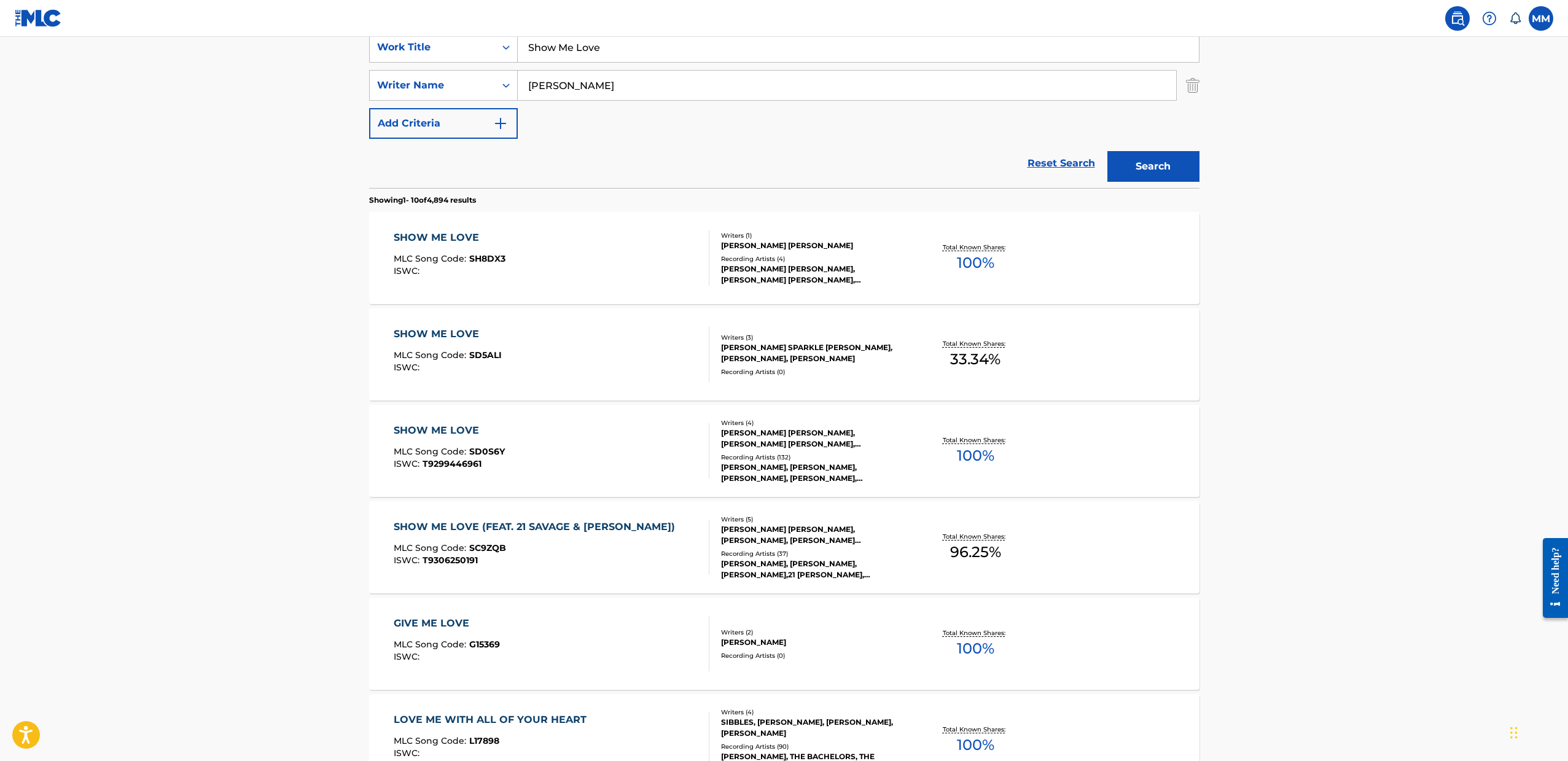
click at [549, 448] on div "SHOW ME LOVE MLC Song Code : SD0S6Y ISWC : T9299446961" at bounding box center [552, 451] width 316 height 56
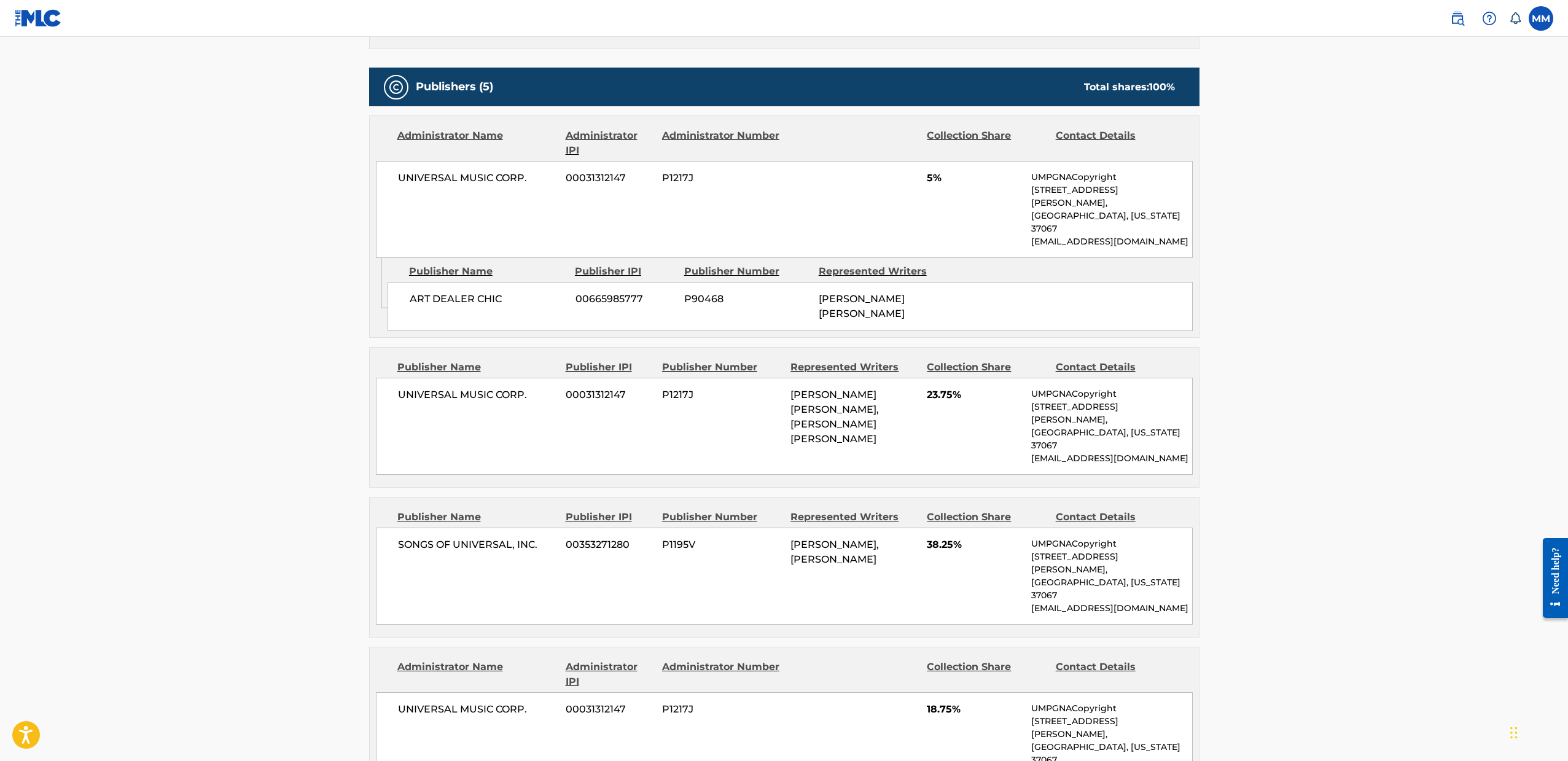
scroll to position [622, 0]
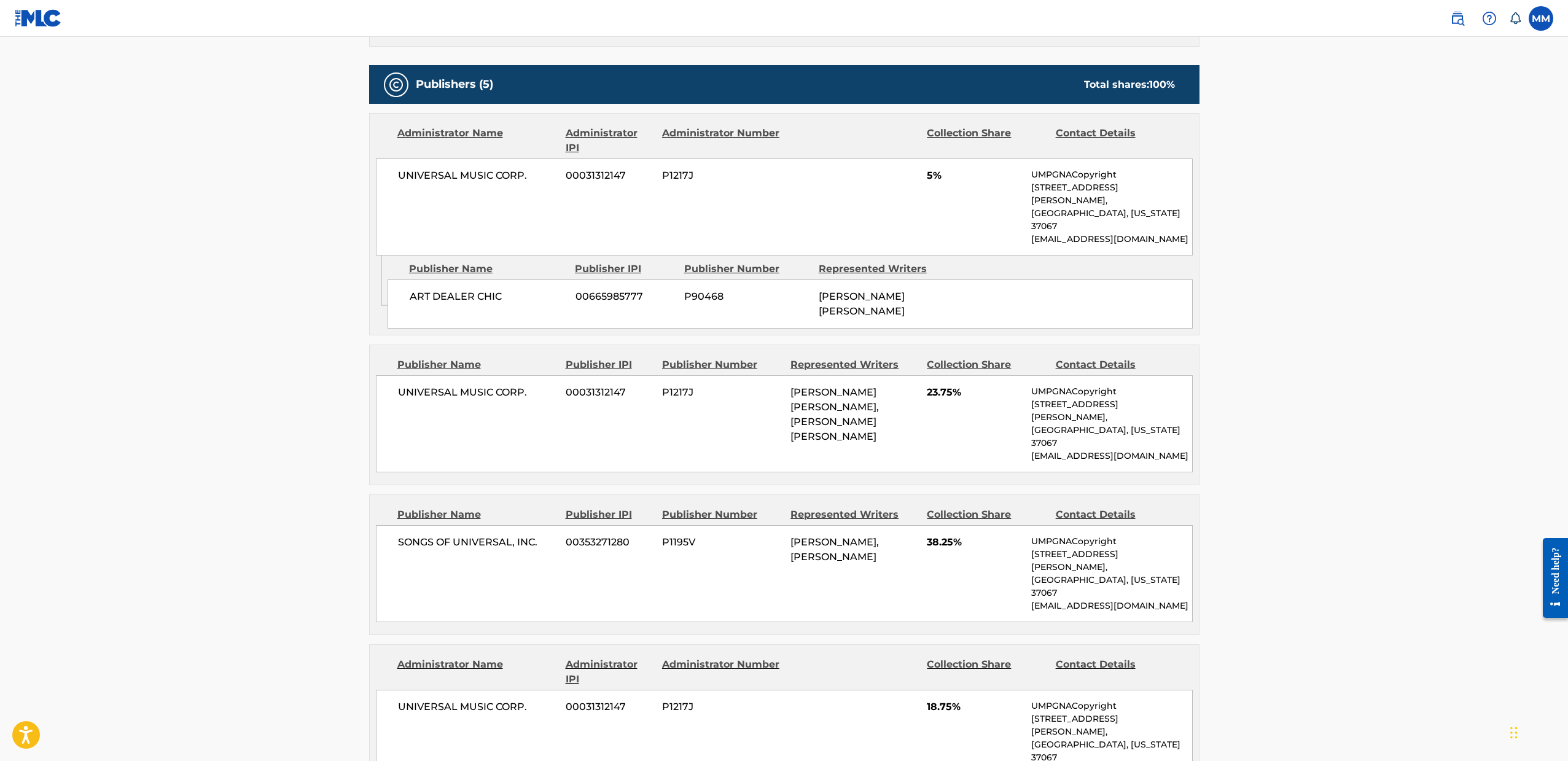
click at [799, 535] on div "[PERSON_NAME], [PERSON_NAME]" at bounding box center [854, 549] width 127 height 30
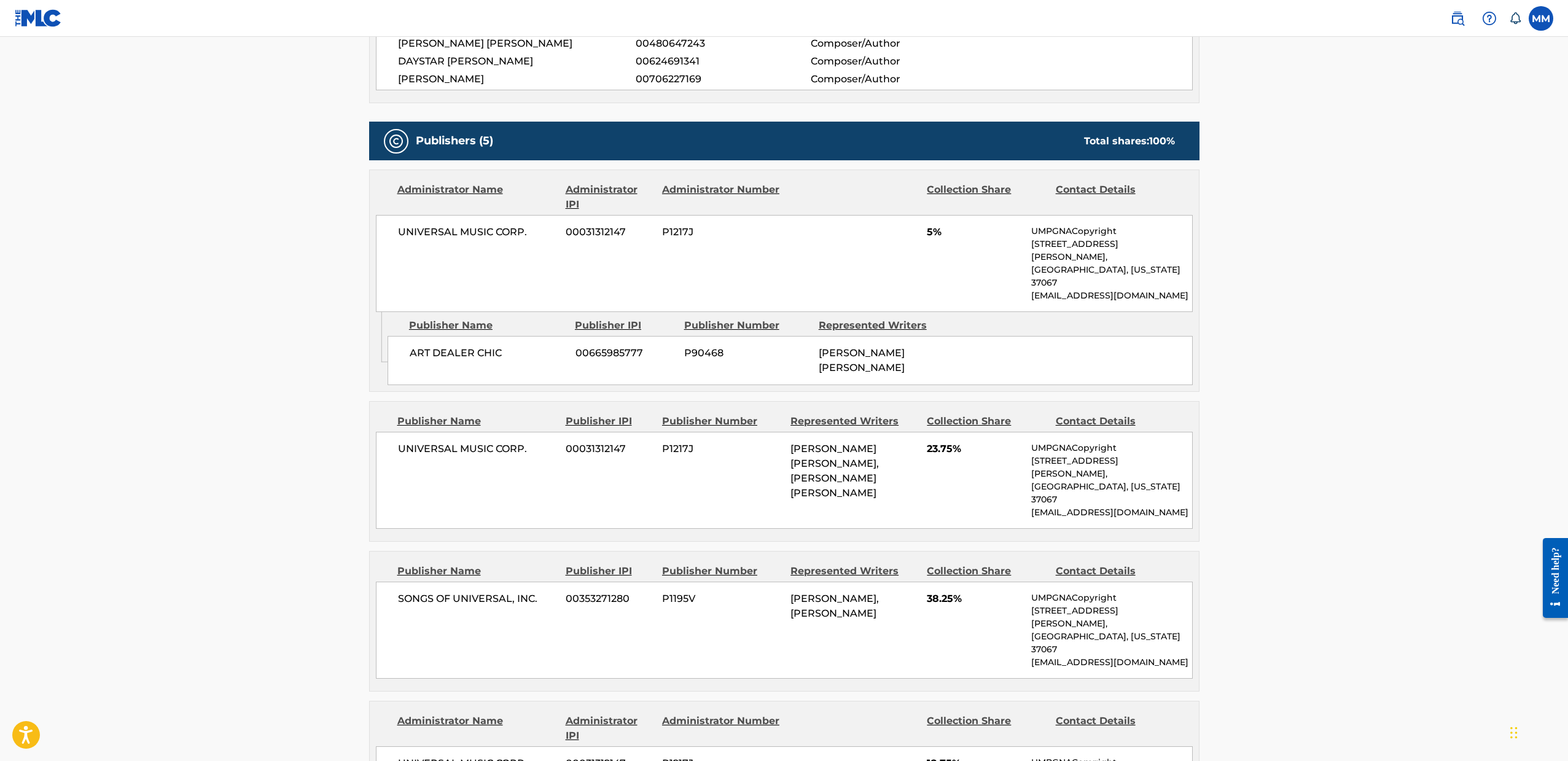
scroll to position [670, 0]
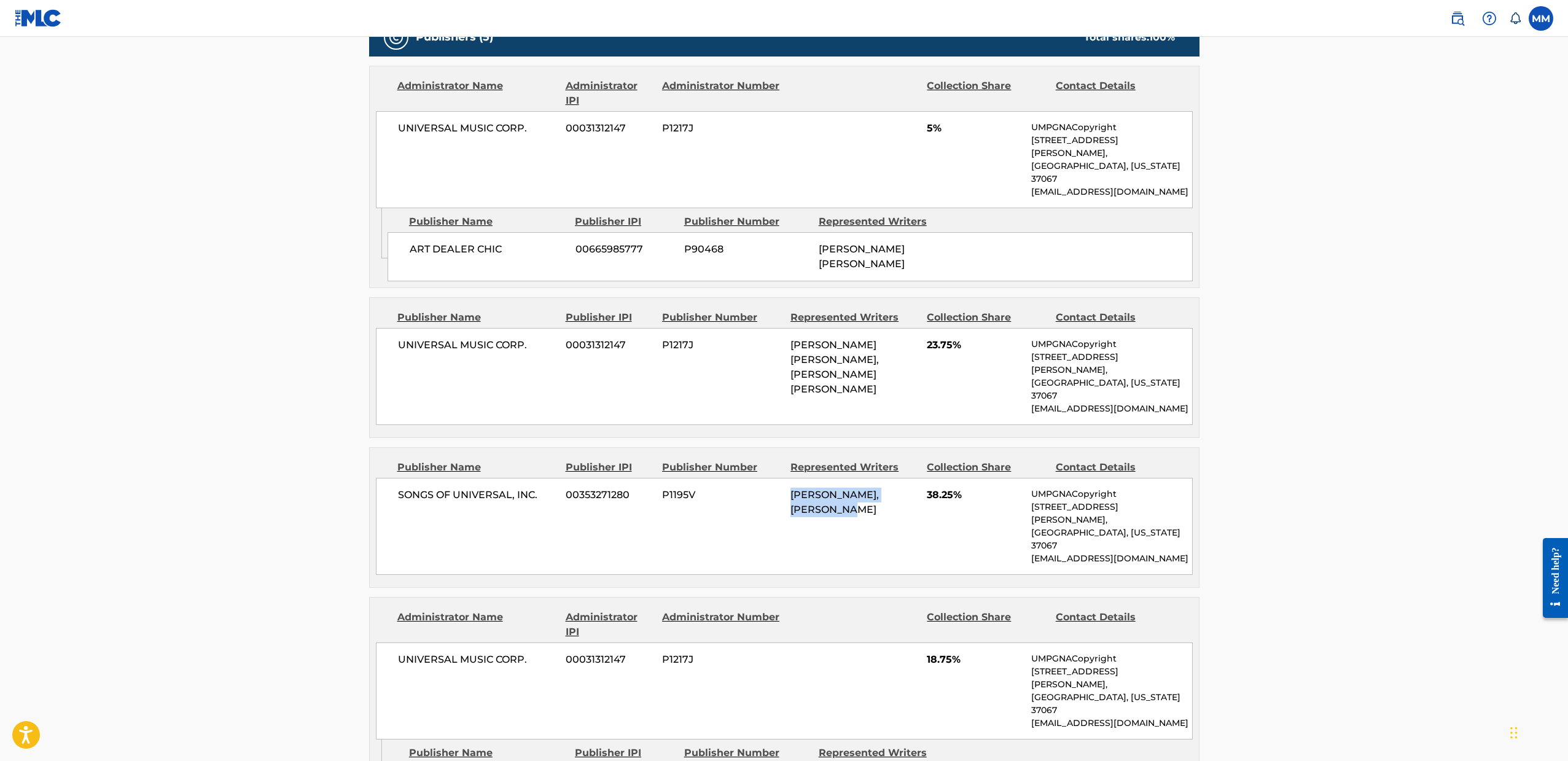
drag, startPoint x: 794, startPoint y: 441, endPoint x: 837, endPoint y: 454, distance: 44.9
click at [837, 489] on span "[PERSON_NAME], [PERSON_NAME]" at bounding box center [834, 502] width 89 height 26
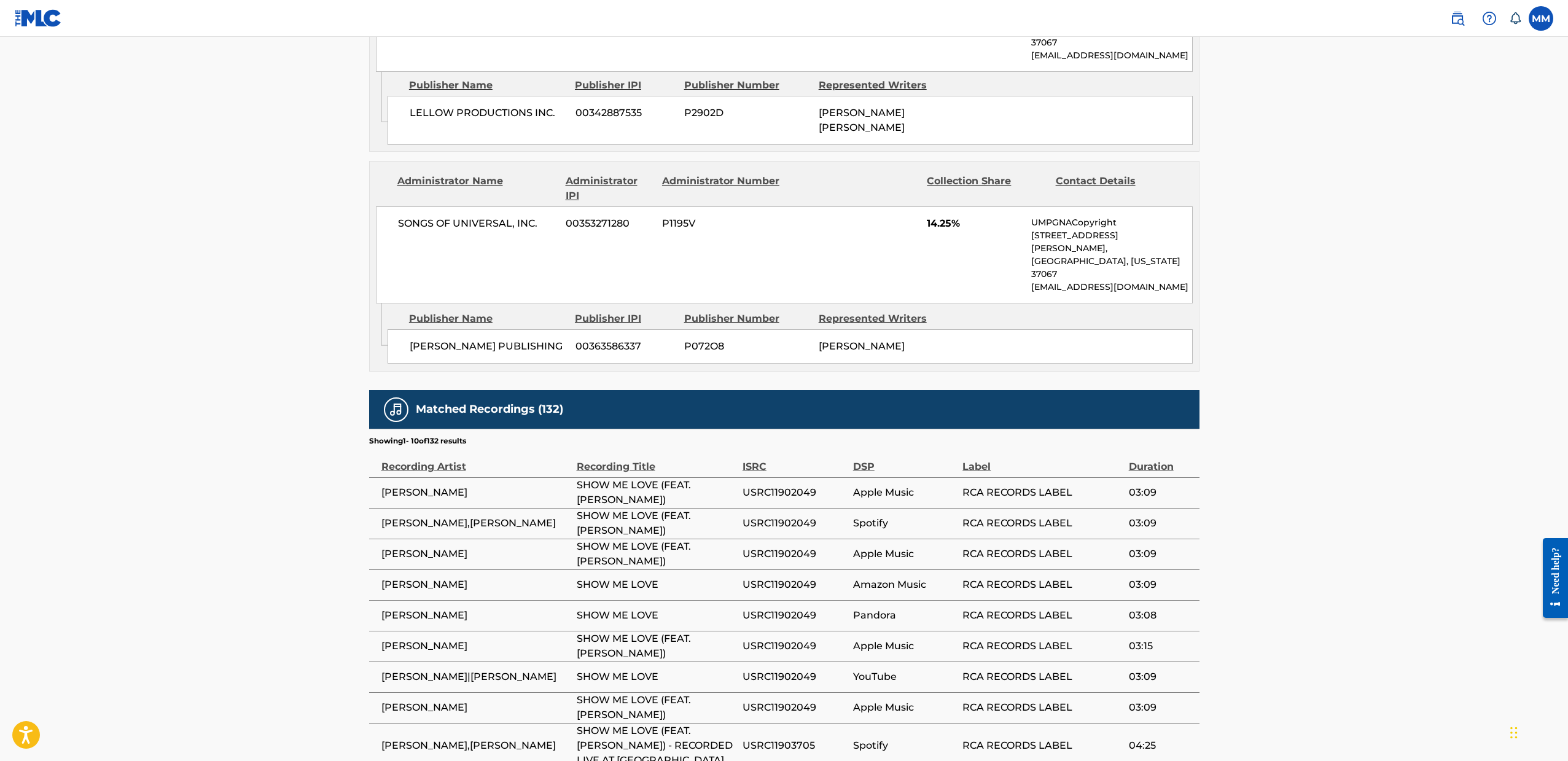
scroll to position [1340, 0]
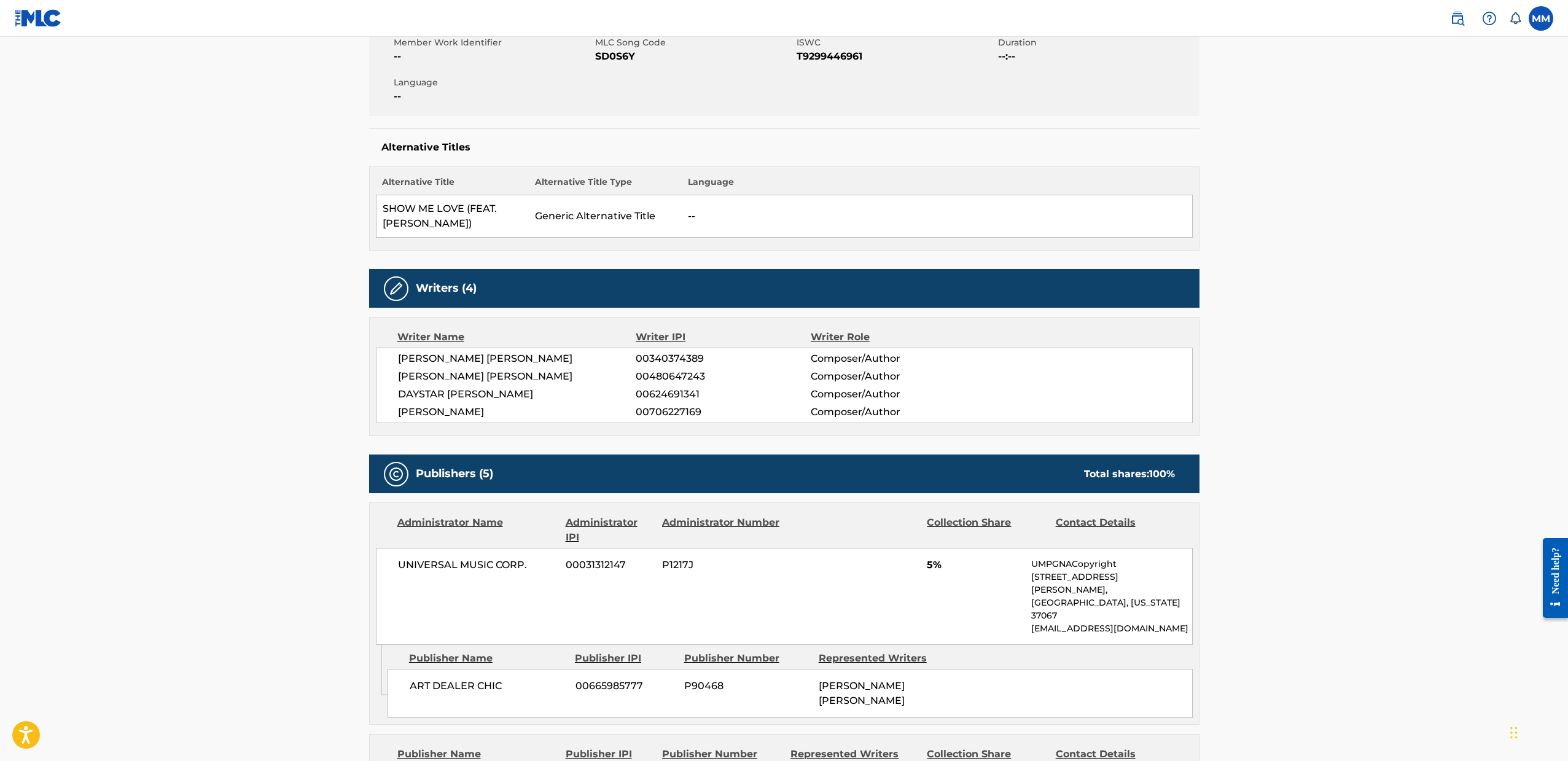
scroll to position [0, 0]
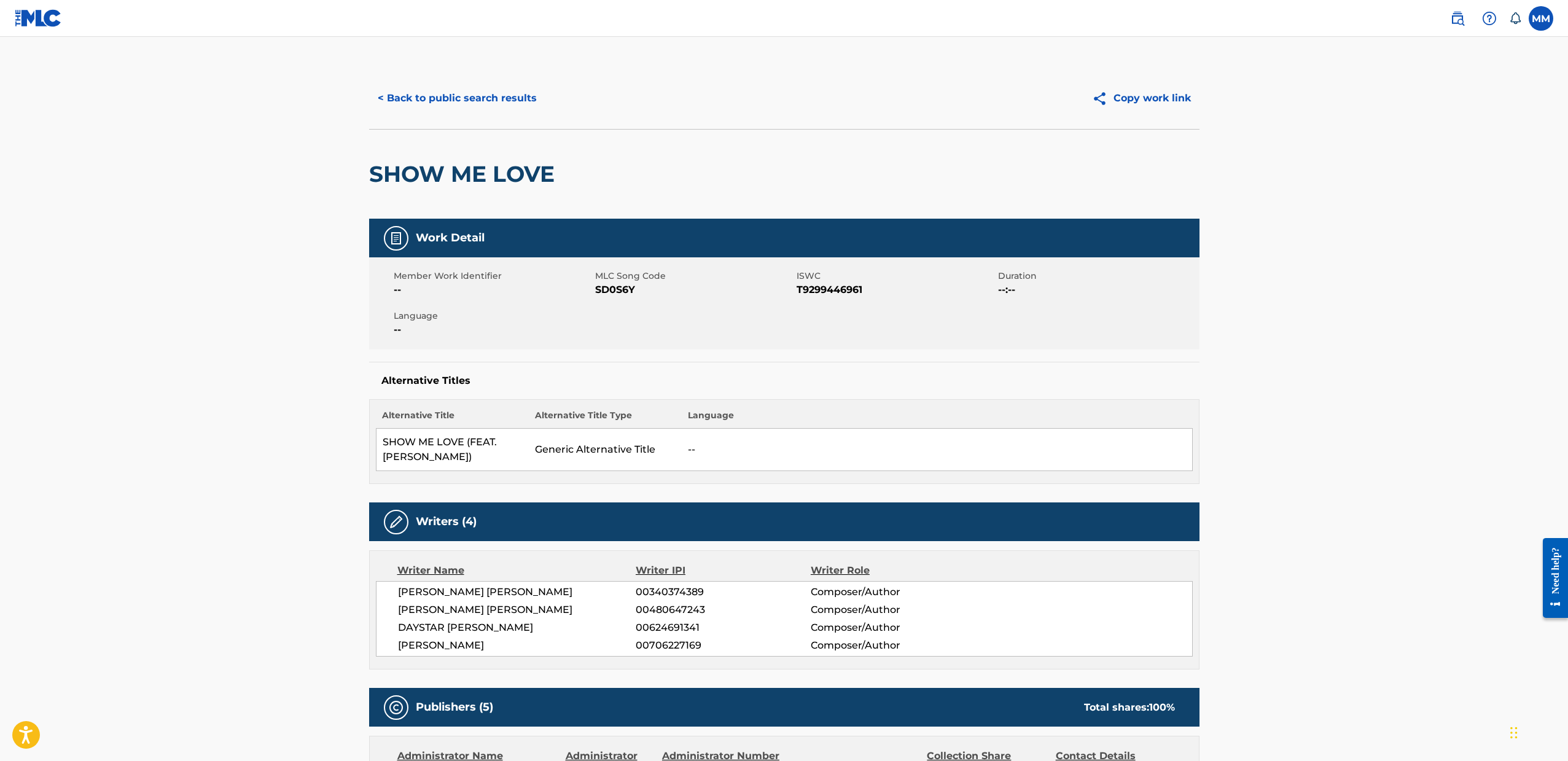
drag, startPoint x: 327, startPoint y: 371, endPoint x: 296, endPoint y: 367, distance: 31.3
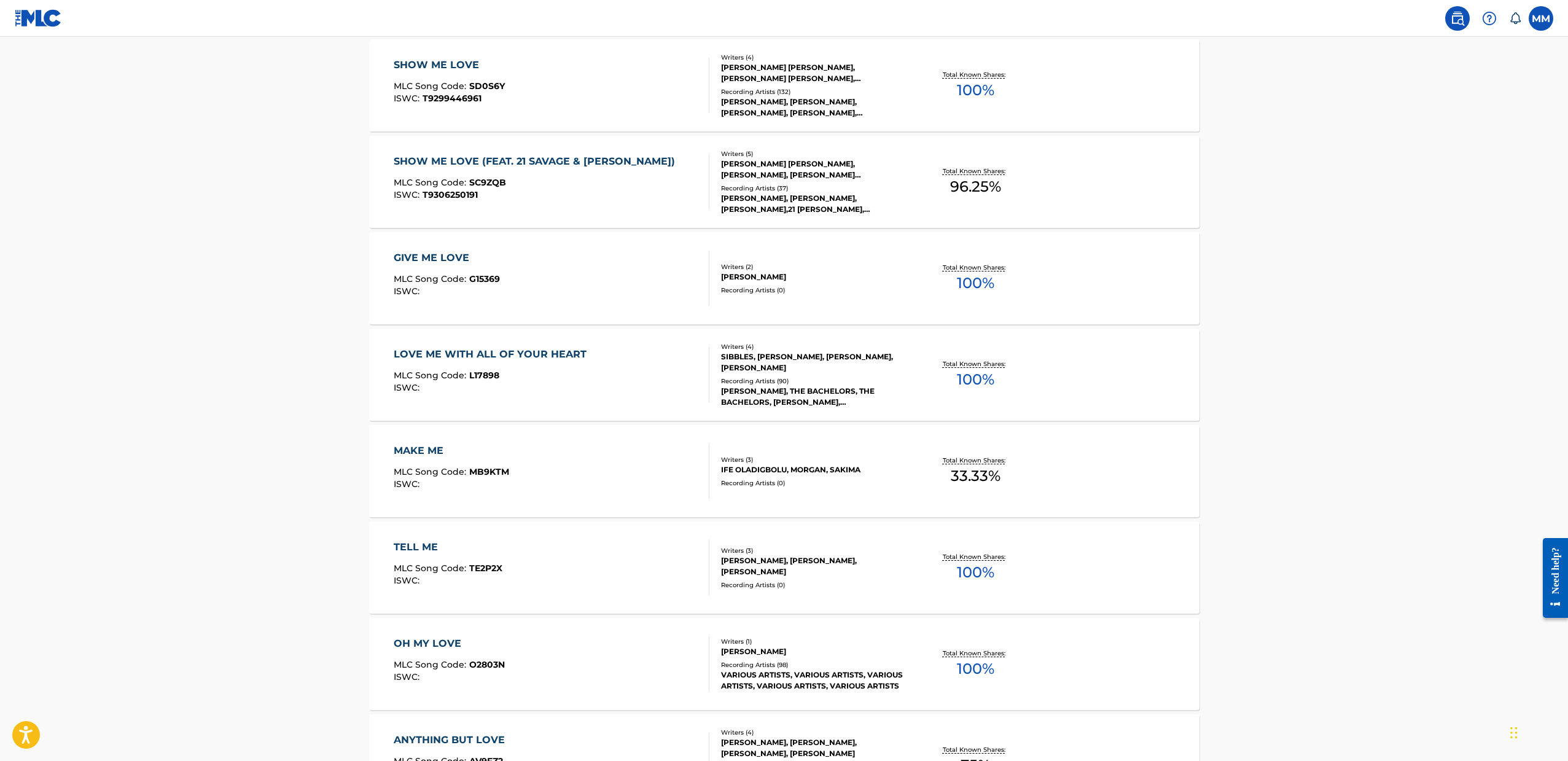
scroll to position [515, 0]
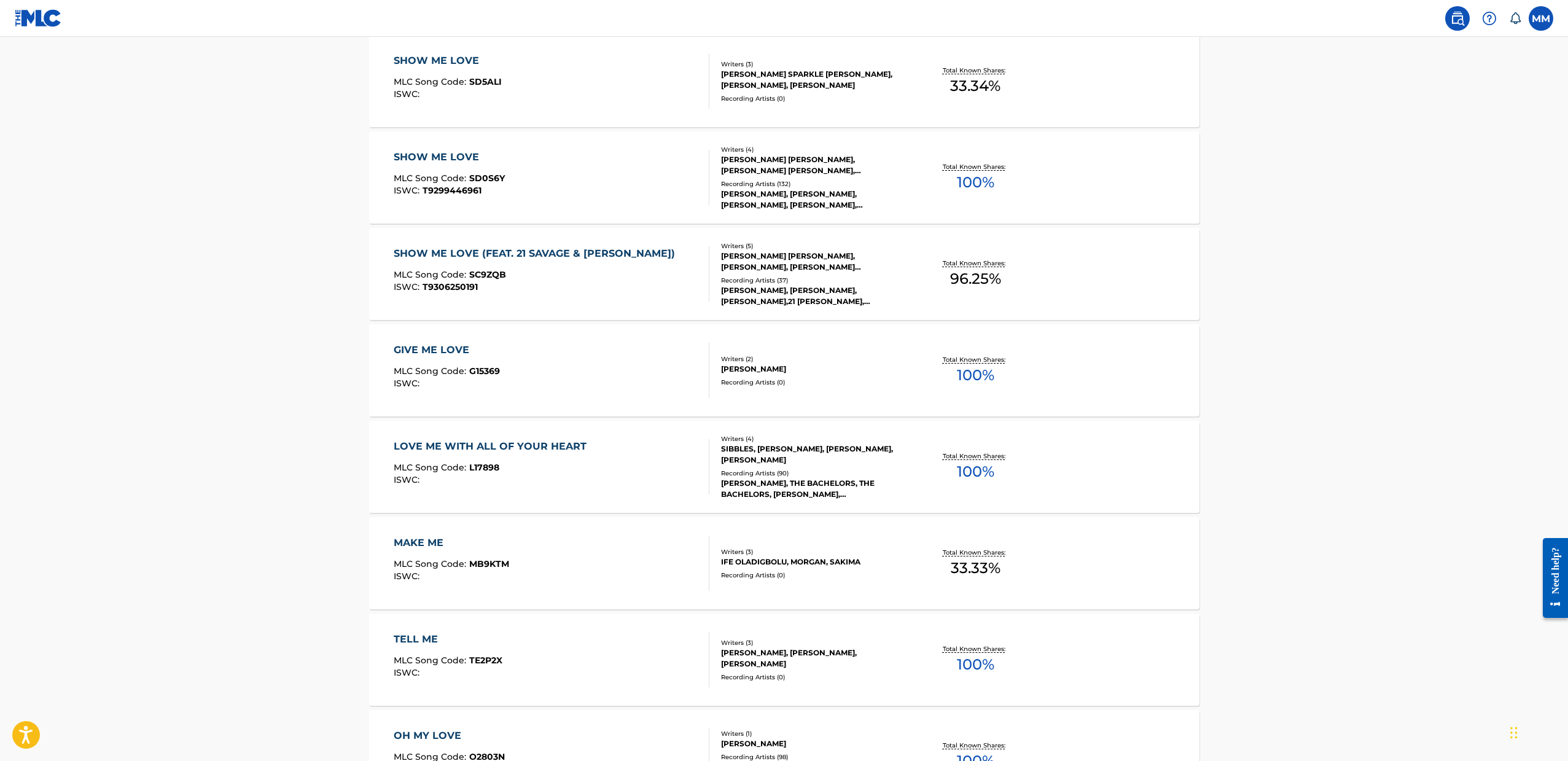
click at [564, 357] on div "GIVE ME LOVE MLC Song Code : G15369 ISWC :" at bounding box center [552, 370] width 316 height 56
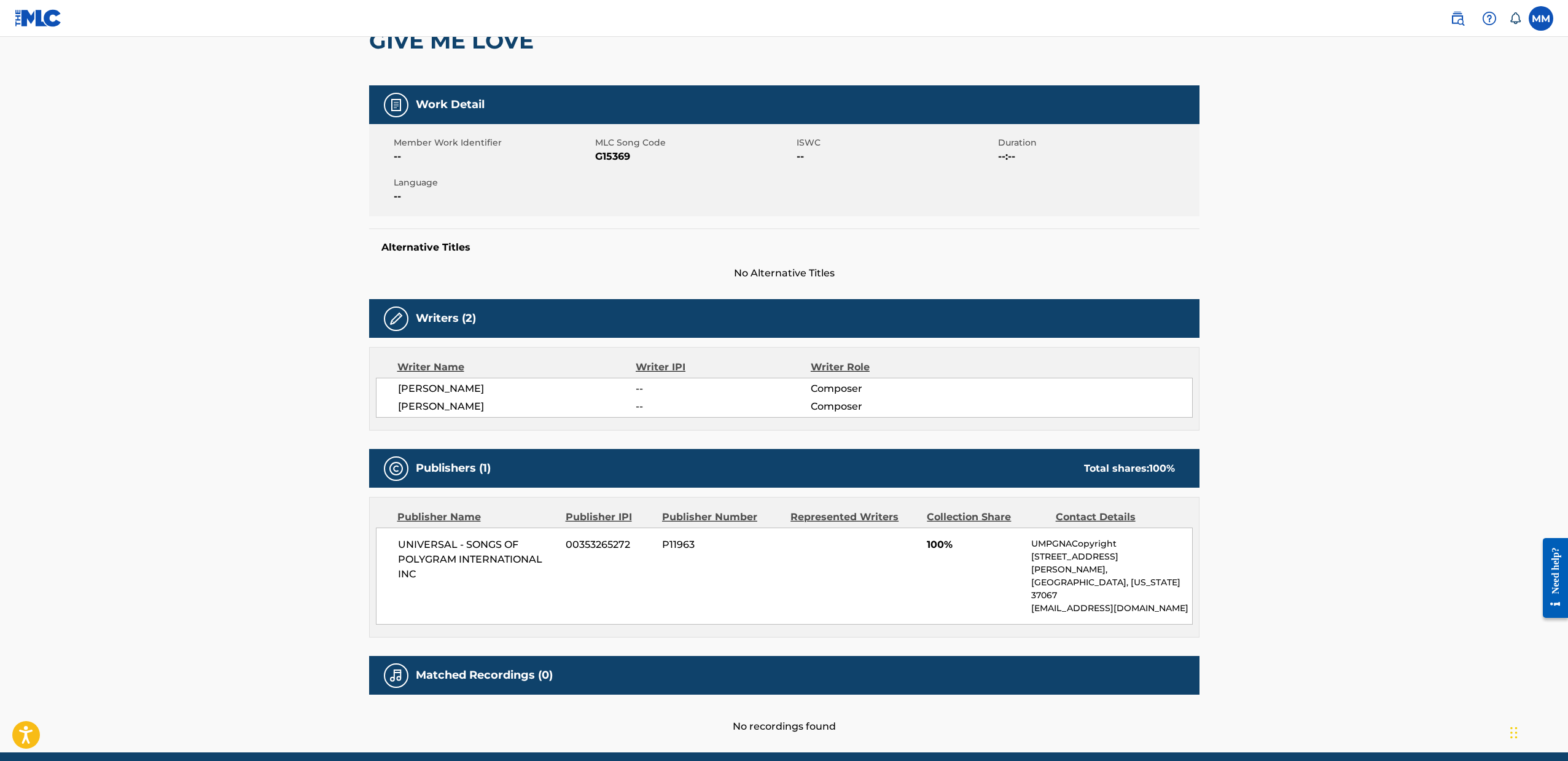
scroll to position [82, 0]
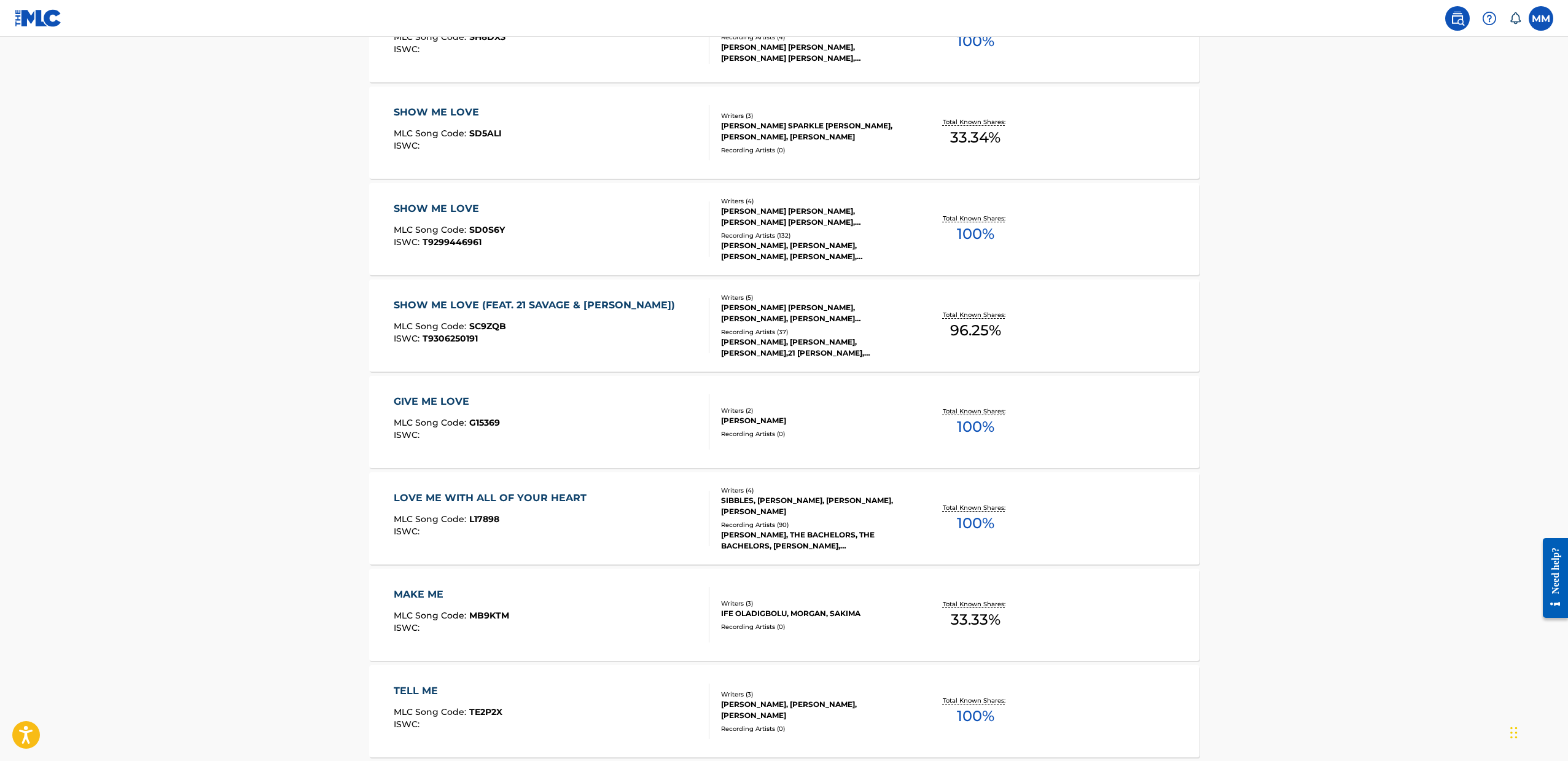
scroll to position [375, 0]
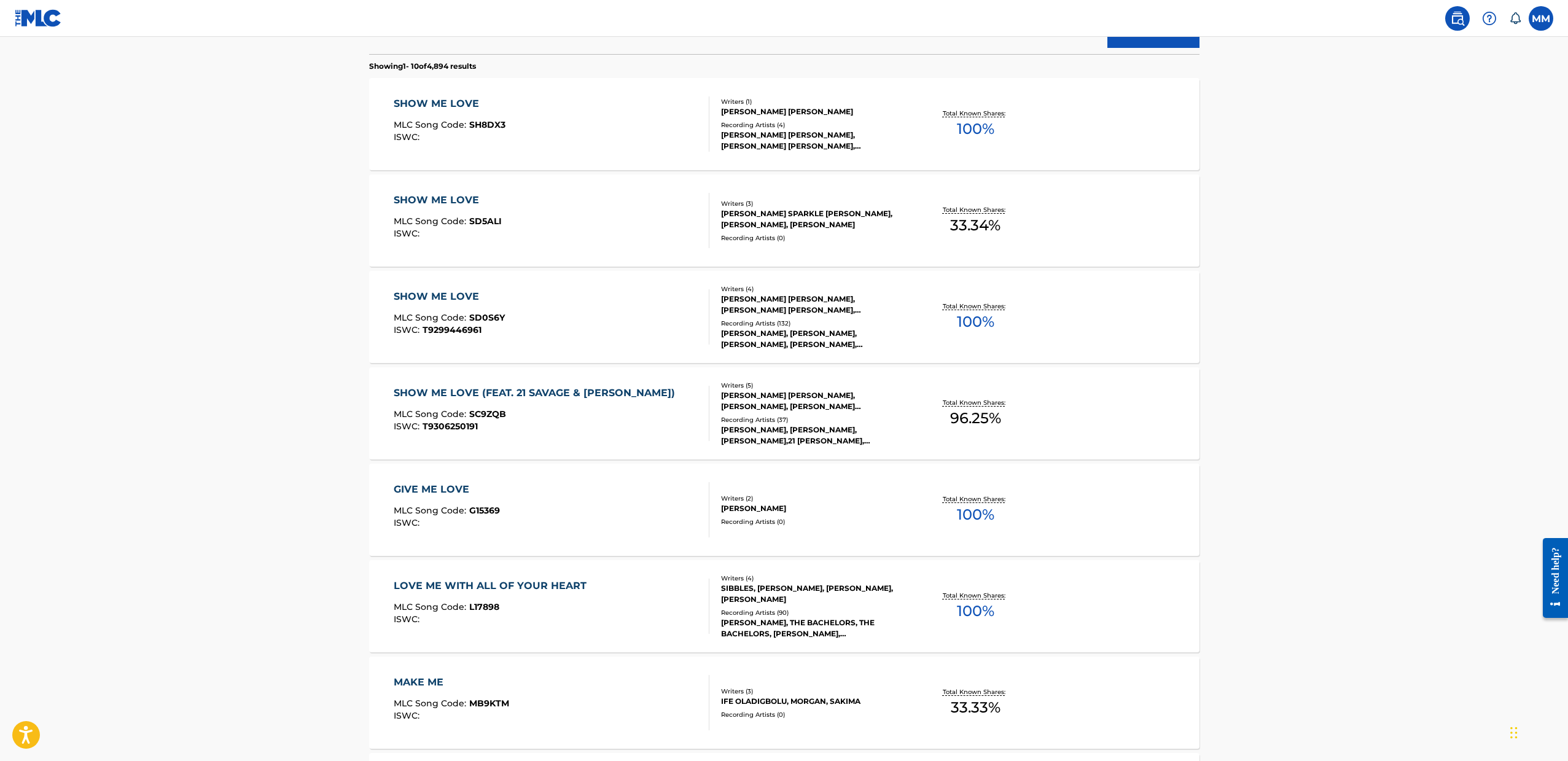
click at [677, 413] on div "SHOW ME LOVE (FEAT. 21 [PERSON_NAME] & [PERSON_NAME]) MLC Song Code : SC9ZQB IS…" at bounding box center [552, 413] width 316 height 56
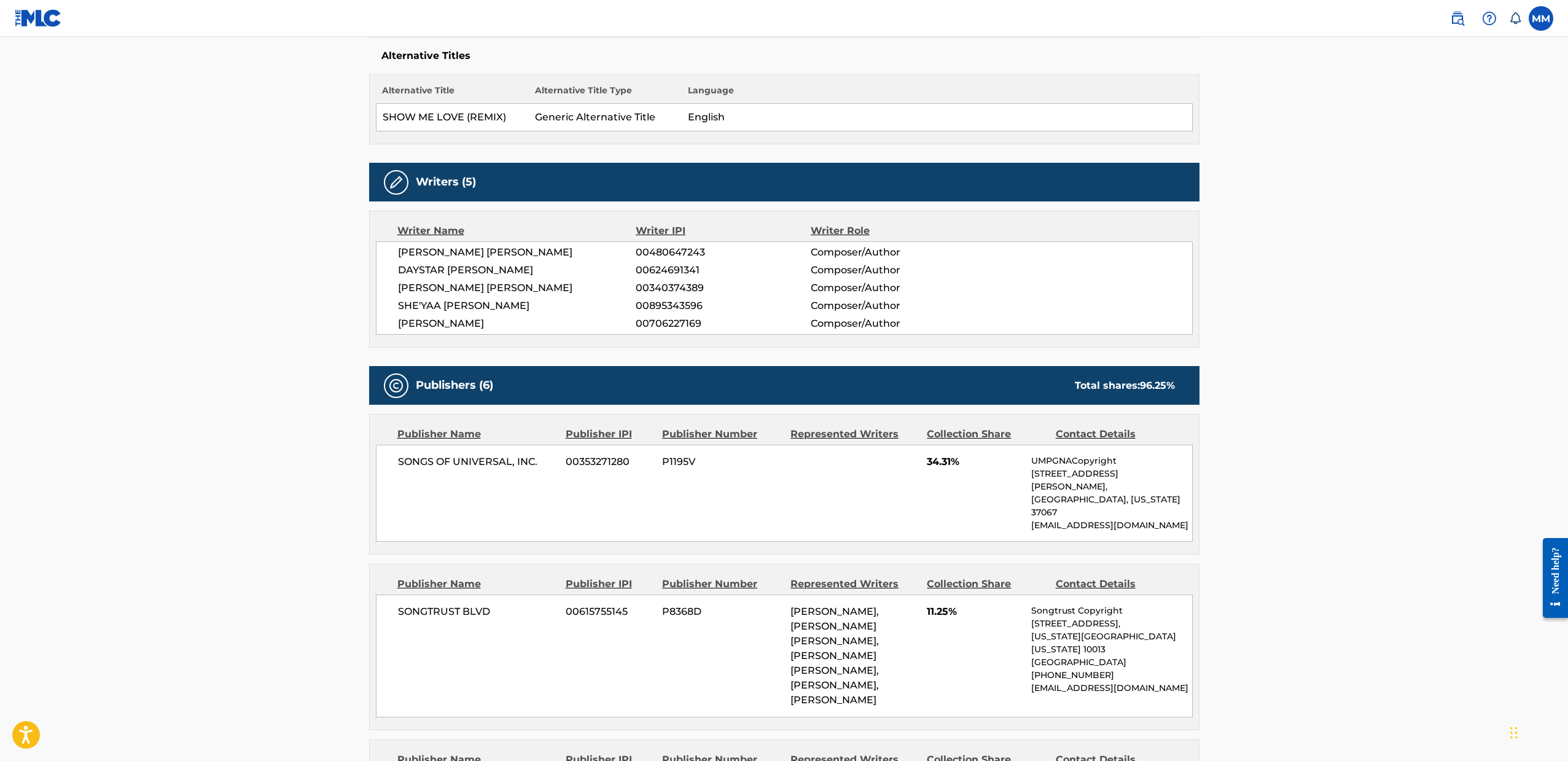
scroll to position [408, 0]
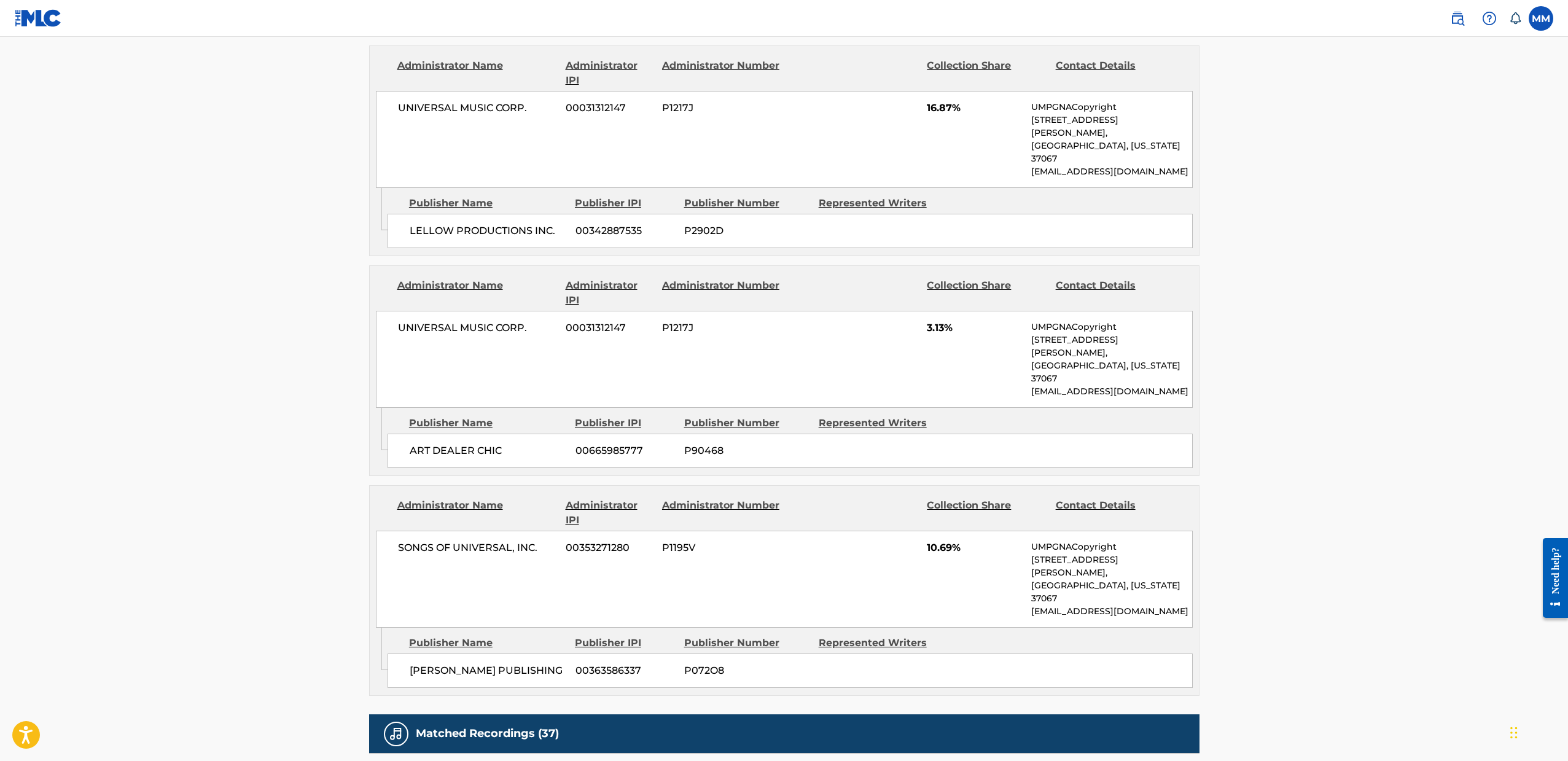
scroll to position [1194, 0]
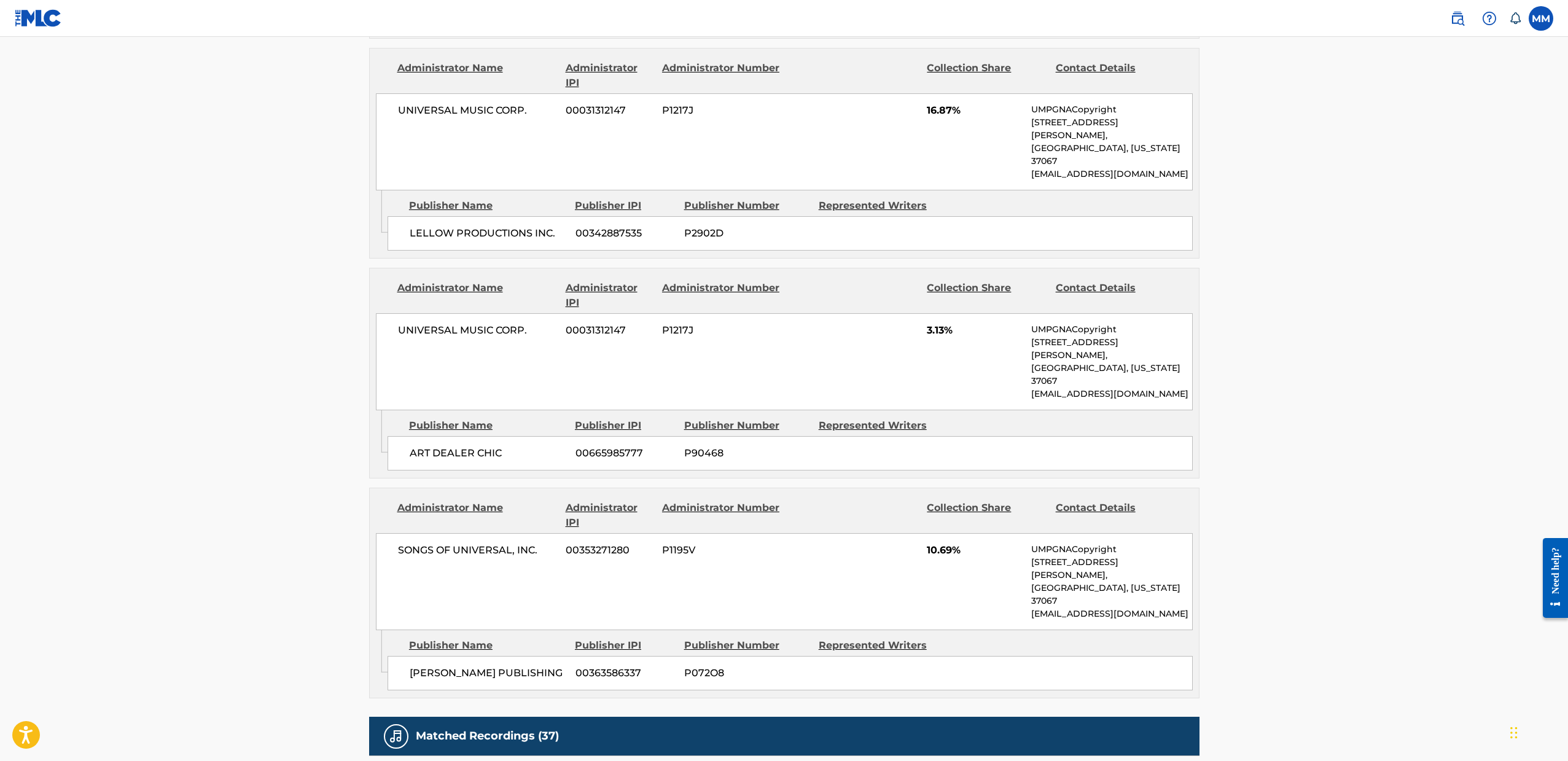
click at [465, 666] on span "[PERSON_NAME] PUBLISHING" at bounding box center [488, 672] width 156 height 14
click at [524, 666] on span "[PERSON_NAME] PUBLISHING" at bounding box center [488, 672] width 156 height 14
click at [520, 666] on span "[PERSON_NAME] PUBLISHING" at bounding box center [488, 672] width 156 height 14
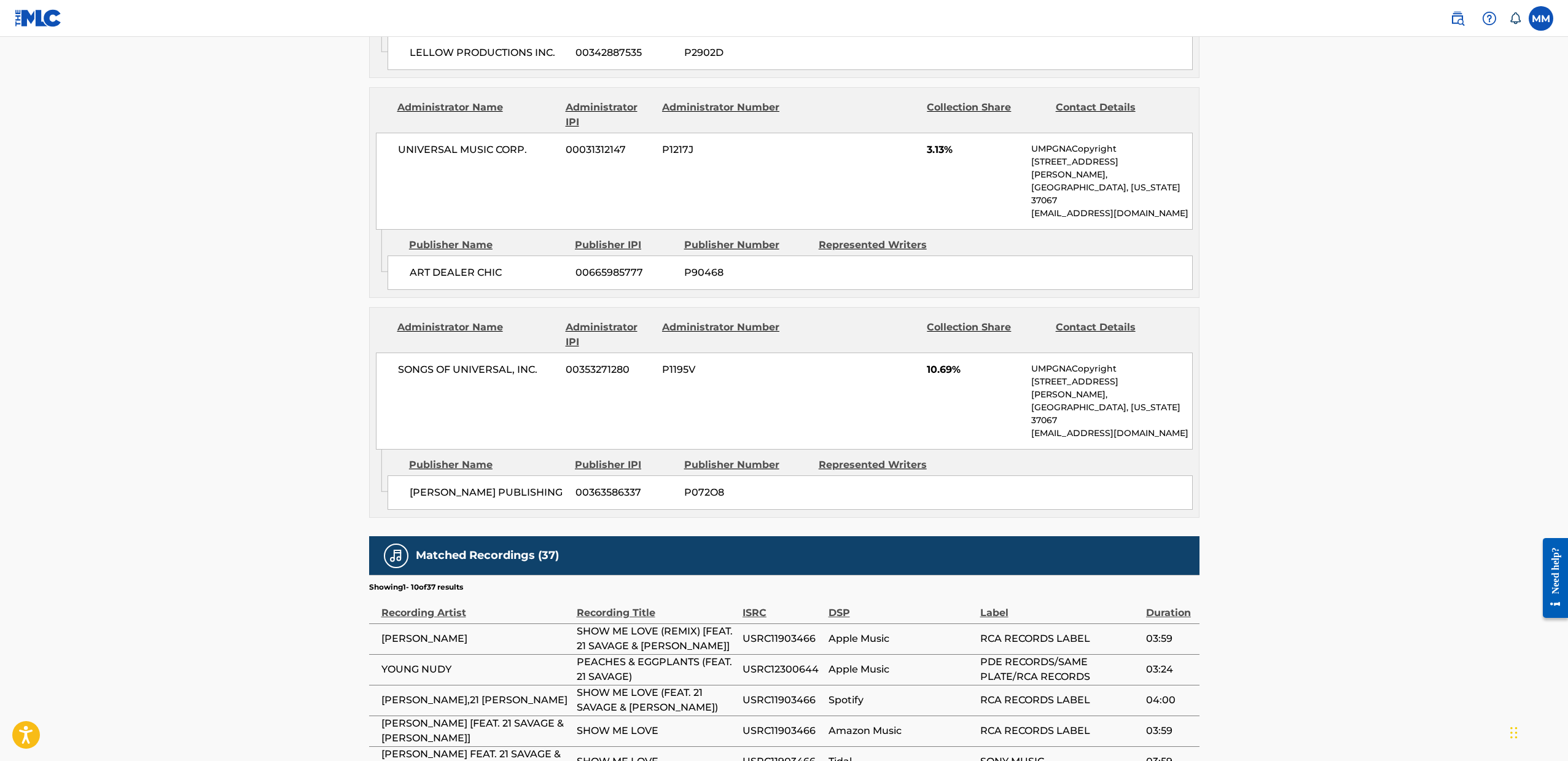
scroll to position [1372, 0]
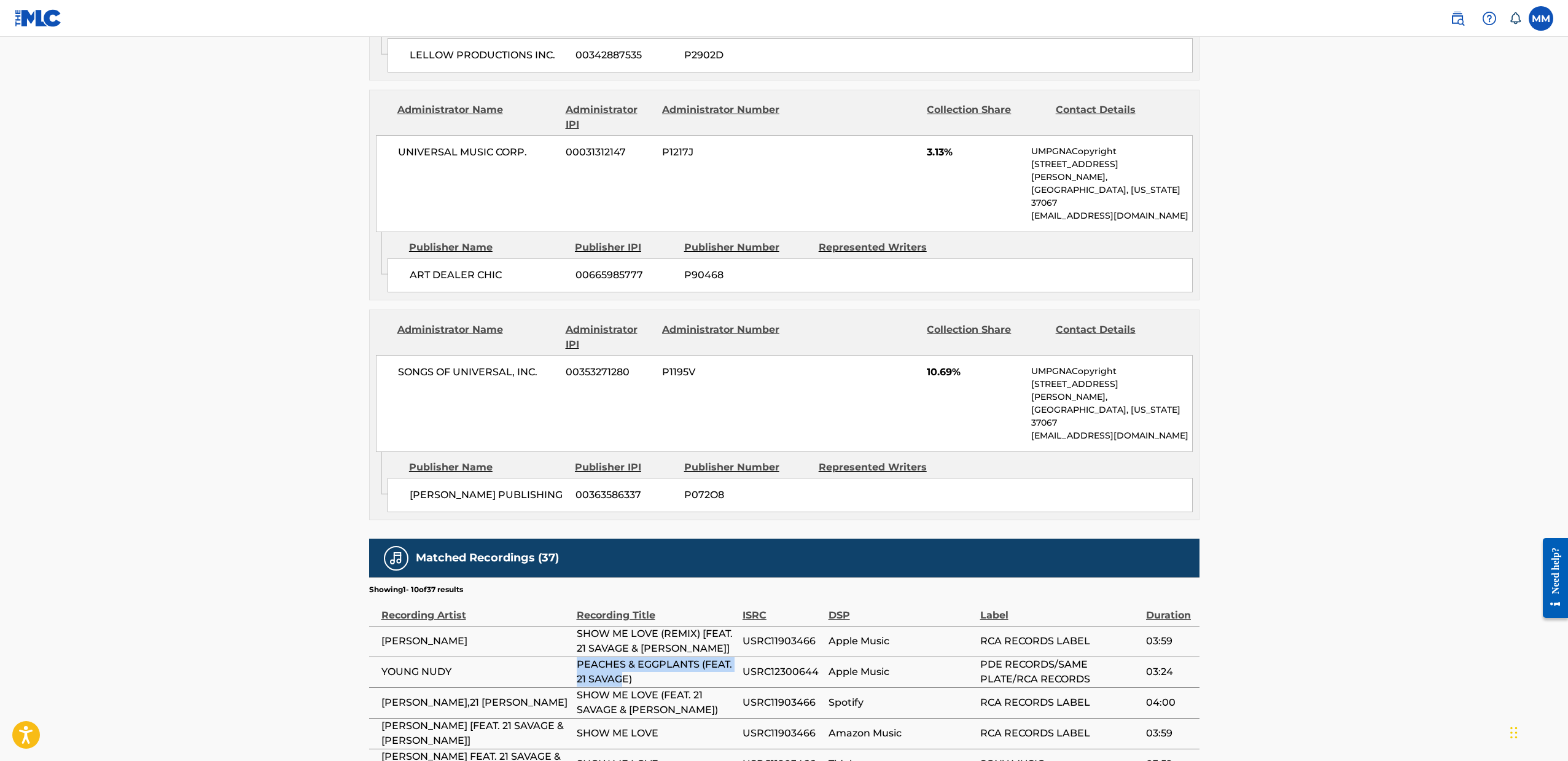
drag, startPoint x: 574, startPoint y: 529, endPoint x: 622, endPoint y: 542, distance: 49.7
click at [622, 657] on tr "YOUNG NUDY PEACHES & EGGPLANTS (FEAT. 21 SAVAGE) USRC12300644 Apple Music PDE R…" at bounding box center [784, 672] width 830 height 31
click at [622, 657] on span "PEACHES & EGGPLANTS (FEAT. 21 SAVAGE)" at bounding box center [656, 671] width 160 height 30
drag, startPoint x: 659, startPoint y: 545, endPoint x: 583, endPoint y: 528, distance: 77.9
click at [583, 657] on span "PEACHES & EGGPLANTS (FEAT. 21 SAVAGE)" at bounding box center [656, 671] width 160 height 30
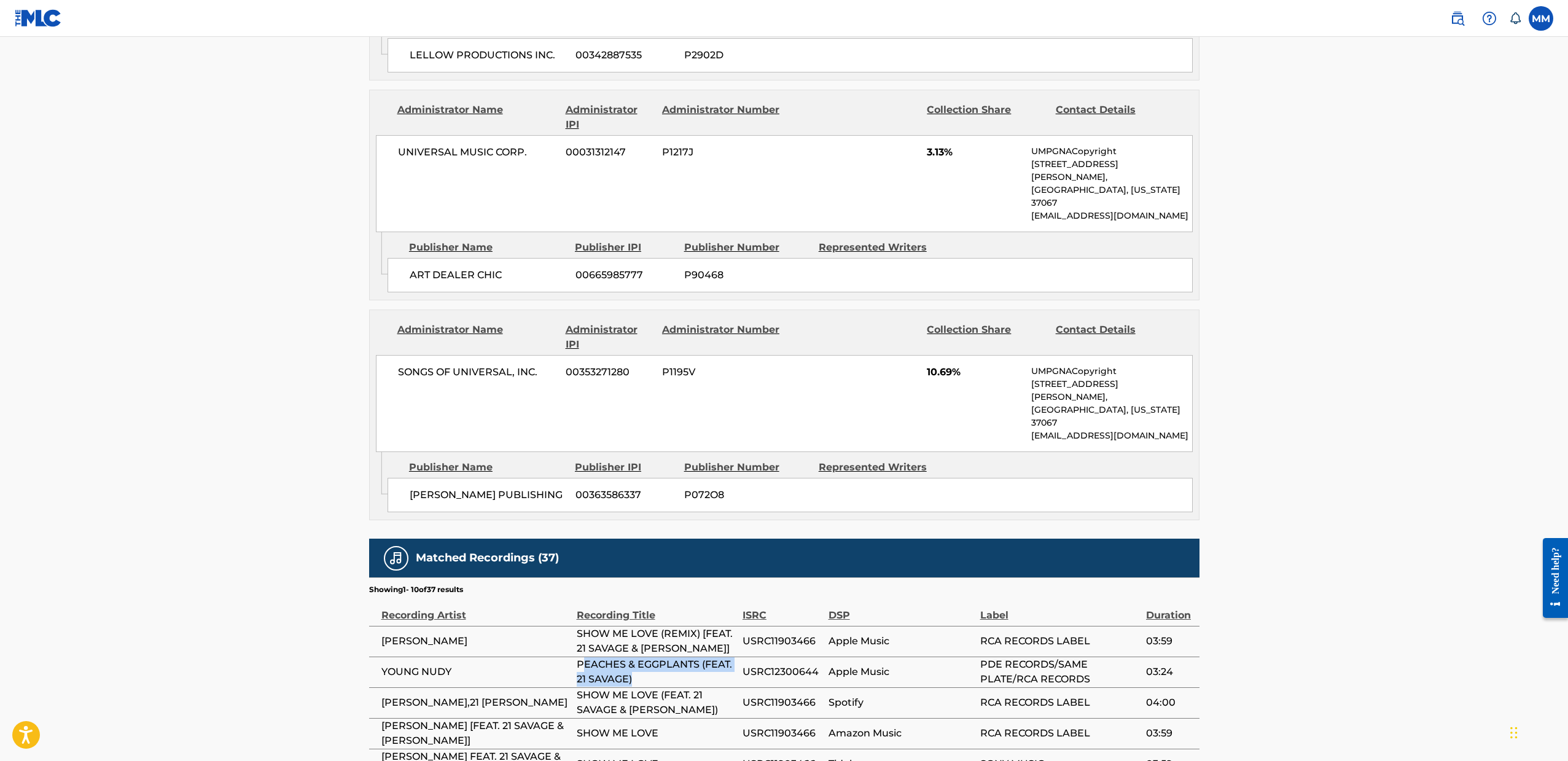
click at [583, 657] on span "PEACHES & EGGPLANTS (FEAT. 21 SAVAGE)" at bounding box center [656, 671] width 160 height 30
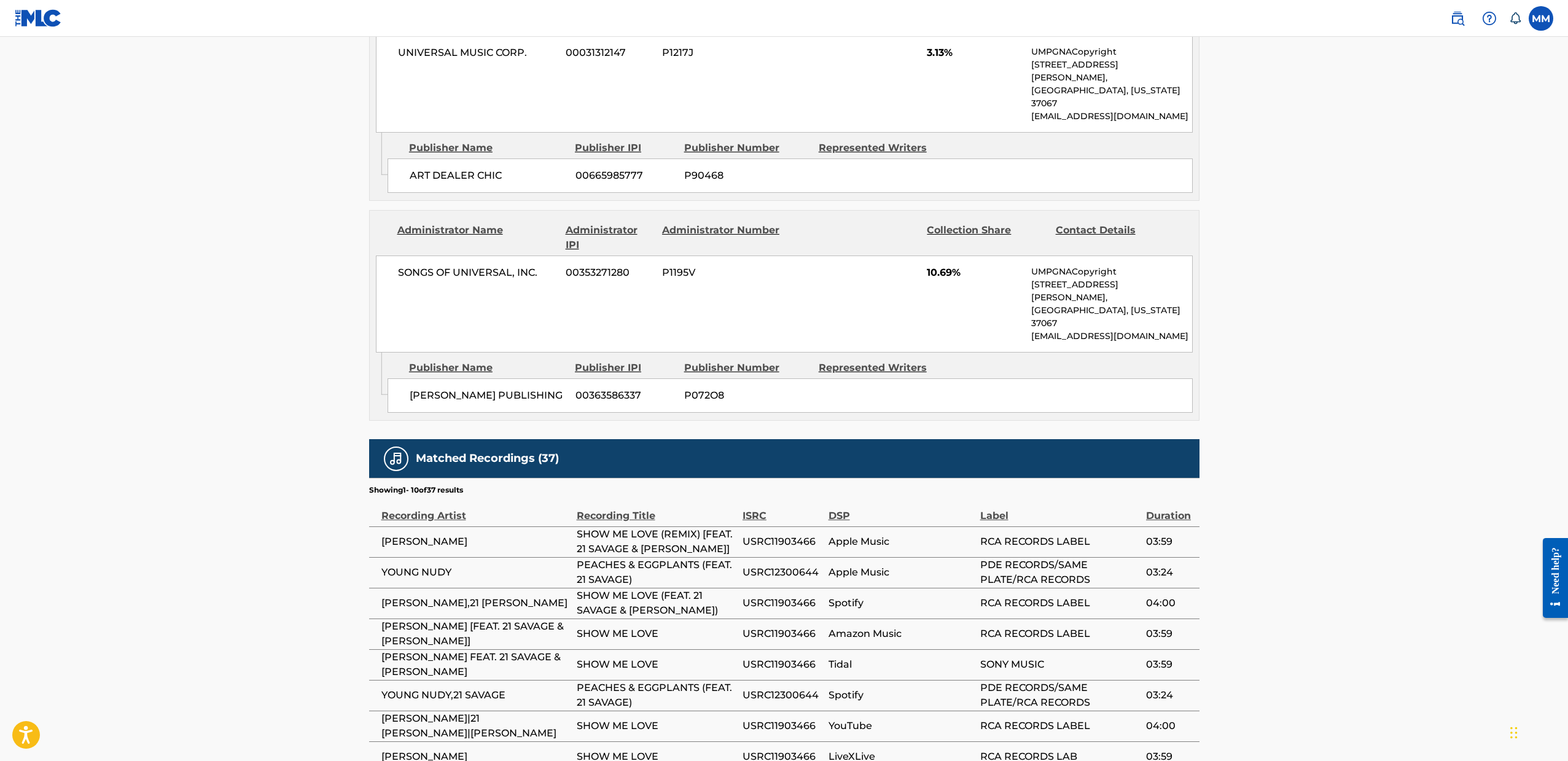
scroll to position [1479, 0]
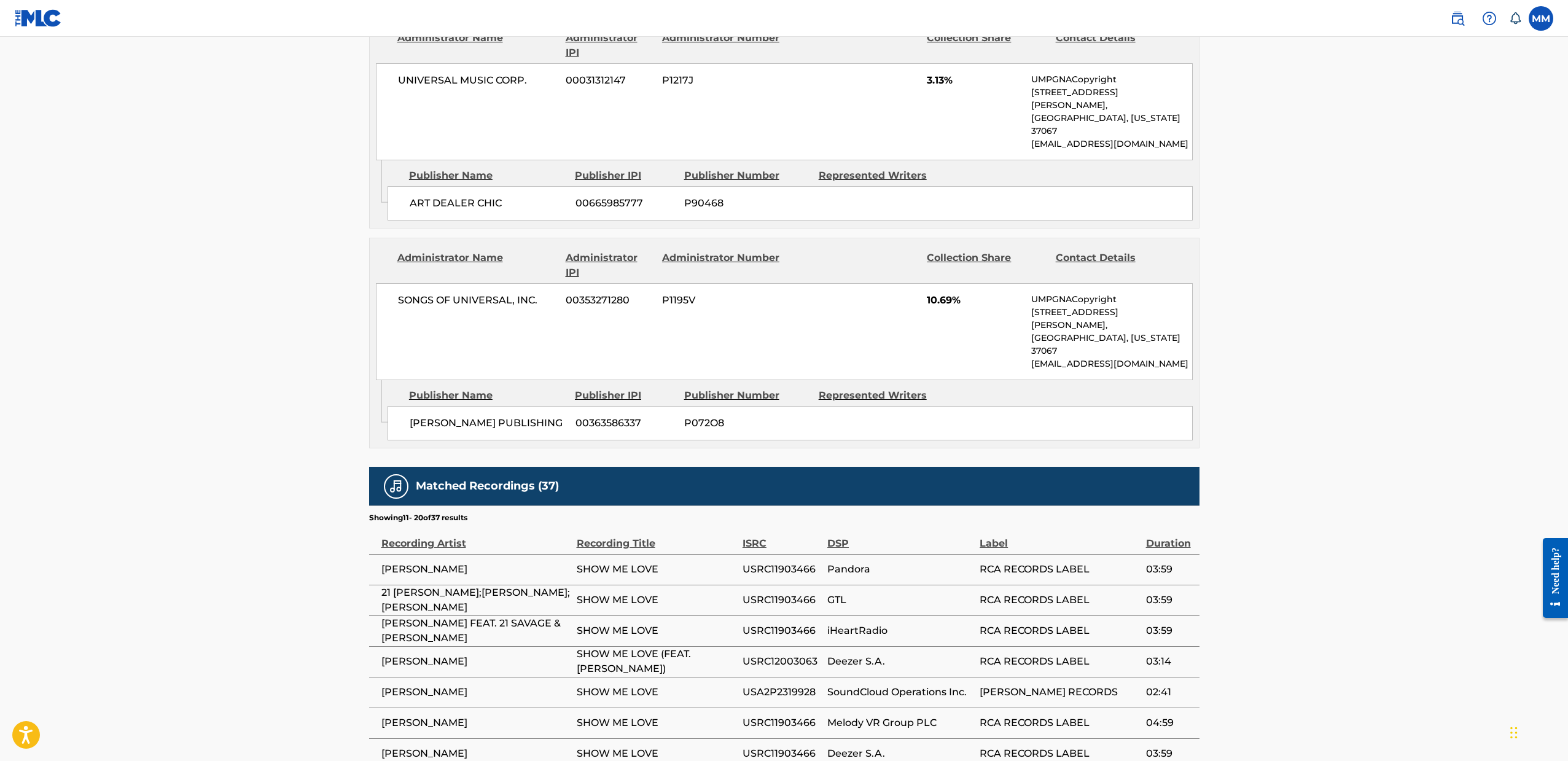
scroll to position [1465, 0]
